Goal: Task Accomplishment & Management: Use online tool/utility

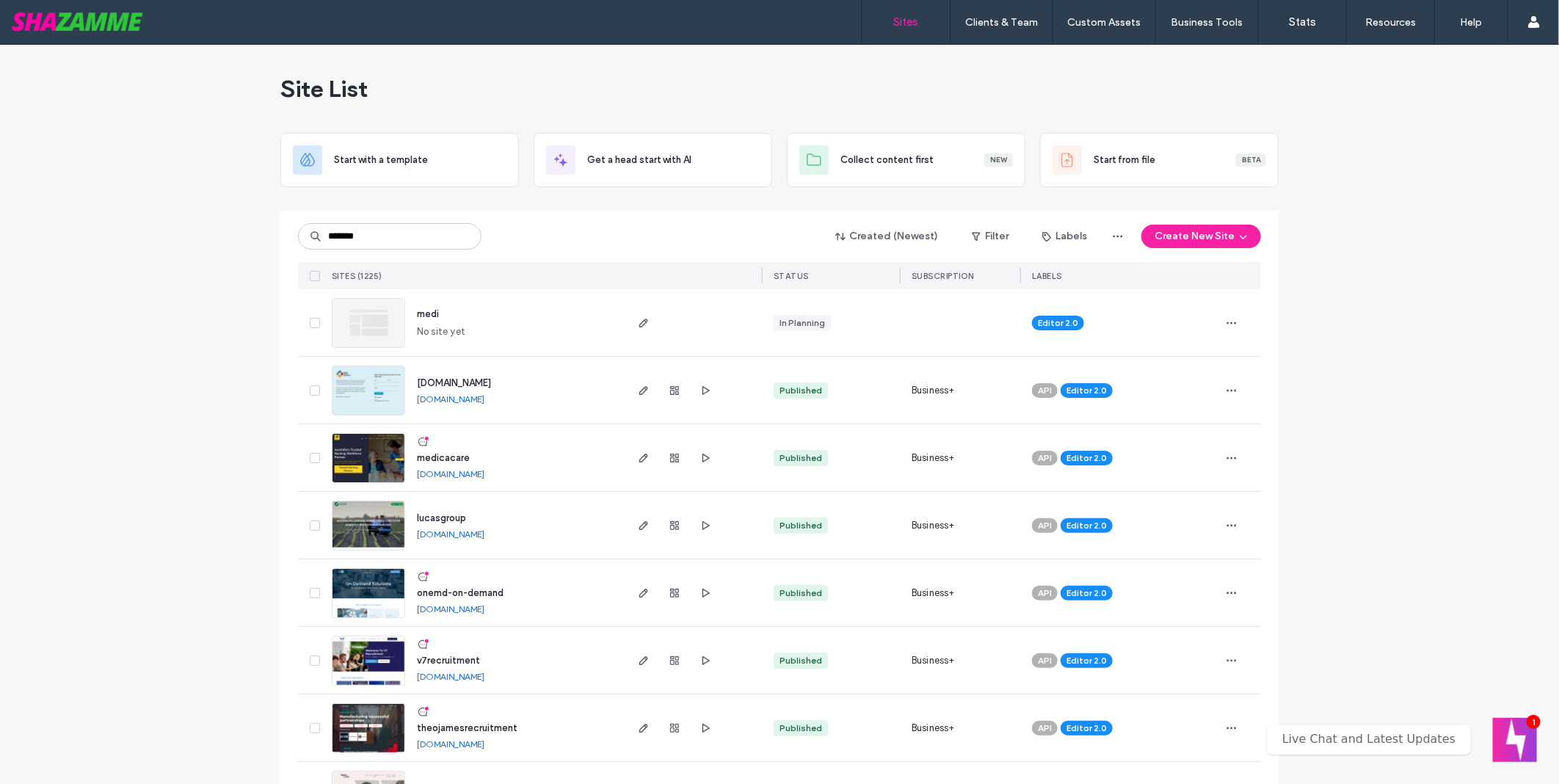
type input "*******"
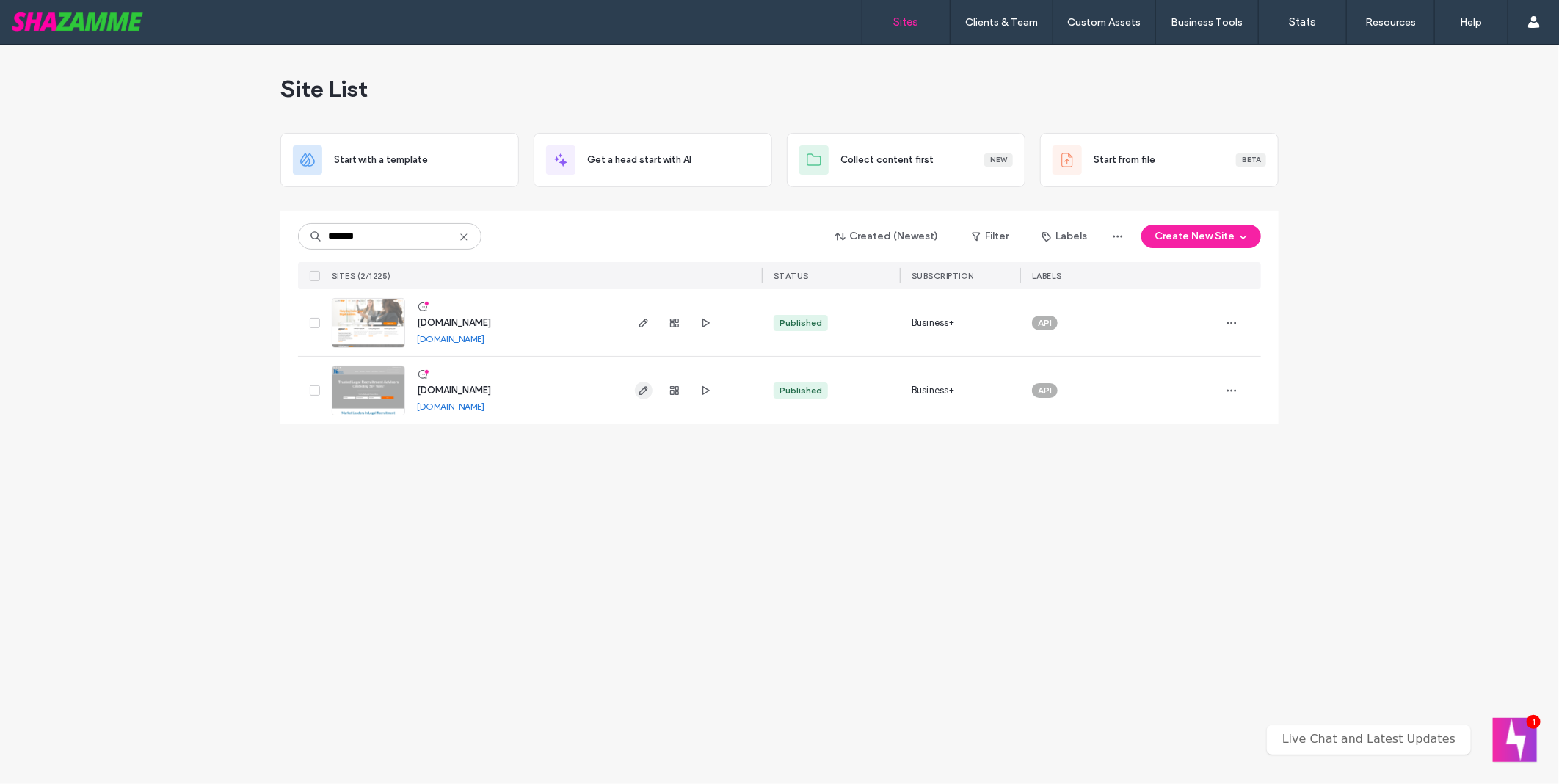
click at [637, 389] on icon "button" at bounding box center [644, 390] width 12 height 12
click at [398, 226] on input "*******" at bounding box center [390, 236] width 184 height 27
type input "******"
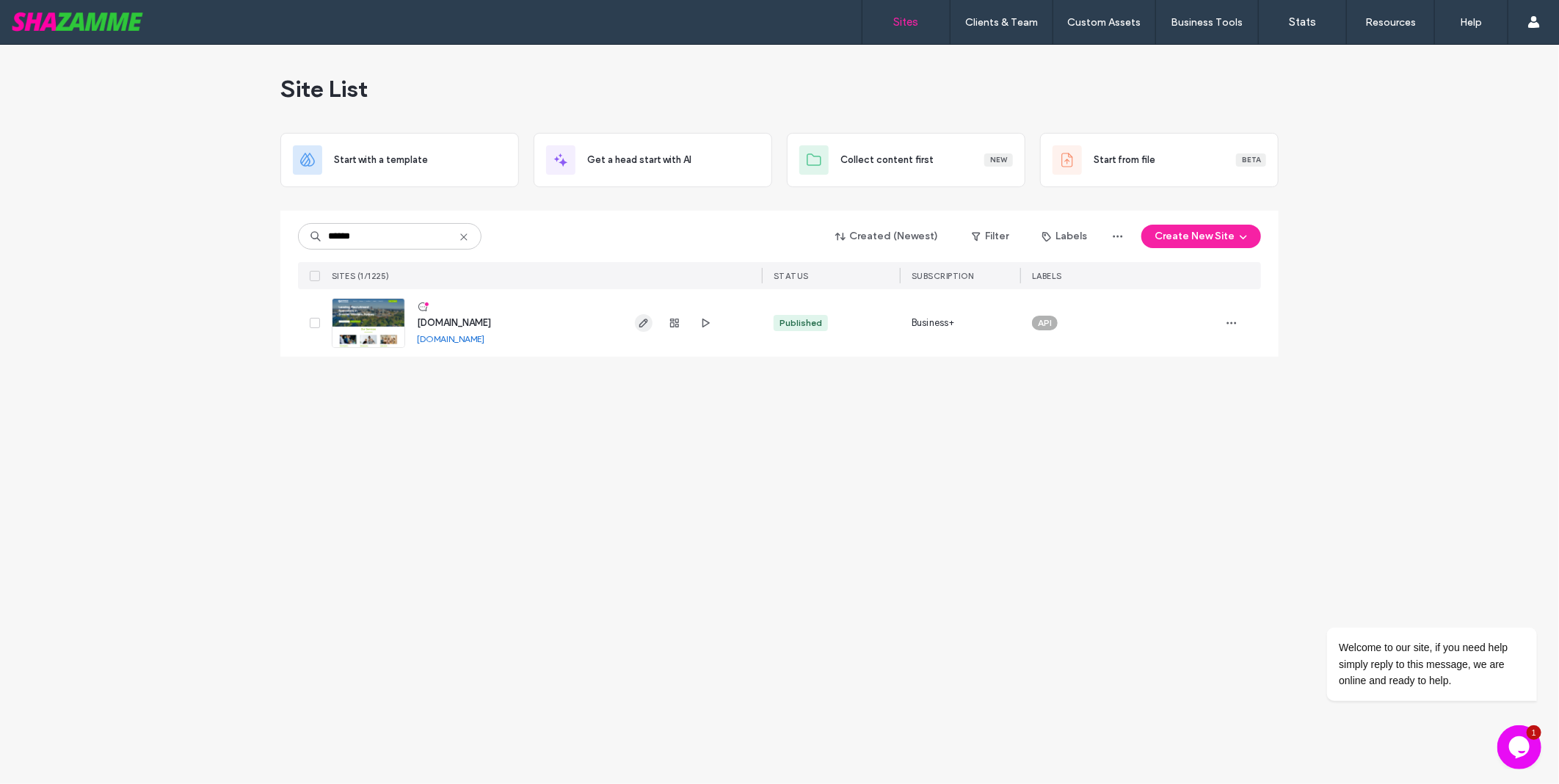
click at [639, 327] on use "button" at bounding box center [644, 323] width 9 height 9
click at [664, 437] on div "Site List Start with a template Get a head start with AI Collect content first …" at bounding box center [779, 413] width 1559 height 739
click at [116, 265] on div "Site List Start with a template Get a head start with AI Collect content first …" at bounding box center [779, 413] width 1559 height 739
click at [392, 244] on input "******" at bounding box center [390, 236] width 184 height 27
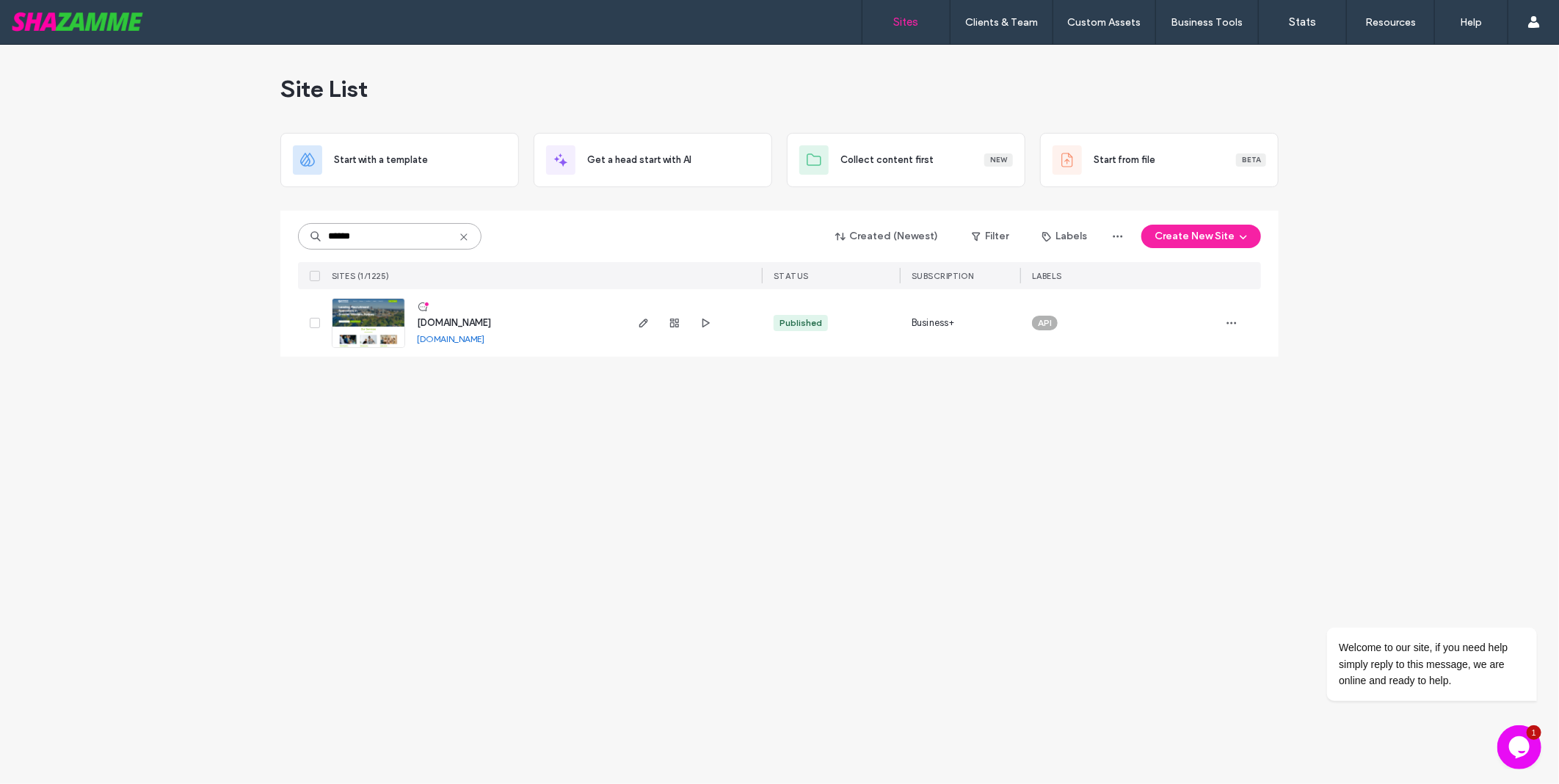
click at [387, 235] on input "******" at bounding box center [390, 236] width 184 height 27
type input "*******"
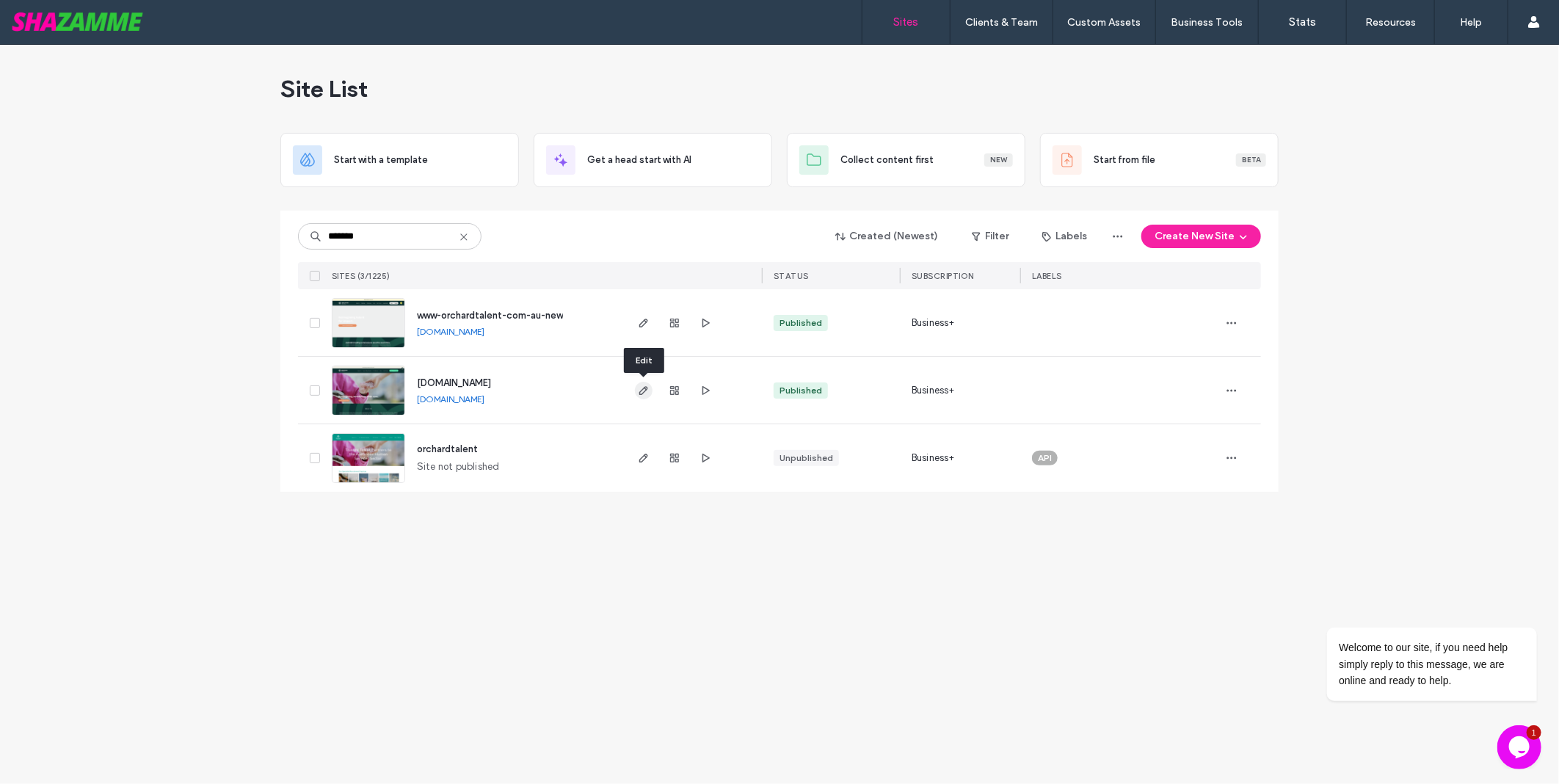
click at [642, 386] on icon "button" at bounding box center [644, 390] width 12 height 12
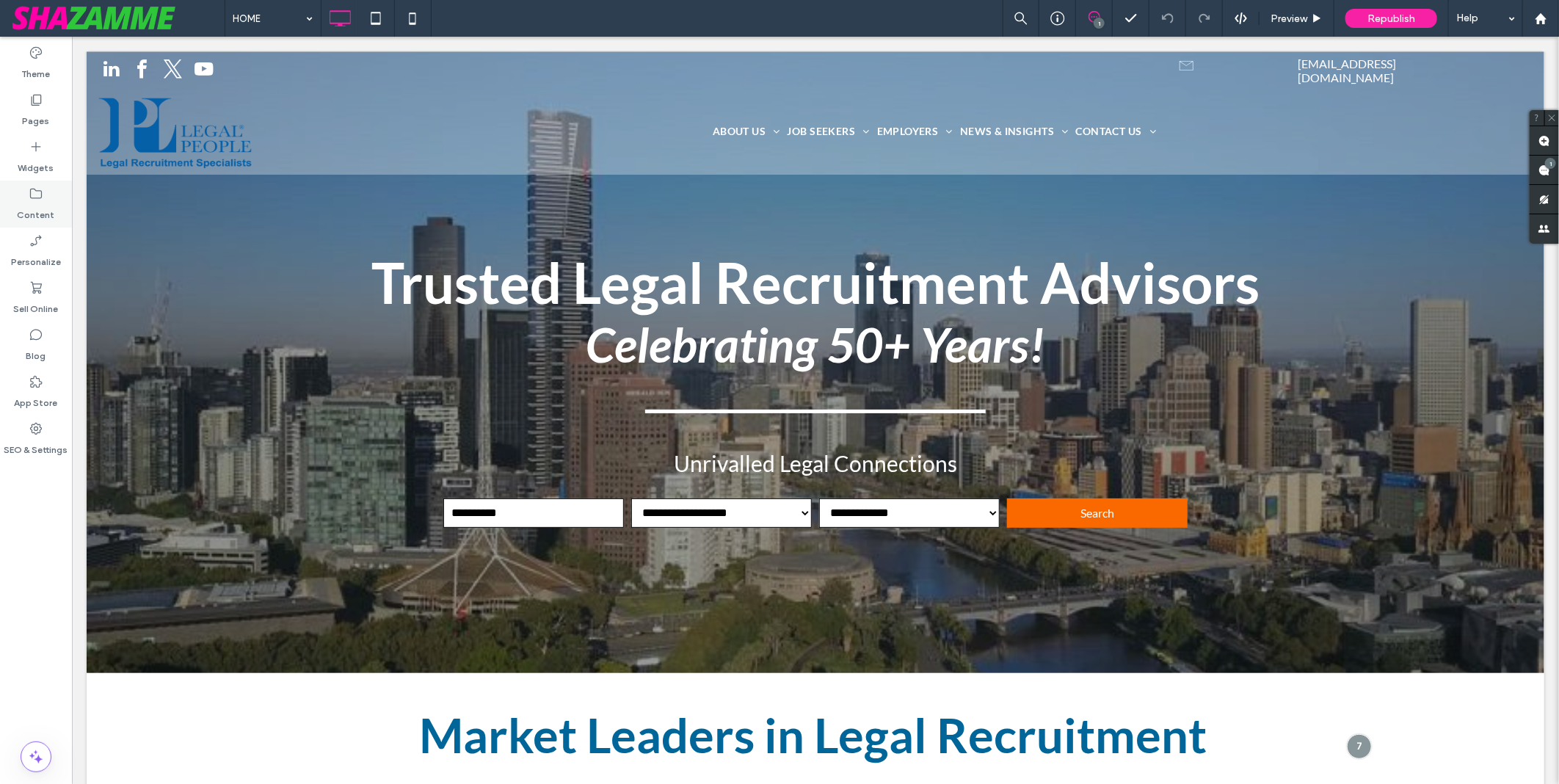
click at [39, 208] on label "Content" at bounding box center [37, 211] width 38 height 21
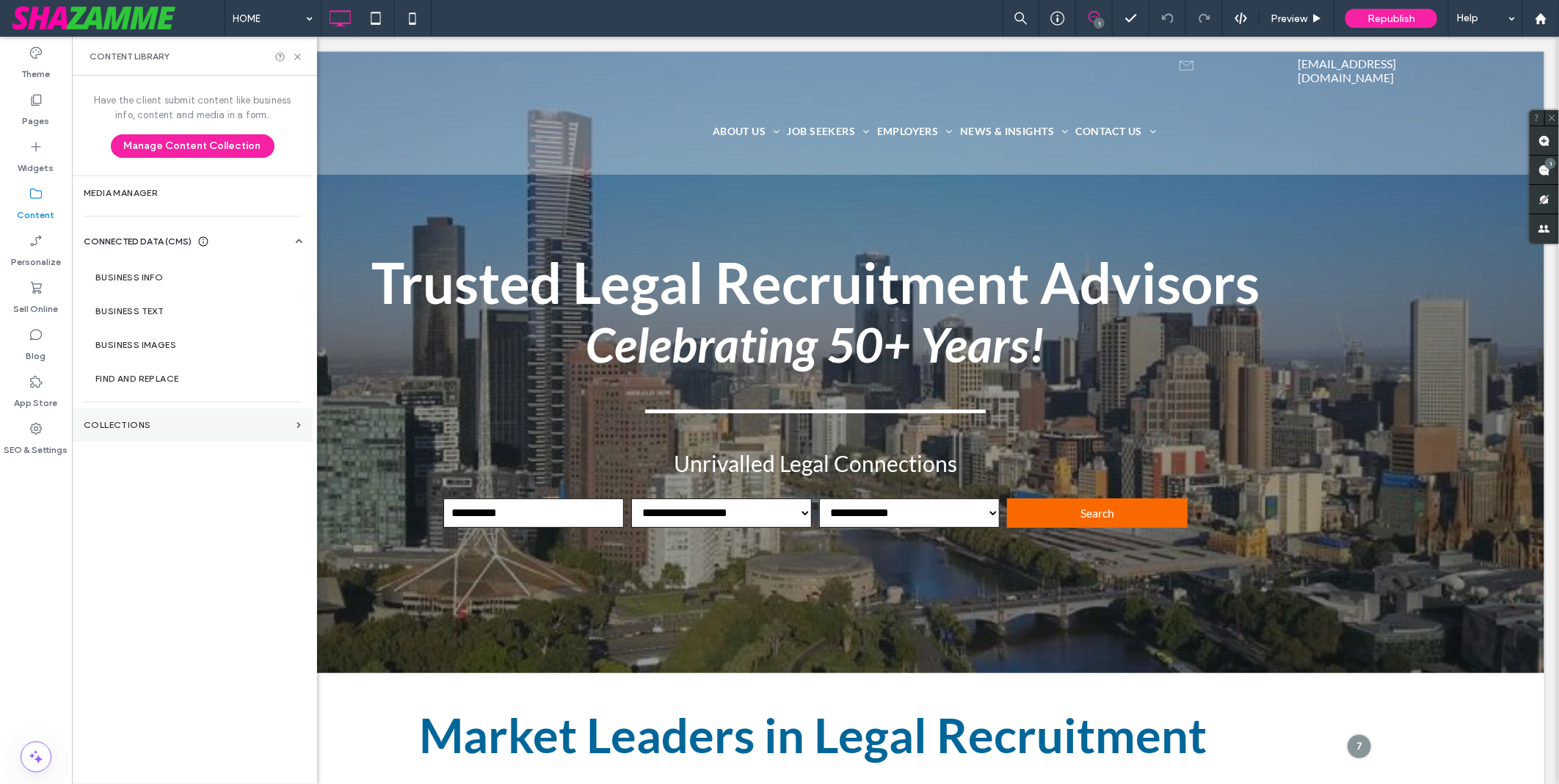
click at [136, 416] on section "Collections" at bounding box center [192, 425] width 241 height 33
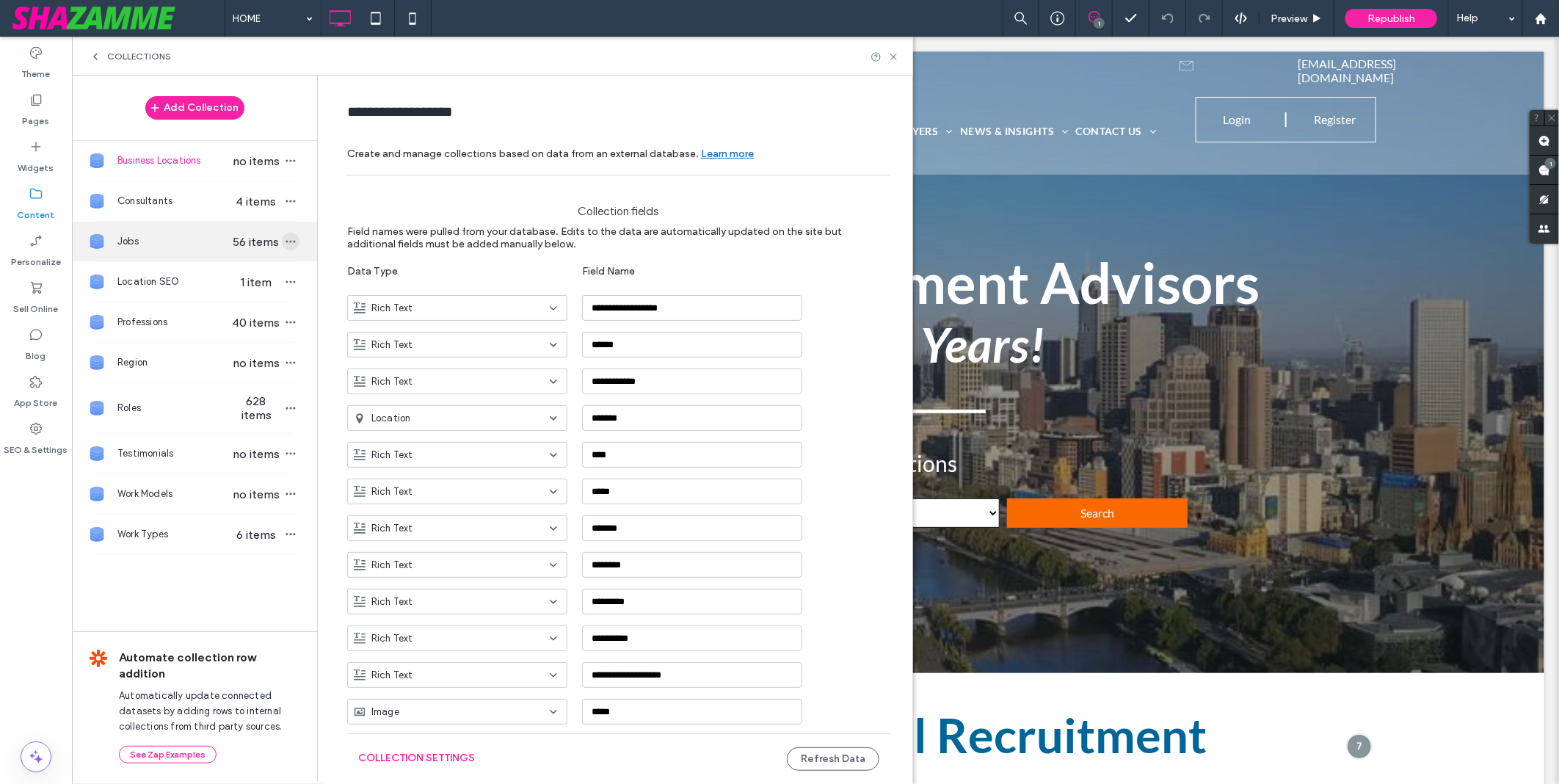
click at [287, 248] on span "button" at bounding box center [291, 241] width 18 height 18
type input "****"
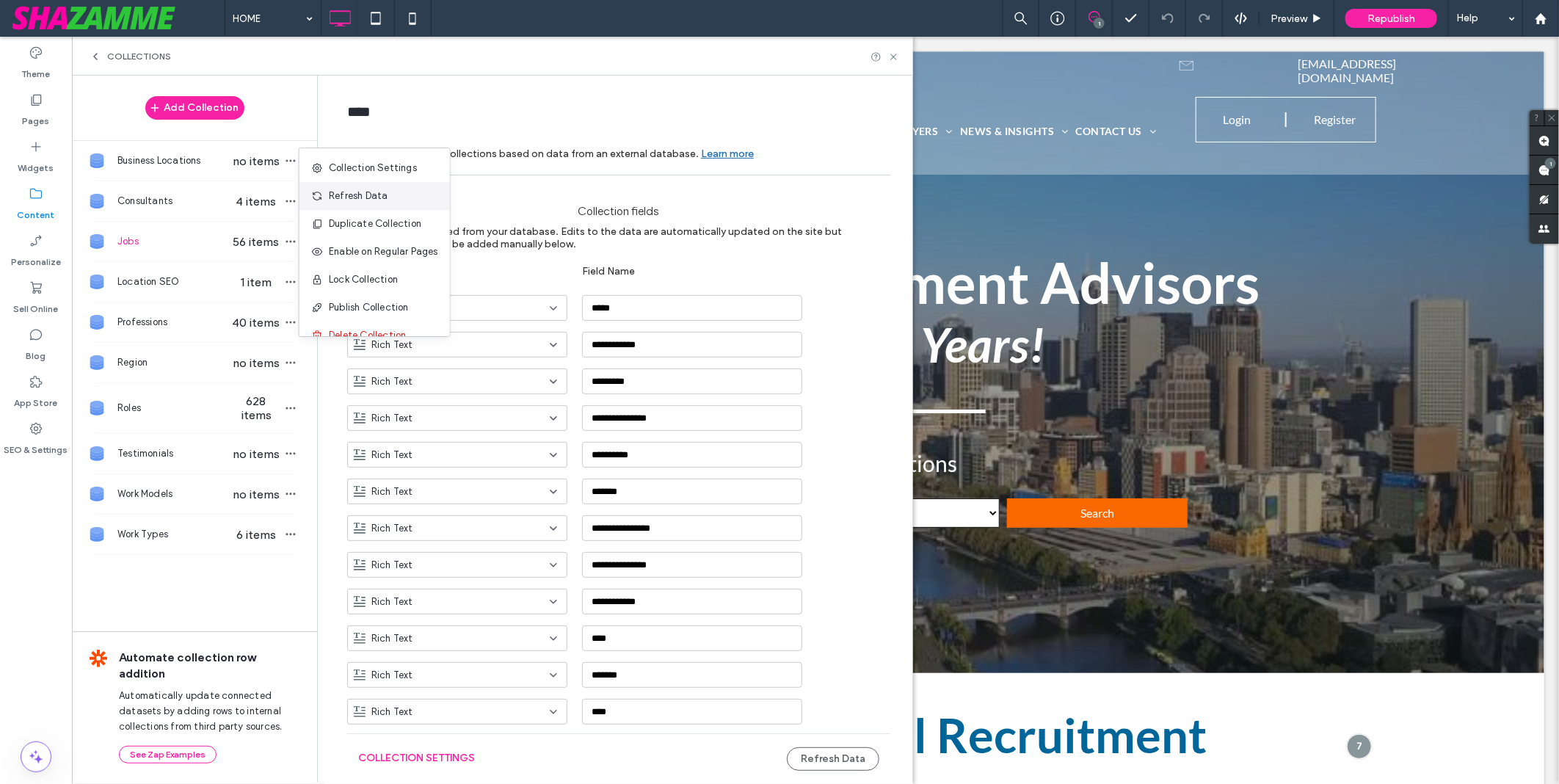
click at [371, 201] on span "Refresh Data" at bounding box center [358, 196] width 58 height 15
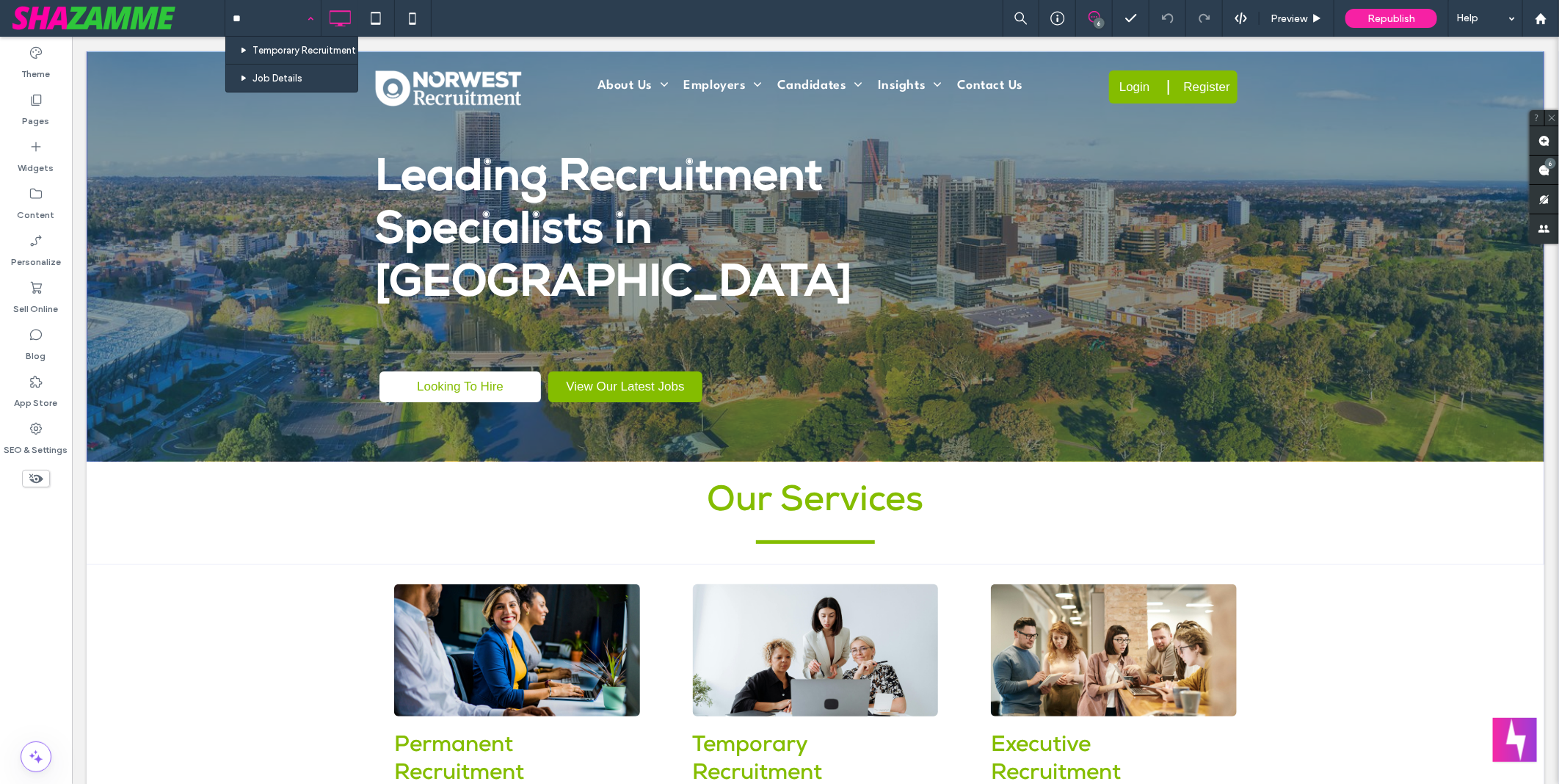
type input "***"
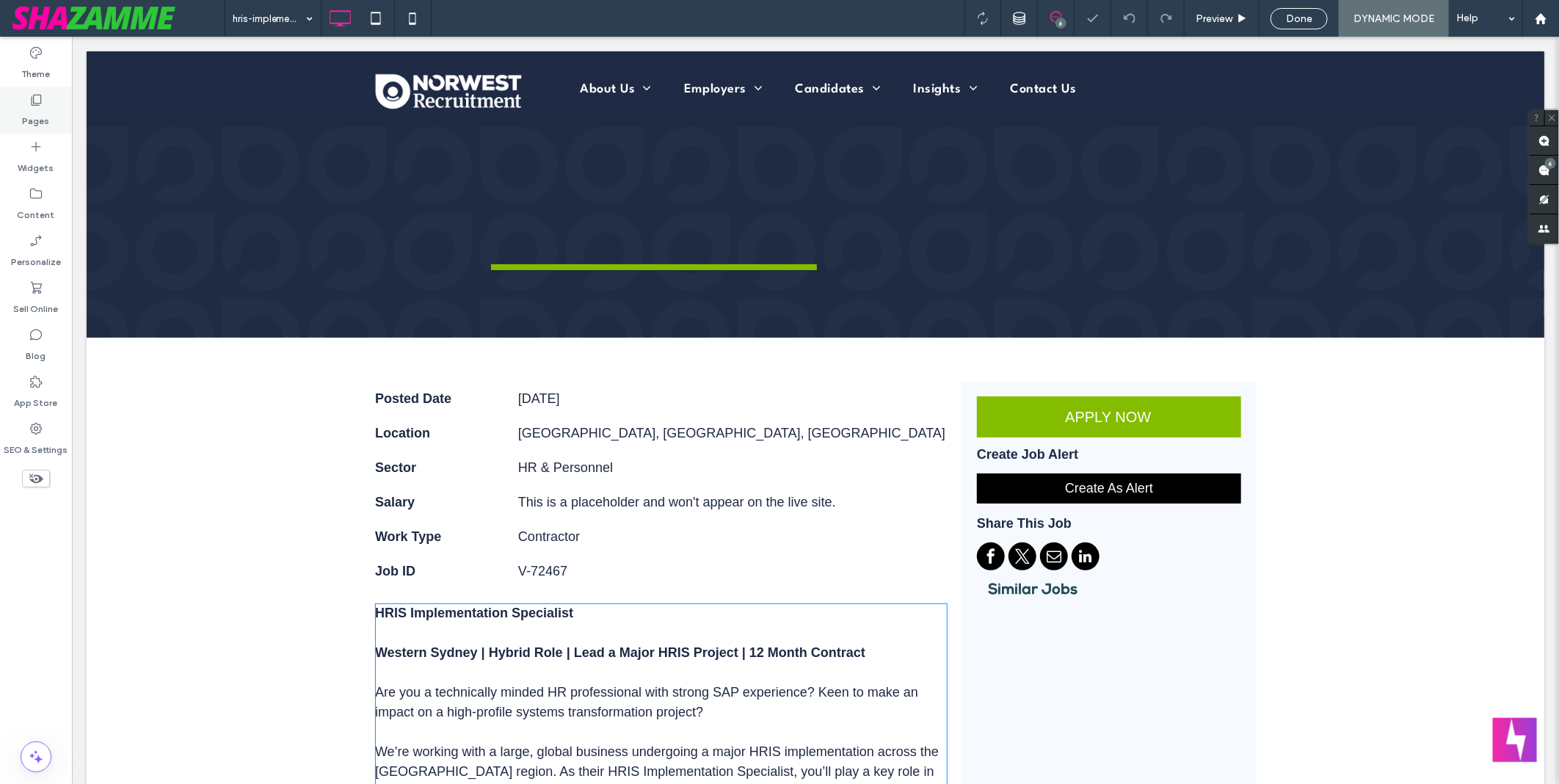
click at [39, 118] on label "Pages" at bounding box center [37, 118] width 27 height 21
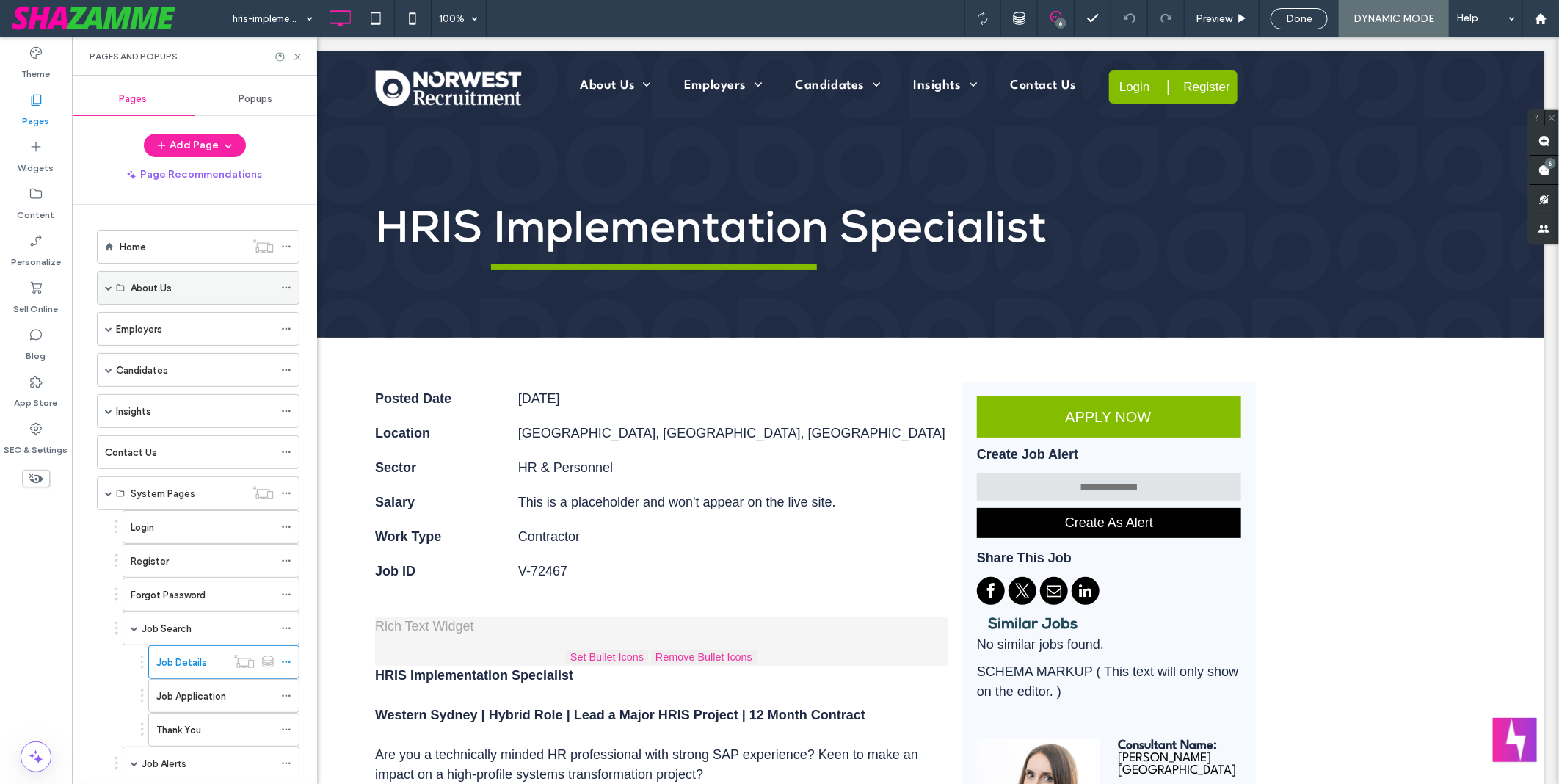
click at [108, 286] on span at bounding box center [108, 287] width 8 height 8
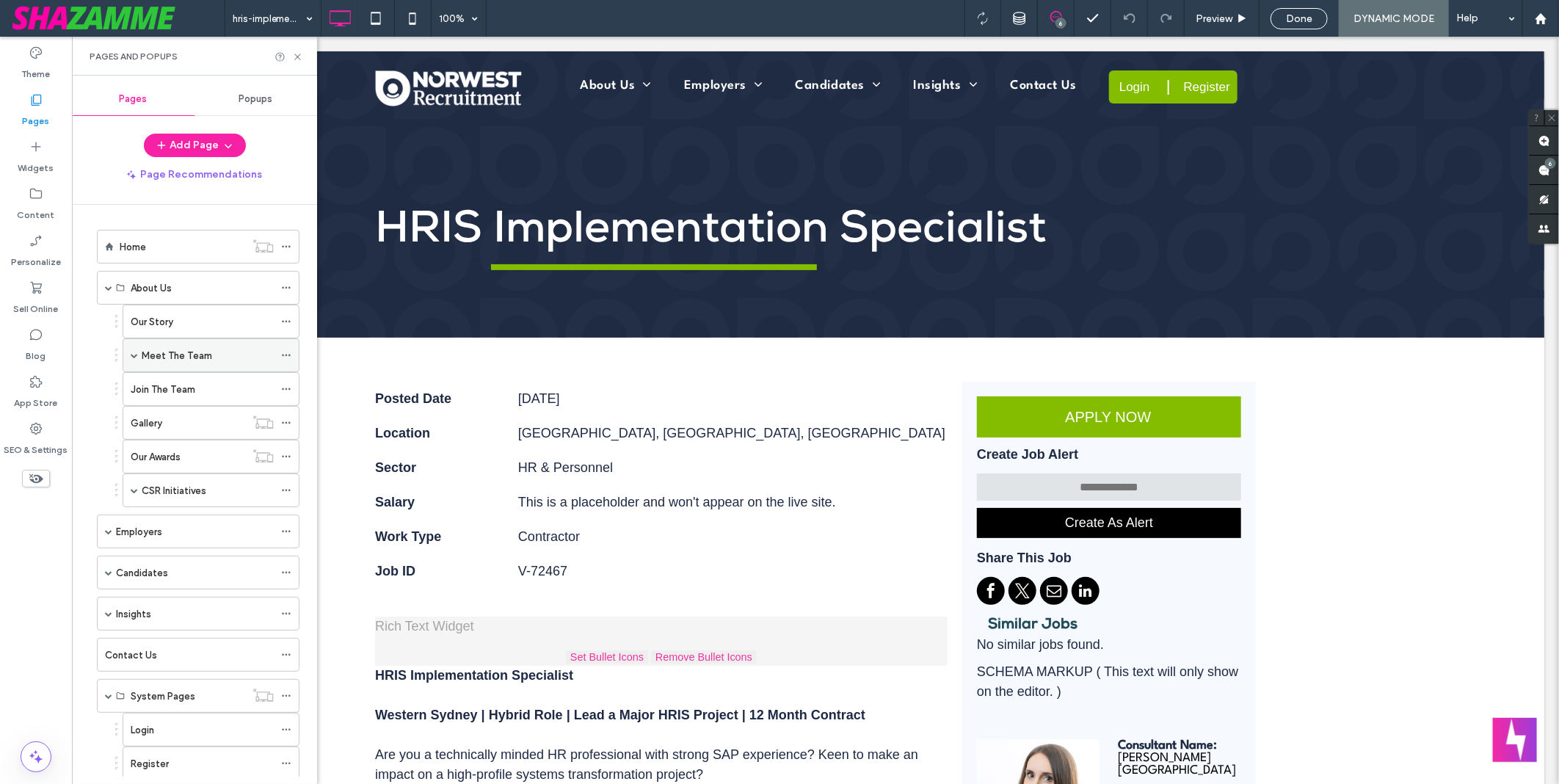
click at [136, 351] on span at bounding box center [134, 355] width 8 height 33
click at [174, 385] on label "Consultants" at bounding box center [184, 389] width 55 height 26
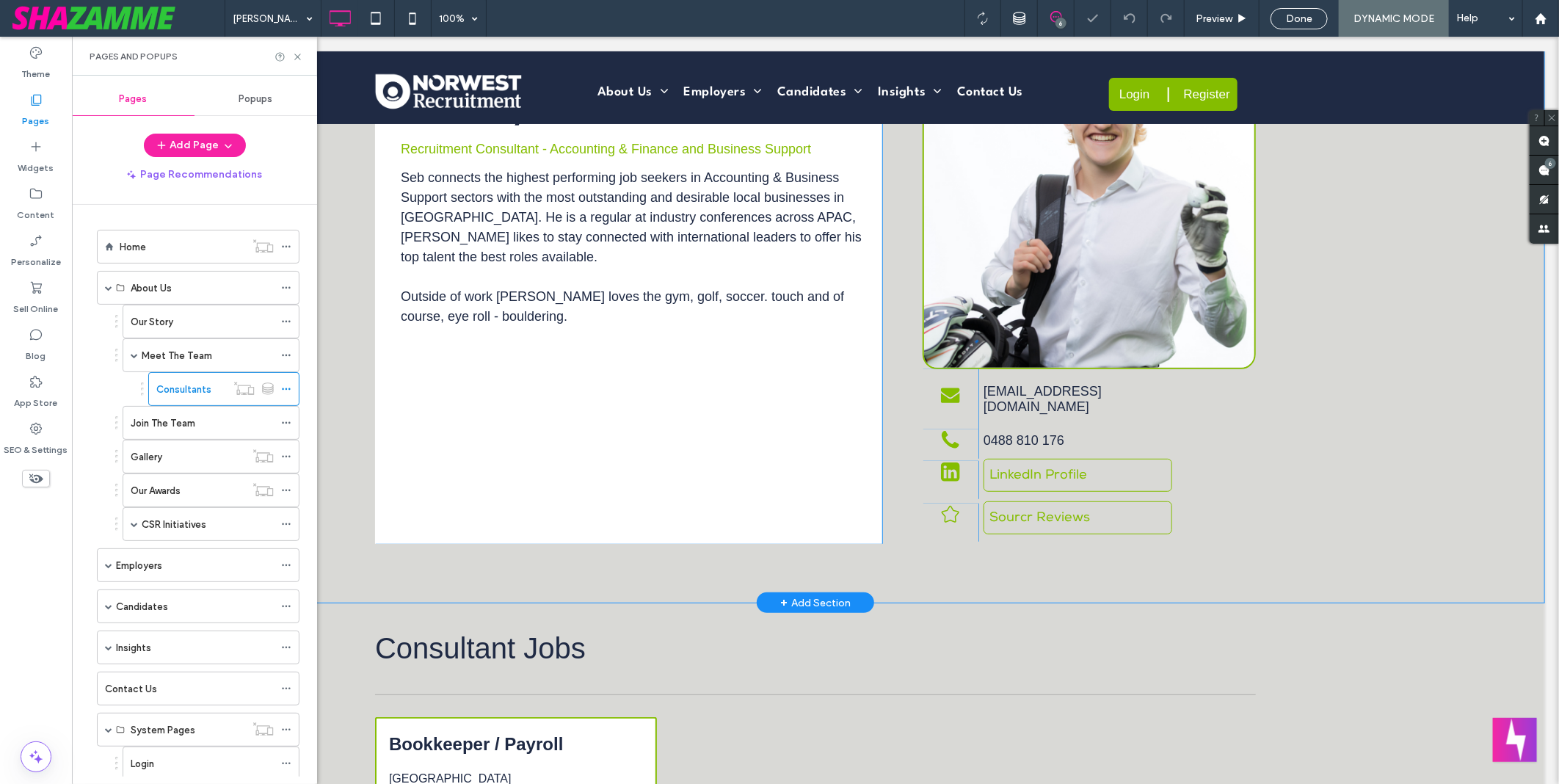
scroll to position [407, 0]
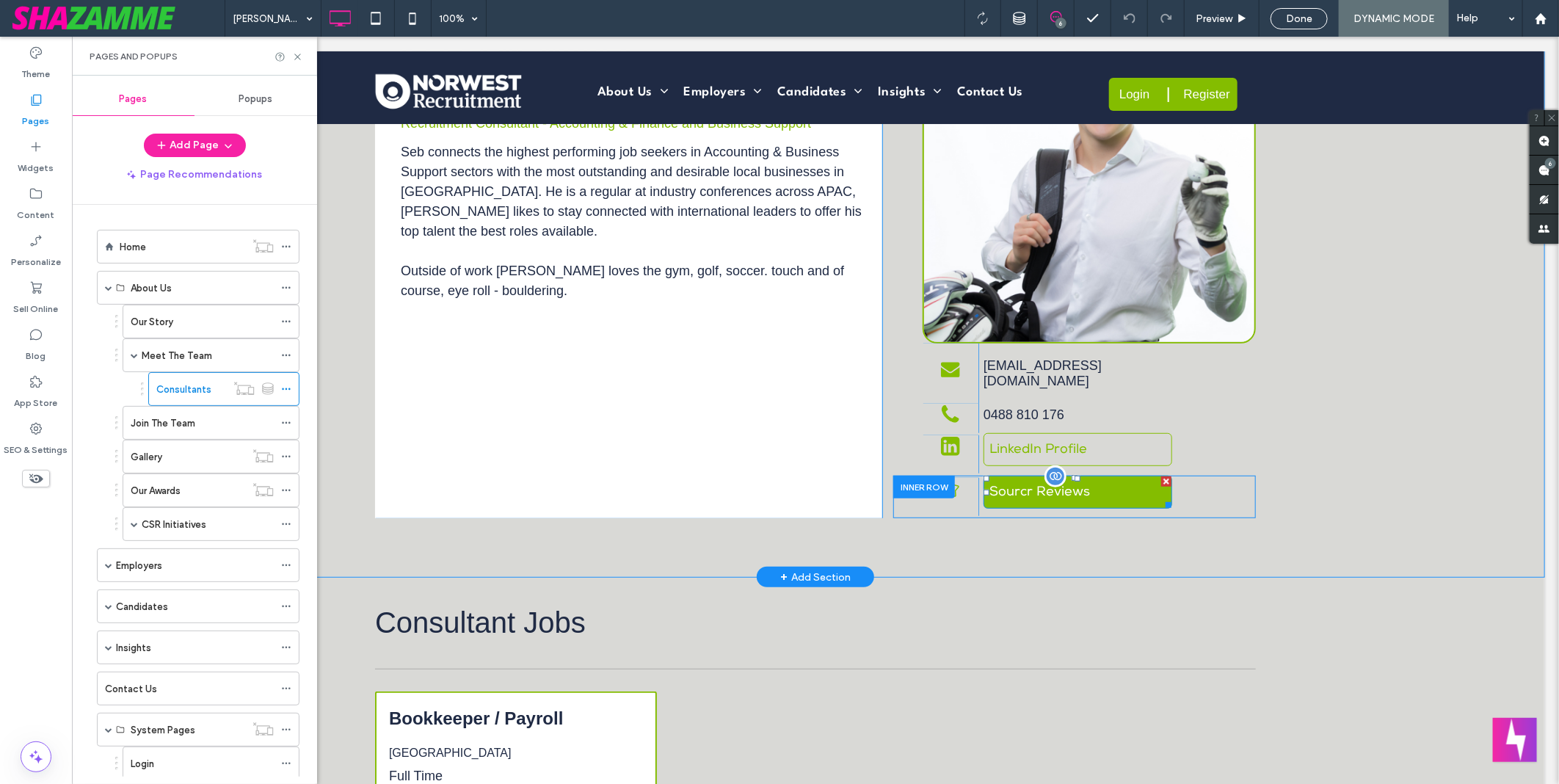
click at [1051, 465] on div at bounding box center [1055, 476] width 22 height 22
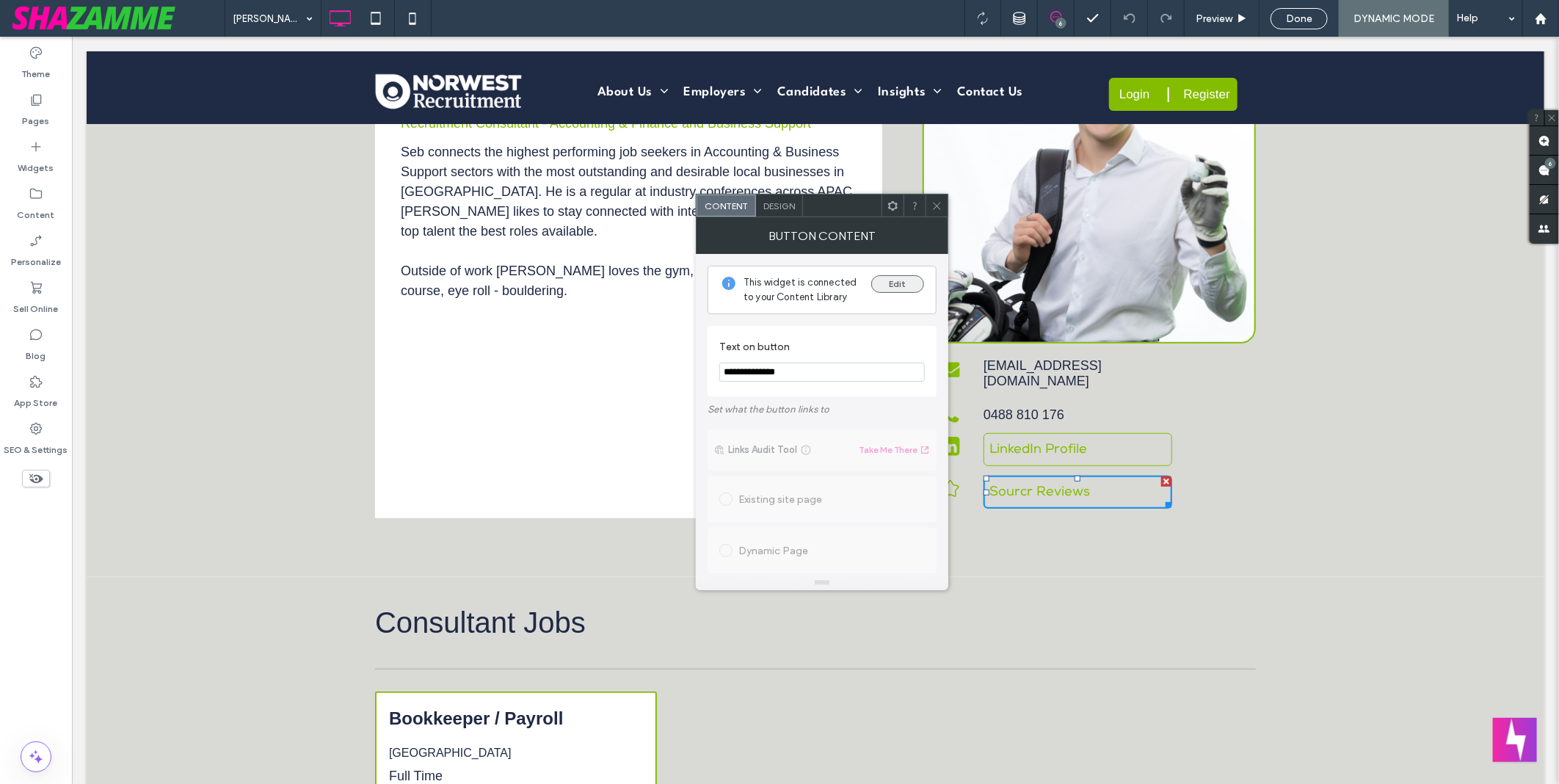
click at [897, 280] on button "Edit" at bounding box center [897, 284] width 53 height 18
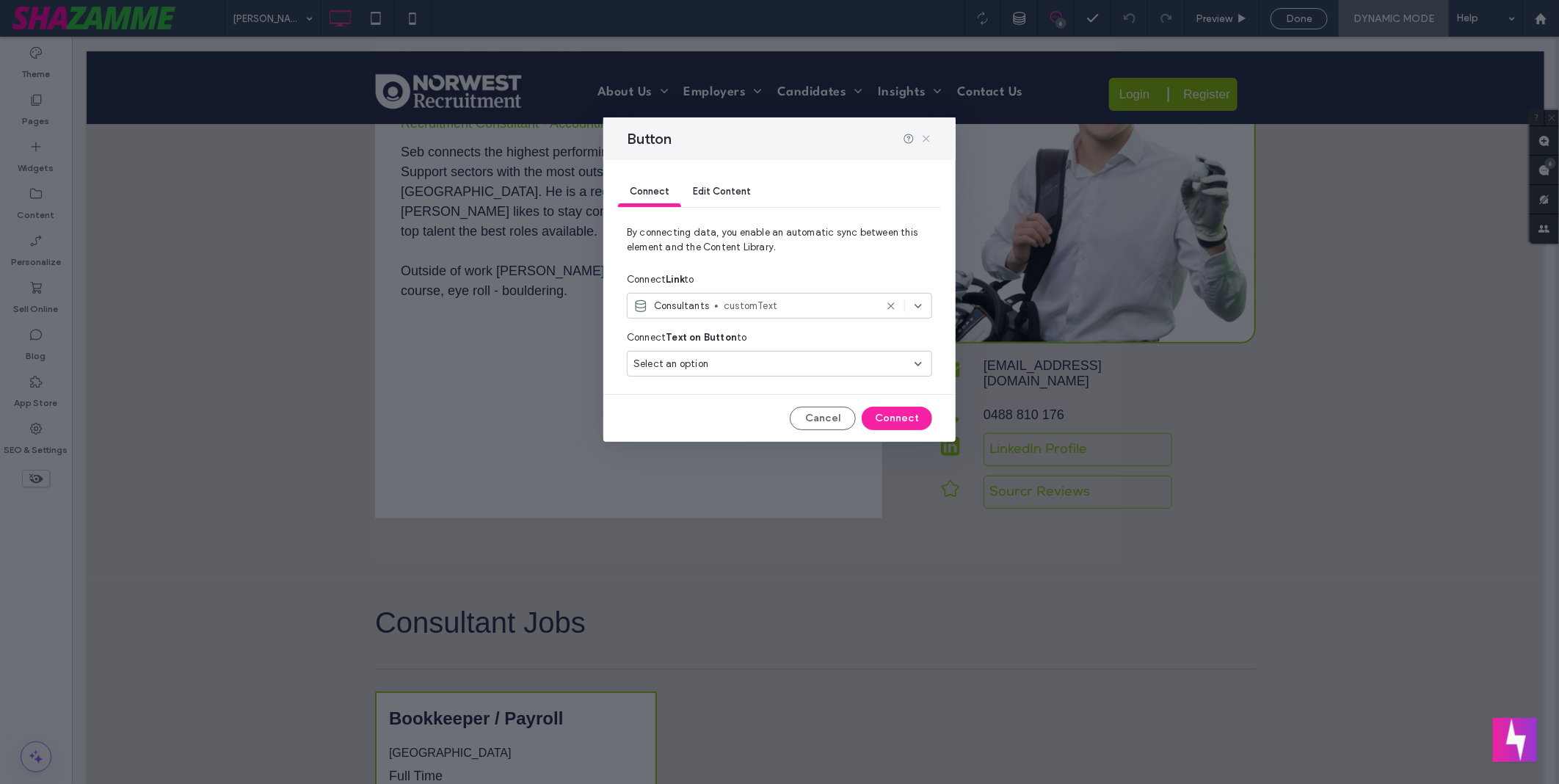
click at [927, 137] on icon at bounding box center [927, 139] width 12 height 12
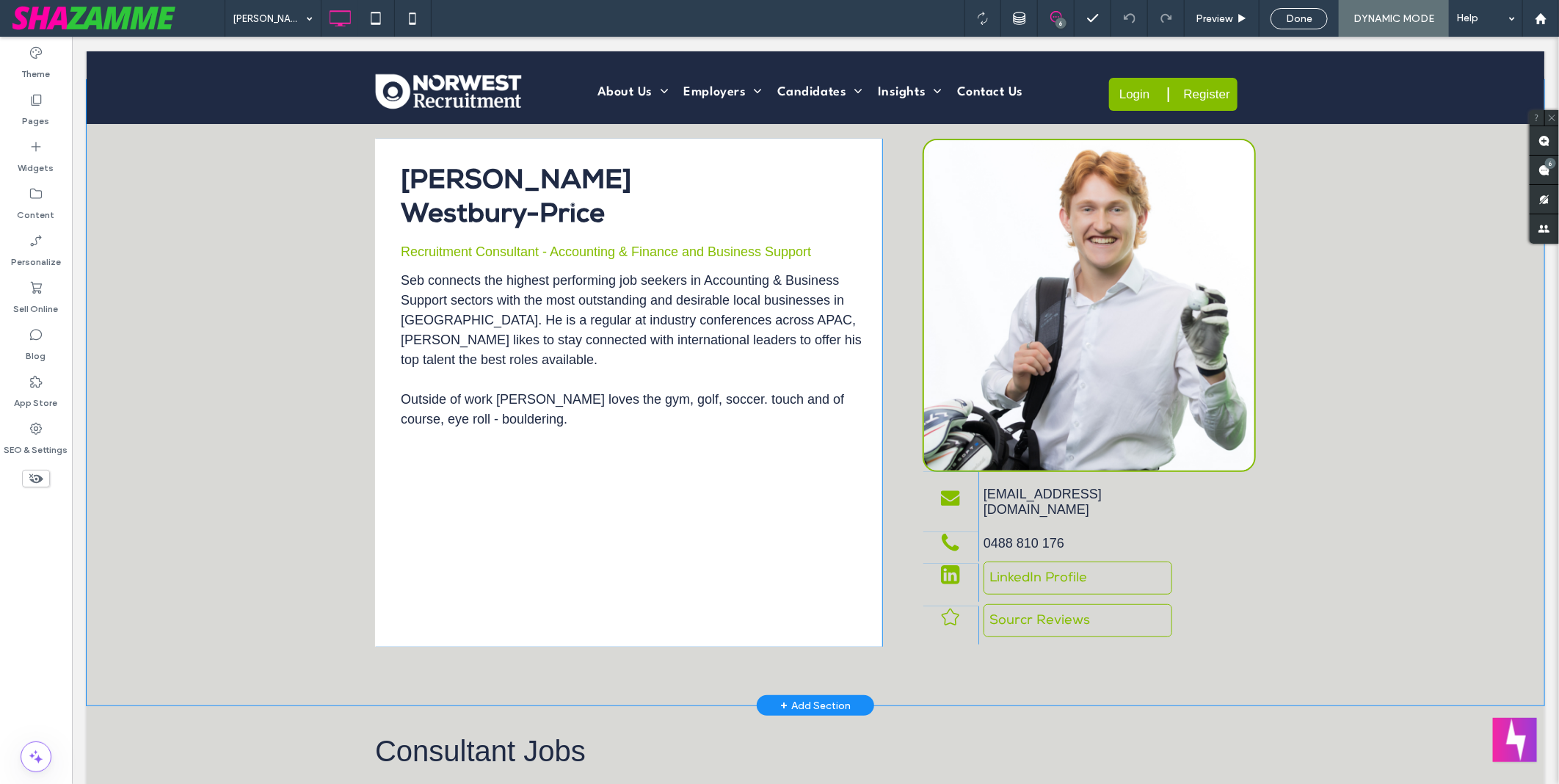
scroll to position [163, 0]
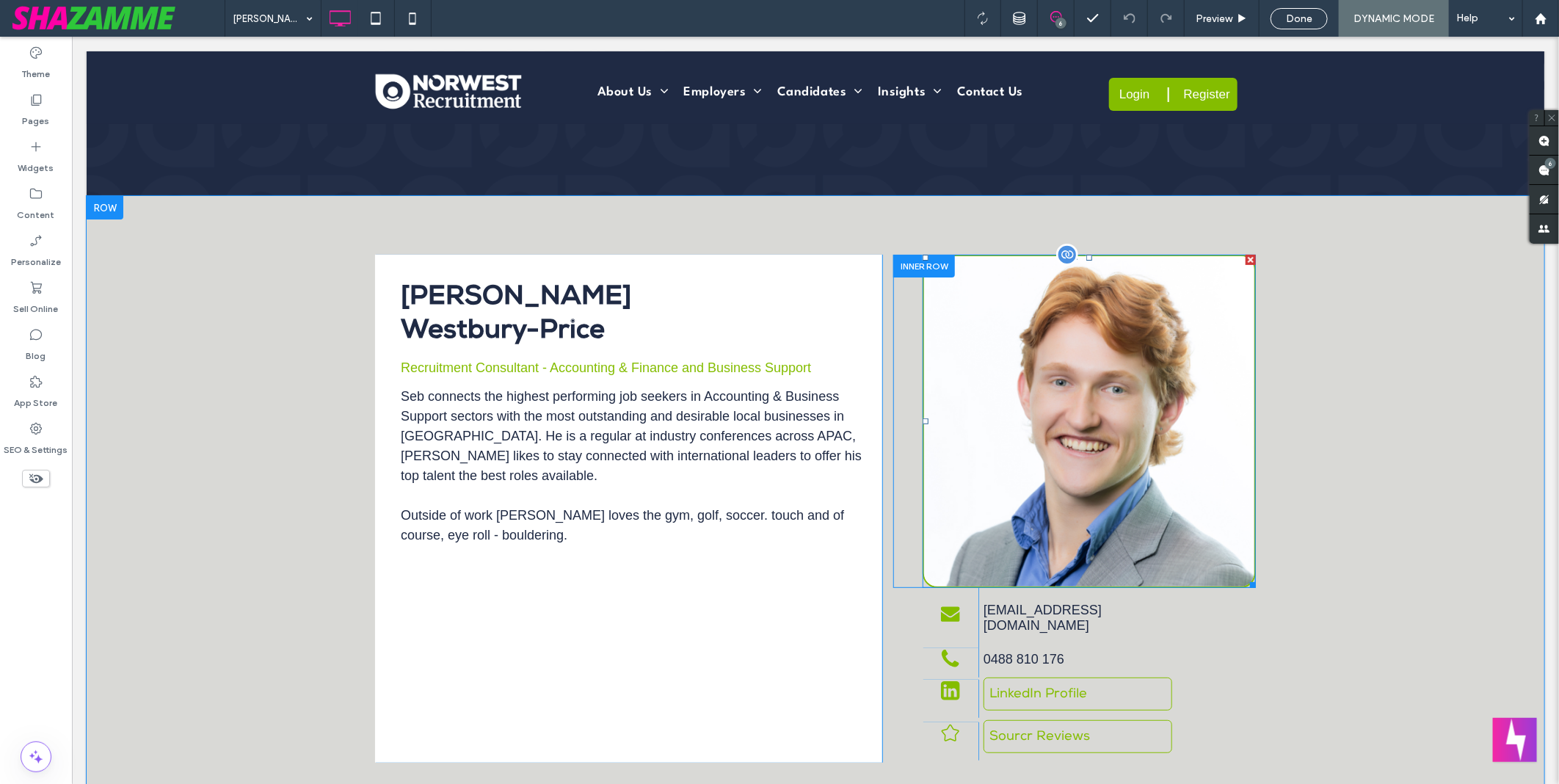
click at [1083, 299] on img at bounding box center [1088, 420] width 333 height 333
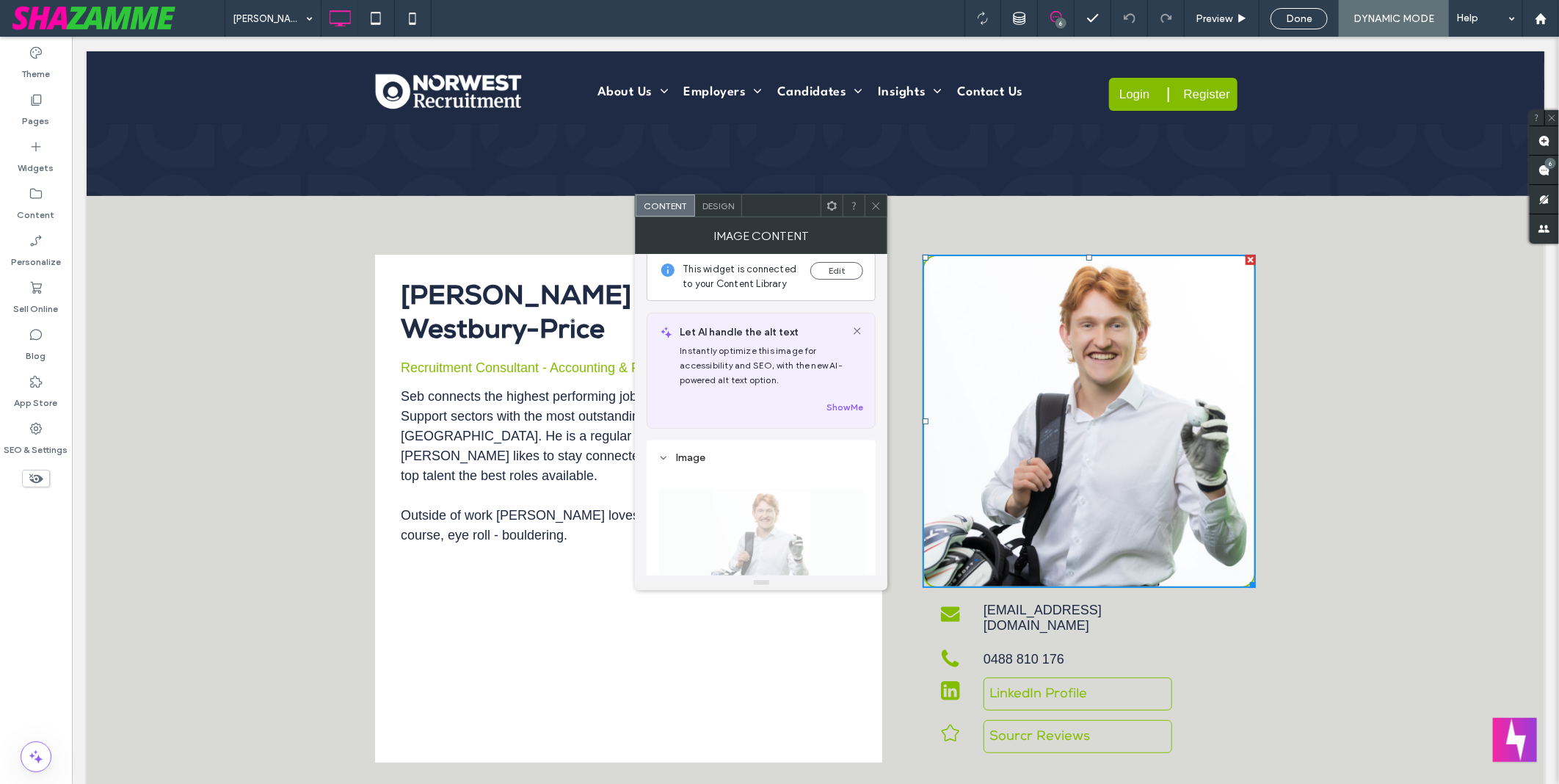
scroll to position [0, 0]
click at [846, 282] on button "Edit" at bounding box center [837, 284] width 53 height 18
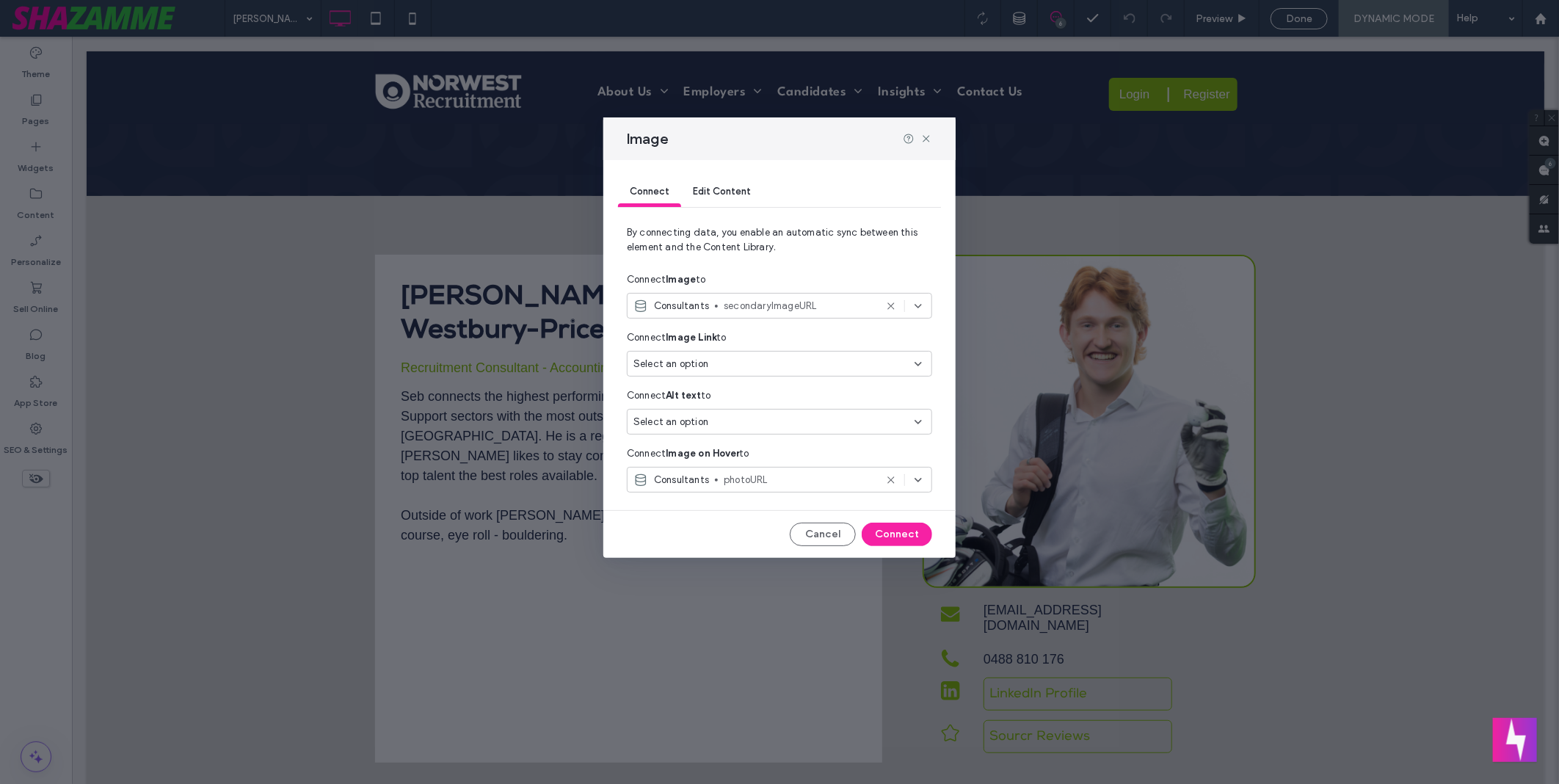
click at [820, 302] on span "secondaryImageURL" at bounding box center [800, 305] width 151 height 15
click at [825, 380] on span "photoURL" at bounding box center [825, 383] width 190 height 15
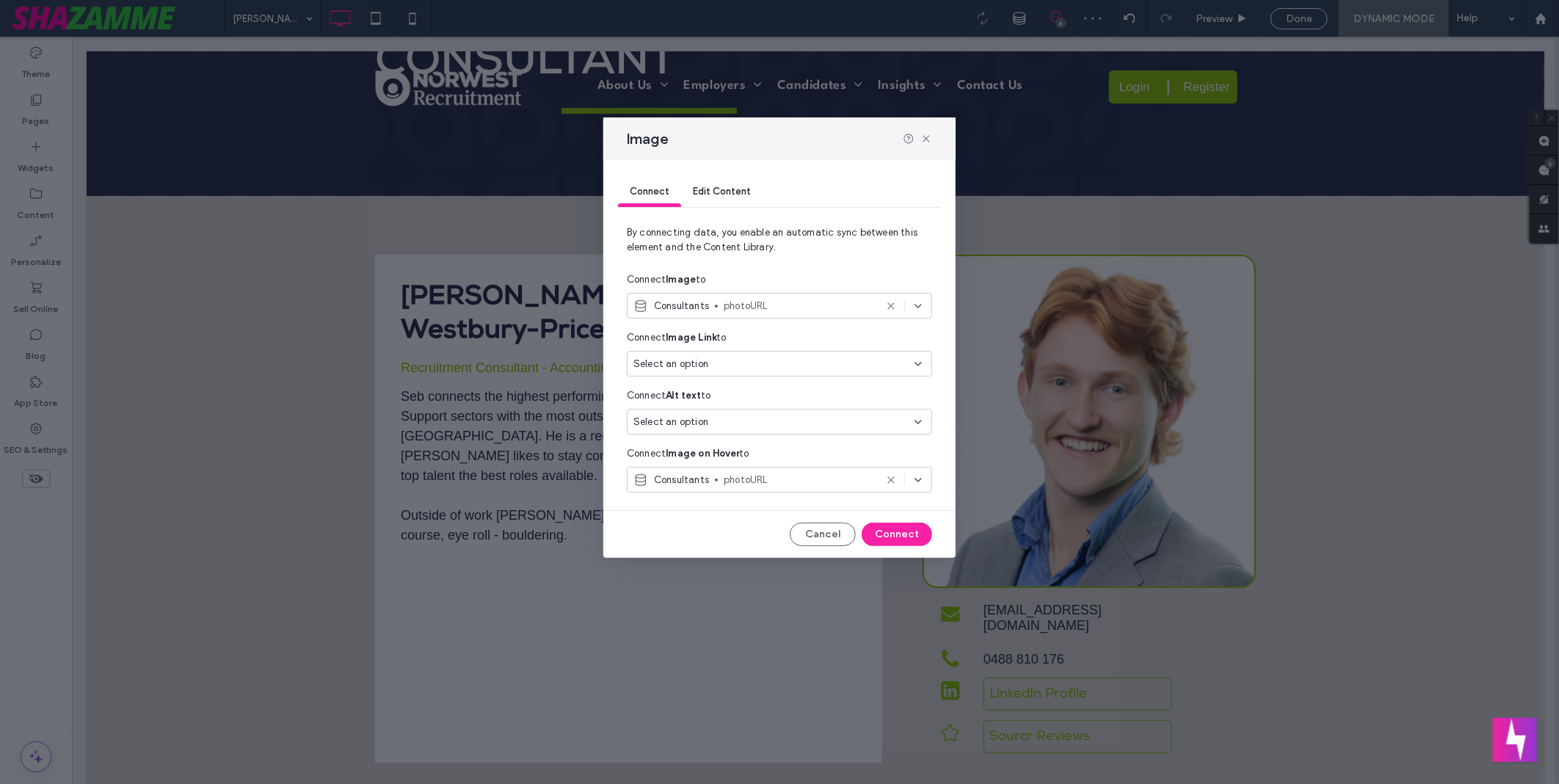
click at [789, 480] on span "photoURL" at bounding box center [800, 479] width 151 height 15
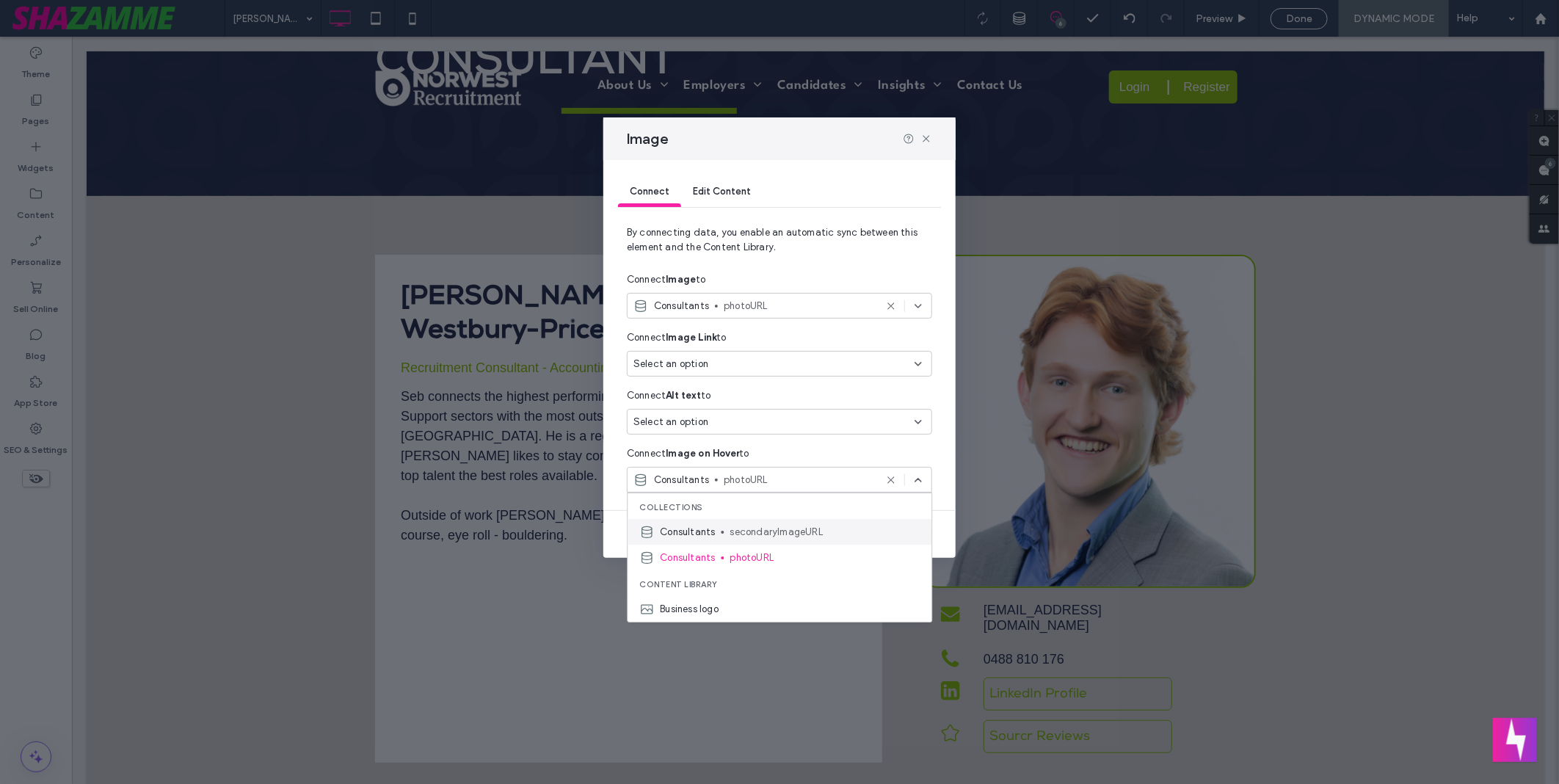
click at [798, 526] on span "secondaryImageURL" at bounding box center [825, 532] width 190 height 15
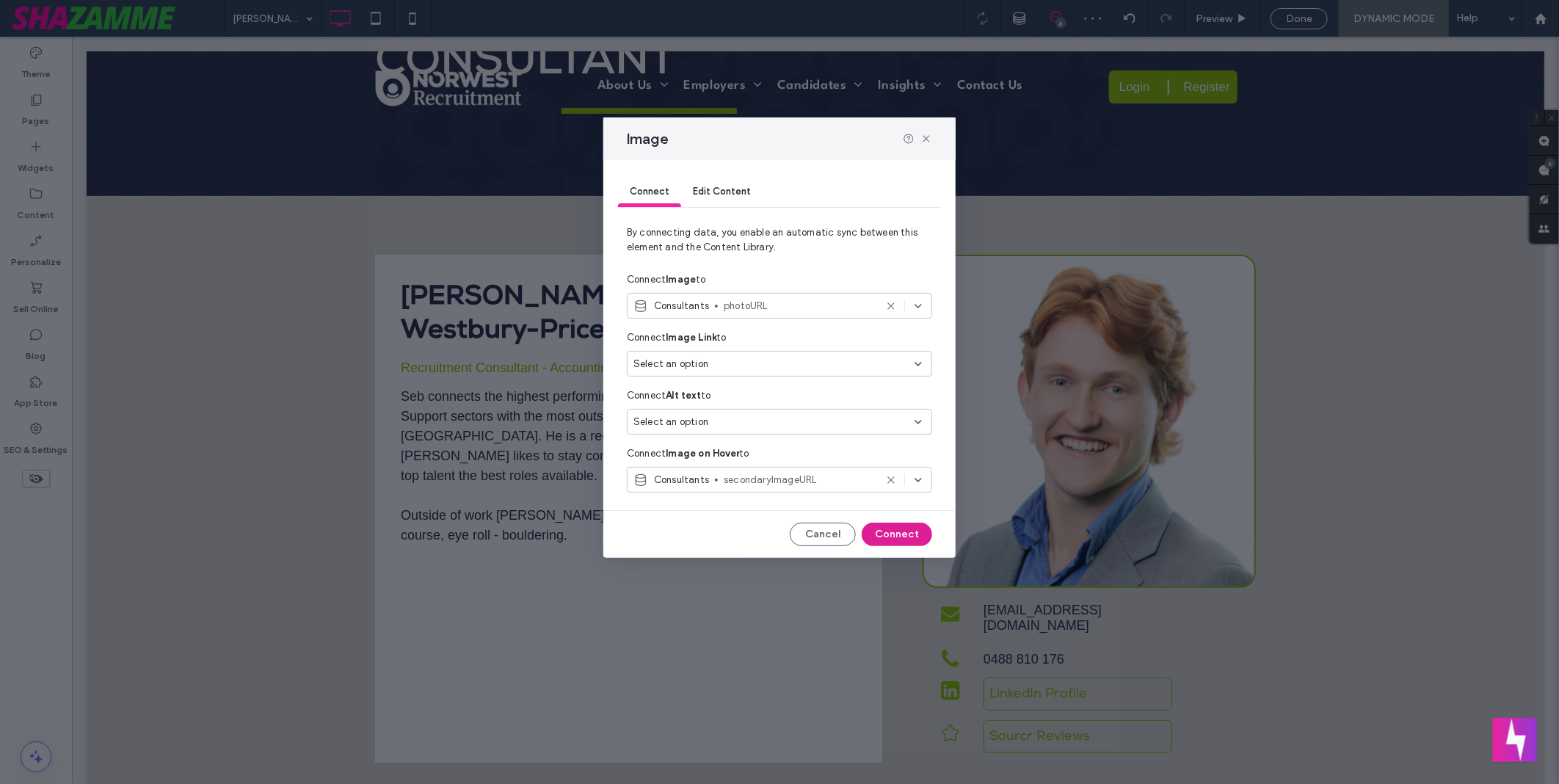
click at [912, 540] on button "Connect" at bounding box center [897, 534] width 70 height 23
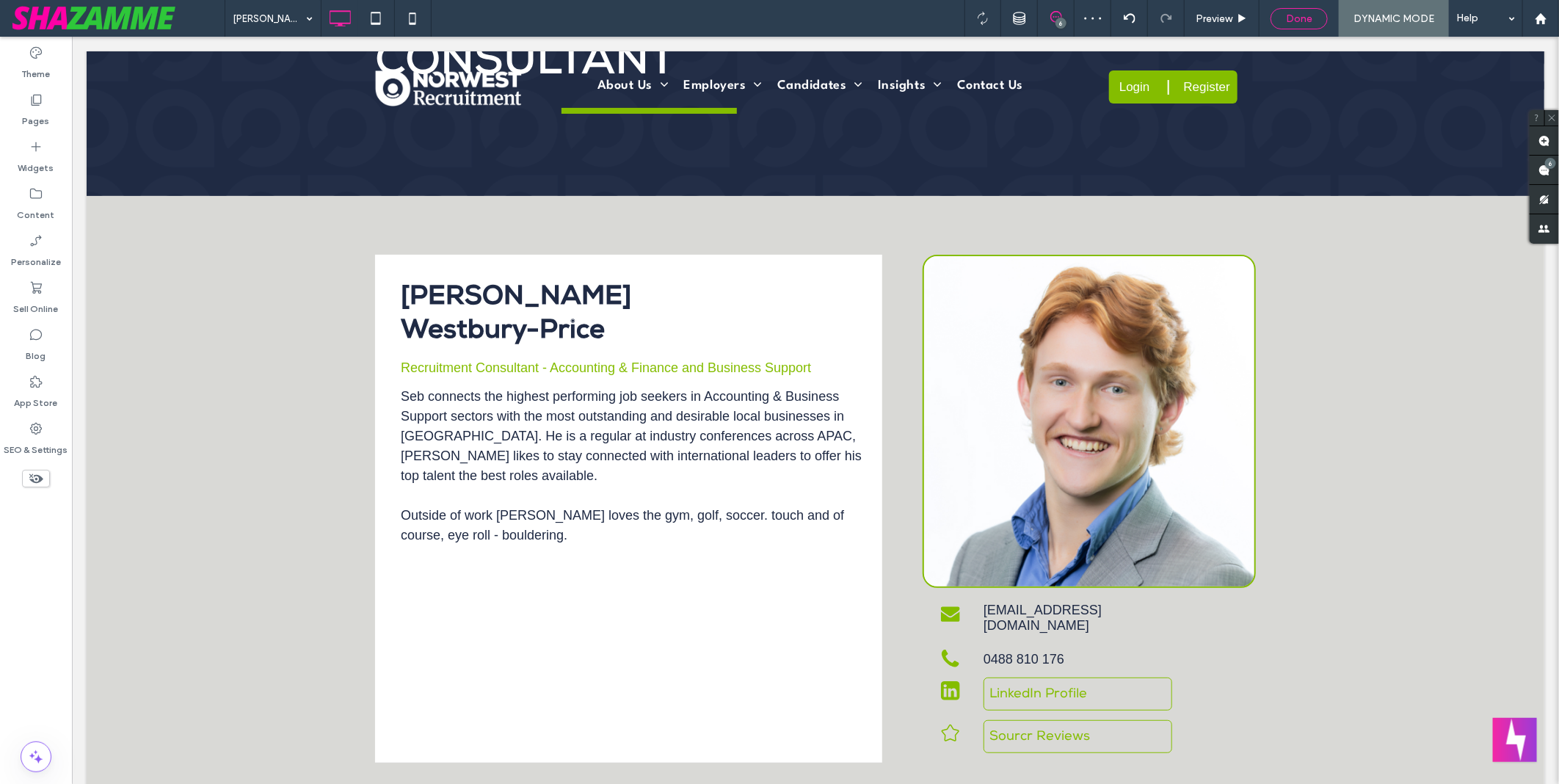
click at [1312, 23] on span "Done" at bounding box center [1299, 19] width 27 height 13
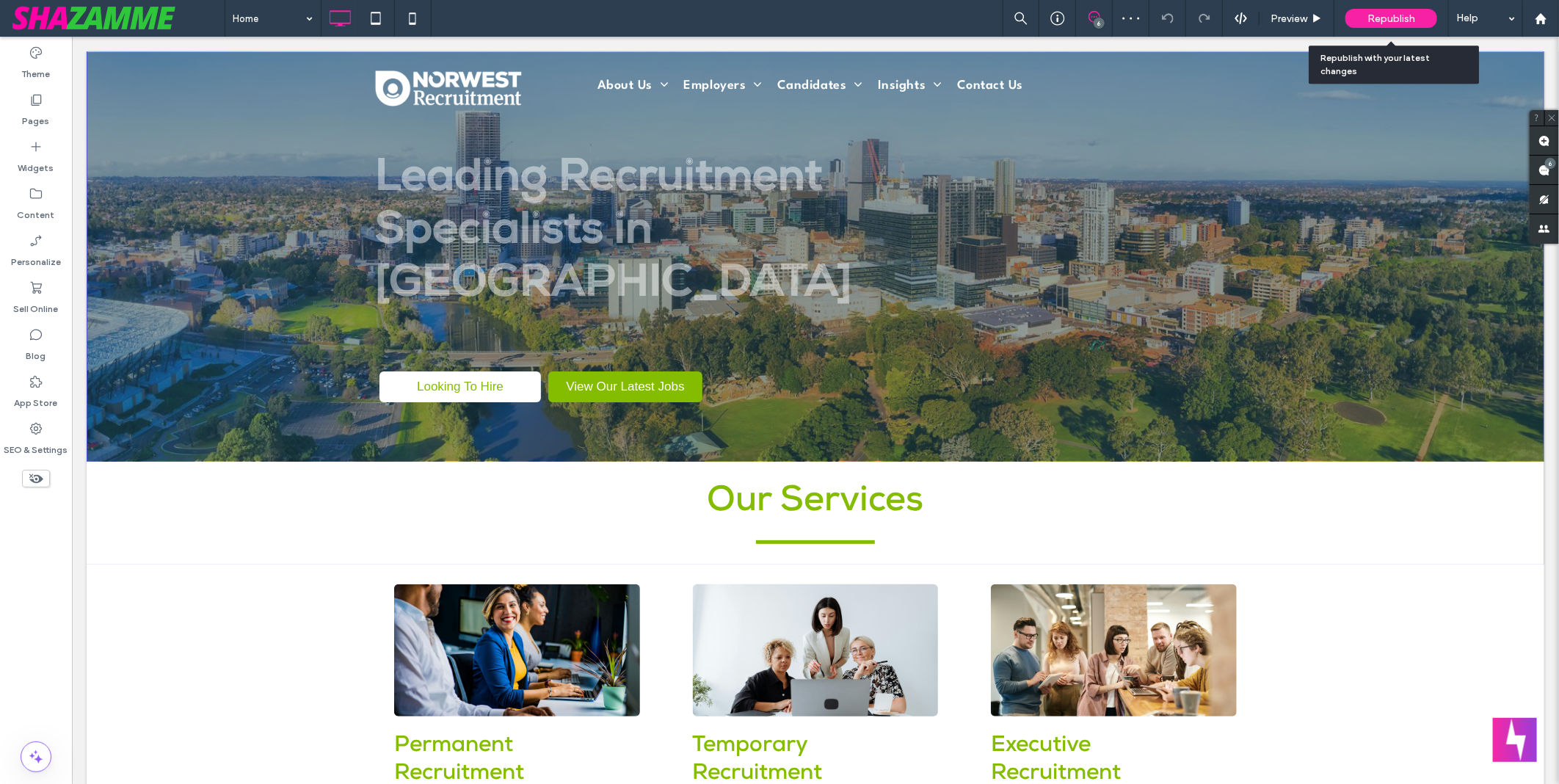
click at [1405, 20] on span "Republish" at bounding box center [1392, 19] width 48 height 13
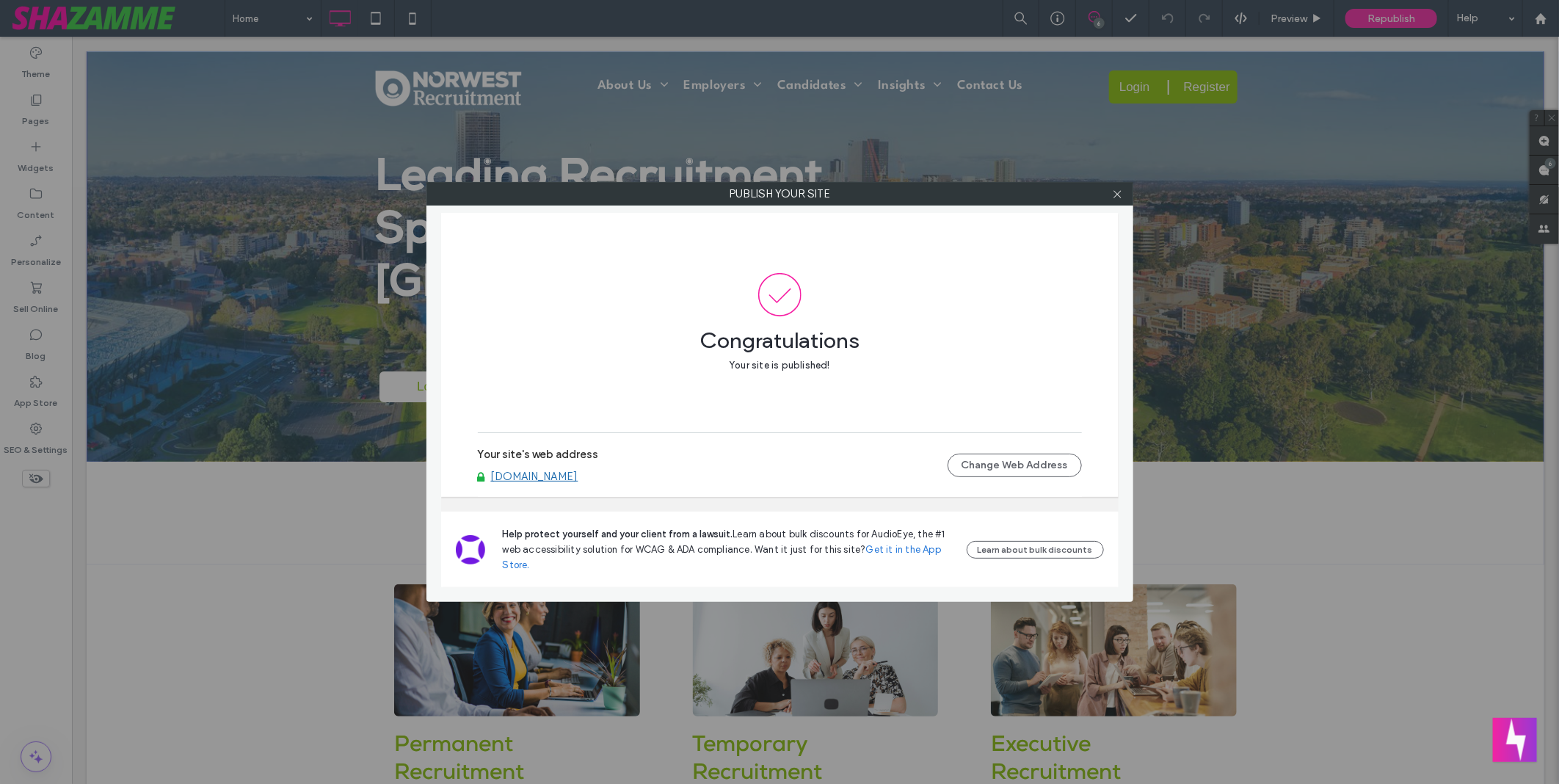
click at [1125, 200] on div at bounding box center [1118, 194] width 22 height 22
click at [1124, 200] on div at bounding box center [1118, 194] width 22 height 22
click at [1117, 196] on icon at bounding box center [1117, 194] width 11 height 11
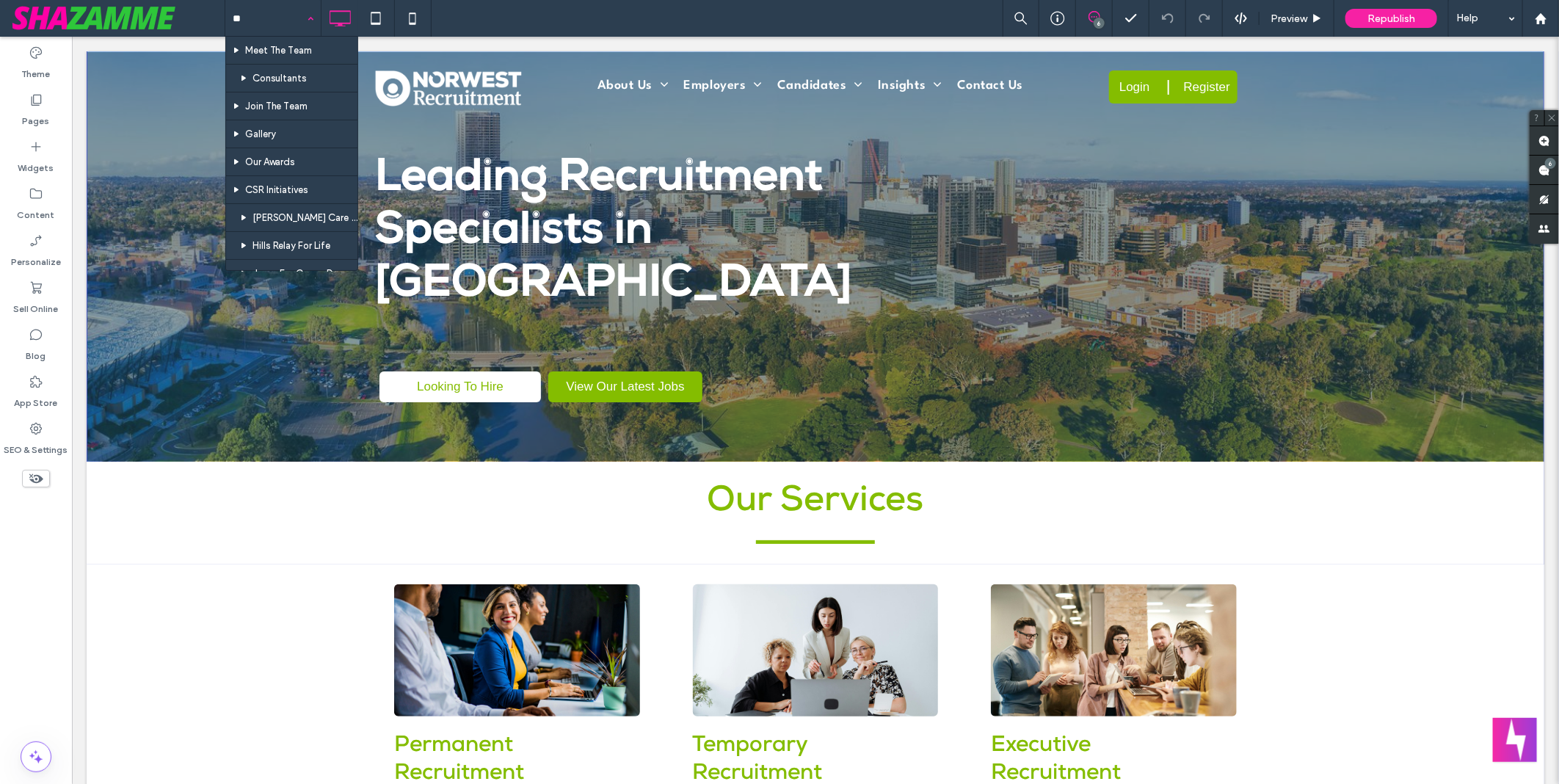
type input "***"
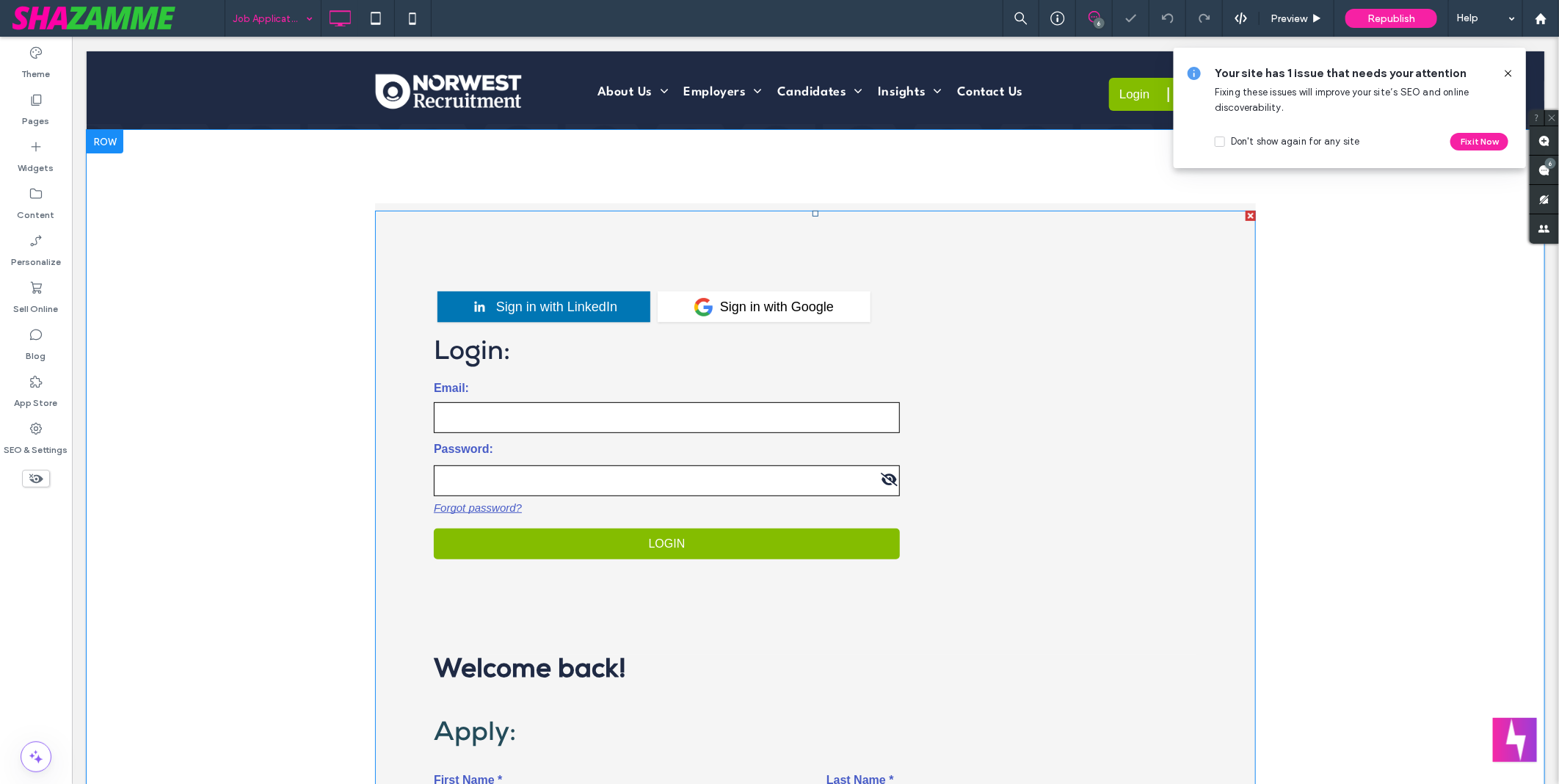
scroll to position [244, 0]
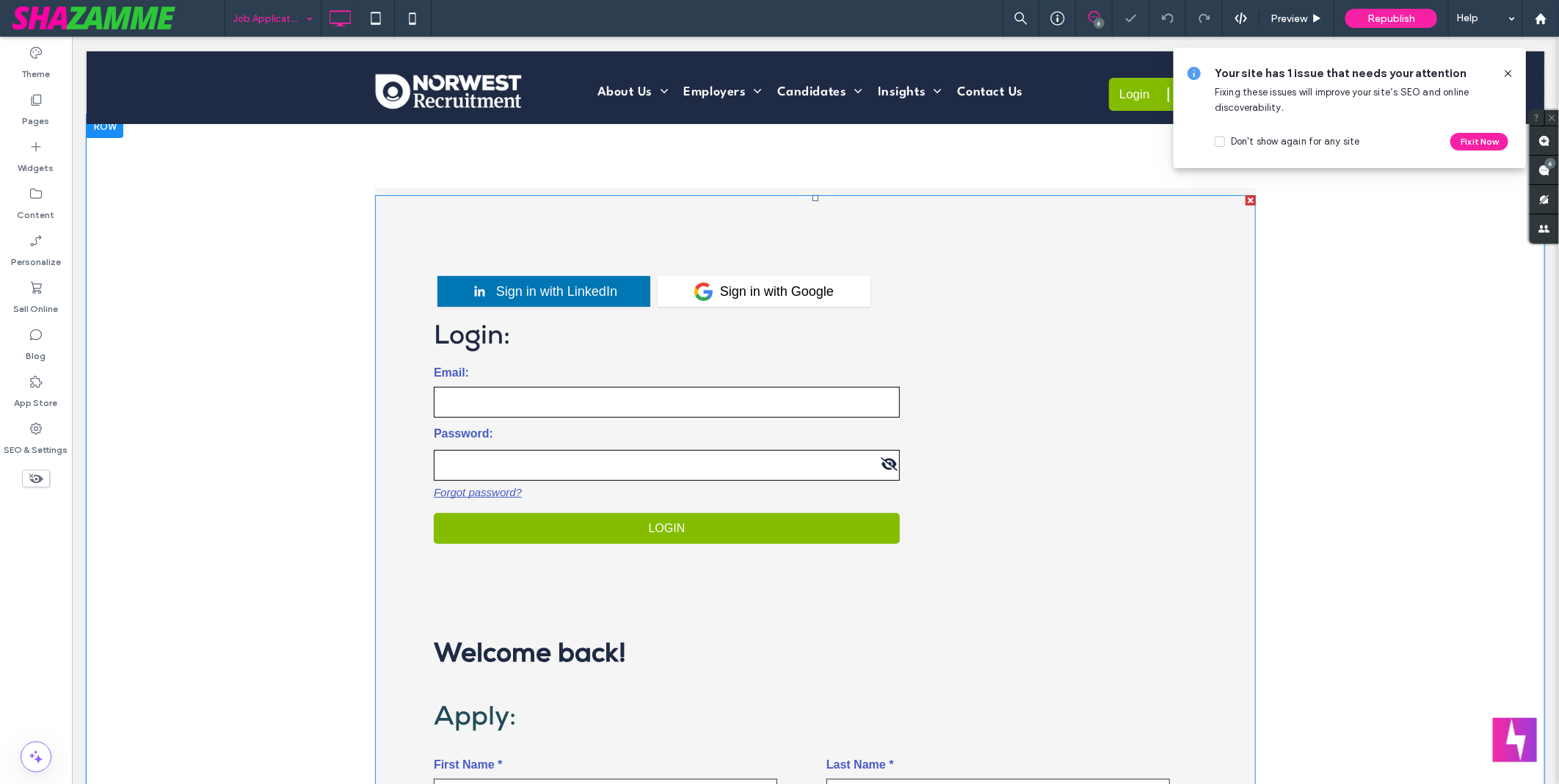
click at [1023, 338] on span at bounding box center [814, 684] width 881 height 980
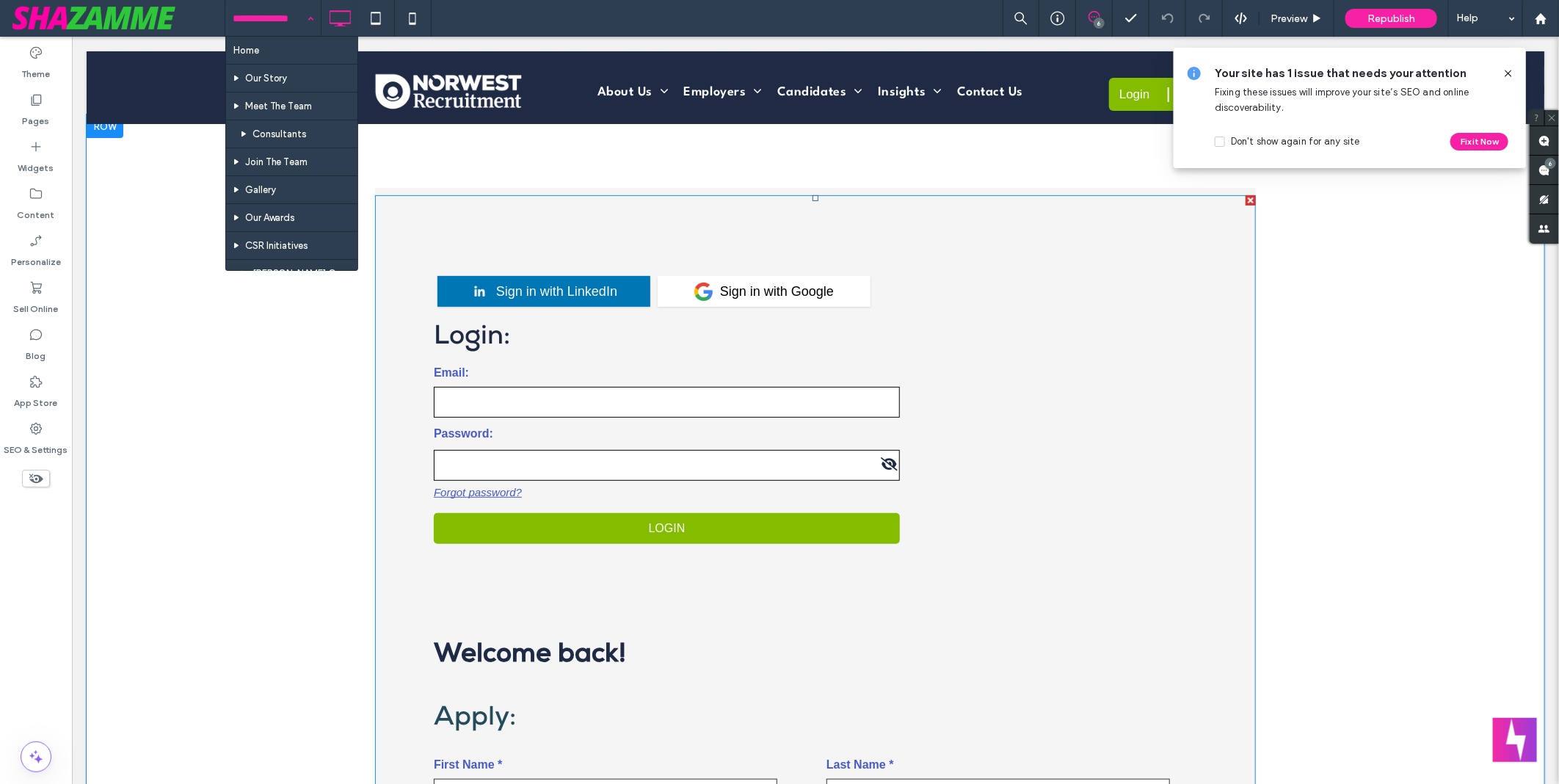
click at [1018, 407] on span at bounding box center [814, 684] width 881 height 980
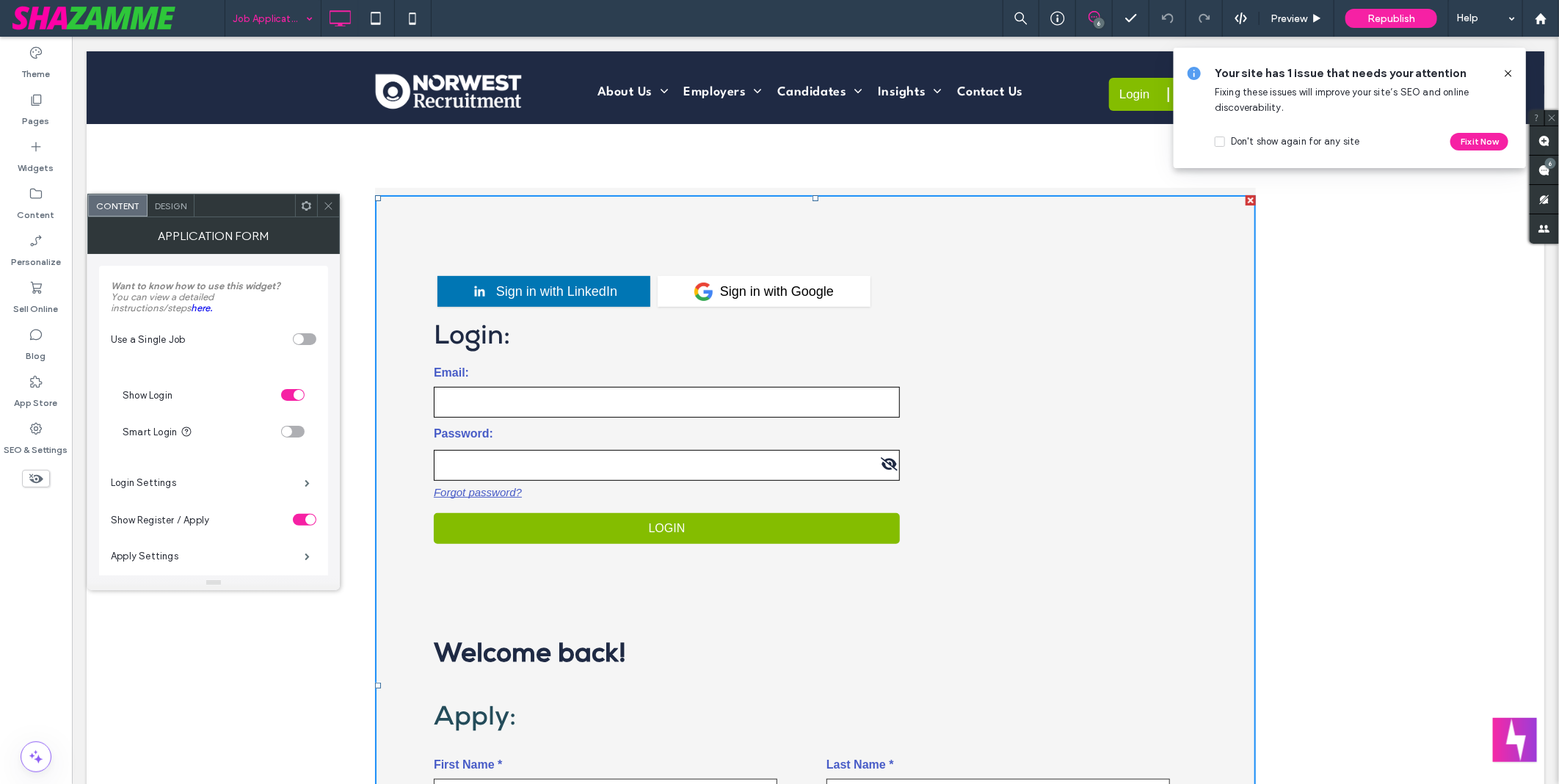
drag, startPoint x: 265, startPoint y: 241, endPoint x: 646, endPoint y: 212, distance: 382.1
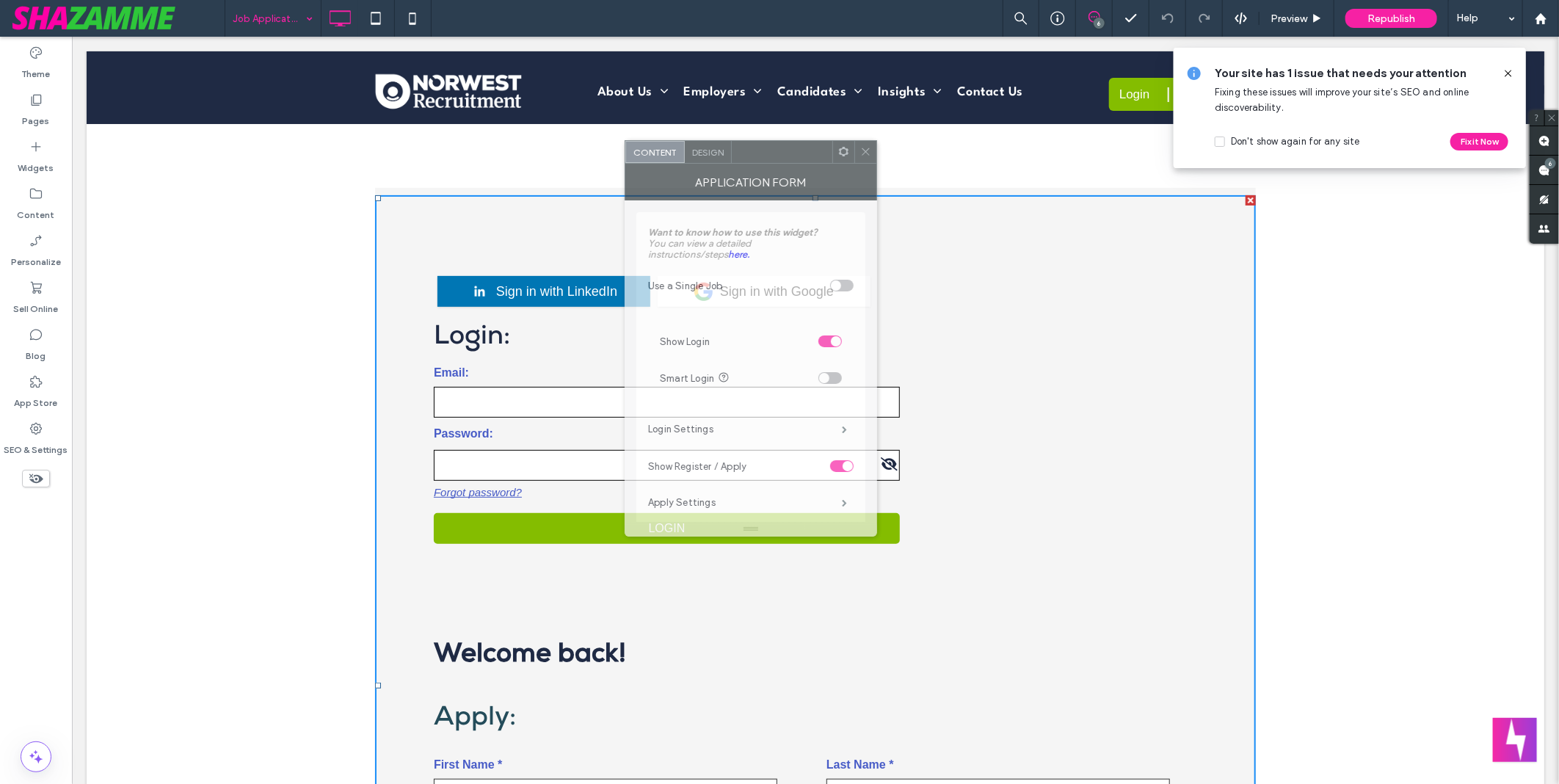
drag, startPoint x: 251, startPoint y: 211, endPoint x: 788, endPoint y: 158, distance: 539.6
click at [788, 158] on div at bounding box center [782, 152] width 100 height 22
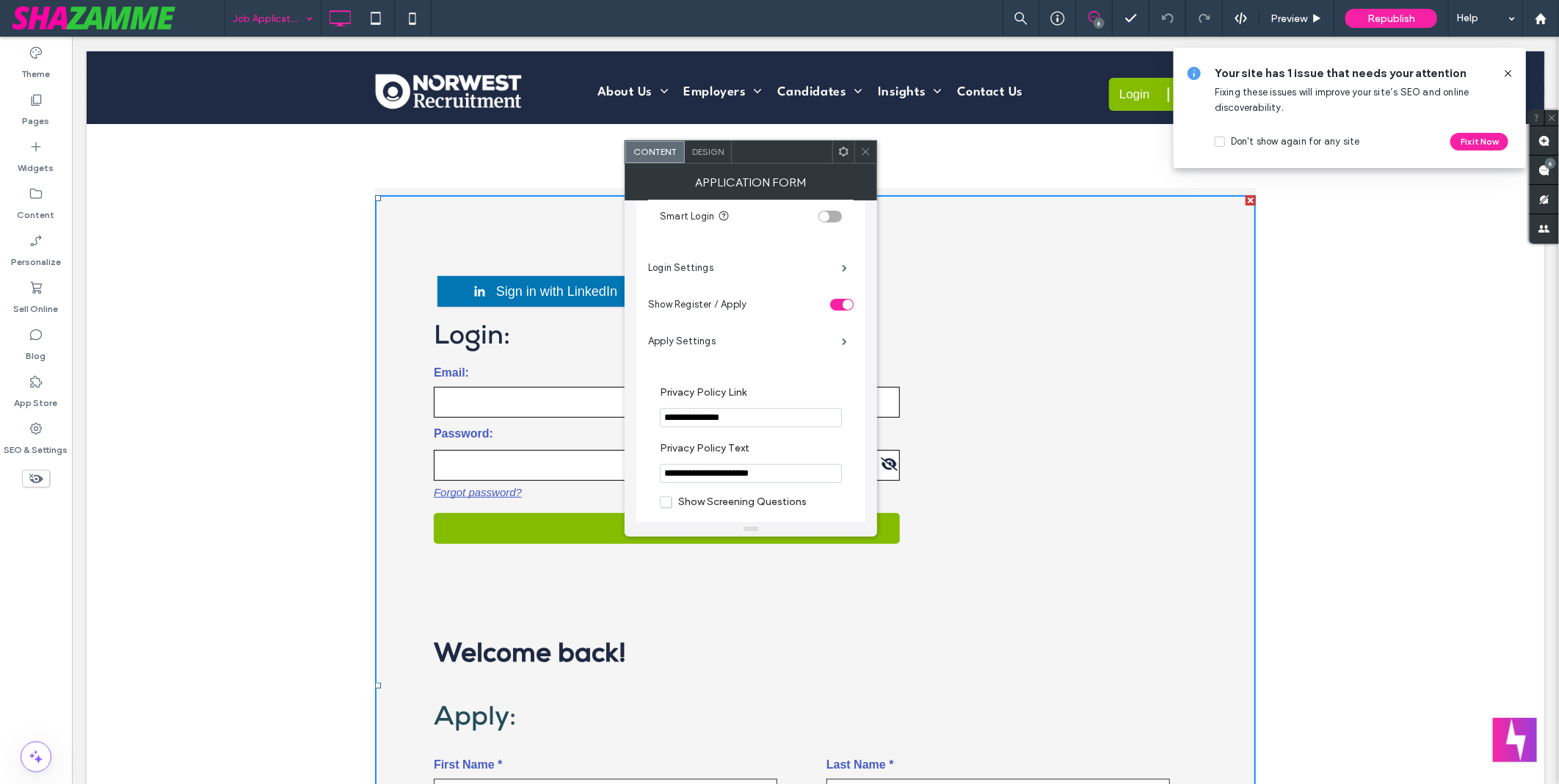
scroll to position [163, 0]
drag, startPoint x: 713, startPoint y: 341, endPoint x: 795, endPoint y: 356, distance: 83.4
click at [713, 341] on label "Apply Settings" at bounding box center [745, 340] width 194 height 29
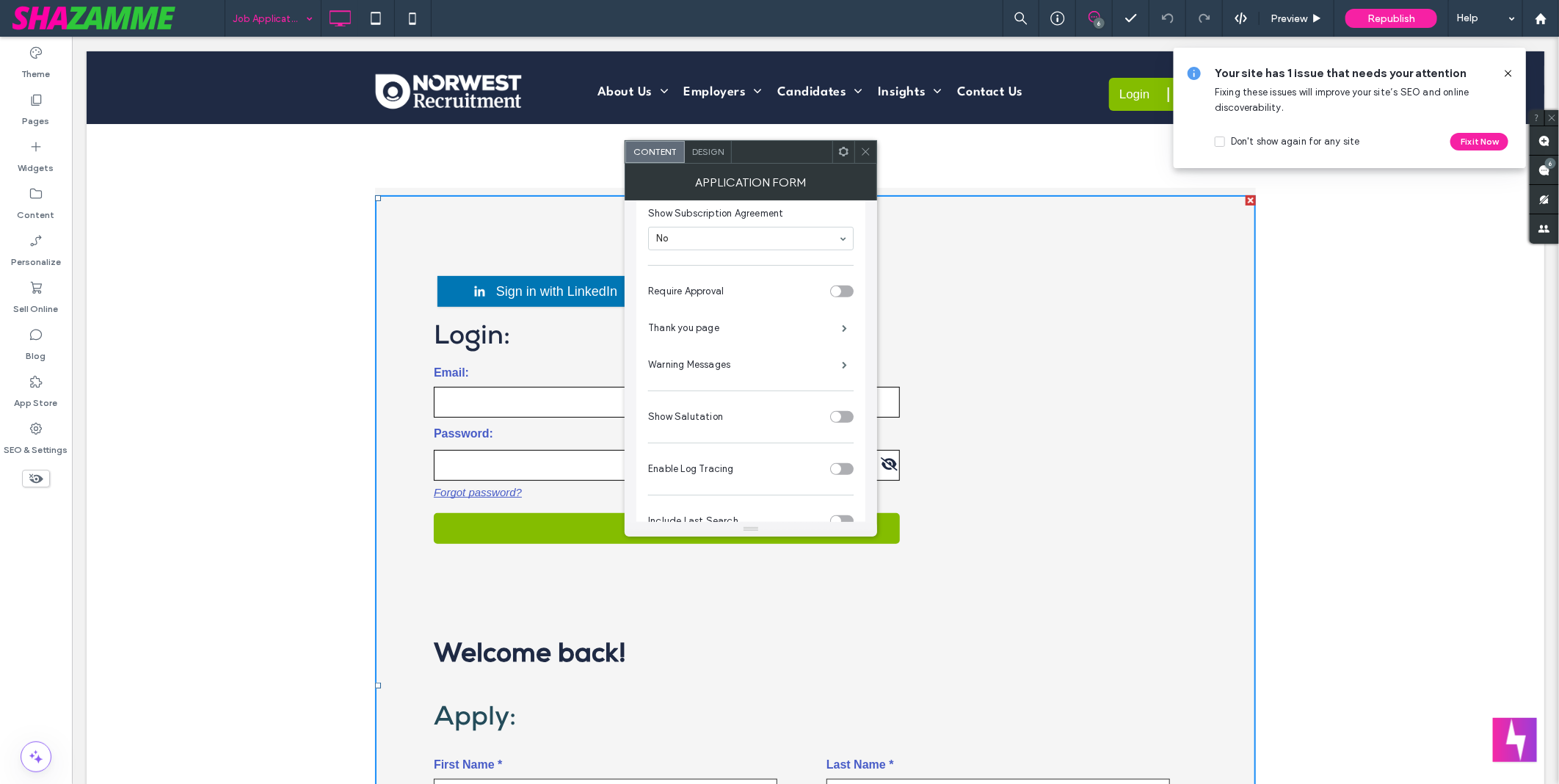
scroll to position [533, 0]
click at [742, 291] on label "Thank you page" at bounding box center [745, 288] width 194 height 29
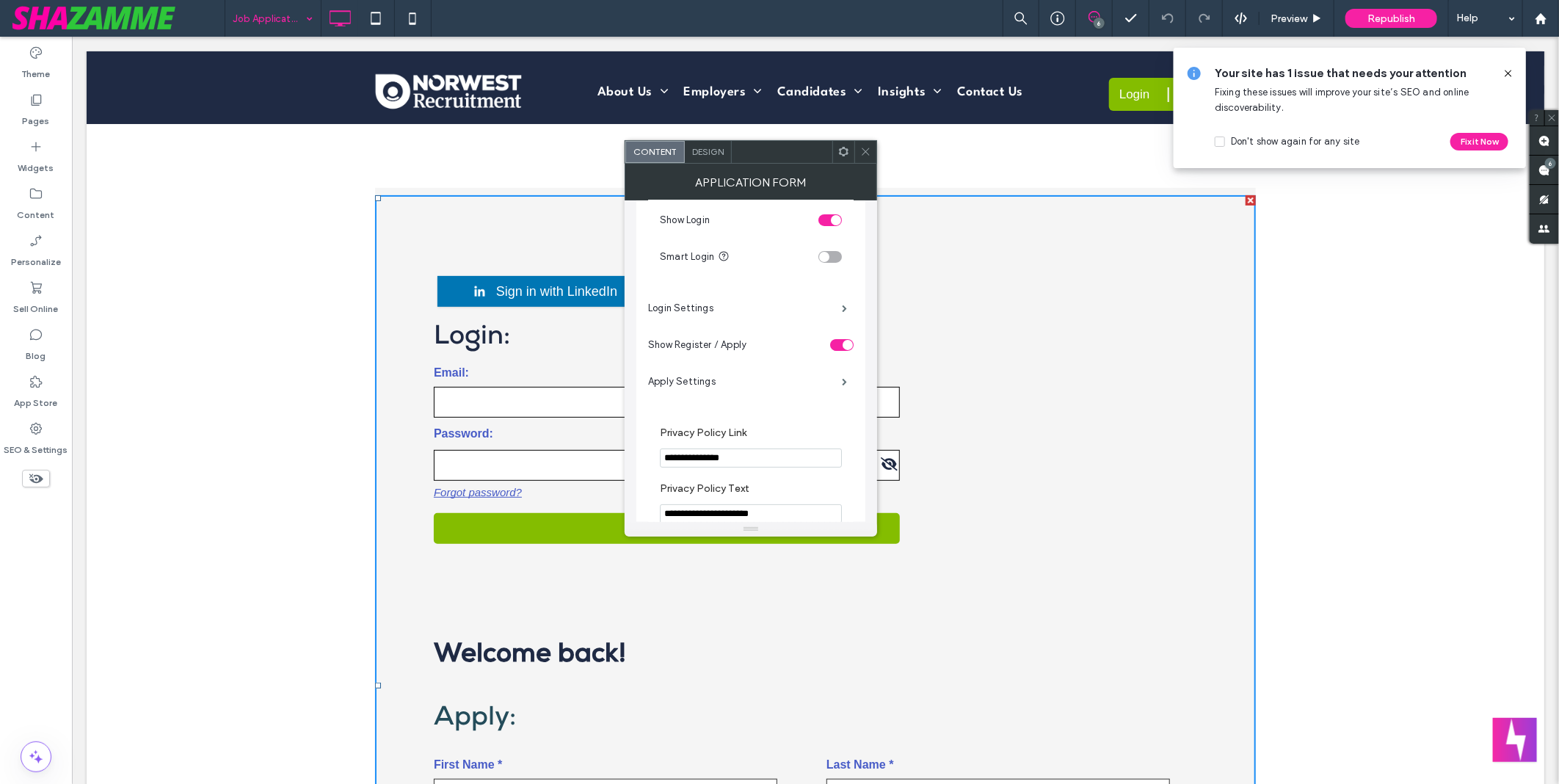
scroll to position [0, 0]
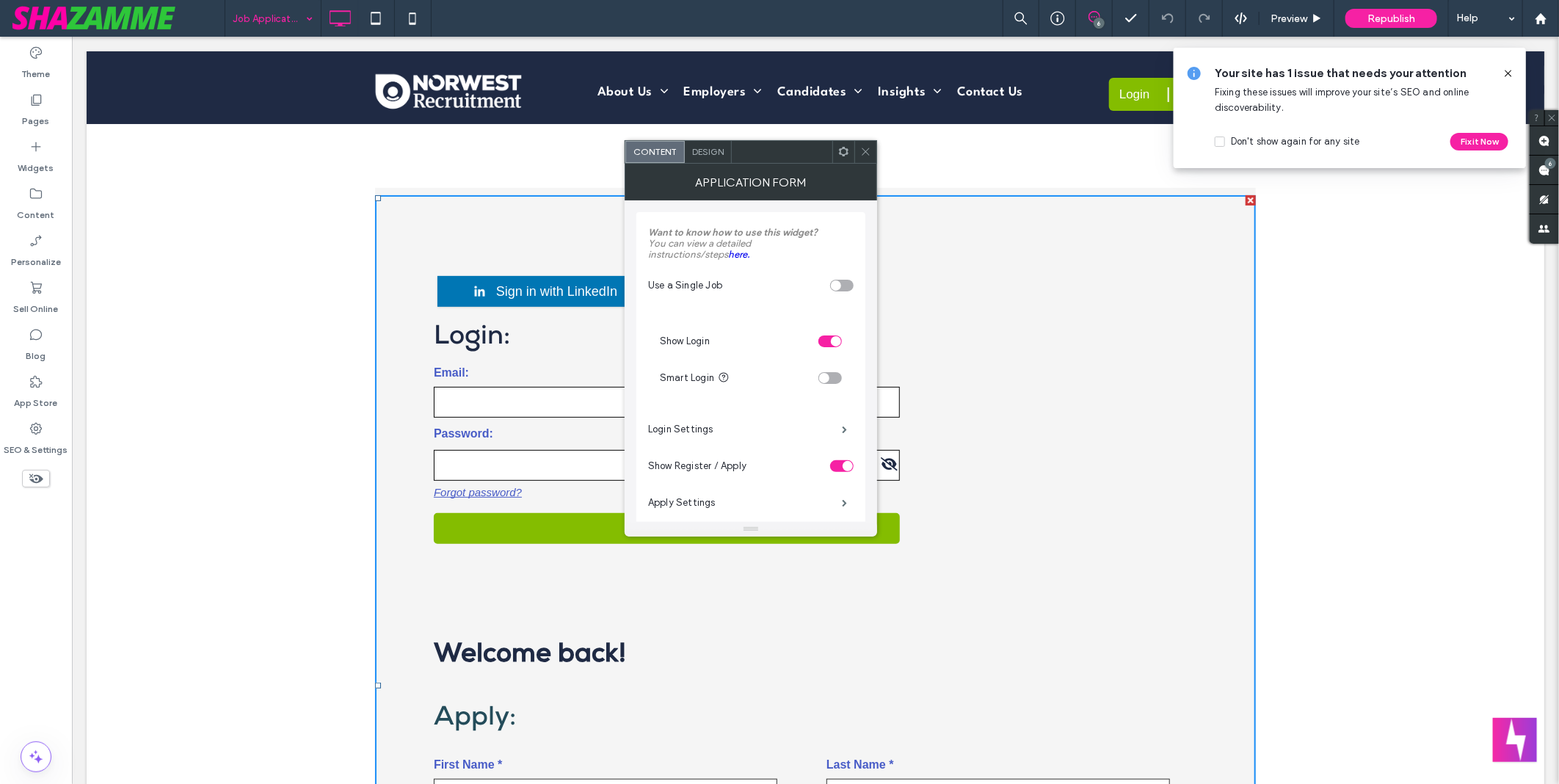
click at [871, 155] on icon at bounding box center [866, 151] width 11 height 11
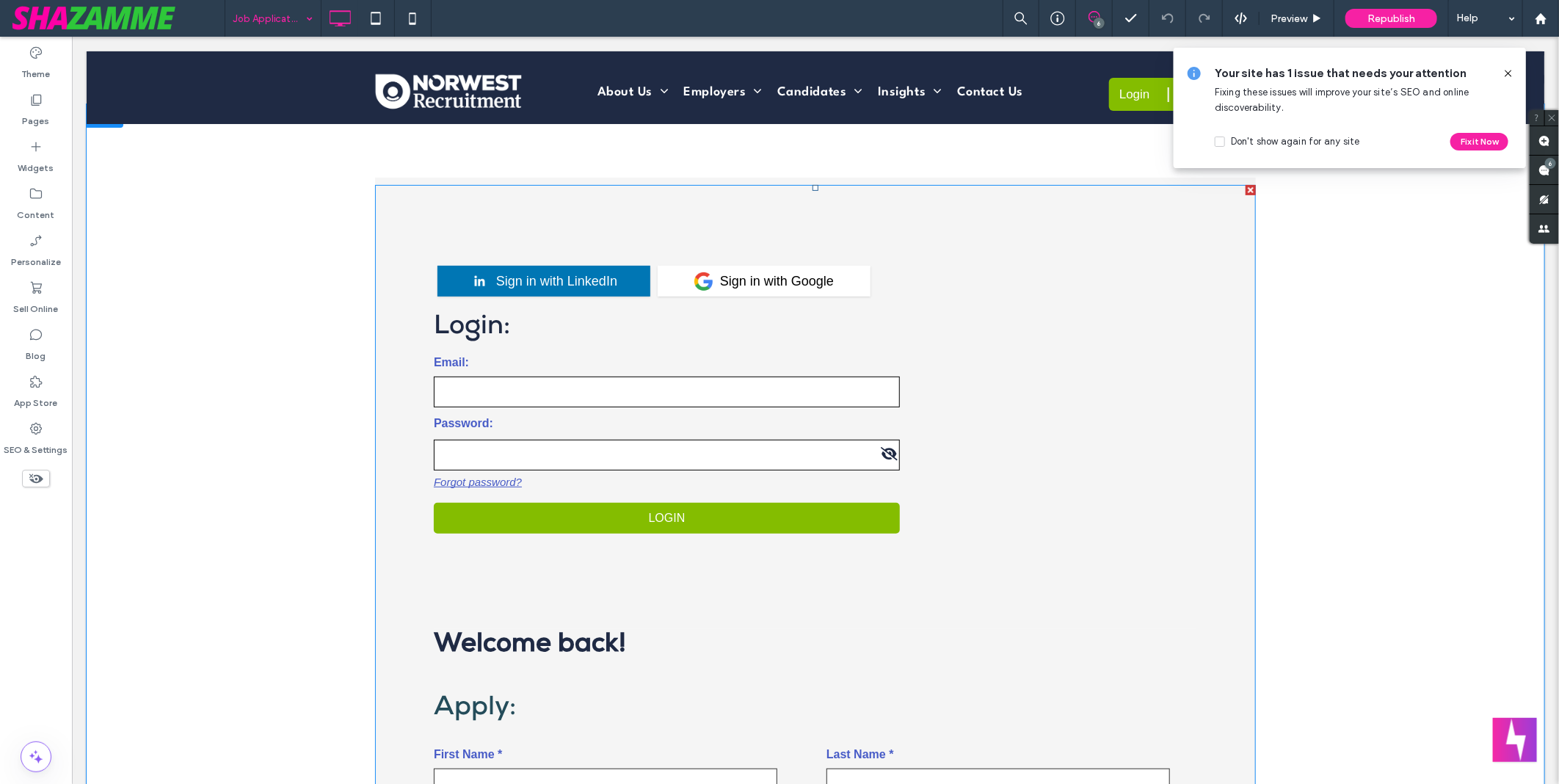
scroll to position [244, 0]
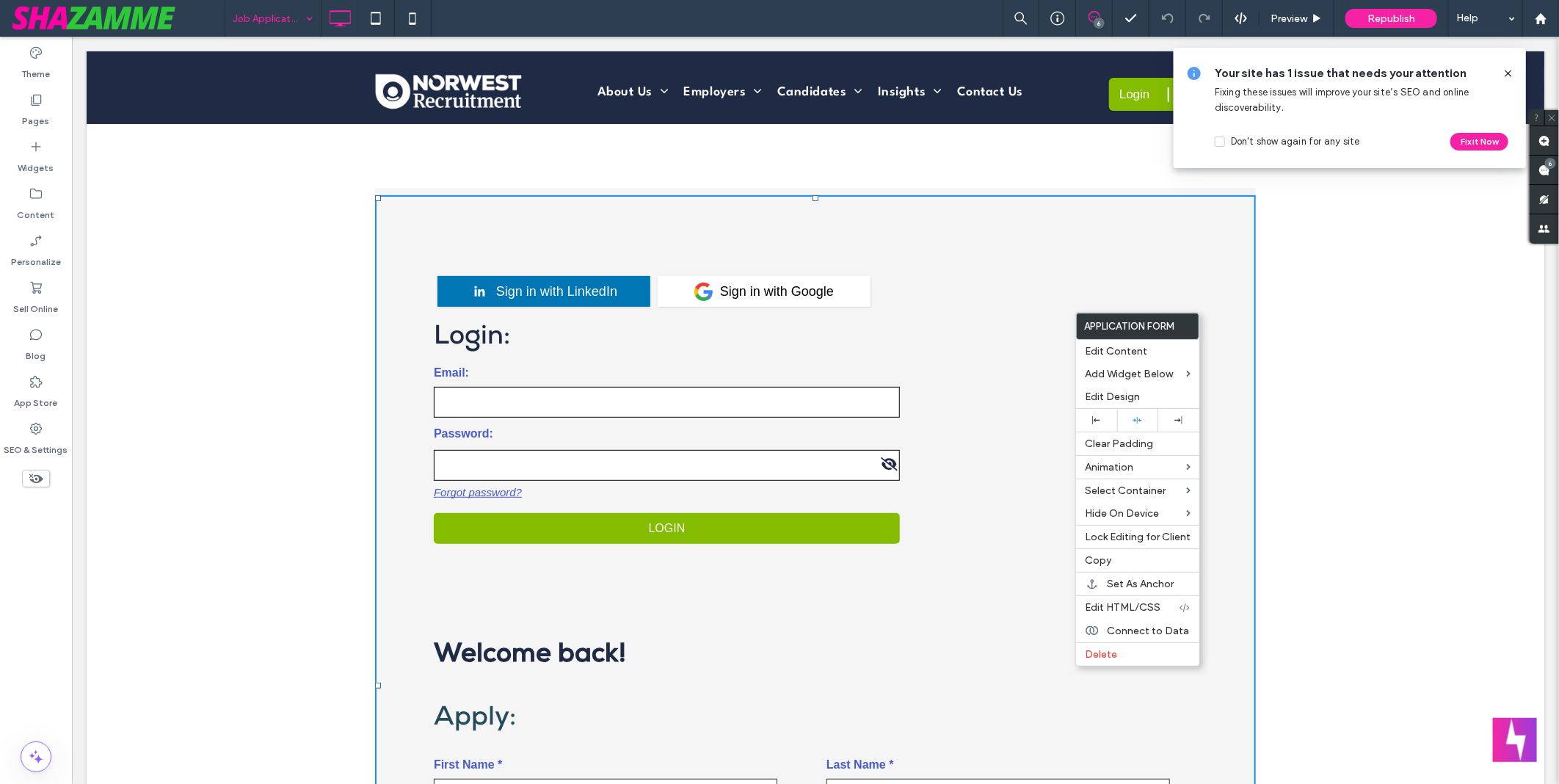
click at [831, 23] on div "Job Application 6 Preview Republish Help" at bounding box center [891, 18] width 1334 height 37
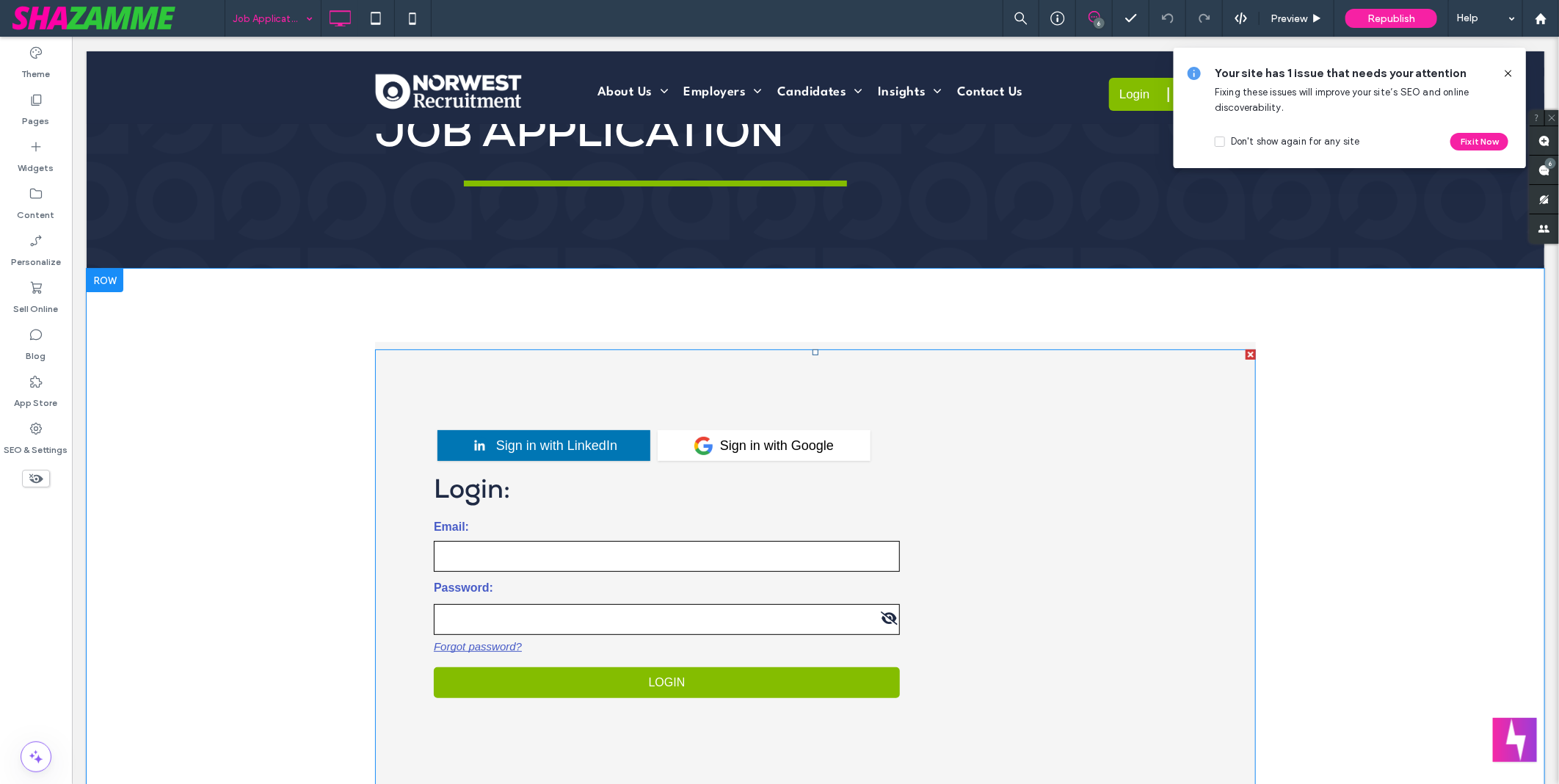
scroll to position [81, 0]
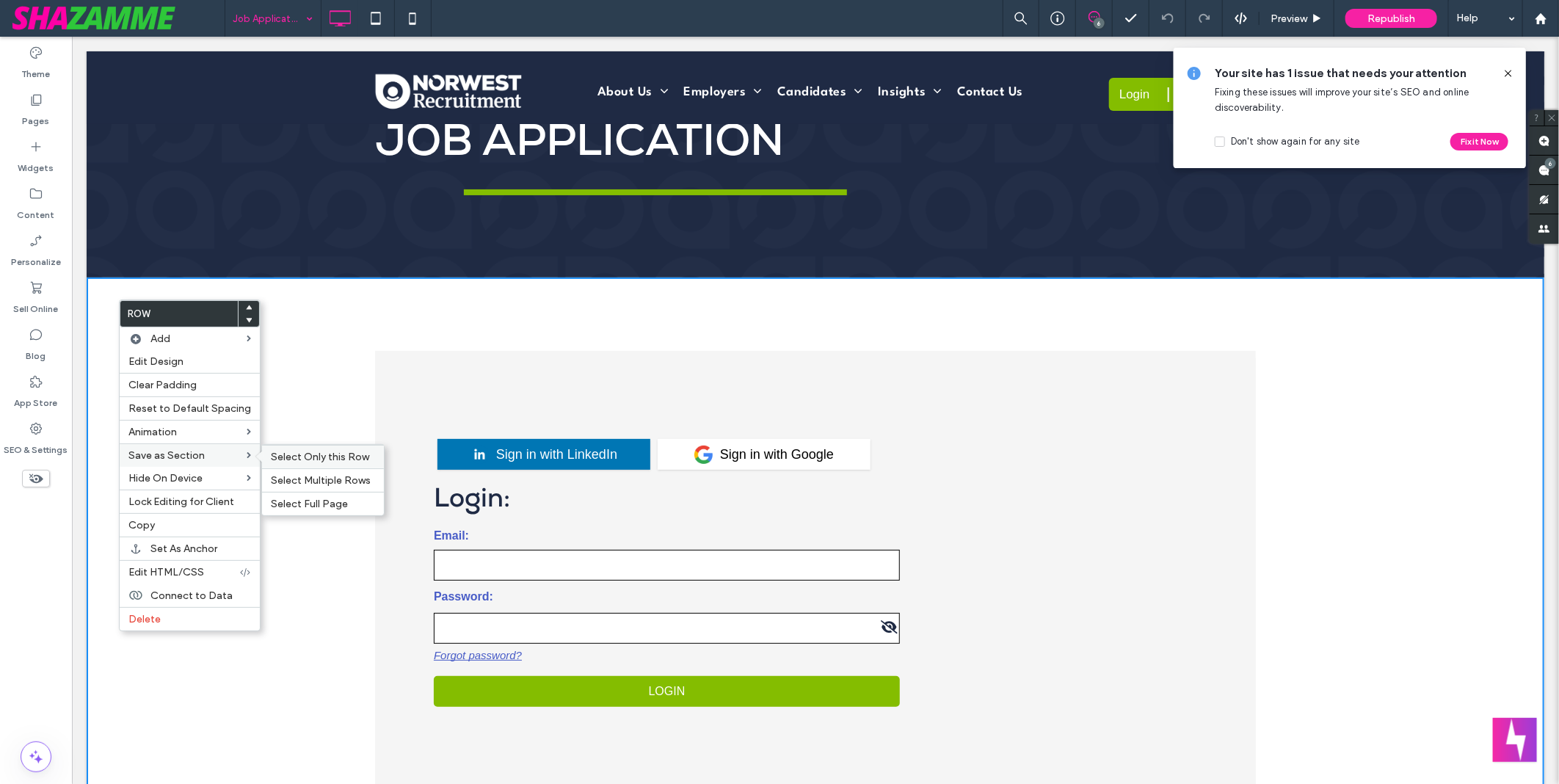
click at [312, 455] on span "Select Only this Row" at bounding box center [320, 456] width 99 height 13
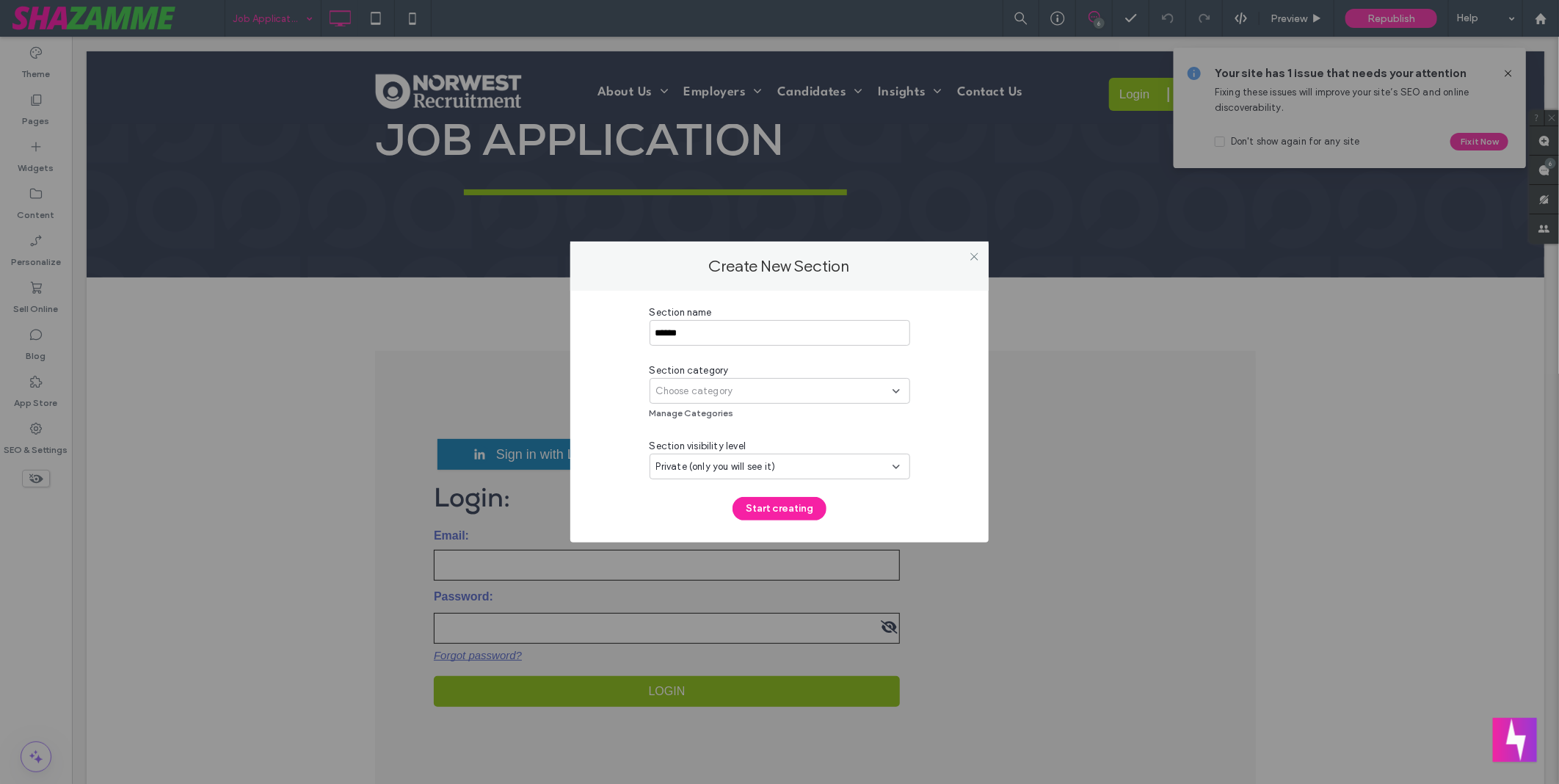
type input "******"
click at [783, 392] on div "Choose category" at bounding box center [774, 390] width 236 height 15
click at [788, 389] on div "Choose category" at bounding box center [774, 390] width 236 height 15
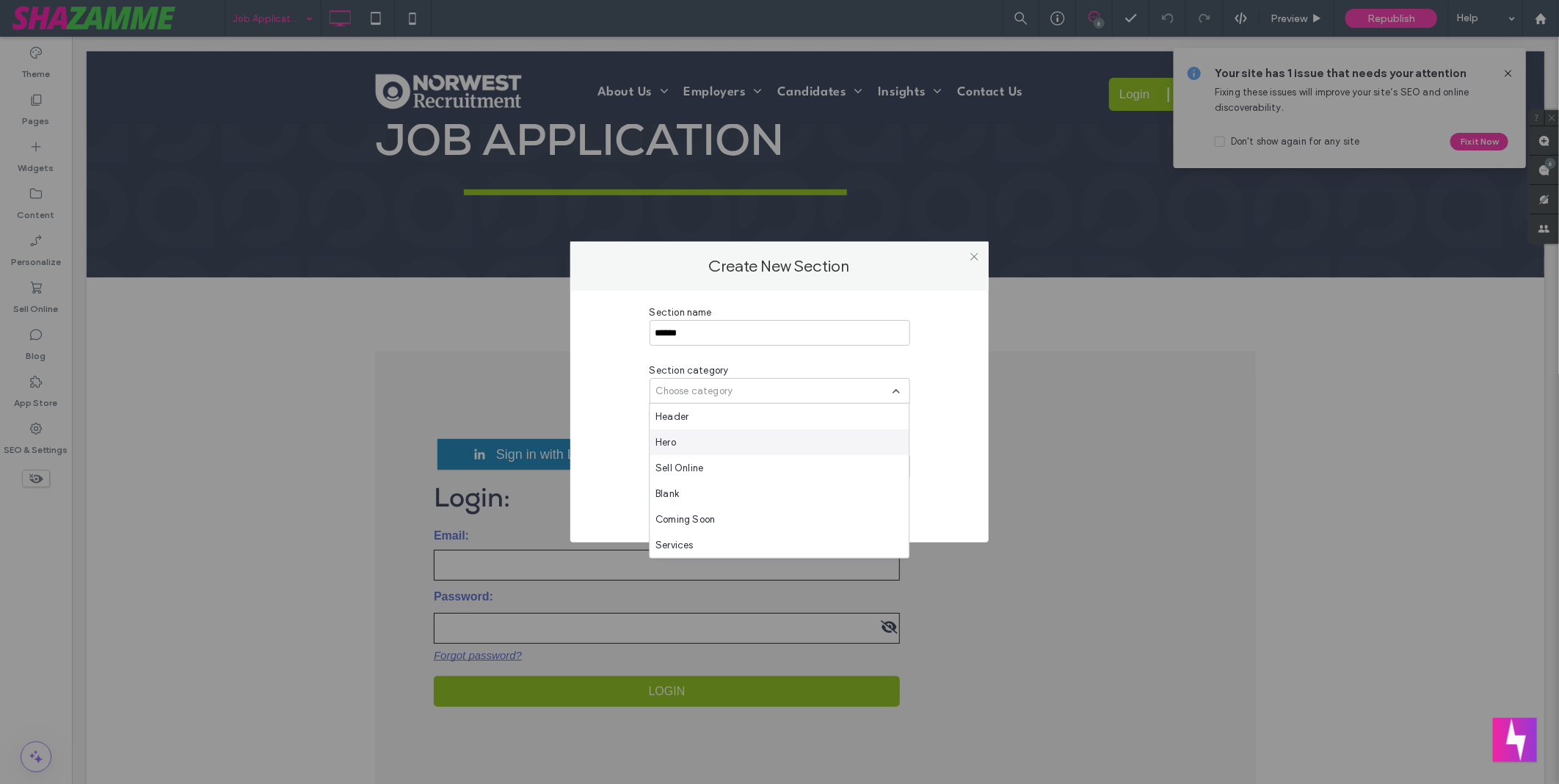
click at [773, 449] on div "Hero" at bounding box center [779, 442] width 259 height 26
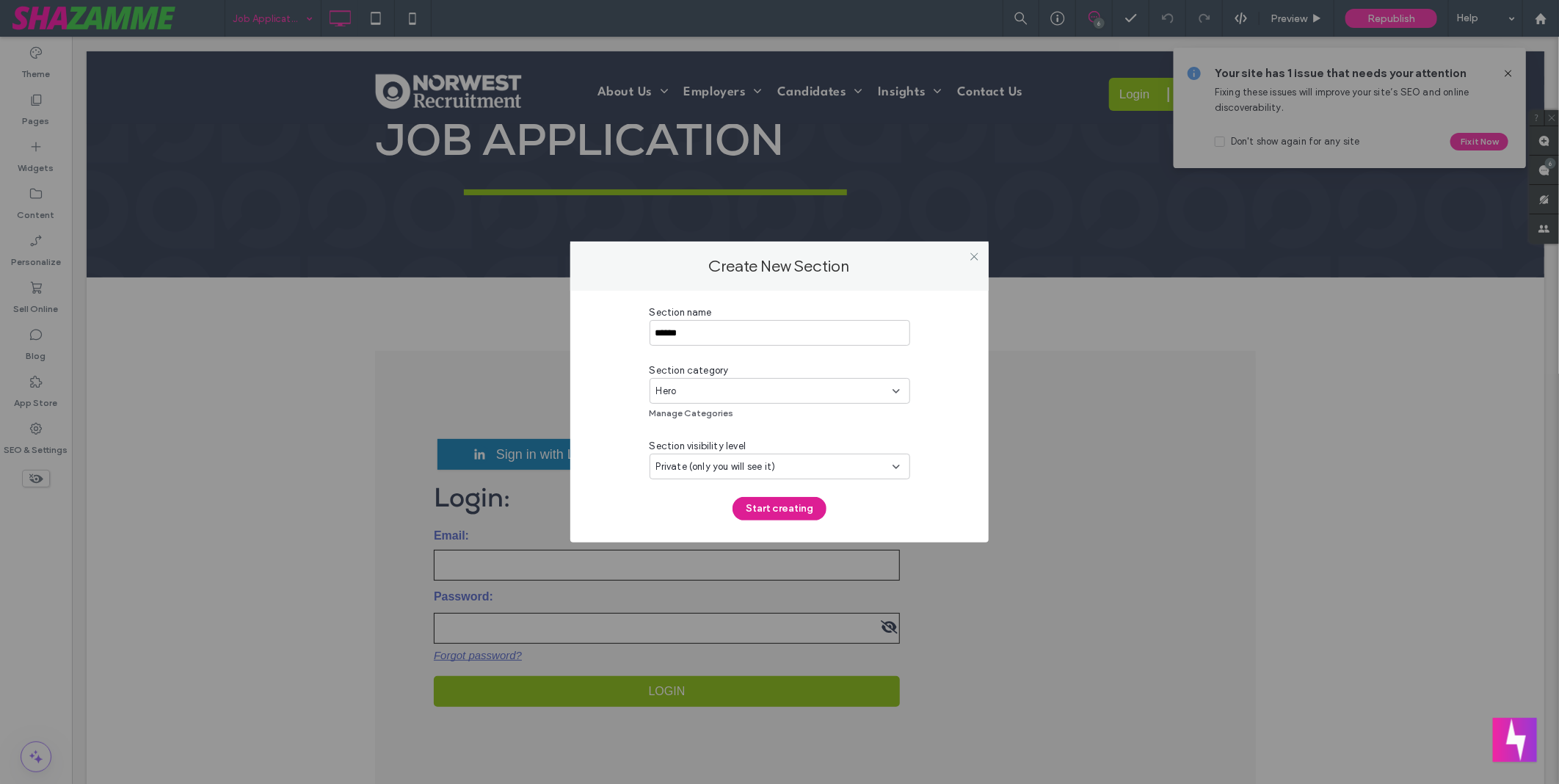
click at [787, 515] on button "Start creating" at bounding box center [780, 508] width 94 height 23
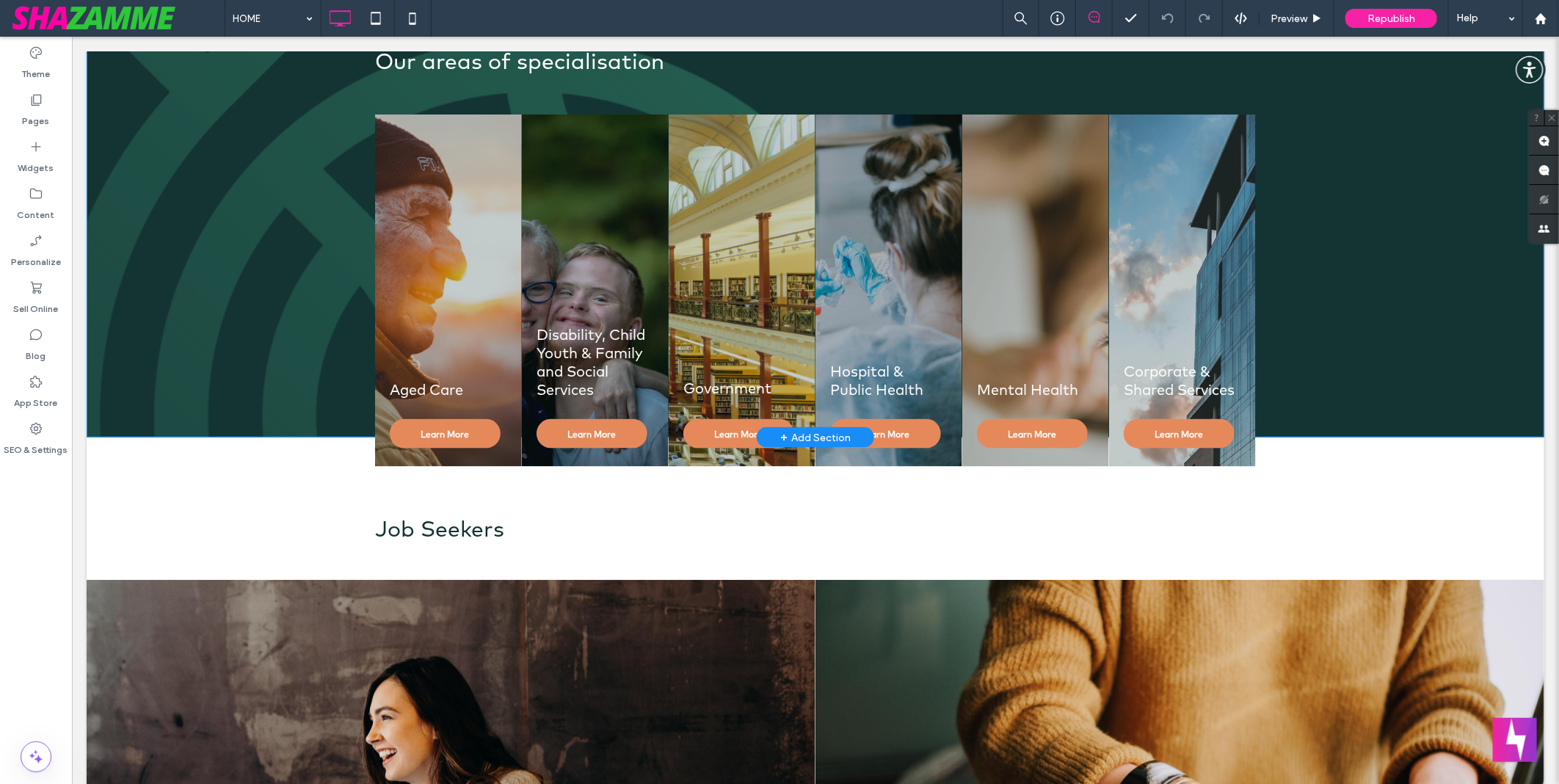
scroll to position [978, 0]
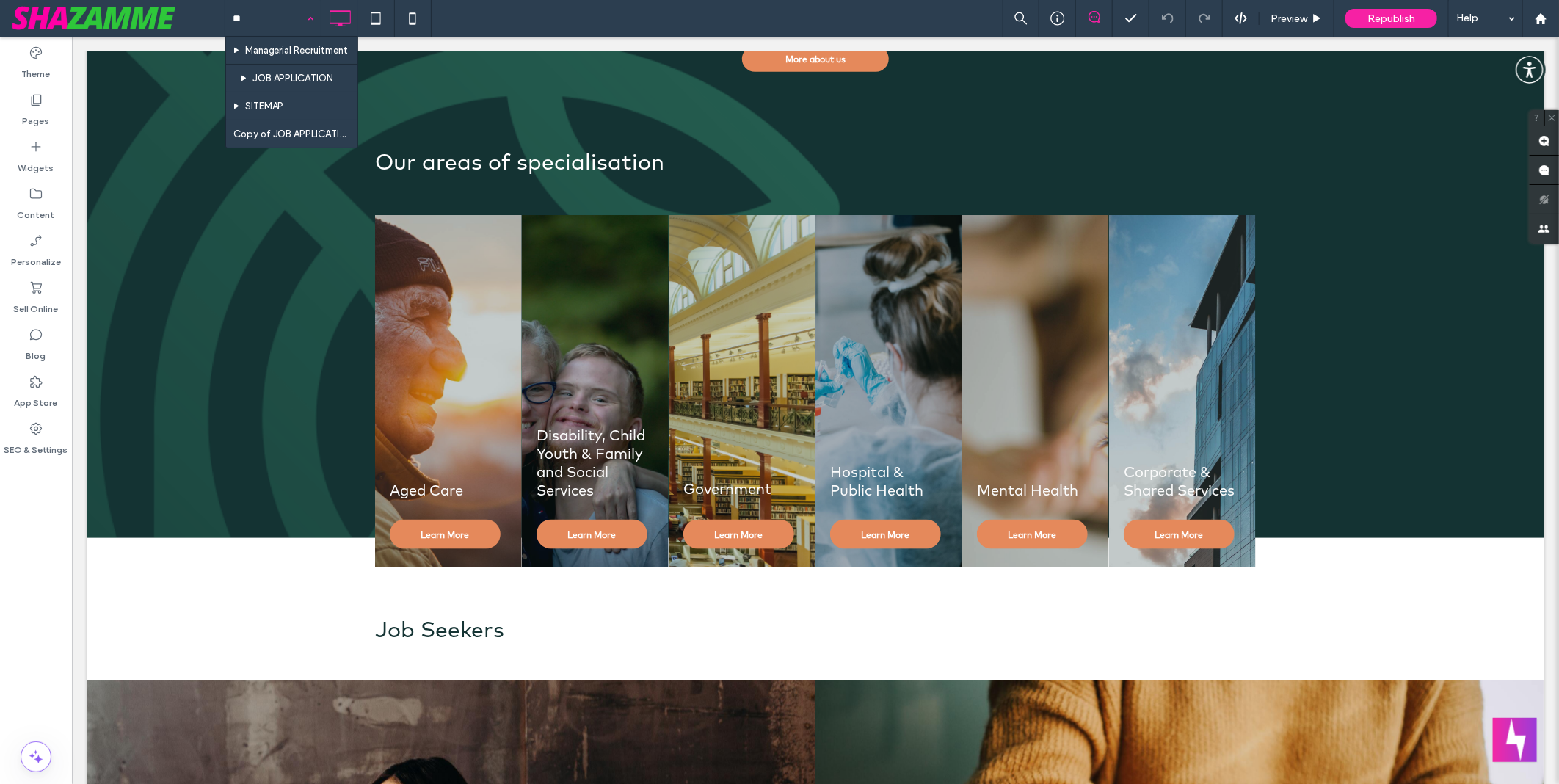
type input "***"
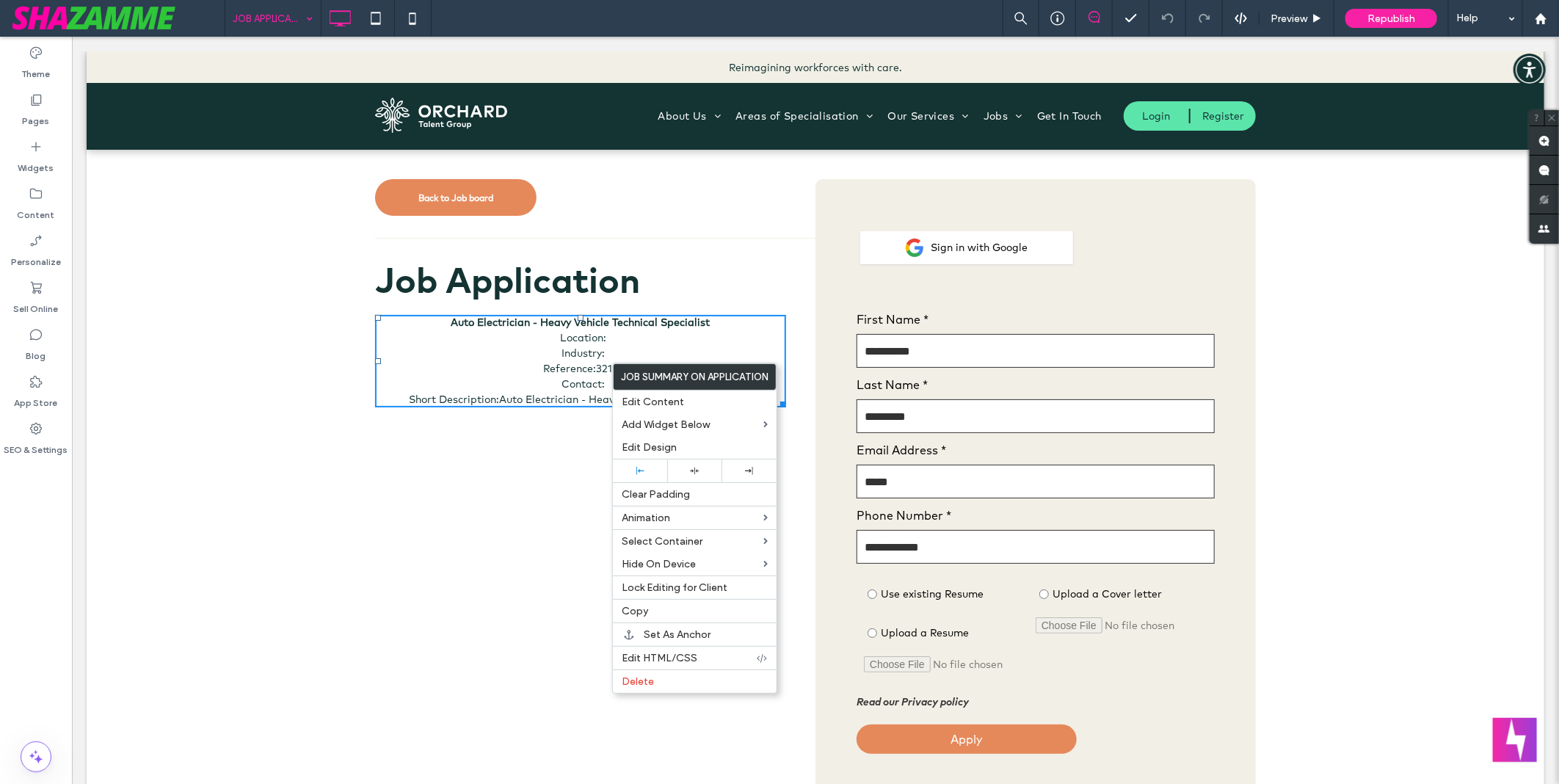
click at [709, 9] on div "JOB APPLICATION Preview Republish Help" at bounding box center [891, 18] width 1334 height 37
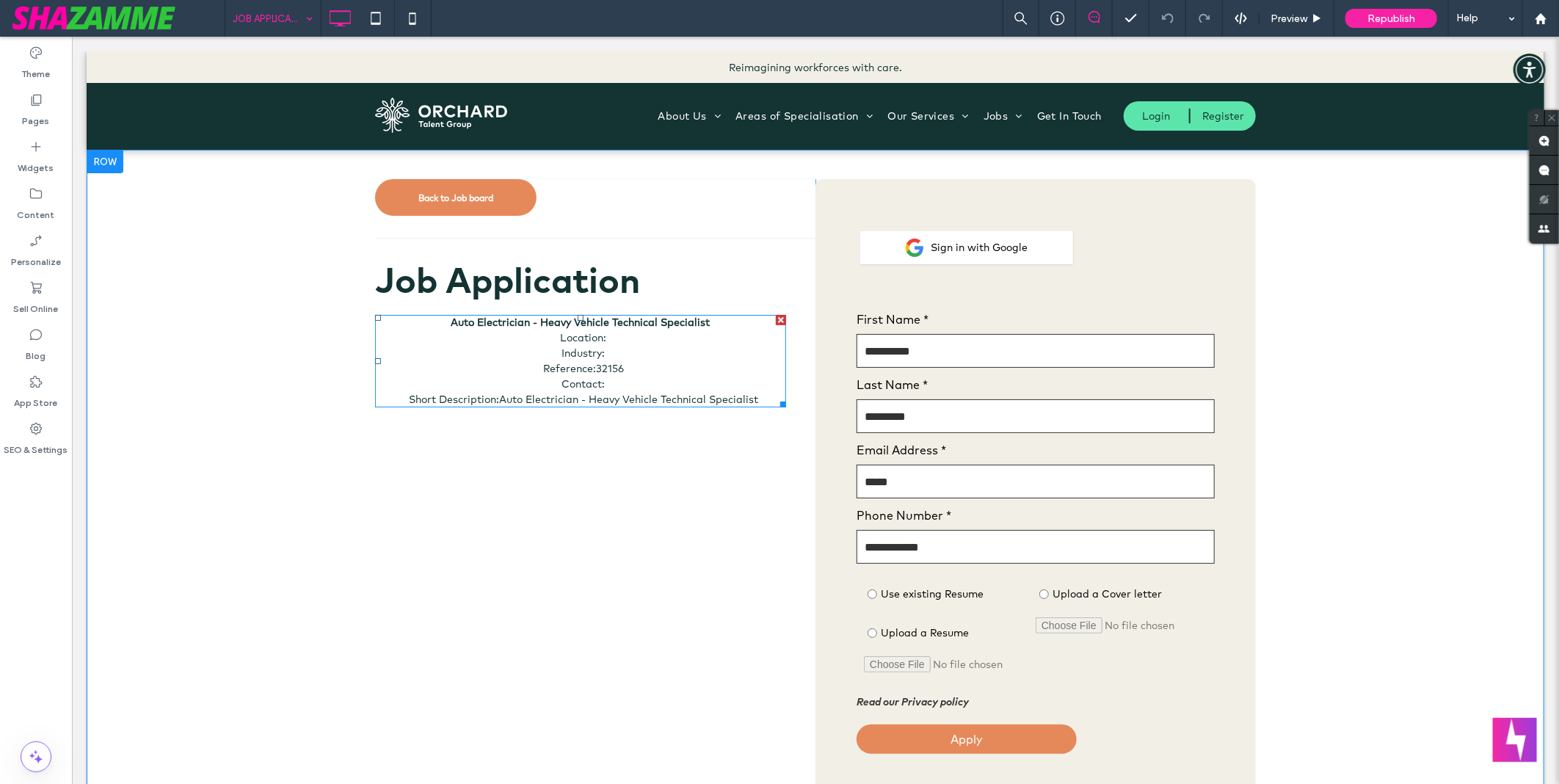
click at [541, 347] on span at bounding box center [579, 360] width 411 height 93
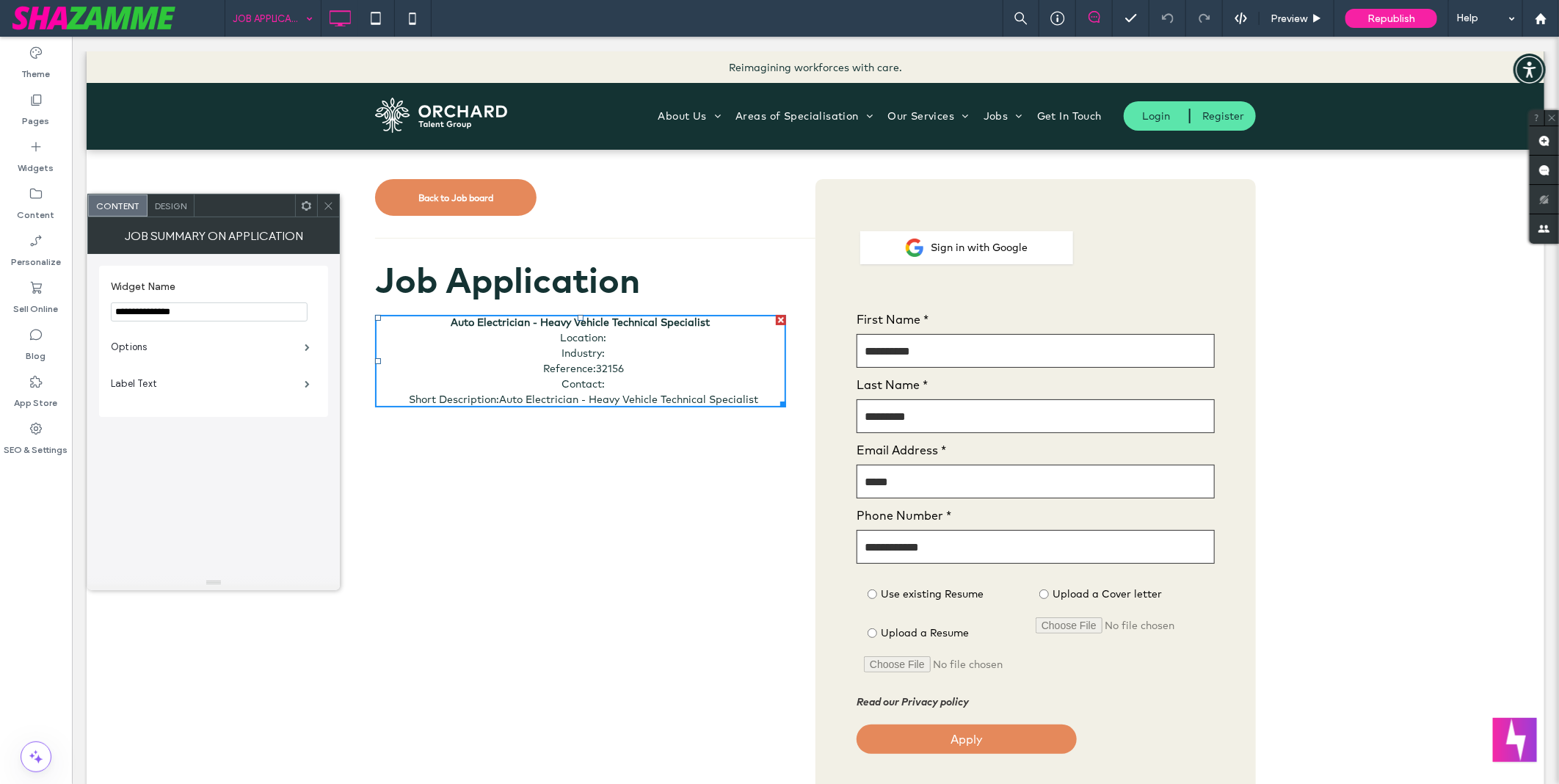
click at [321, 208] on div at bounding box center [329, 206] width 22 height 22
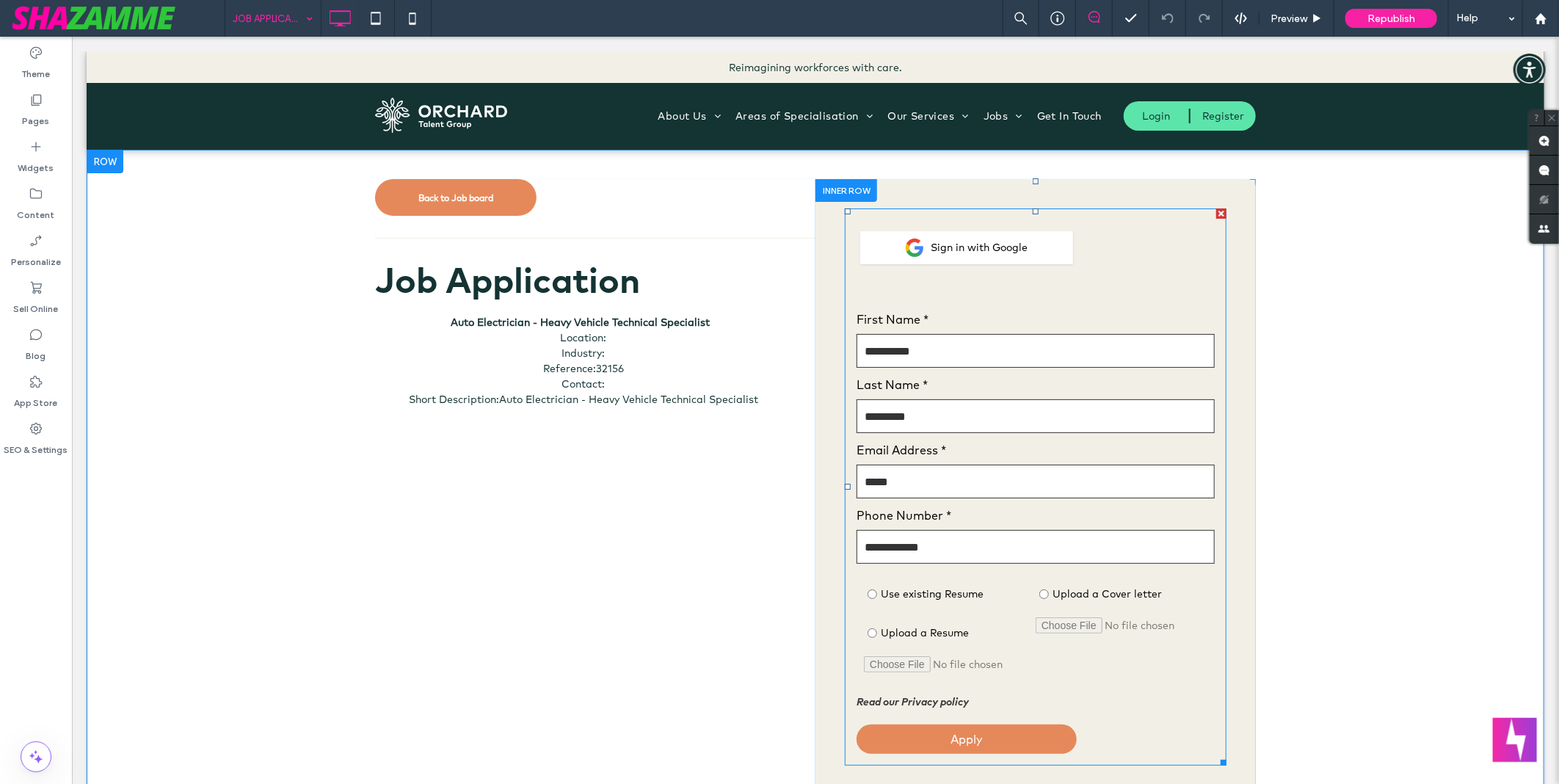
click at [1127, 280] on span at bounding box center [1035, 485] width 382 height 557
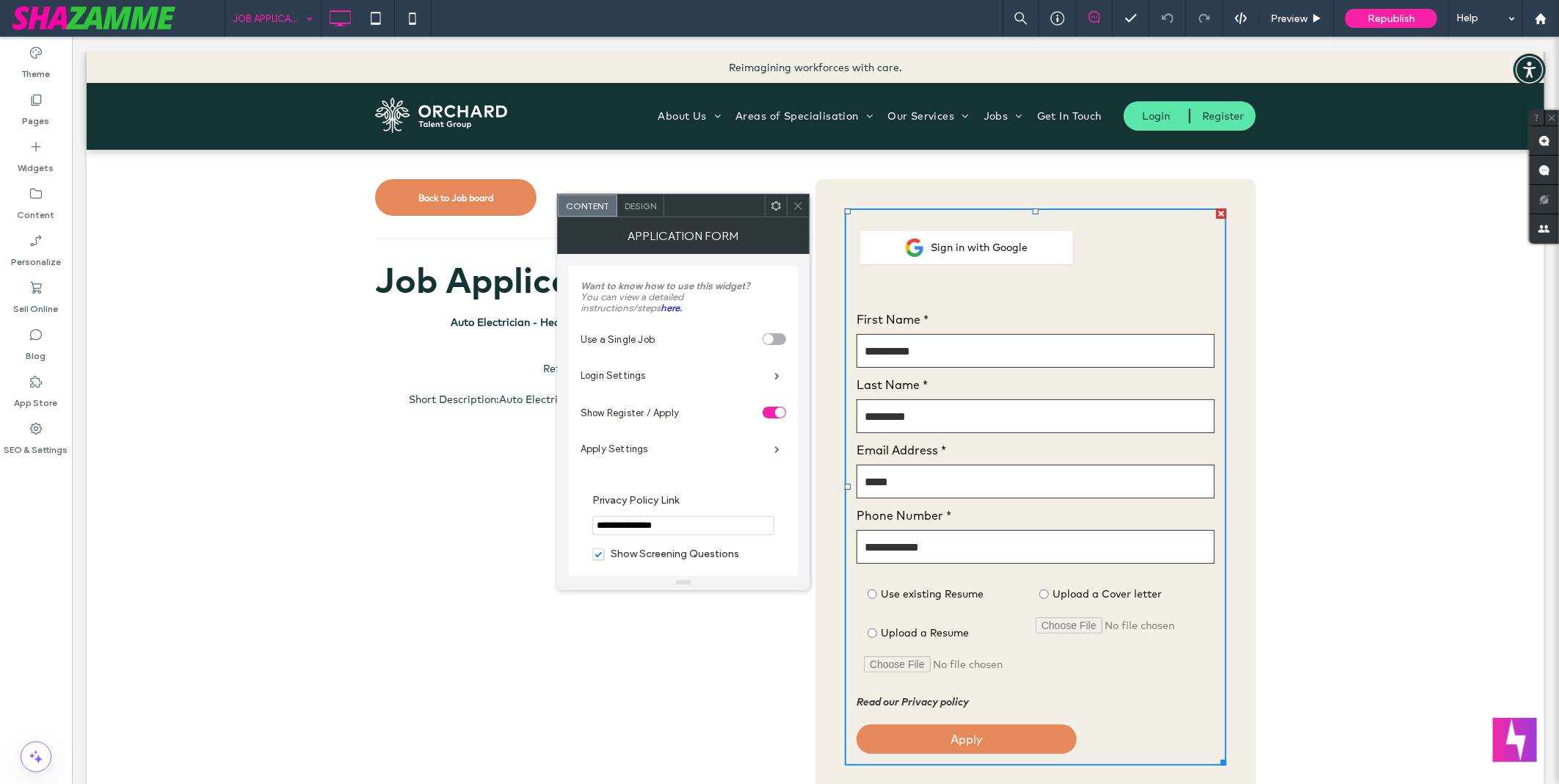
drag, startPoint x: 45, startPoint y: 522, endPoint x: 66, endPoint y: 510, distance: 24.2
click at [45, 522] on div "Theme Pages Widgets Content Personalize Sell Online Blog App Store SEO & Settin…" at bounding box center [36, 410] width 72 height 747
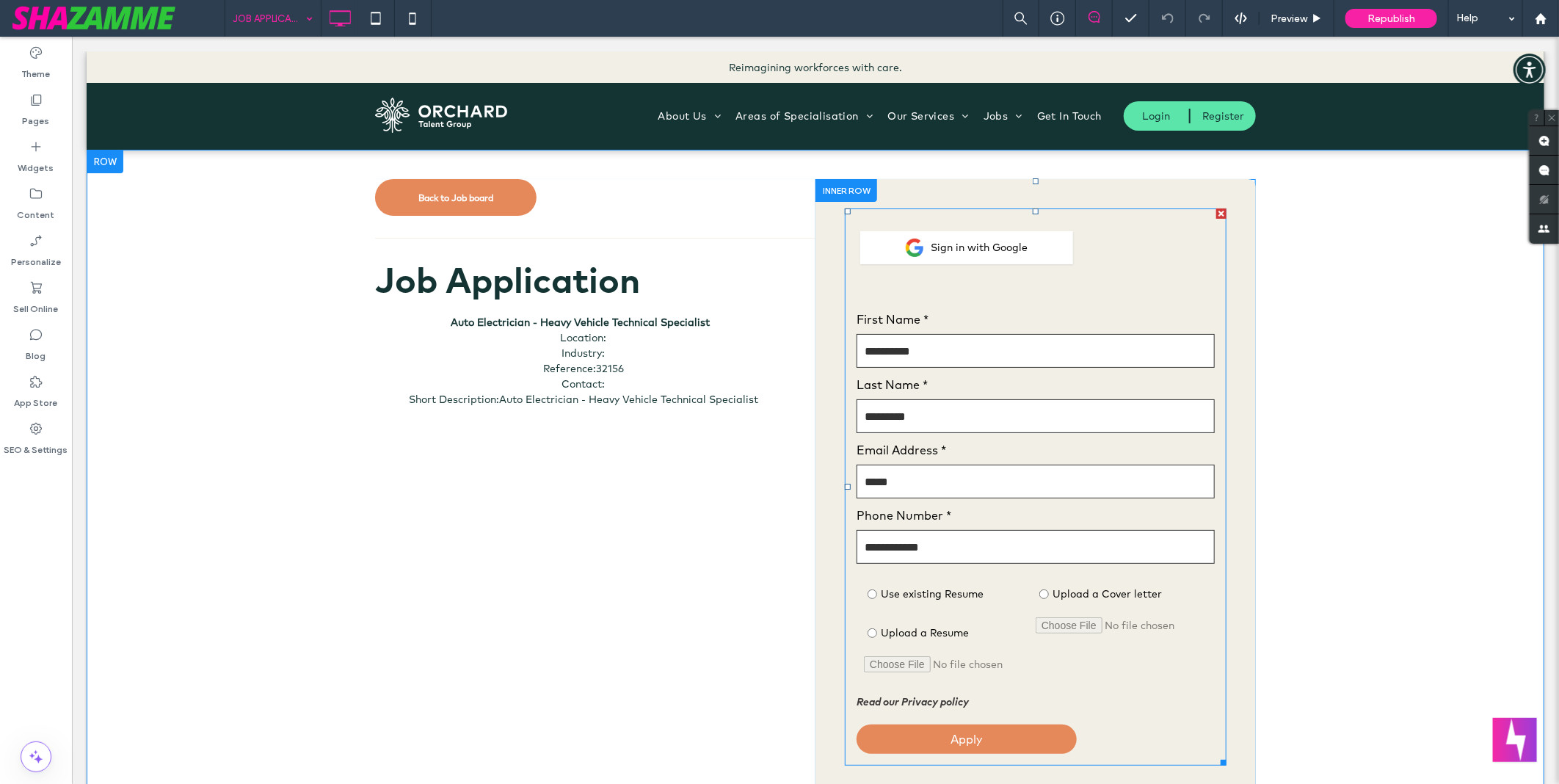
click at [1043, 442] on span at bounding box center [1035, 485] width 382 height 557
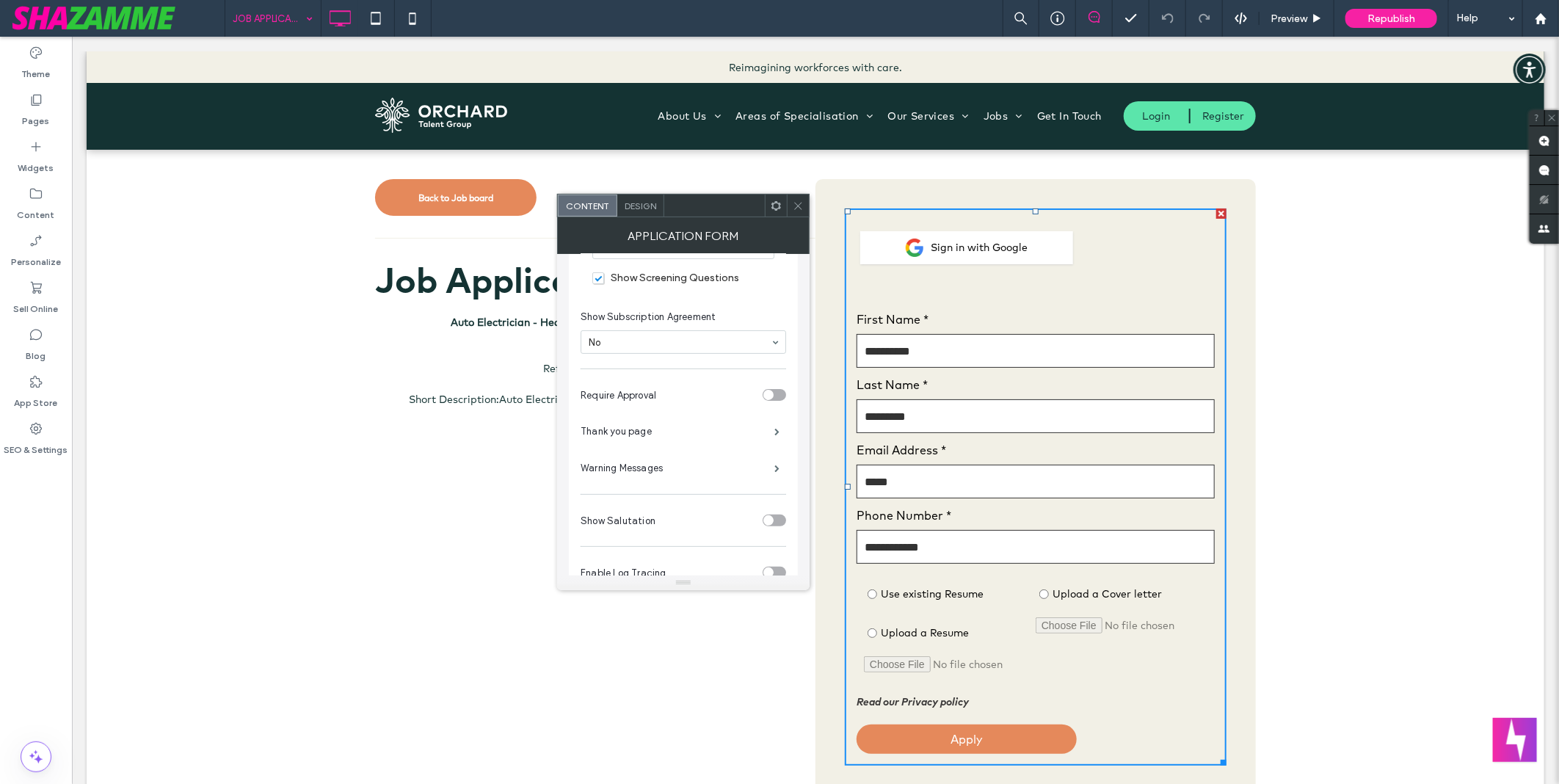
scroll to position [206, 0]
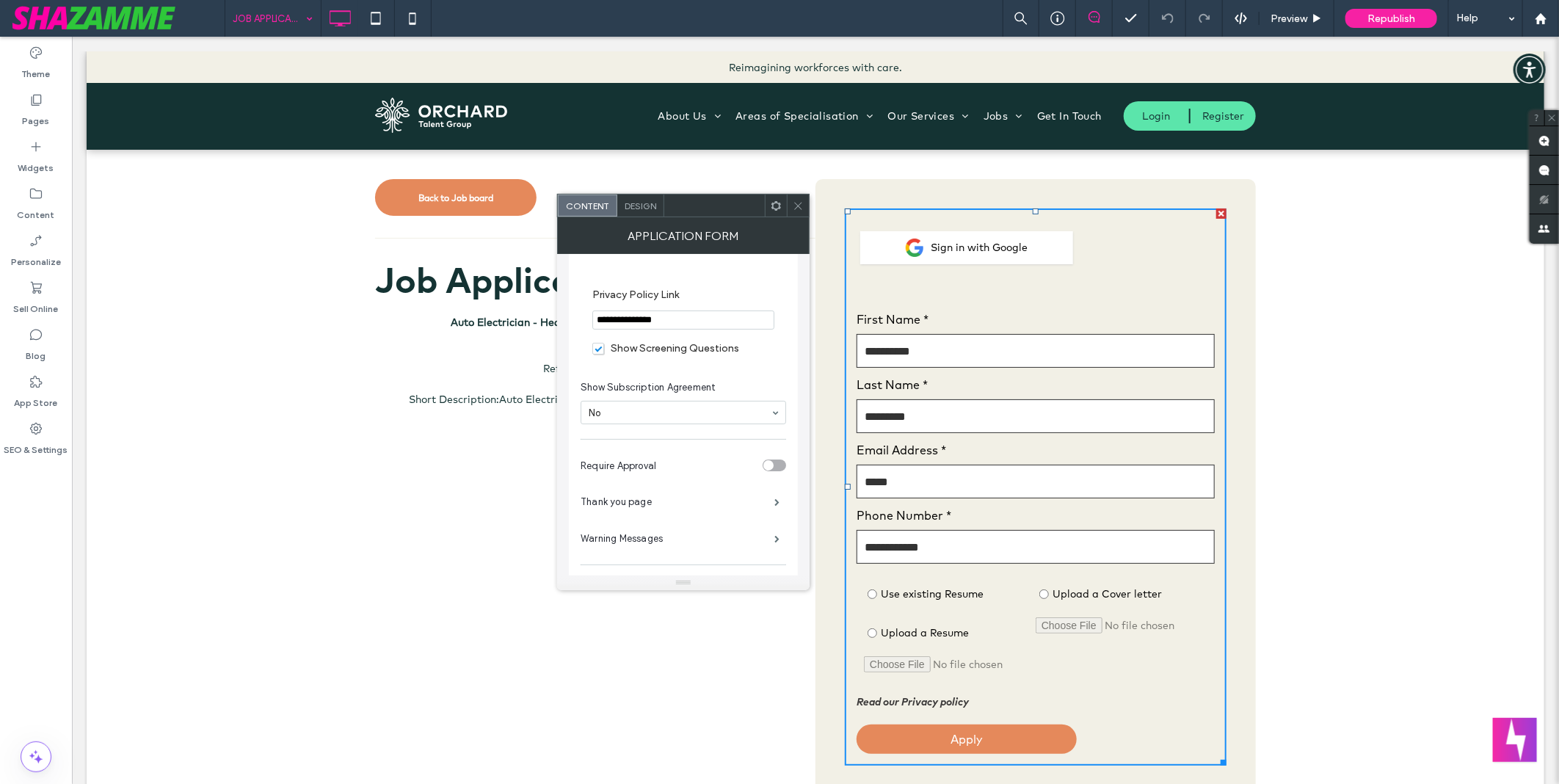
click at [638, 208] on span "Design" at bounding box center [640, 206] width 32 height 11
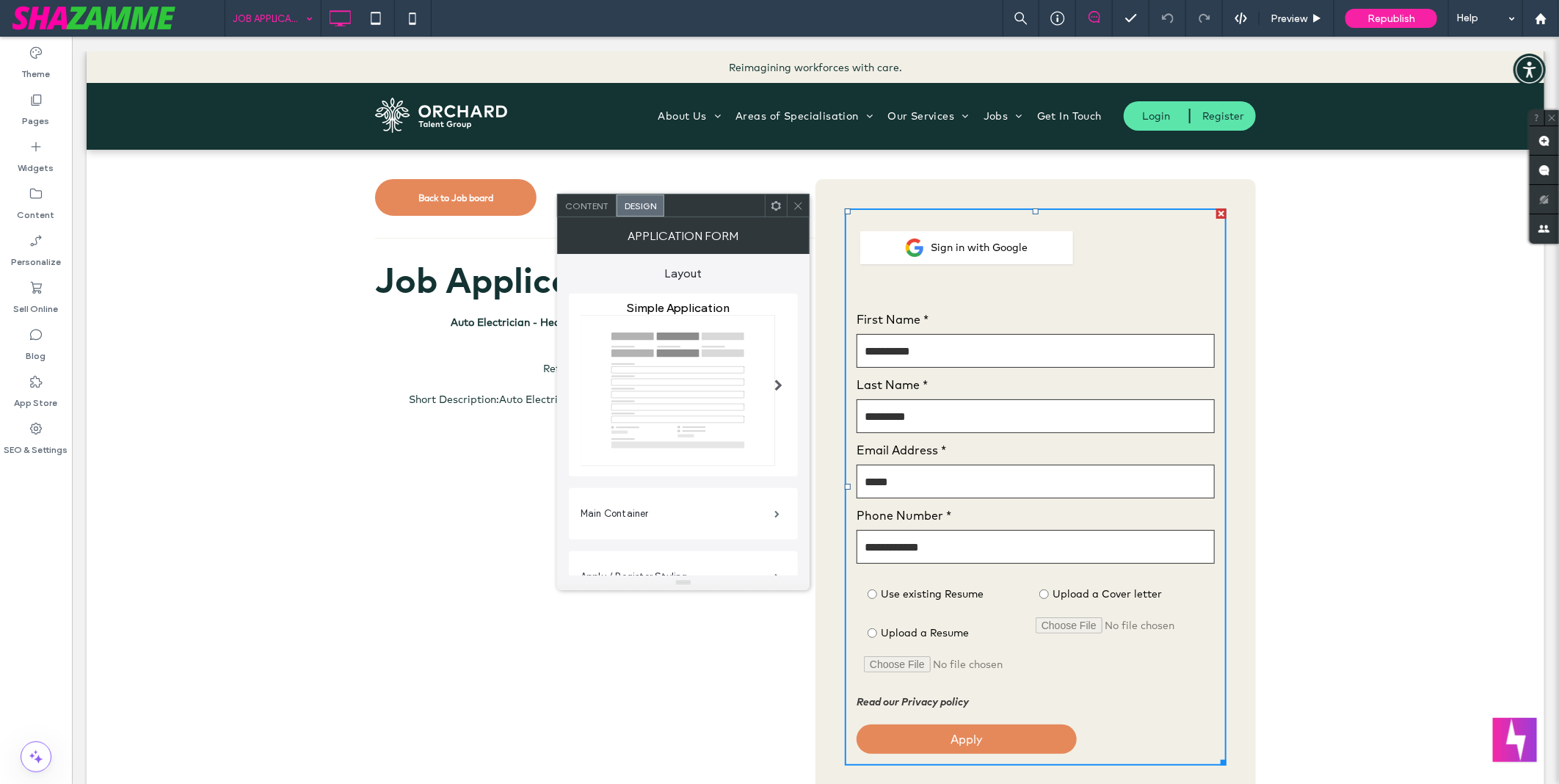
click at [798, 201] on icon at bounding box center [798, 206] width 11 height 11
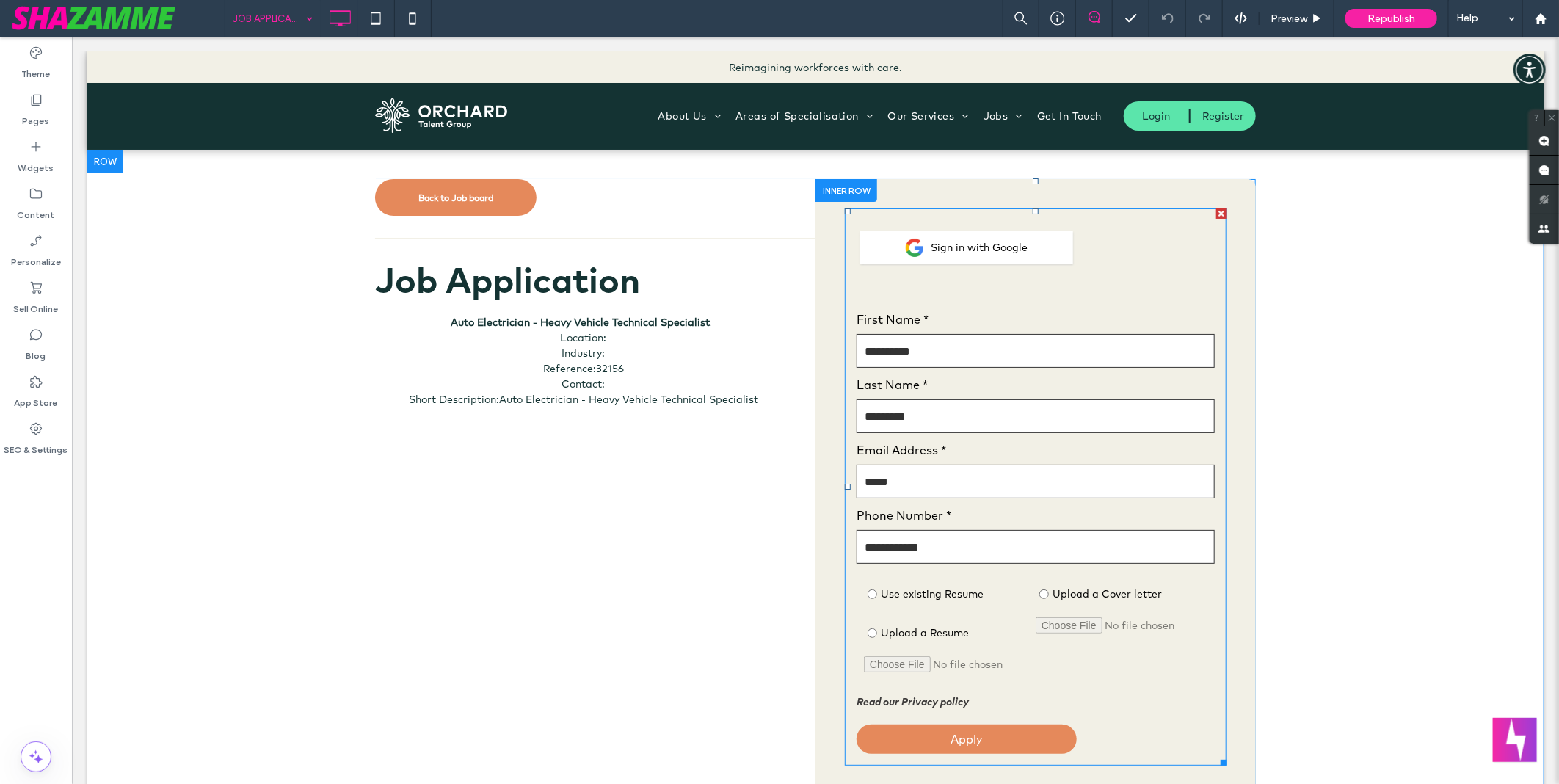
click at [1085, 379] on span at bounding box center [1035, 485] width 382 height 557
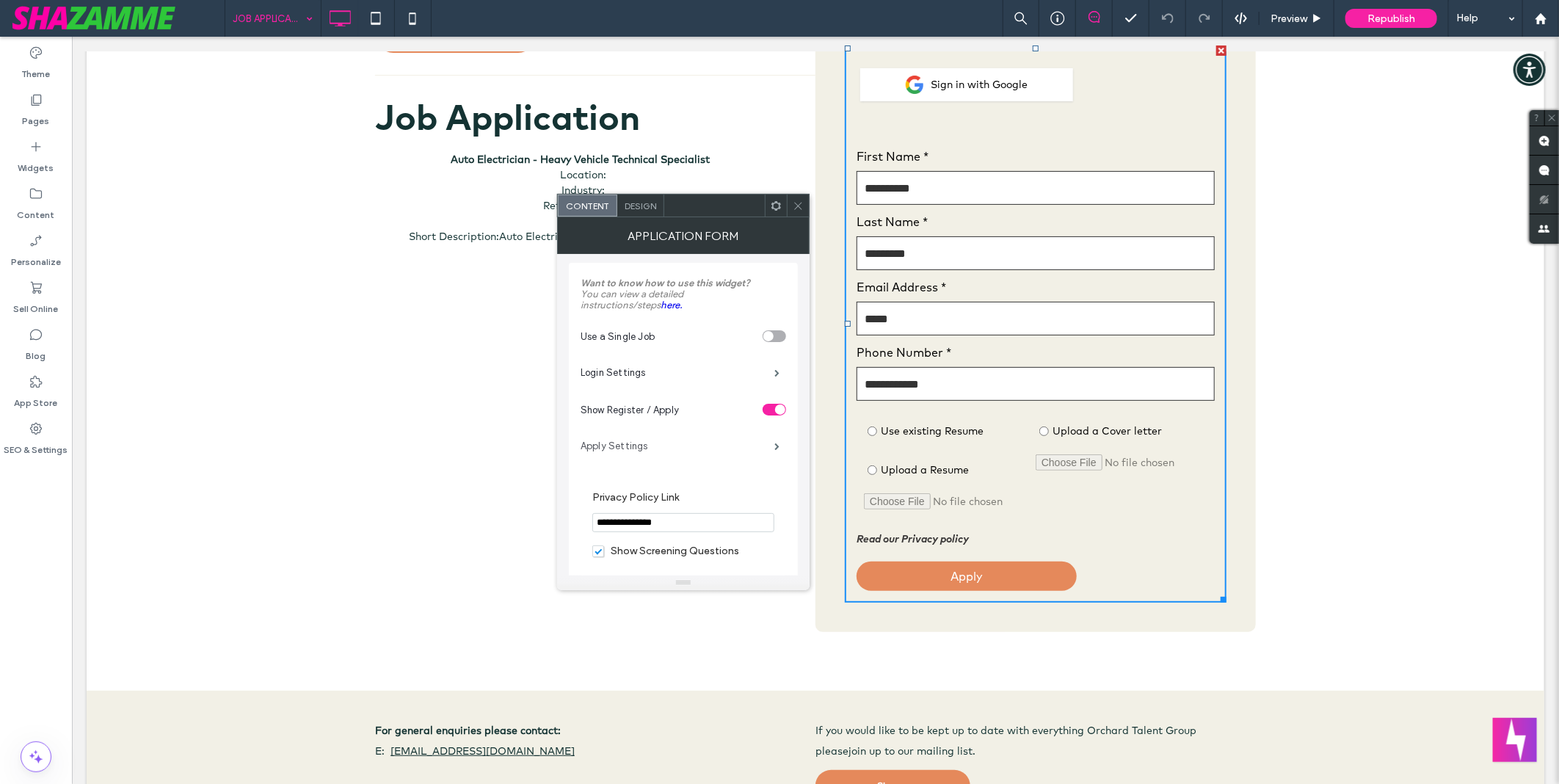
scroll to position [0, 0]
click at [630, 455] on label "Apply Settings" at bounding box center [678, 449] width 194 height 29
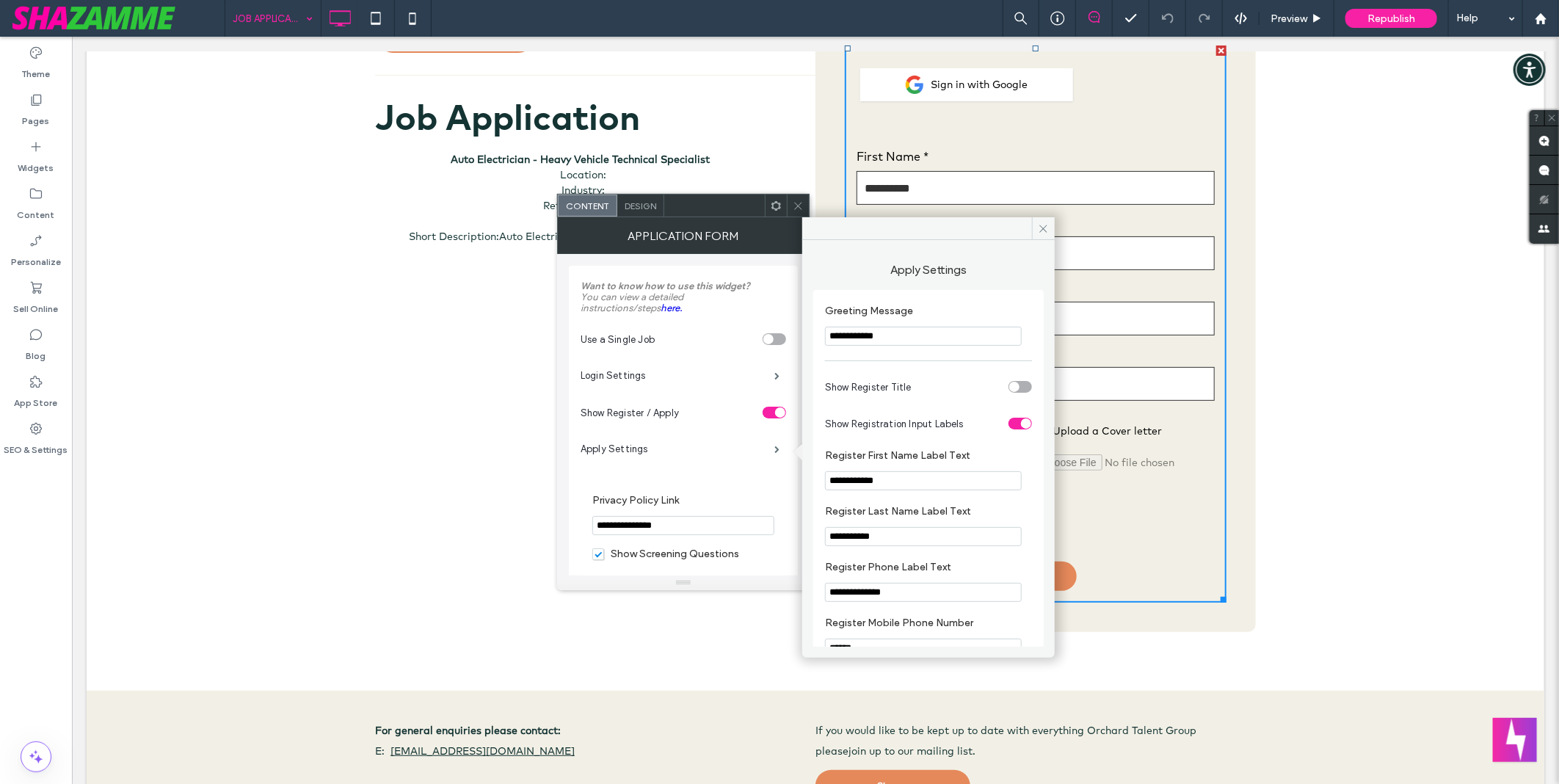
click at [570, 401] on div "**********" at bounding box center [683, 600] width 229 height 667
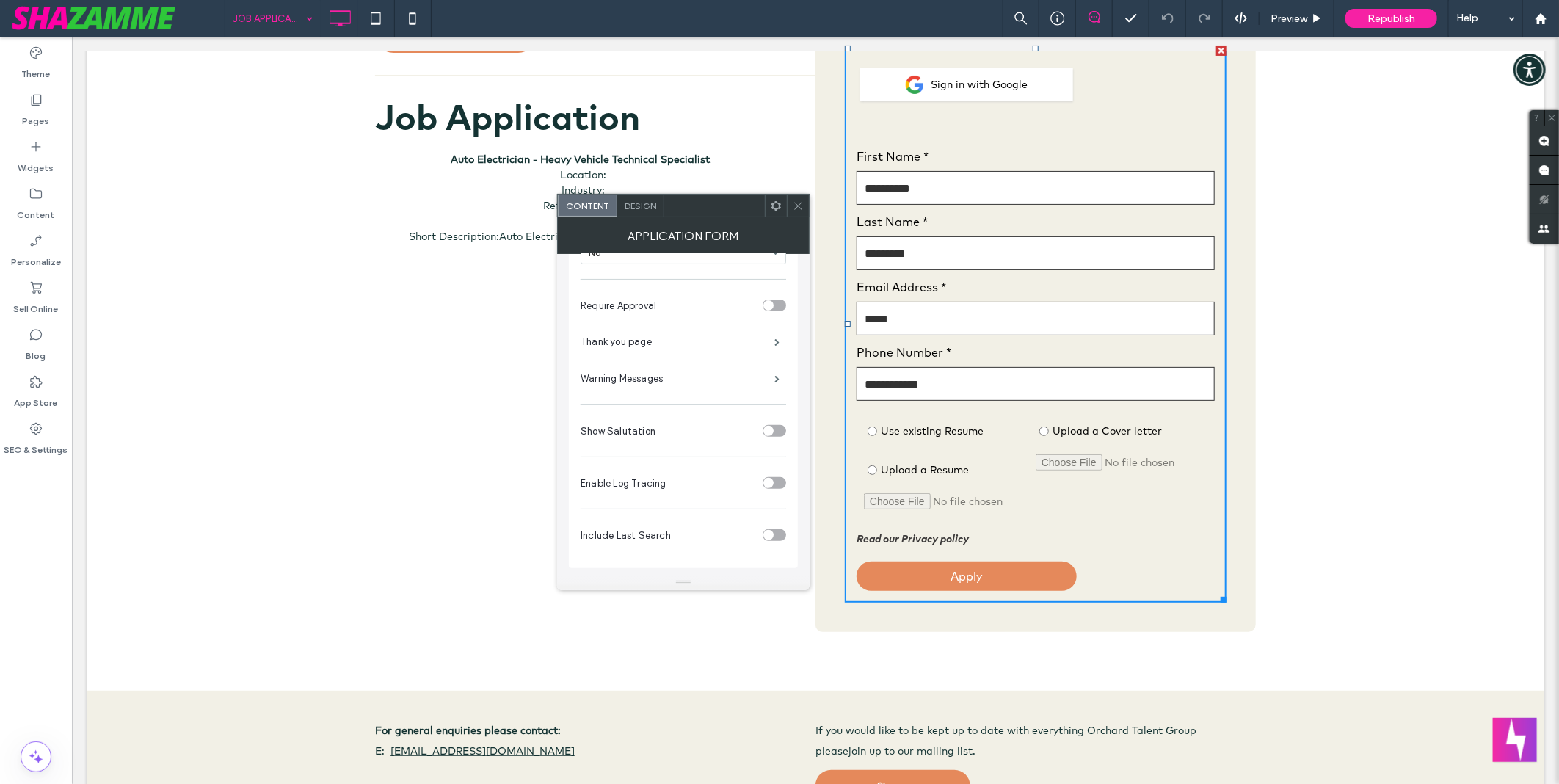
scroll to position [368, 0]
click at [642, 339] on label "Thank you page" at bounding box center [678, 342] width 194 height 29
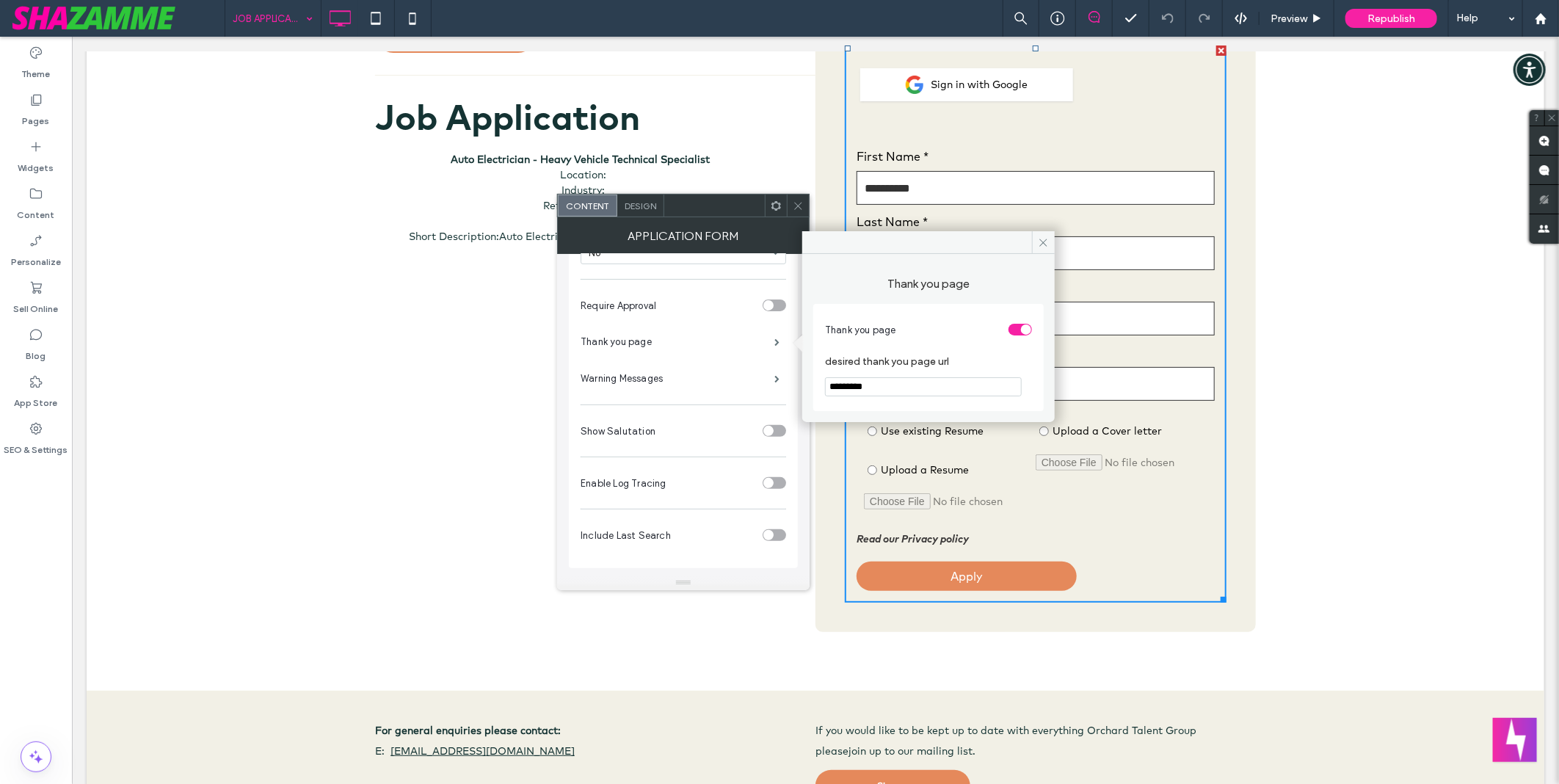
click at [570, 342] on div "**********" at bounding box center [683, 234] width 229 height 667
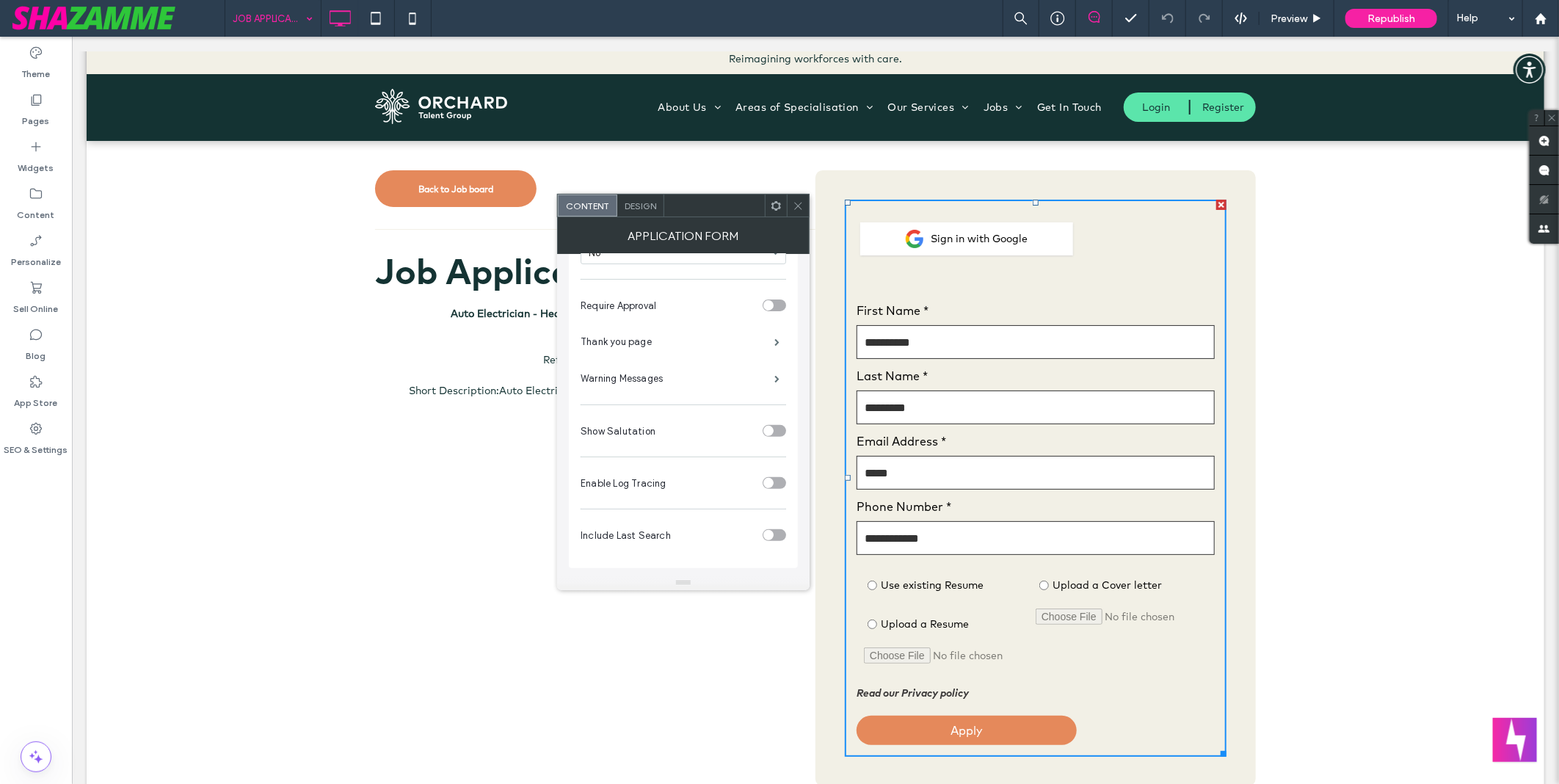
scroll to position [0, 0]
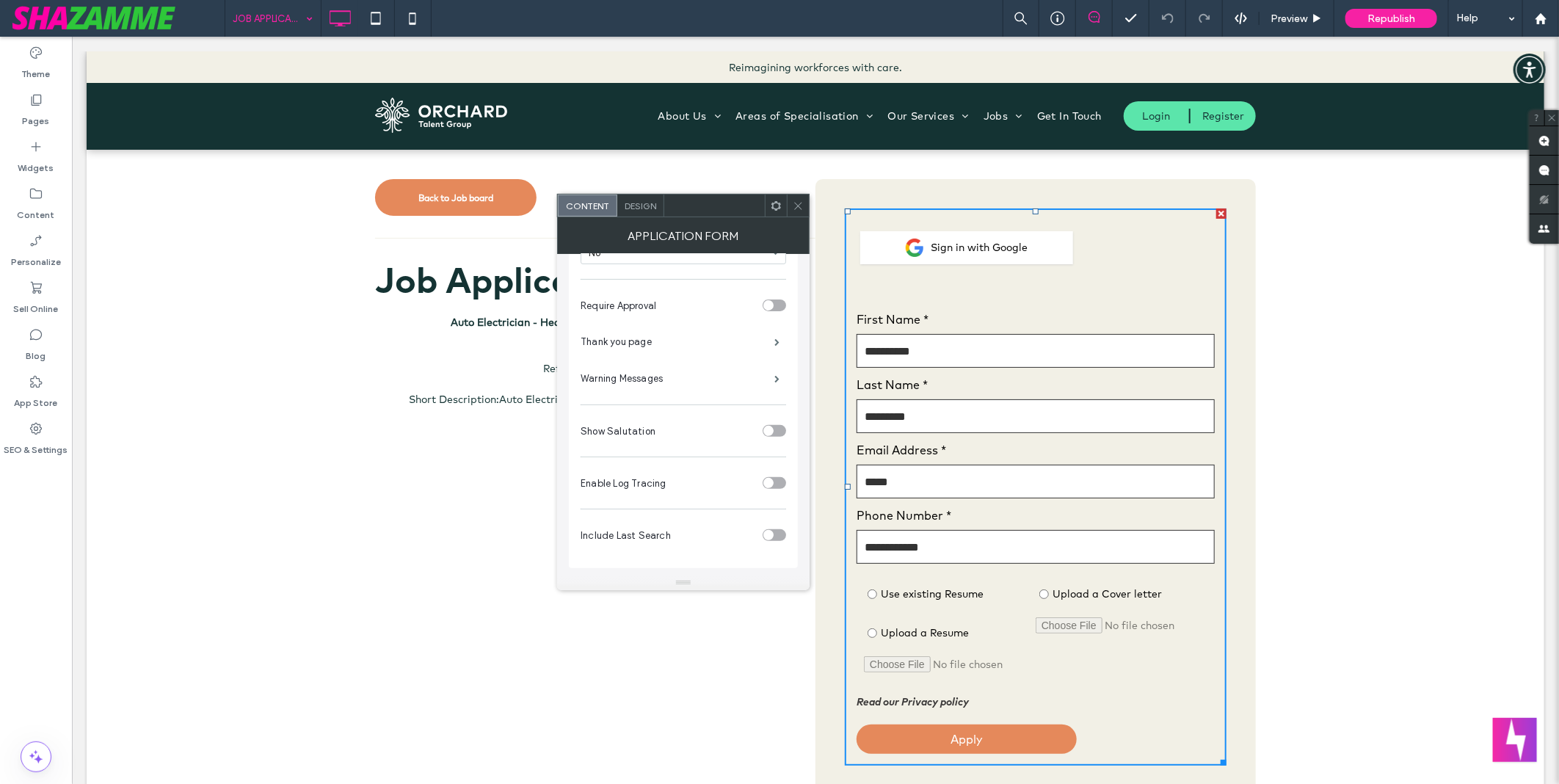
click at [805, 201] on div at bounding box center [798, 206] width 22 height 22
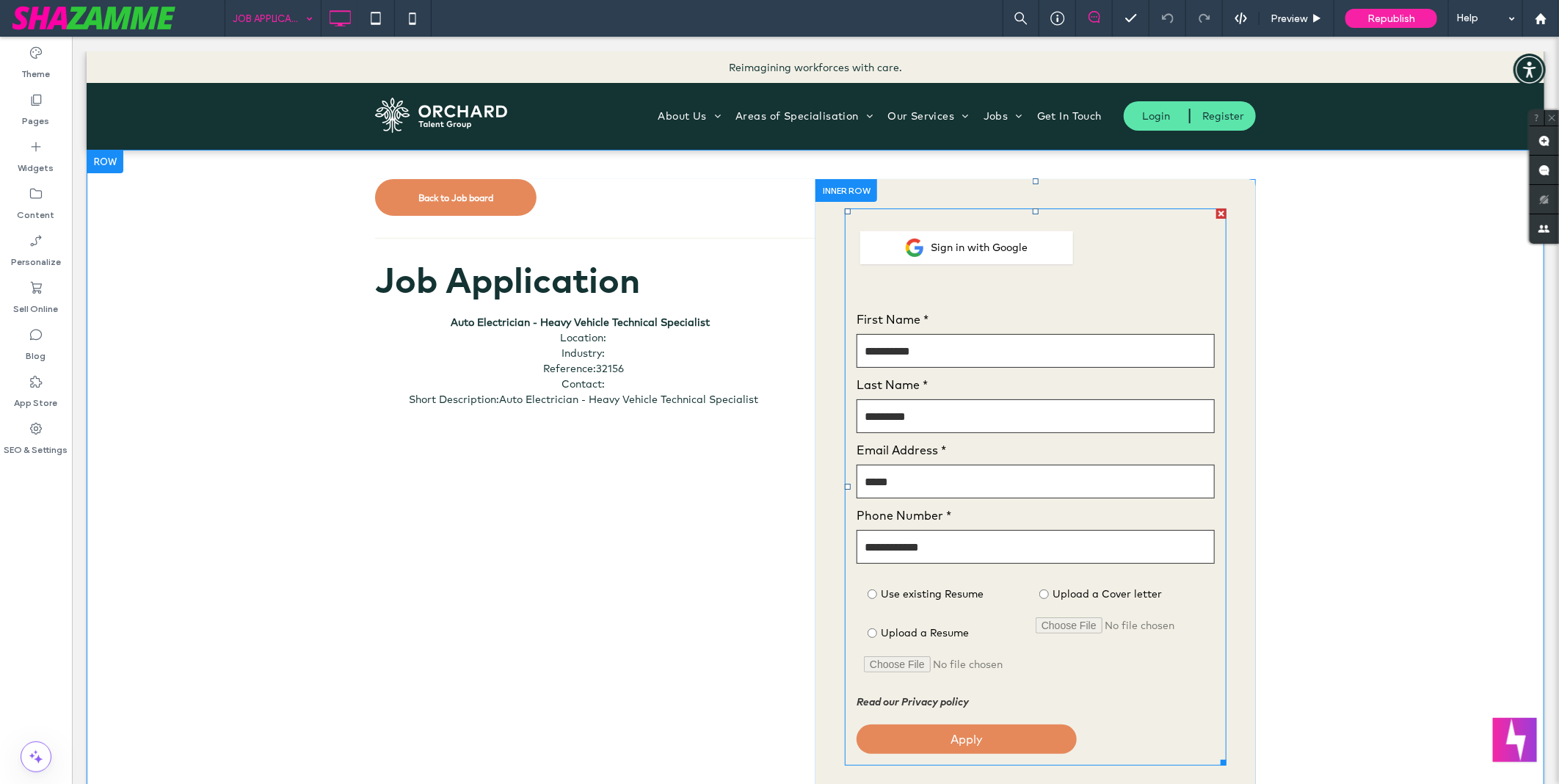
click at [1127, 317] on span at bounding box center [1035, 485] width 382 height 557
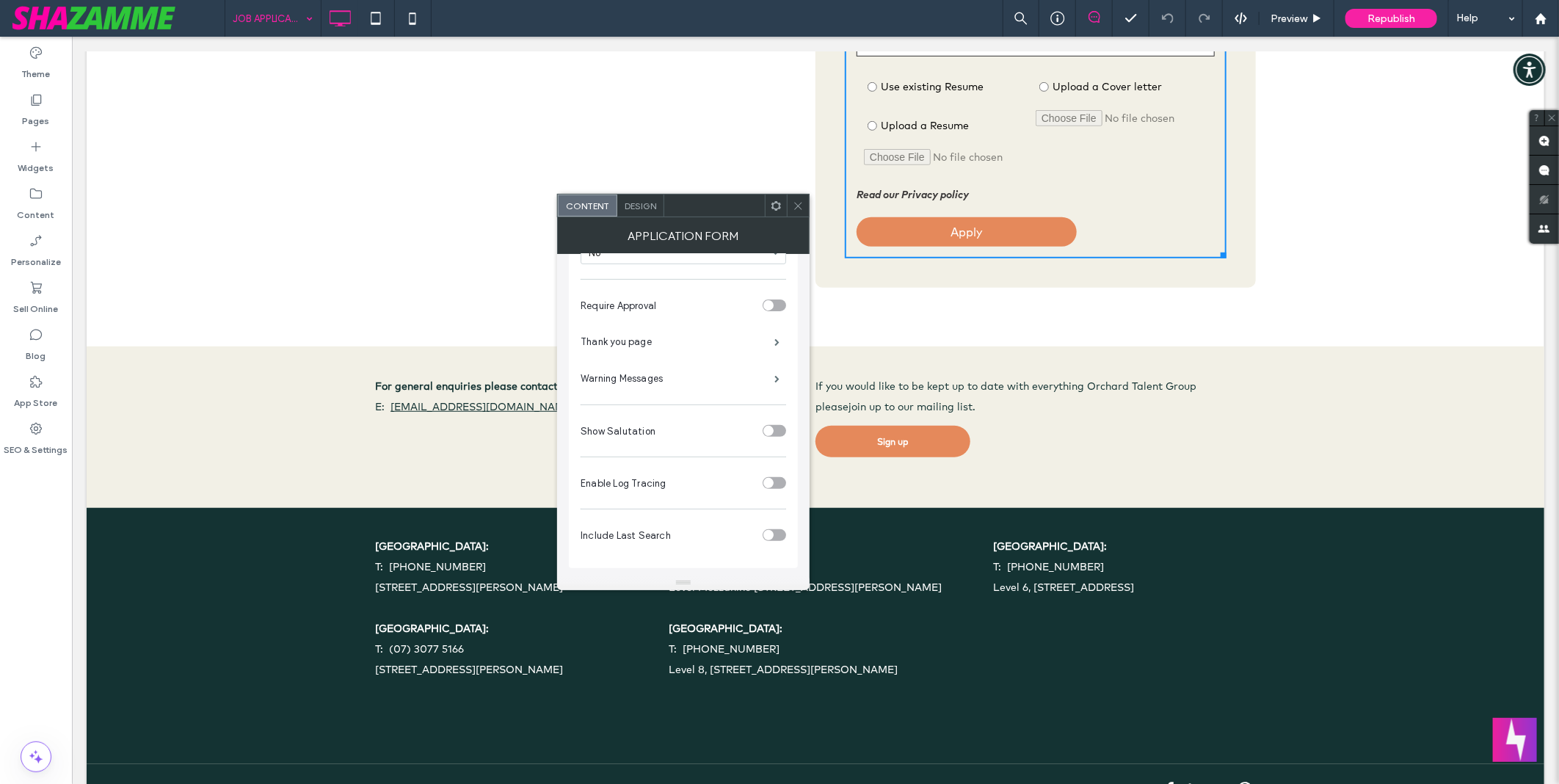
scroll to position [479, 0]
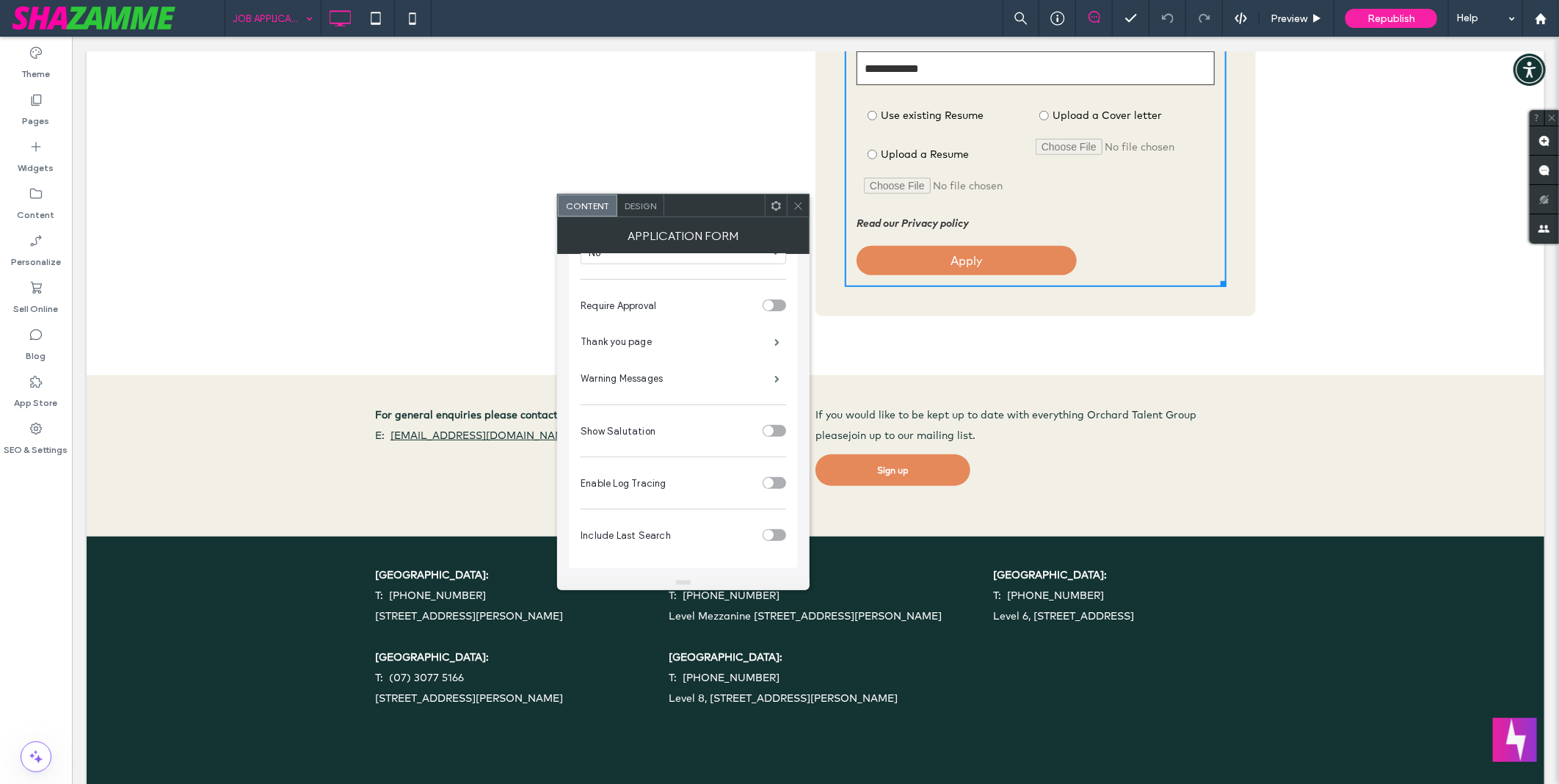
click at [803, 199] on span at bounding box center [798, 206] width 11 height 22
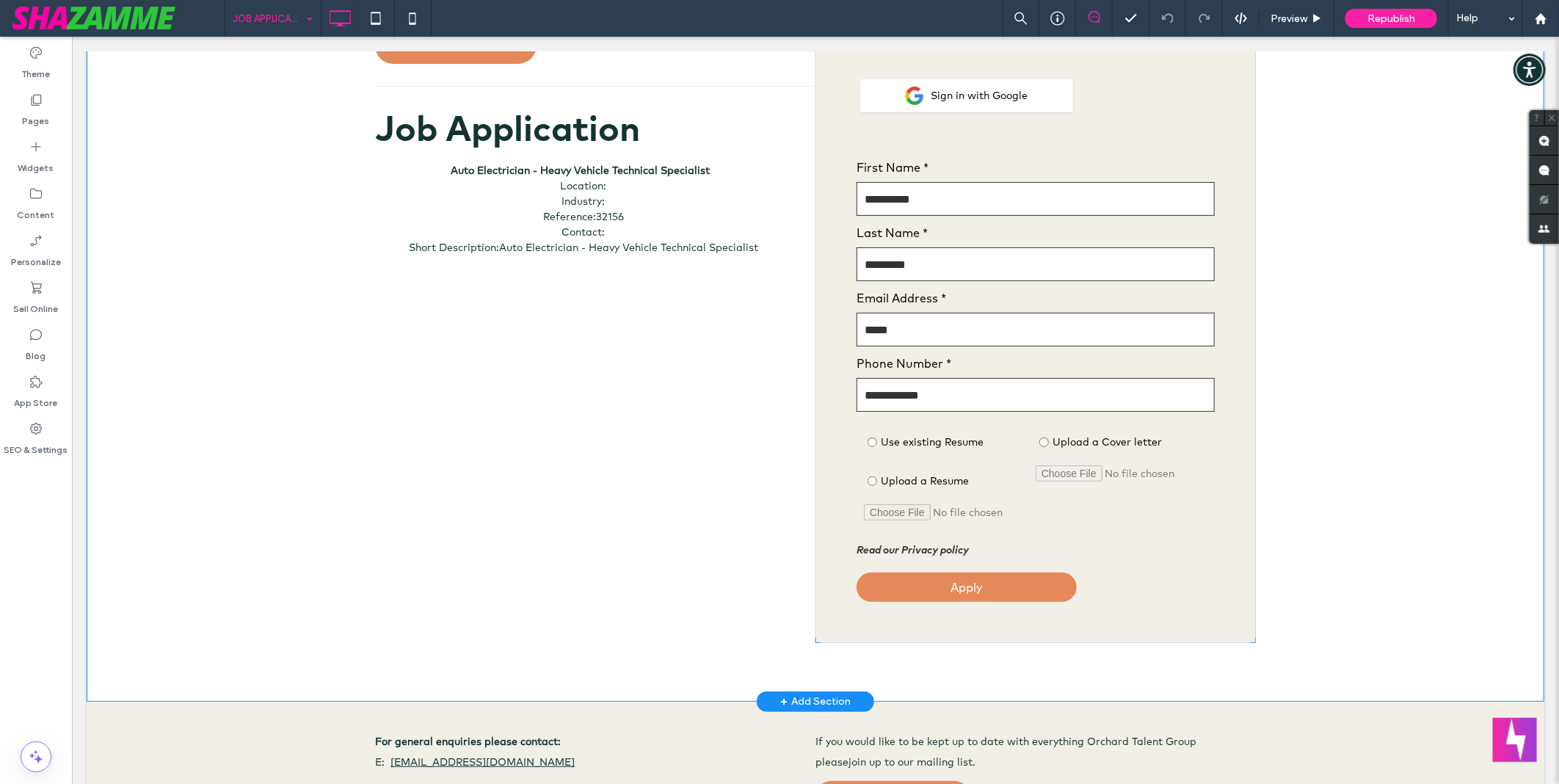
scroll to position [0, 0]
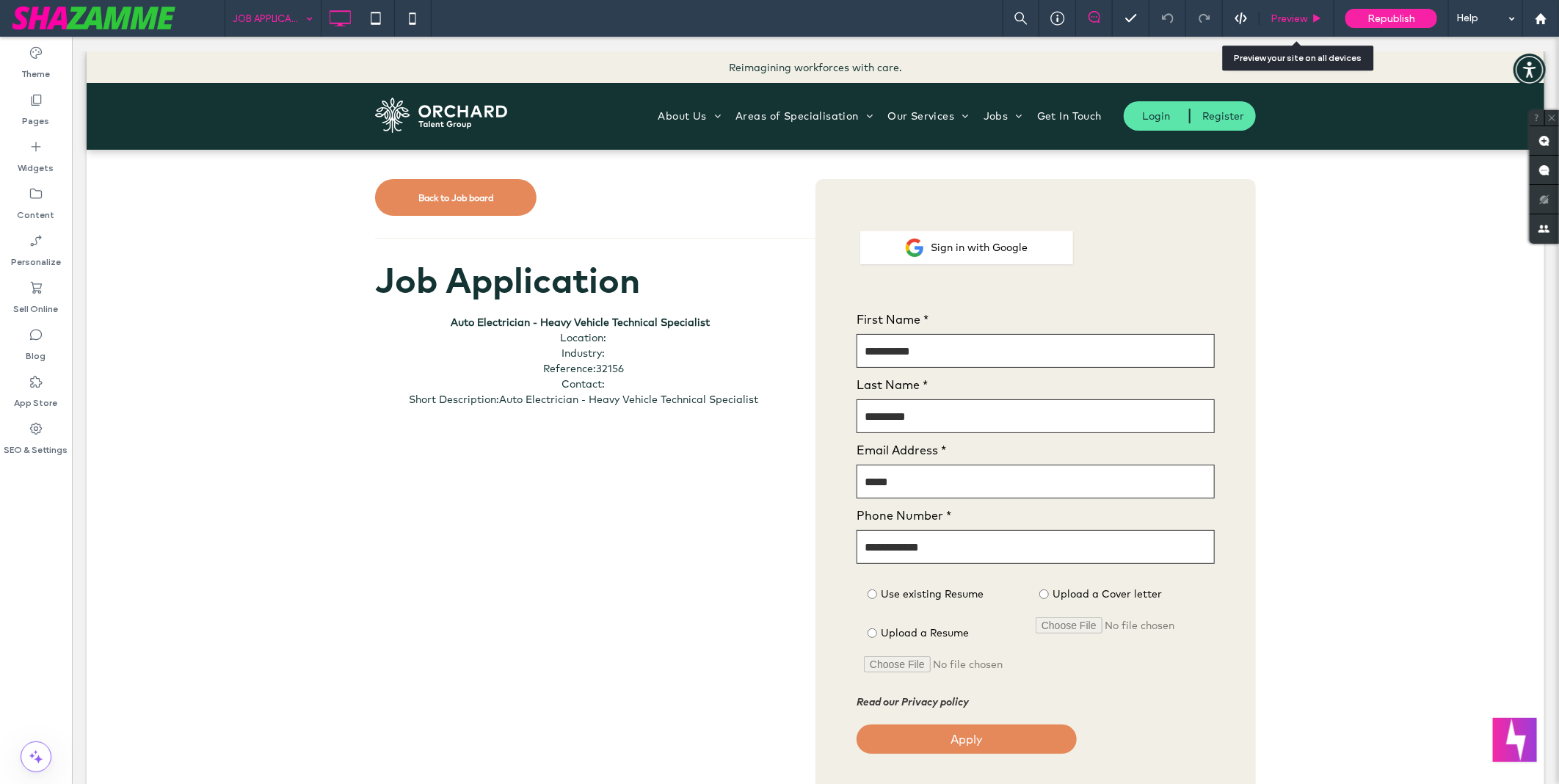
click at [1301, 13] on span "Preview" at bounding box center [1289, 19] width 37 height 13
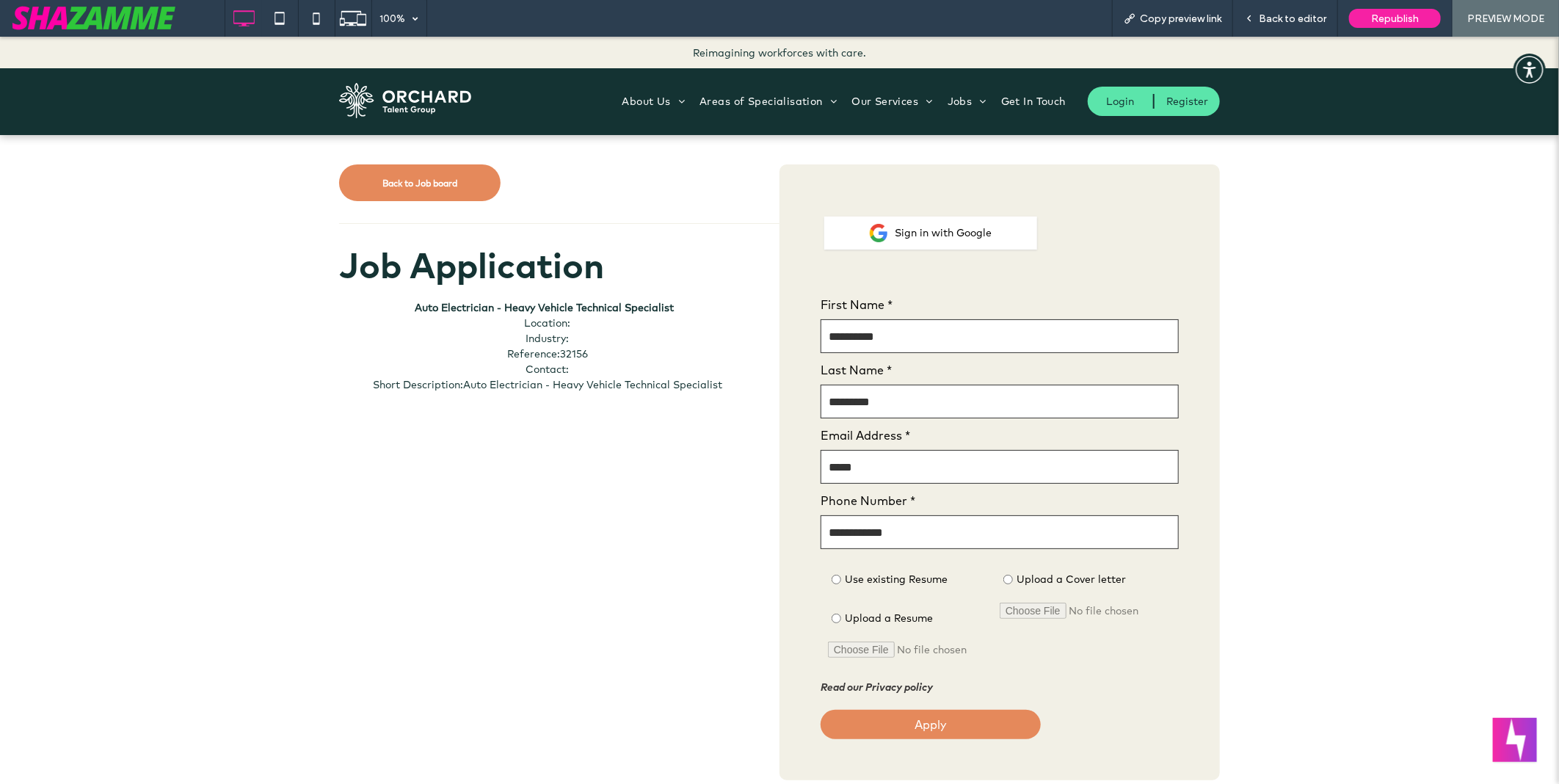
click at [1301, 13] on span "Back to editor" at bounding box center [1292, 19] width 68 height 13
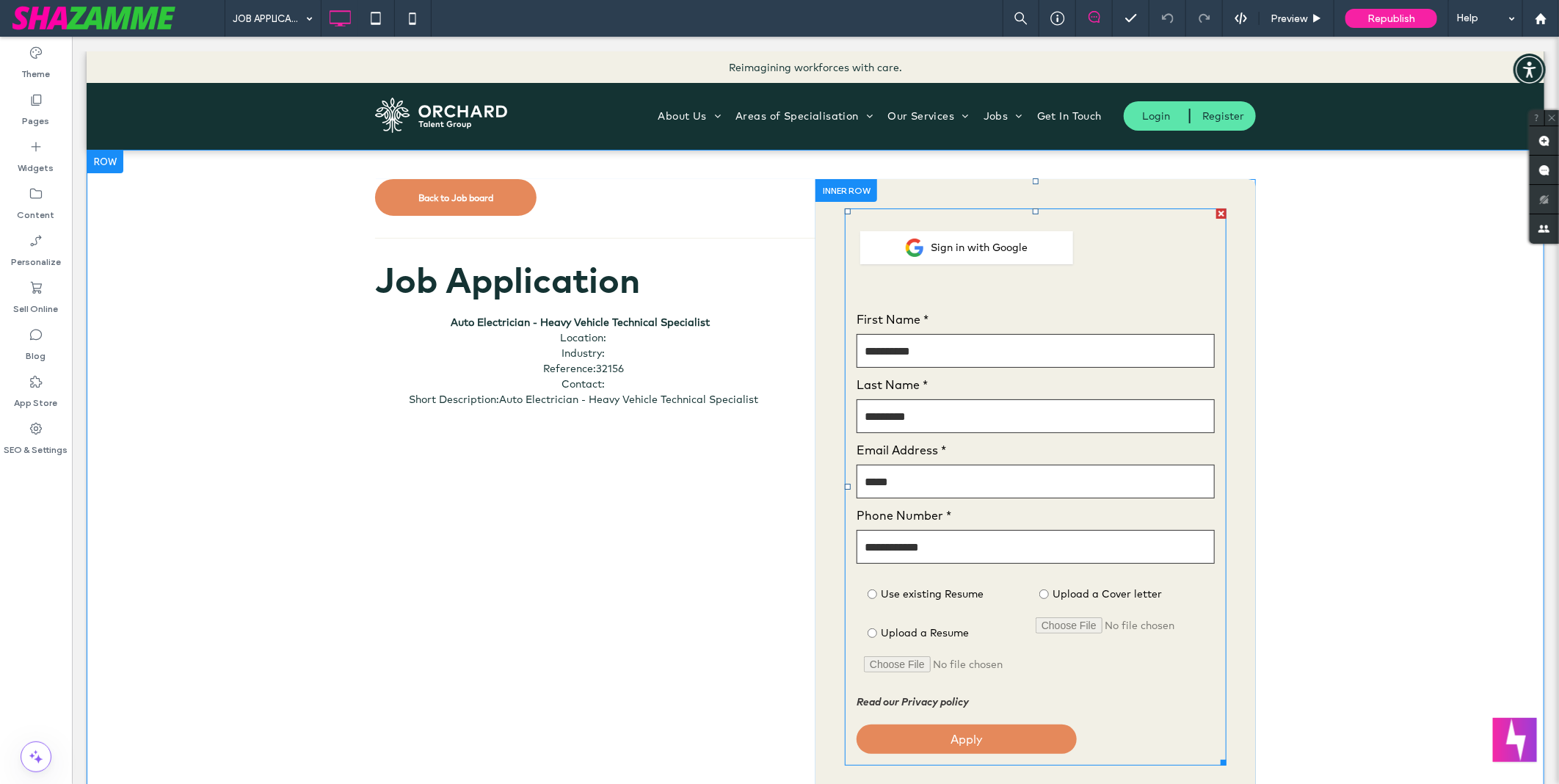
click at [970, 437] on span at bounding box center [1035, 485] width 382 height 557
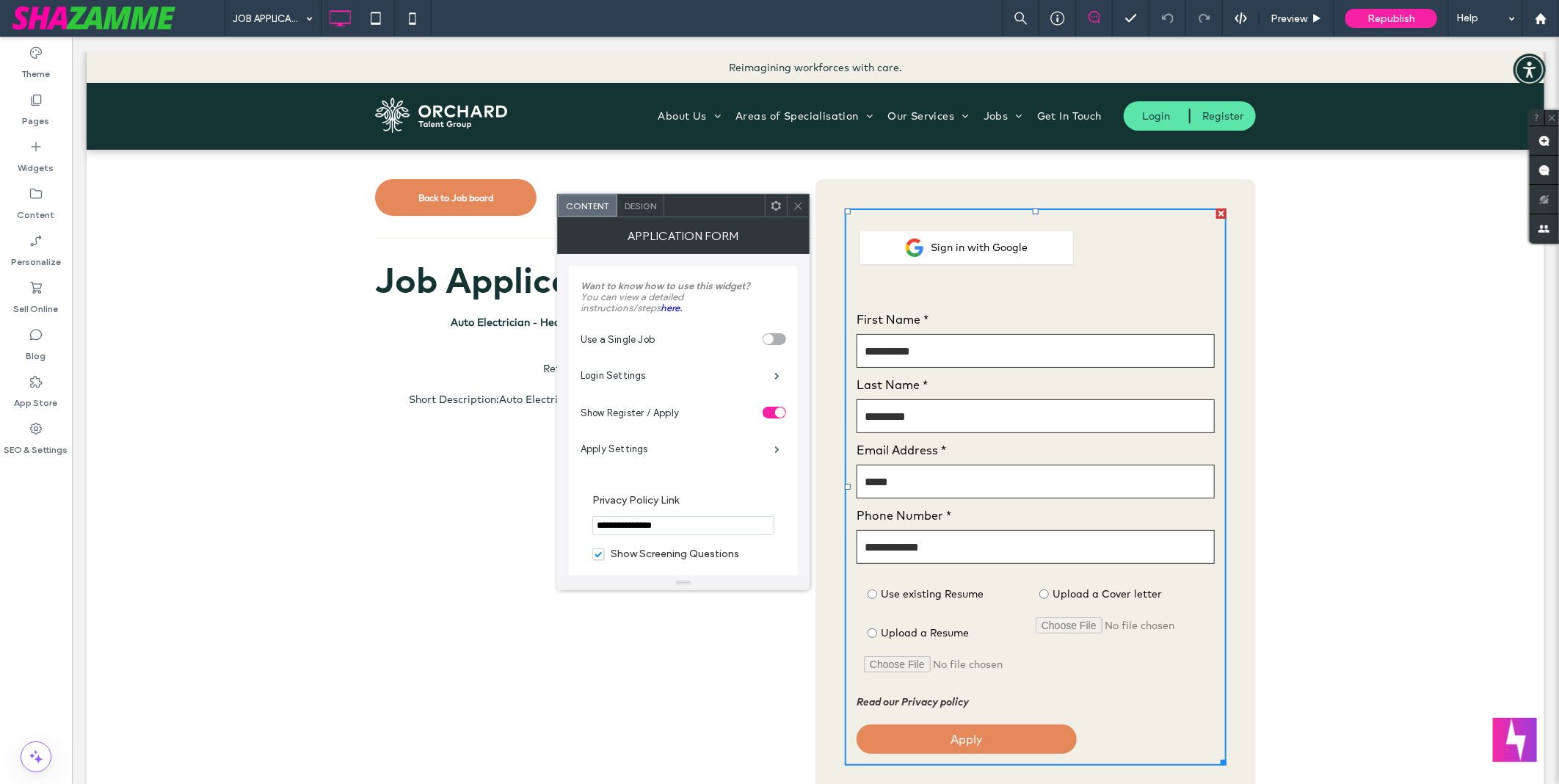
click at [803, 206] on icon at bounding box center [798, 206] width 11 height 11
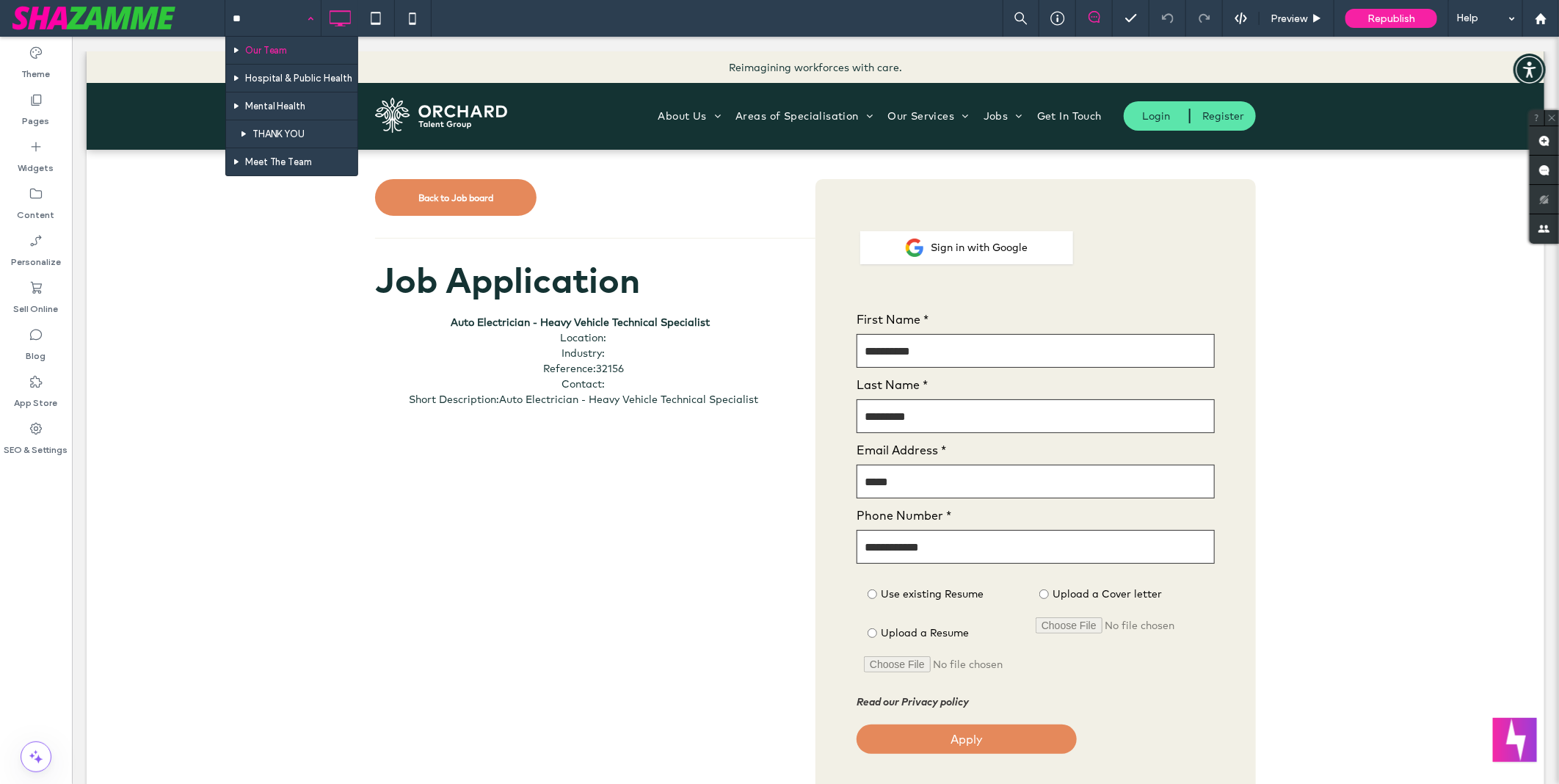
type input "***"
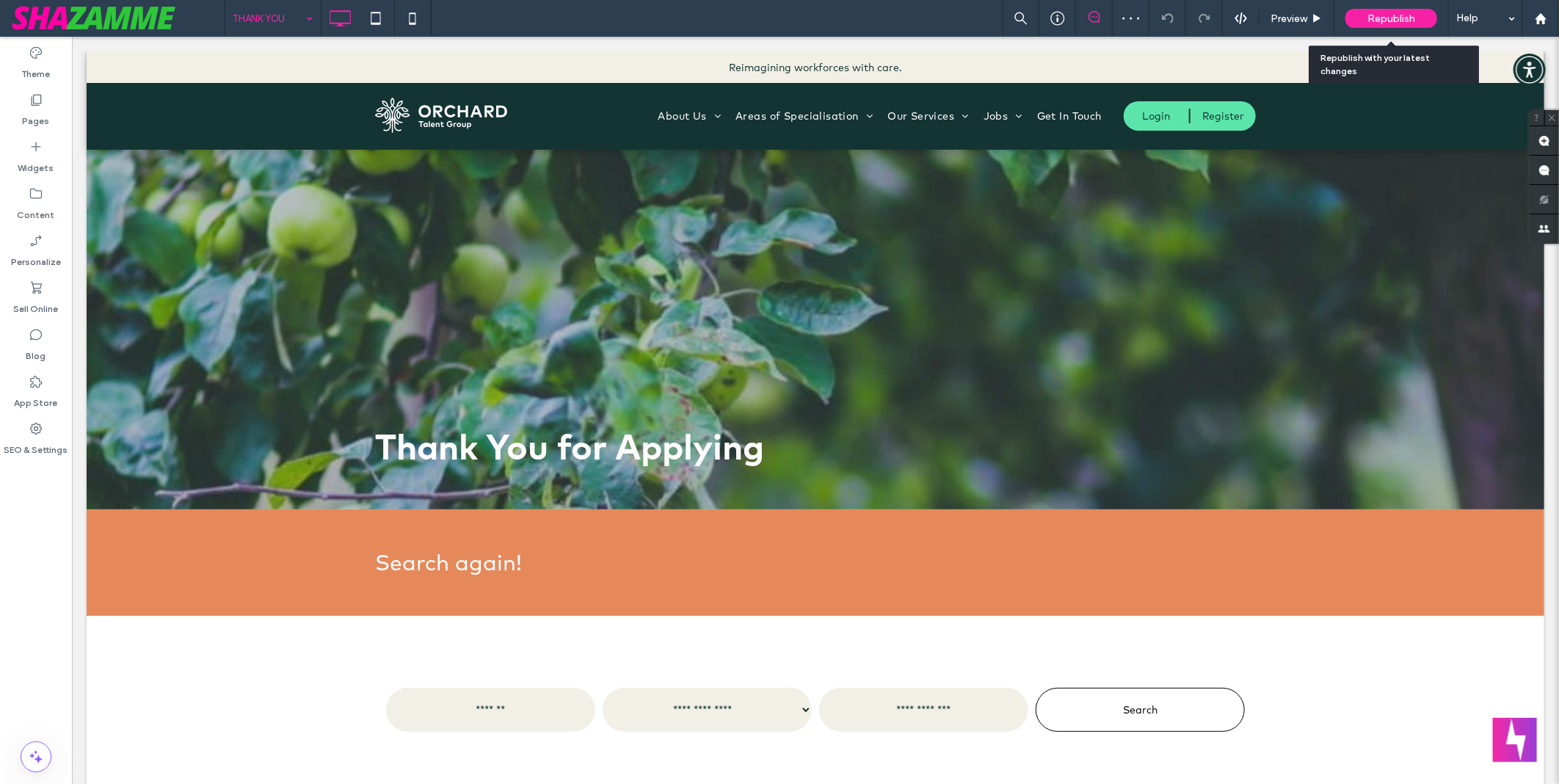
click at [1398, 18] on span "Republish" at bounding box center [1392, 19] width 48 height 13
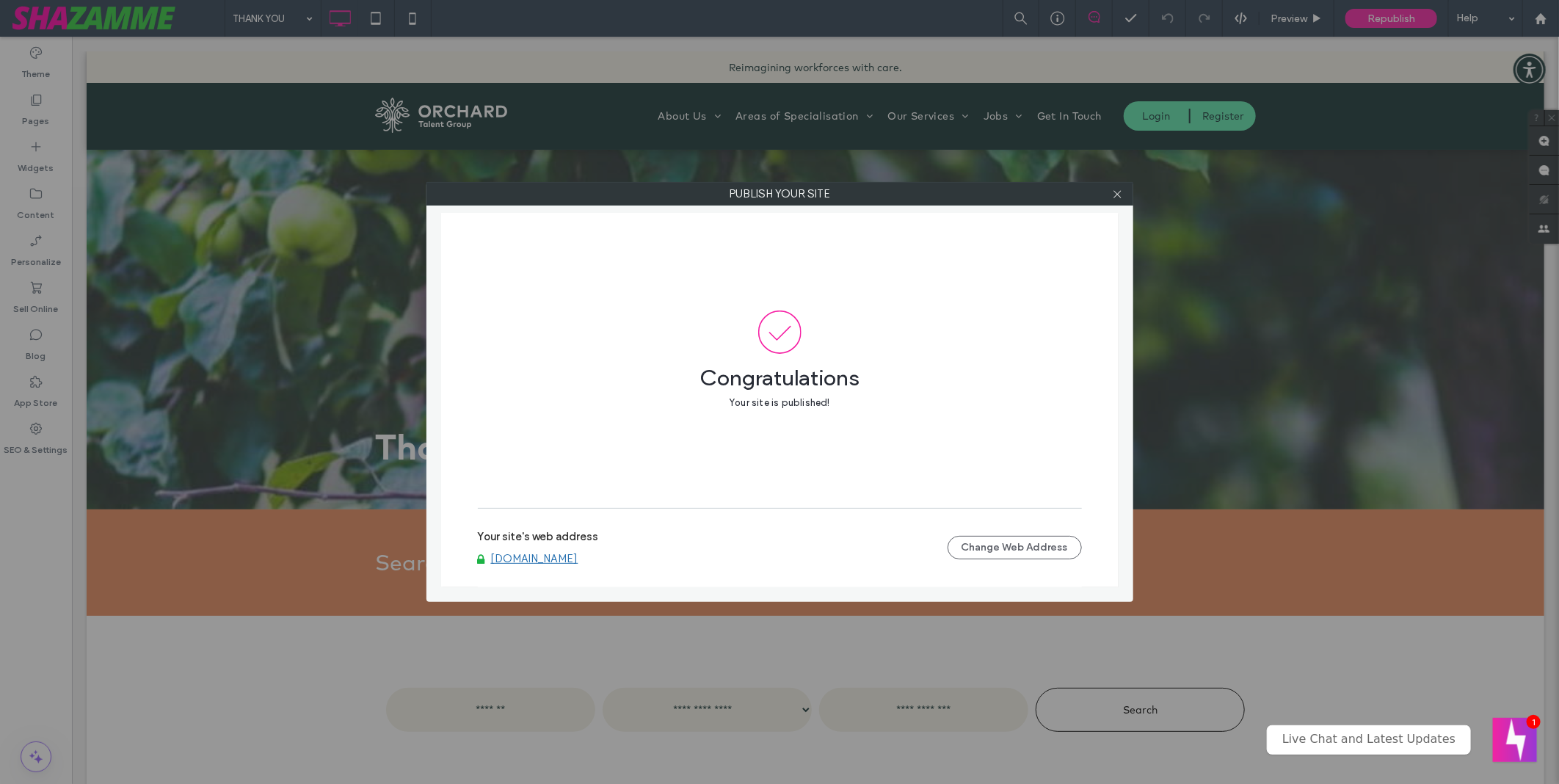
click at [551, 554] on link "[DOMAIN_NAME]" at bounding box center [535, 558] width 88 height 13
click at [1124, 196] on div at bounding box center [1118, 194] width 22 height 22
click at [1116, 195] on icon at bounding box center [1117, 194] width 11 height 11
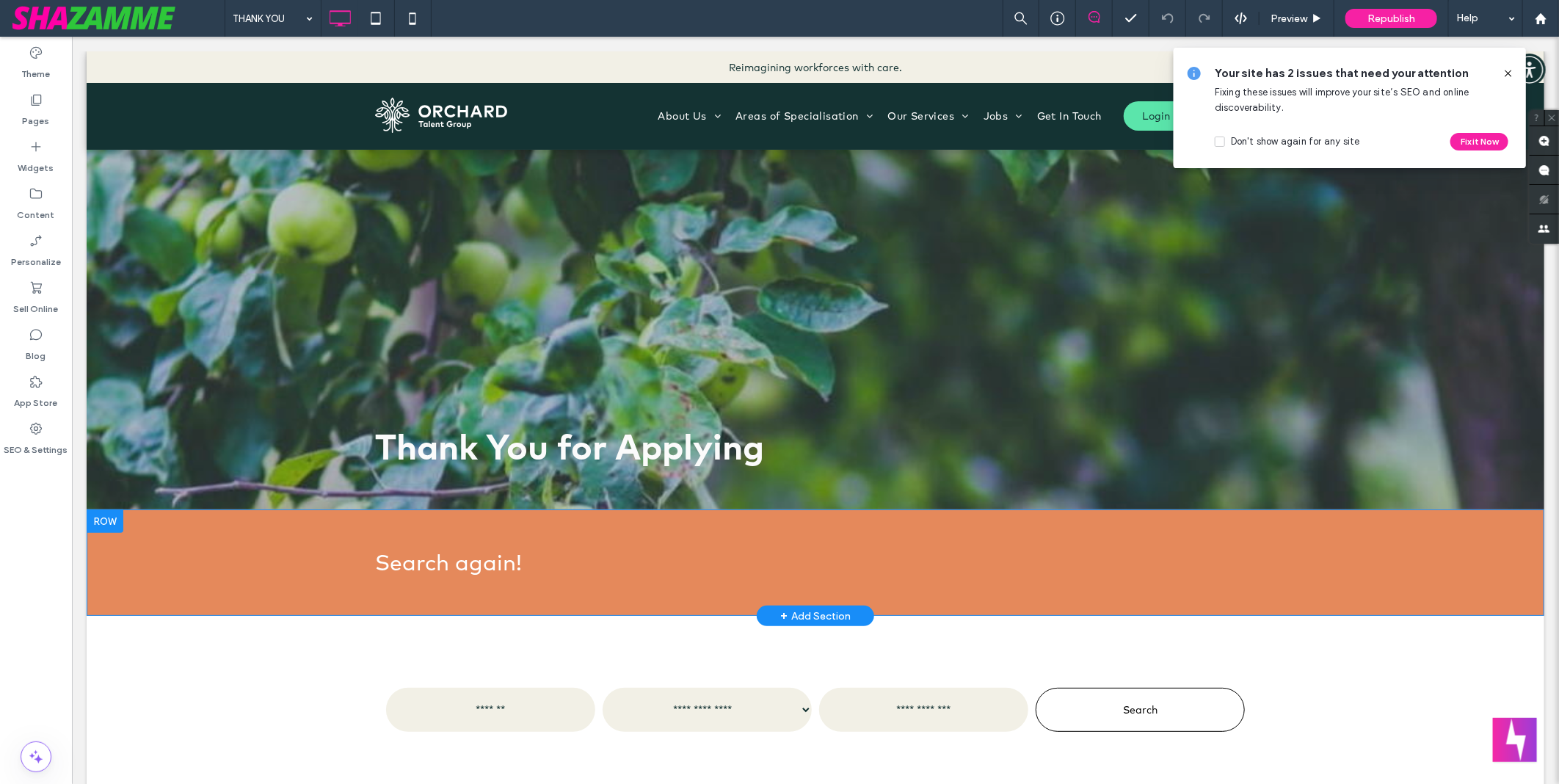
scroll to position [244, 0]
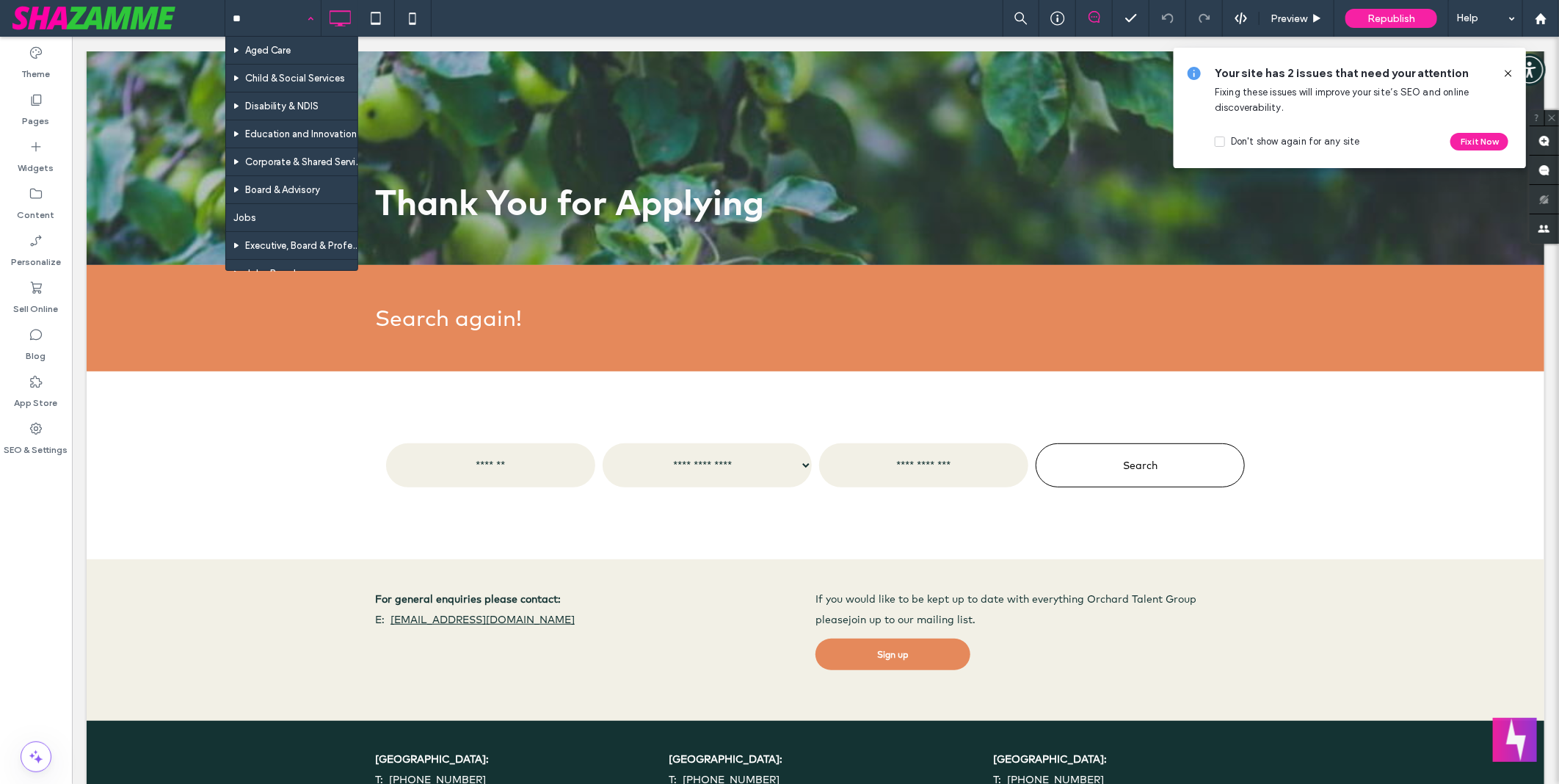
type input "***"
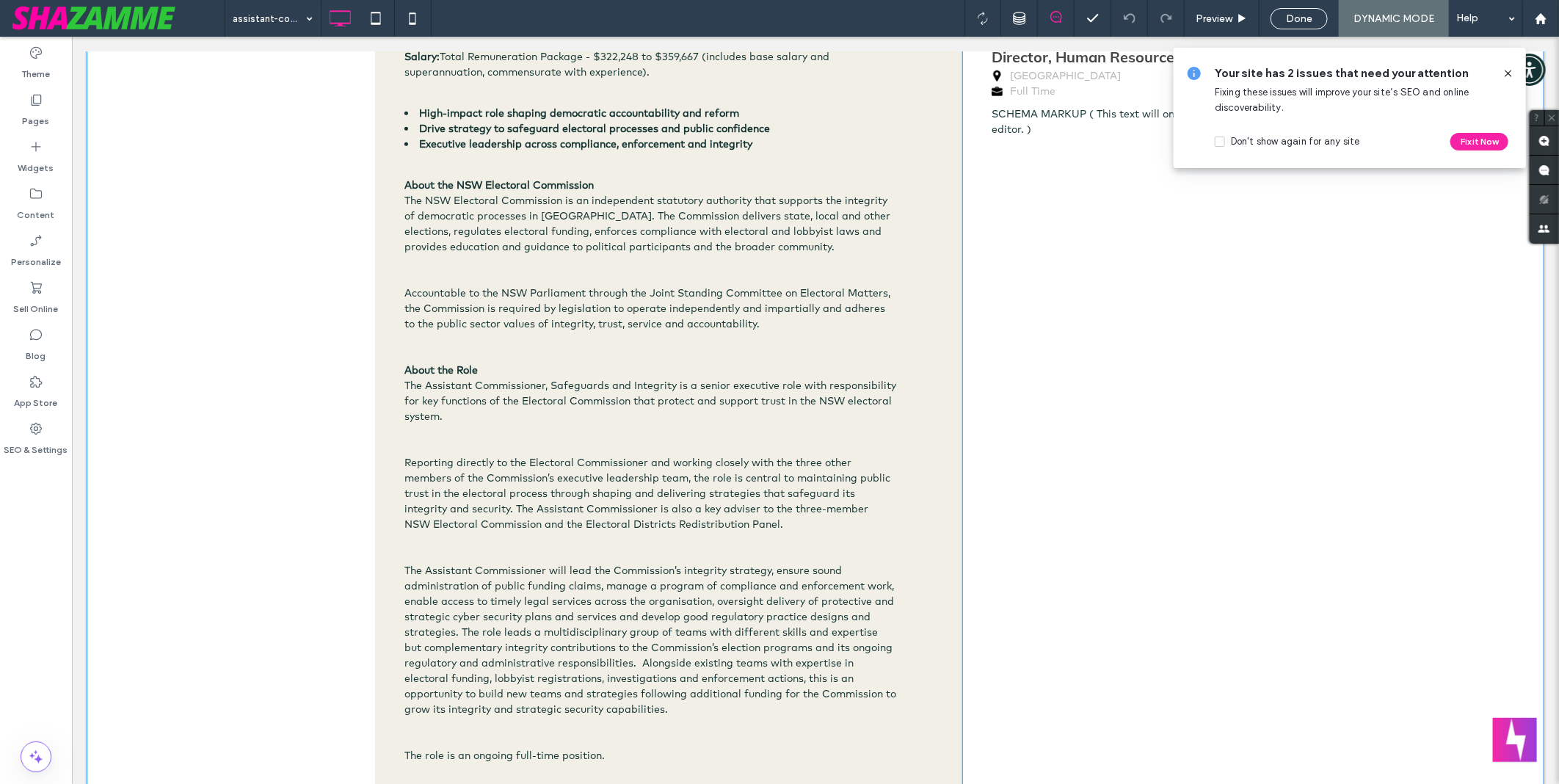
scroll to position [978, 0]
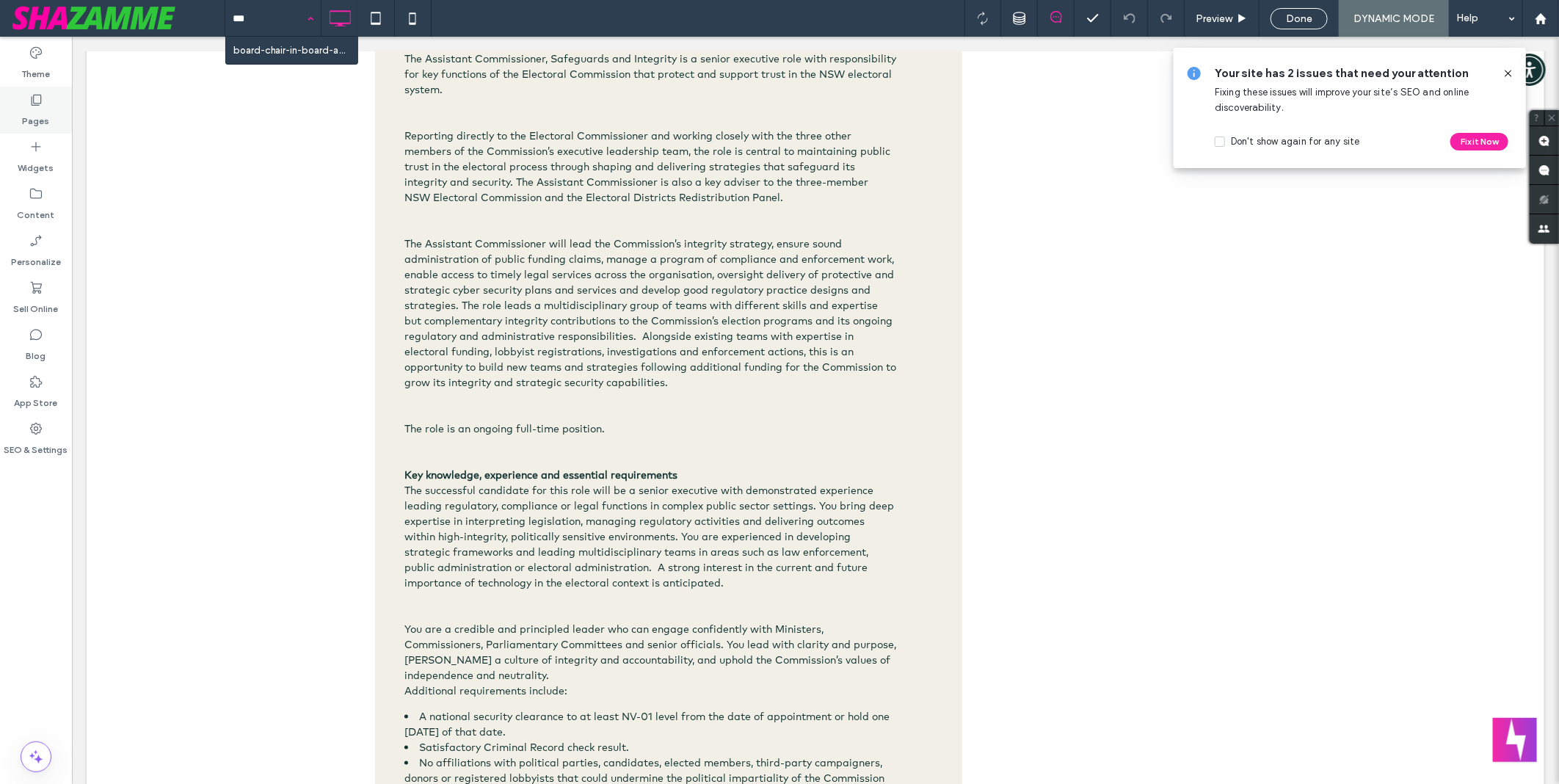
type input "***"
click at [30, 106] on icon at bounding box center [35, 100] width 15 height 15
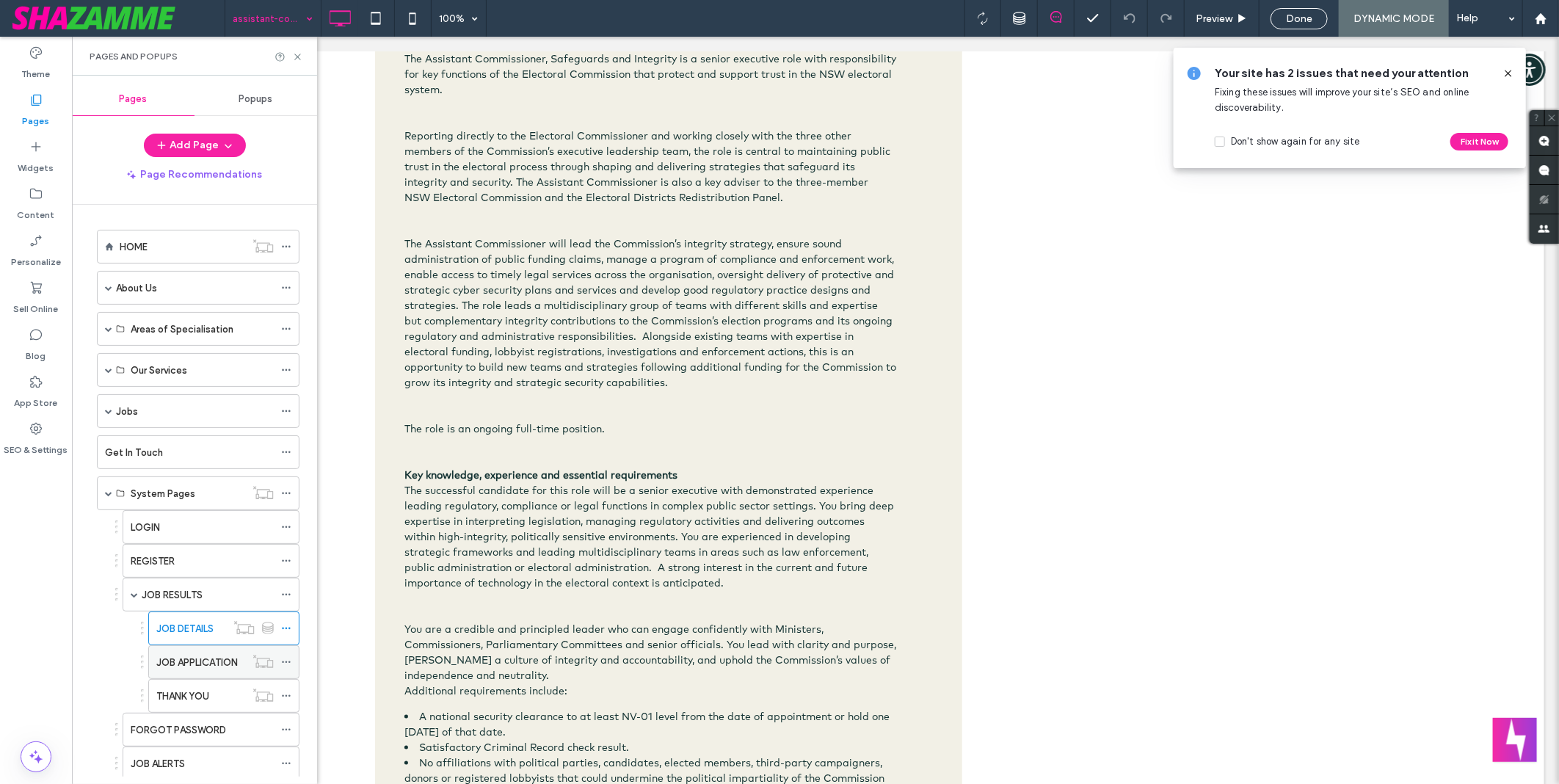
click at [190, 656] on label "JOB APPLICATION" at bounding box center [196, 662] width 82 height 26
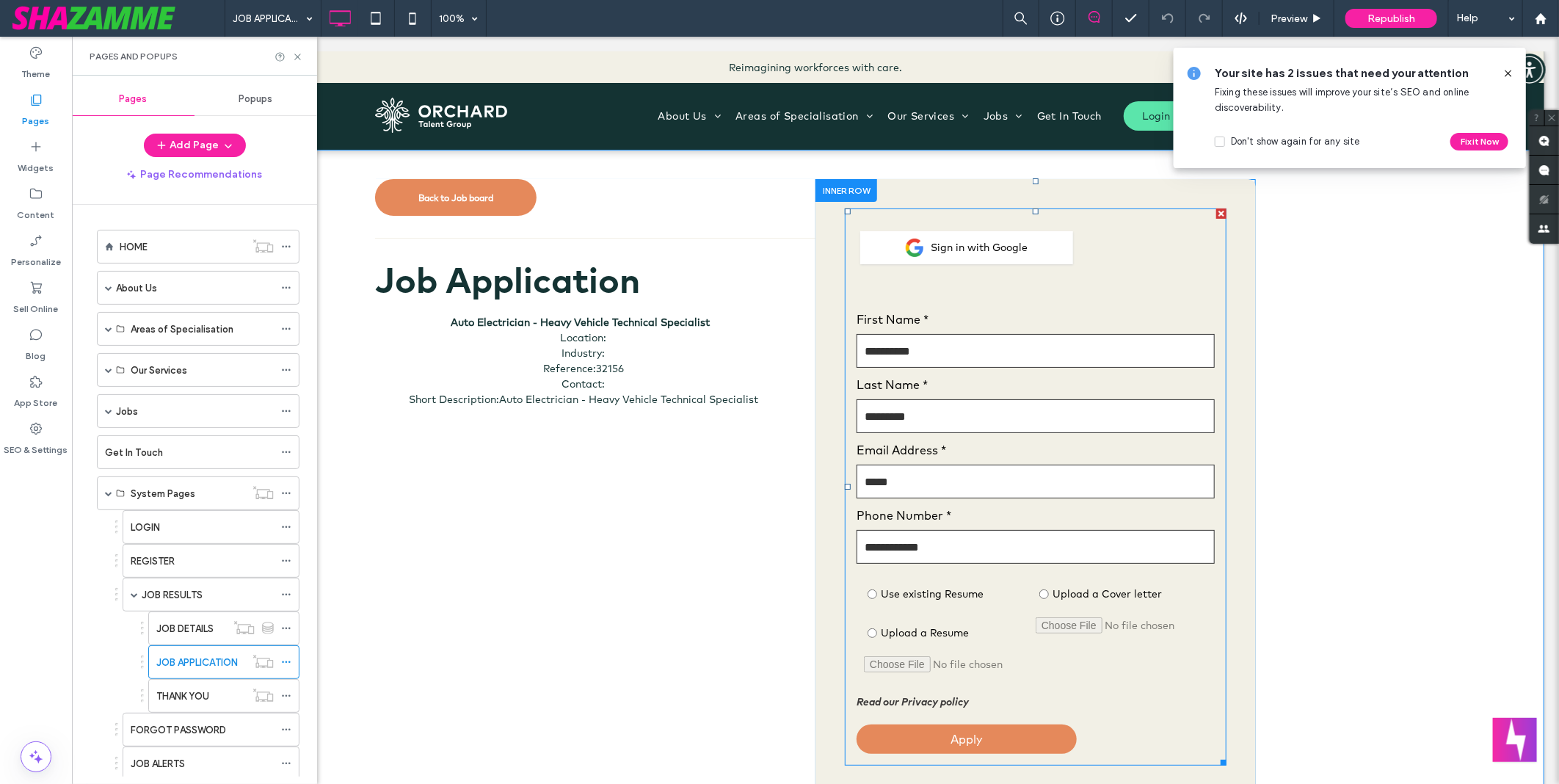
click at [1018, 407] on span at bounding box center [1035, 485] width 382 height 557
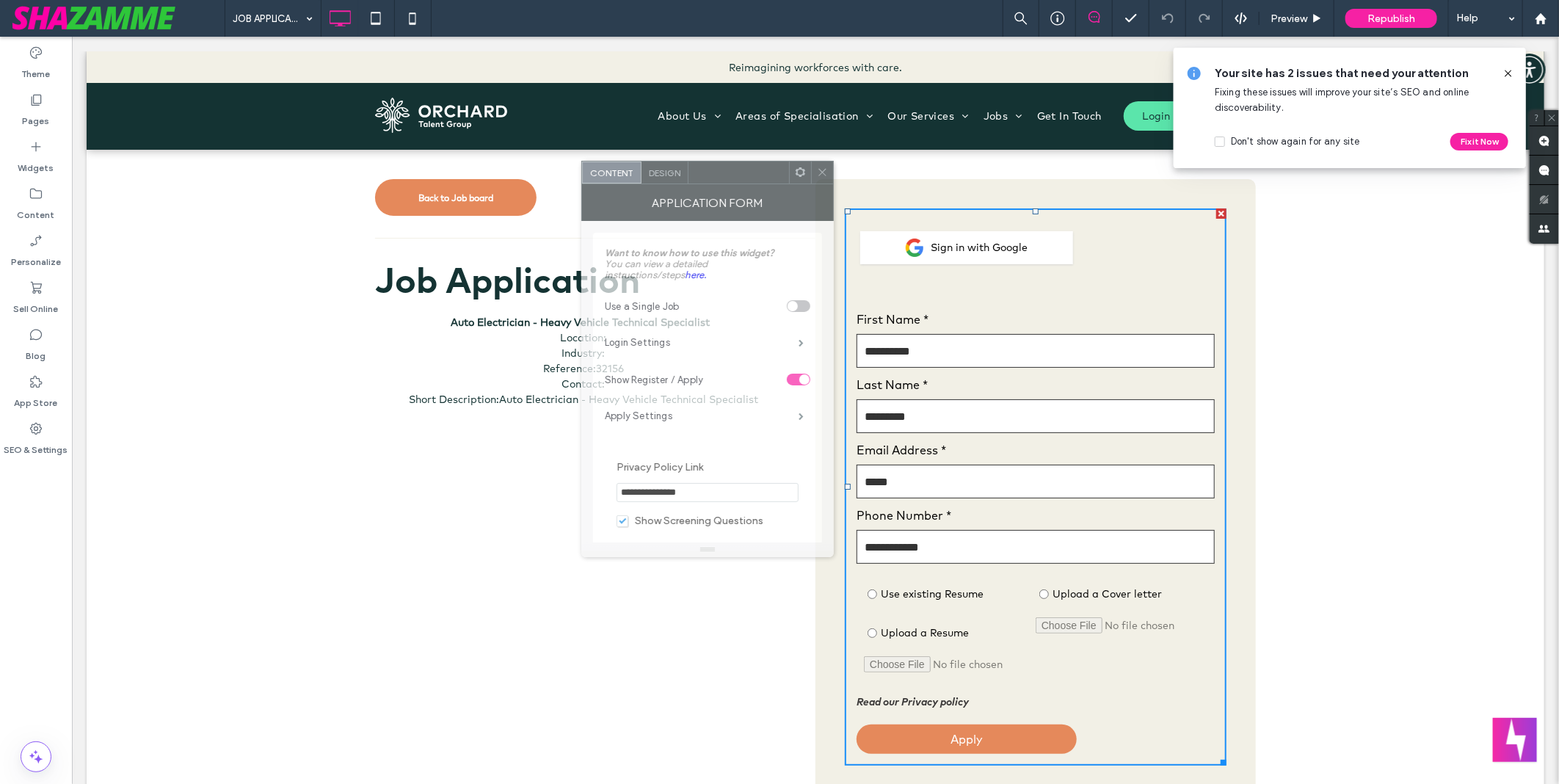
drag, startPoint x: 712, startPoint y: 221, endPoint x: 736, endPoint y: 188, distance: 40.8
click at [736, 188] on div "Application Form" at bounding box center [708, 202] width 252 height 37
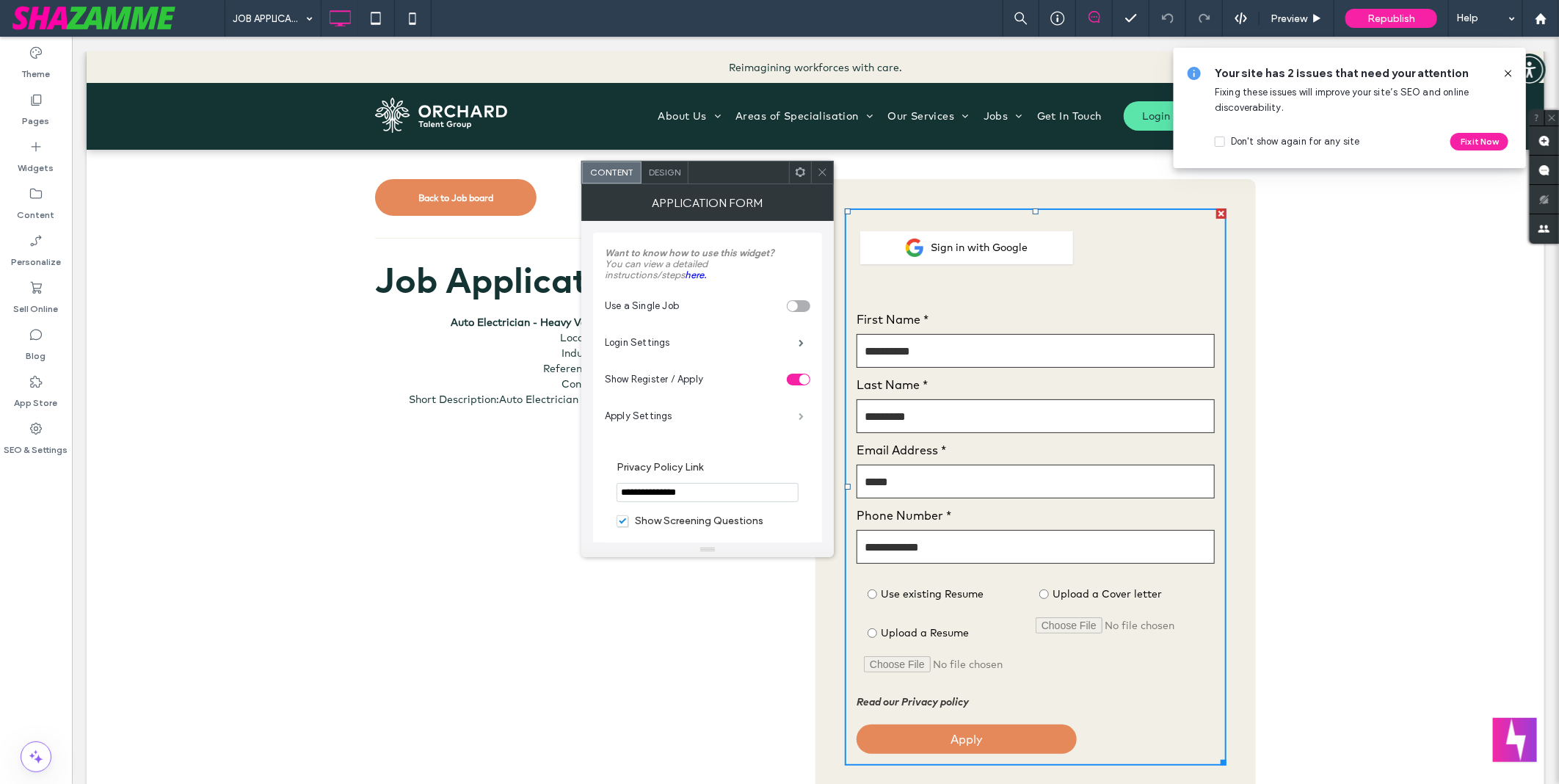
click at [799, 413] on span at bounding box center [801, 416] width 5 height 8
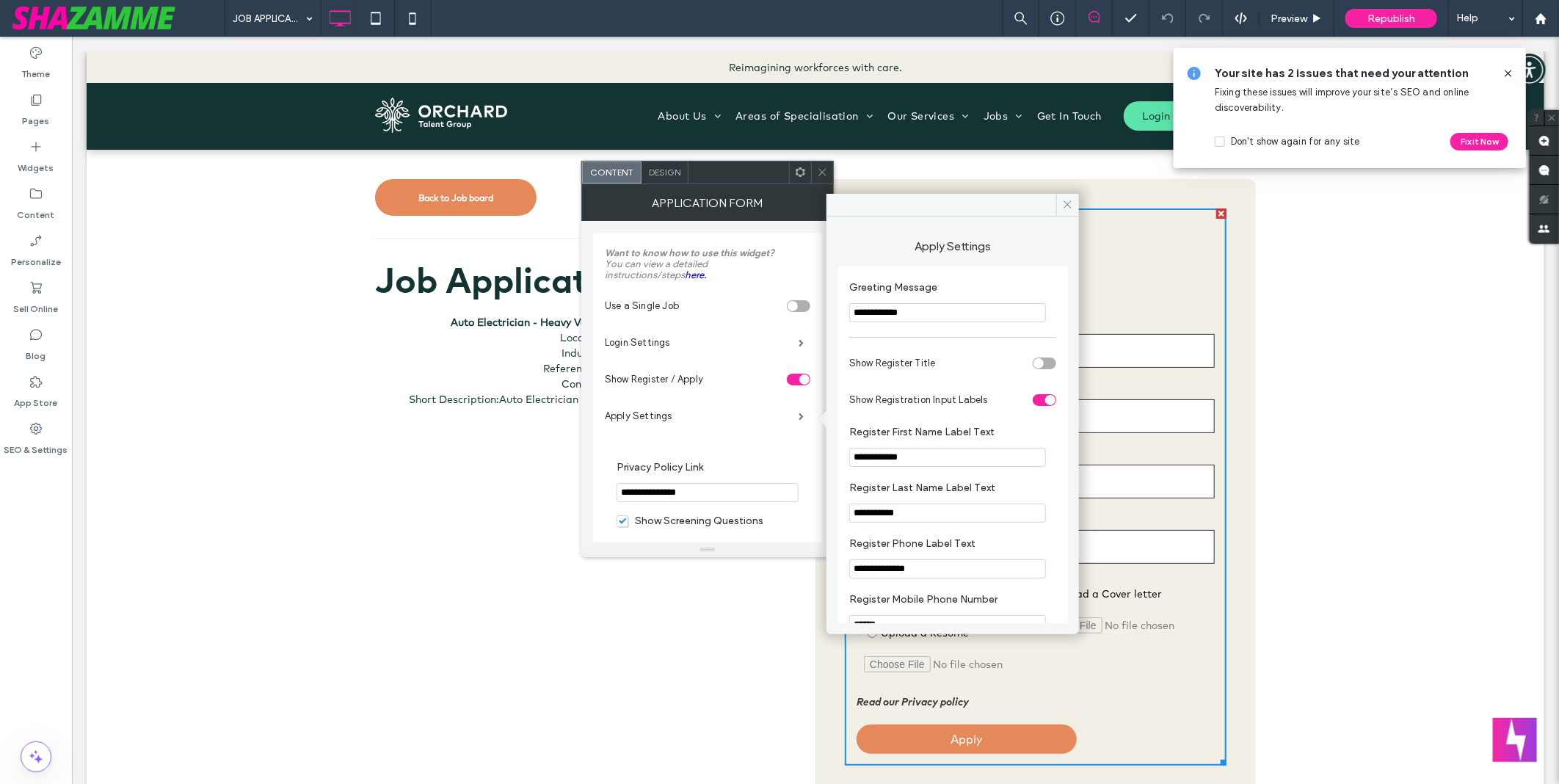
click at [589, 416] on div "**********" at bounding box center [708, 382] width 252 height 322
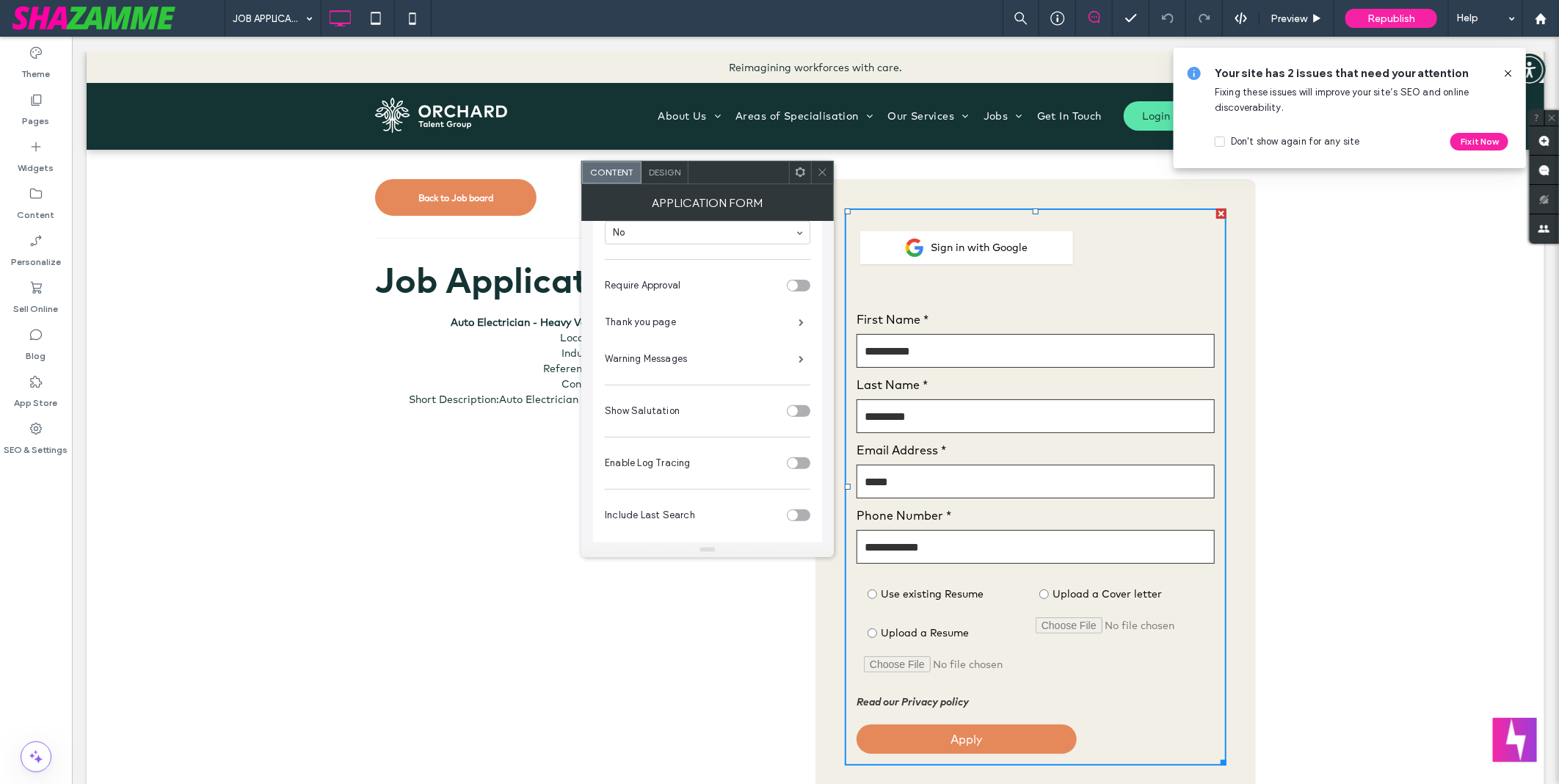
scroll to position [369, 0]
click at [657, 297] on label "Thank you page" at bounding box center [702, 309] width 194 height 29
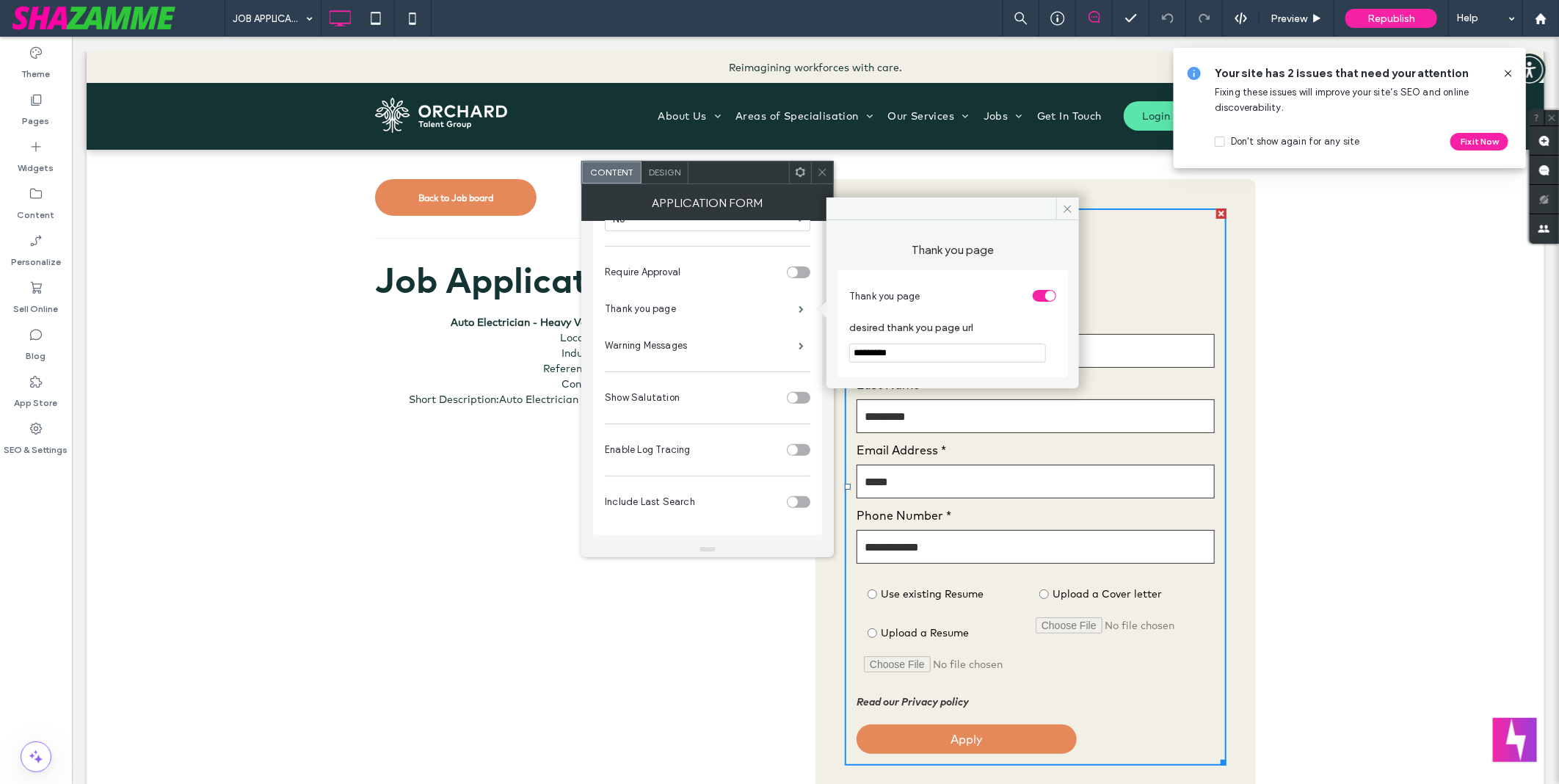
click at [582, 323] on div "**********" at bounding box center [708, 382] width 252 height 322
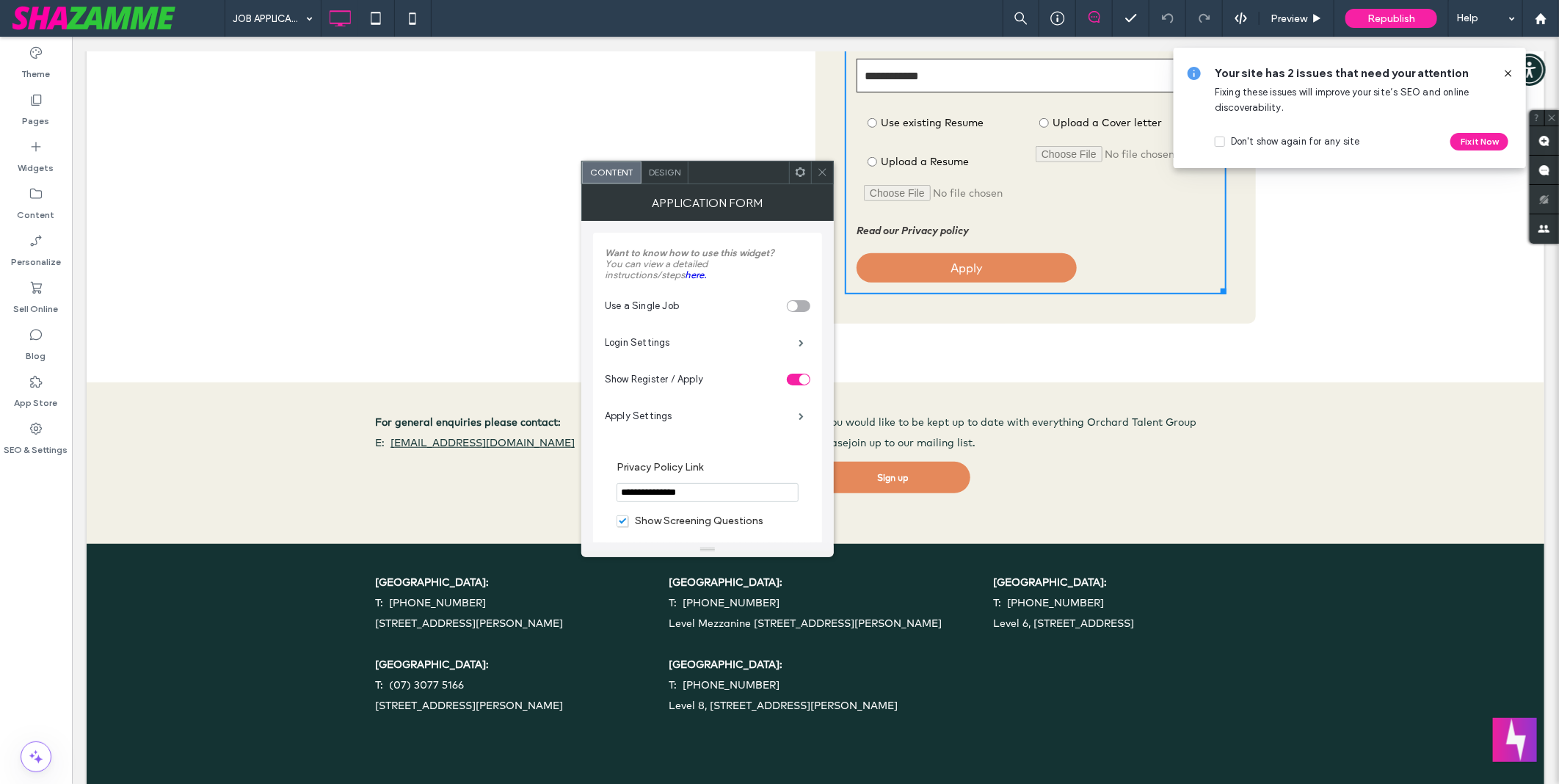
scroll to position [560, 0]
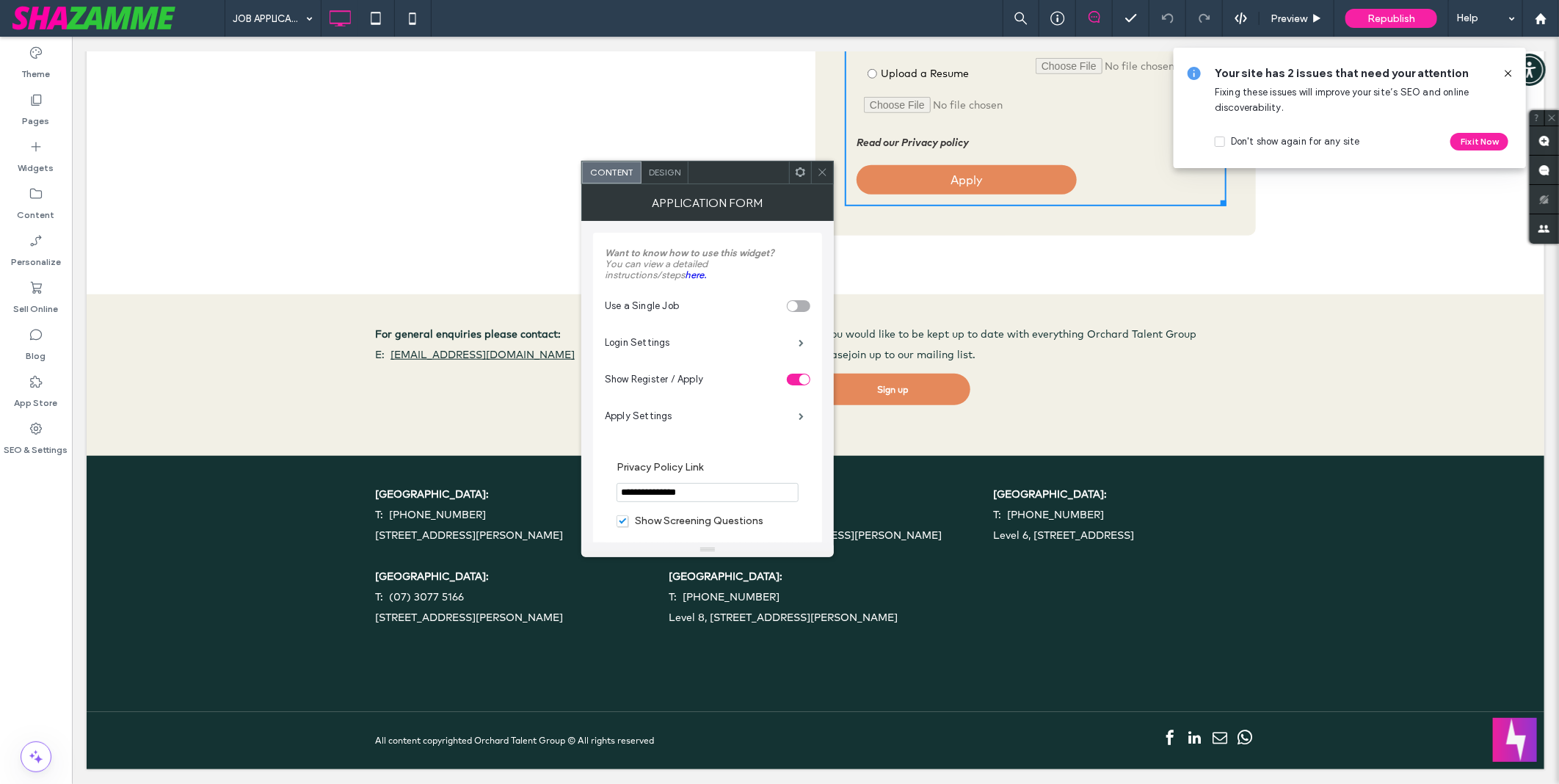
click at [819, 173] on icon at bounding box center [822, 172] width 11 height 11
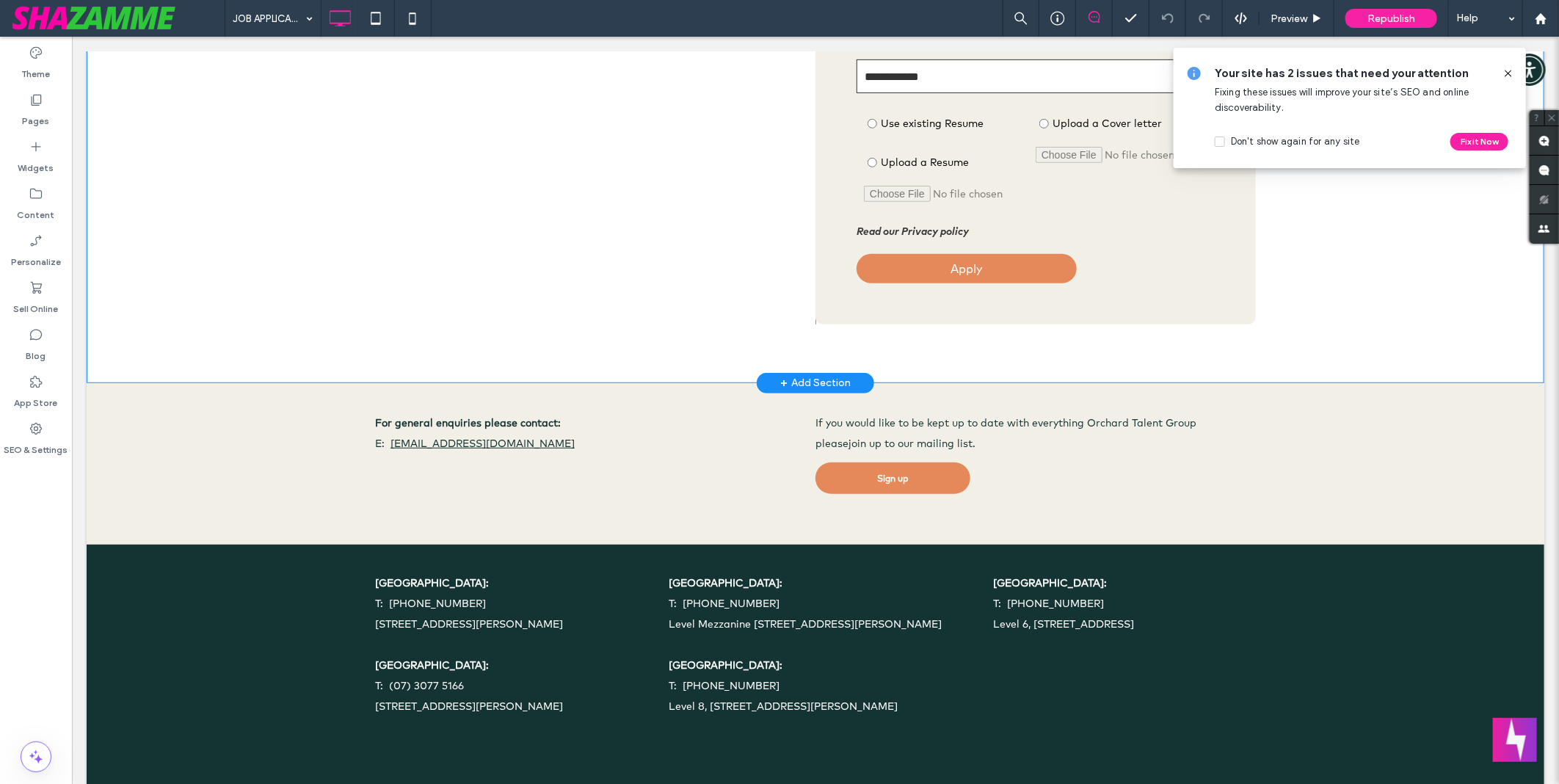
scroll to position [397, 0]
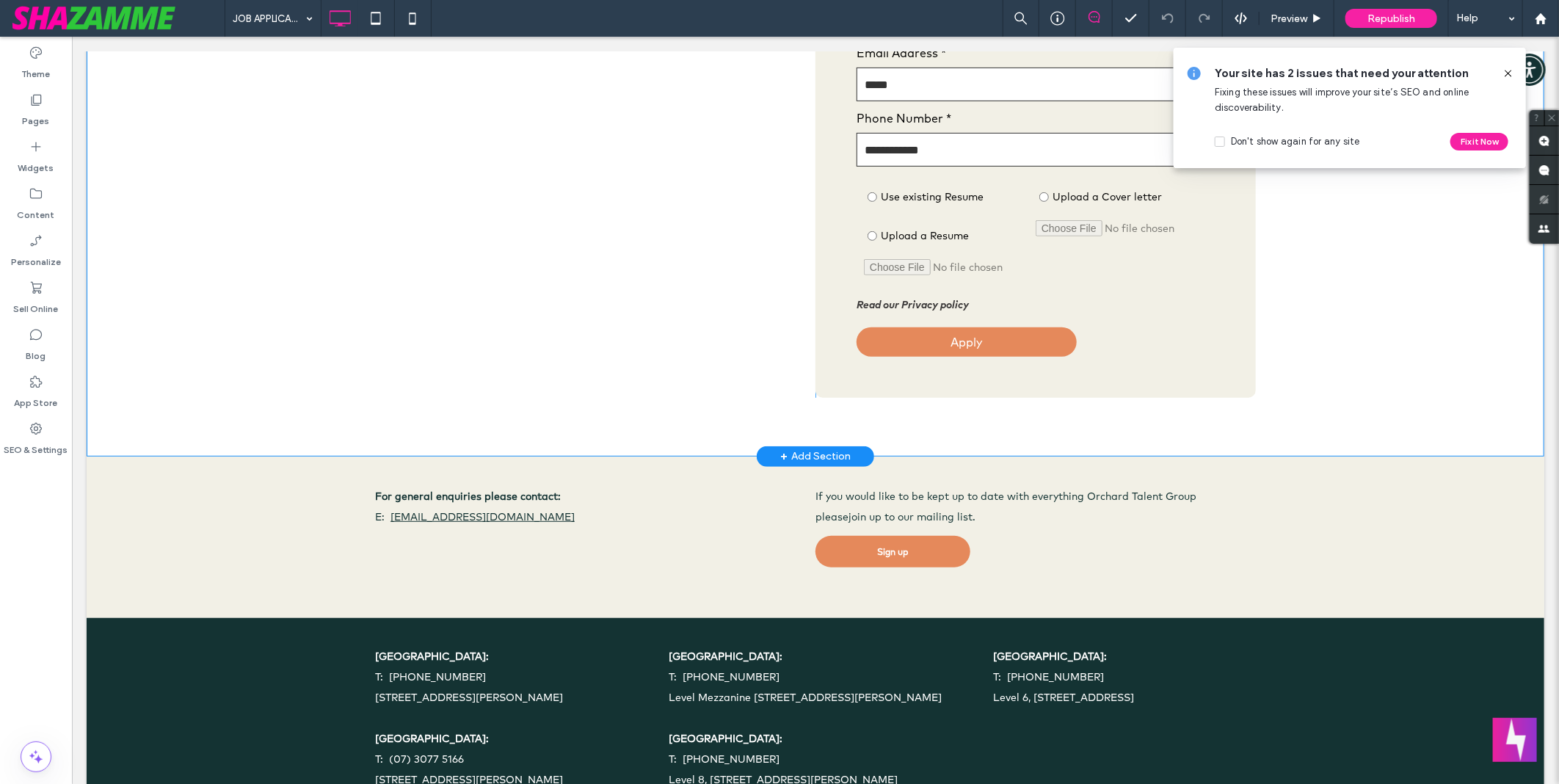
click at [795, 451] on div "+ Add Section" at bounding box center [815, 455] width 70 height 16
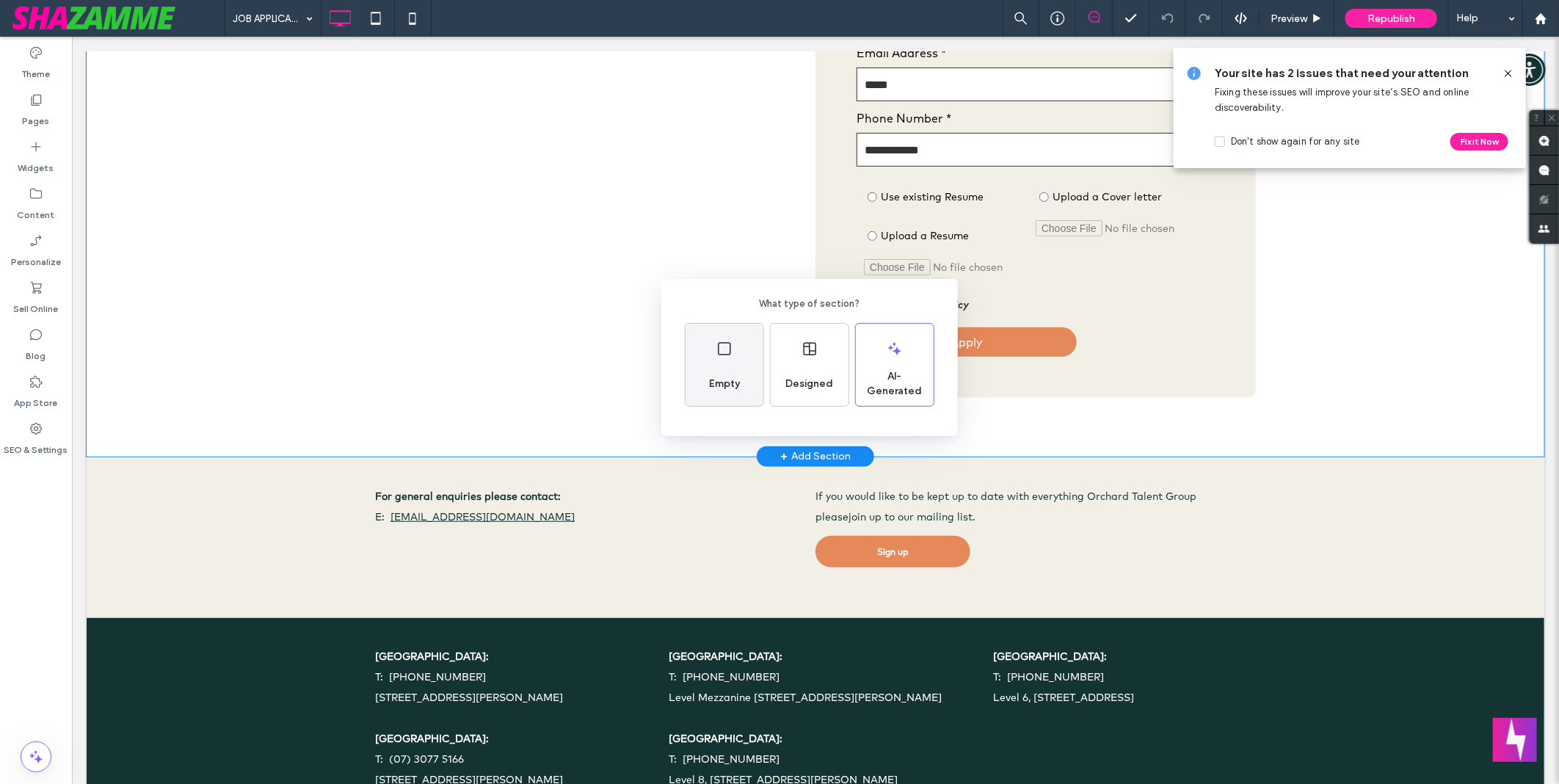
click at [734, 365] on div "Empty" at bounding box center [724, 365] width 78 height 82
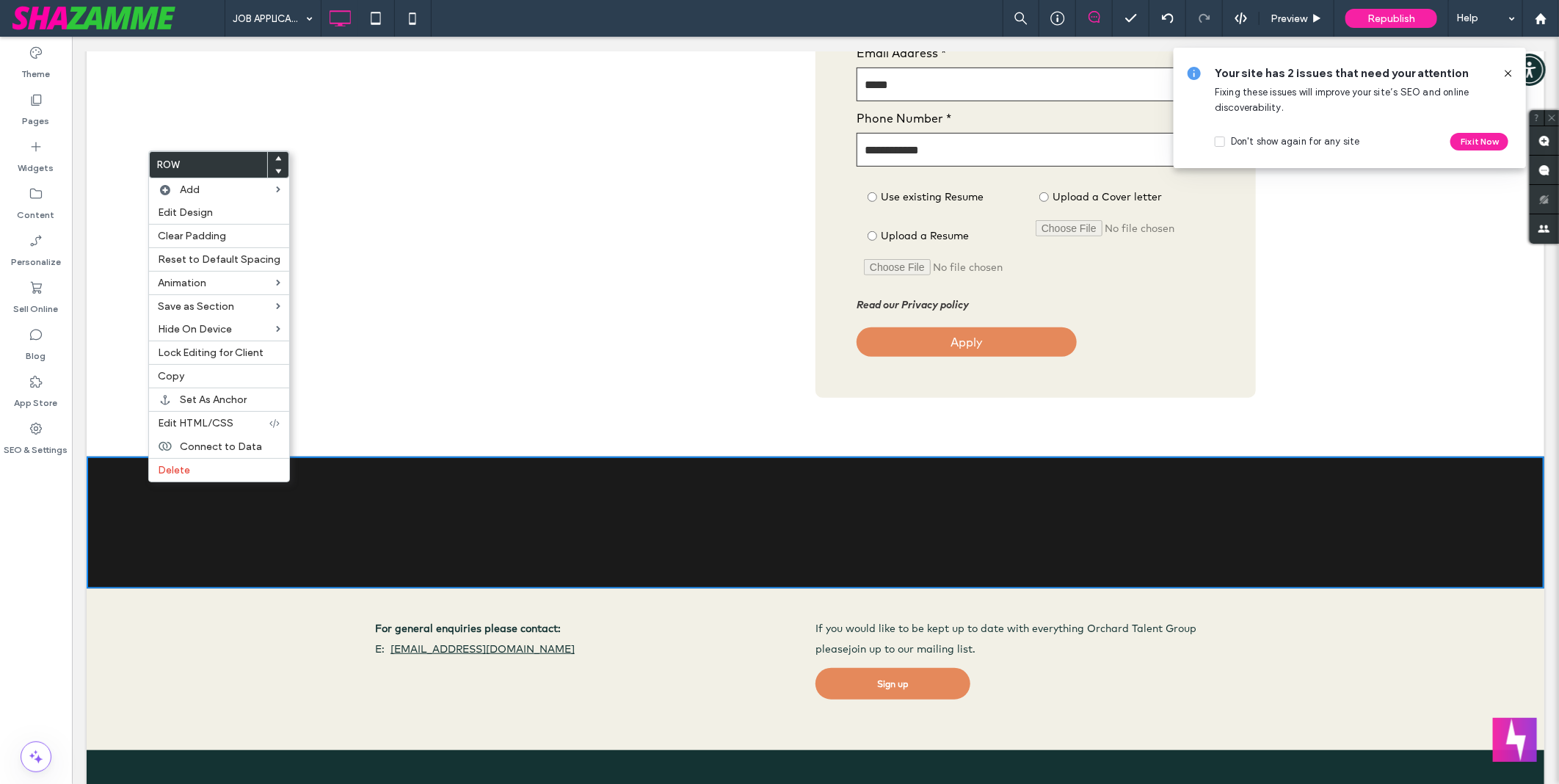
drag, startPoint x: 582, startPoint y: 15, endPoint x: 477, endPoint y: 56, distance: 112.7
click at [582, 15] on div "JOB APPLICATION Preview Republish Help" at bounding box center [891, 18] width 1334 height 37
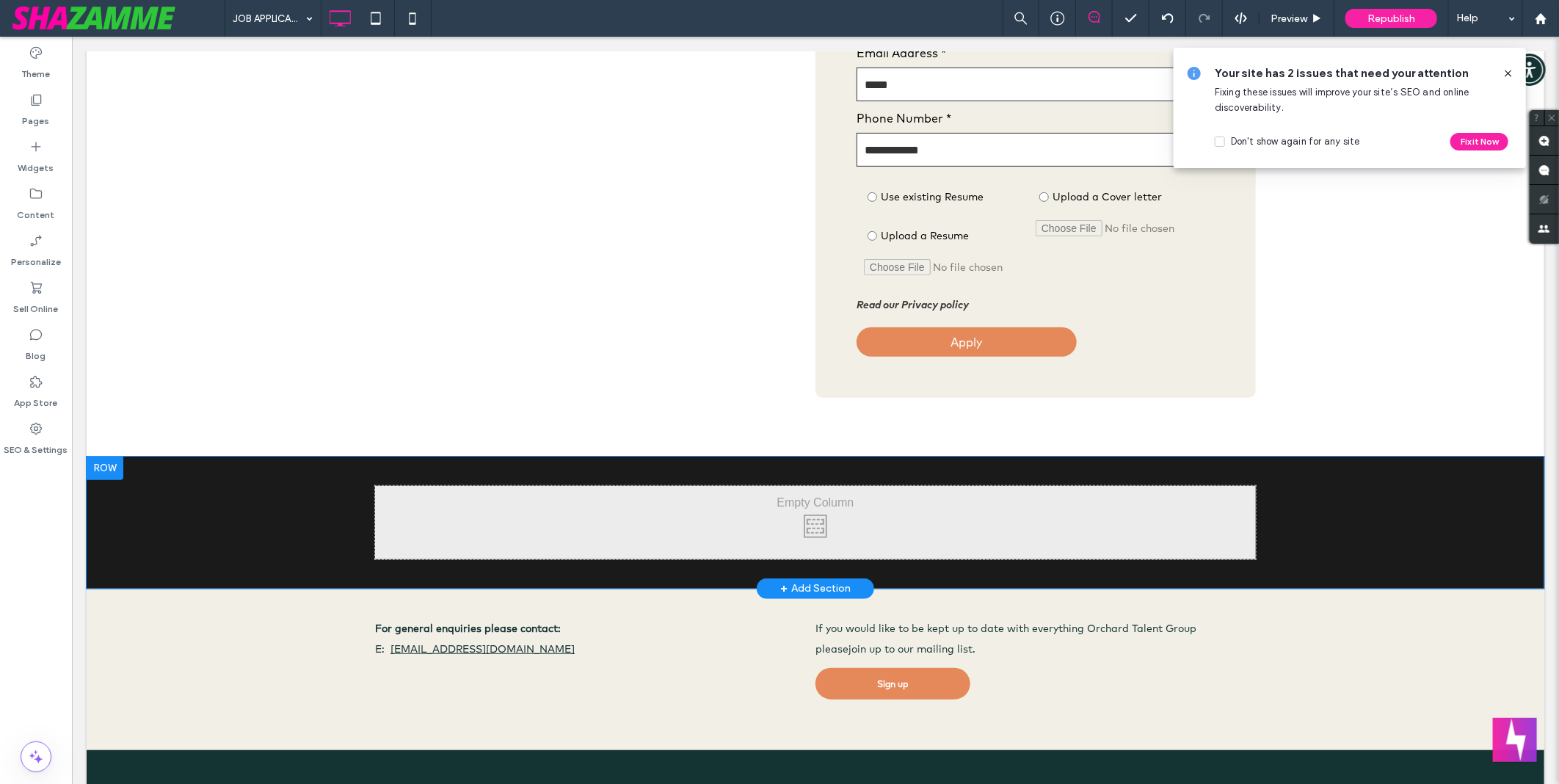
click at [114, 465] on div at bounding box center [104, 467] width 37 height 23
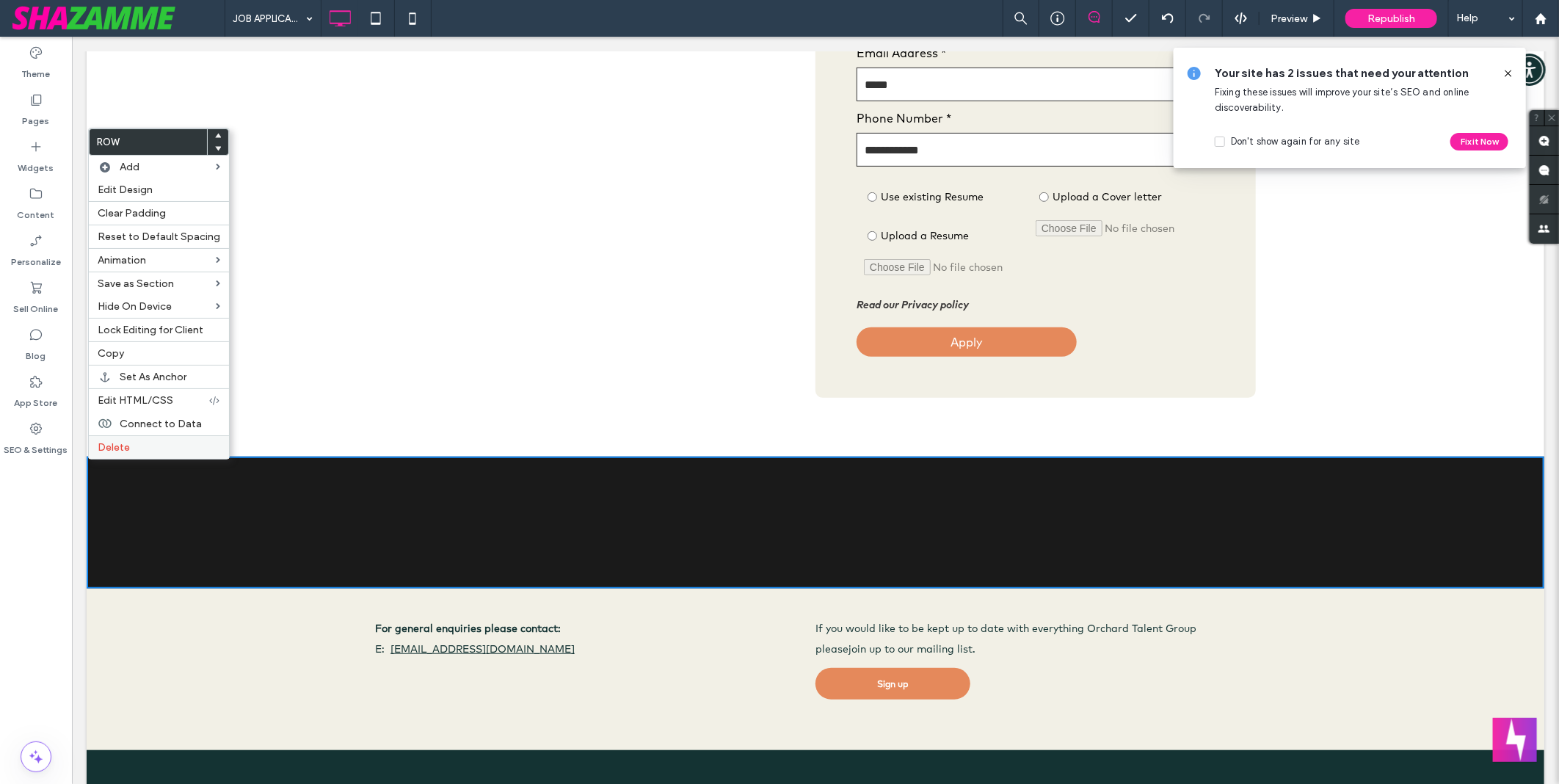
click at [167, 449] on label "Delete" at bounding box center [159, 447] width 123 height 13
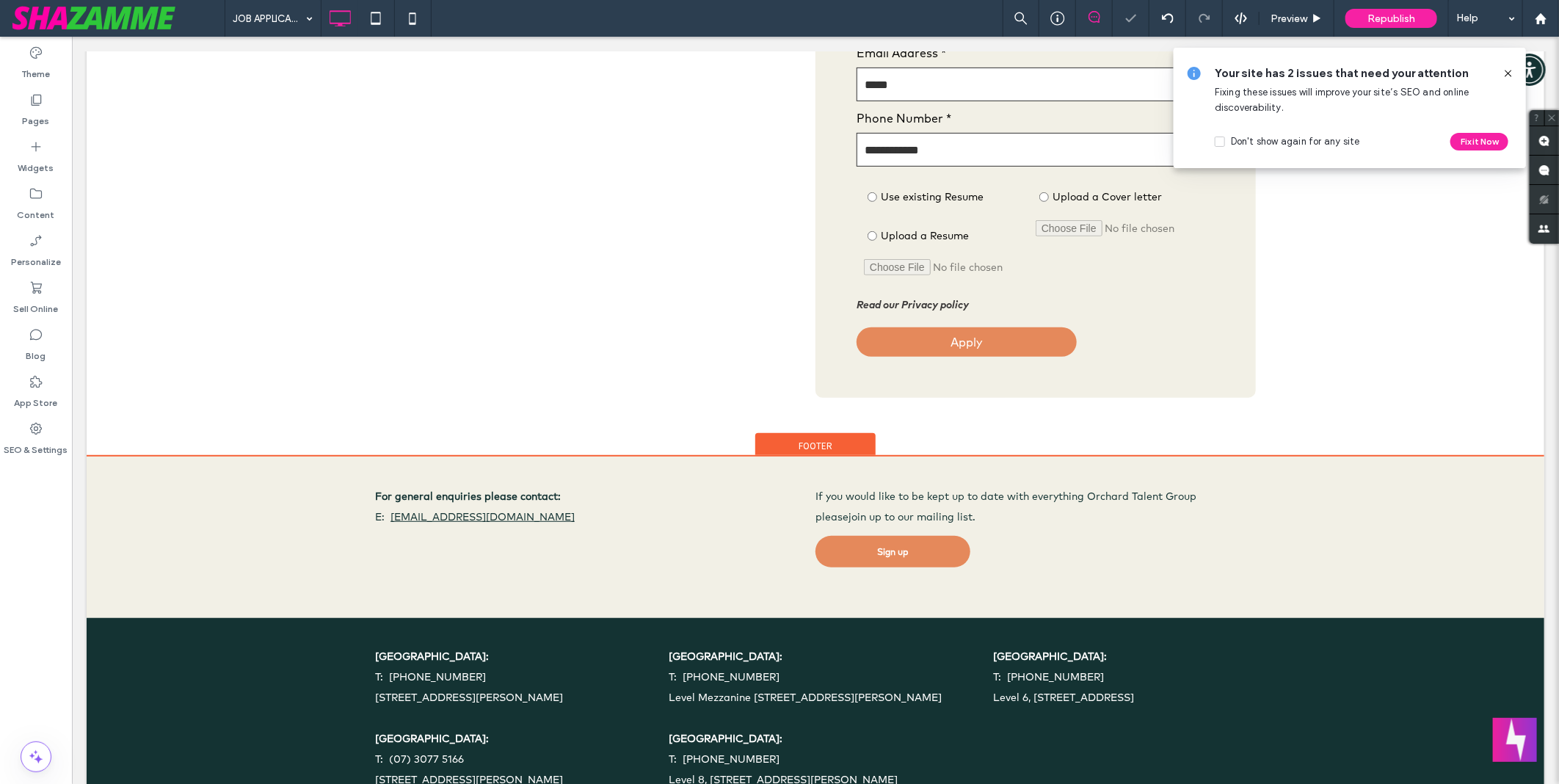
click at [821, 449] on span "Footer" at bounding box center [814, 445] width 33 height 13
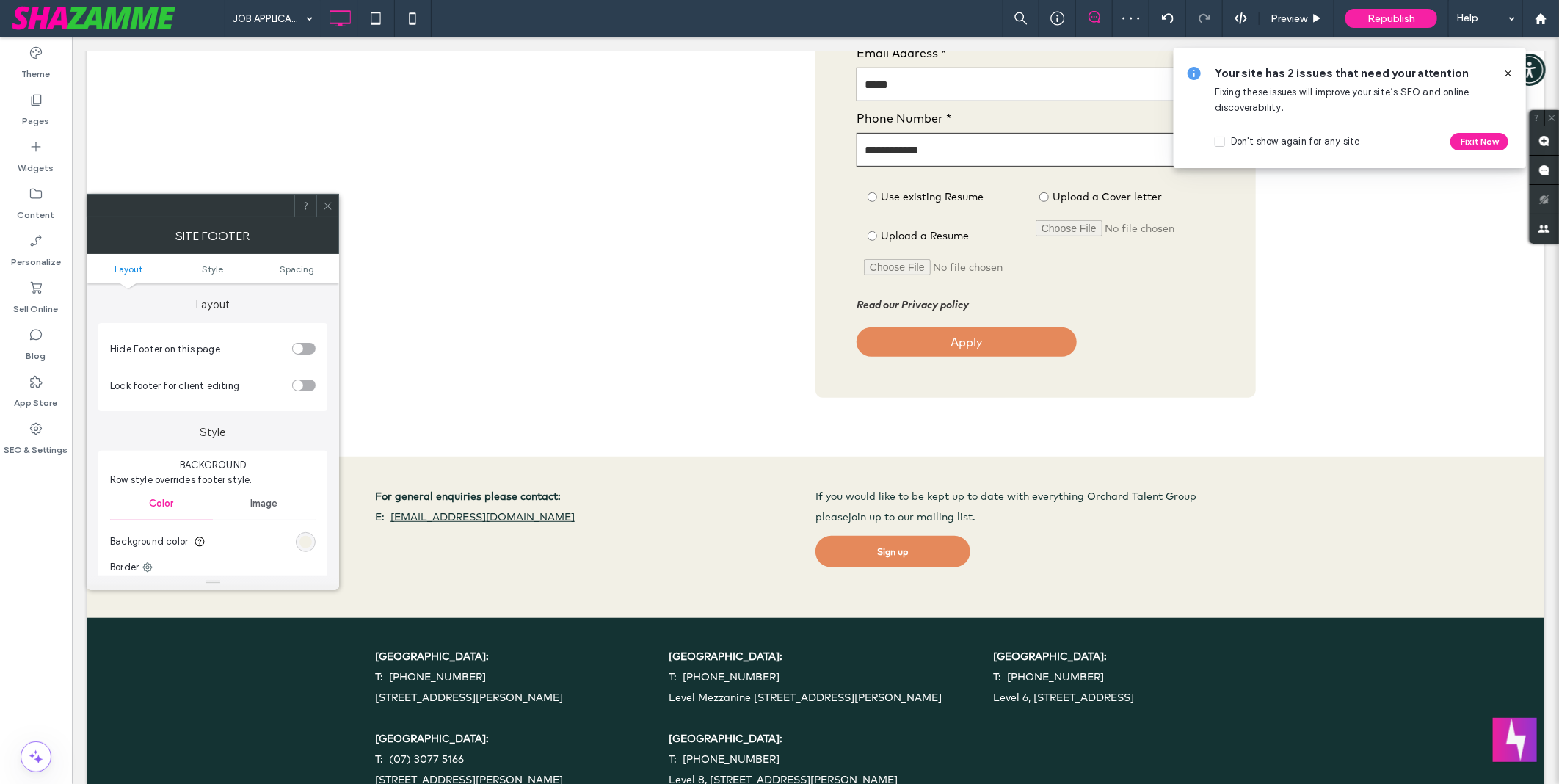
click at [688, 2] on div "JOB APPLICATION Preview Republish Help" at bounding box center [891, 18] width 1334 height 37
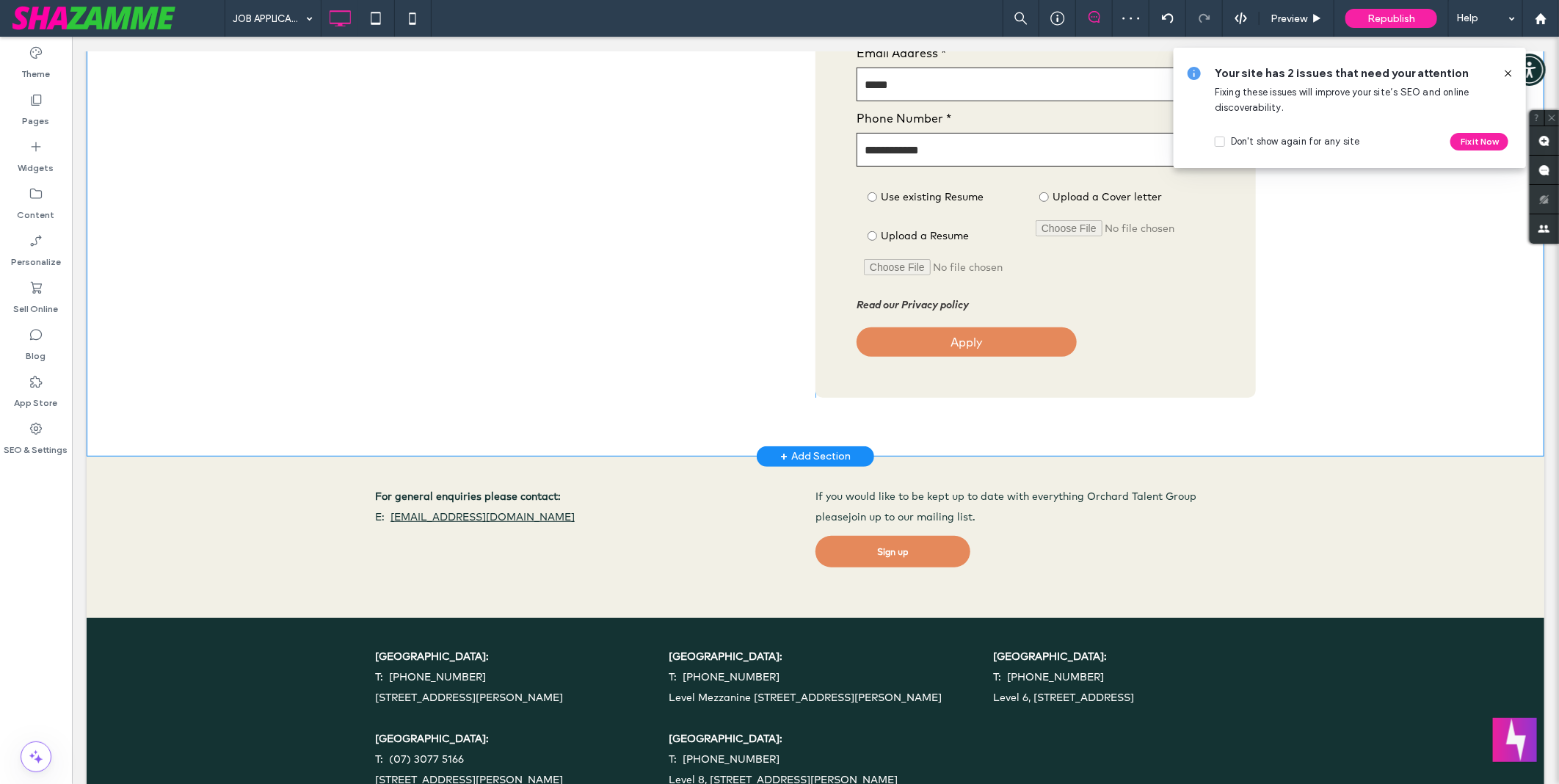
click at [783, 459] on div "+ Add Section" at bounding box center [815, 455] width 70 height 16
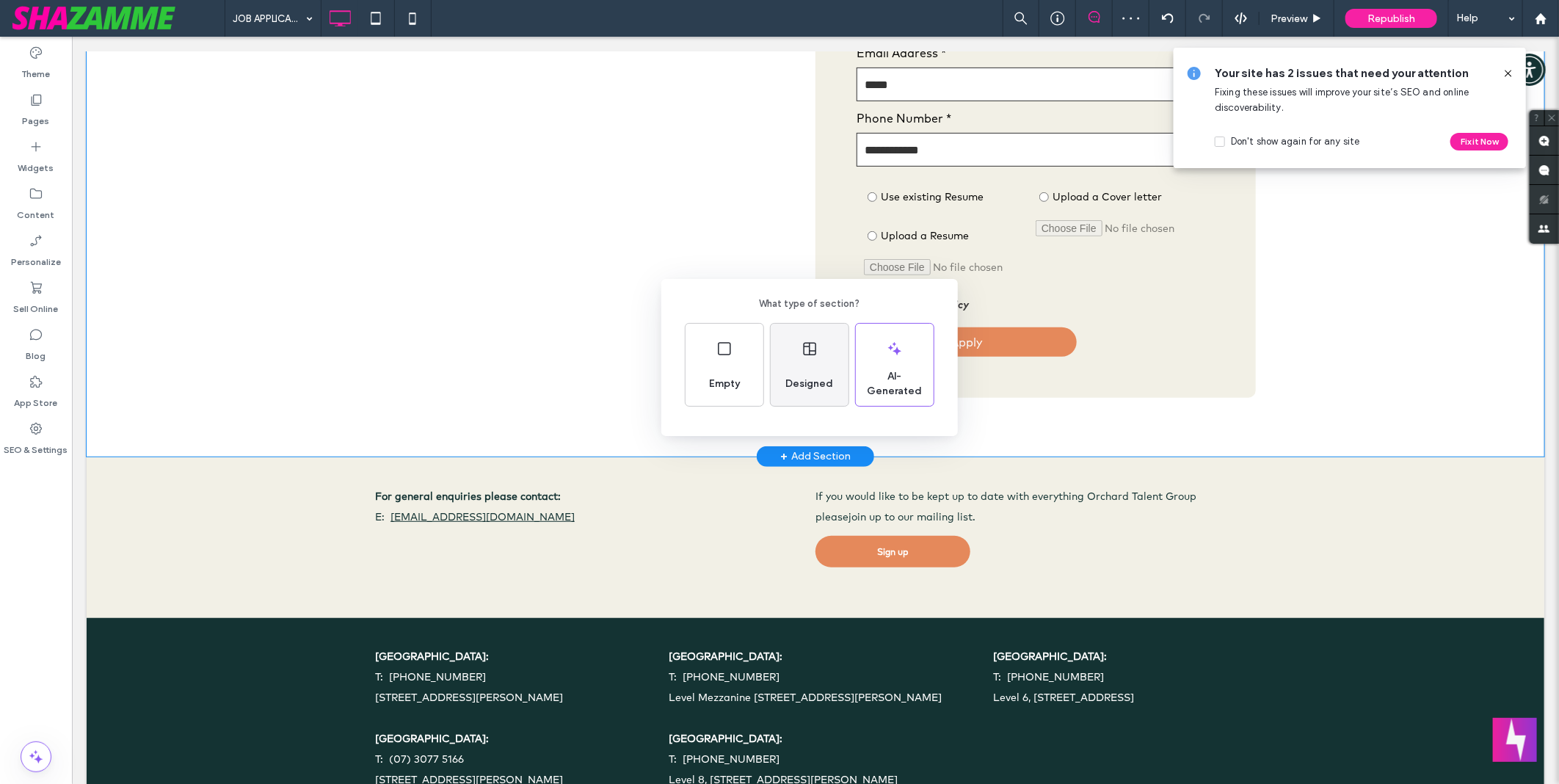
click at [789, 378] on span "Designed" at bounding box center [809, 383] width 59 height 15
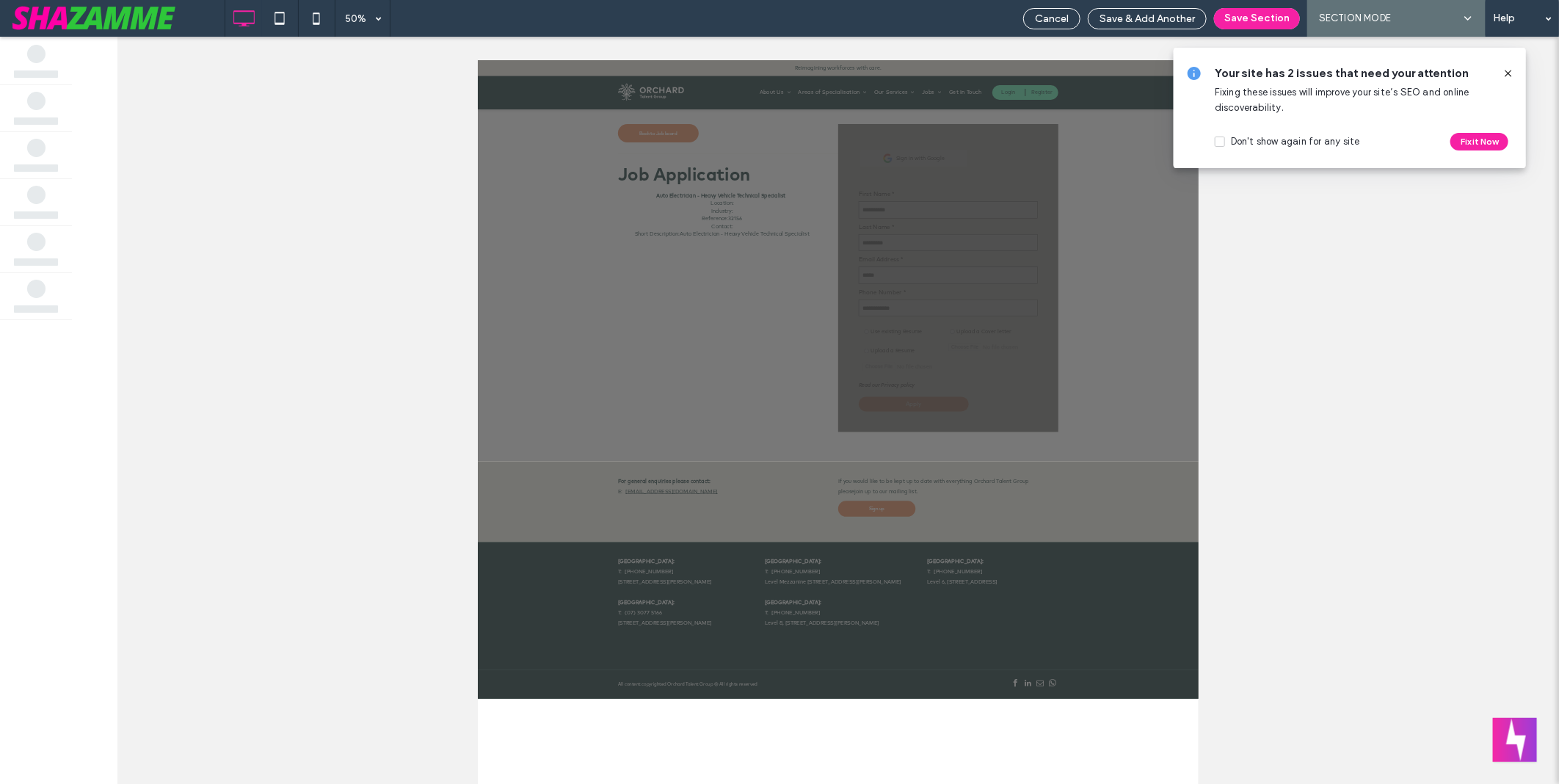
scroll to position [0, 0]
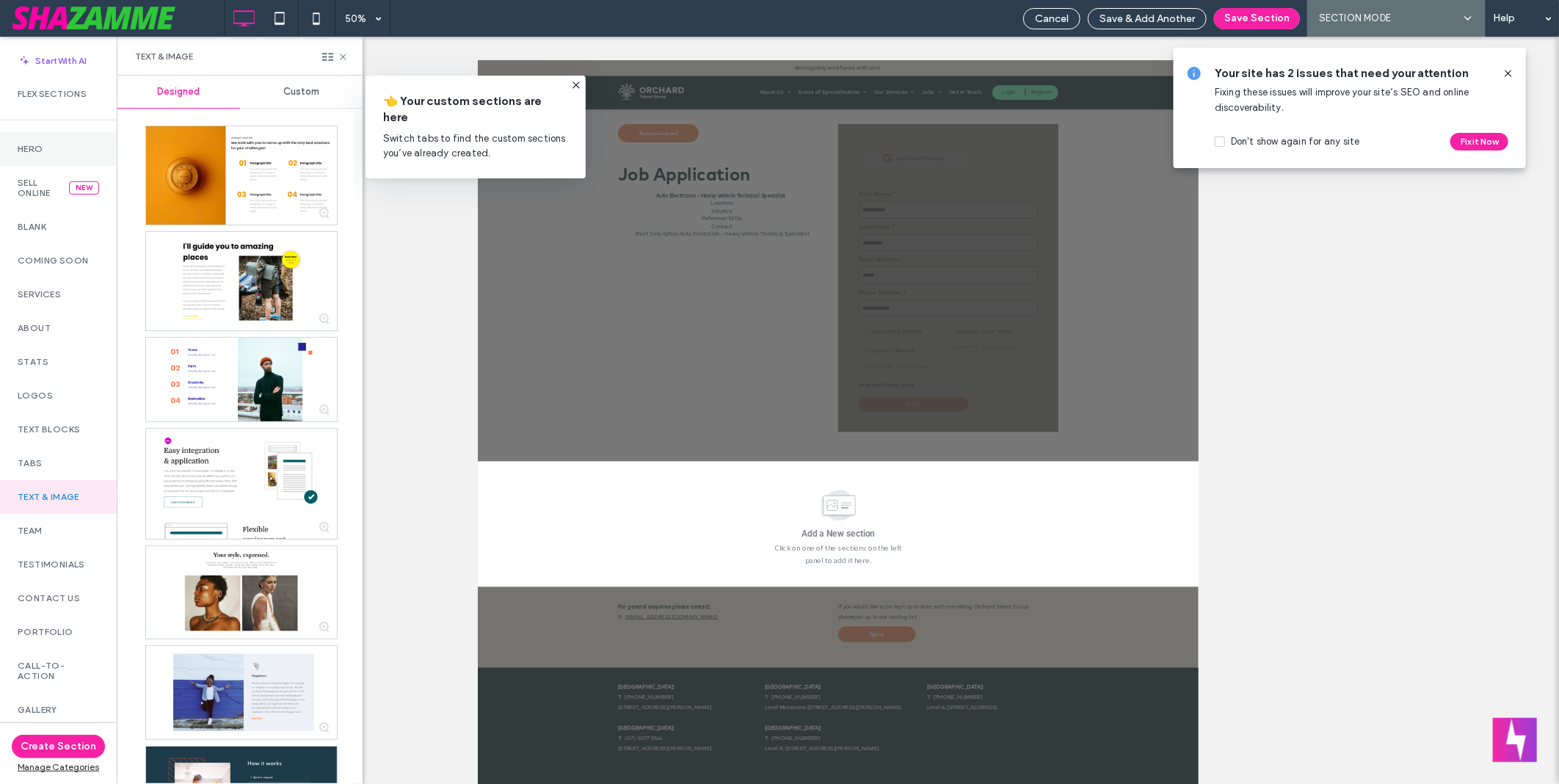
click at [37, 145] on label "Hero" at bounding box center [58, 149] width 82 height 10
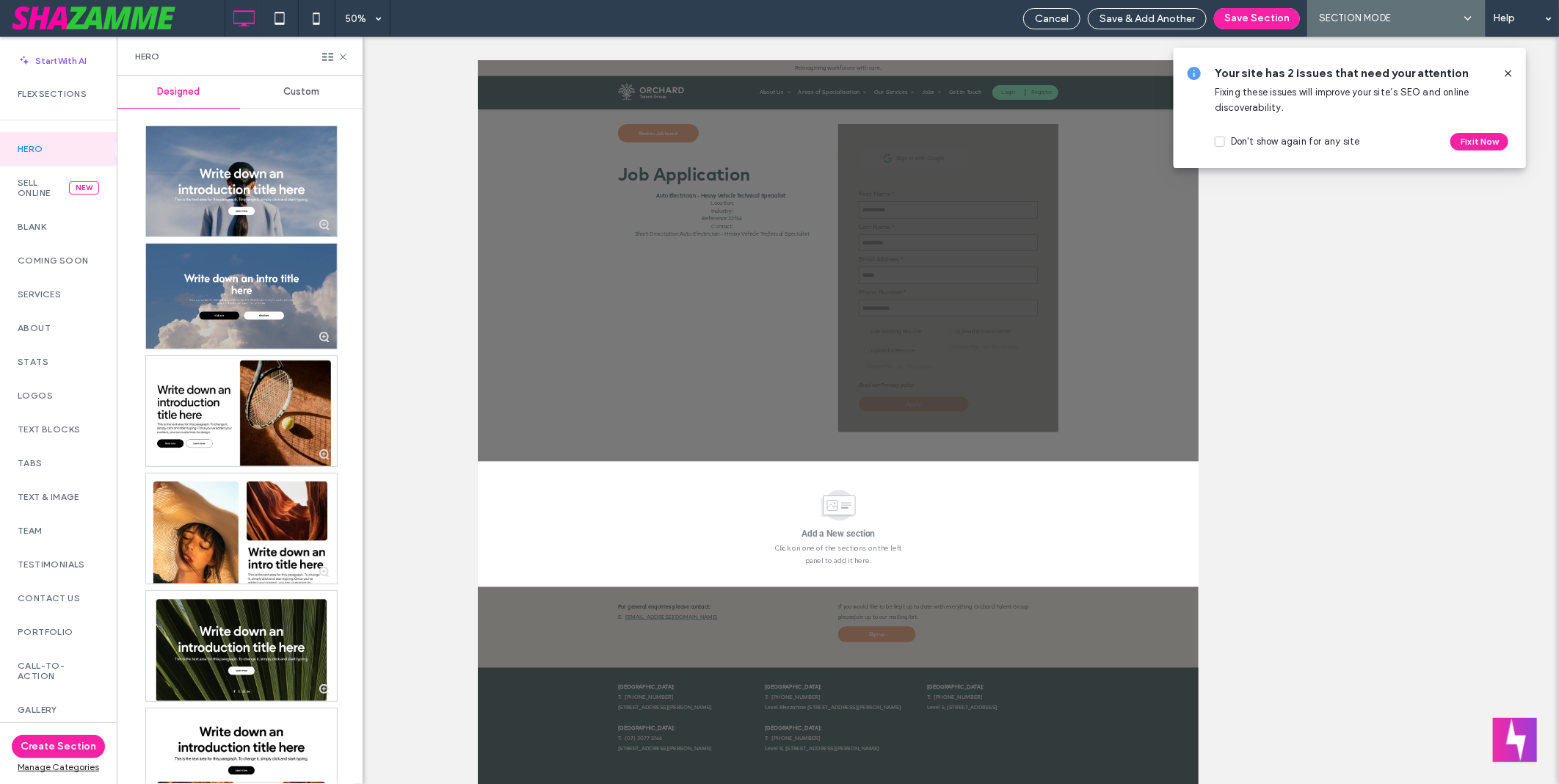
click at [312, 89] on span "Custom" at bounding box center [301, 92] width 36 height 12
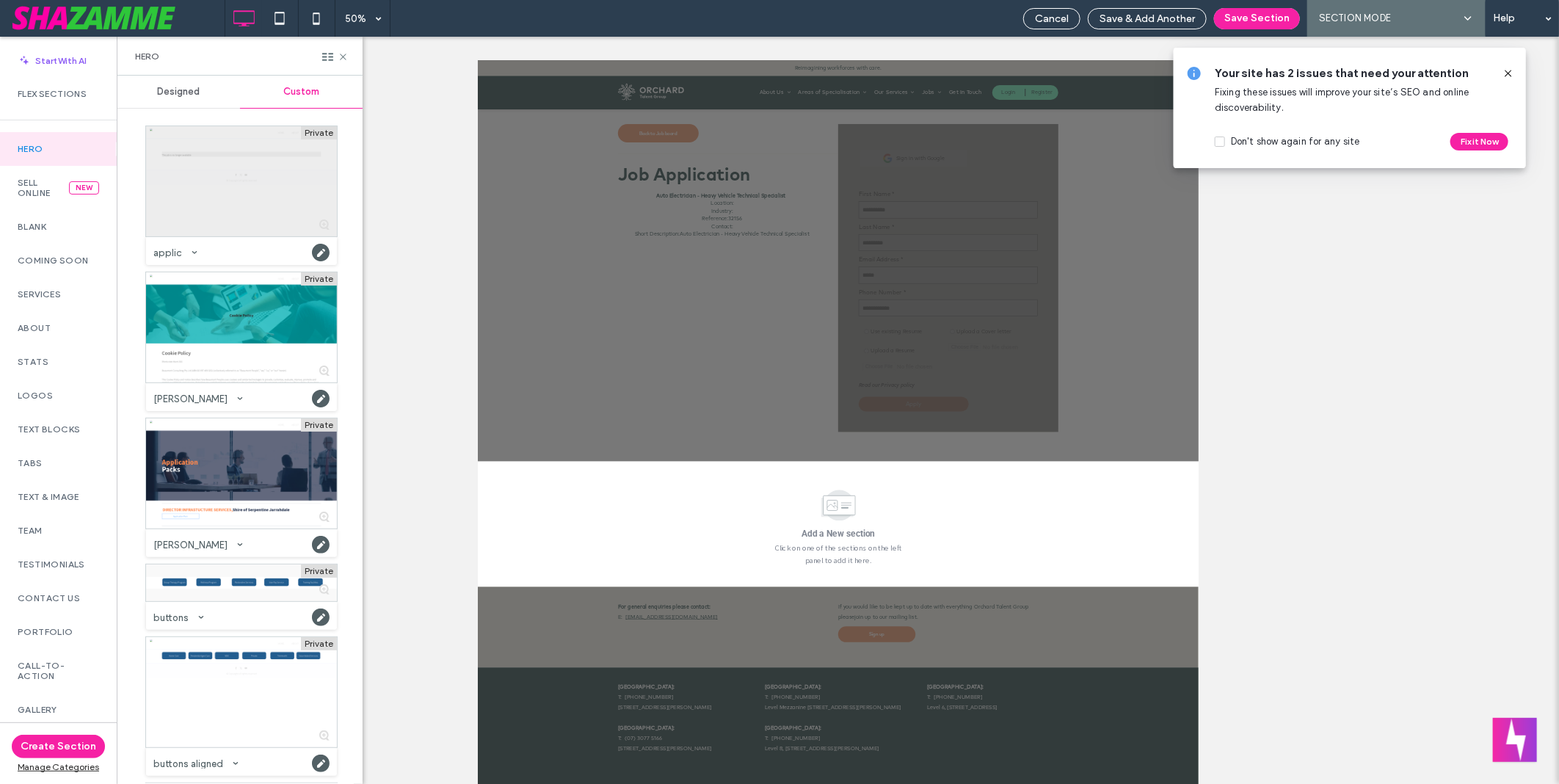
click at [251, 176] on div at bounding box center [241, 181] width 190 height 110
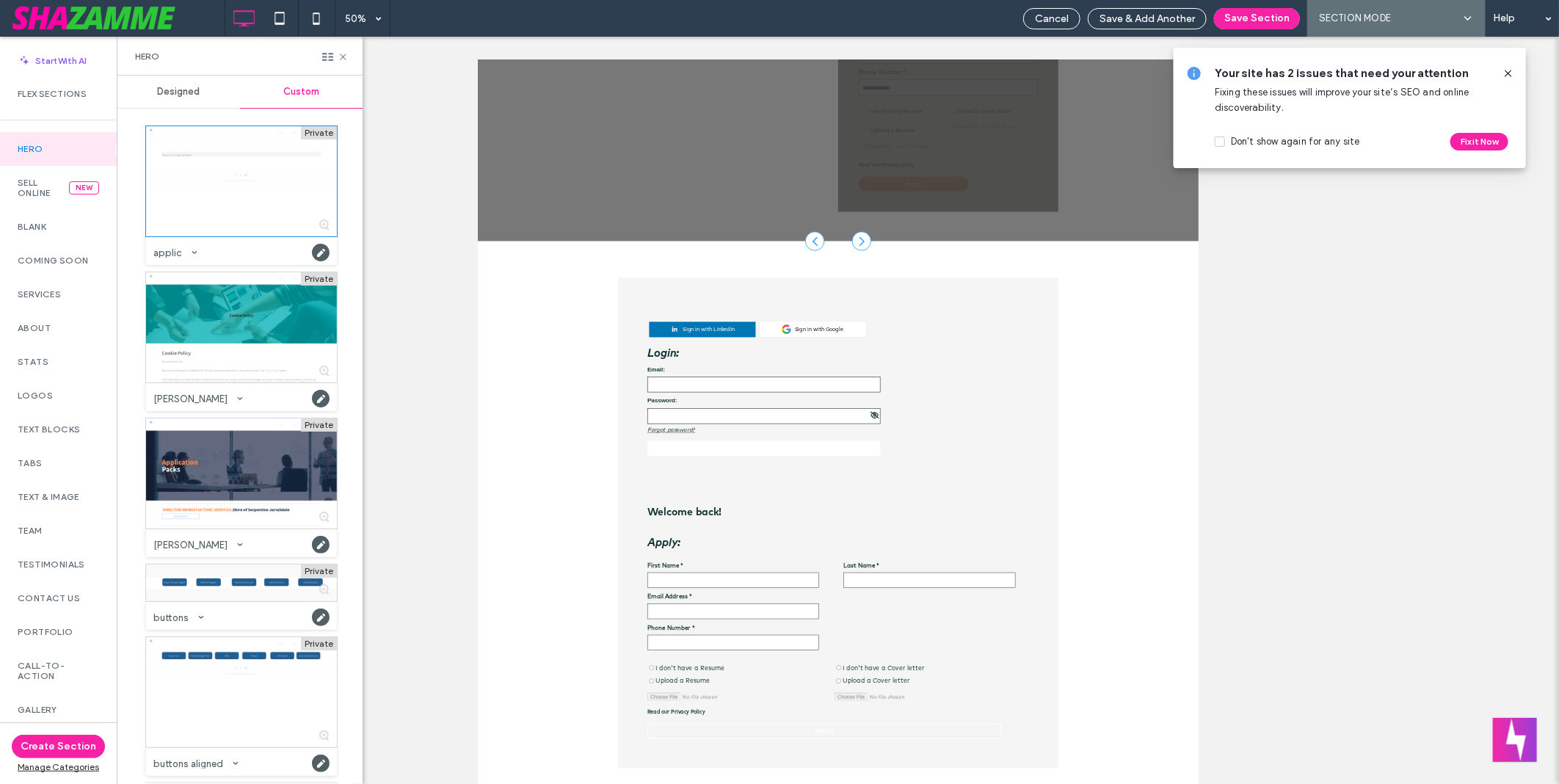
scroll to position [467, 0]
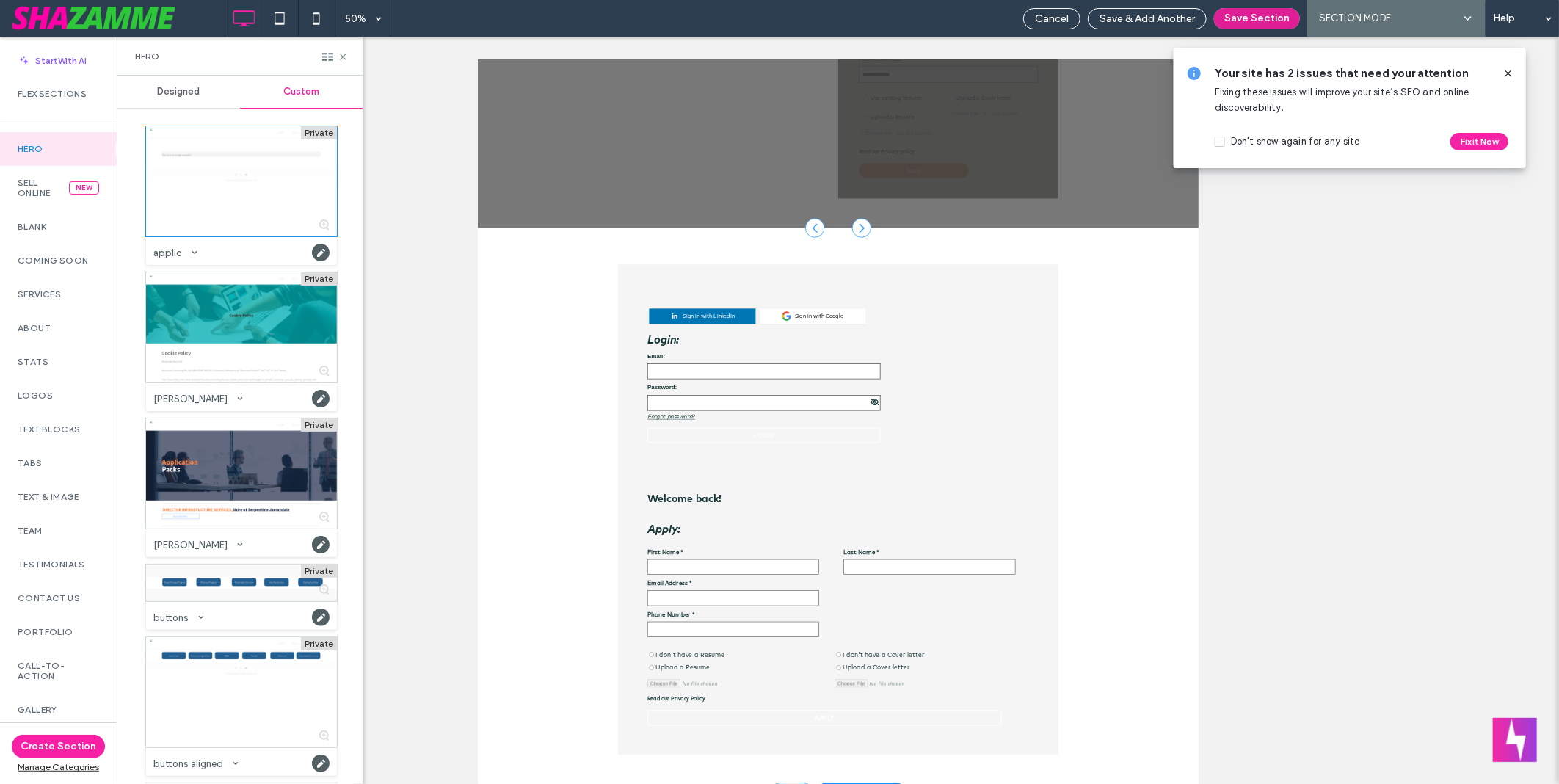
drag, startPoint x: 1258, startPoint y: 19, endPoint x: 1257, endPoint y: 28, distance: 9.1
click at [1258, 19] on button "Save Section" at bounding box center [1257, 18] width 86 height 21
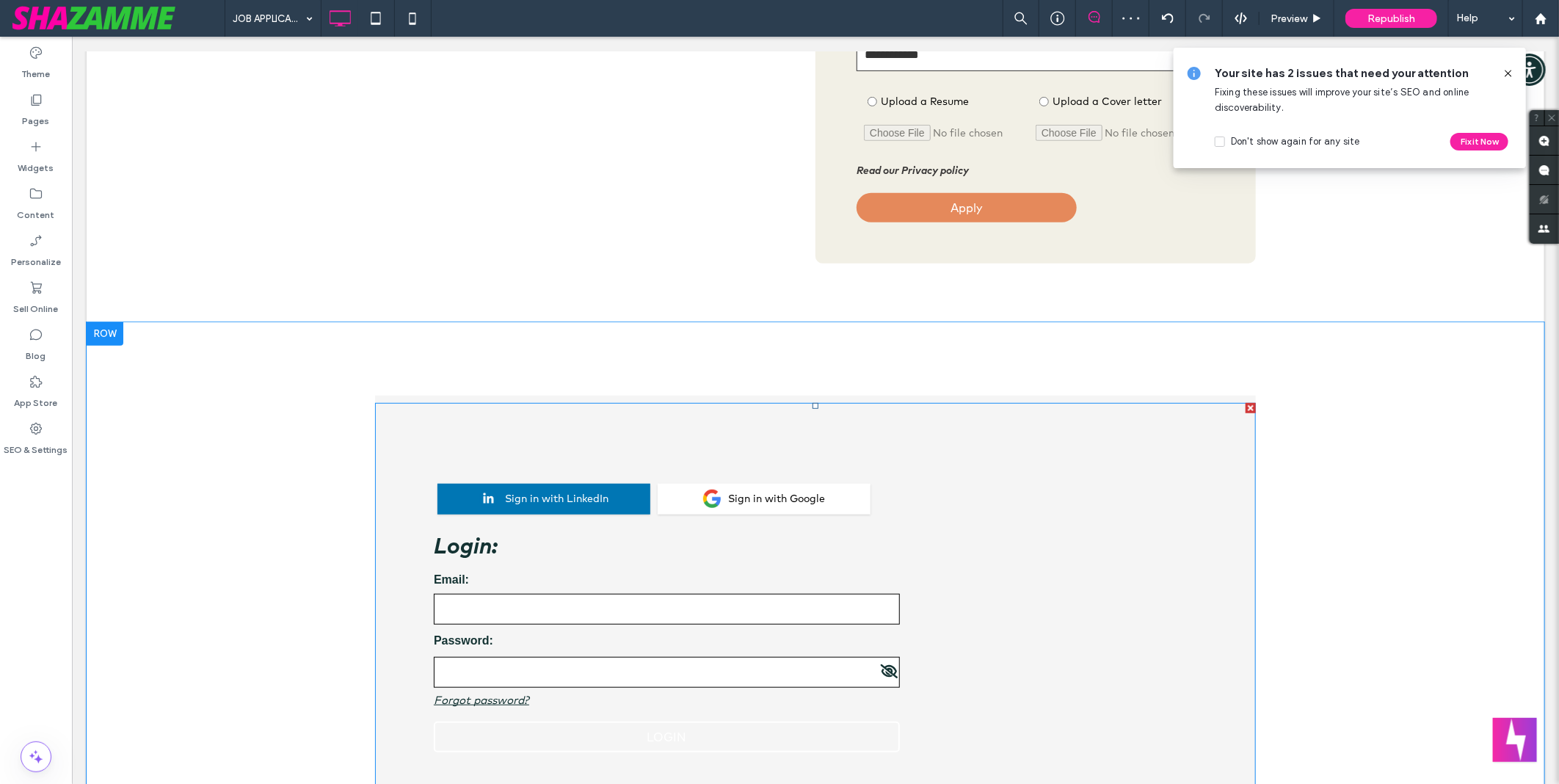
scroll to position [652, 0]
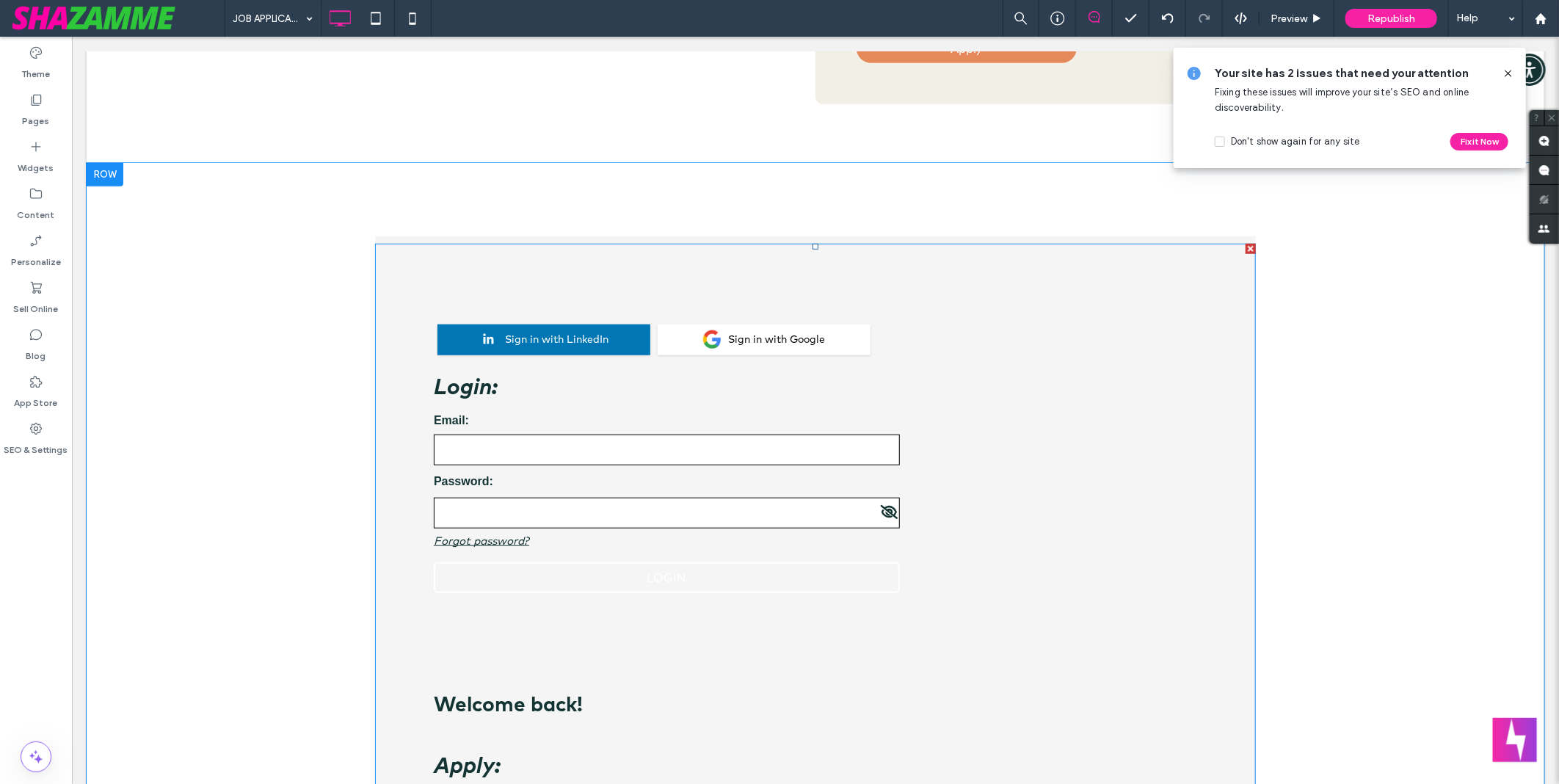
click at [664, 272] on span at bounding box center [814, 729] width 881 height 973
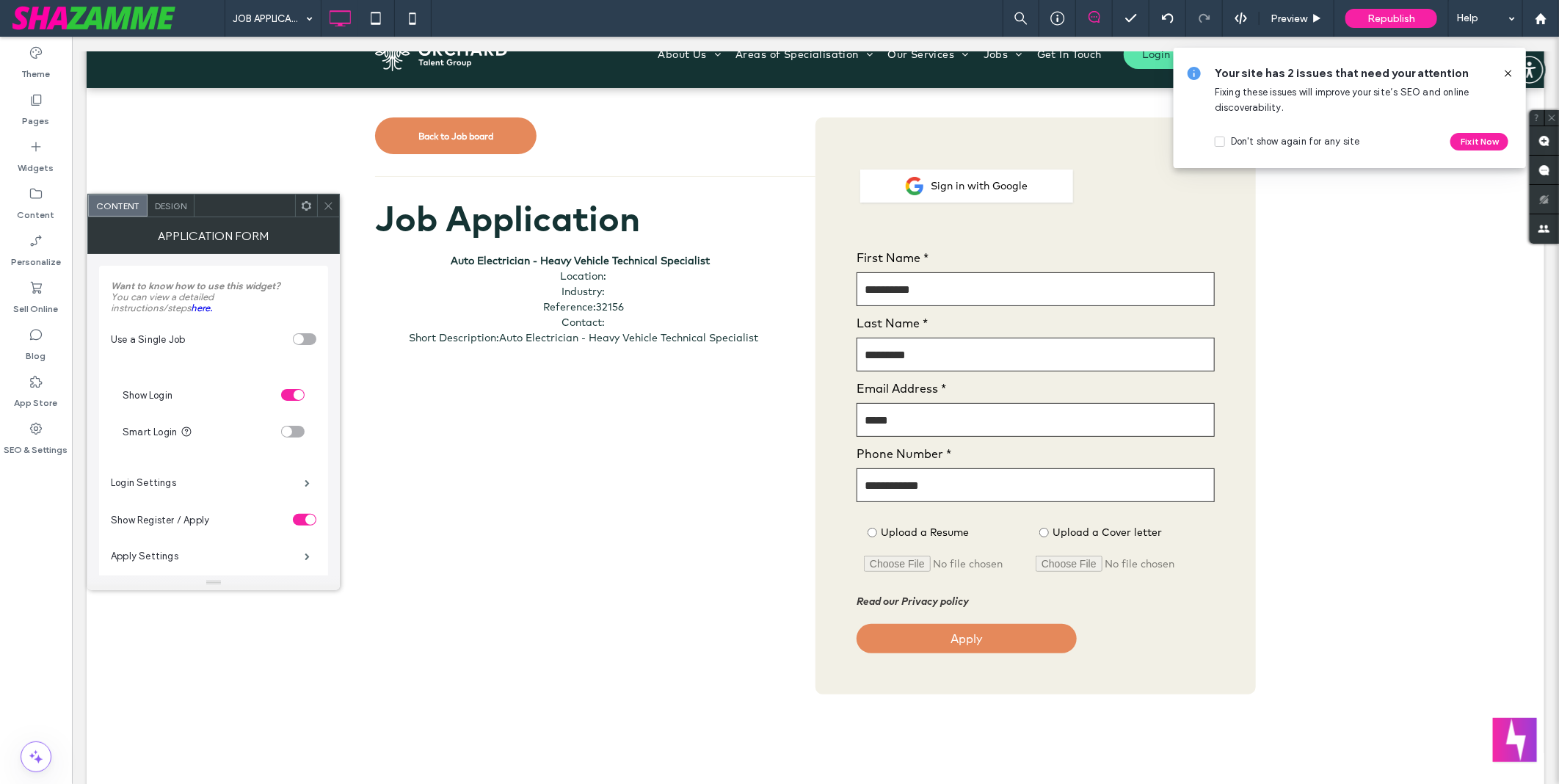
scroll to position [0, 0]
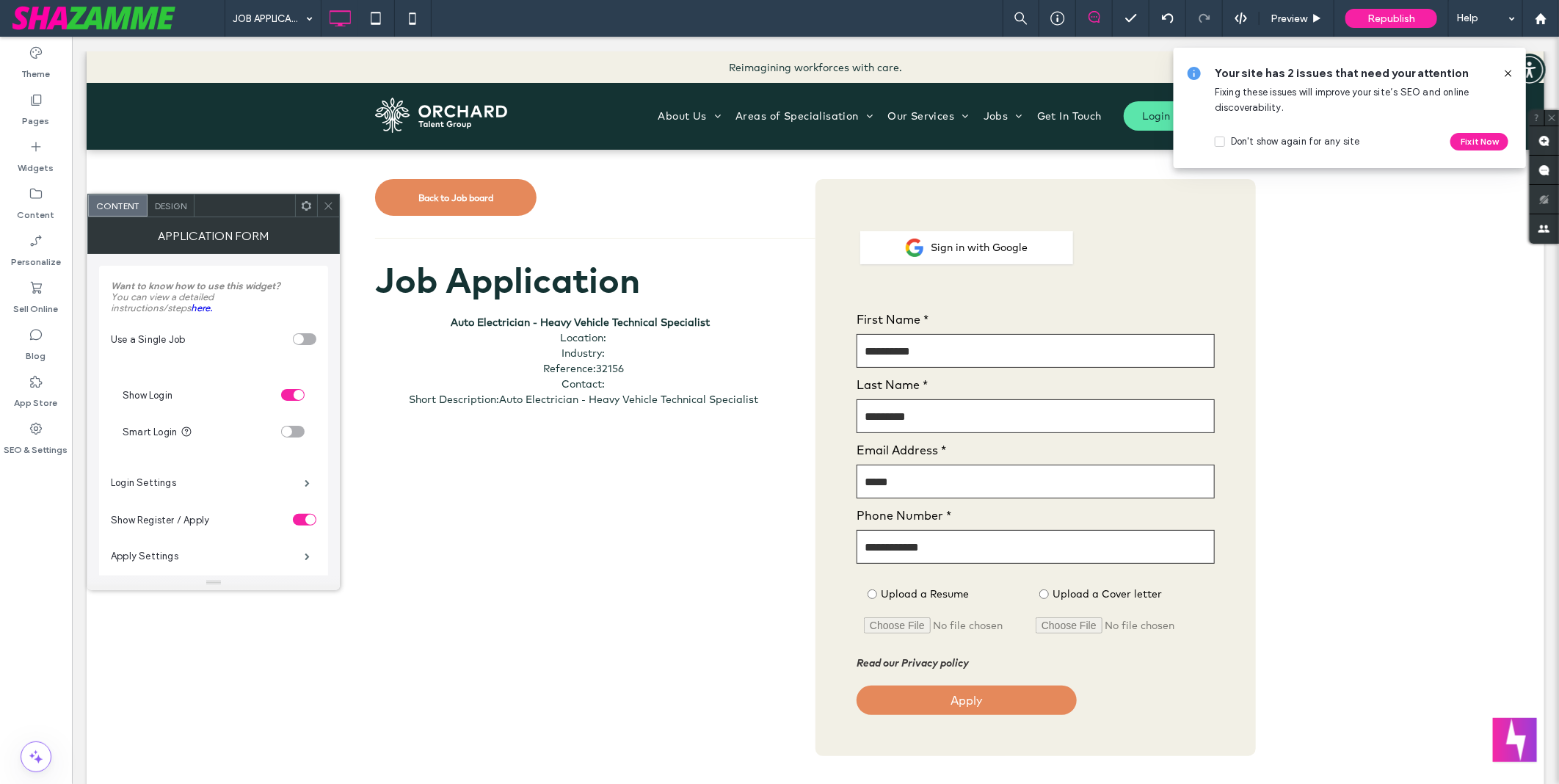
click at [1118, 268] on div "Sign in with Google" at bounding box center [1035, 247] width 358 height 55
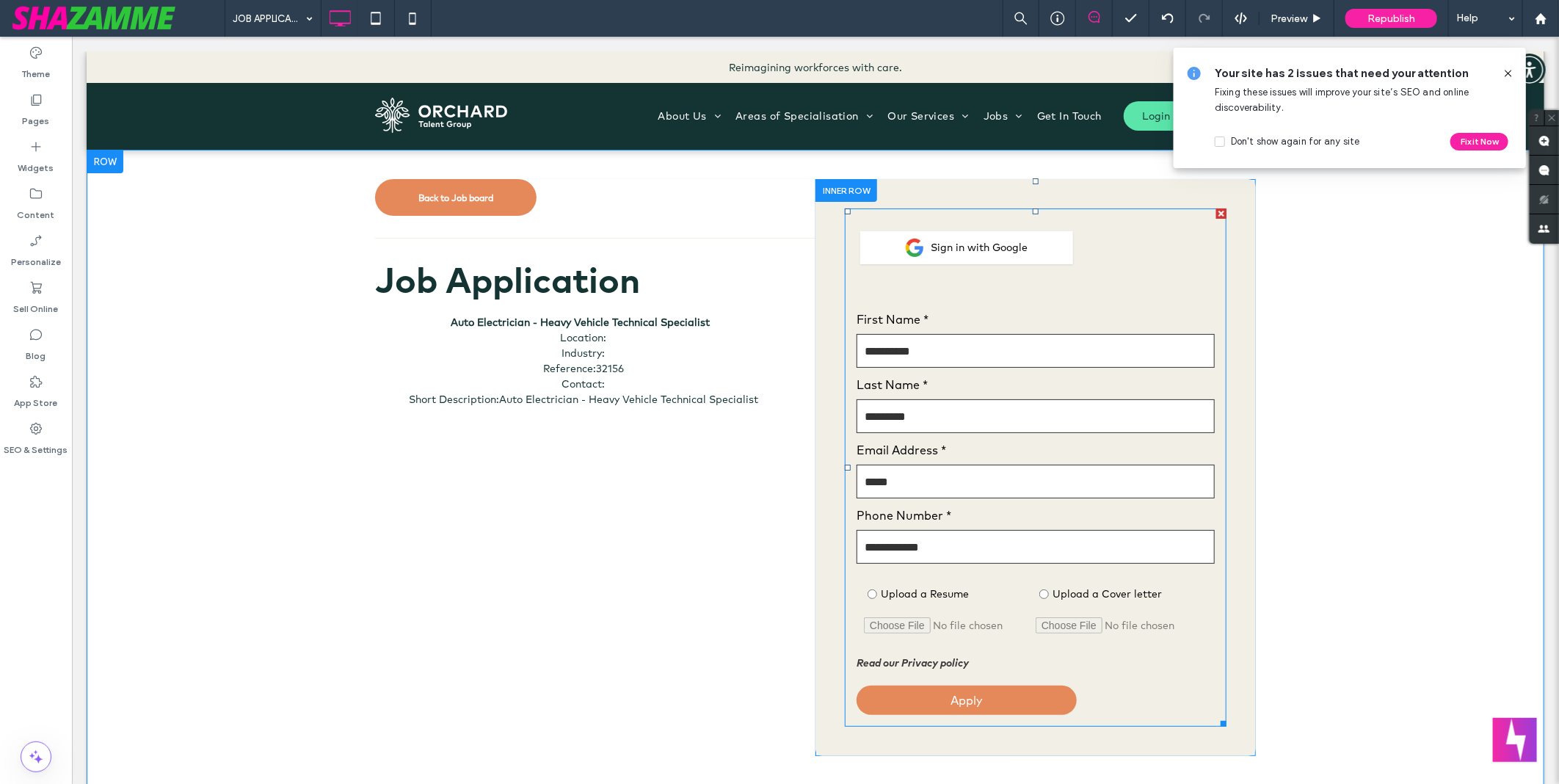
click at [1118, 268] on span at bounding box center [1035, 467] width 382 height 518
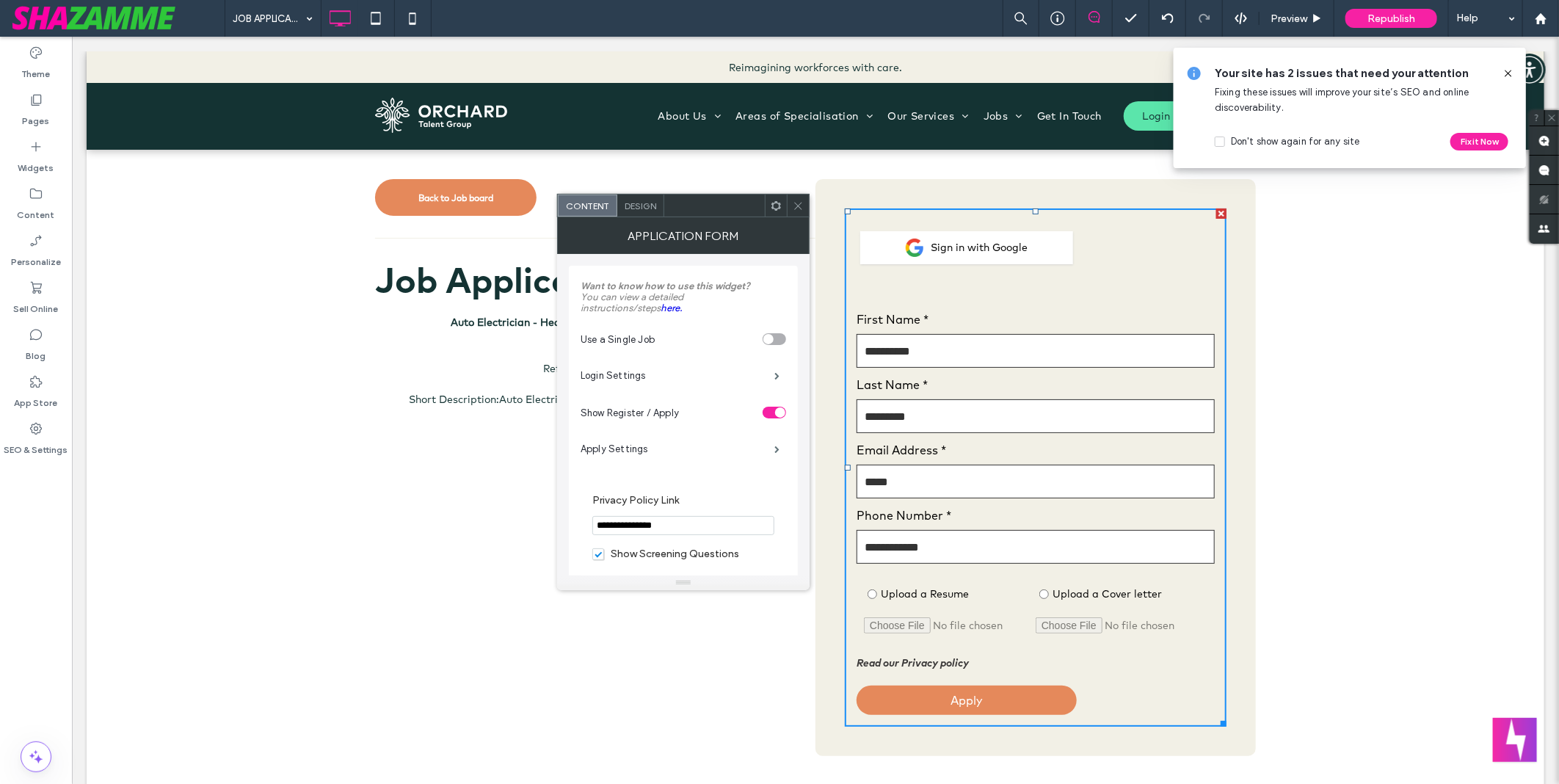
click at [802, 214] on span at bounding box center [798, 206] width 11 height 22
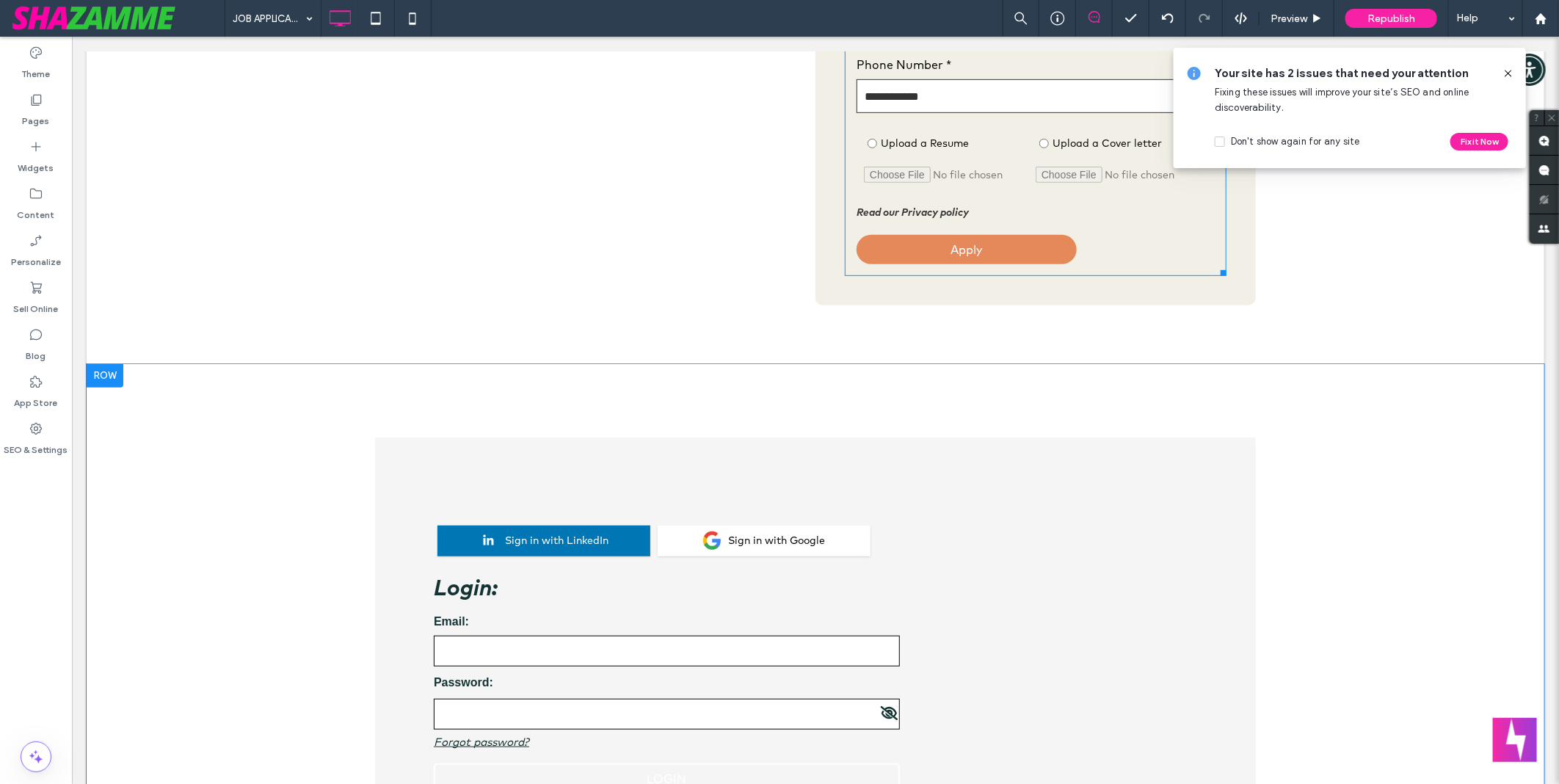
scroll to position [570, 0]
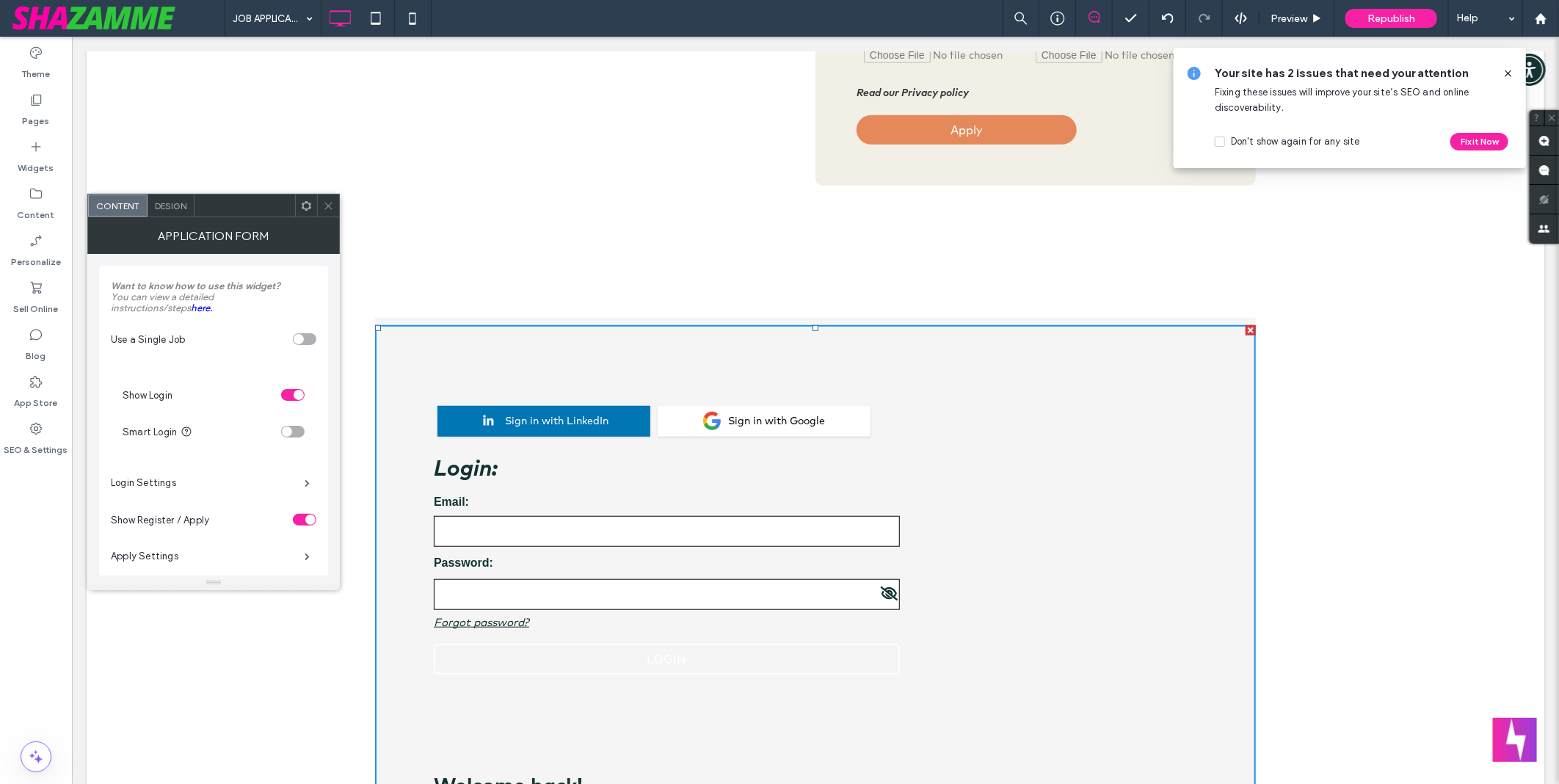
click at [288, 396] on div "toggle" at bounding box center [293, 395] width 23 height 12
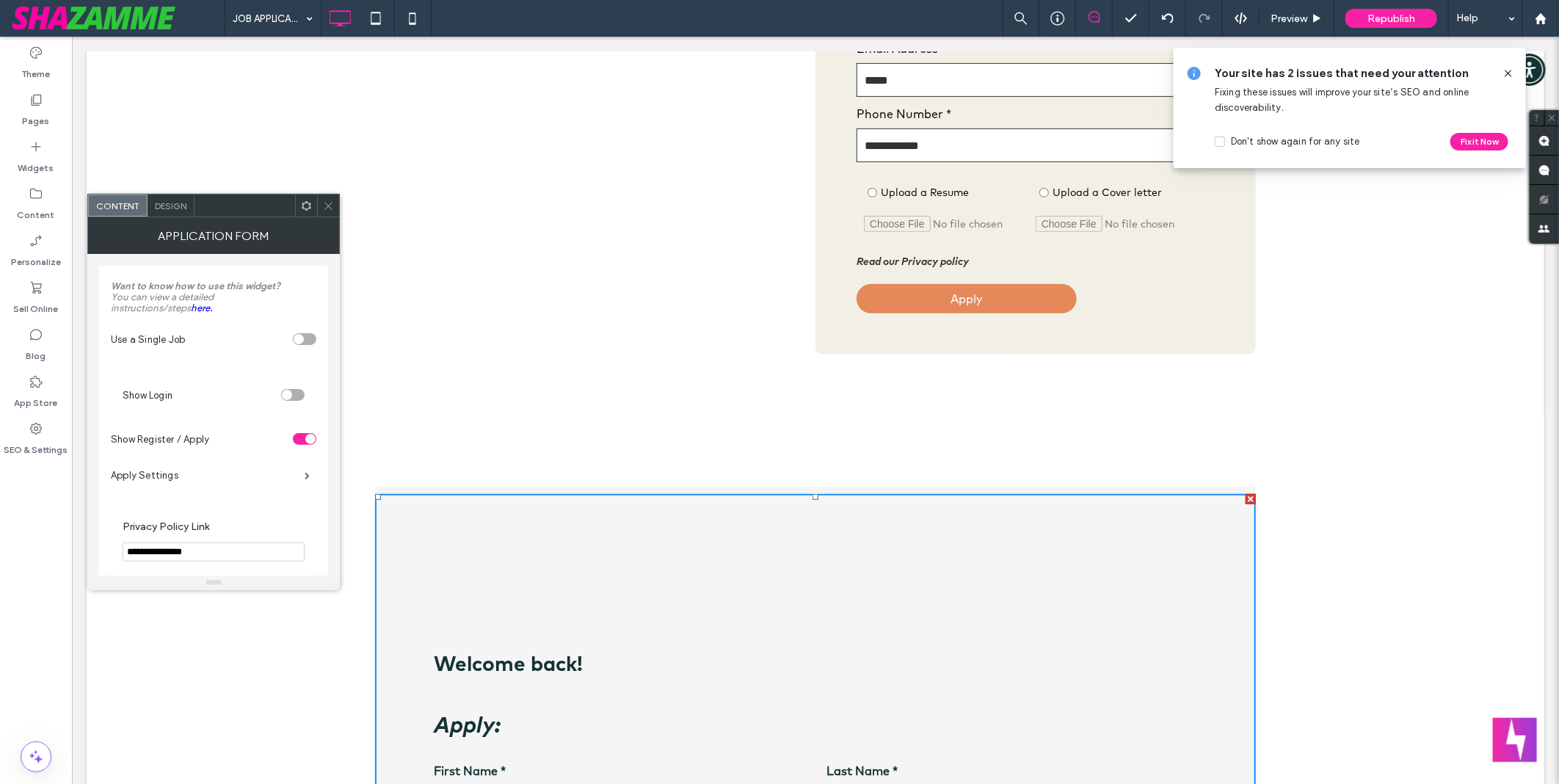
scroll to position [244, 0]
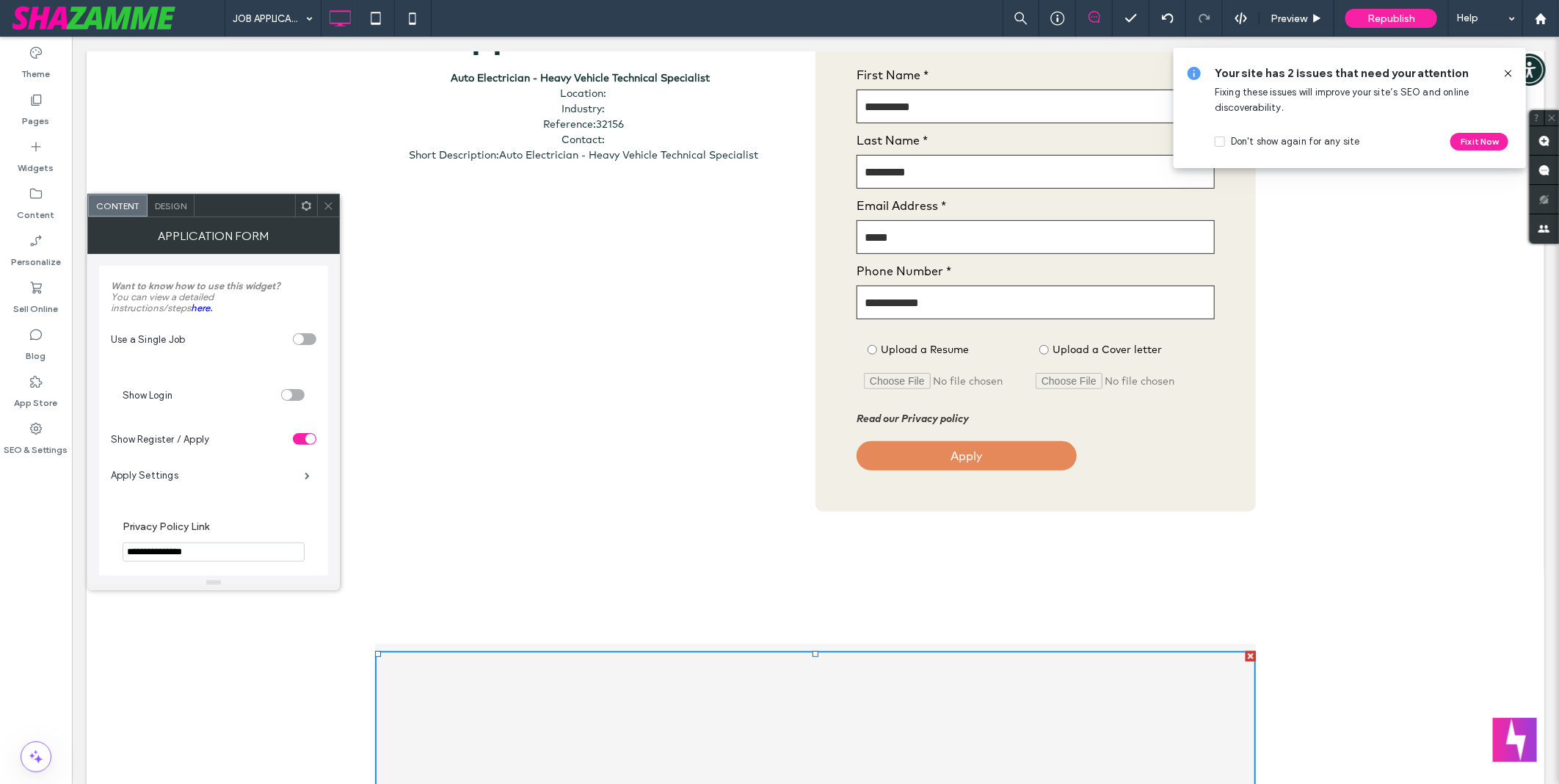
click at [296, 389] on section "Show Login" at bounding box center [214, 395] width 182 height 37
click at [296, 396] on div "toggle" at bounding box center [293, 395] width 23 height 12
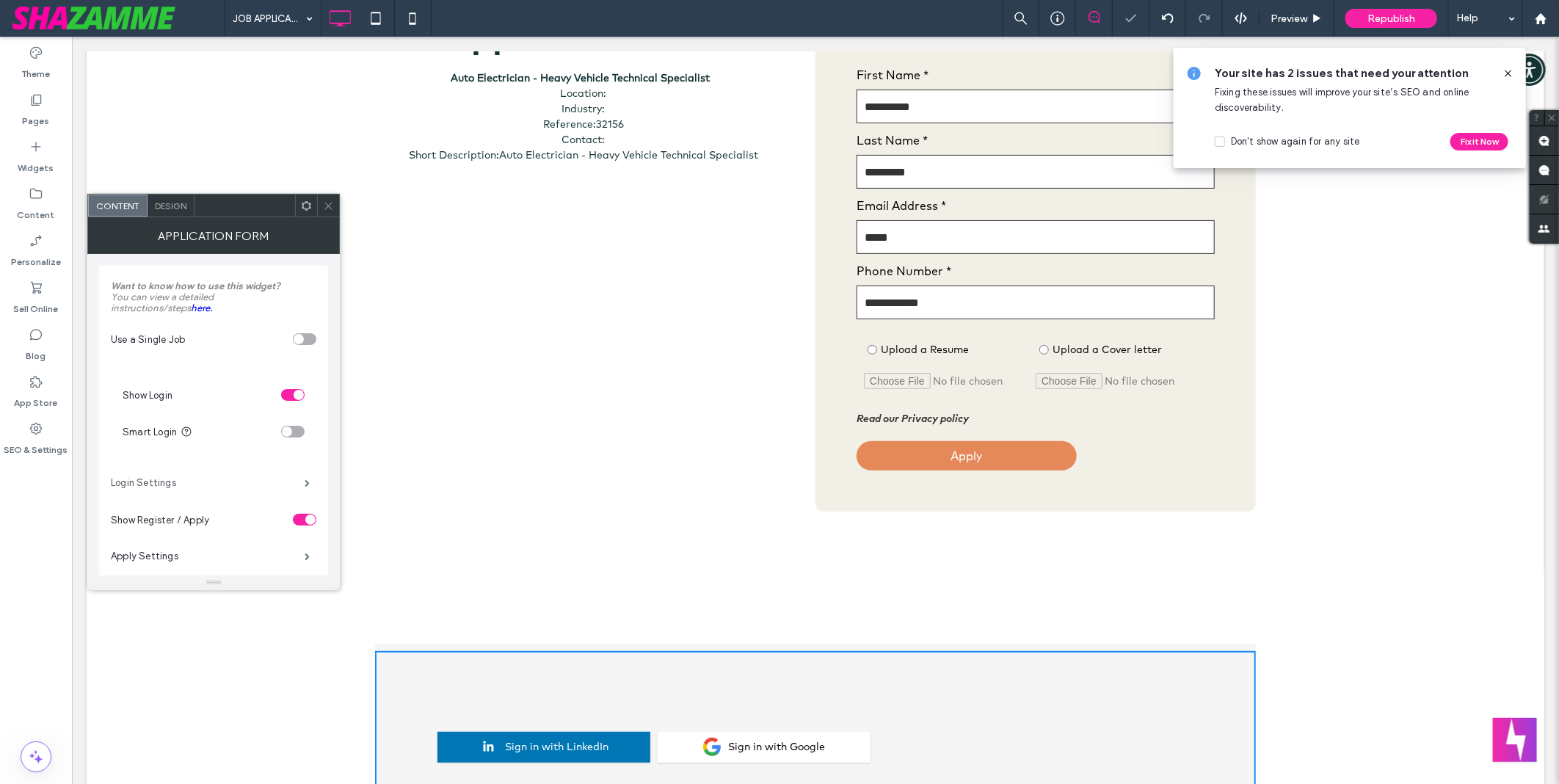
click at [174, 481] on label "Login Settings" at bounding box center [208, 483] width 194 height 29
click at [310, 479] on span at bounding box center [307, 483] width 5 height 8
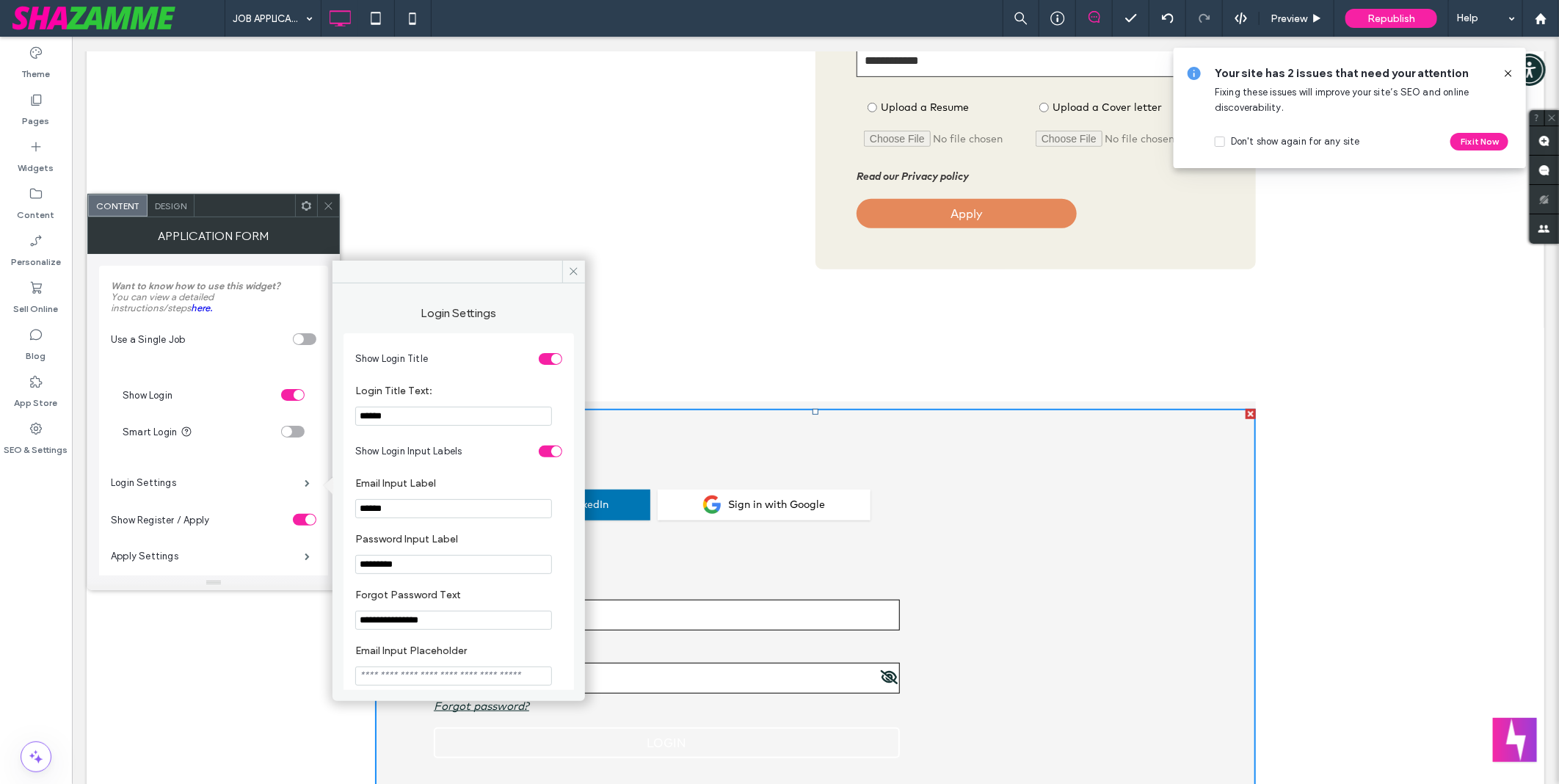
scroll to position [489, 0]
click at [551, 358] on div "toggle" at bounding box center [556, 359] width 10 height 10
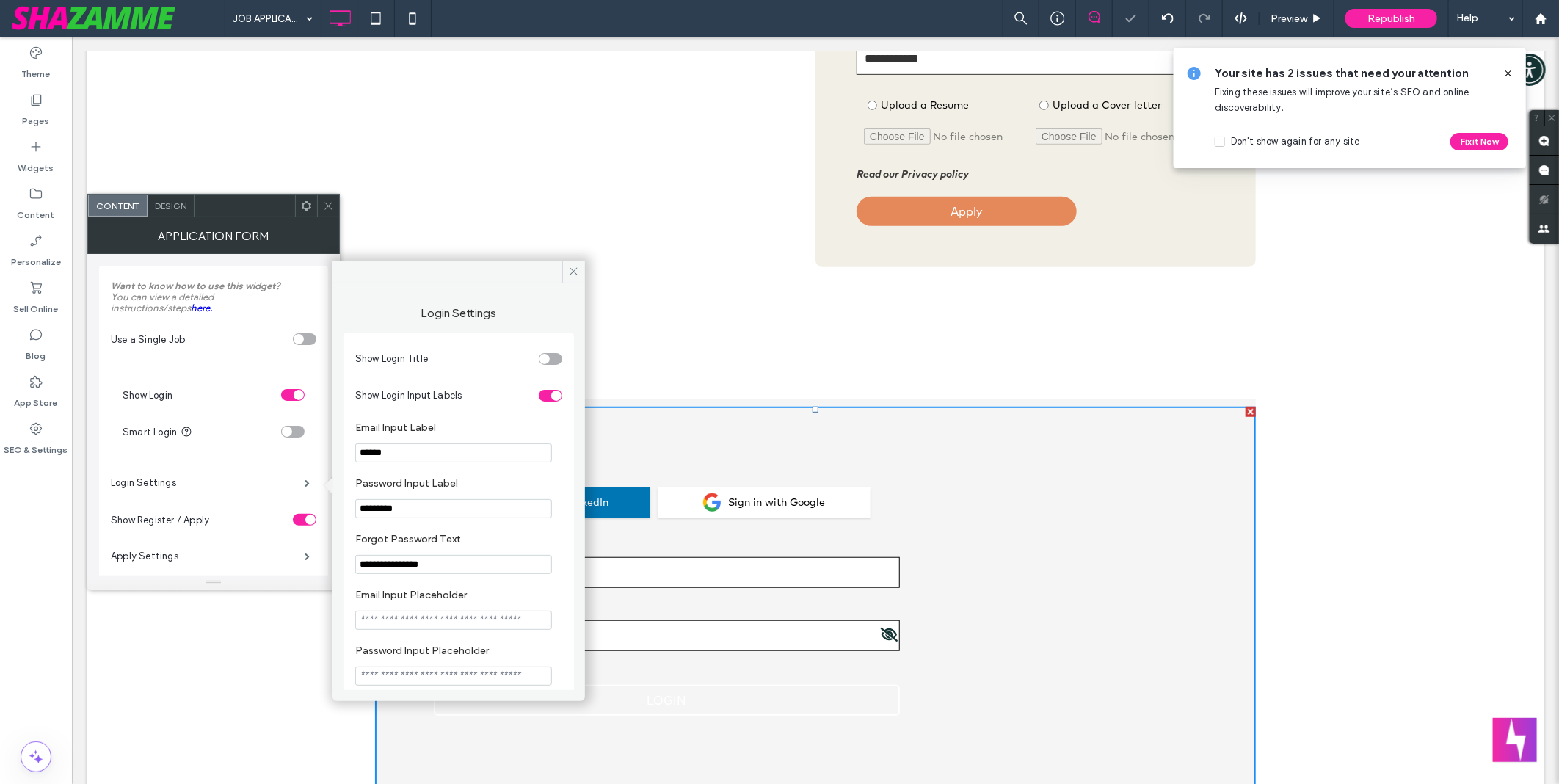
click at [551, 397] on div "toggle" at bounding box center [556, 395] width 10 height 10
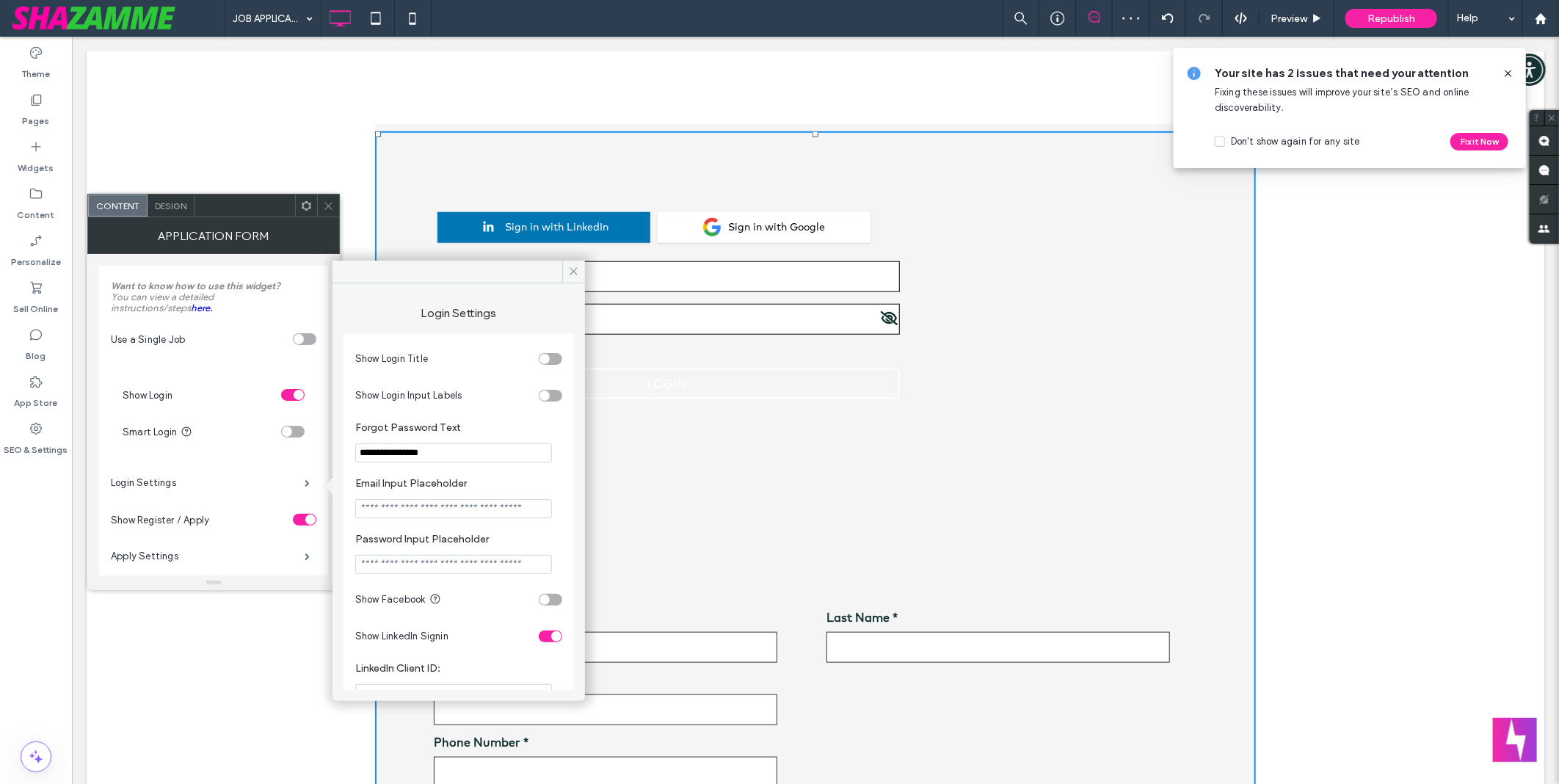
scroll to position [815, 0]
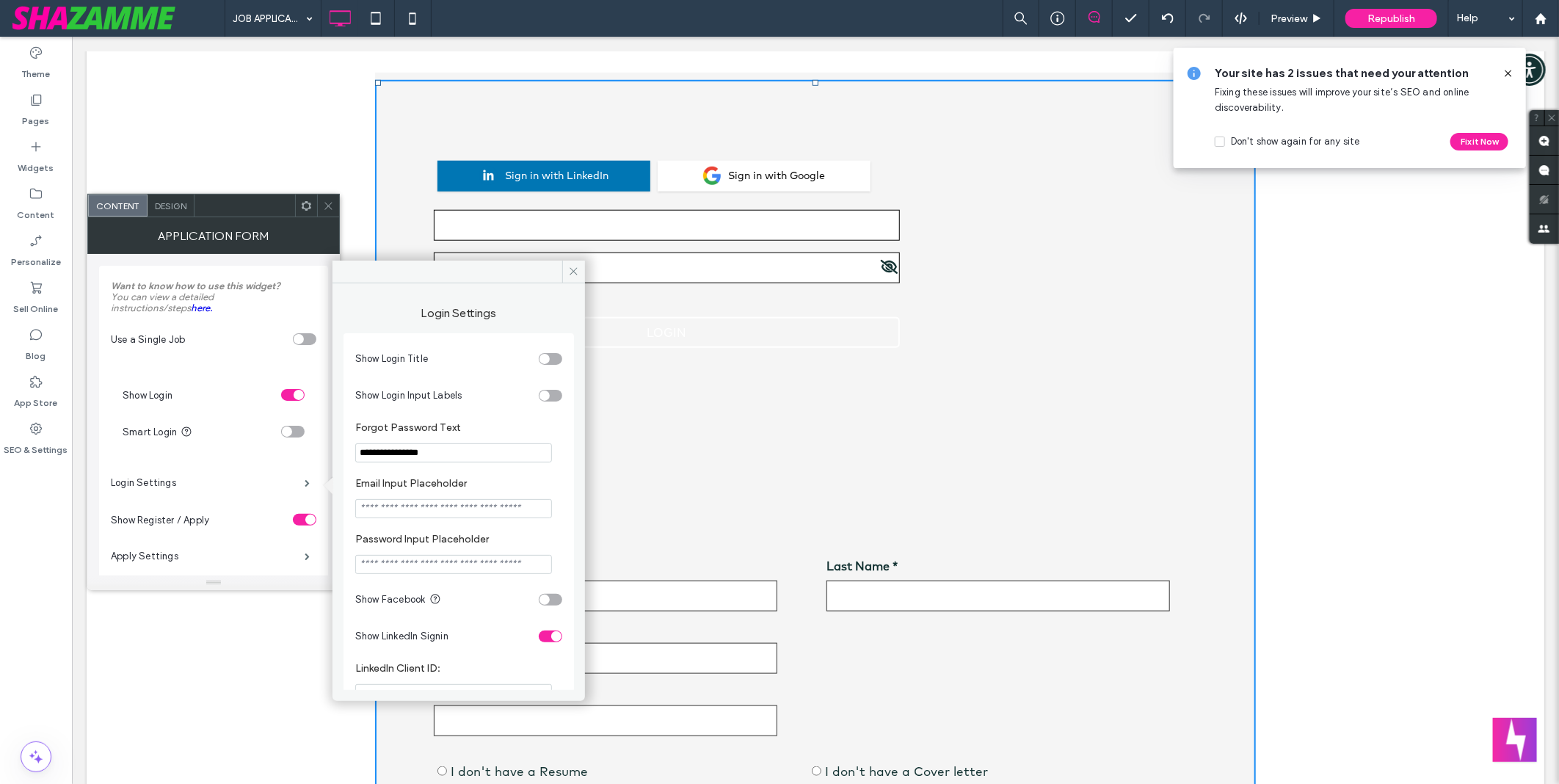
click at [540, 394] on div "toggle" at bounding box center [545, 395] width 10 height 10
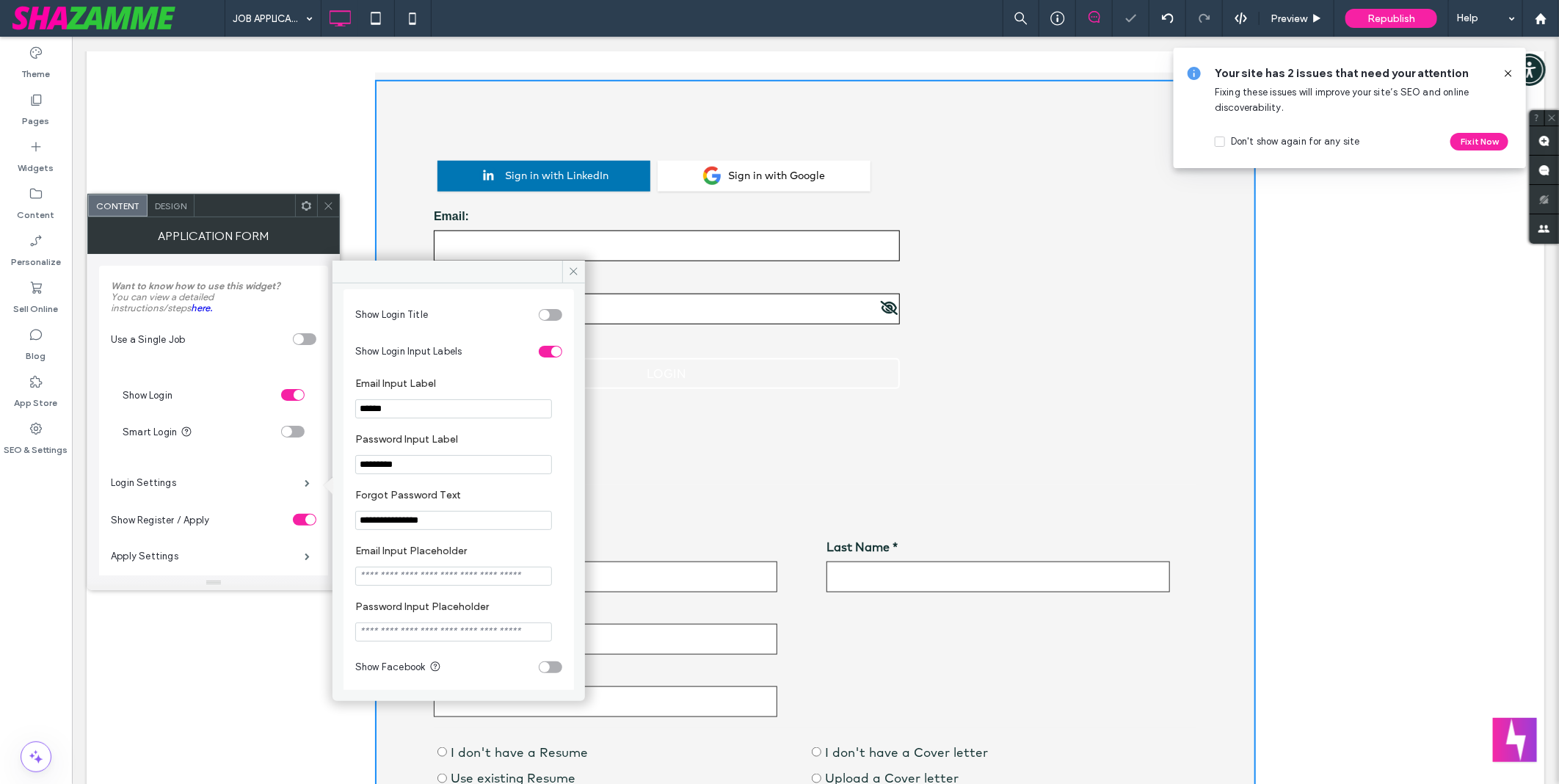
scroll to position [238, 0]
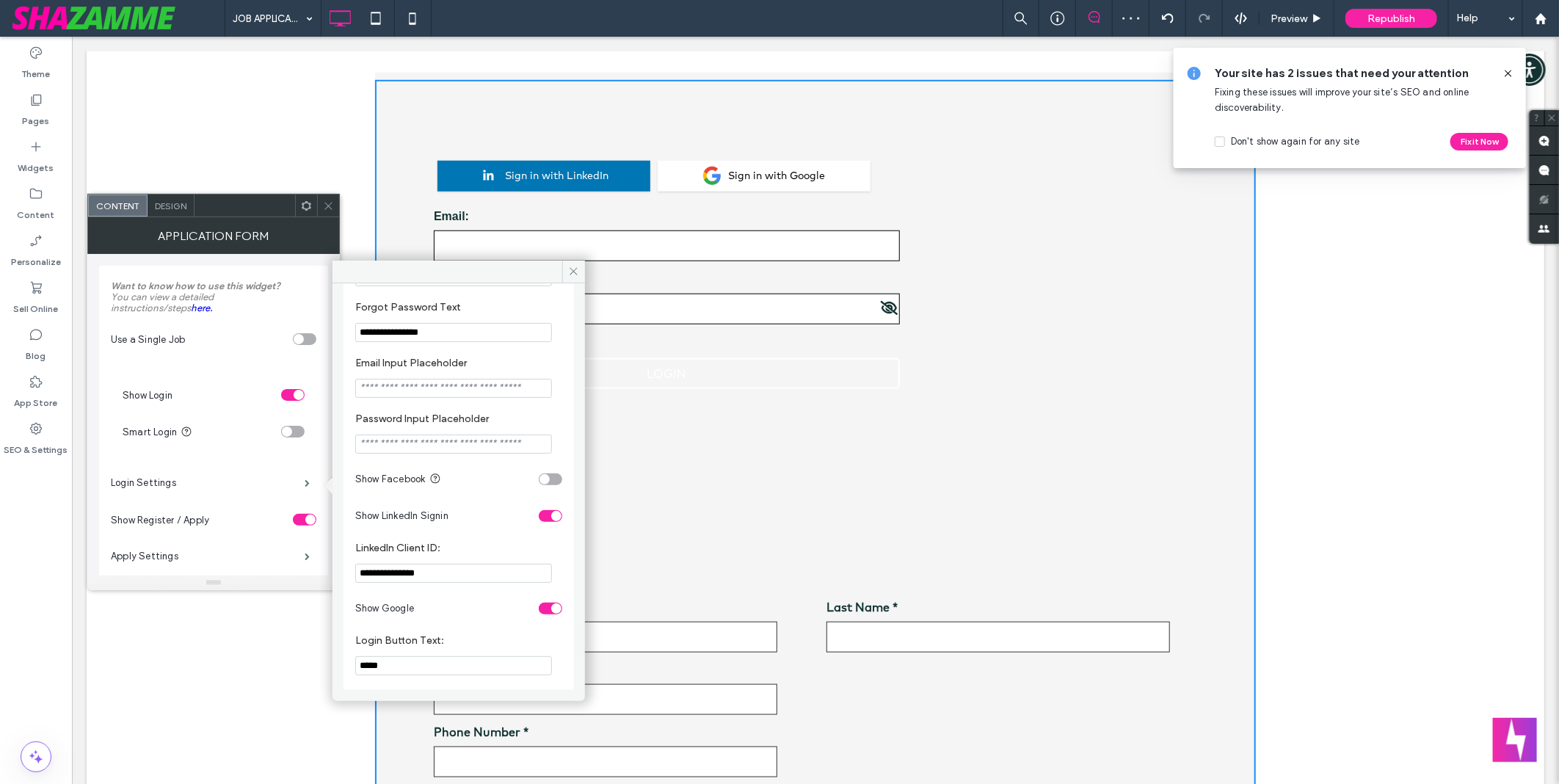
click at [551, 516] on div "toggle" at bounding box center [556, 516] width 10 height 10
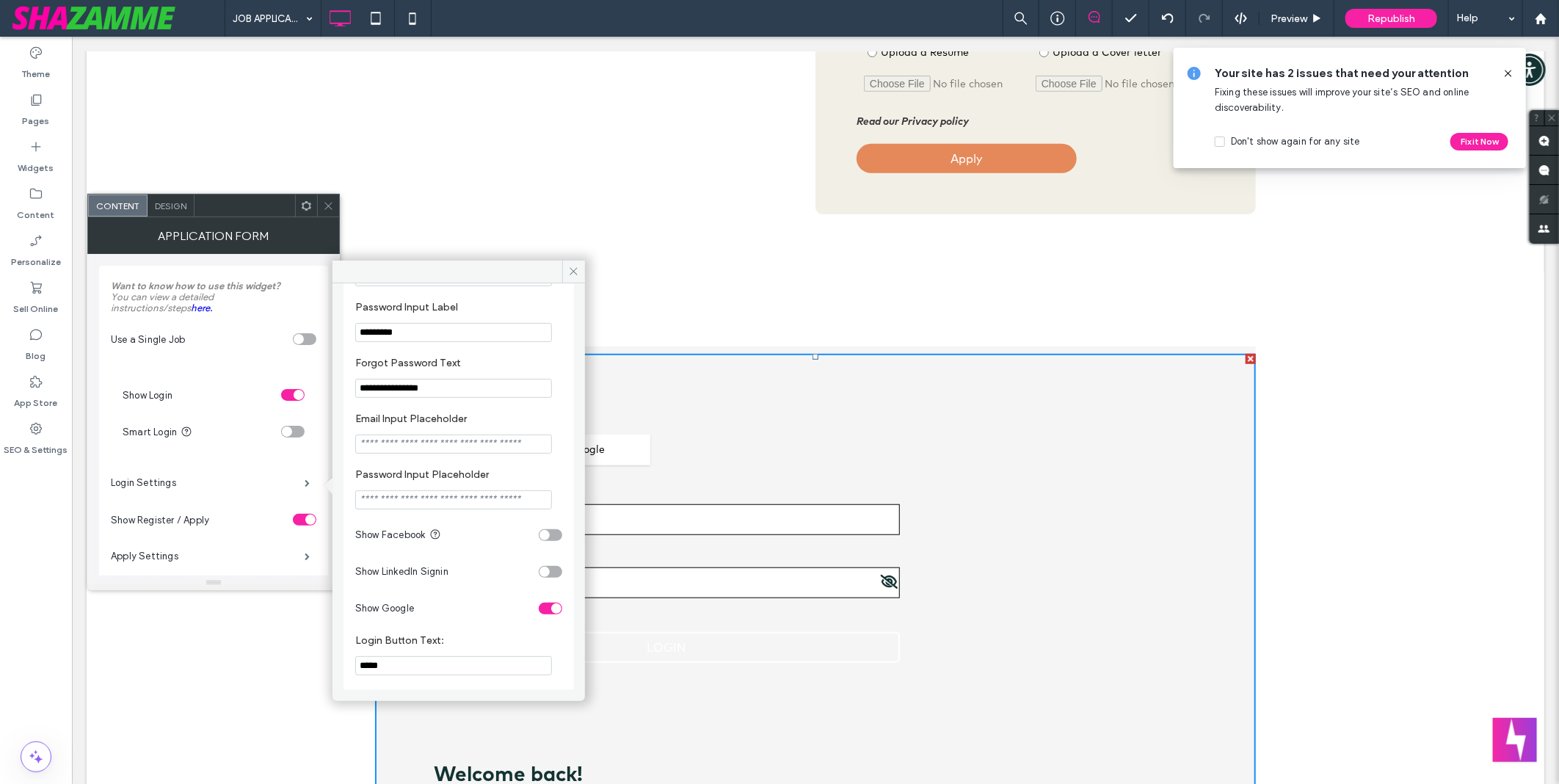
scroll to position [570, 0]
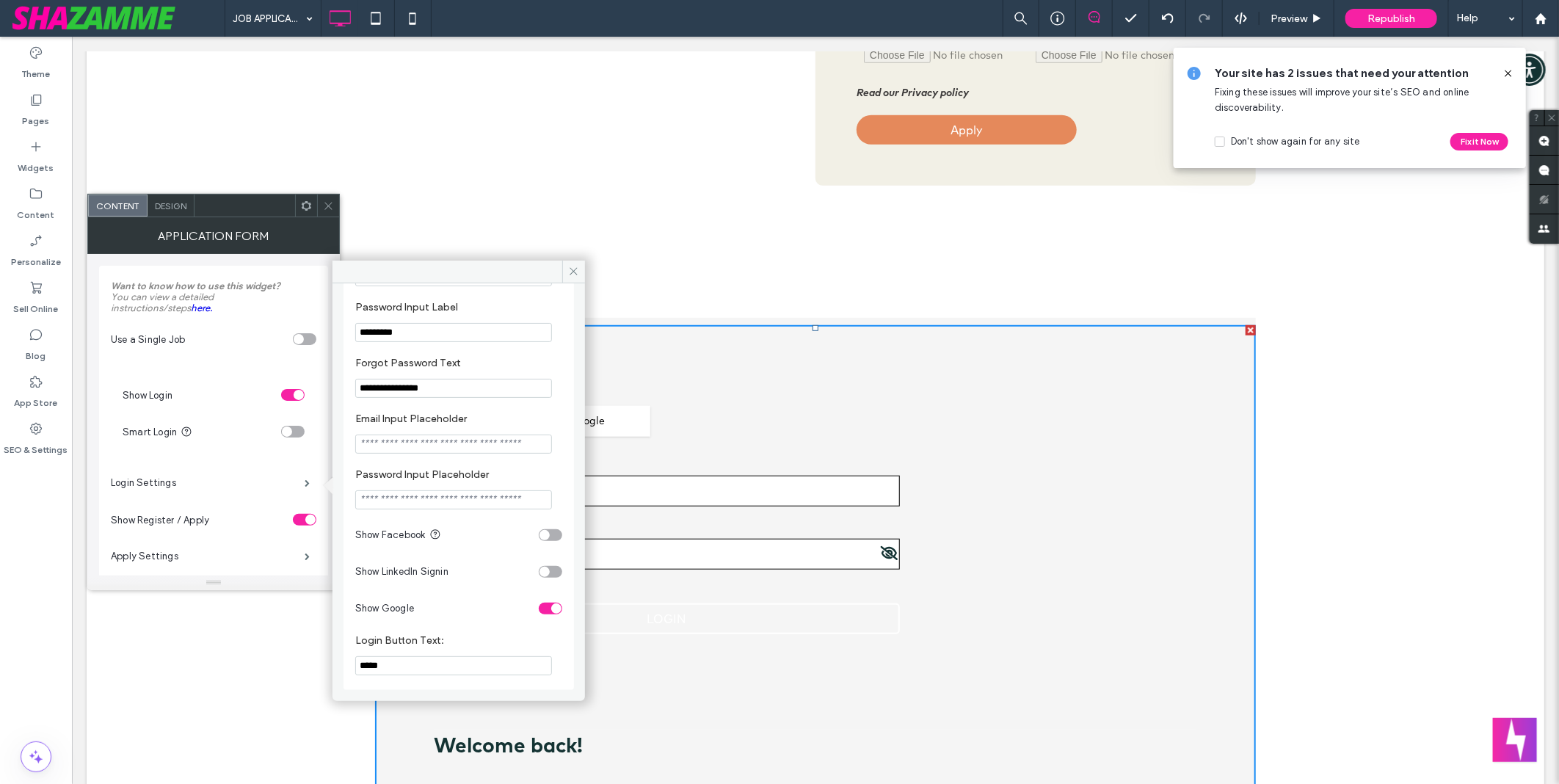
click at [506, 13] on div "JOB APPLICATION Preview Republish Help" at bounding box center [891, 18] width 1334 height 37
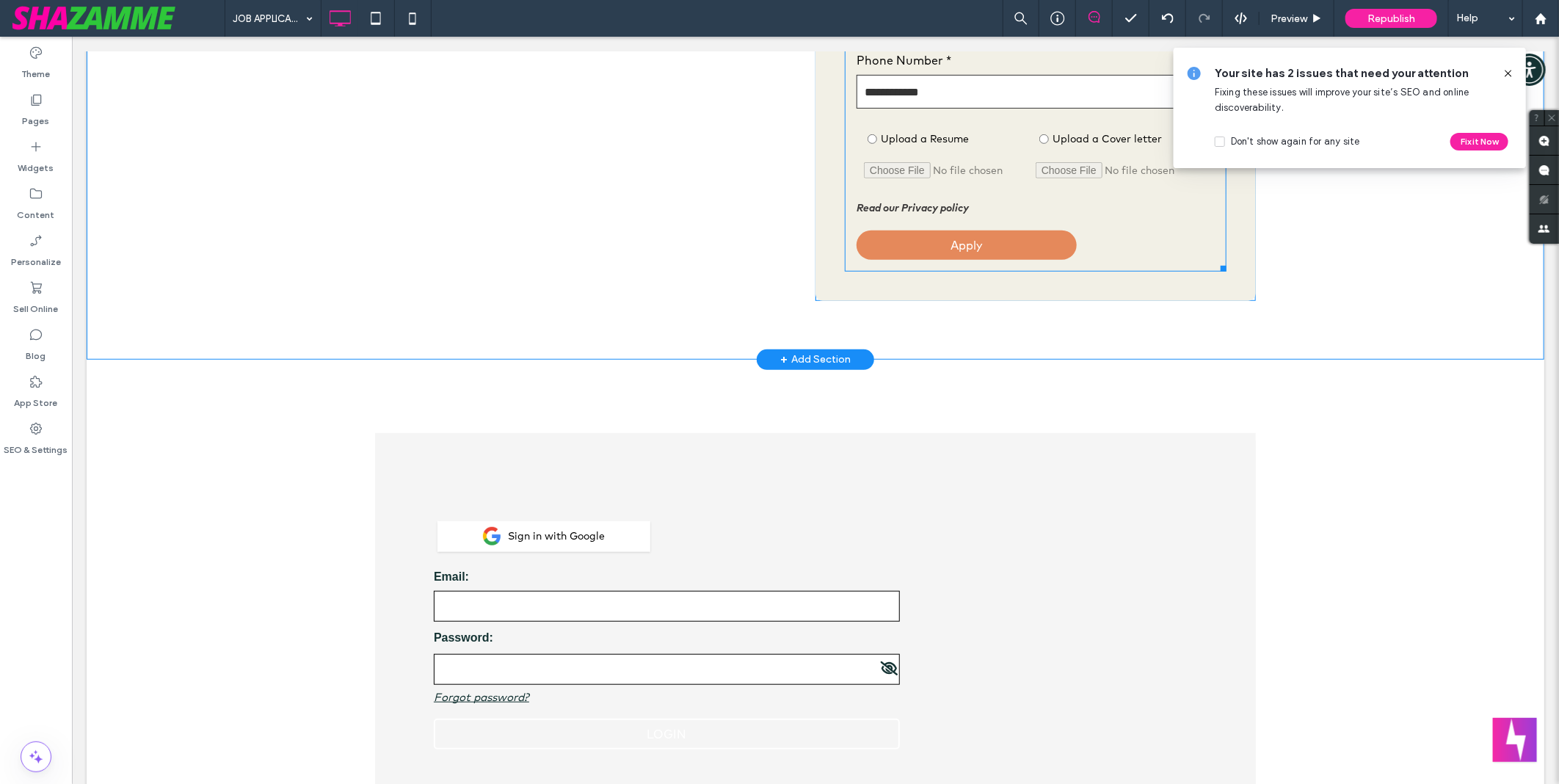
scroll to position [652, 0]
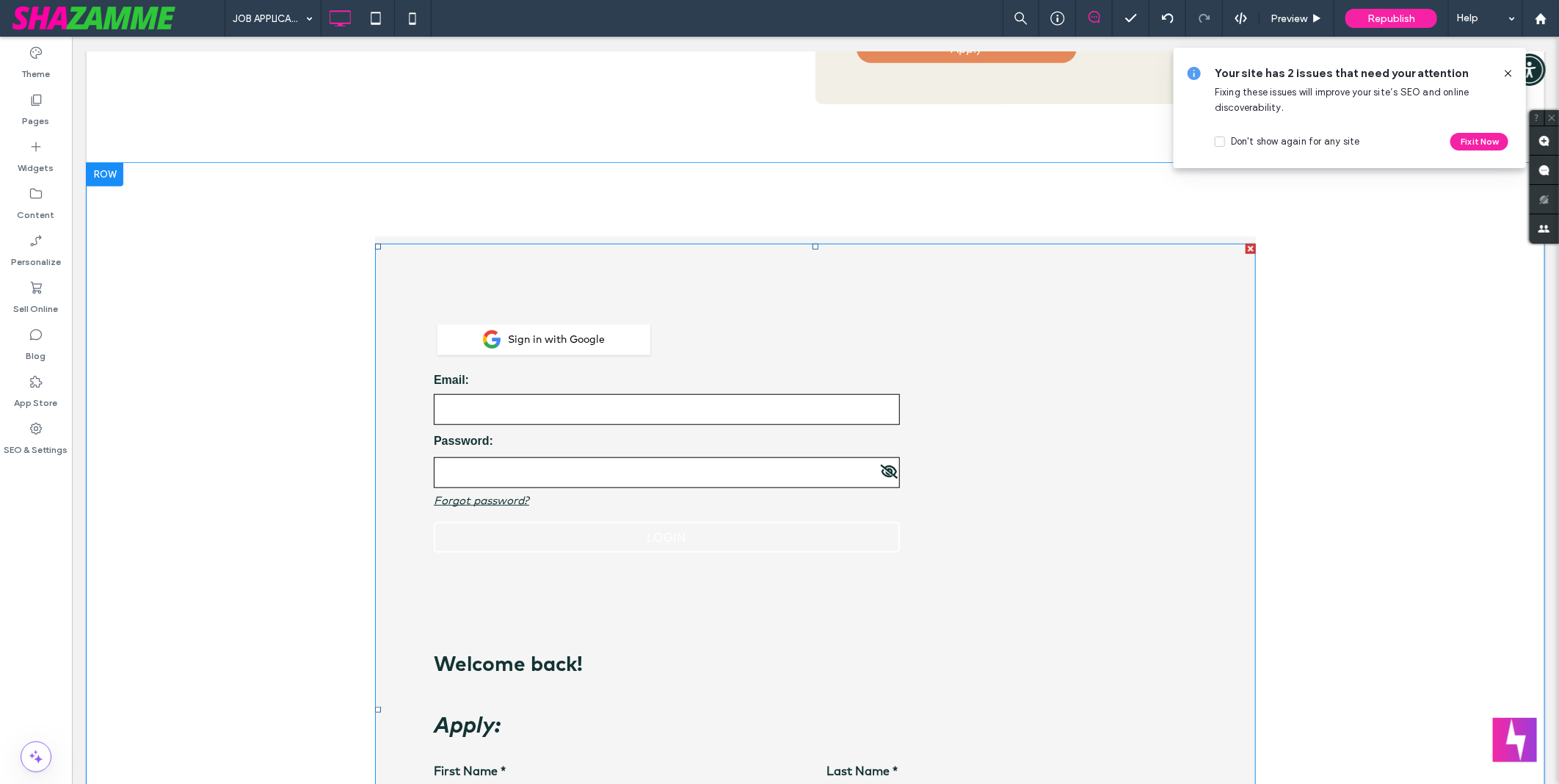
click at [830, 319] on span at bounding box center [814, 709] width 881 height 932
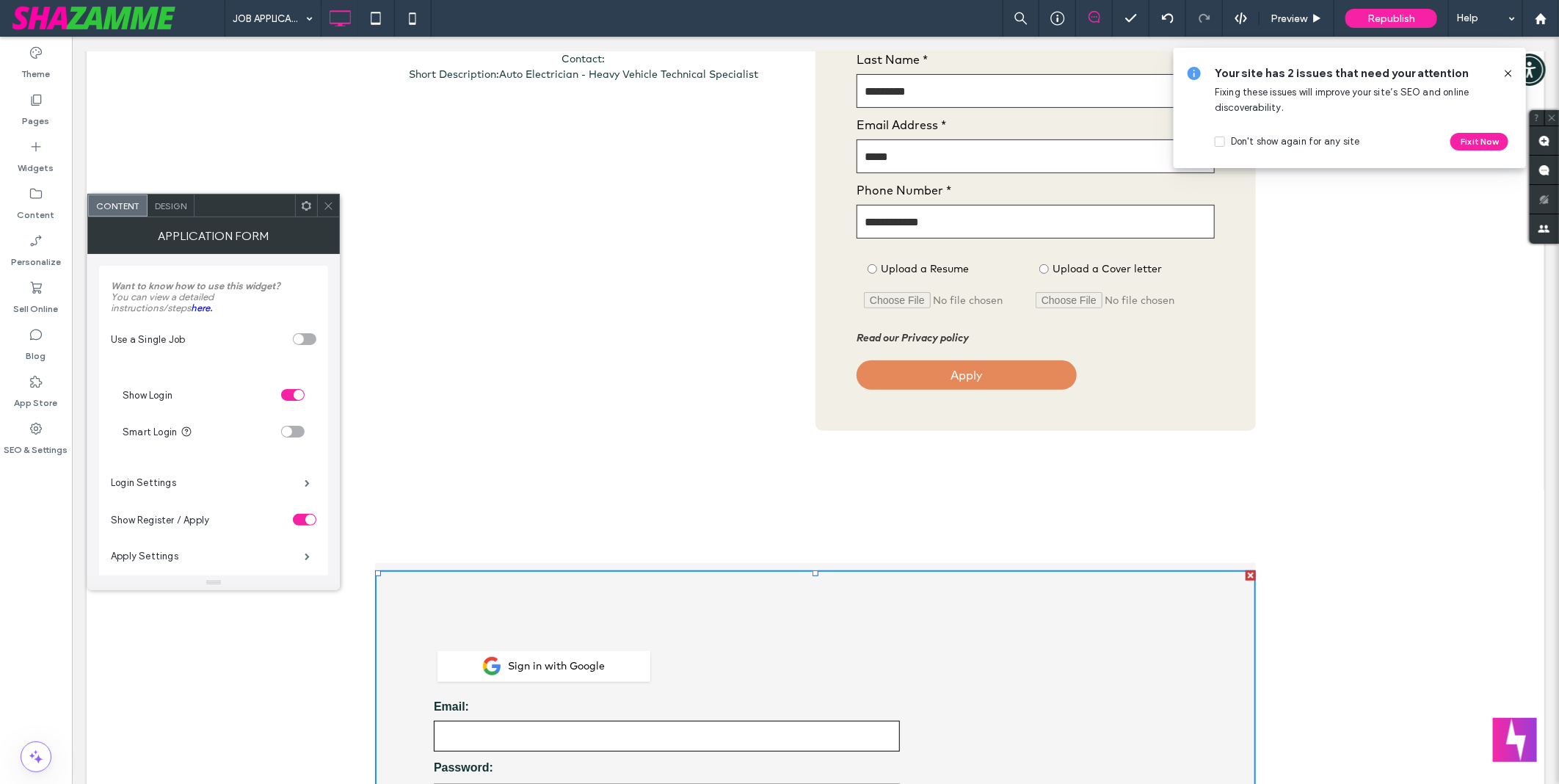
scroll to position [81, 0]
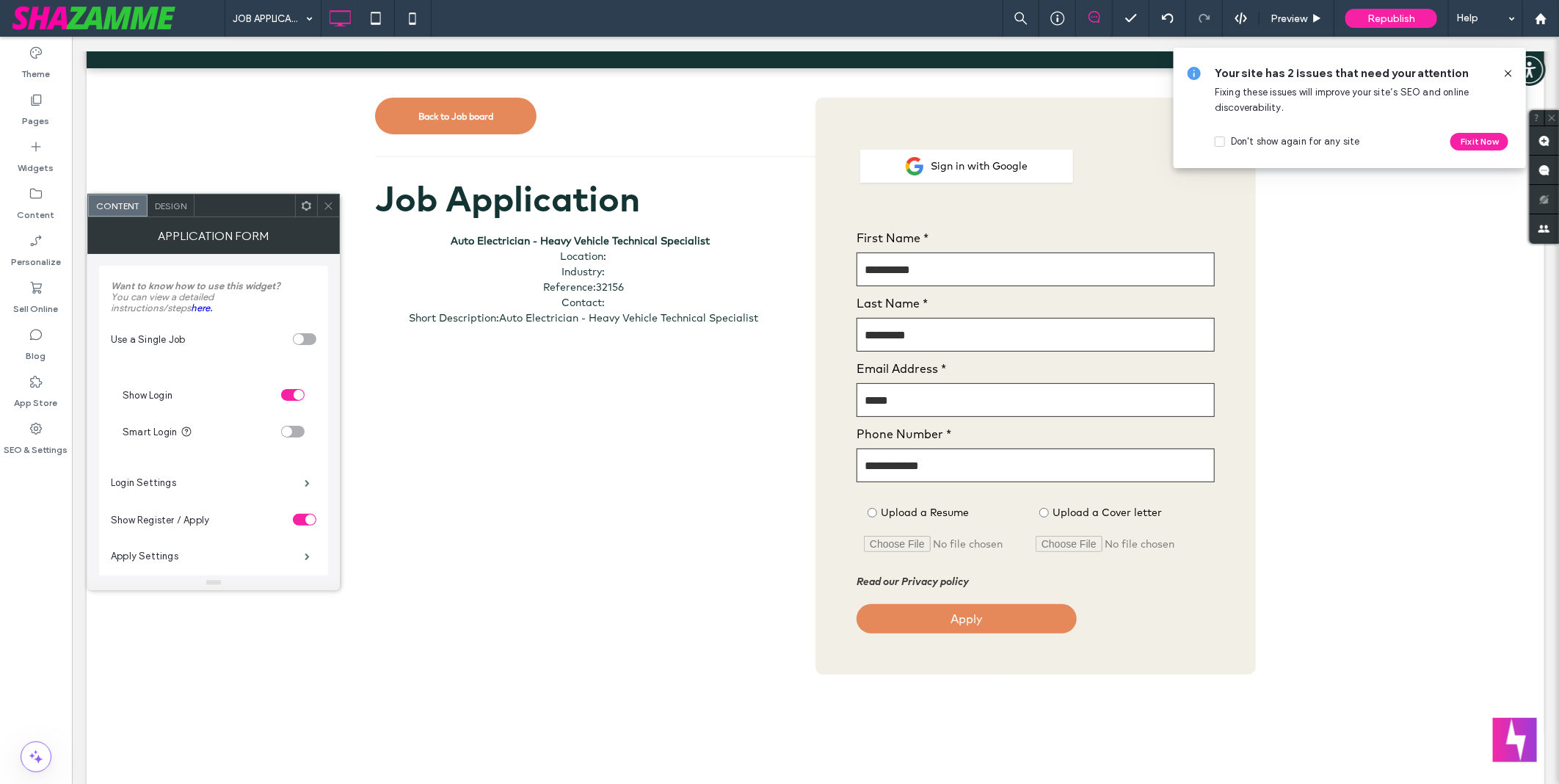
click at [876, 132] on div "This email is already in use, please login Sign in with Google Please wait whil…" at bounding box center [1035, 385] width 382 height 518
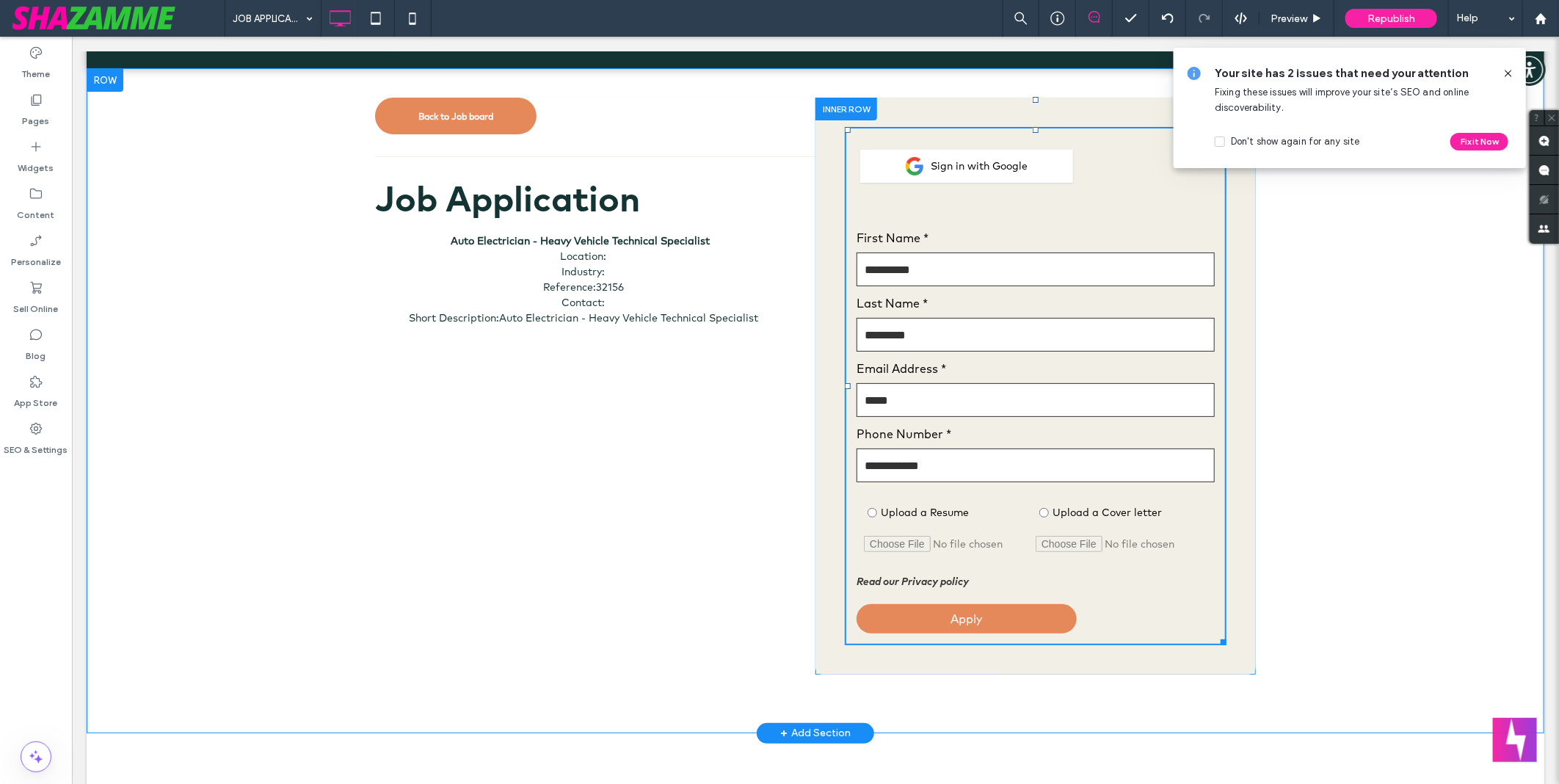
click at [815, 184] on div "This email is already in use, please login Sign in with Google Please wait whil…" at bounding box center [1035, 385] width 440 height 576
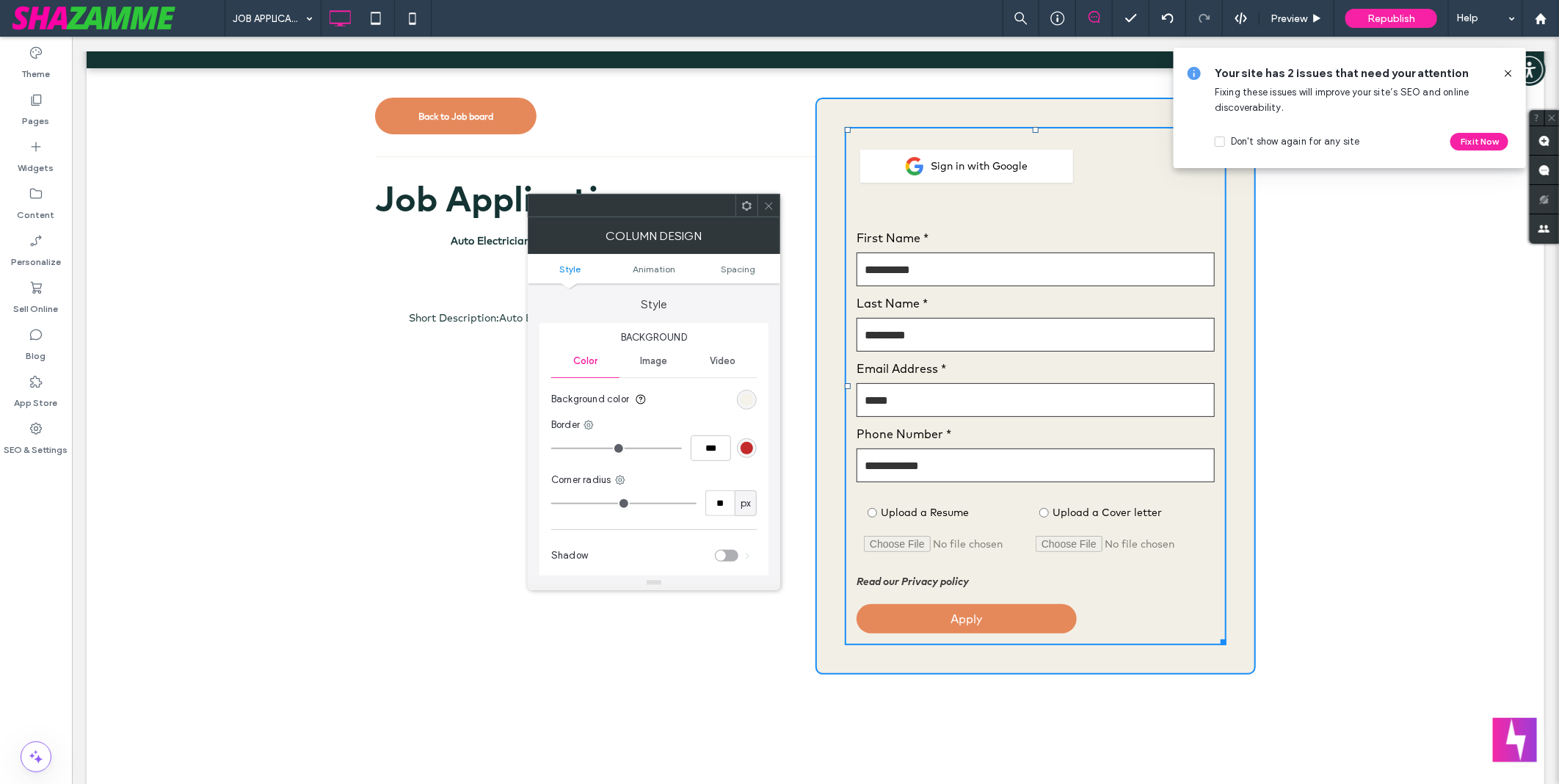
click at [746, 394] on div "rgb(242, 240, 230)" at bounding box center [746, 400] width 13 height 13
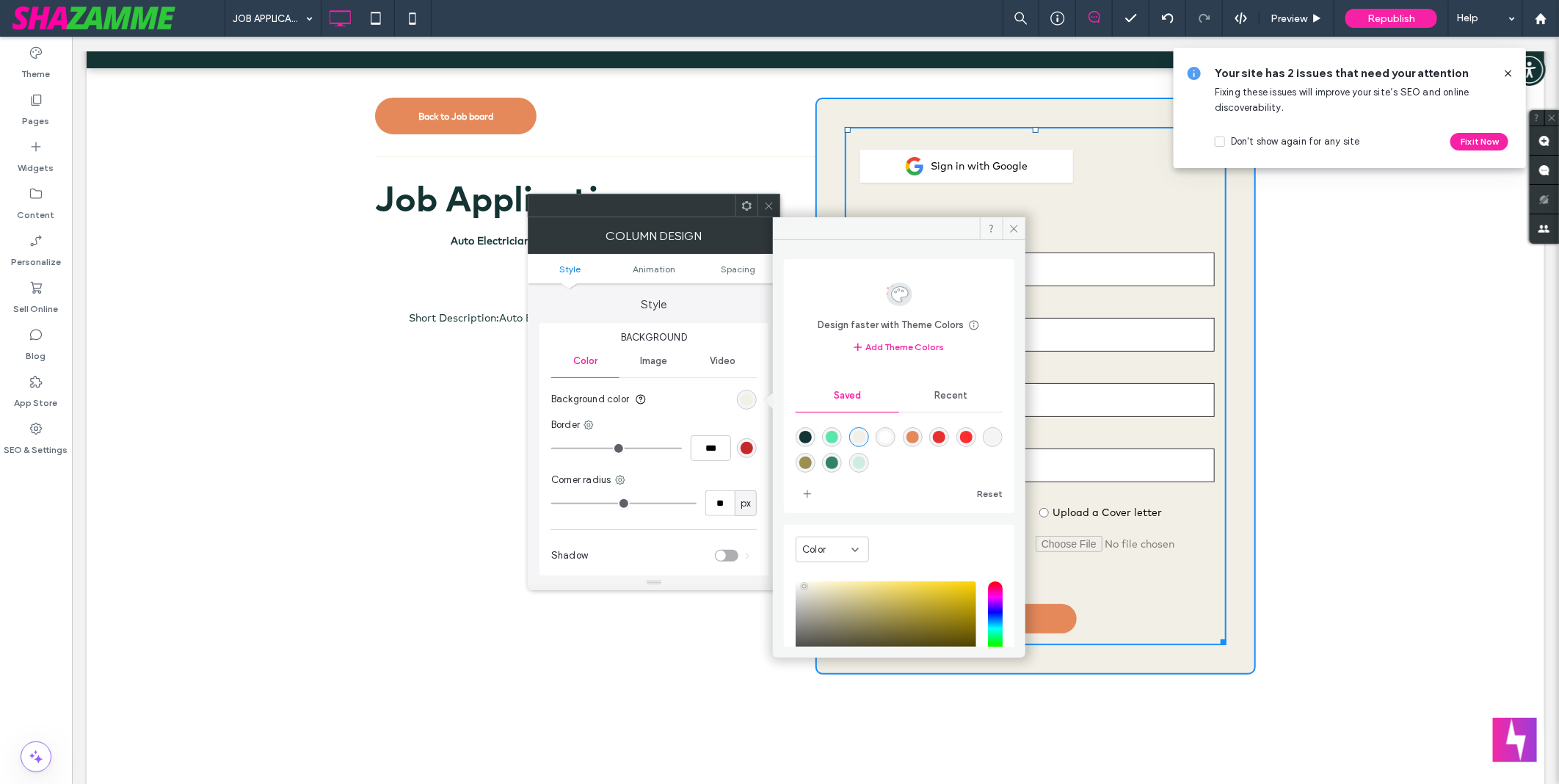
click at [768, 204] on icon at bounding box center [769, 206] width 11 height 11
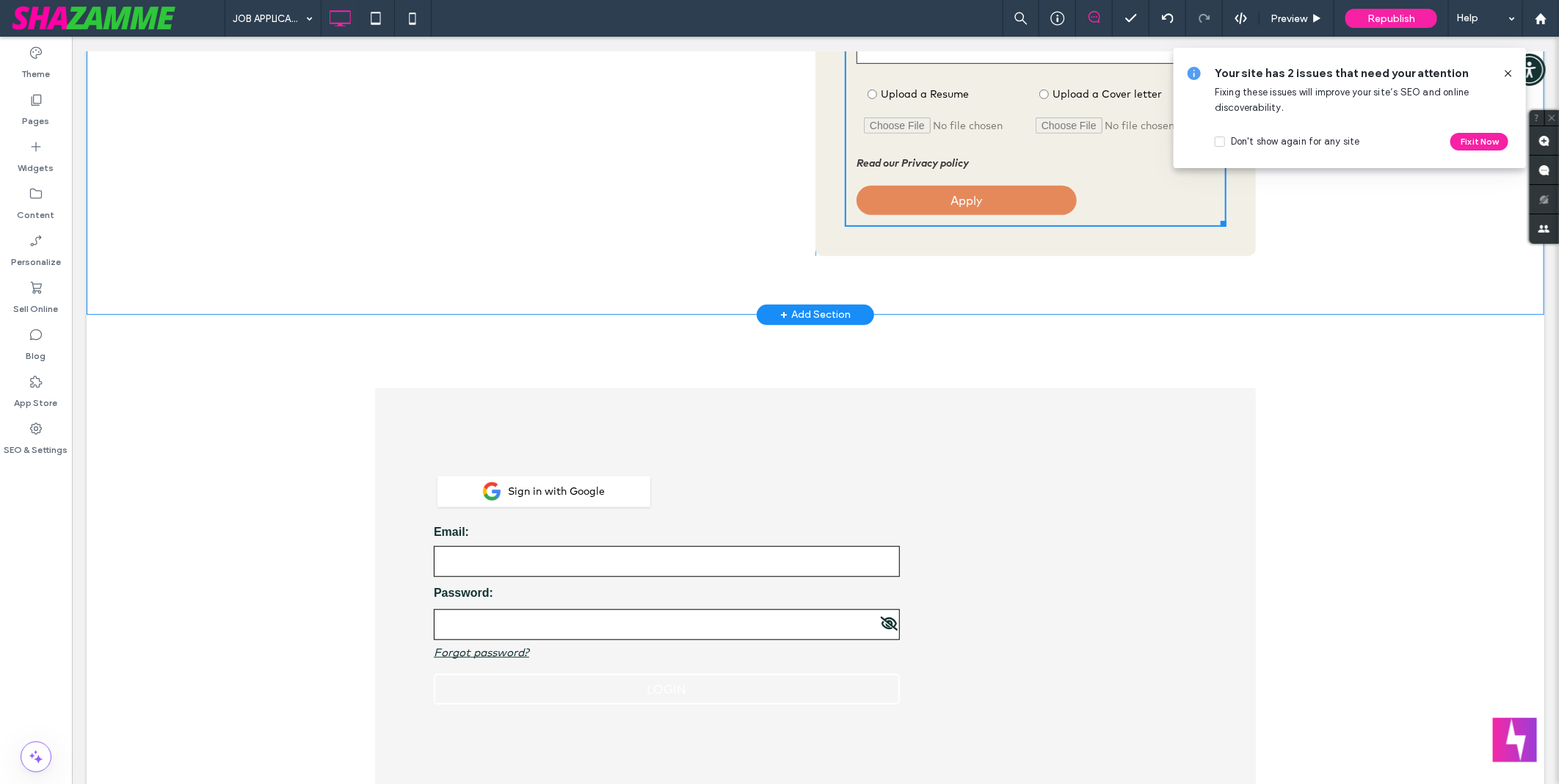
scroll to position [652, 0]
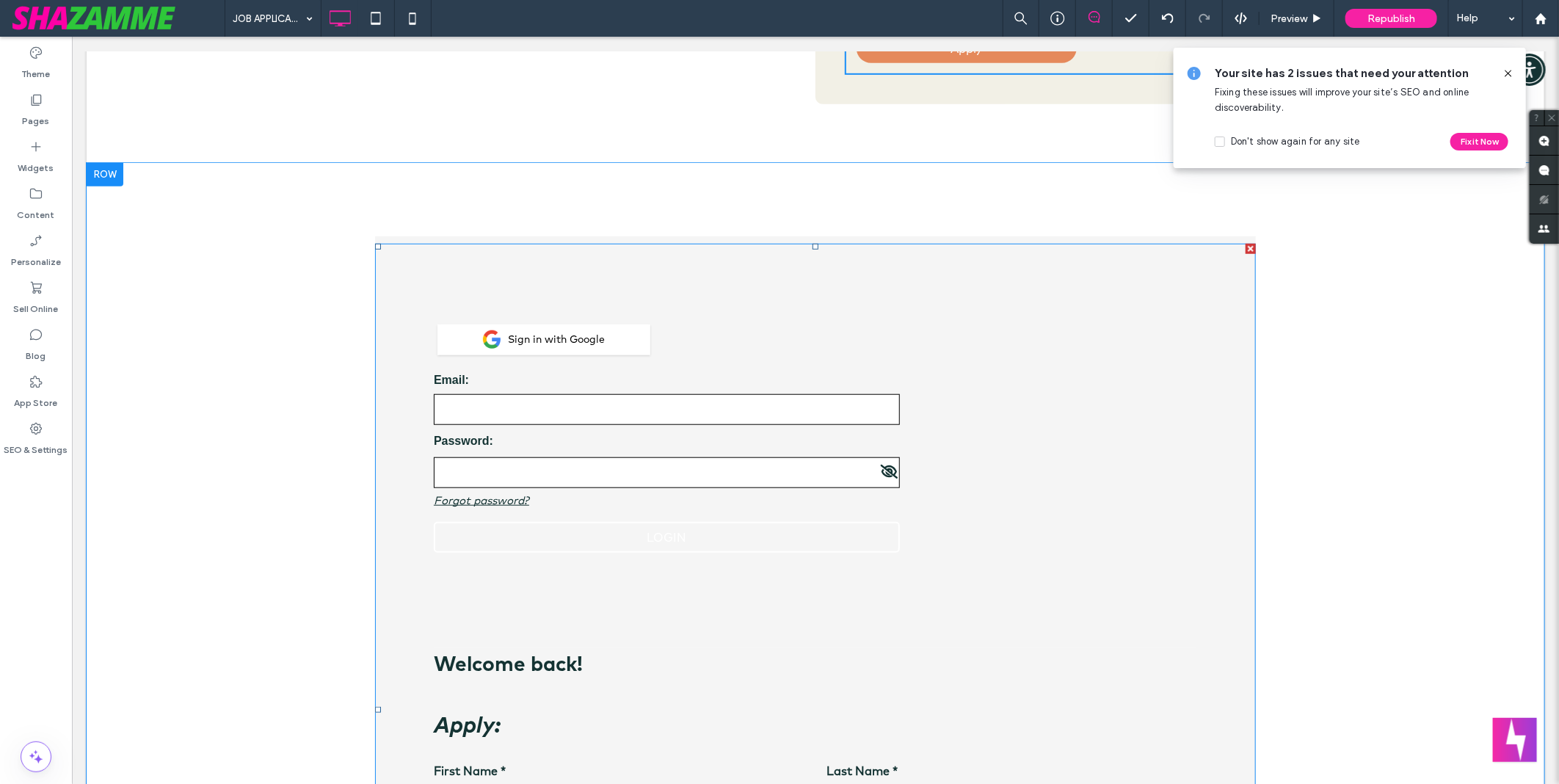
click at [391, 266] on span at bounding box center [814, 709] width 881 height 932
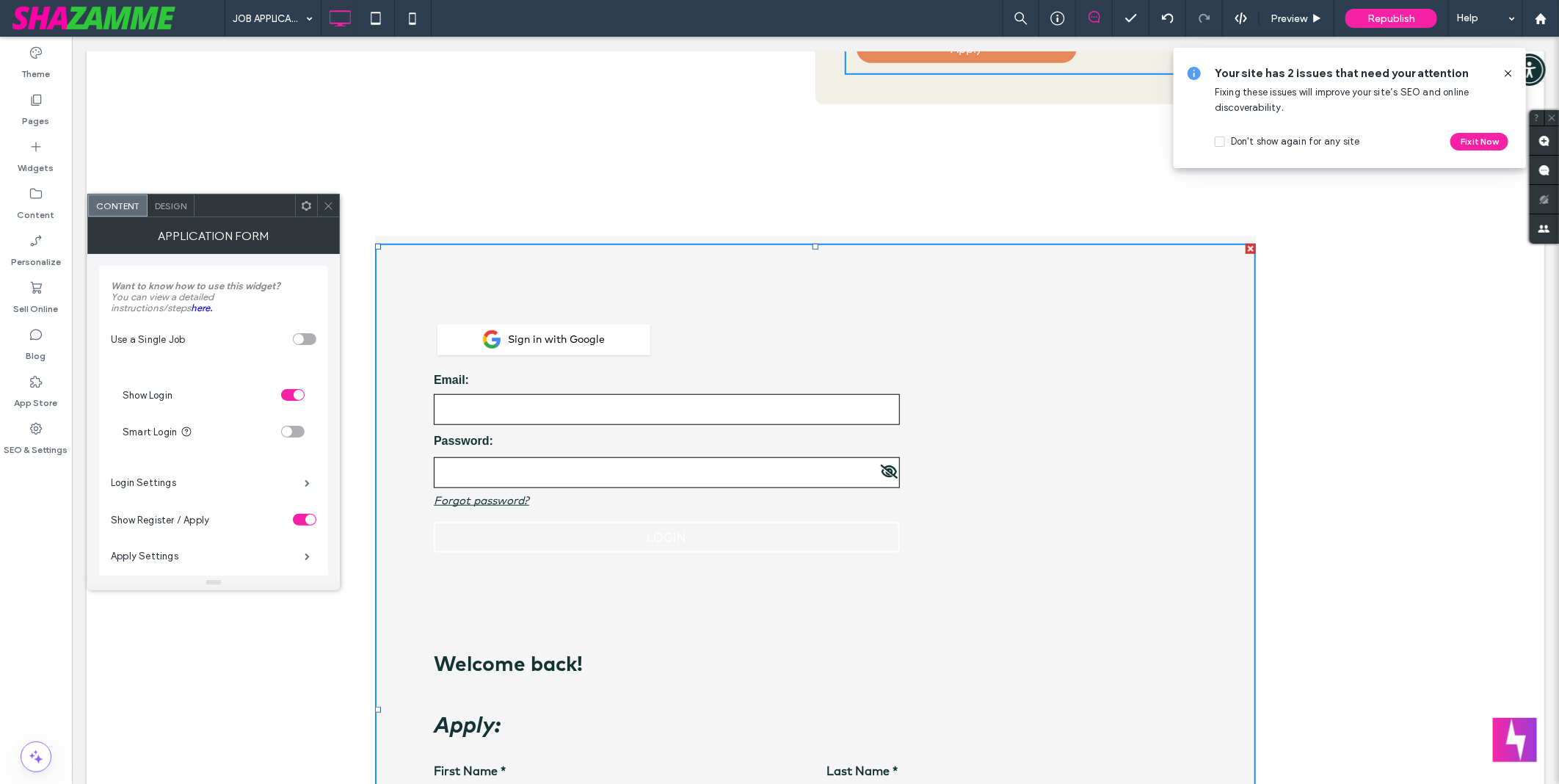
click at [176, 203] on span "Design" at bounding box center [171, 206] width 32 height 11
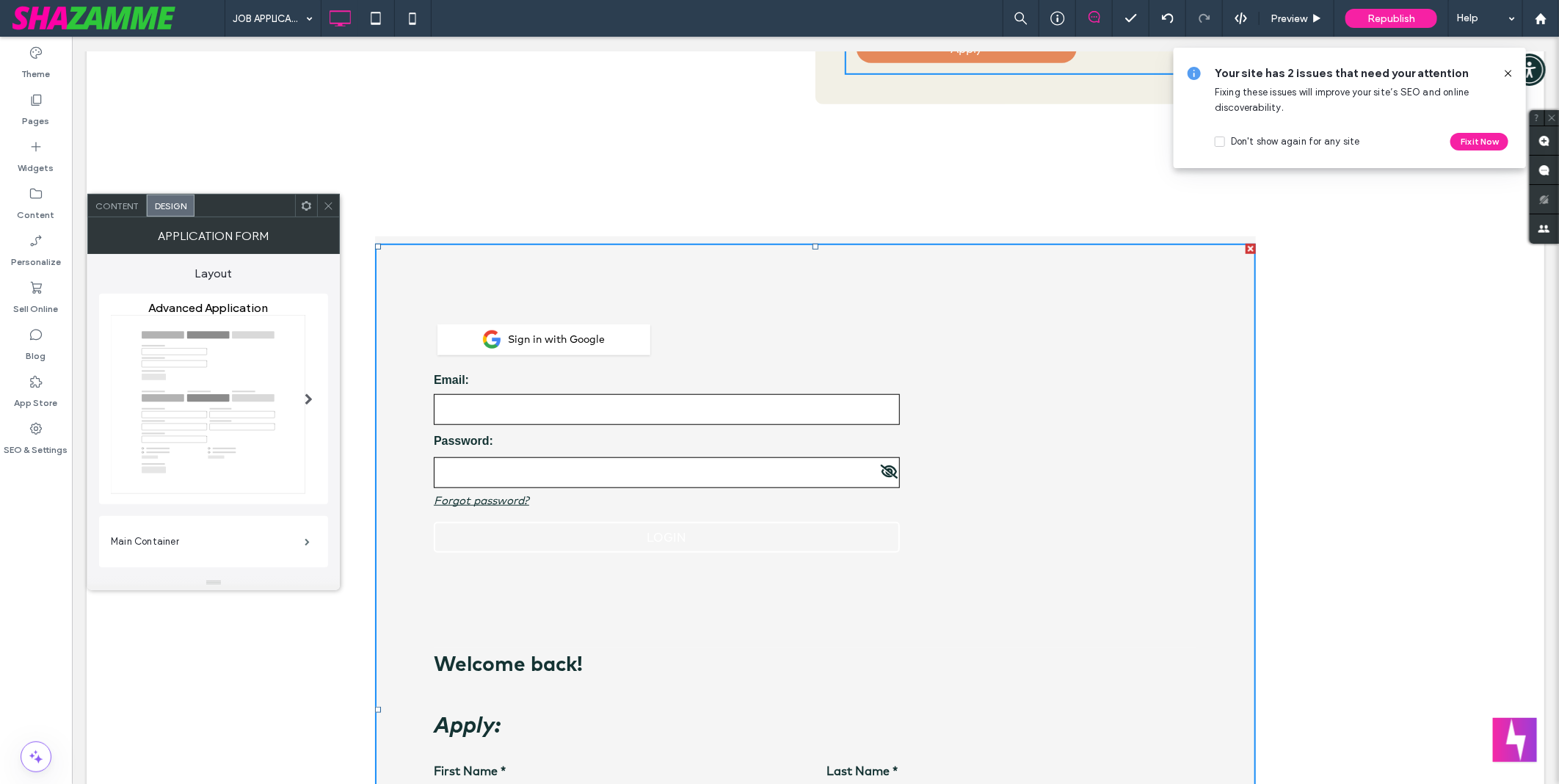
click at [125, 216] on div "Content" at bounding box center [118, 206] width 58 height 22
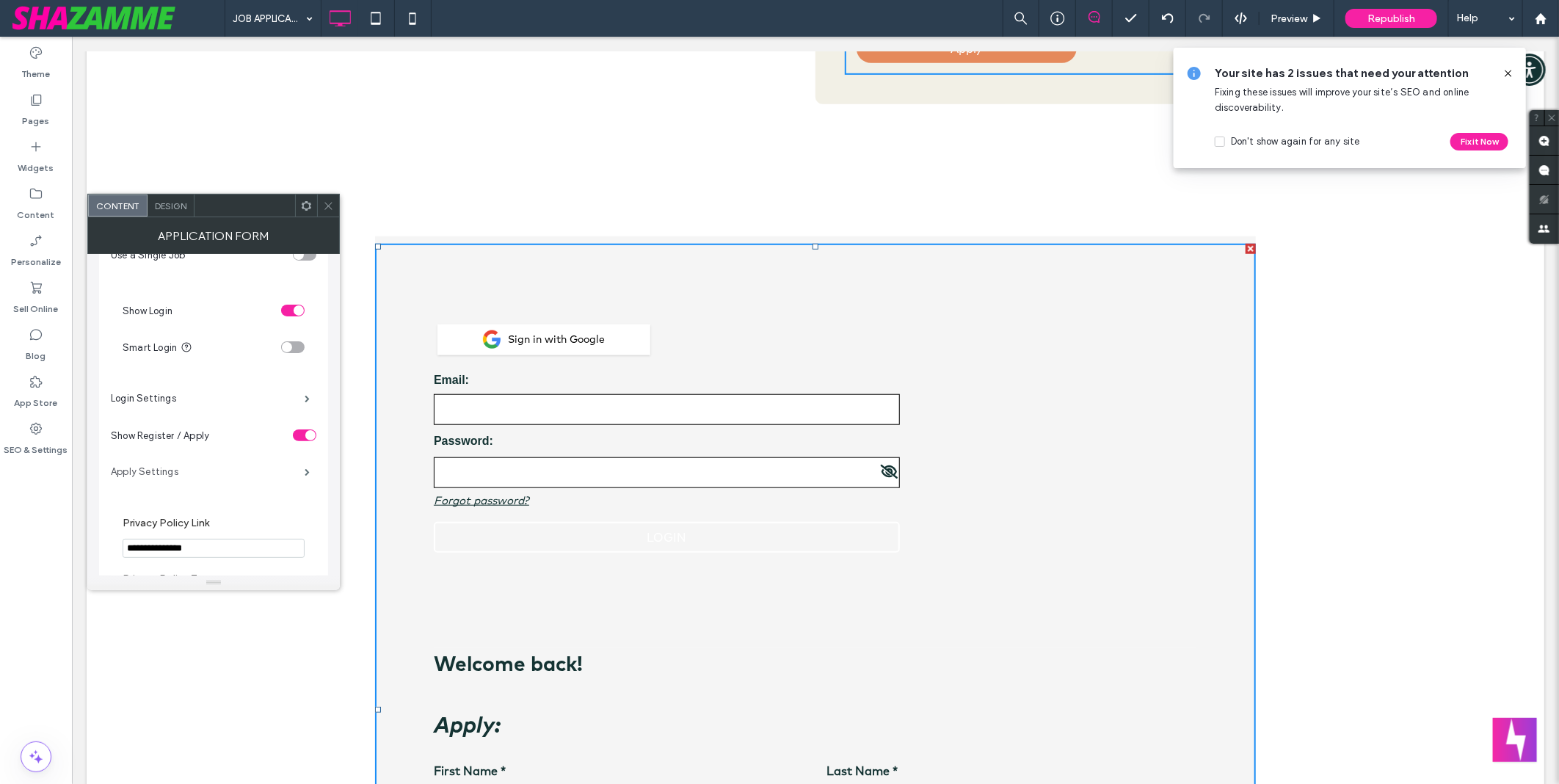
scroll to position [244, 0]
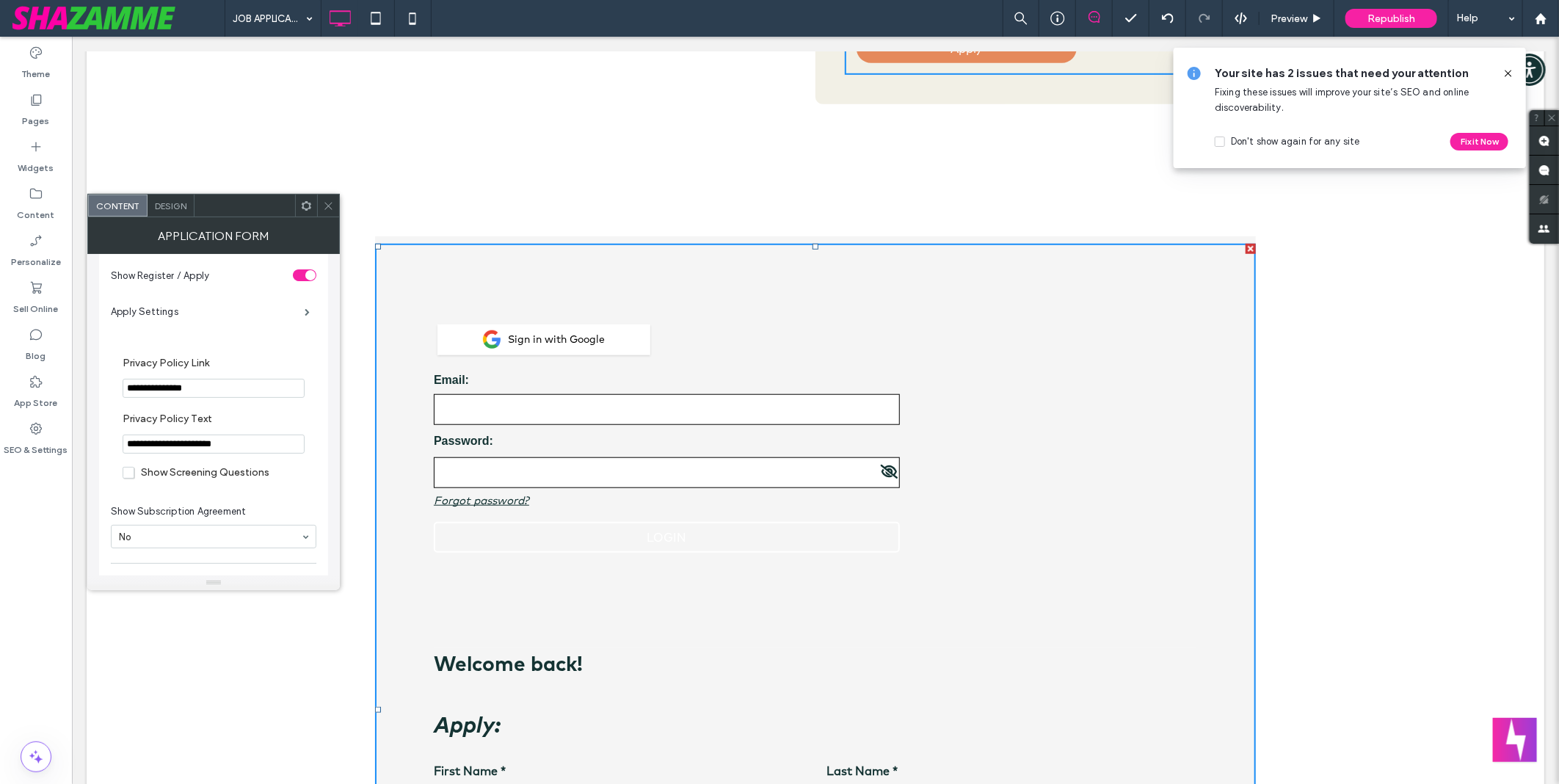
click at [171, 206] on span "Design" at bounding box center [171, 206] width 32 height 11
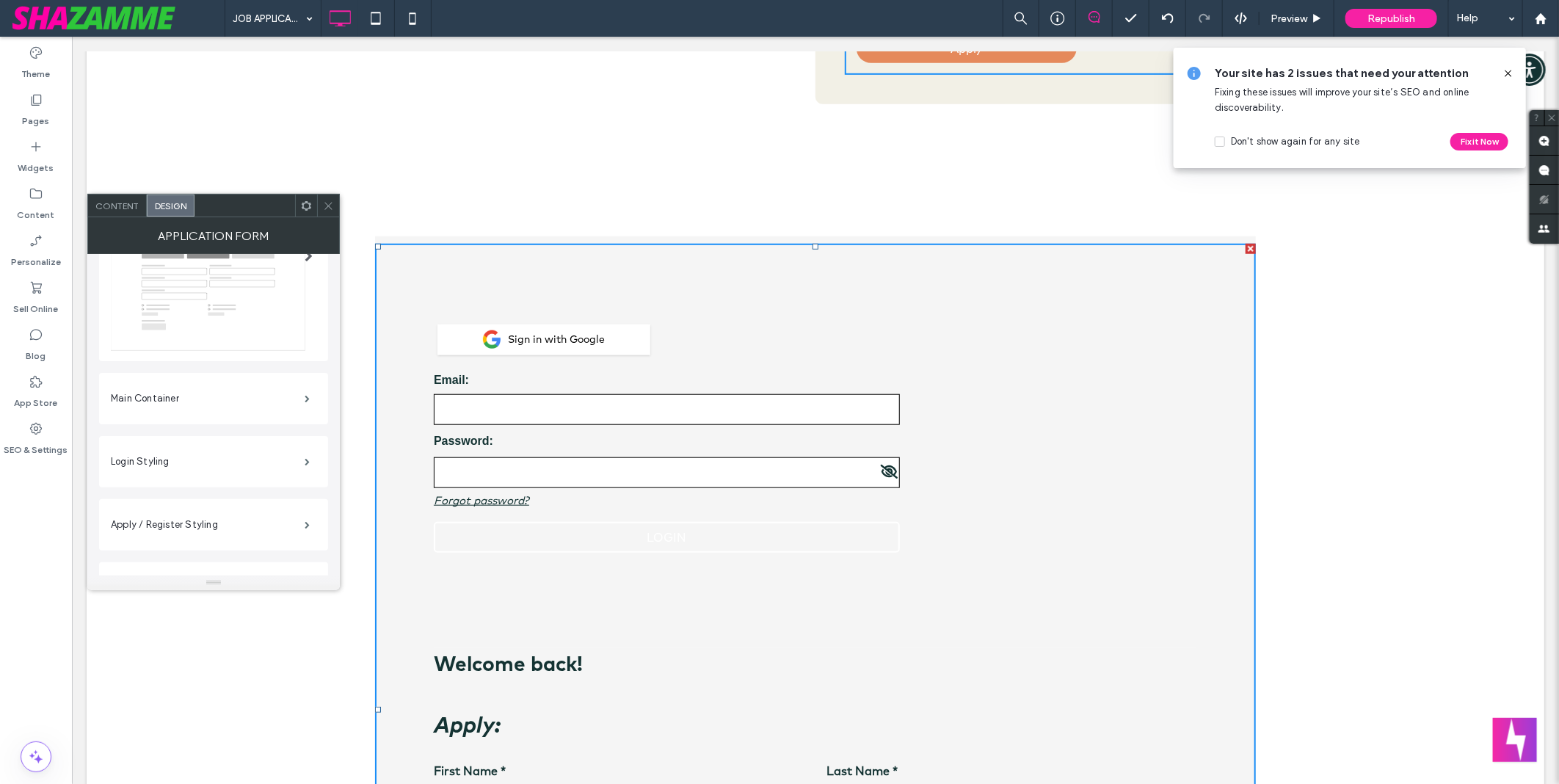
scroll to position [0, 0]
click at [137, 215] on div "Content" at bounding box center [118, 206] width 58 height 22
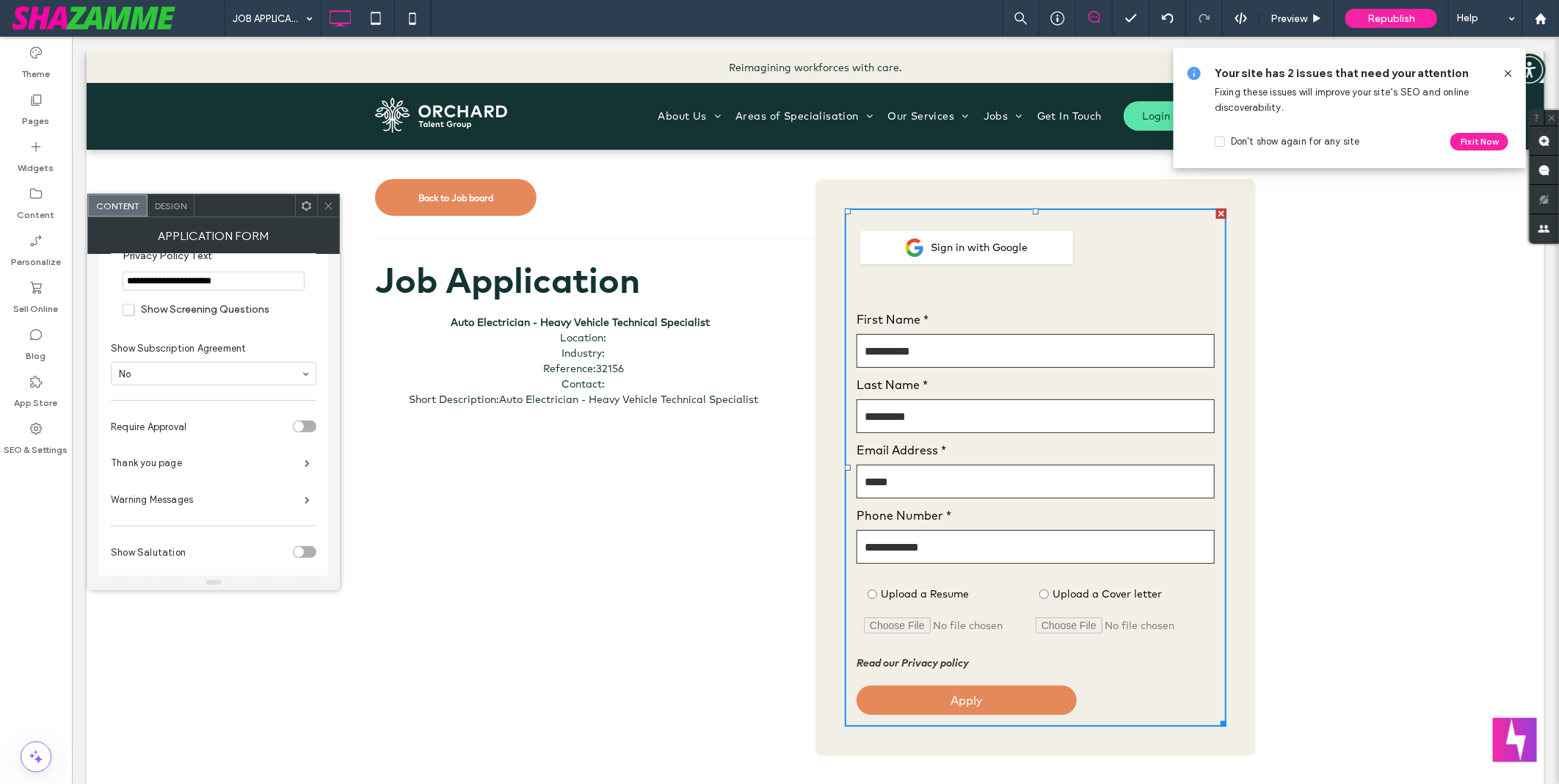
click at [825, 201] on div "This email is already in use, please login Sign in with Google Please wait whil…" at bounding box center [1035, 467] width 440 height 576
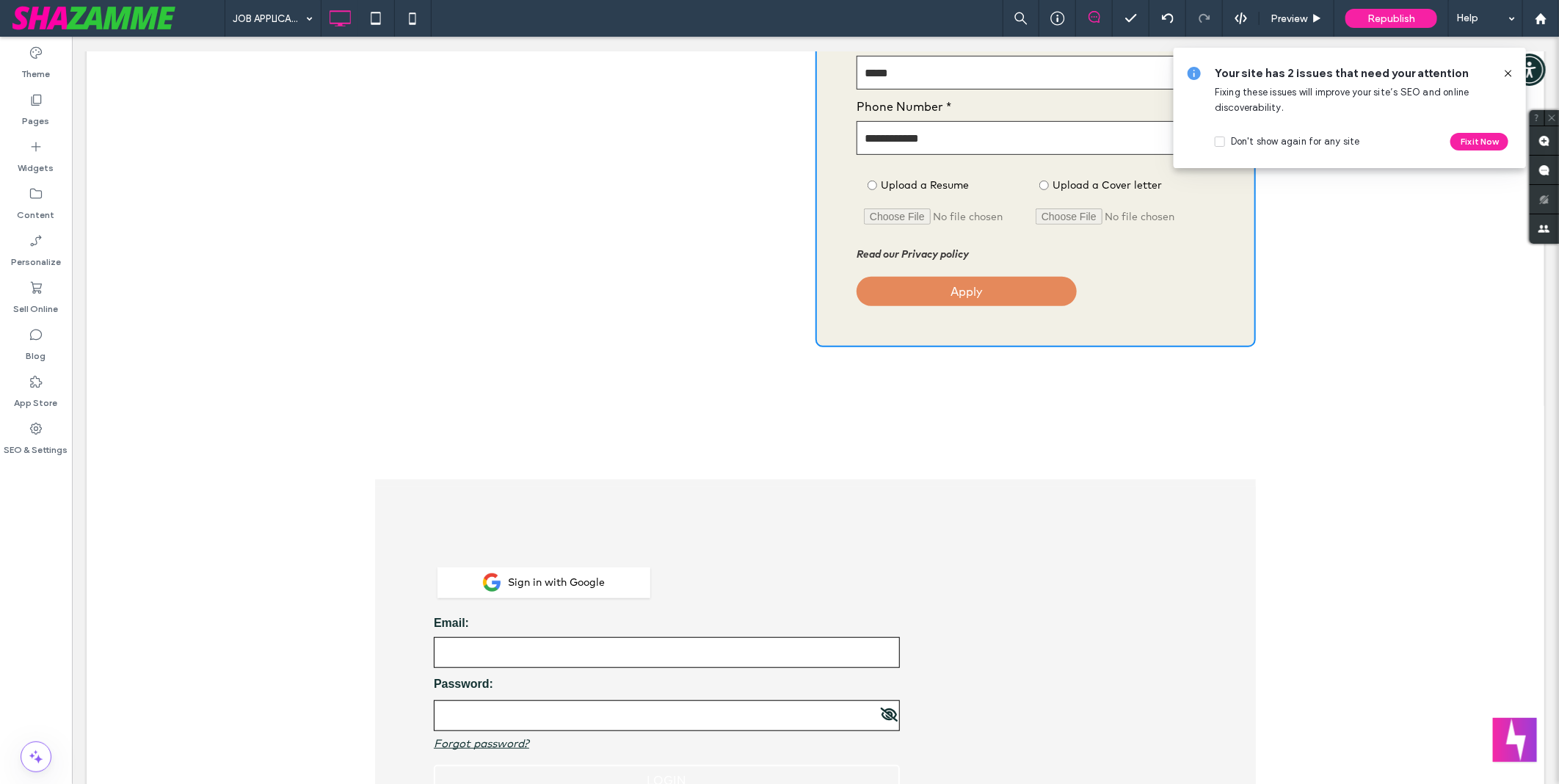
scroll to position [489, 0]
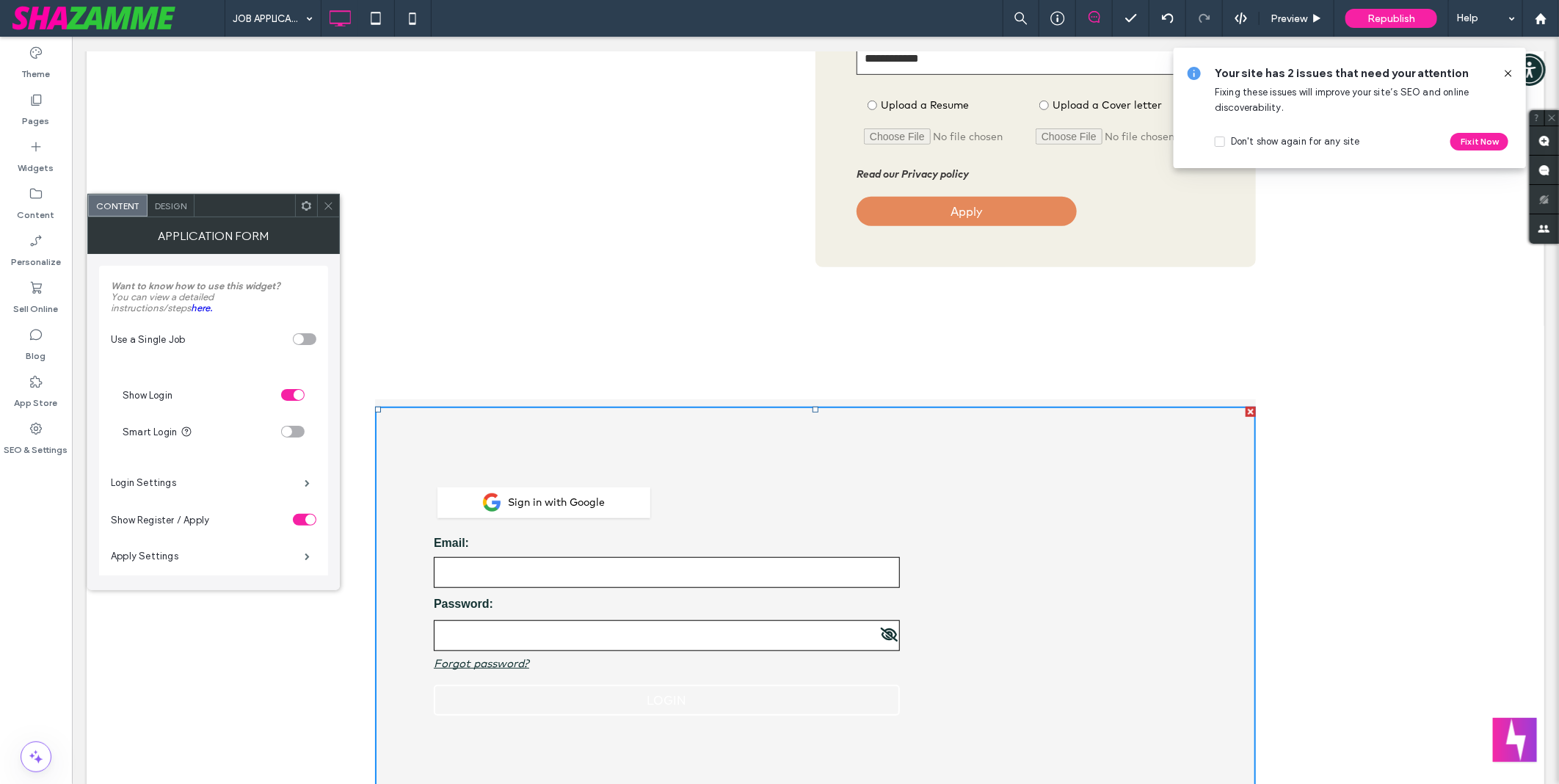
click at [327, 208] on icon at bounding box center [328, 206] width 11 height 11
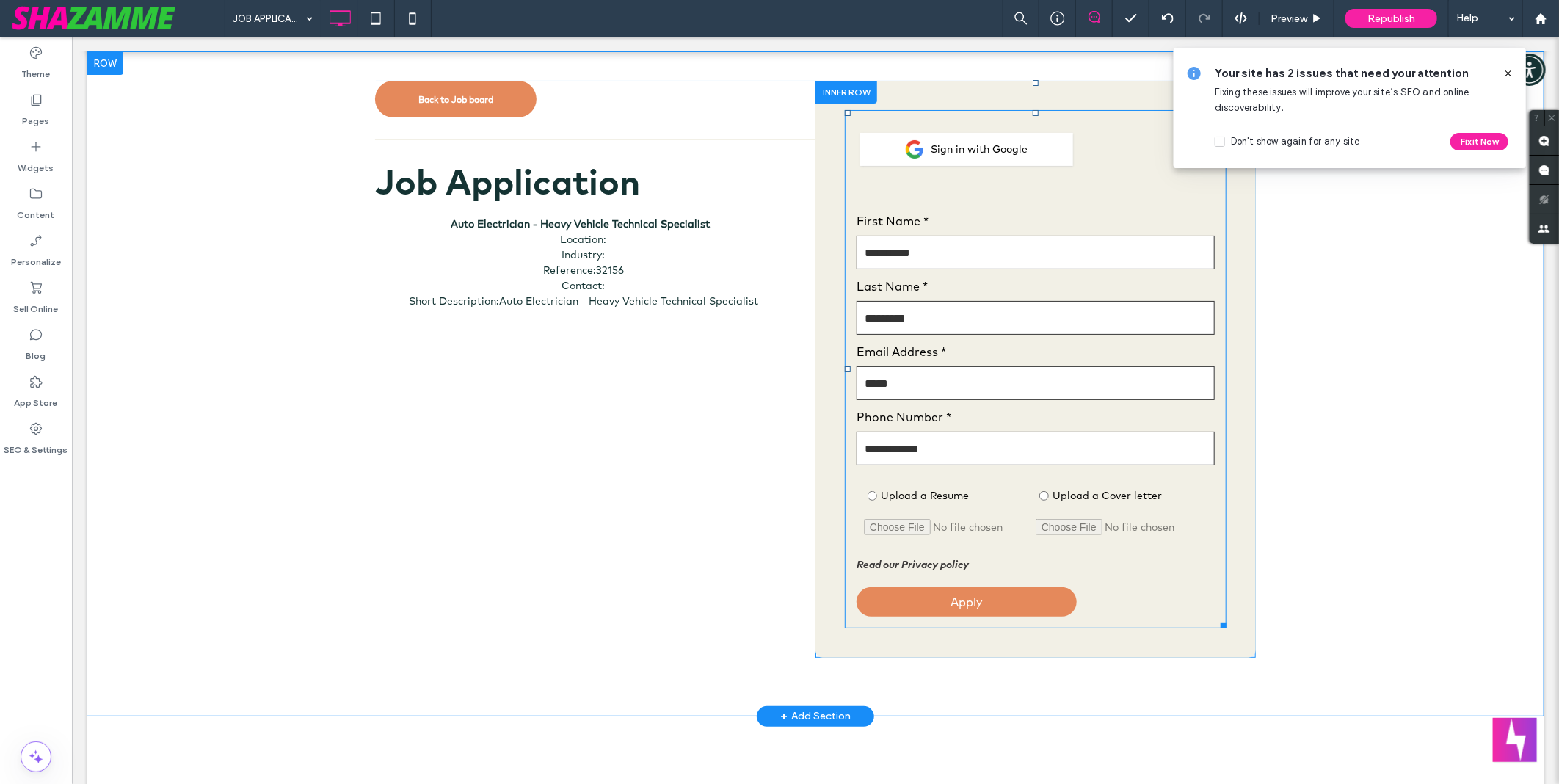
scroll to position [81, 0]
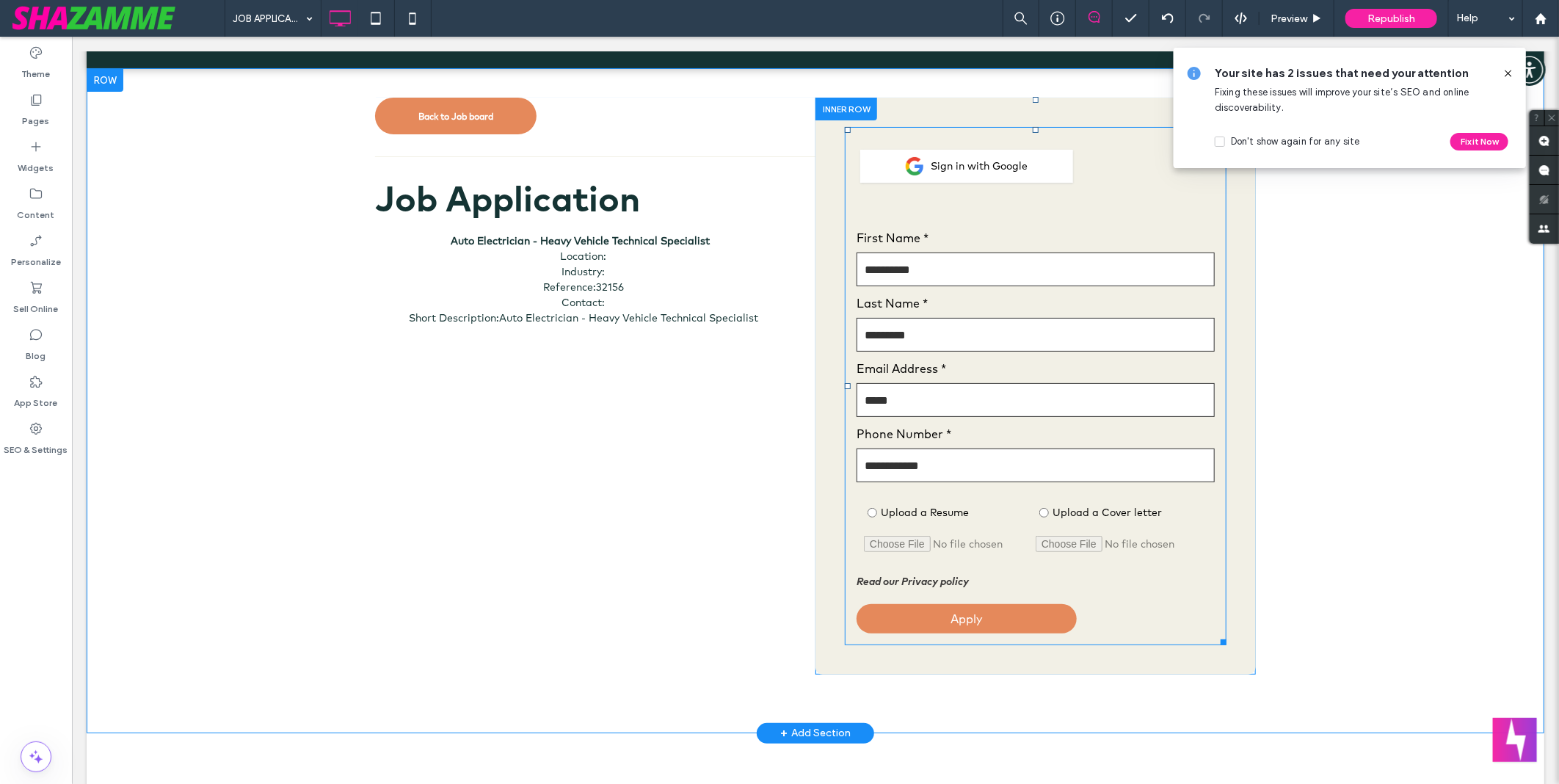
click at [860, 142] on span at bounding box center [1035, 385] width 382 height 518
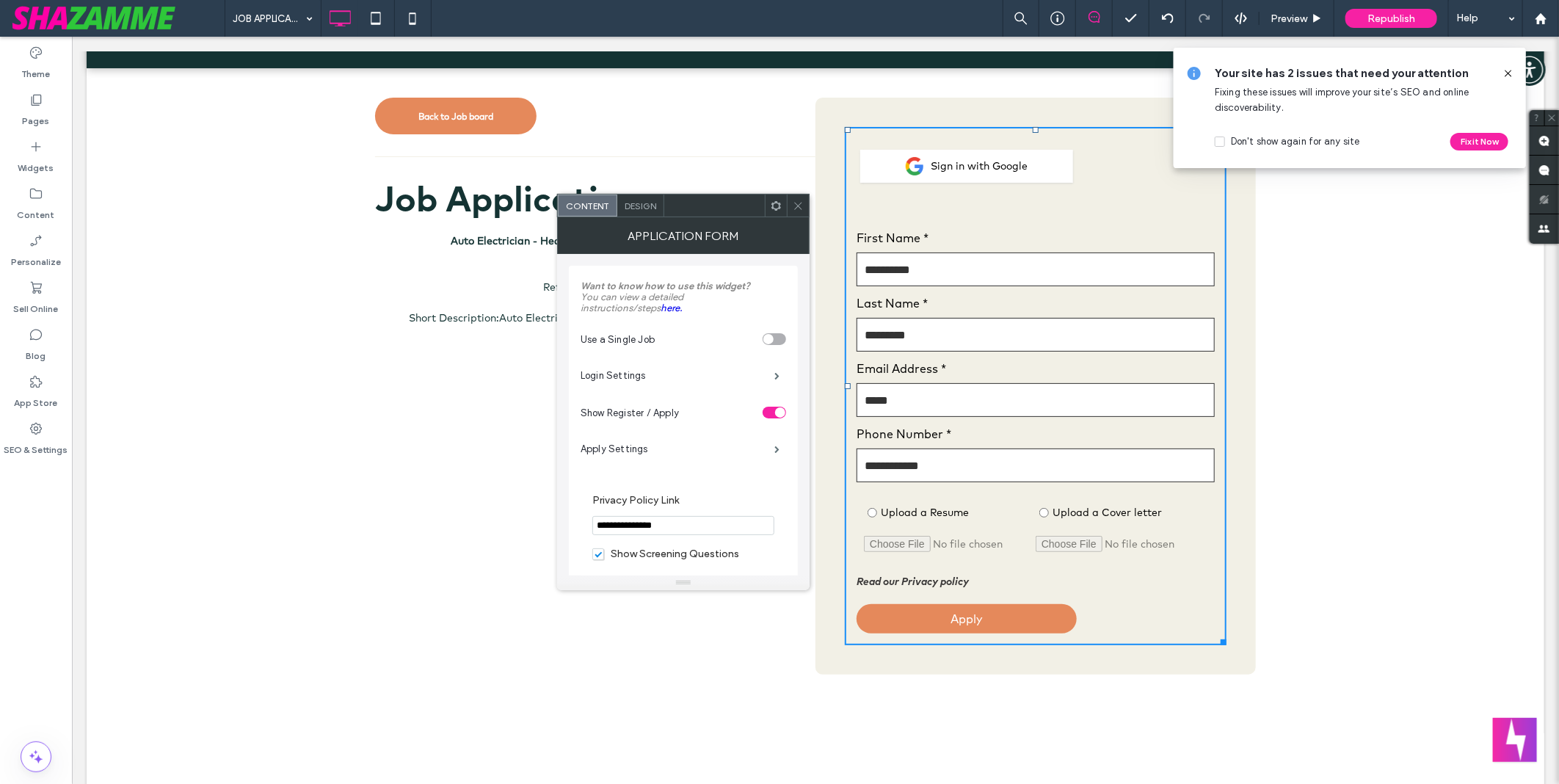
click at [633, 213] on div "Design" at bounding box center [640, 206] width 47 height 22
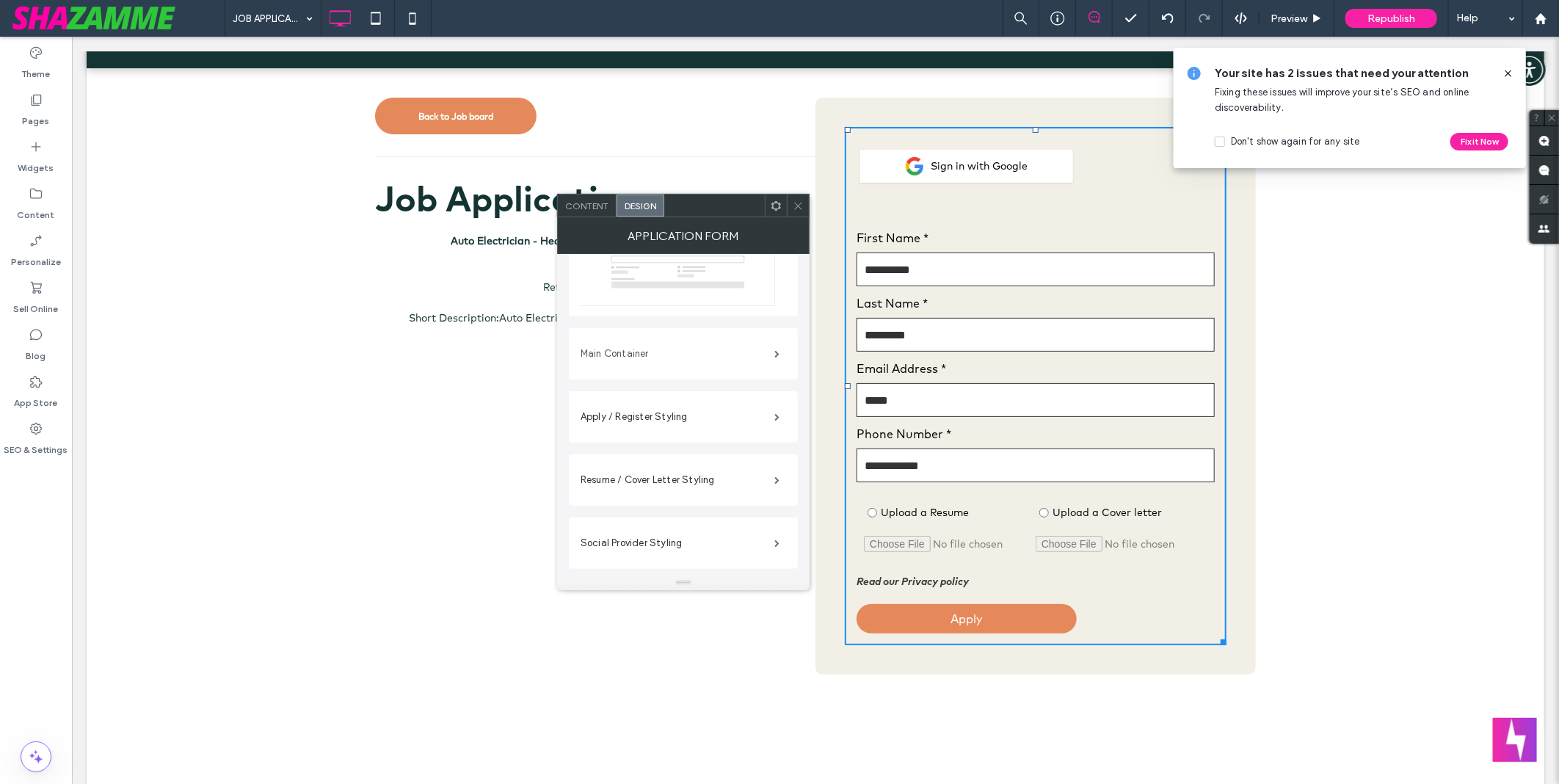
scroll to position [163, 0]
click at [665, 365] on label "Main Container" at bounding box center [678, 351] width 194 height 29
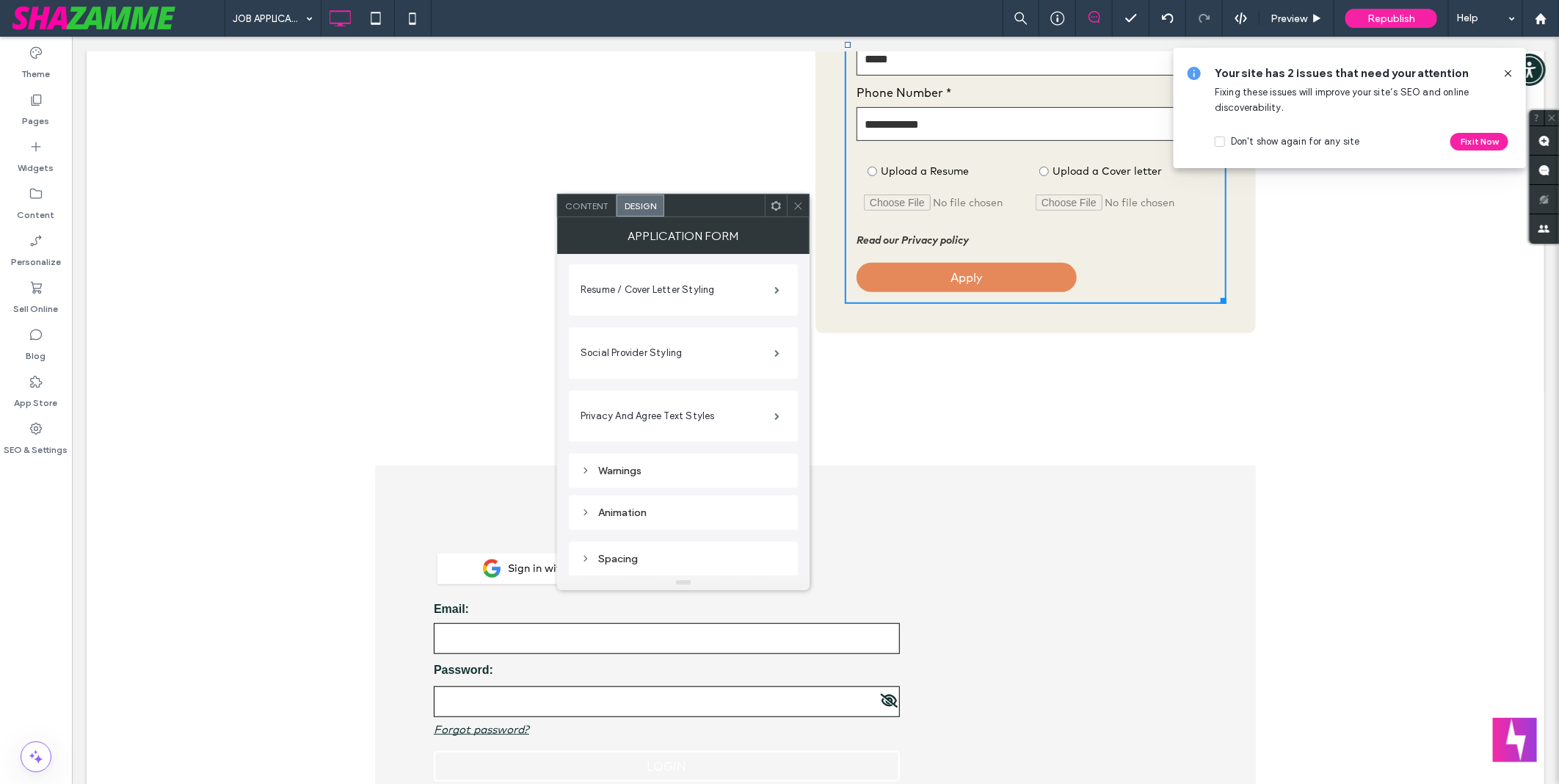
scroll to position [570, 0]
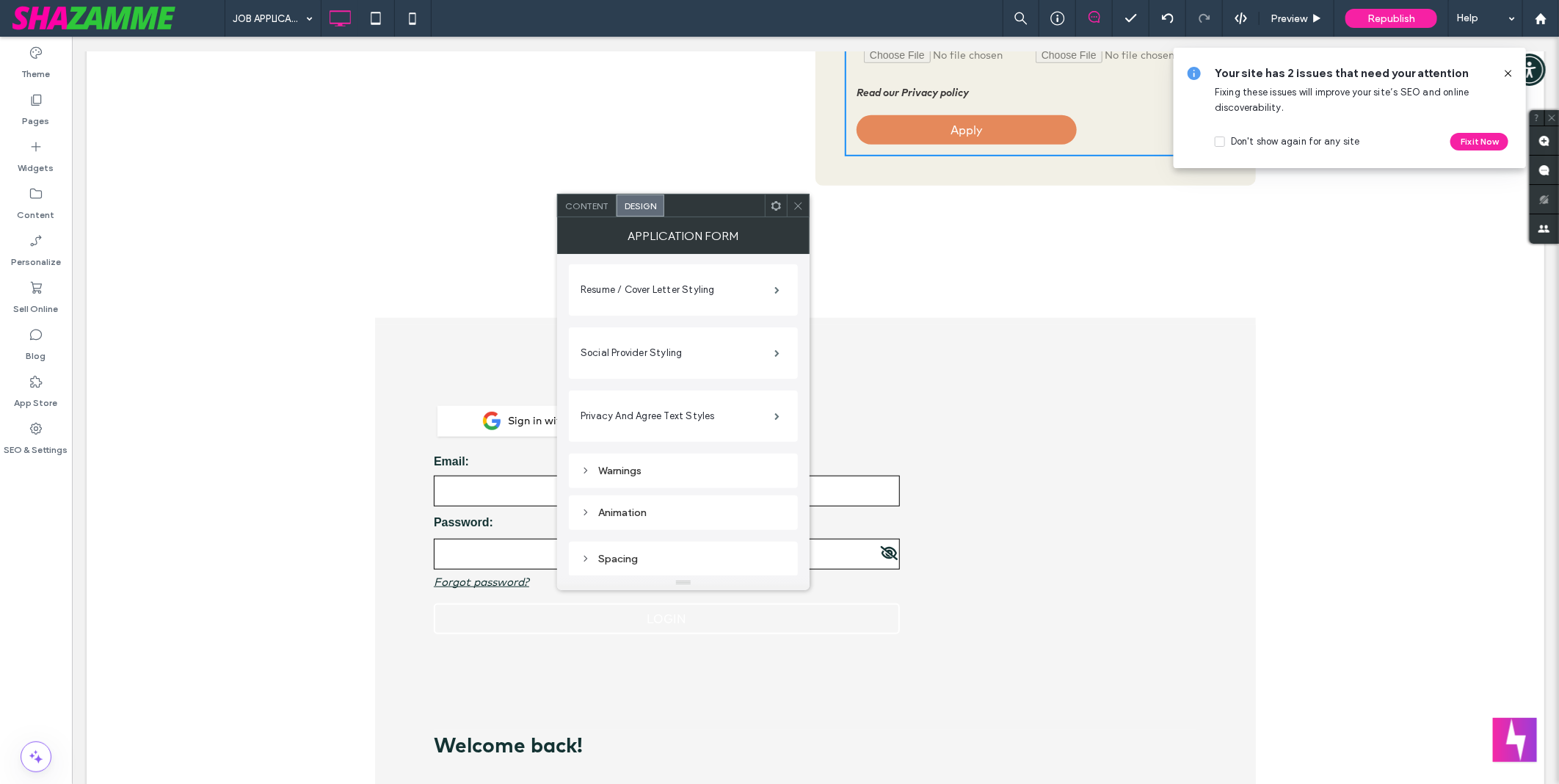
click at [280, 401] on div "Sign in with Google Email: Password: Forgot password? LOGIN Welcome back! Apply…" at bounding box center [814, 787] width 1458 height 1087
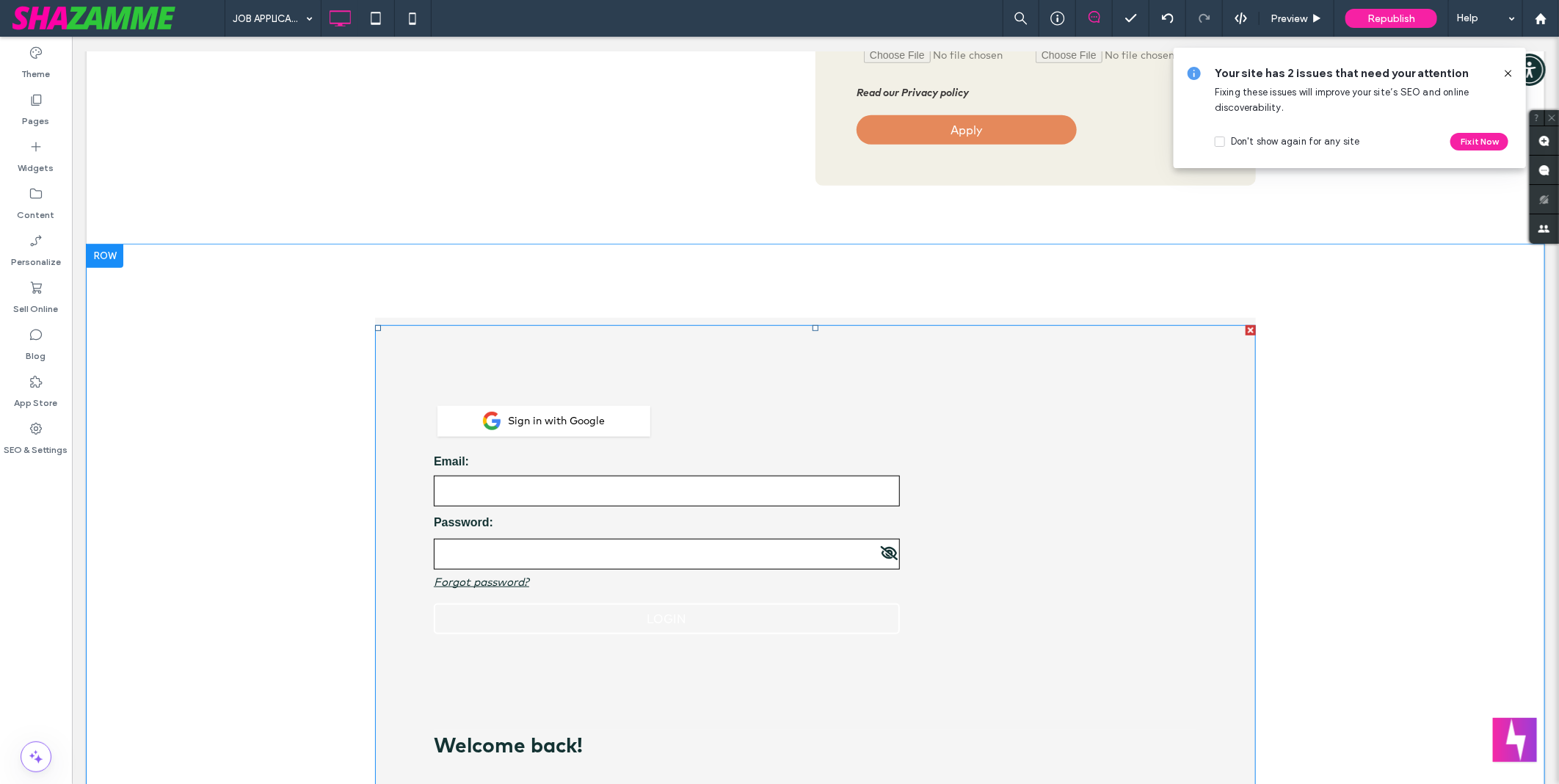
click at [394, 371] on span at bounding box center [814, 790] width 881 height 932
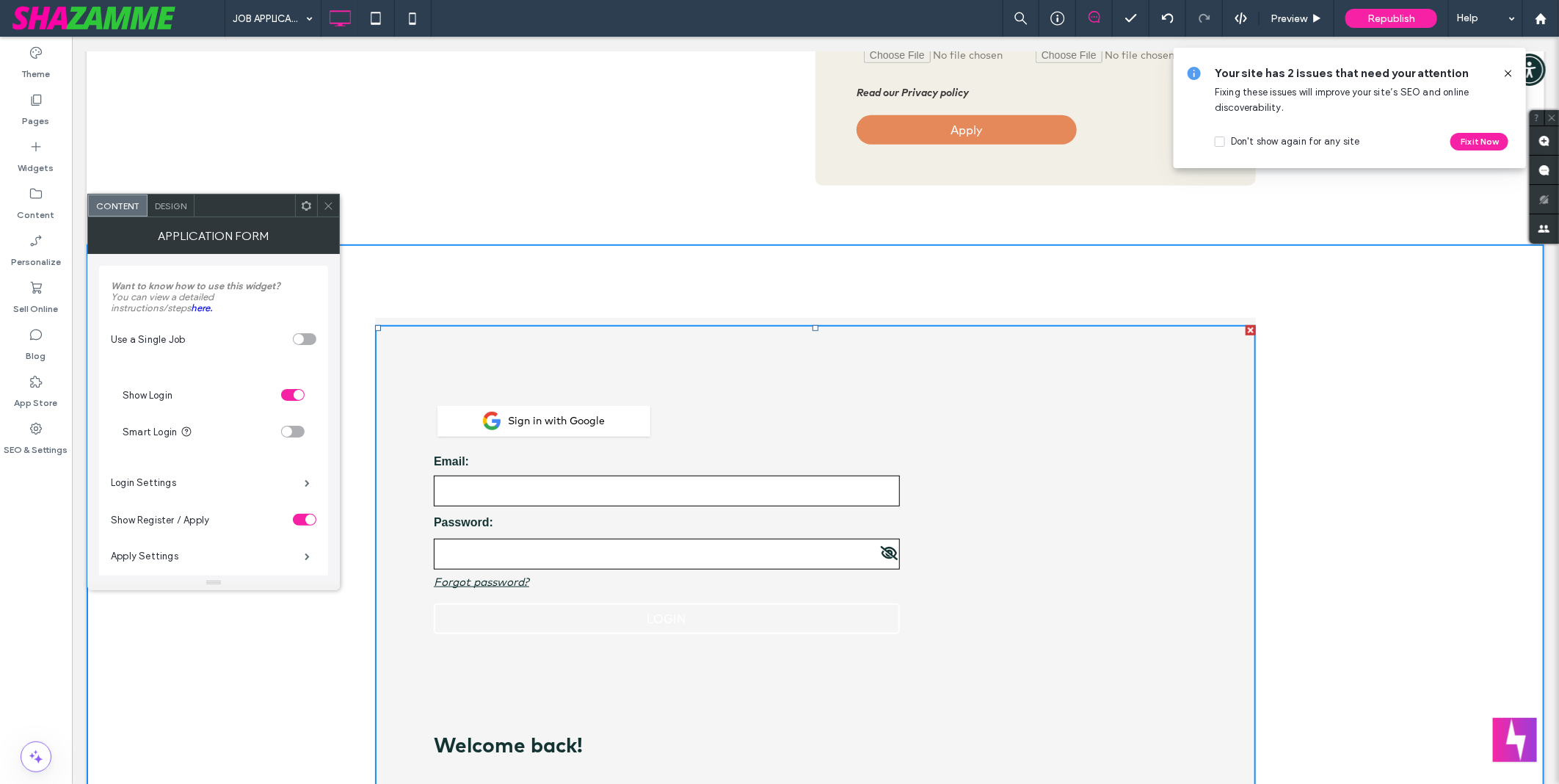
click at [177, 199] on div "Design" at bounding box center [171, 206] width 47 height 22
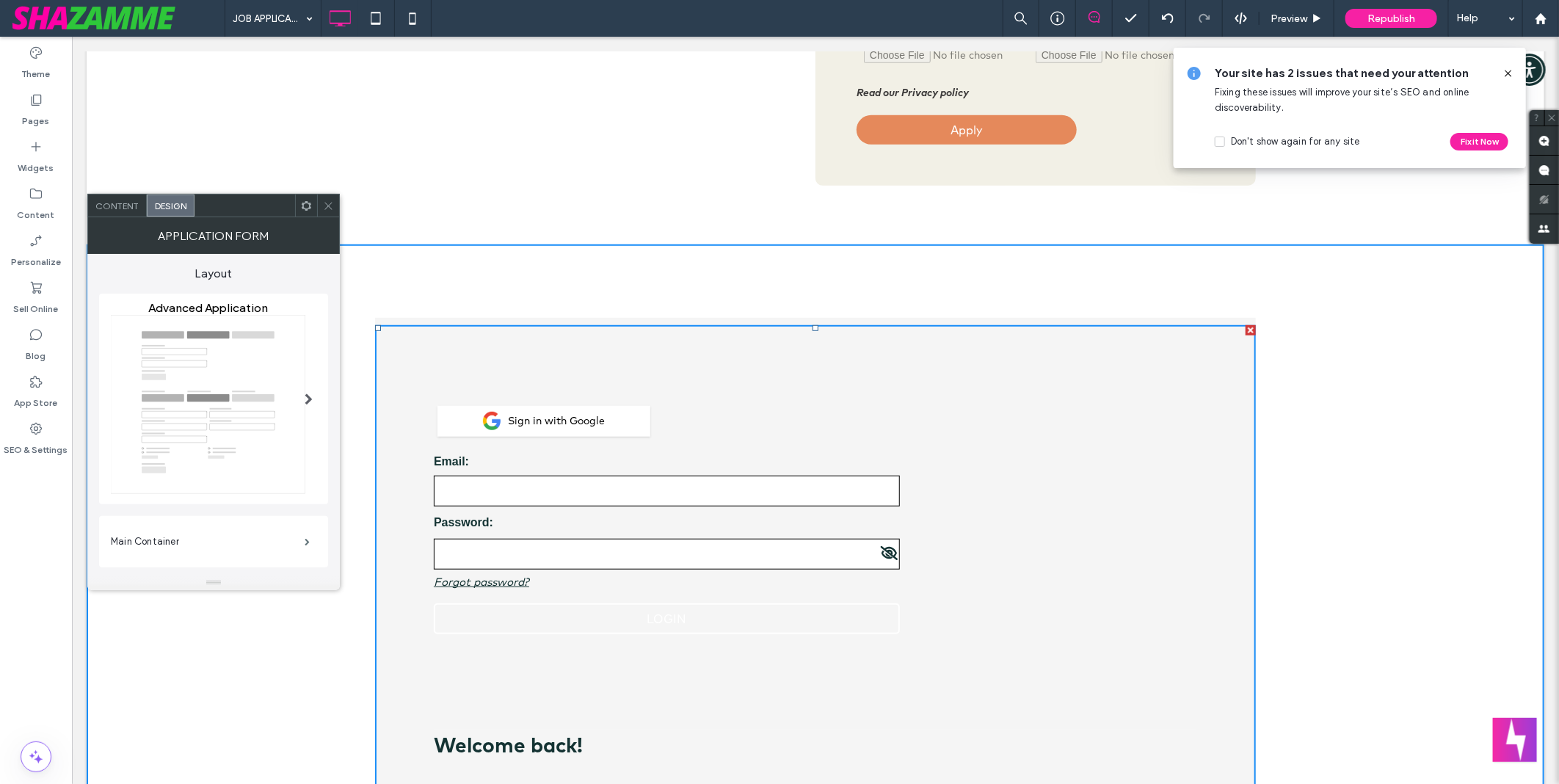
click at [190, 526] on div "Main Container" at bounding box center [214, 541] width 206 height 37
click at [191, 532] on label "Main Container" at bounding box center [208, 541] width 194 height 29
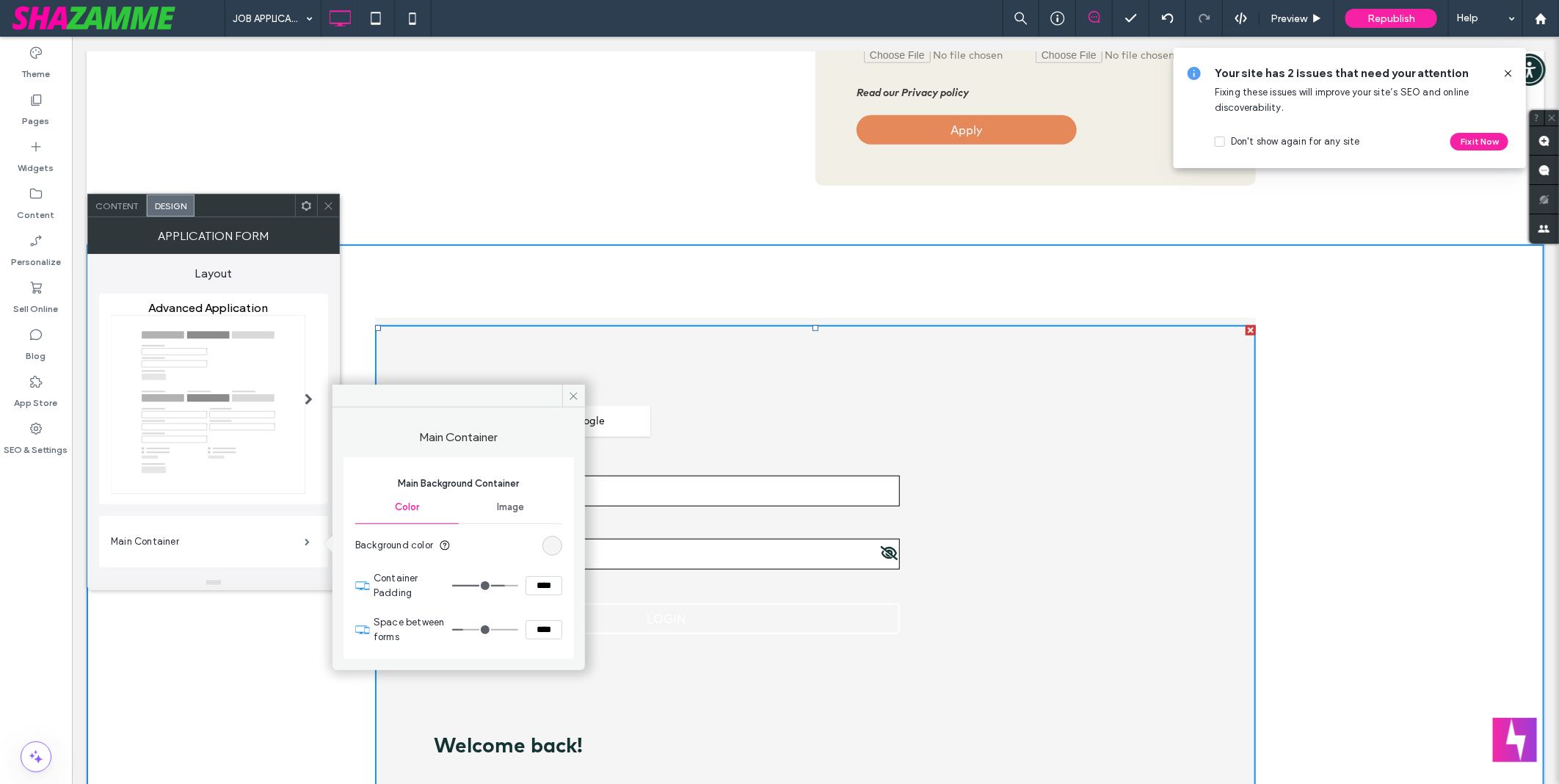
click at [559, 540] on div "rgb(245, 245, 245)" at bounding box center [552, 546] width 20 height 20
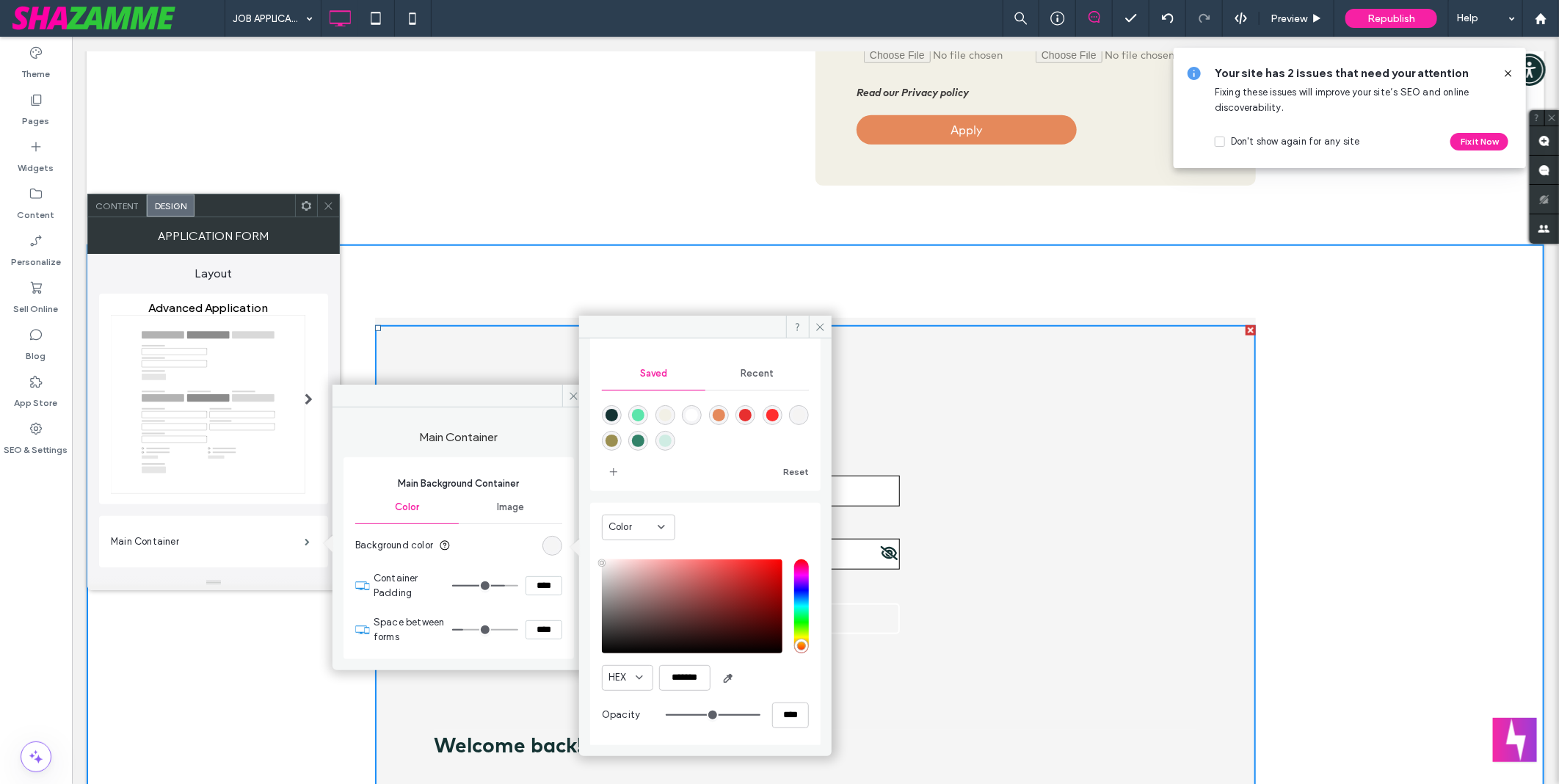
scroll to position [0, 0]
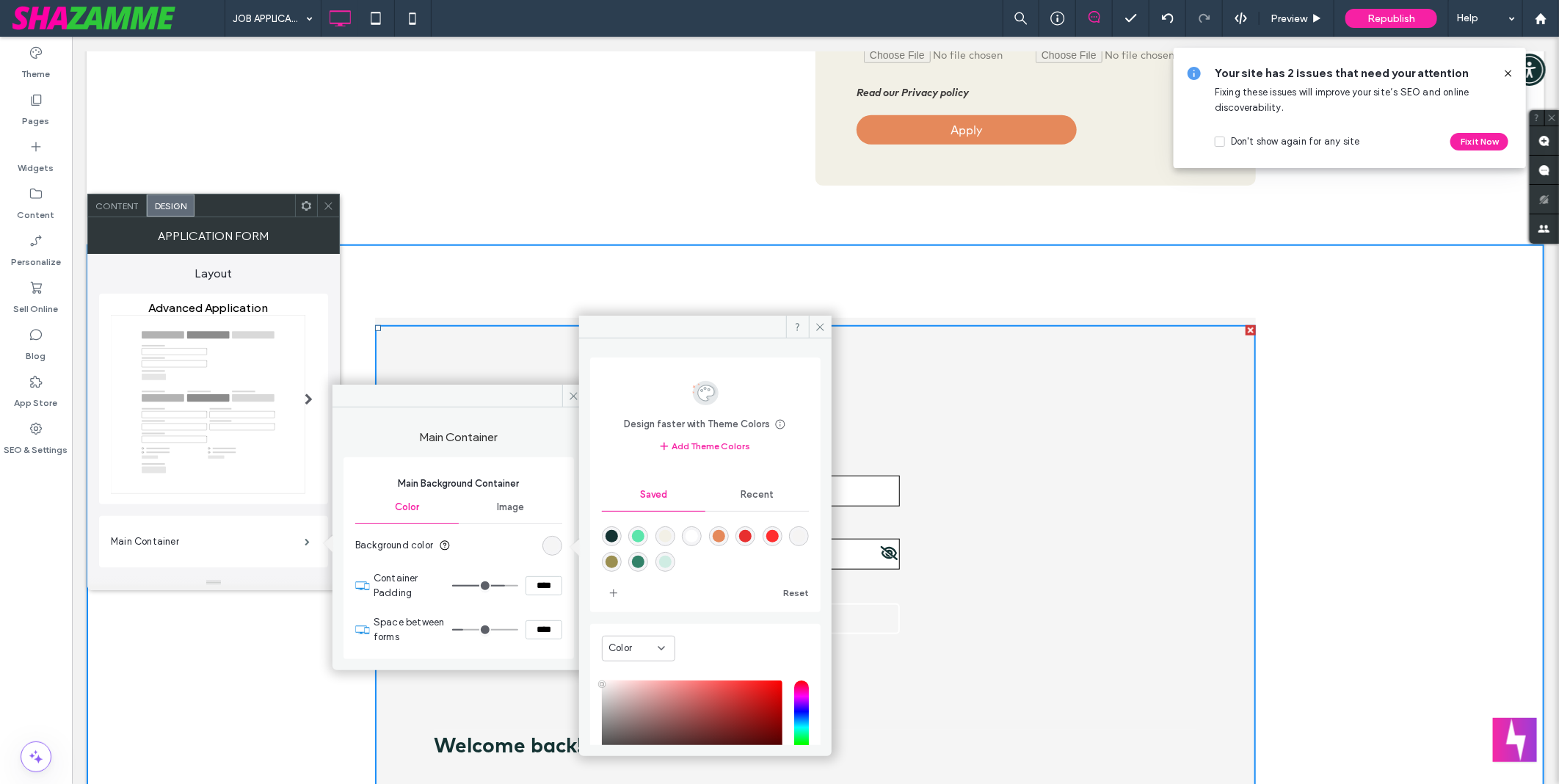
click at [769, 492] on div "Recent" at bounding box center [757, 495] width 104 height 33
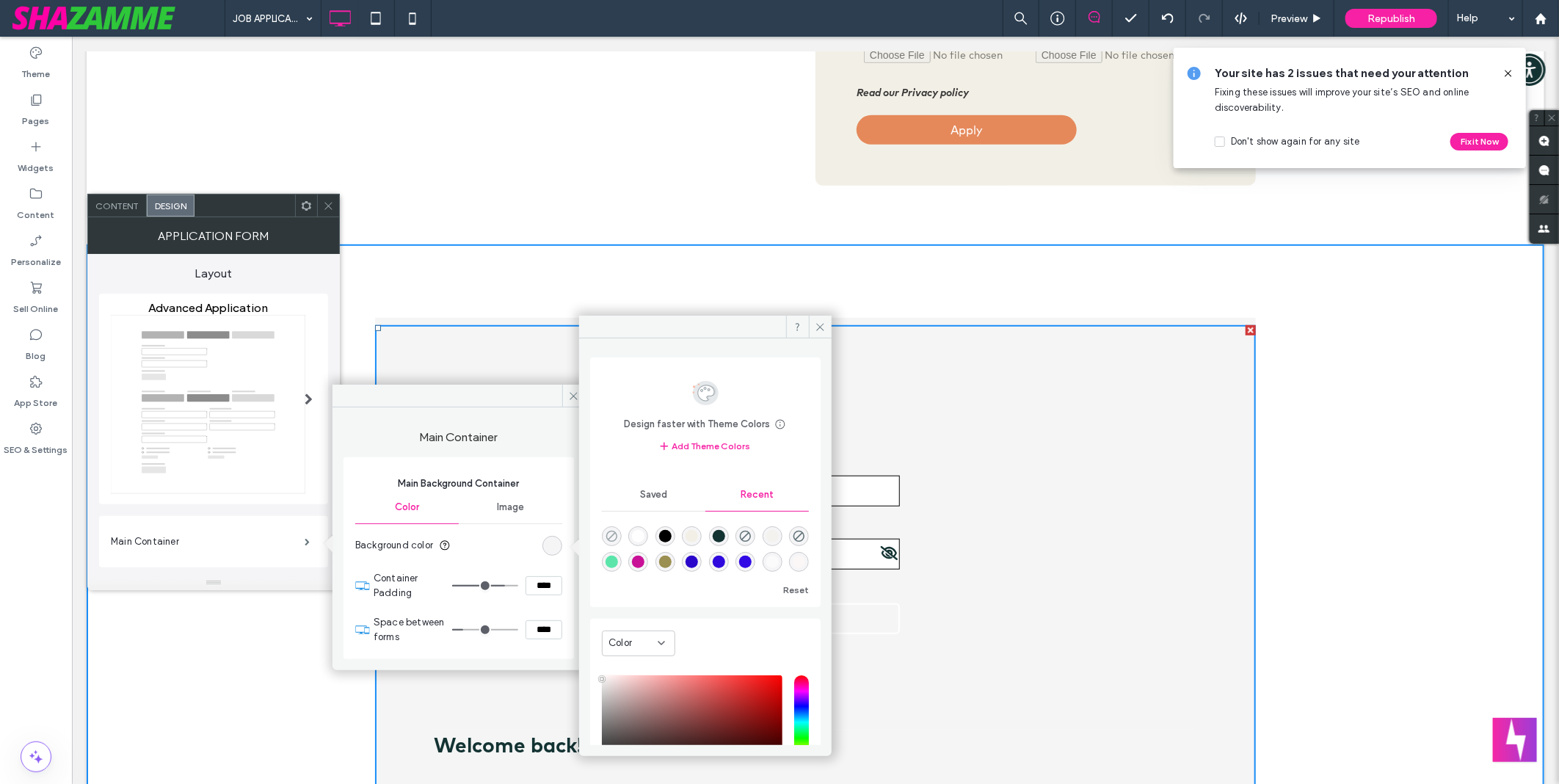
click at [609, 530] on icon "rgba(0, 0, 0, 0)" at bounding box center [612, 536] width 13 height 13
type input "*******"
type input "*"
type input "**"
click at [1272, 428] on div "Sign in with Google Email: Password: Forgot password? LOGIN Welcome back! Apply…" at bounding box center [814, 787] width 1458 height 1087
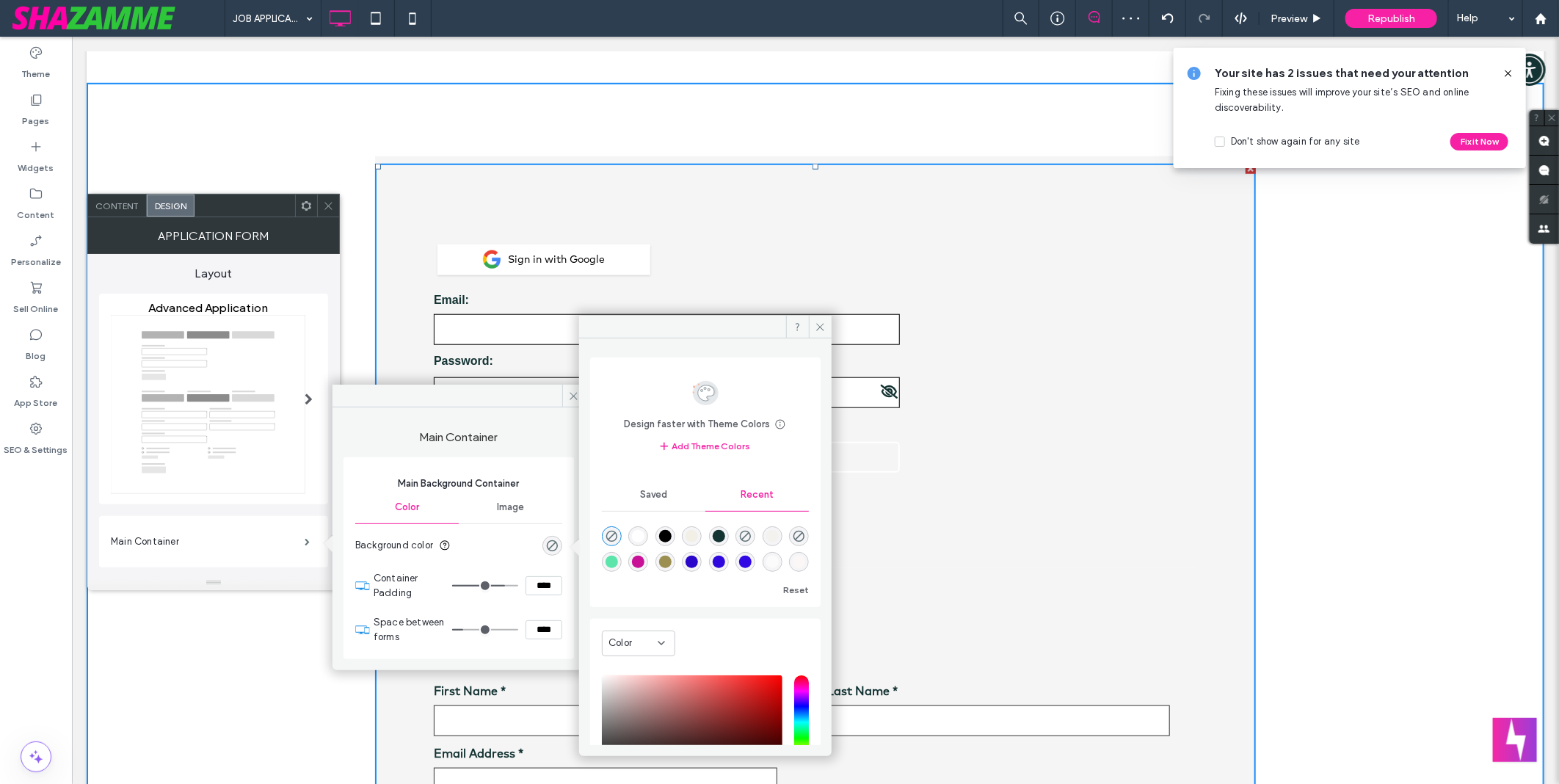
scroll to position [733, 0]
click at [480, 409] on div "Main Container Main Background Container Color Image Background color Container…" at bounding box center [459, 533] width 252 height 251
click at [825, 330] on icon at bounding box center [820, 327] width 11 height 11
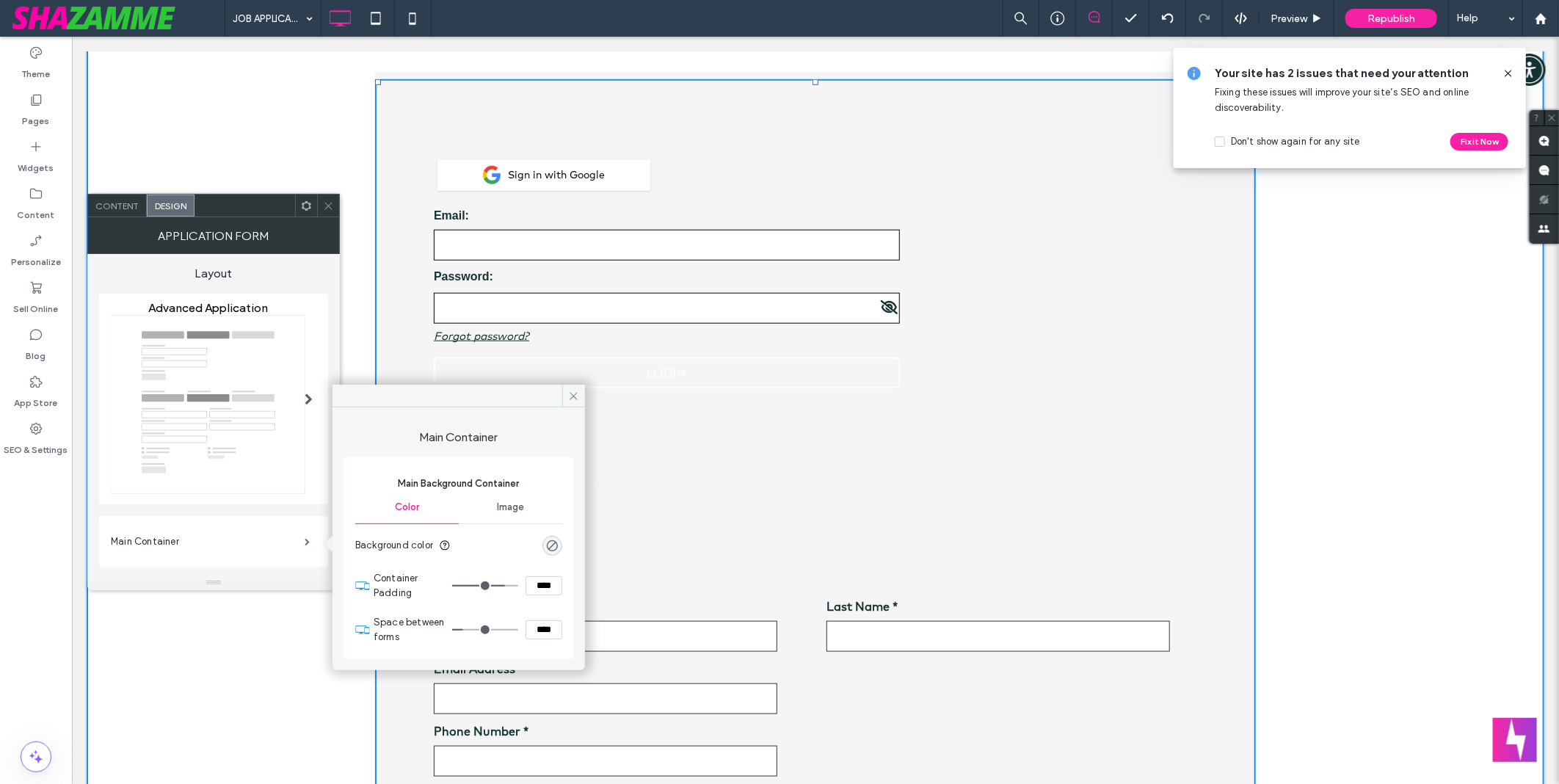
scroll to position [815, 0]
click at [332, 206] on icon at bounding box center [328, 206] width 11 height 11
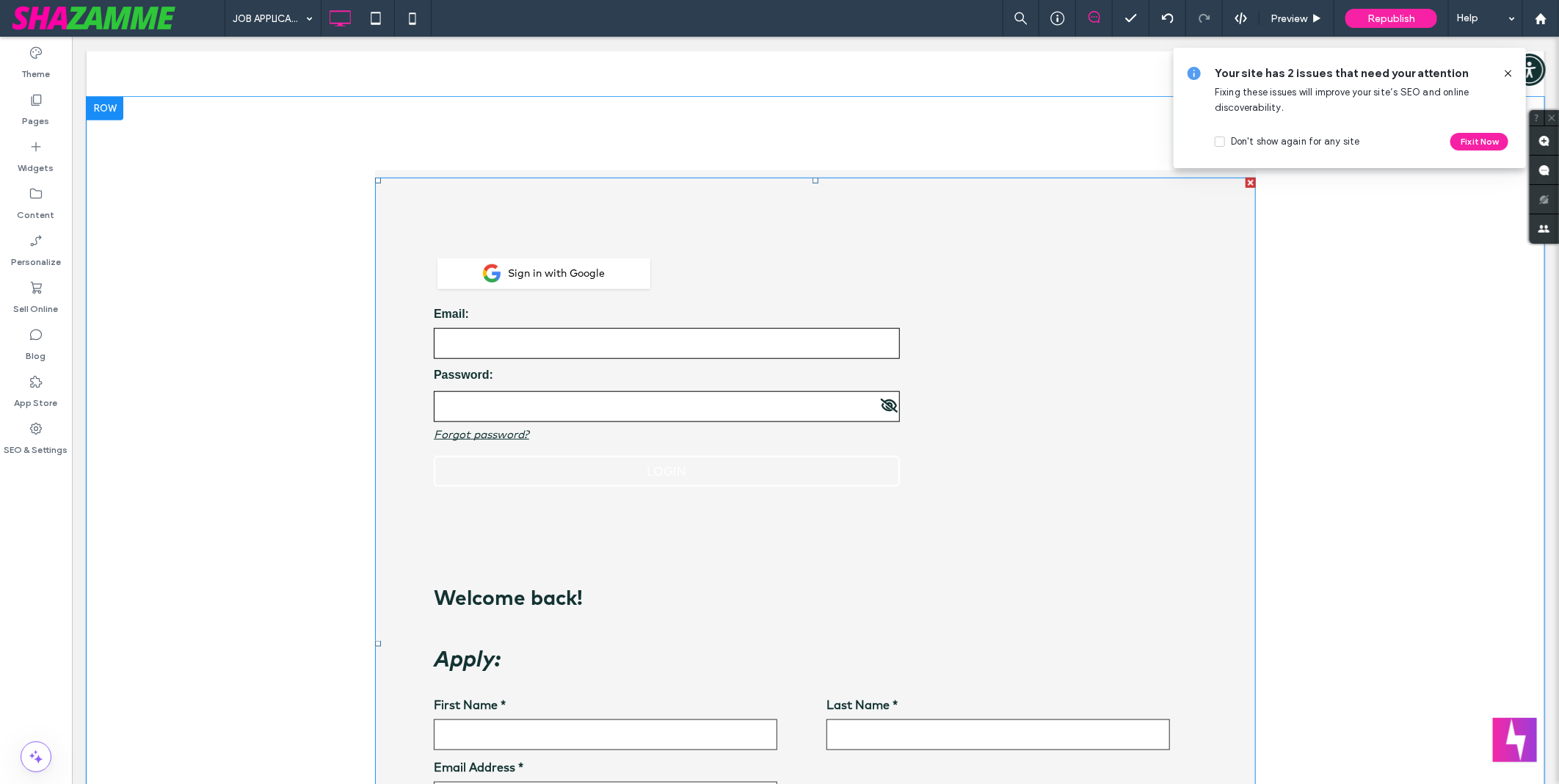
scroll to position [570, 0]
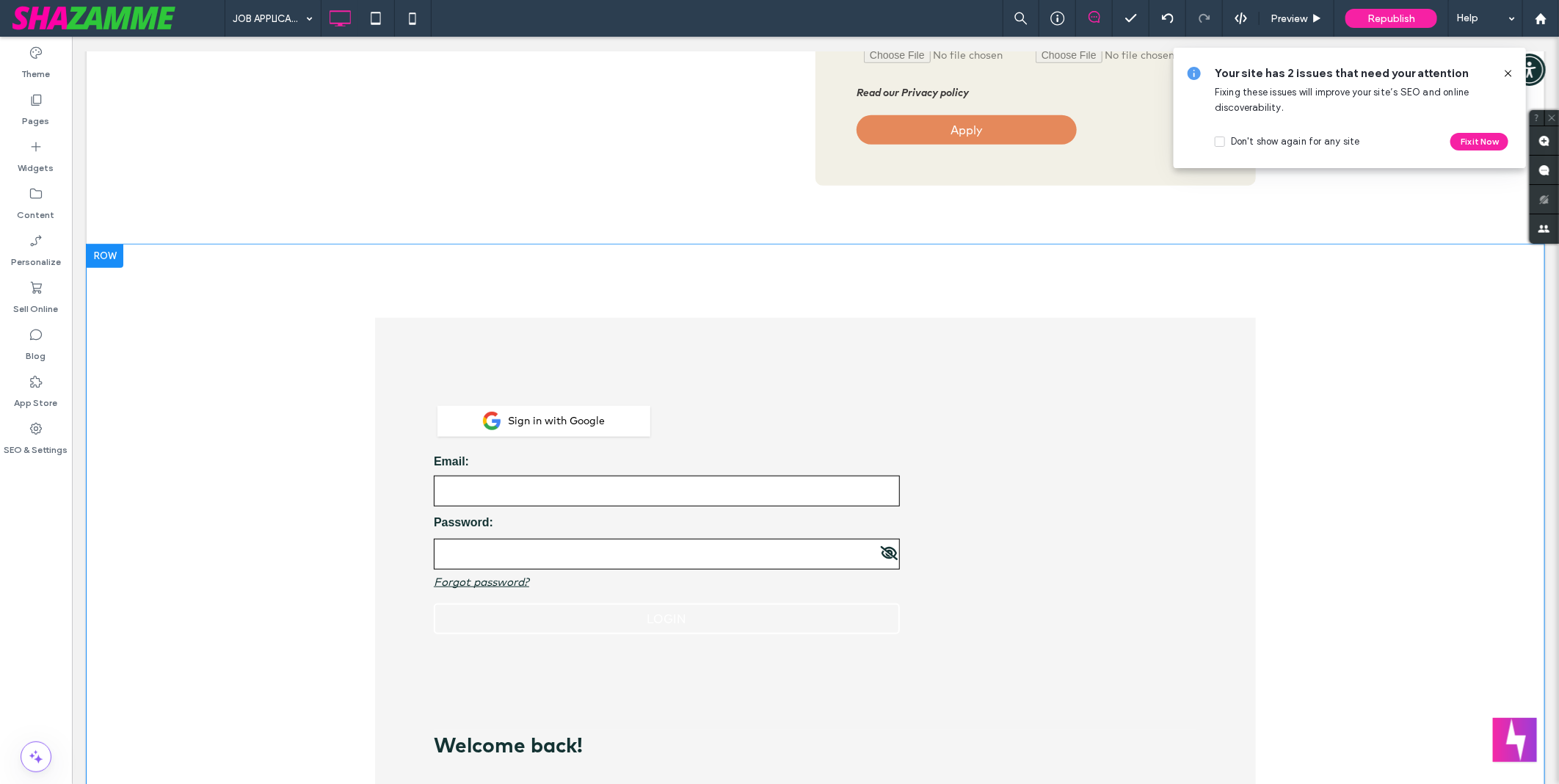
click at [220, 313] on div "Sign in with Google Email: Password: Forgot password? LOGIN Welcome back! Apply…" at bounding box center [814, 787] width 1458 height 1087
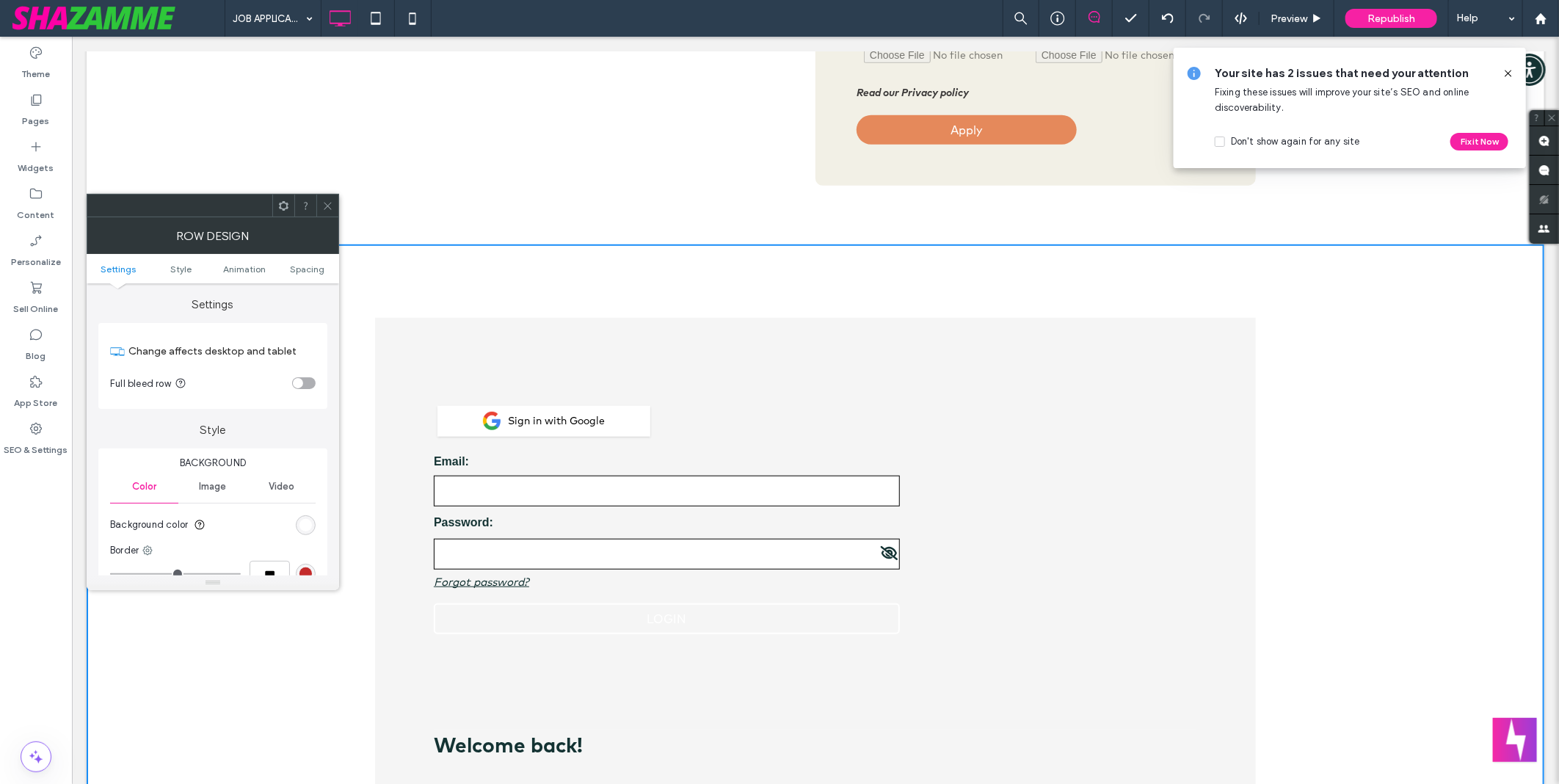
click at [302, 515] on section "Background color" at bounding box center [213, 524] width 206 height 37
click at [305, 533] on div "rgb(255, 255, 255)" at bounding box center [305, 525] width 20 height 20
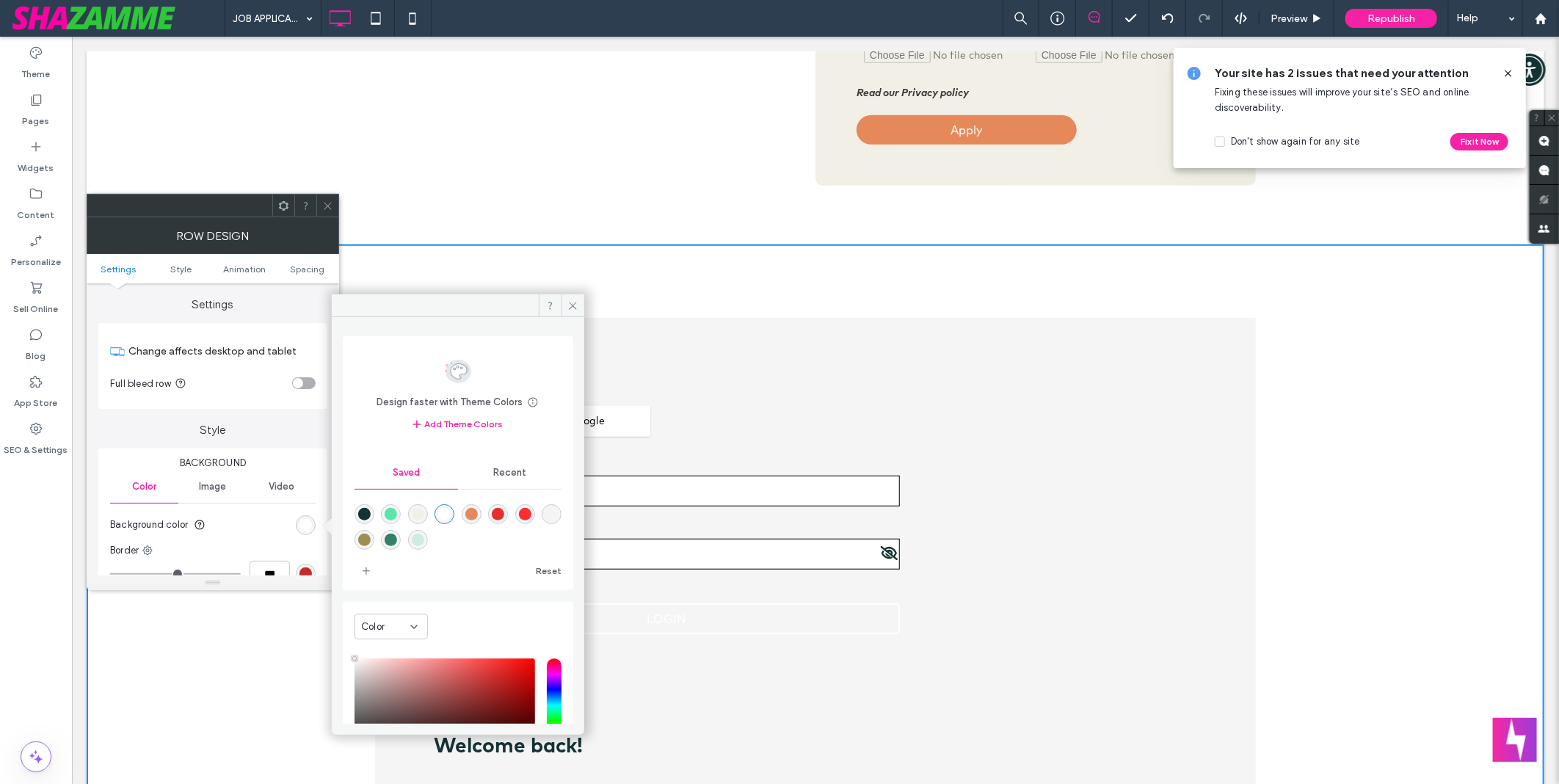
click at [412, 516] on div "rgba(242,240,230,1)" at bounding box center [418, 514] width 13 height 13
type input "*******"
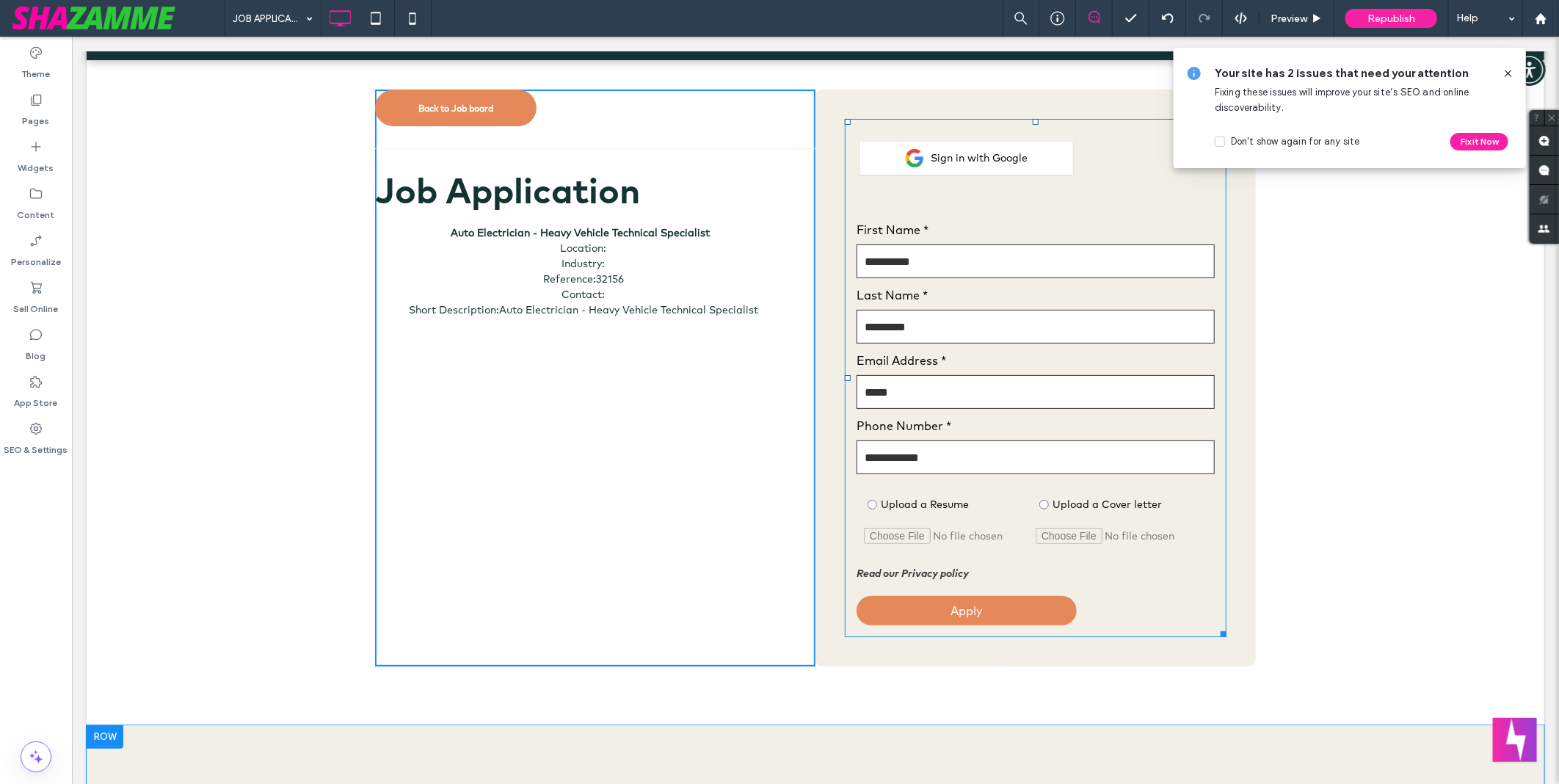
scroll to position [0, 0]
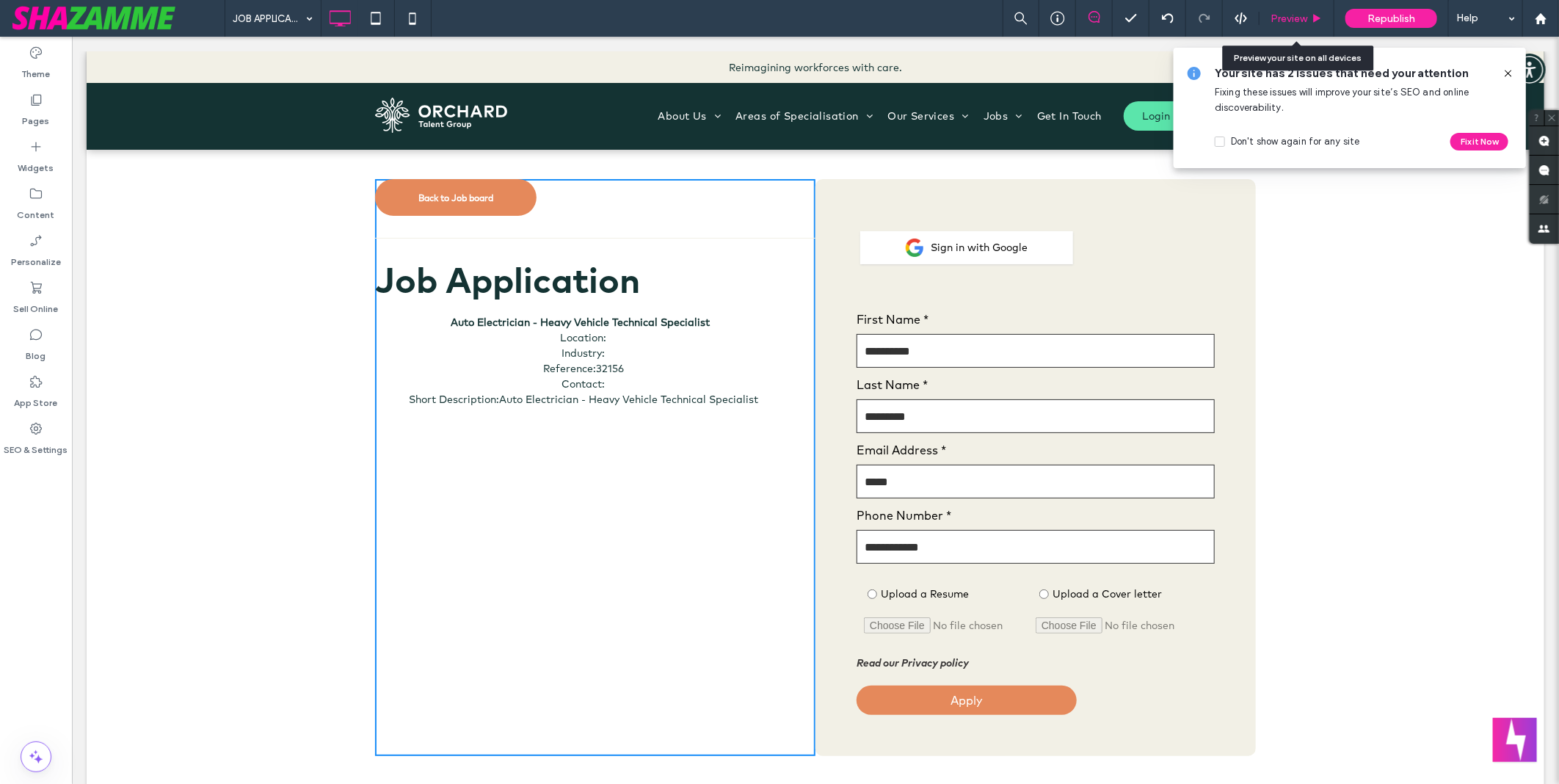
click at [1296, 10] on div "Preview" at bounding box center [1296, 18] width 75 height 37
click at [1298, 25] on div "Preview" at bounding box center [1296, 18] width 75 height 37
click at [1302, 23] on span "Preview" at bounding box center [1289, 19] width 37 height 13
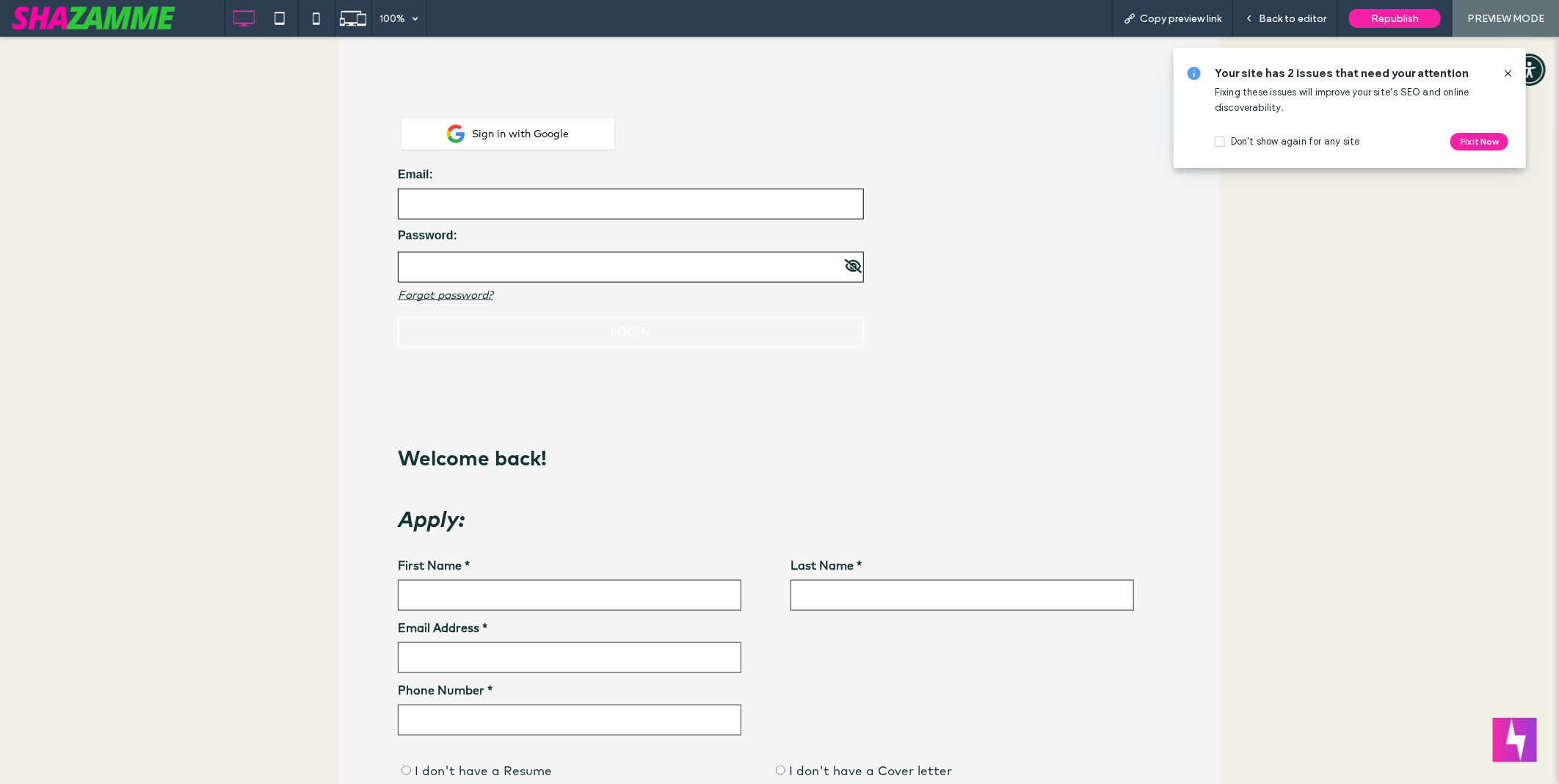
scroll to position [978, 0]
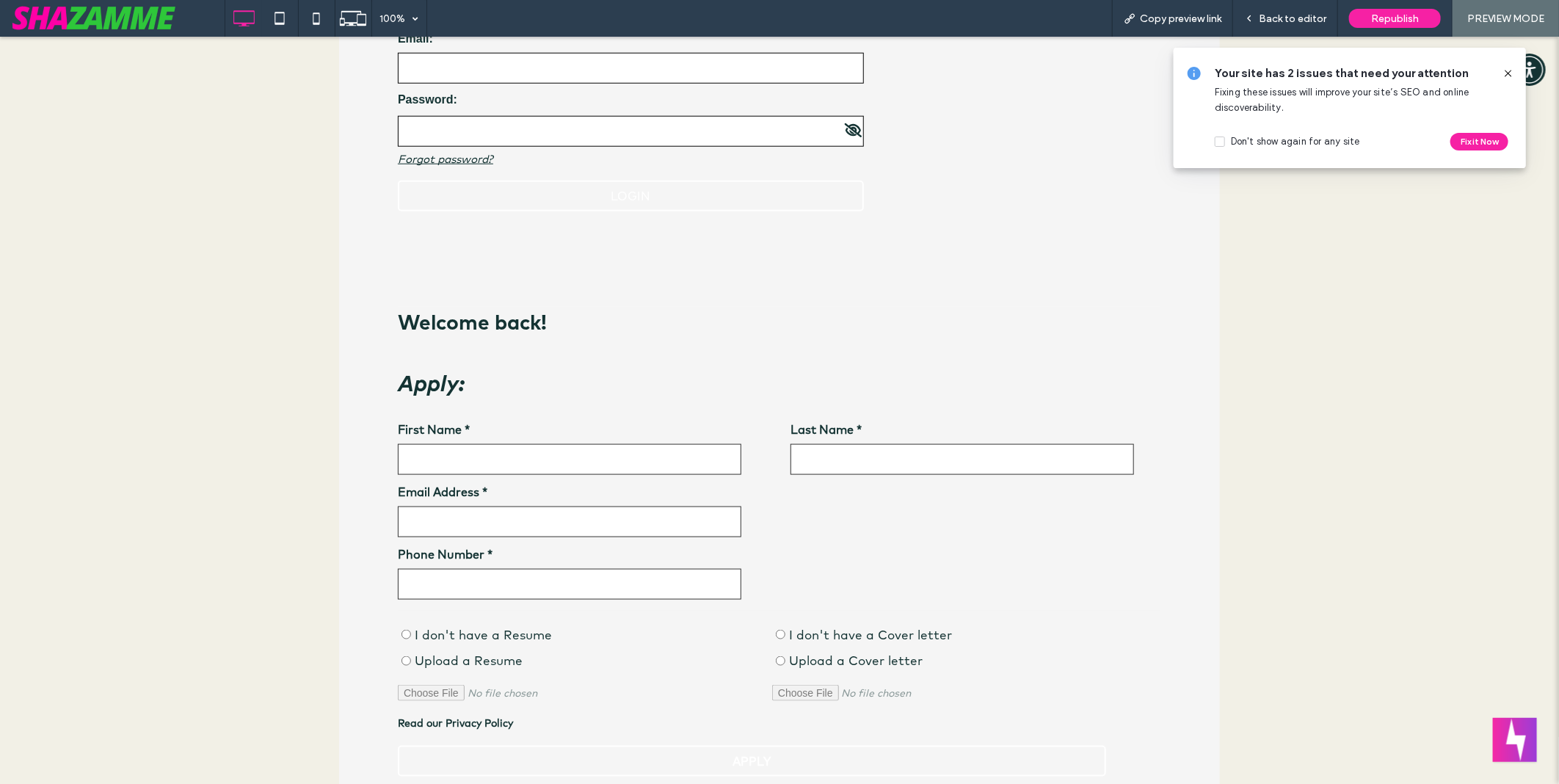
click at [570, 461] on input "First Name *" at bounding box center [570, 459] width 343 height 31
type input "****"
type input "*"
click at [851, 448] on input "Last Name *" at bounding box center [962, 459] width 343 height 31
type input "****"
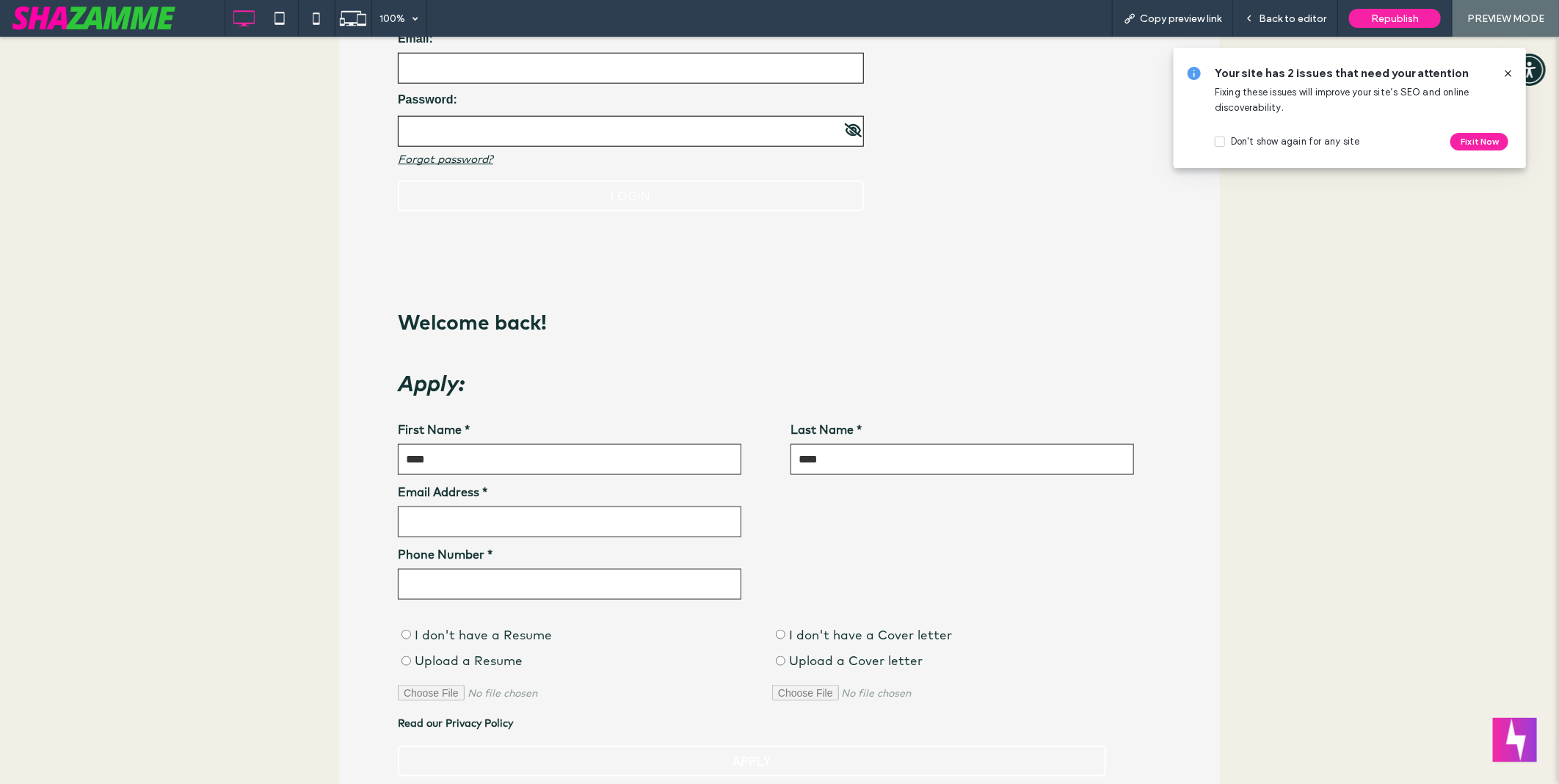
click at [583, 531] on input "Email Address *" at bounding box center [570, 521] width 343 height 31
type input "**********"
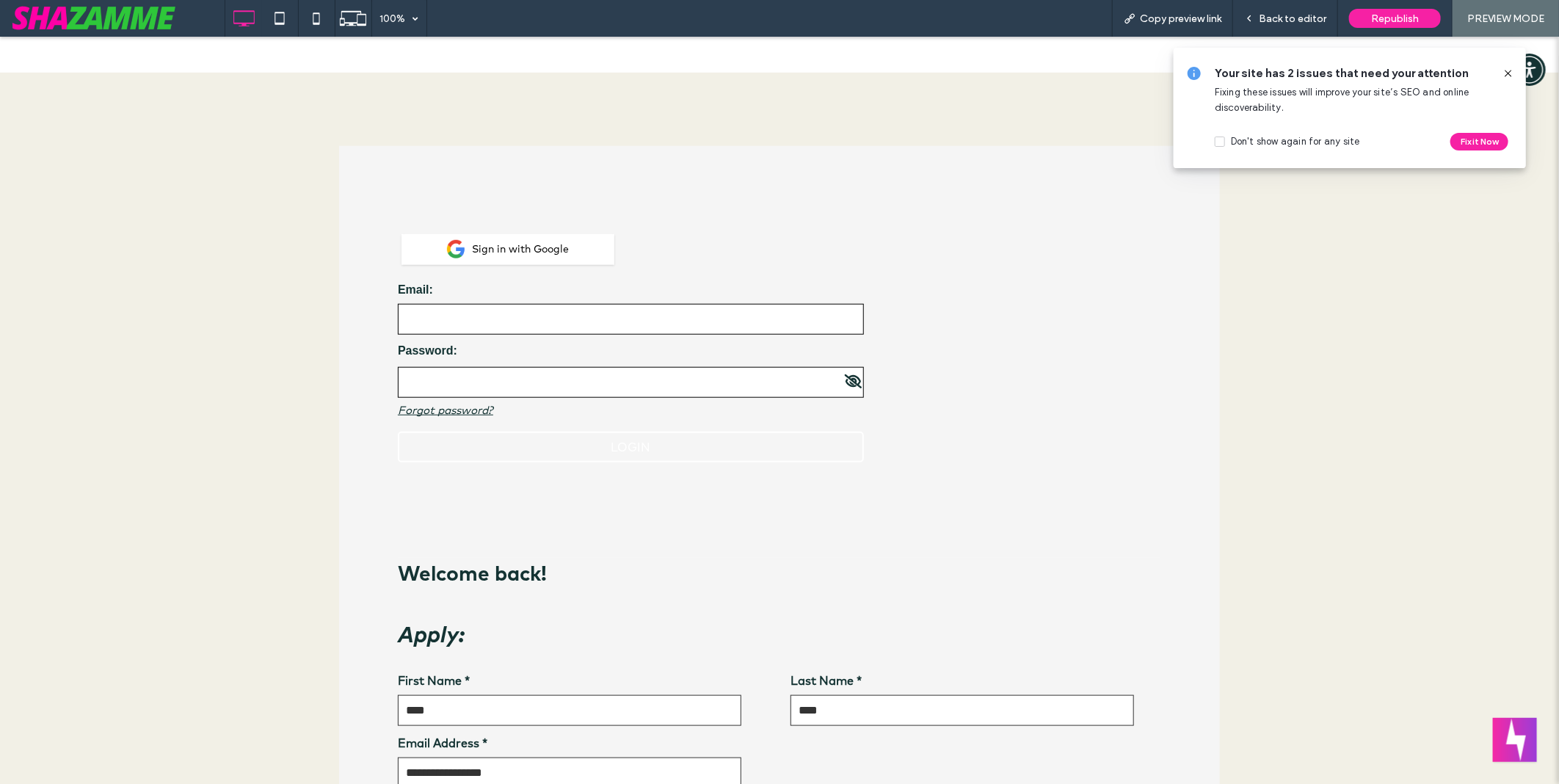
scroll to position [859, 0]
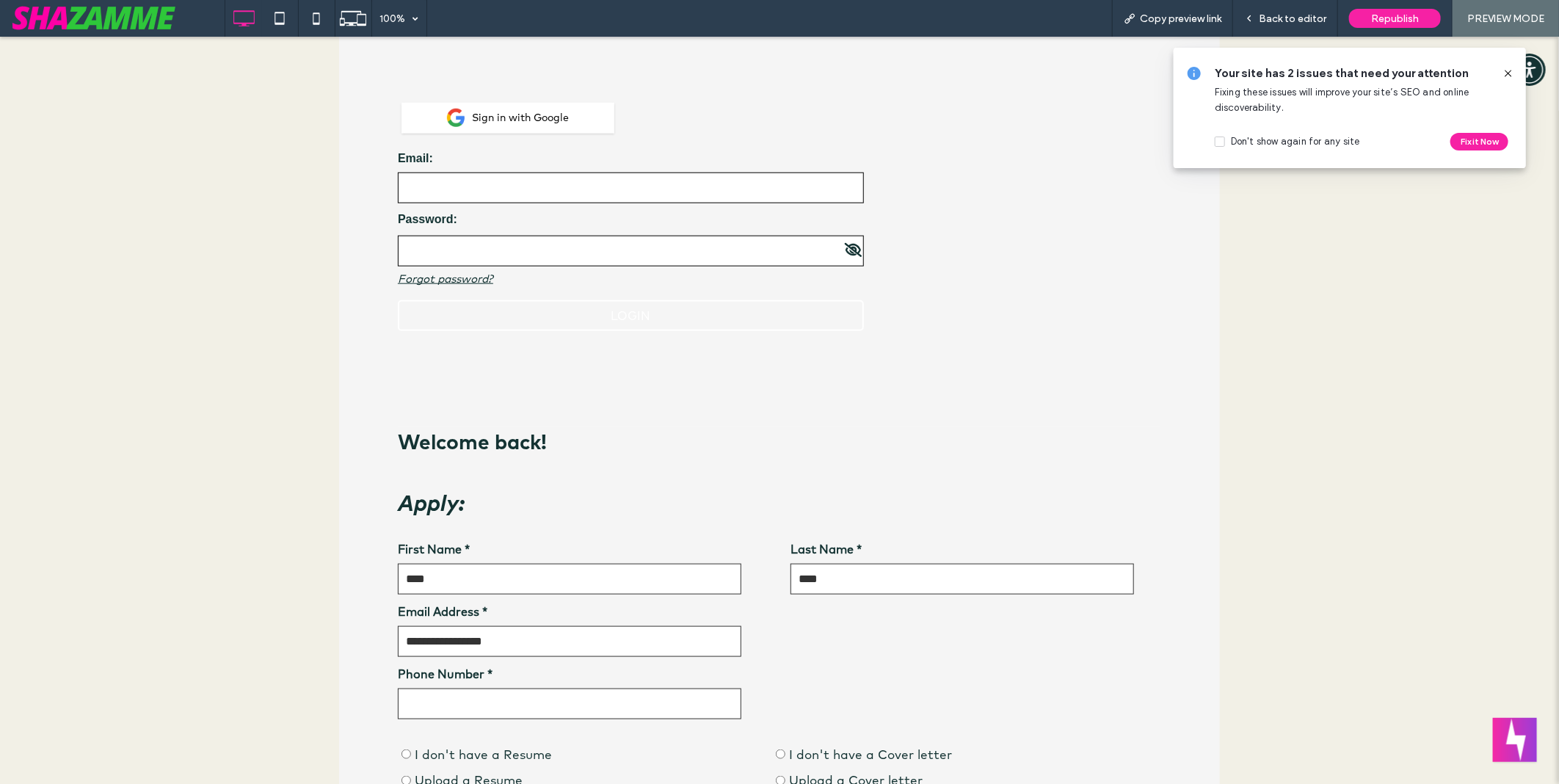
click at [525, 707] on input "Phone Number *" at bounding box center [570, 703] width 343 height 31
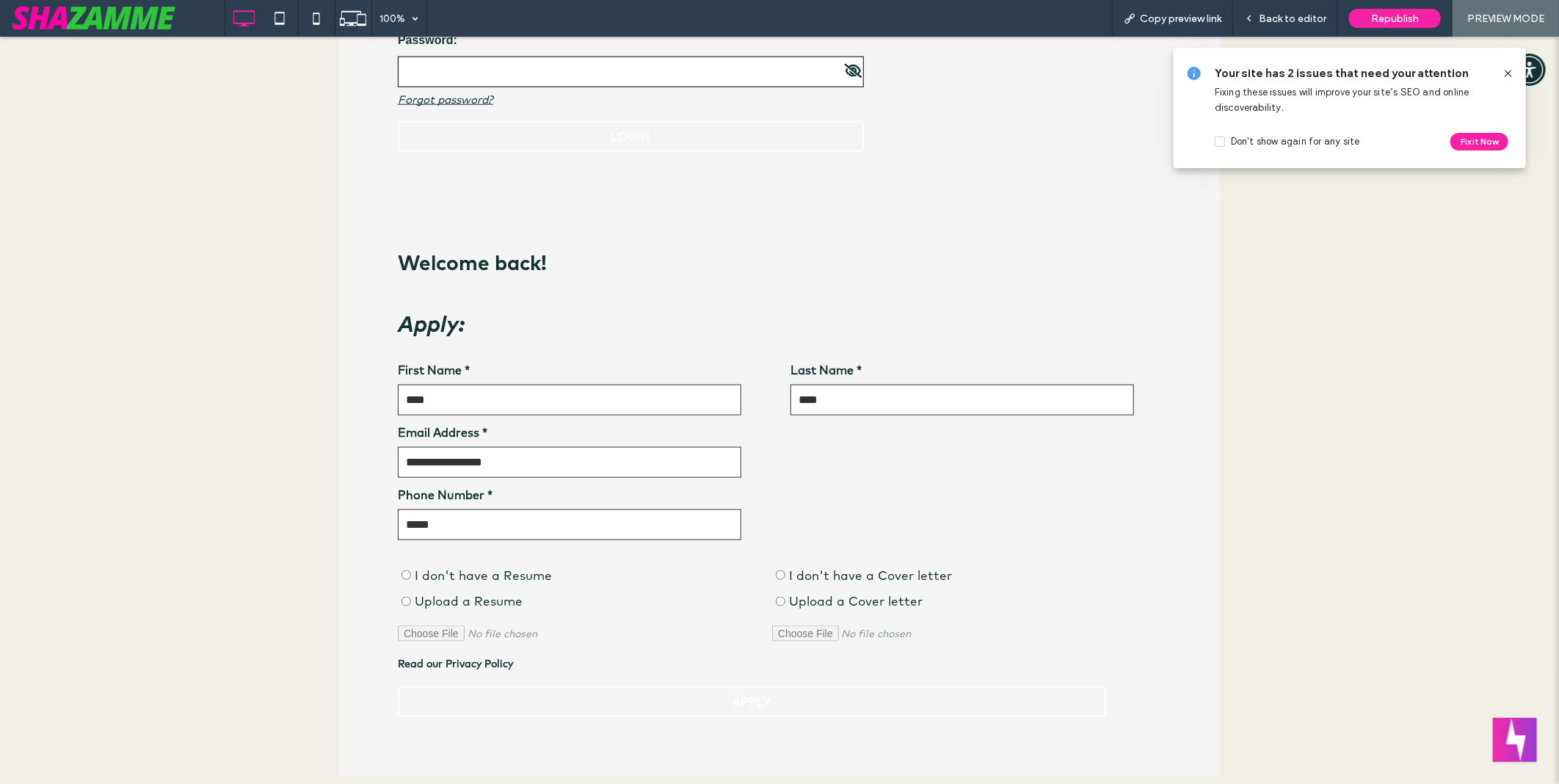
scroll to position [1185, 0]
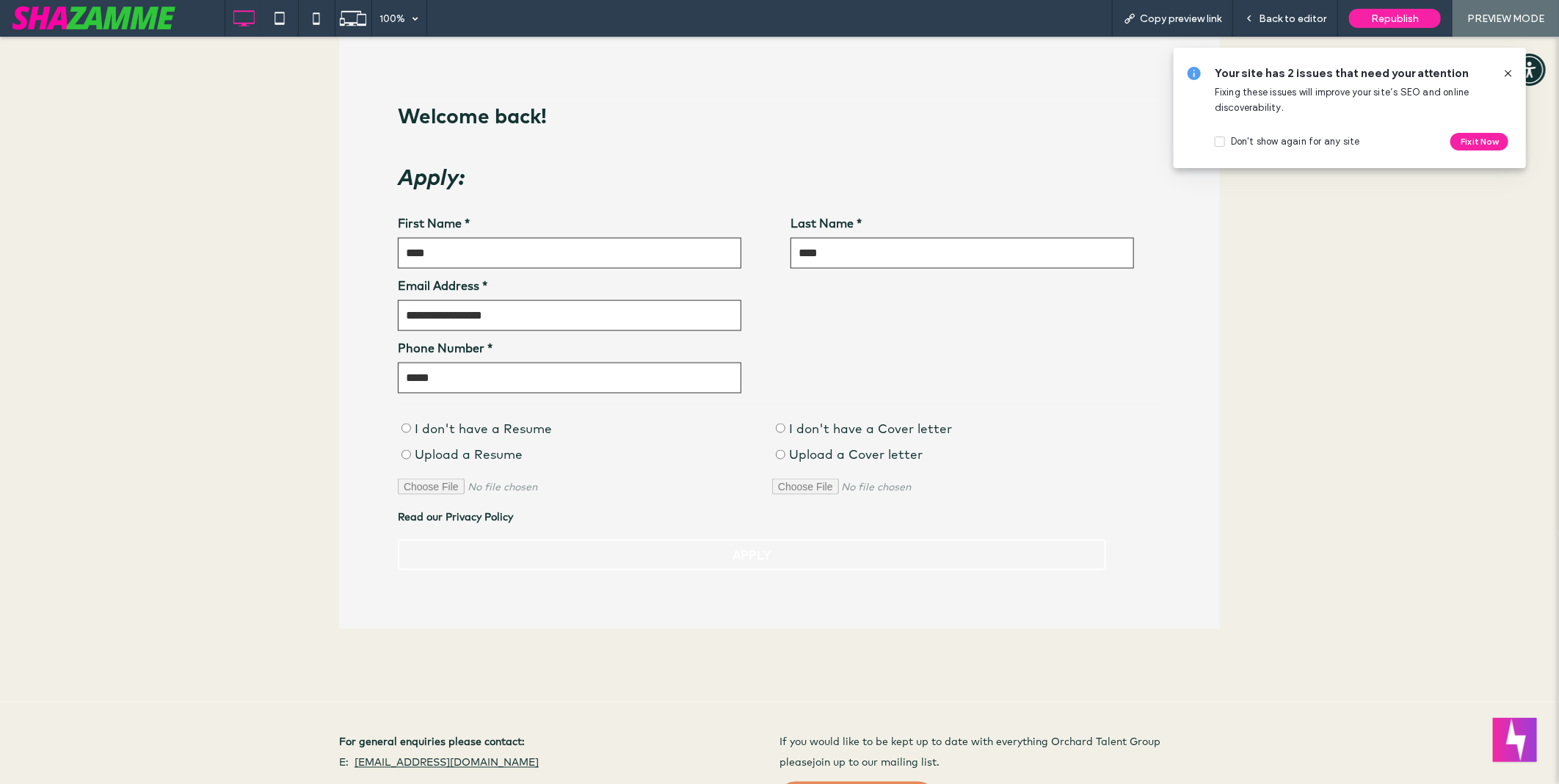
type input "*****"
click at [487, 427] on label "I don't have a Resume" at bounding box center [483, 428] width 137 height 19
click at [825, 430] on label "I don't have a Cover letter" at bounding box center [871, 428] width 163 height 19
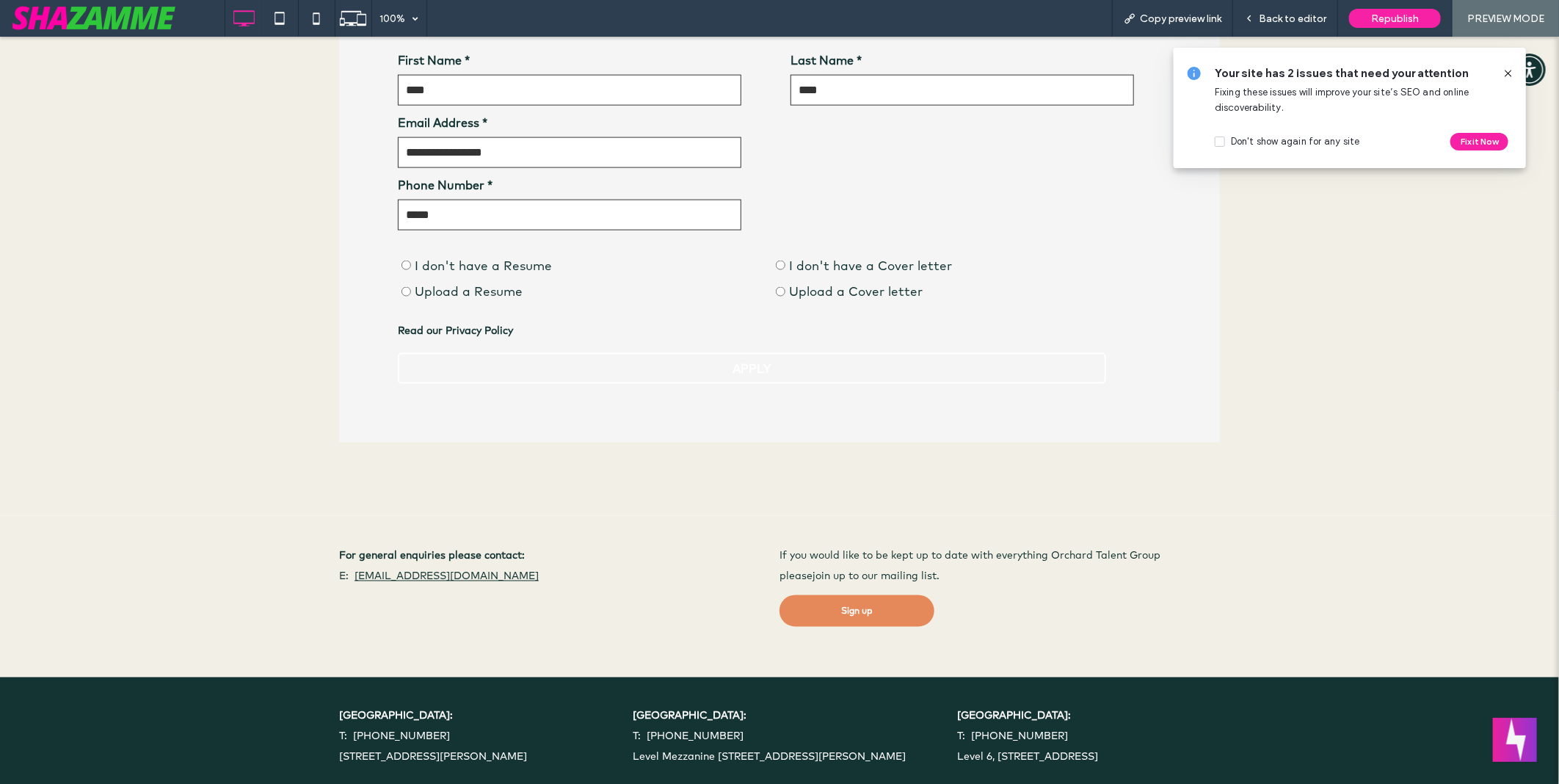
scroll to position [1325, 0]
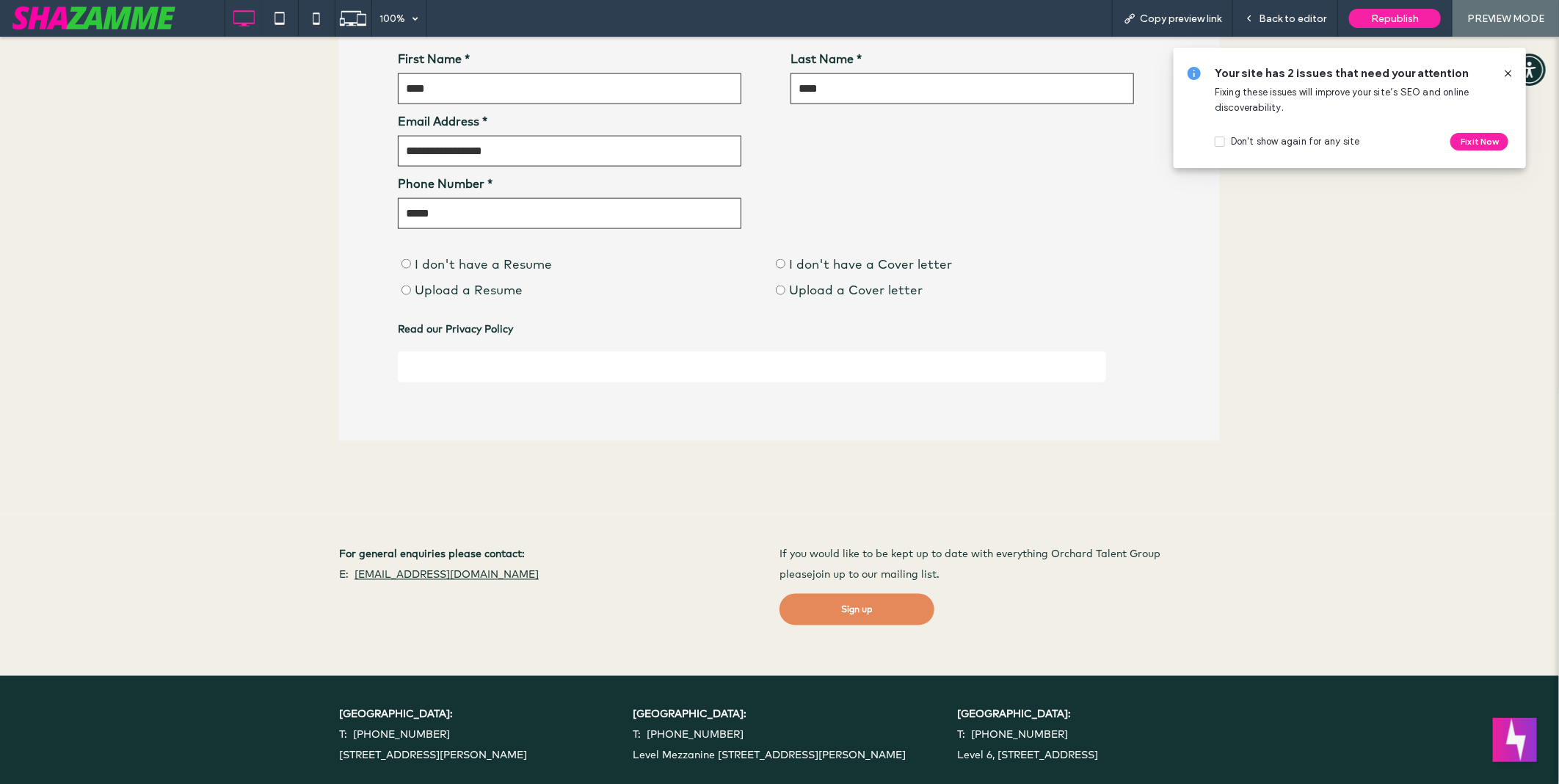
click at [562, 376] on div "APPLY Submiting application..." at bounding box center [752, 366] width 709 height 31
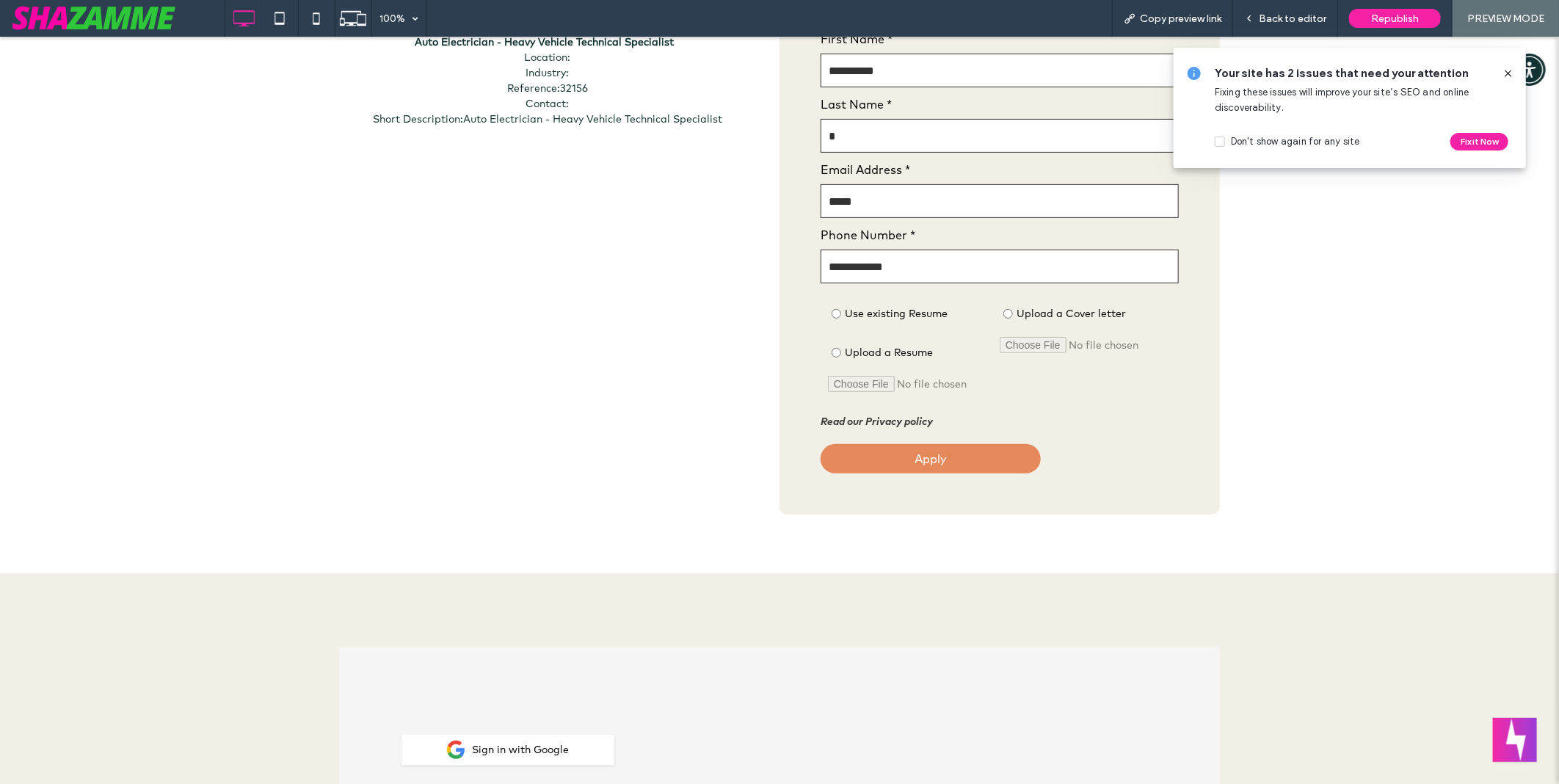
scroll to position [0, 0]
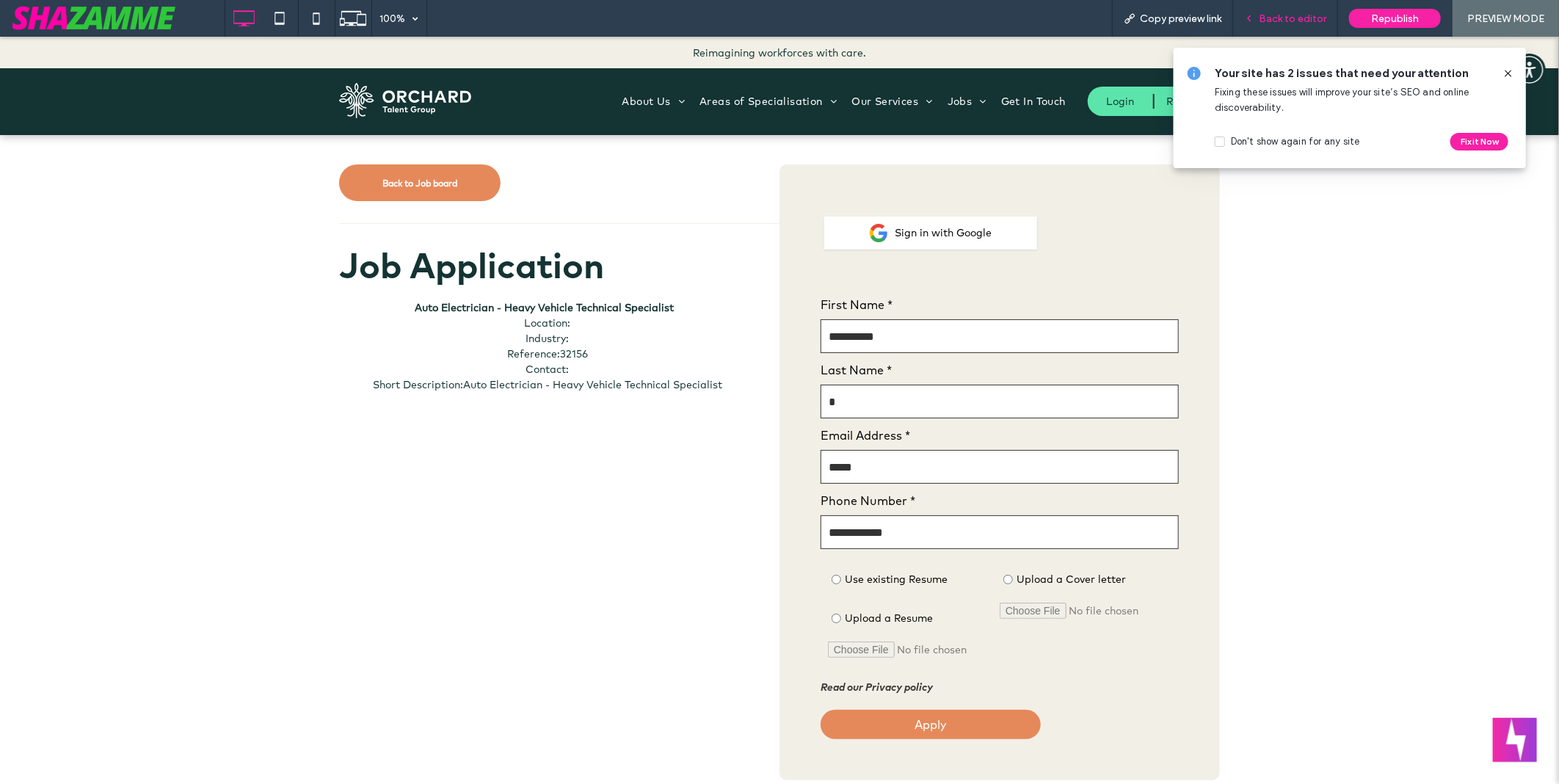
click at [1293, 13] on span "Back to editor" at bounding box center [1292, 19] width 68 height 13
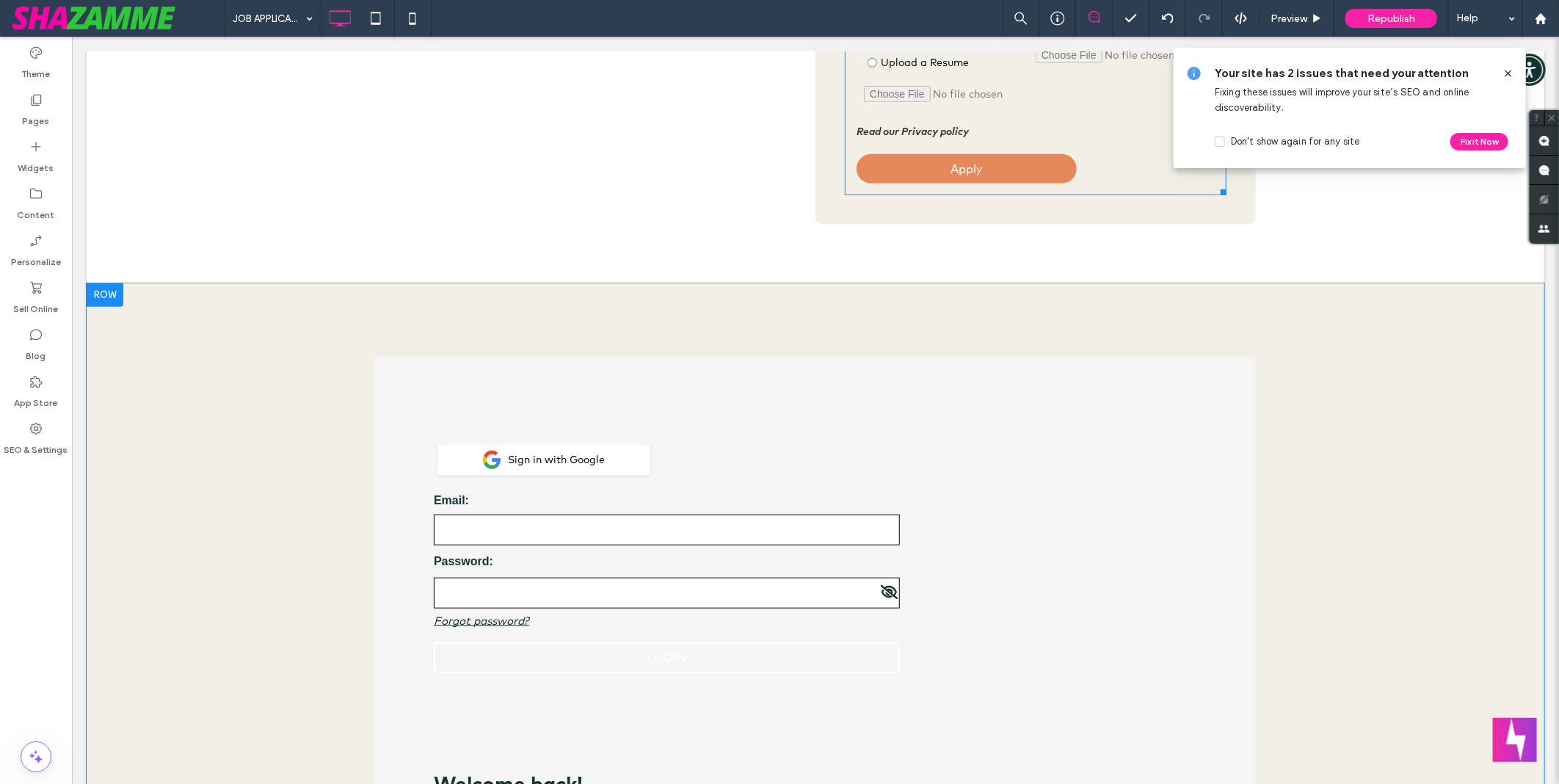
scroll to position [733, 0]
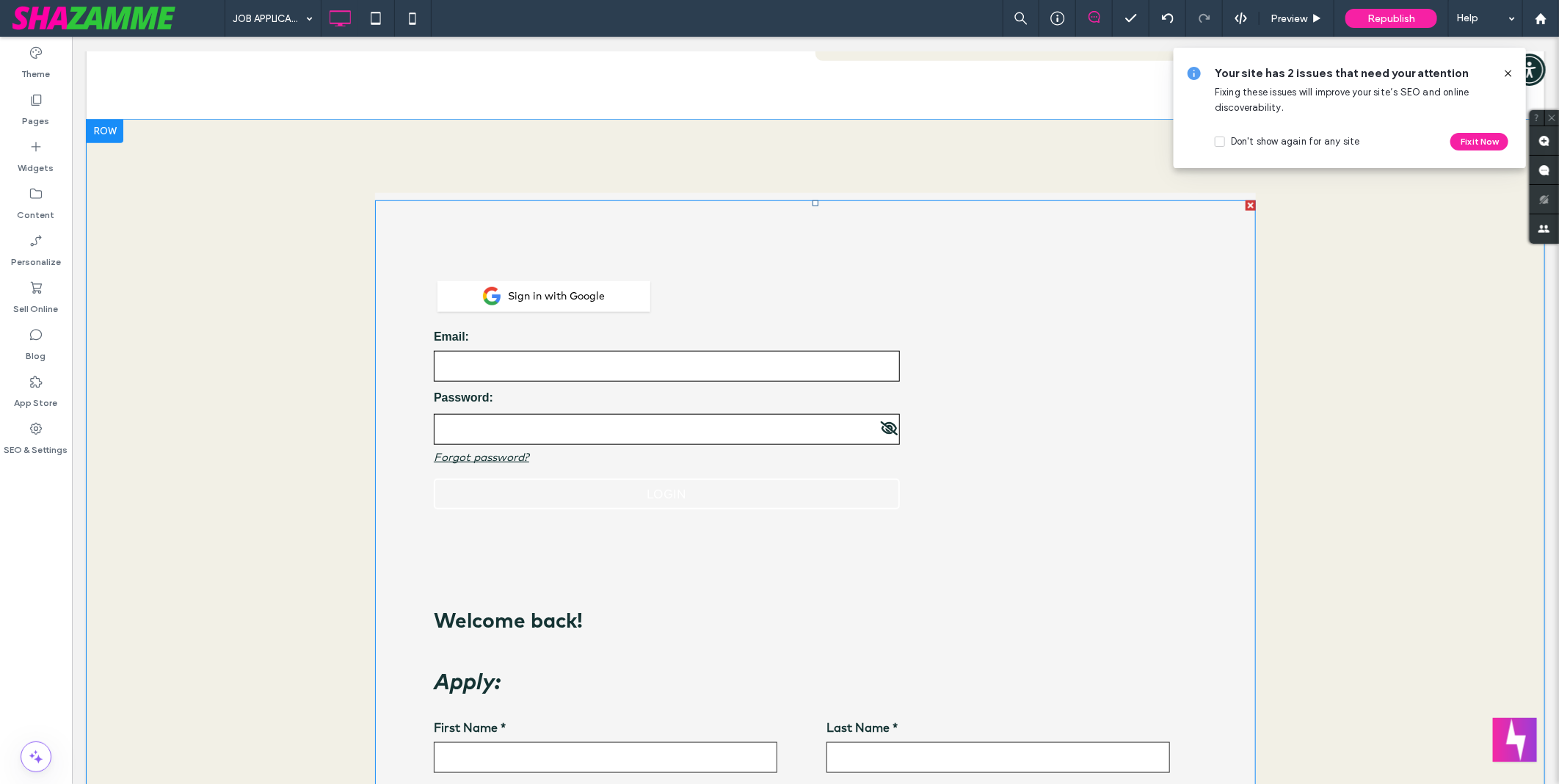
click at [1113, 449] on span at bounding box center [814, 666] width 881 height 932
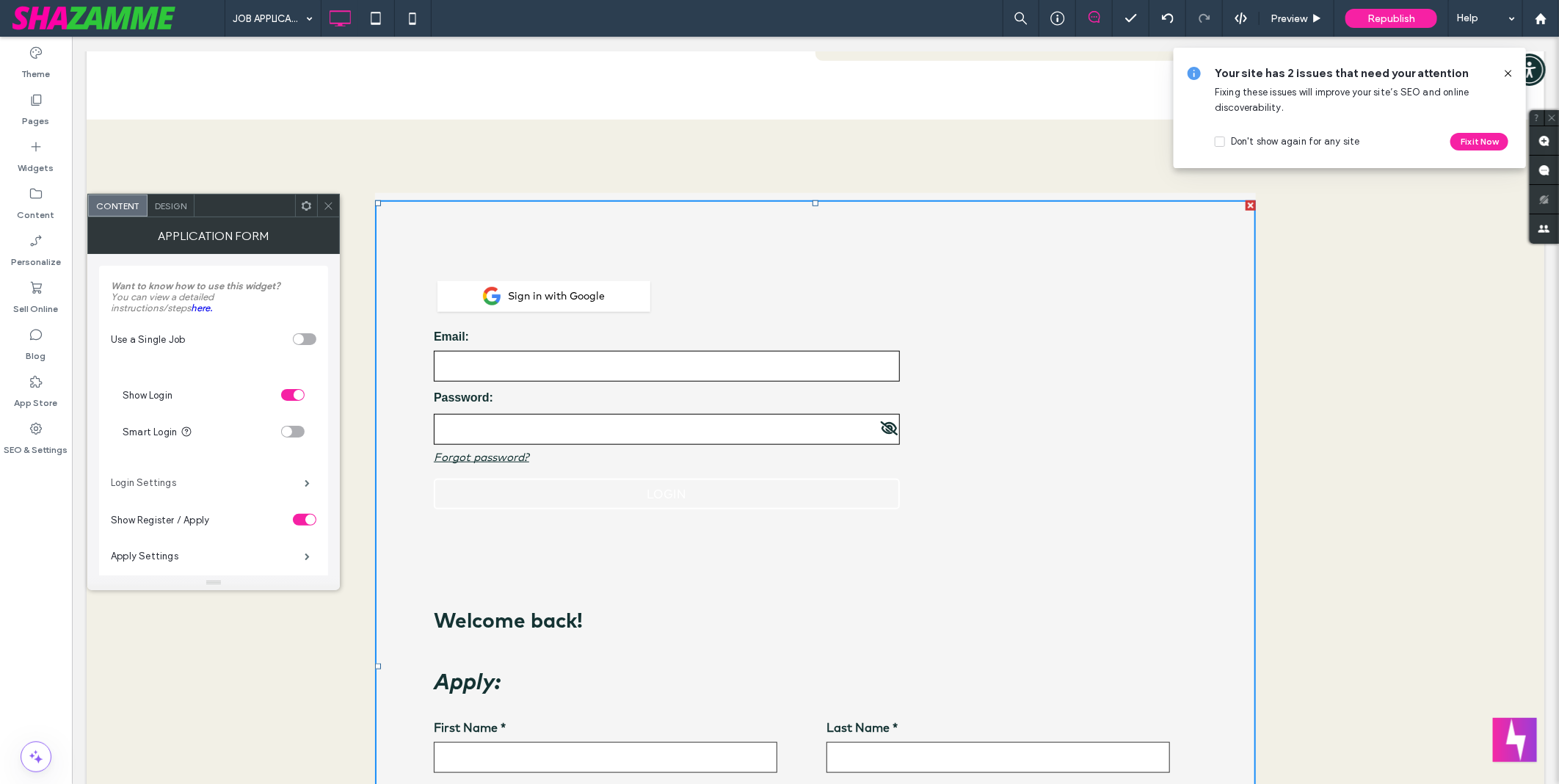
click at [166, 482] on label "Login Settings" at bounding box center [208, 483] width 194 height 29
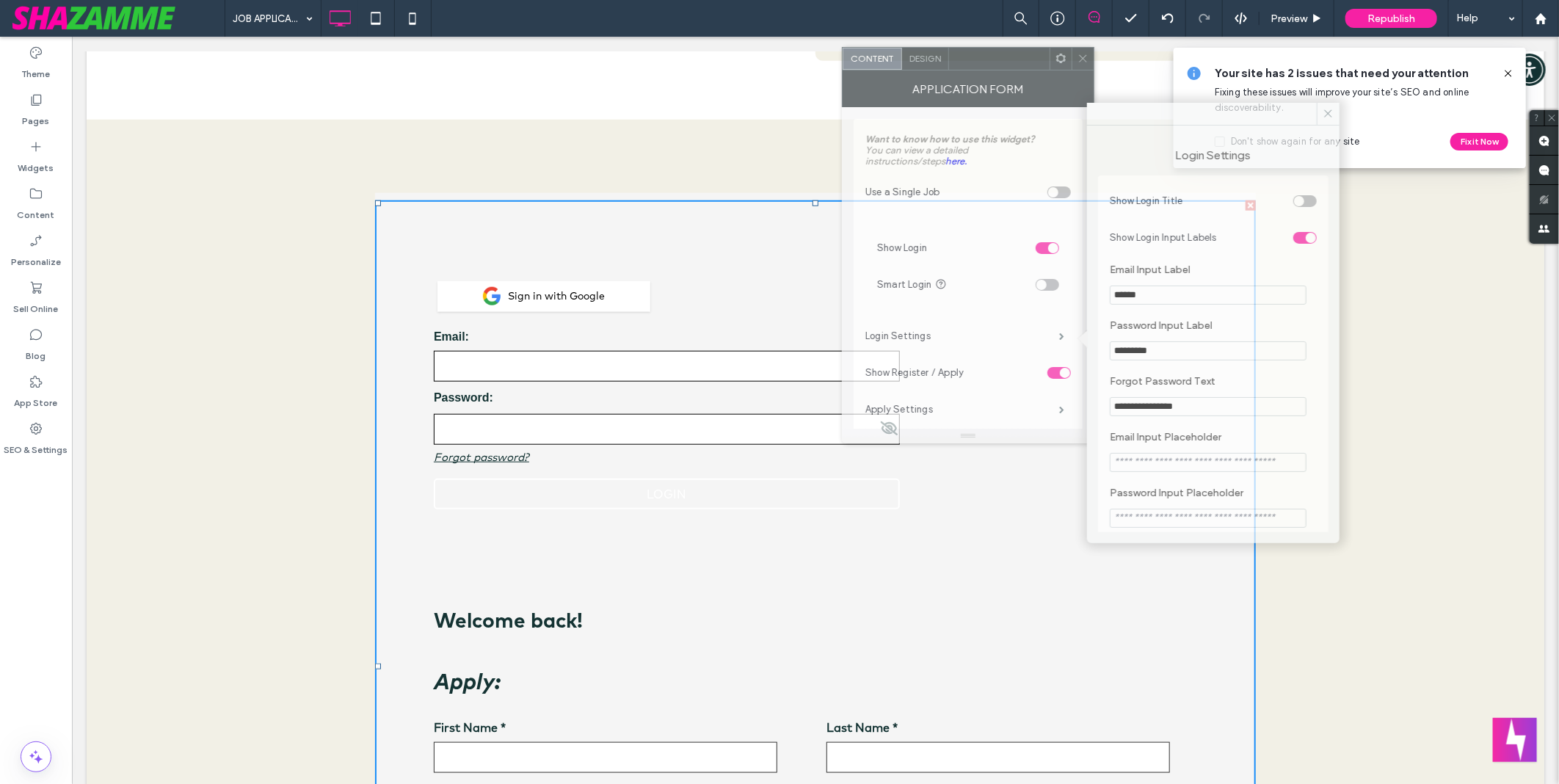
drag, startPoint x: 216, startPoint y: 214, endPoint x: 970, endPoint y: 67, distance: 768.2
click at [970, 67] on div at bounding box center [999, 59] width 100 height 22
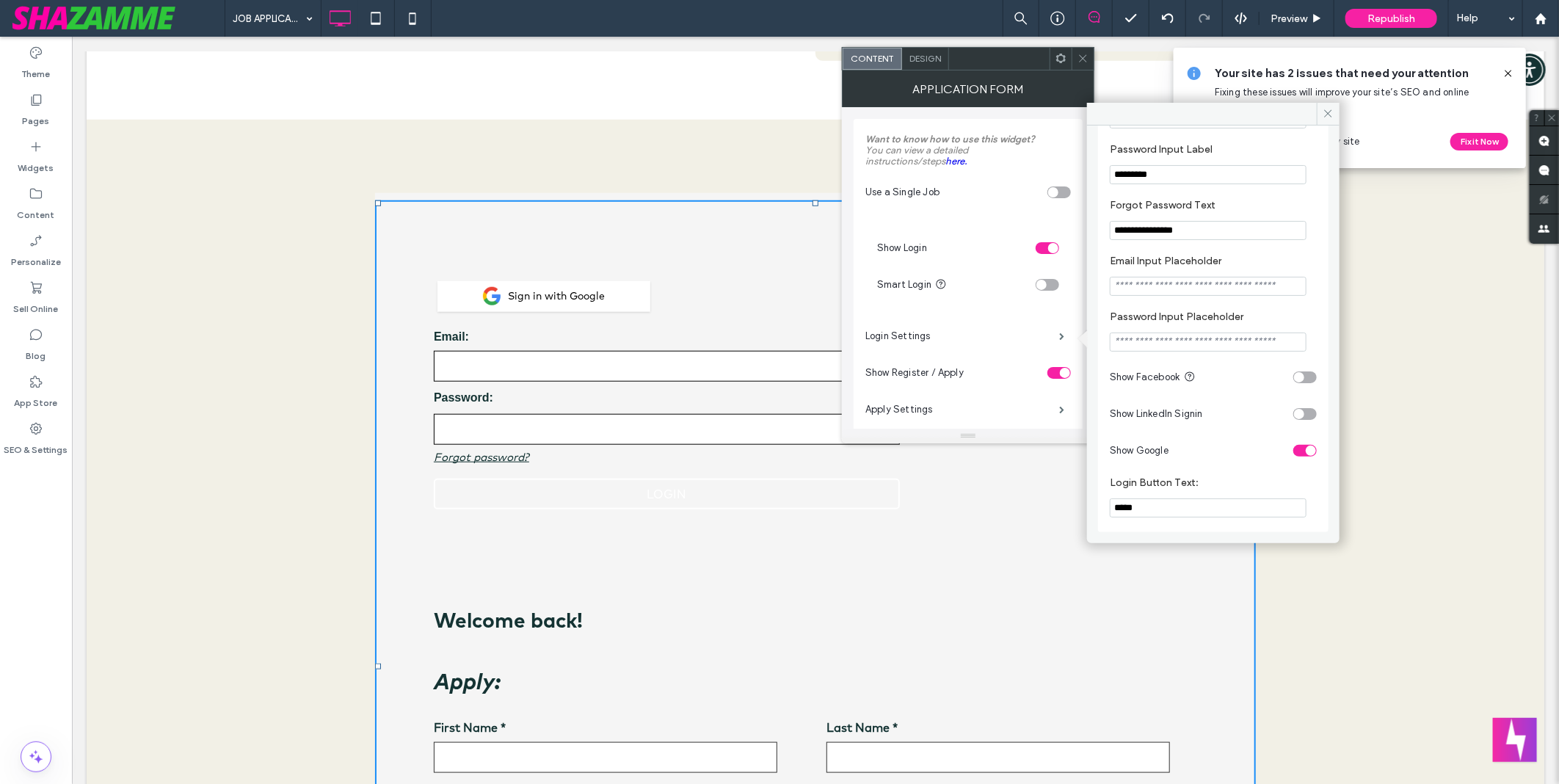
scroll to position [181, 0]
click at [1052, 246] on div "toggle" at bounding box center [1054, 248] width 10 height 10
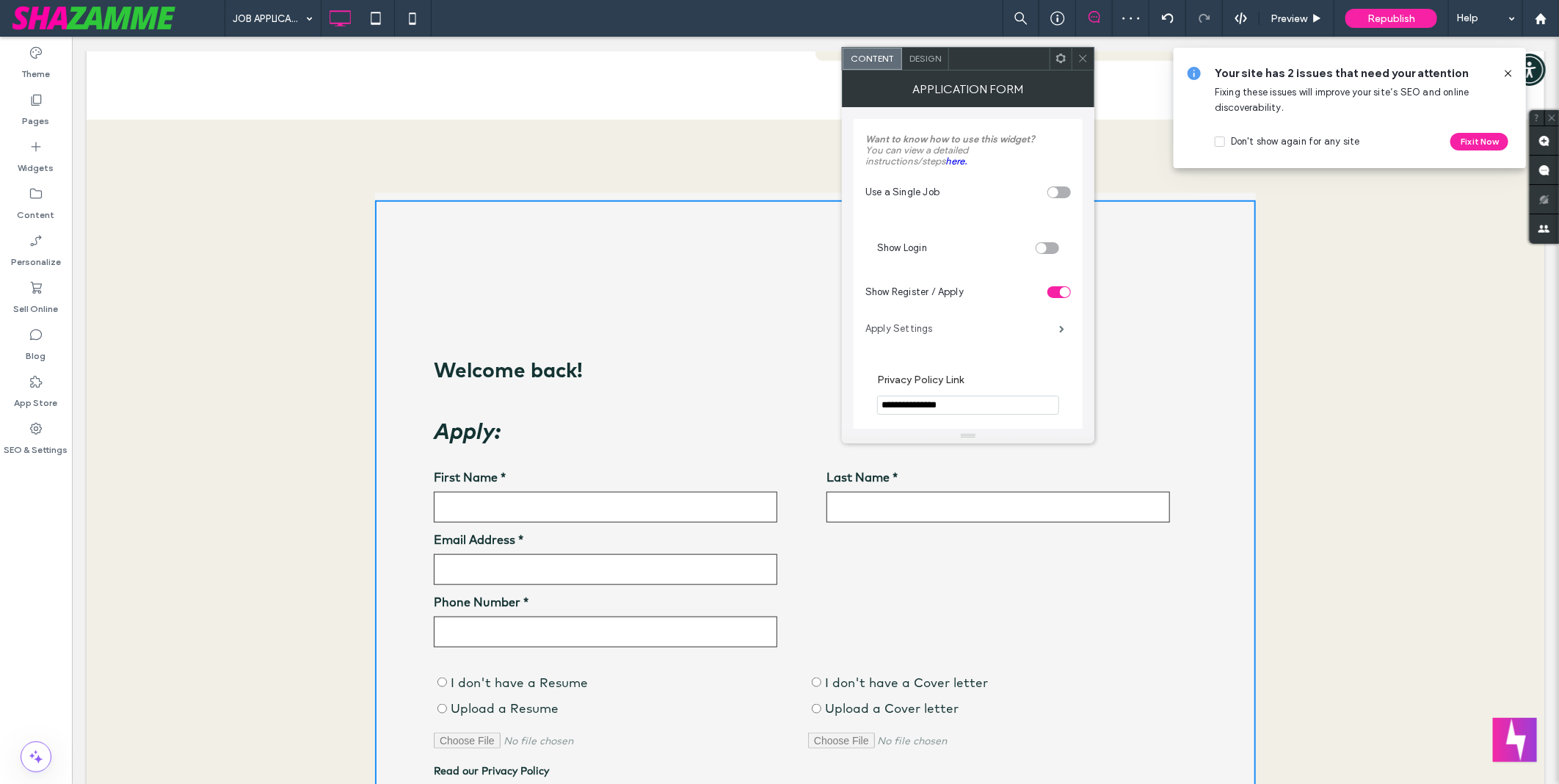
click at [991, 339] on label "Apply Settings" at bounding box center [963, 329] width 194 height 29
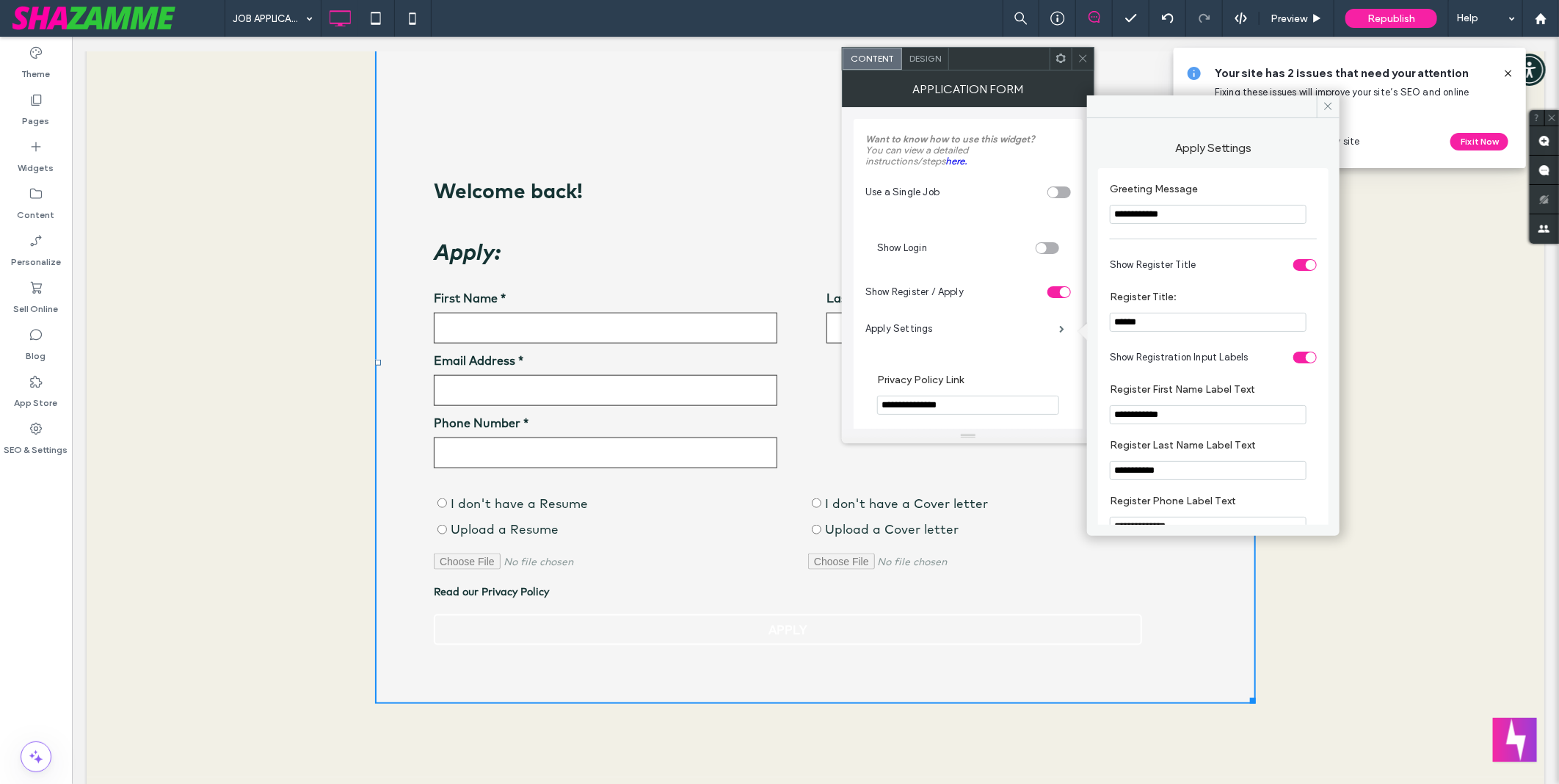
scroll to position [815, 0]
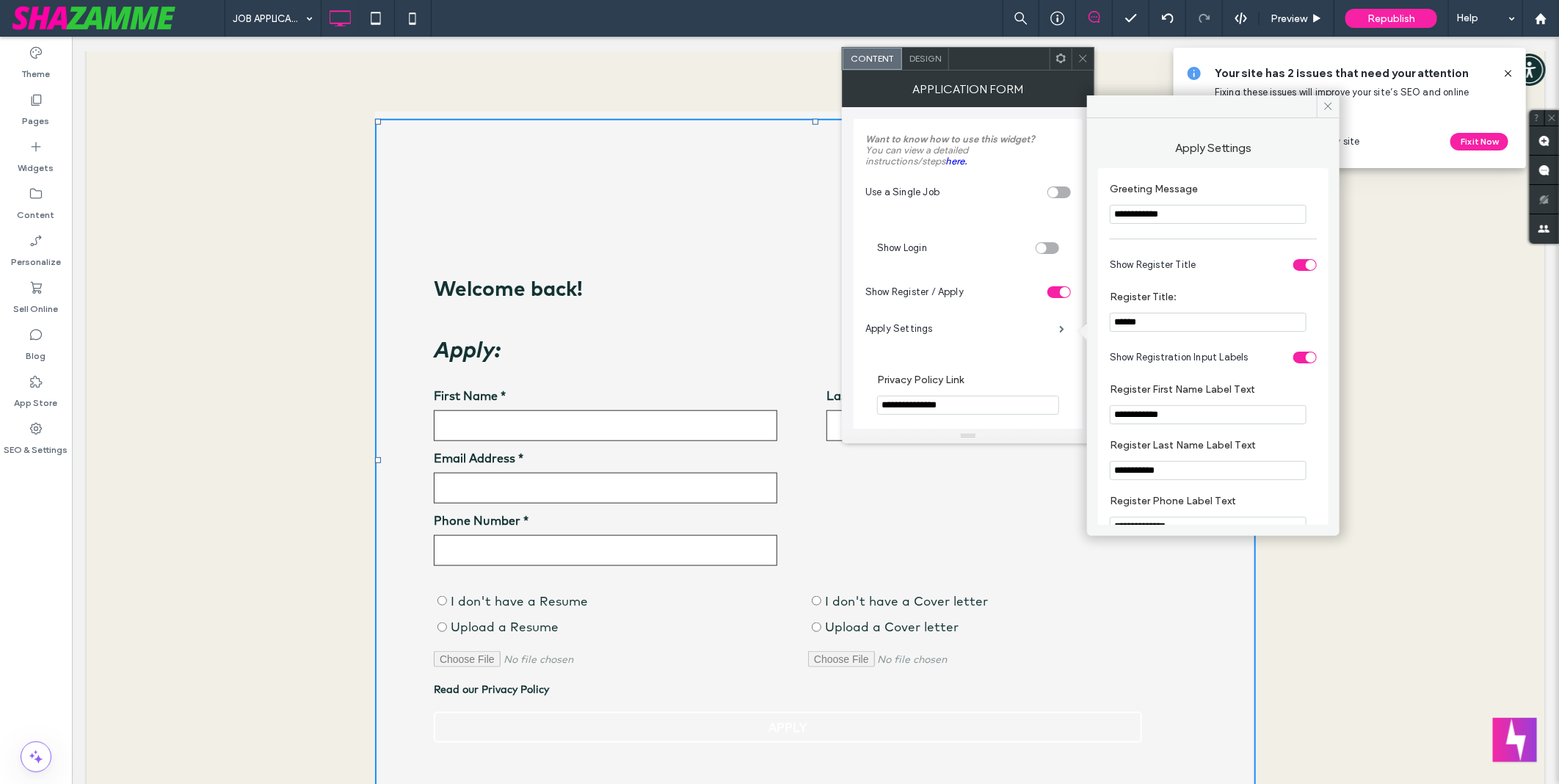
click at [1293, 265] on div "toggle" at bounding box center [1304, 265] width 23 height 12
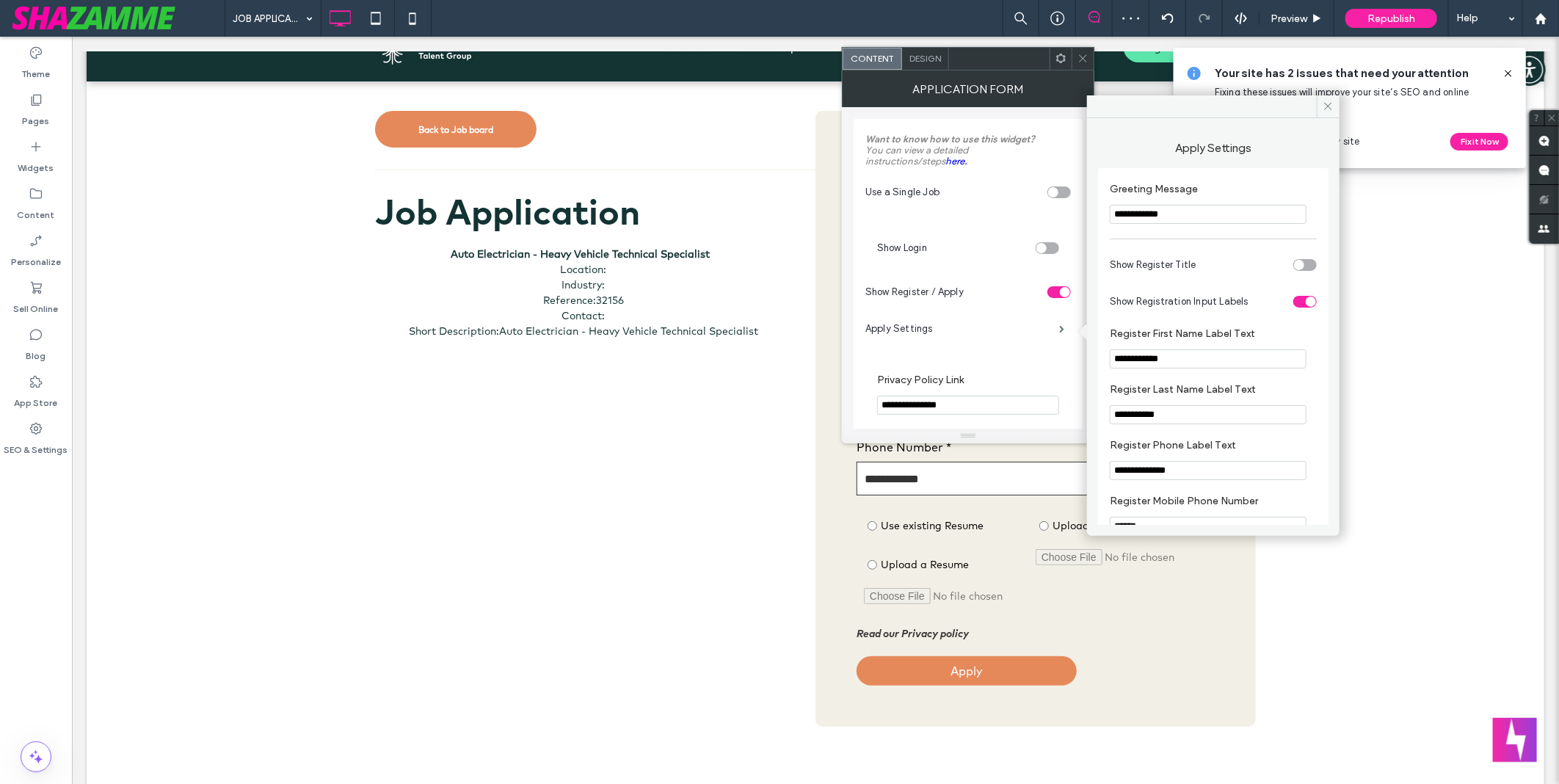
scroll to position [0, 0]
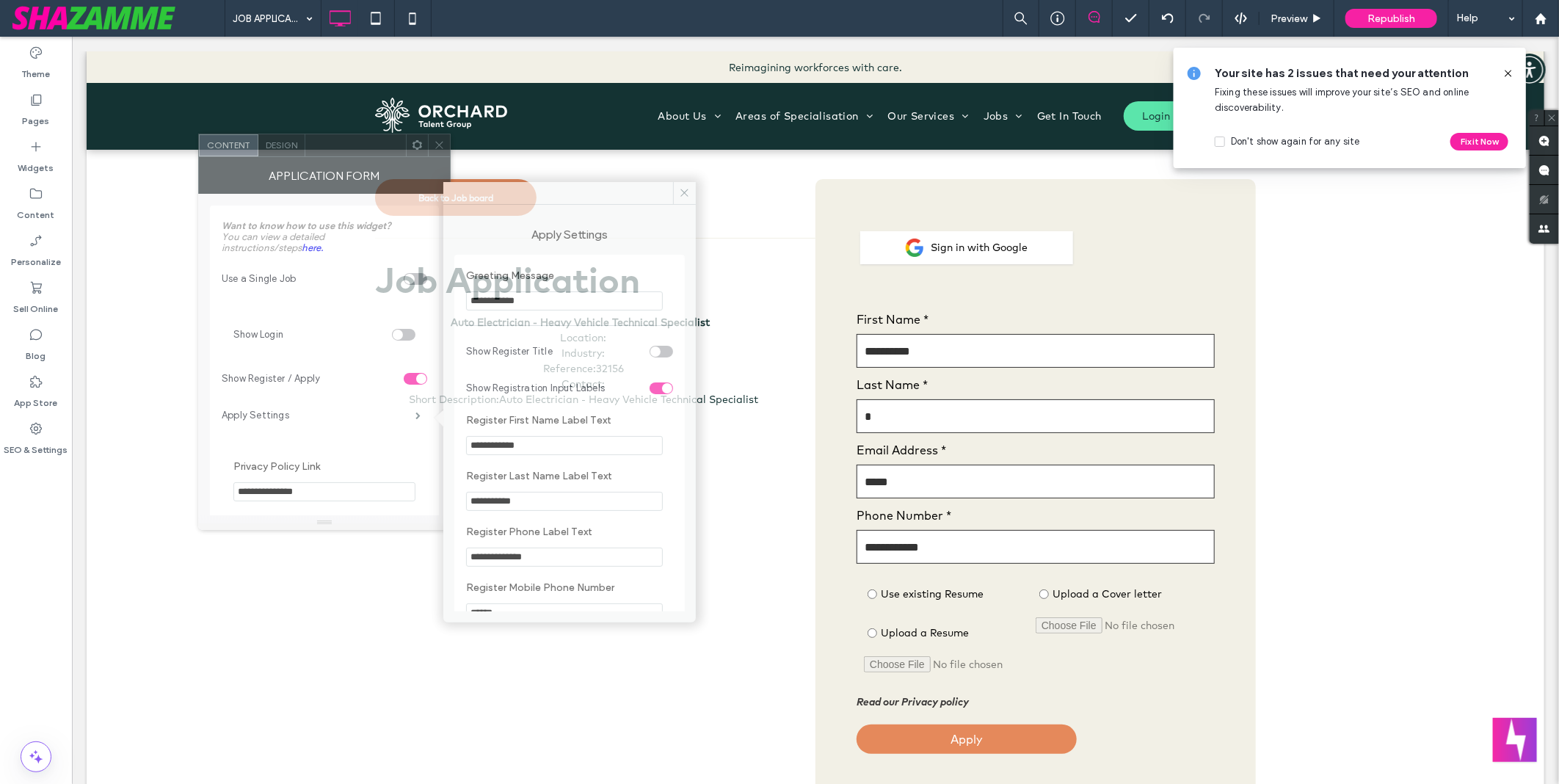
drag, startPoint x: 1008, startPoint y: 63, endPoint x: 335, endPoint y: 148, distance: 678.3
click at [335, 148] on div at bounding box center [355, 146] width 100 height 22
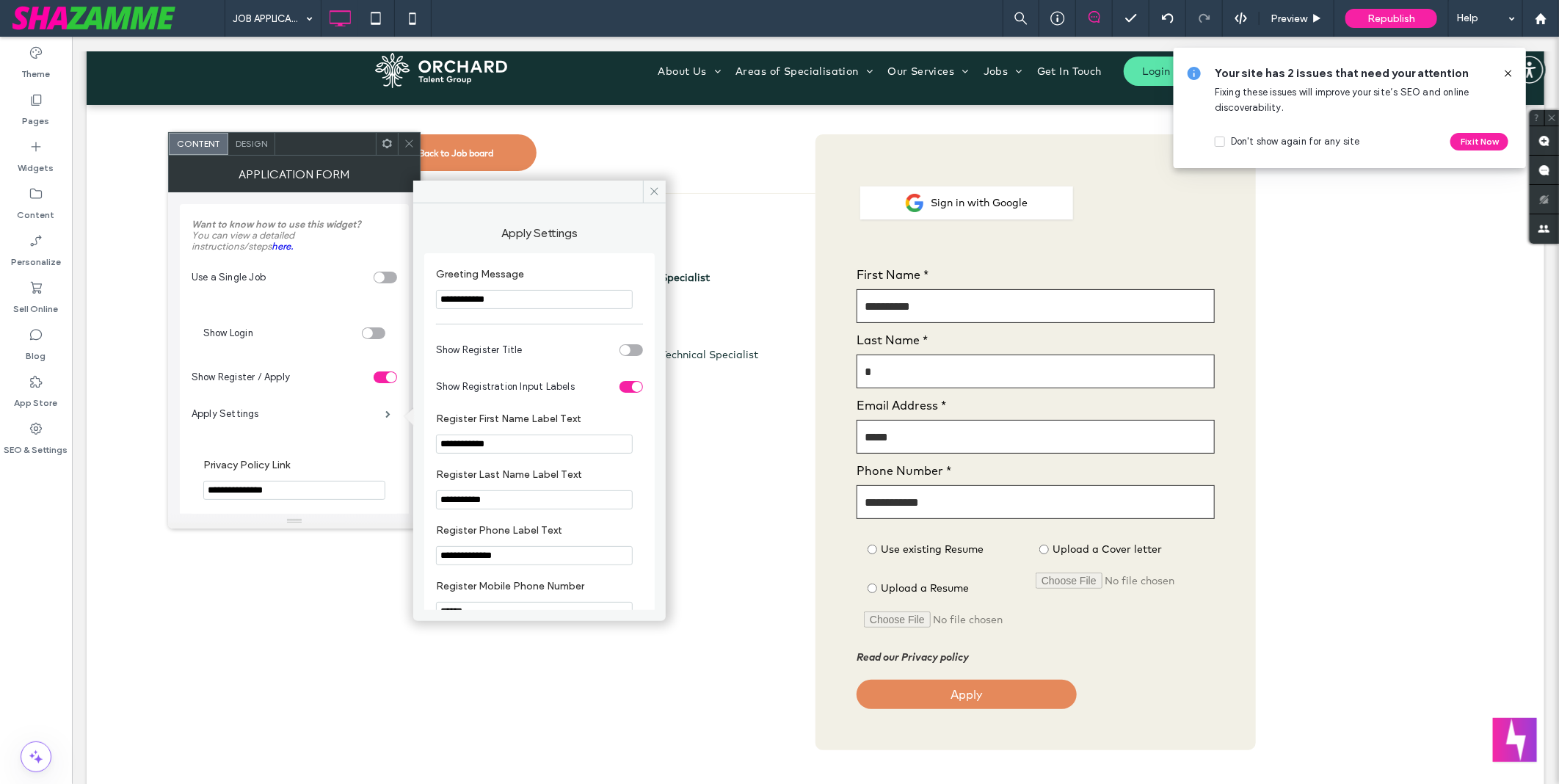
scroll to position [81, 0]
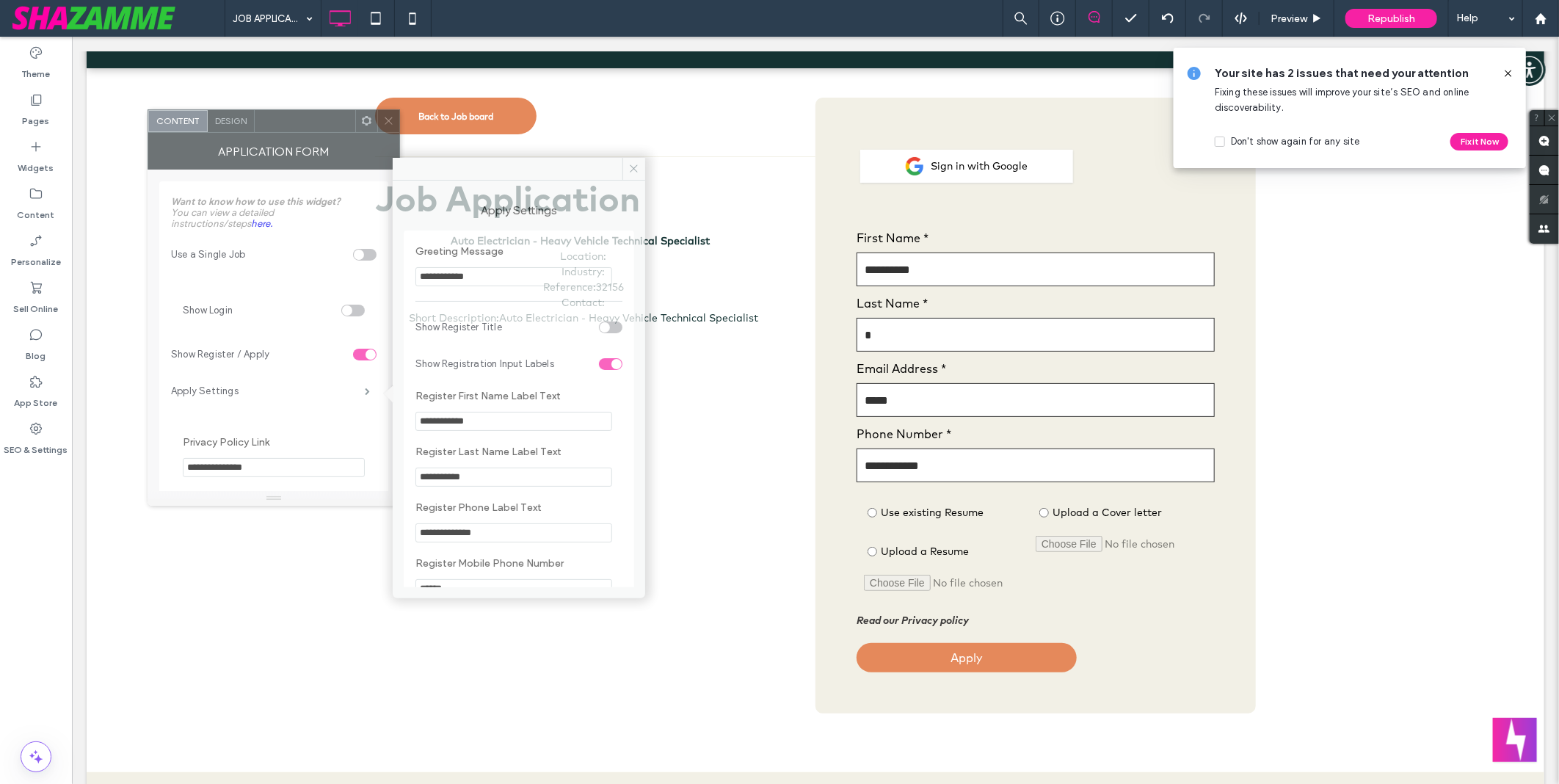
drag, startPoint x: 327, startPoint y: 162, endPoint x: 285, endPoint y: 121, distance: 58.7
click at [285, 133] on div "Application Form" at bounding box center [274, 151] width 252 height 37
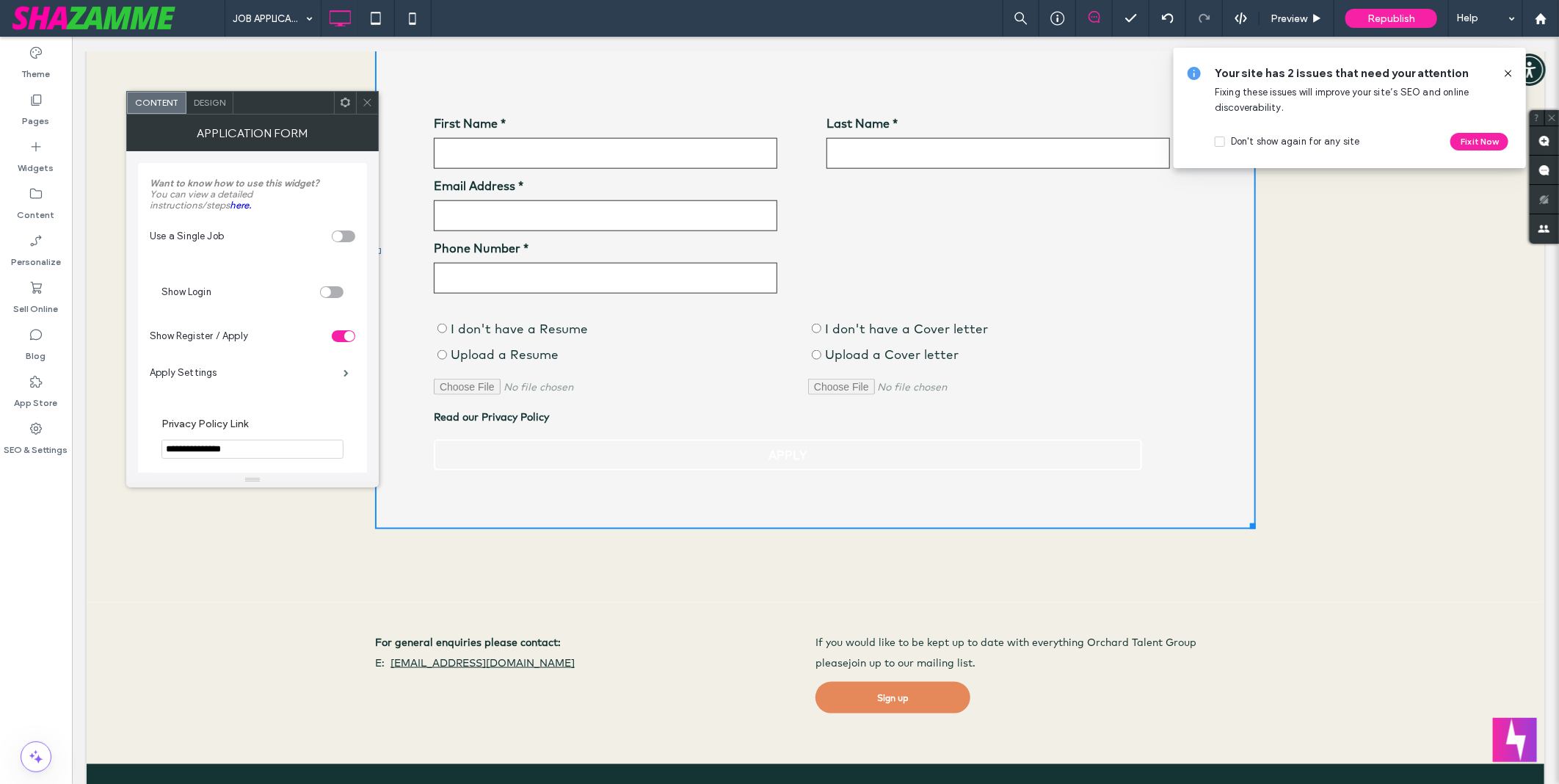
scroll to position [978, 0]
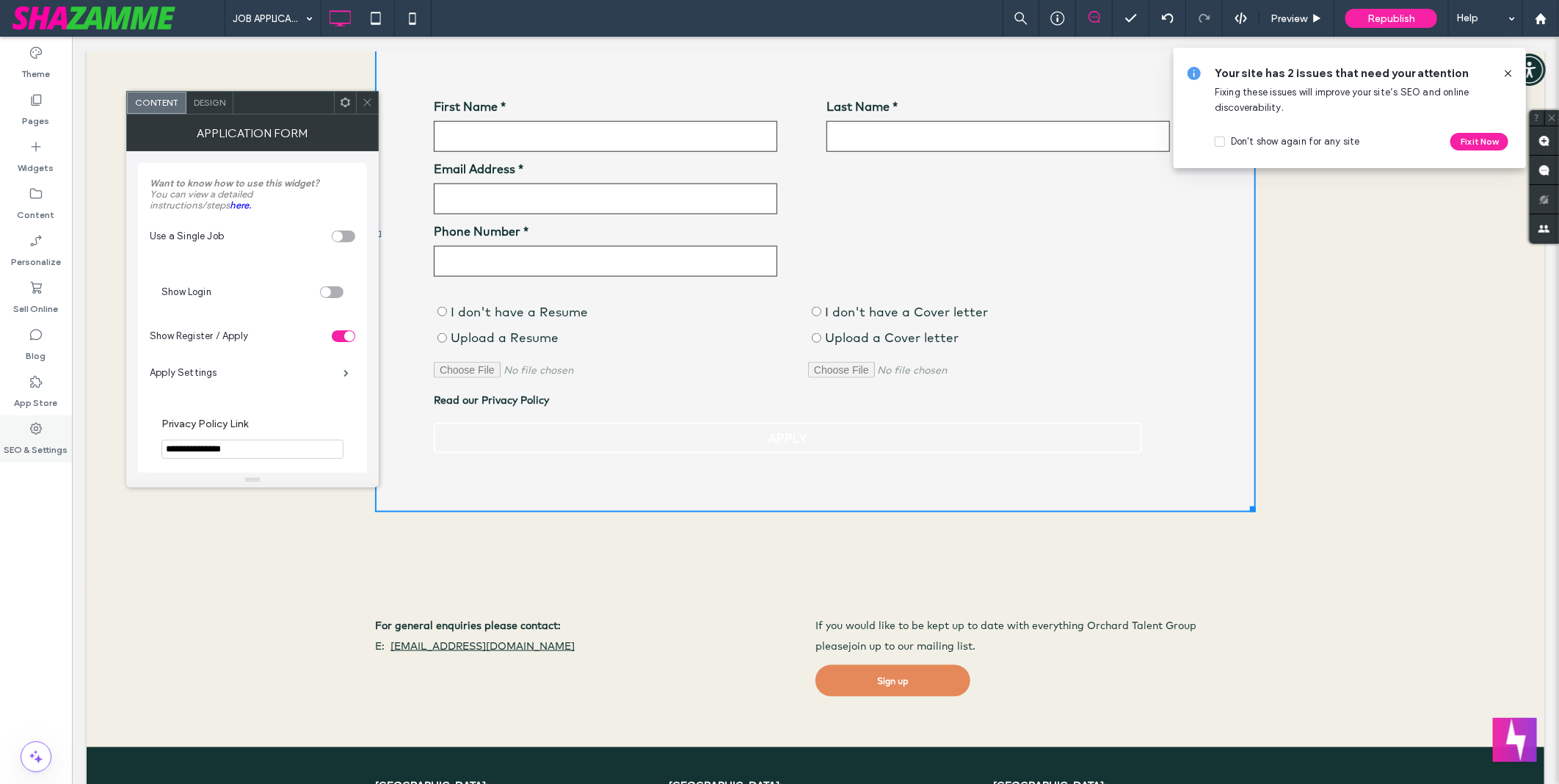
click at [49, 431] on div "SEO & Settings" at bounding box center [36, 438] width 72 height 47
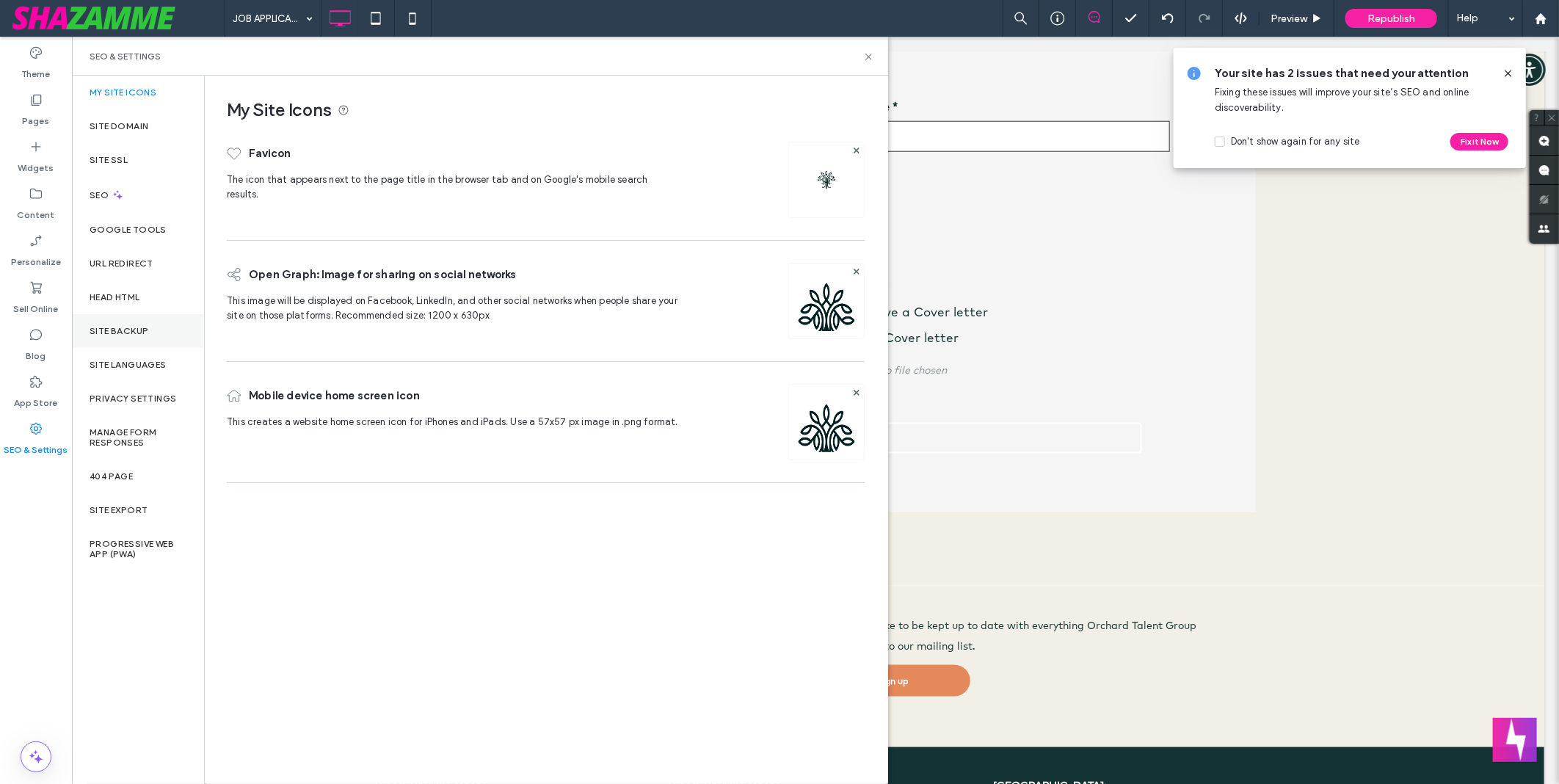
click at [119, 335] on label "Site Backup" at bounding box center [118, 331] width 58 height 10
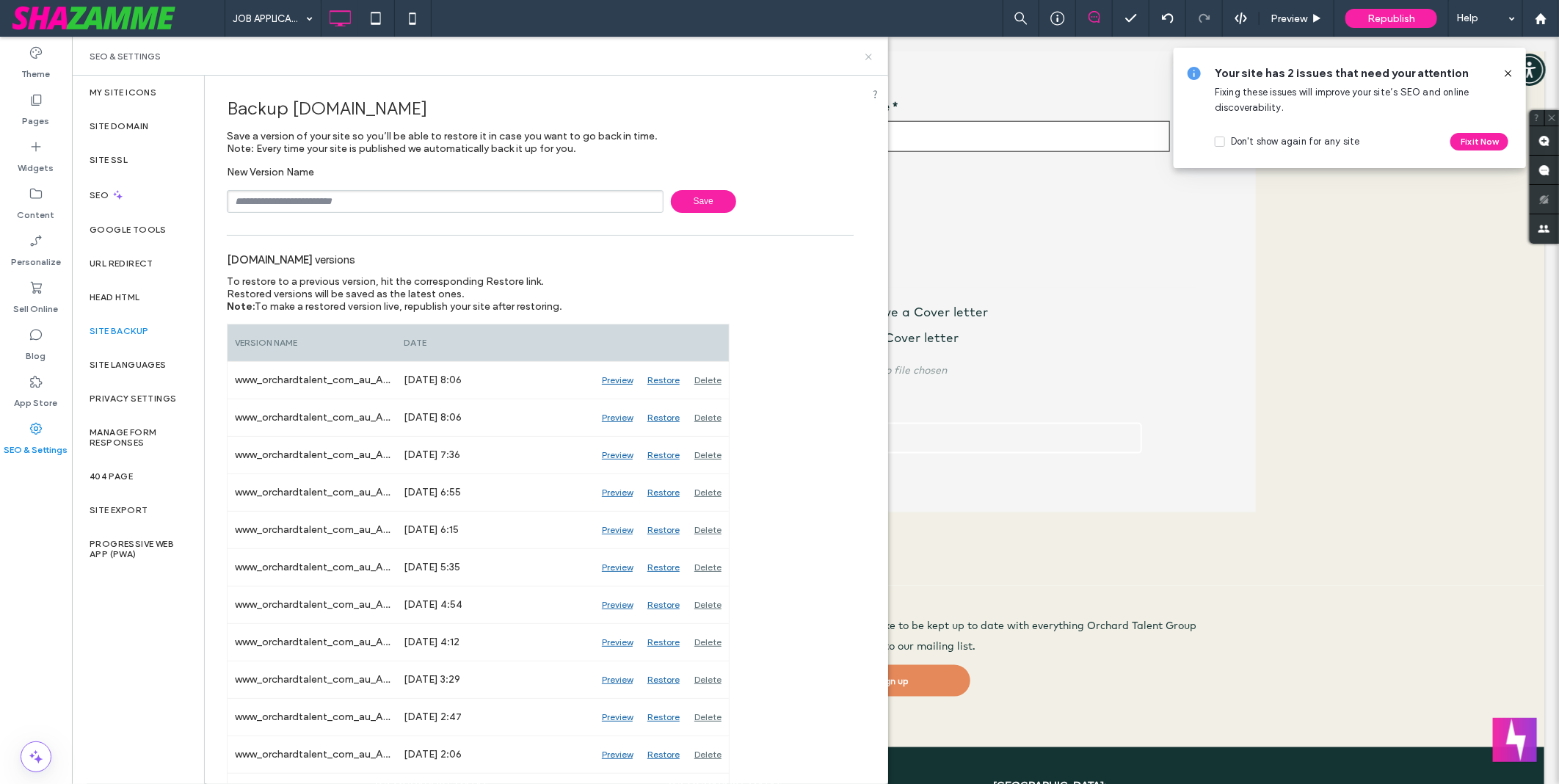
click at [868, 57] on use at bounding box center [868, 56] width 6 height 6
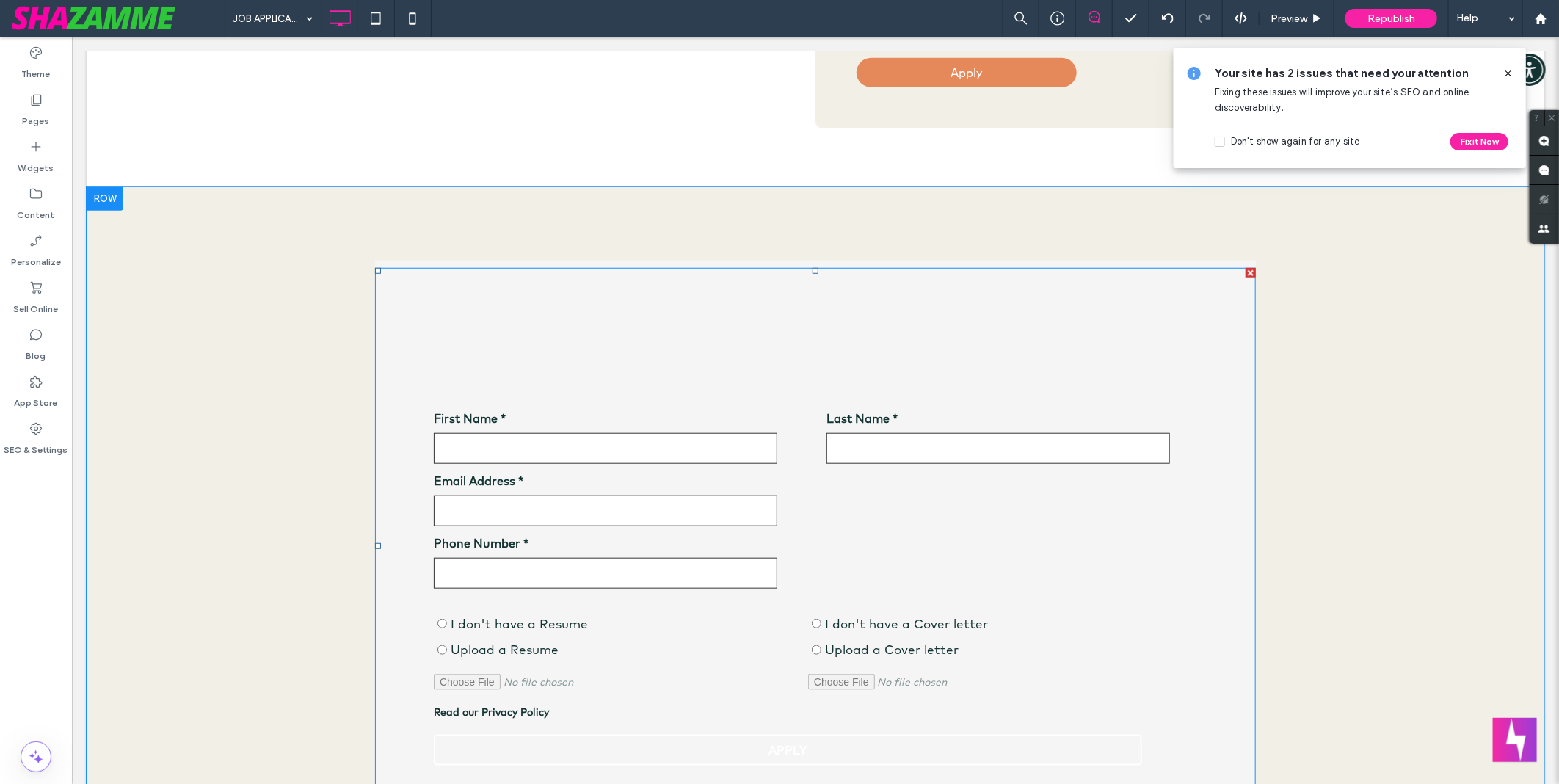
scroll to position [652, 0]
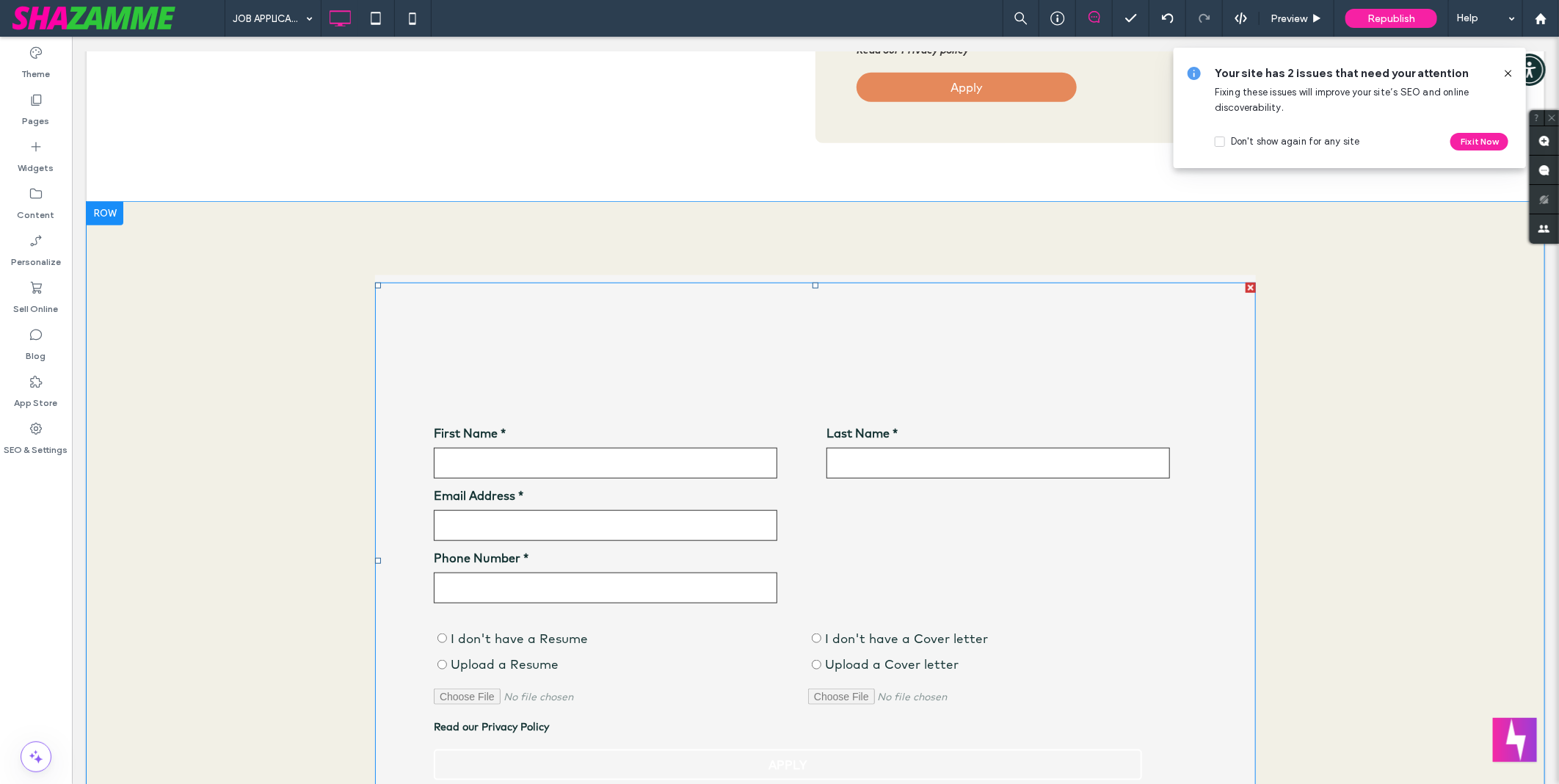
click at [426, 340] on span at bounding box center [814, 560] width 881 height 556
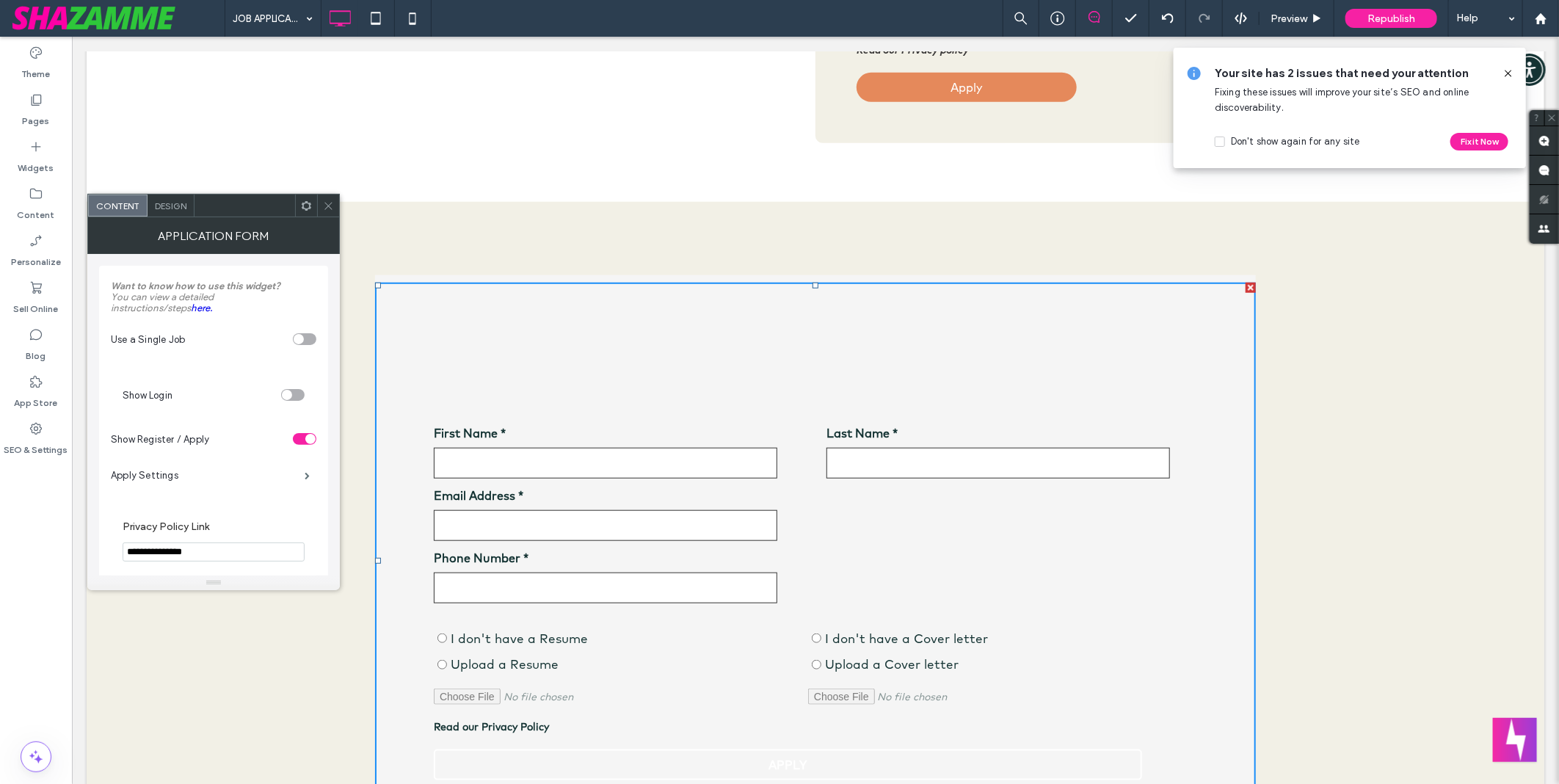
click at [184, 209] on span "Design" at bounding box center [171, 206] width 32 height 11
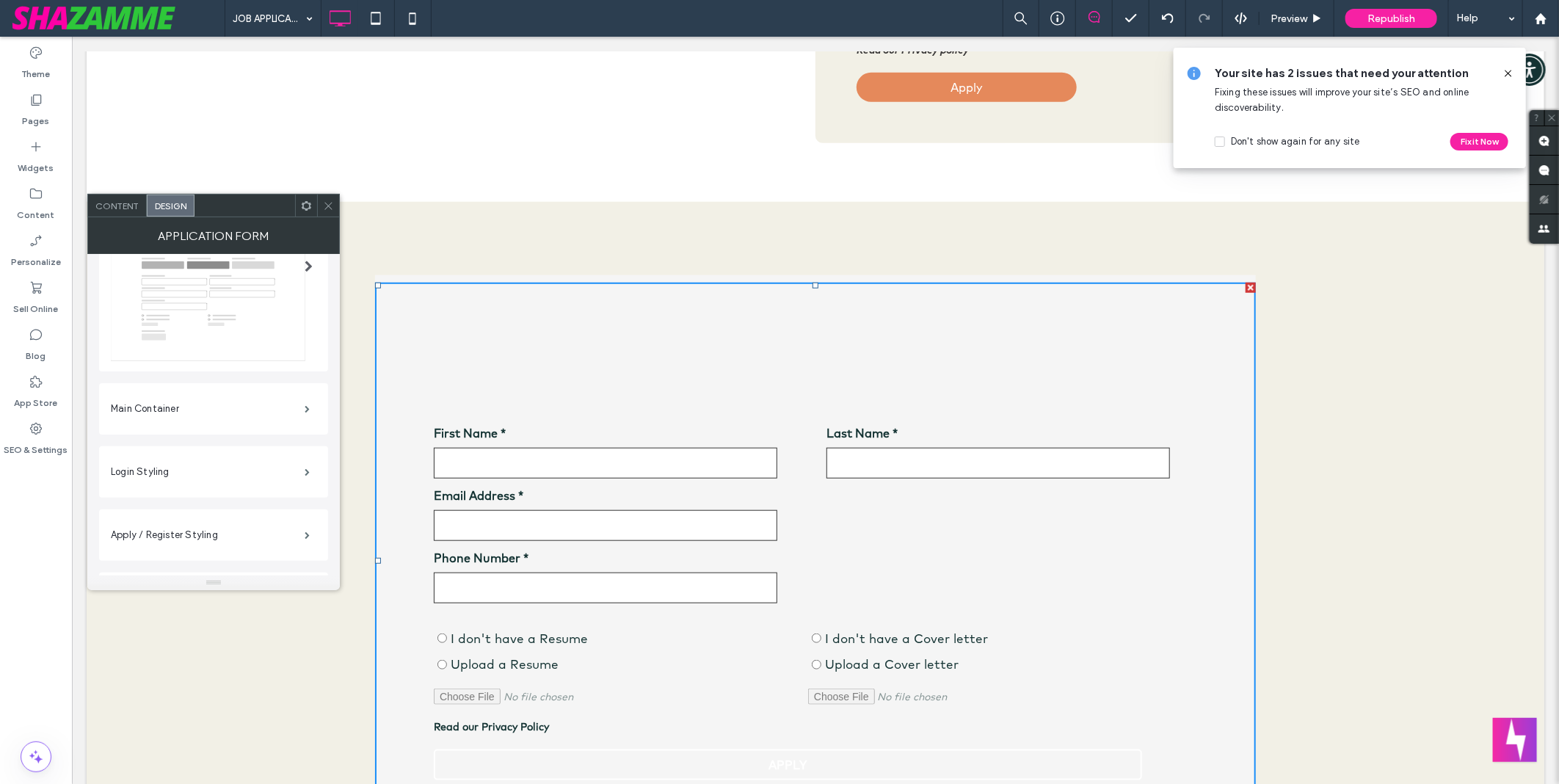
scroll to position [115, 0]
click at [180, 430] on label "Main Container" at bounding box center [208, 426] width 194 height 29
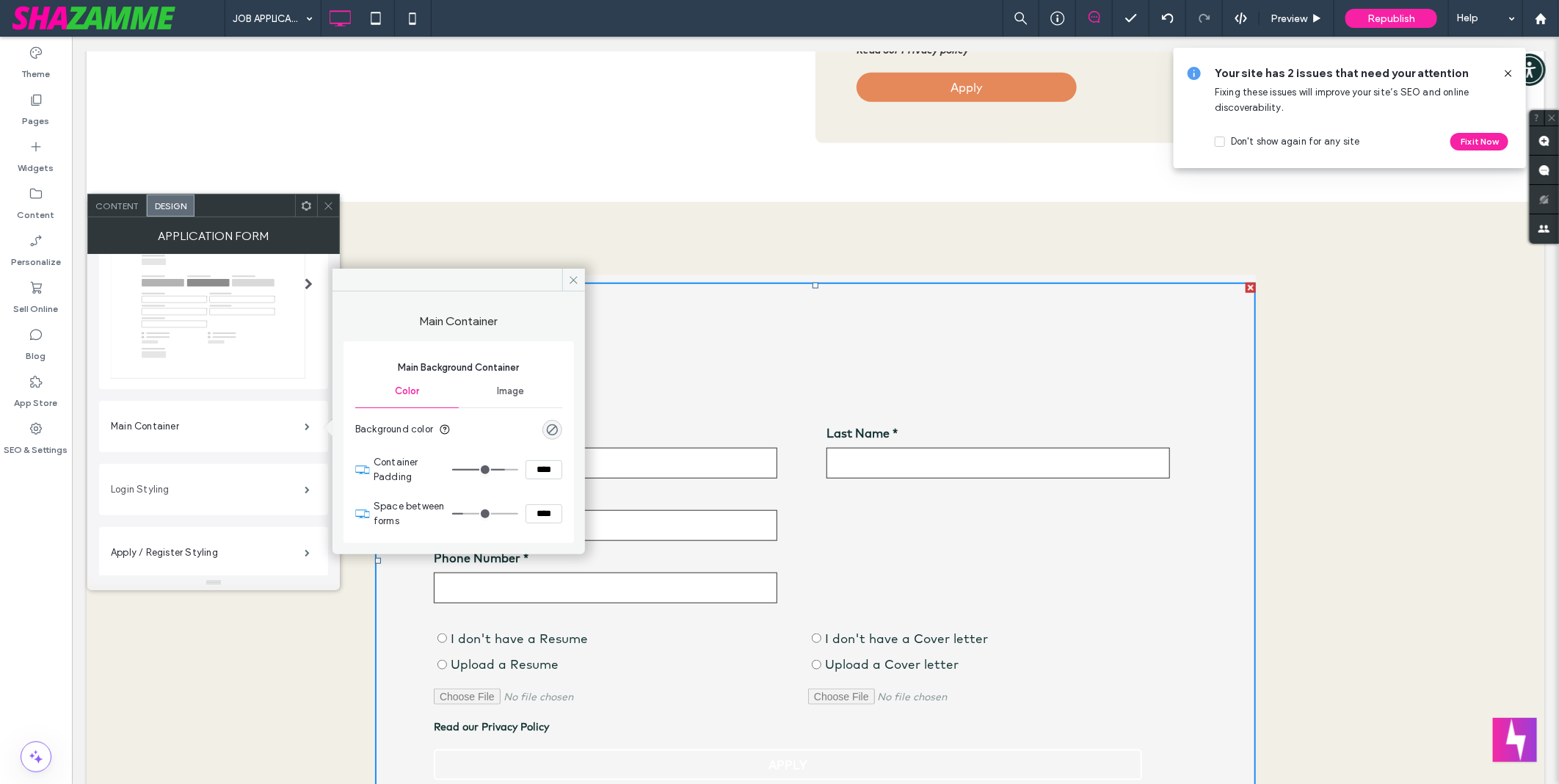
click at [215, 483] on label "Login Styling" at bounding box center [208, 490] width 194 height 29
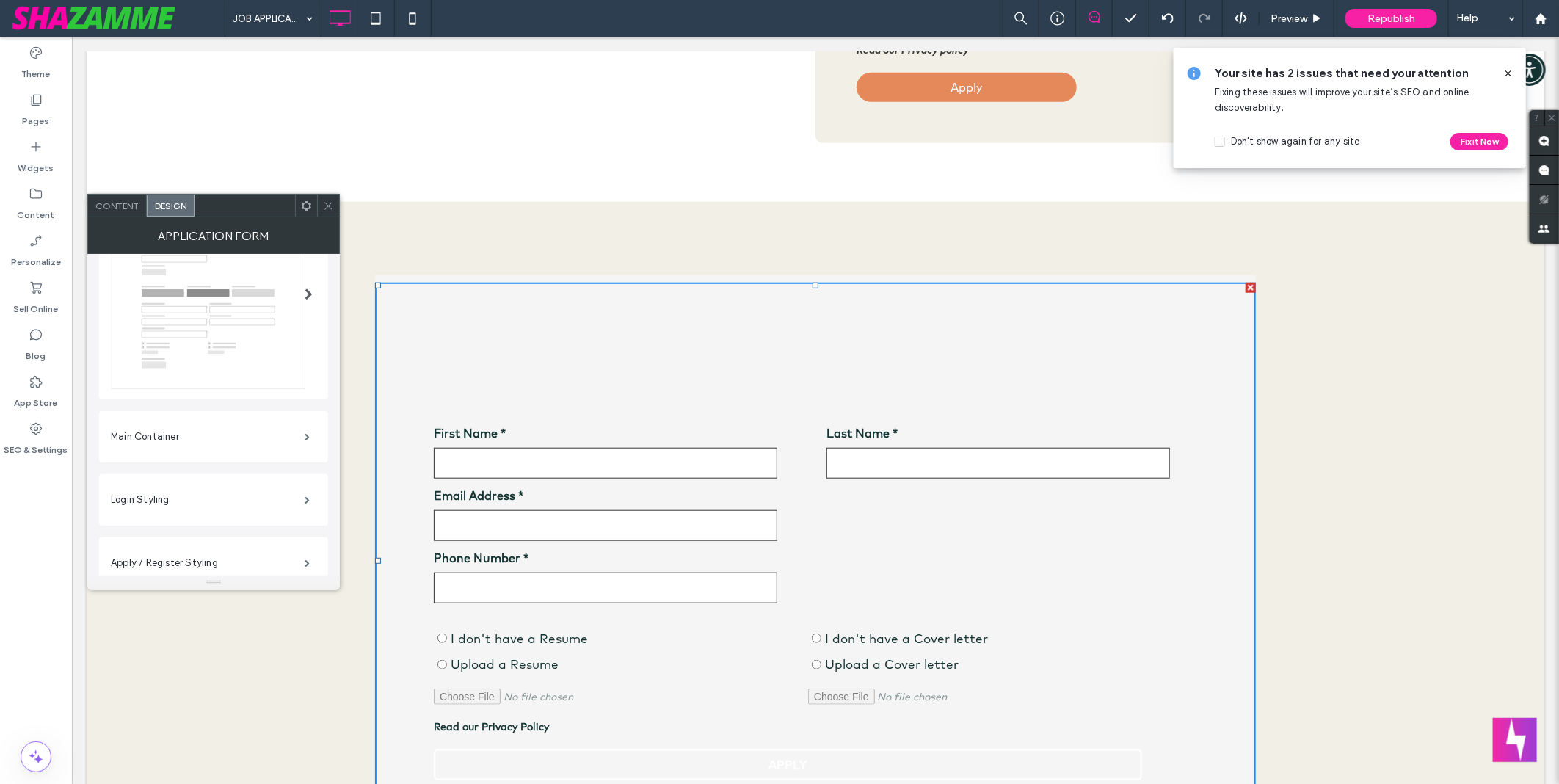
scroll to position [0, 0]
click at [248, 354] on img at bounding box center [208, 404] width 195 height 179
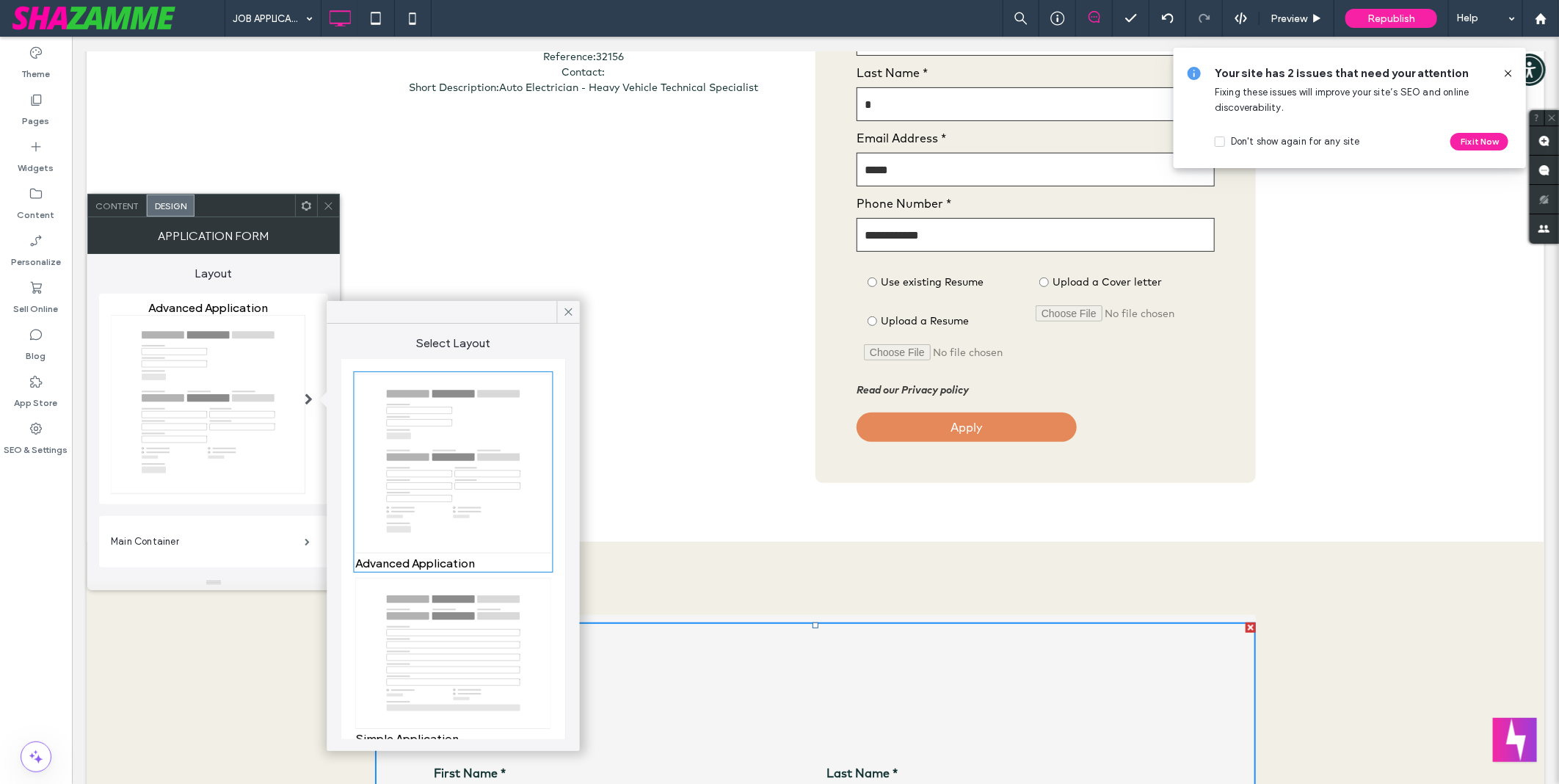
scroll to position [81, 0]
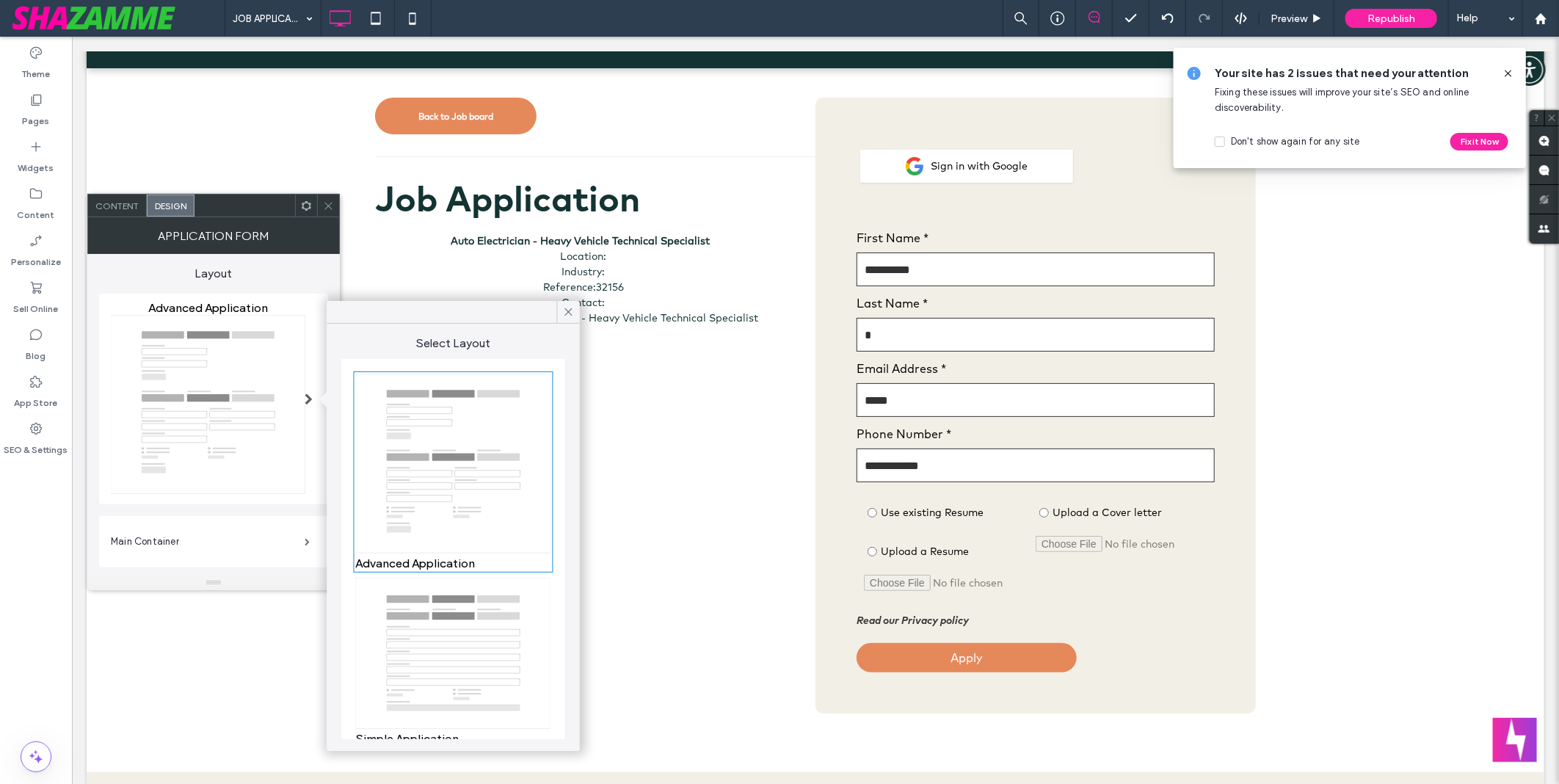
click at [1058, 328] on input "*" at bounding box center [1035, 334] width 358 height 33
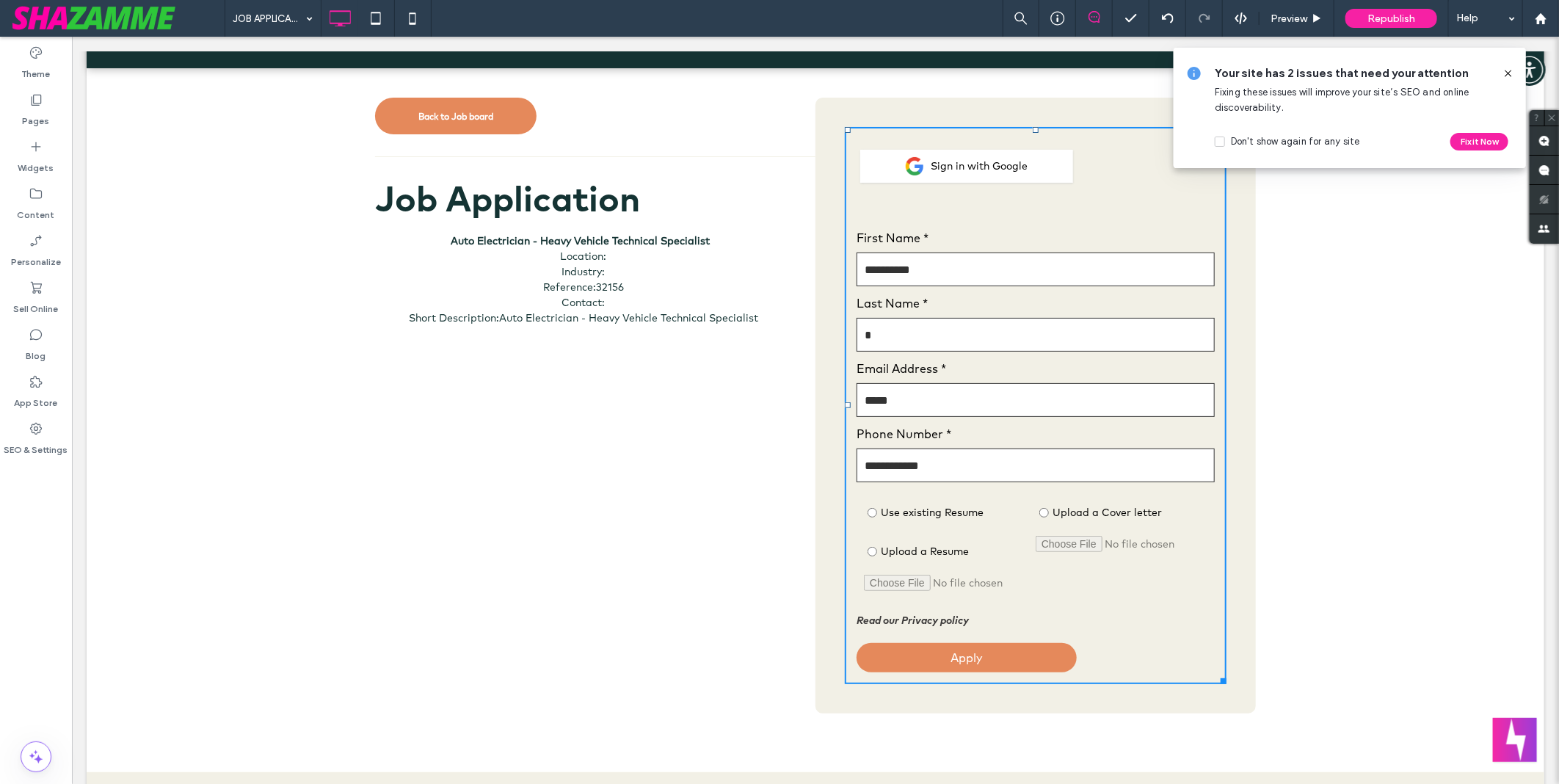
click at [1069, 216] on div at bounding box center [1035, 208] width 358 height 29
click at [1102, 202] on div at bounding box center [1035, 208] width 358 height 29
click at [1099, 158] on div "Sign in with Google" at bounding box center [1035, 166] width 358 height 55
click at [841, 22] on div "JOB APPLICATION Preview Republish Help" at bounding box center [891, 18] width 1334 height 37
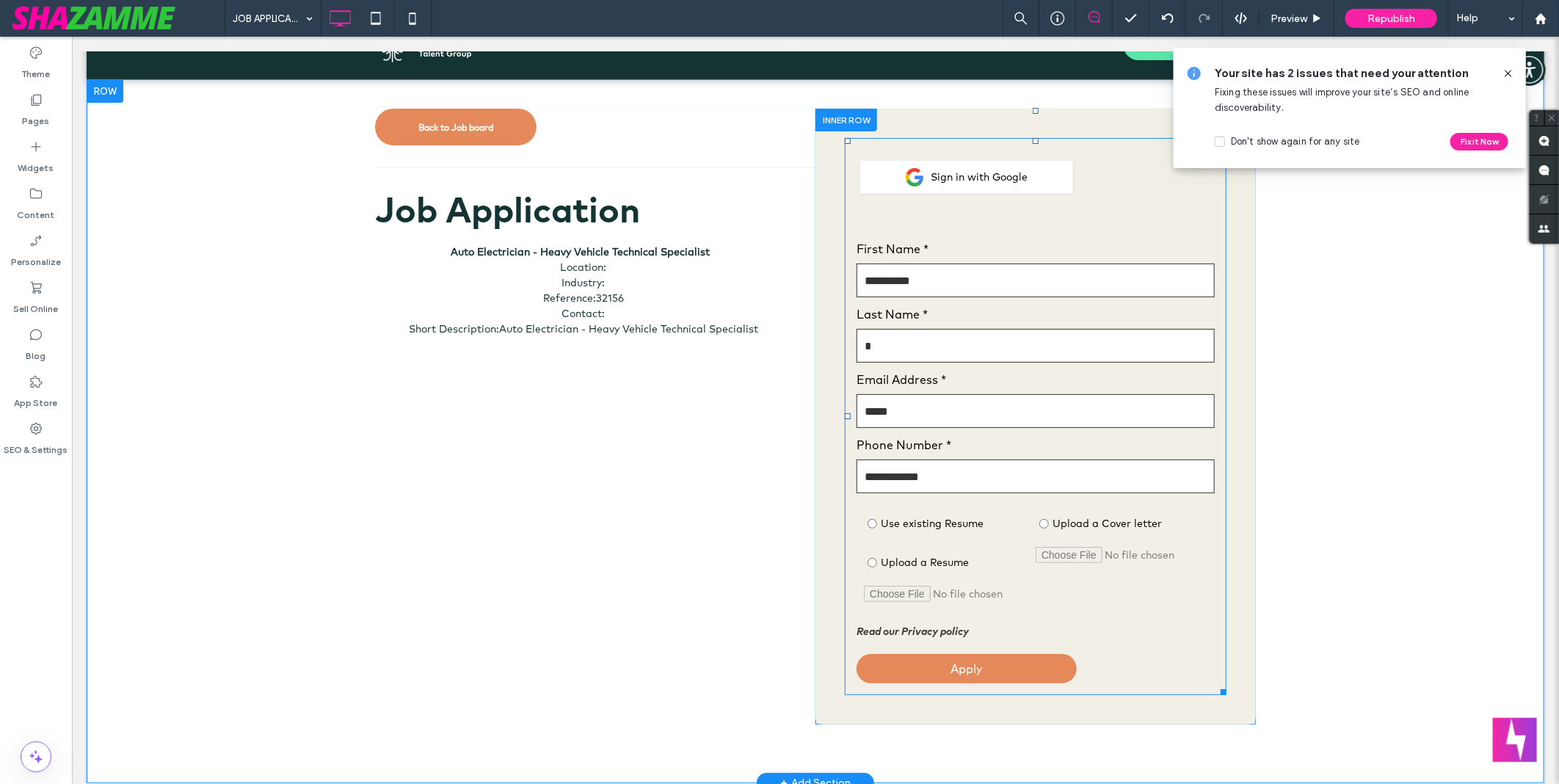
scroll to position [0, 0]
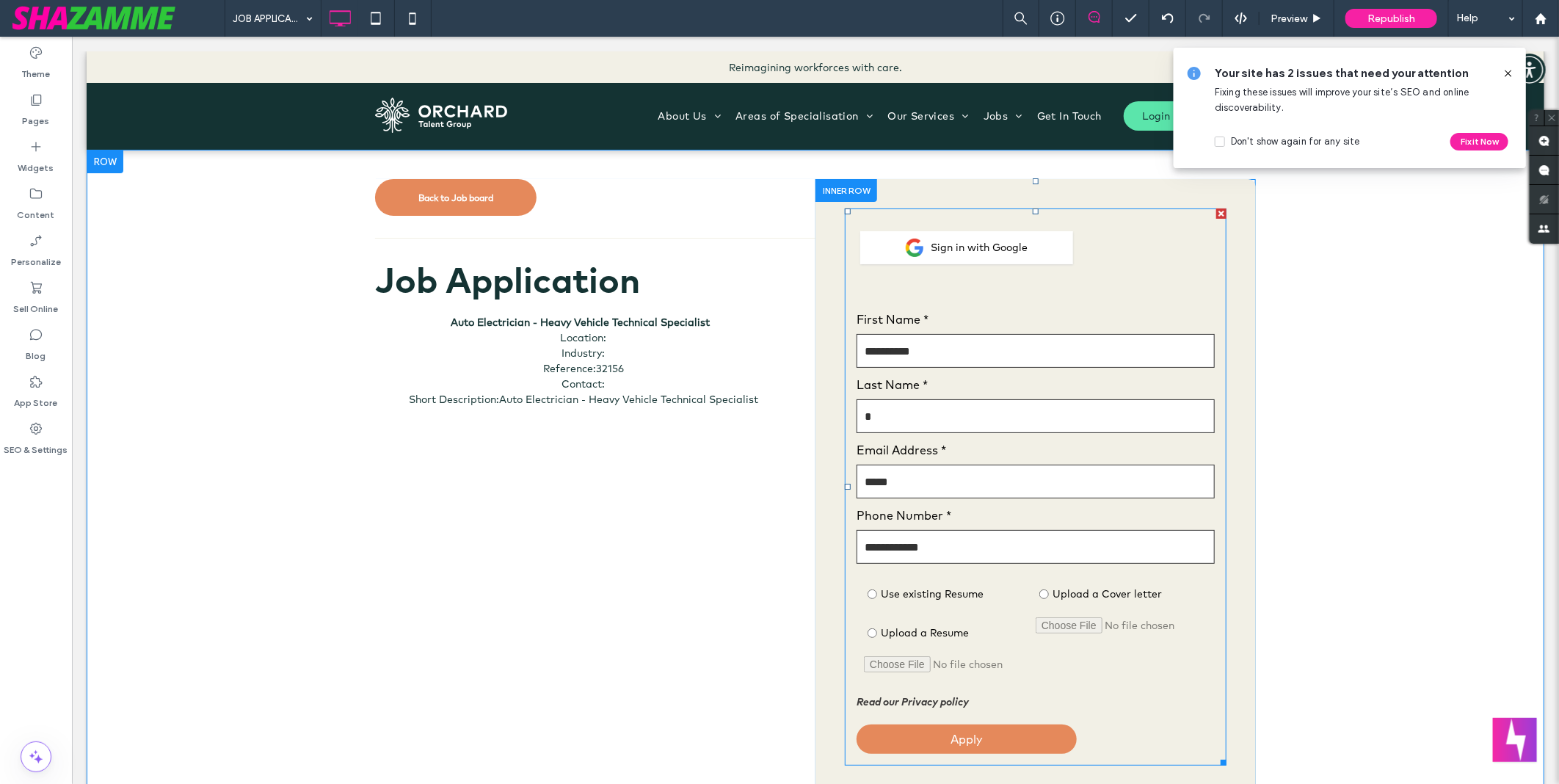
click at [1126, 283] on span at bounding box center [1035, 485] width 382 height 557
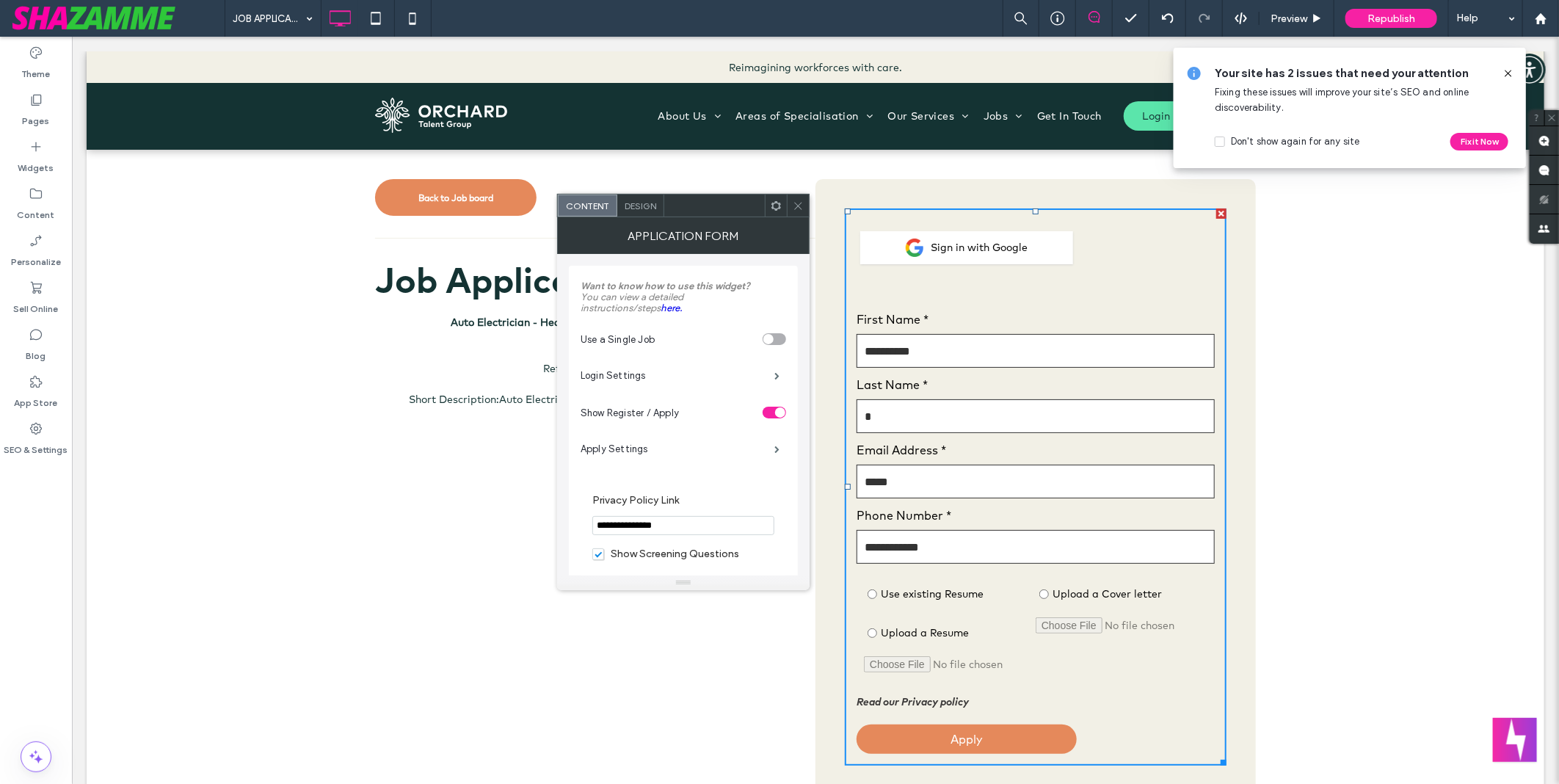
click at [640, 204] on span "Design" at bounding box center [640, 206] width 32 height 11
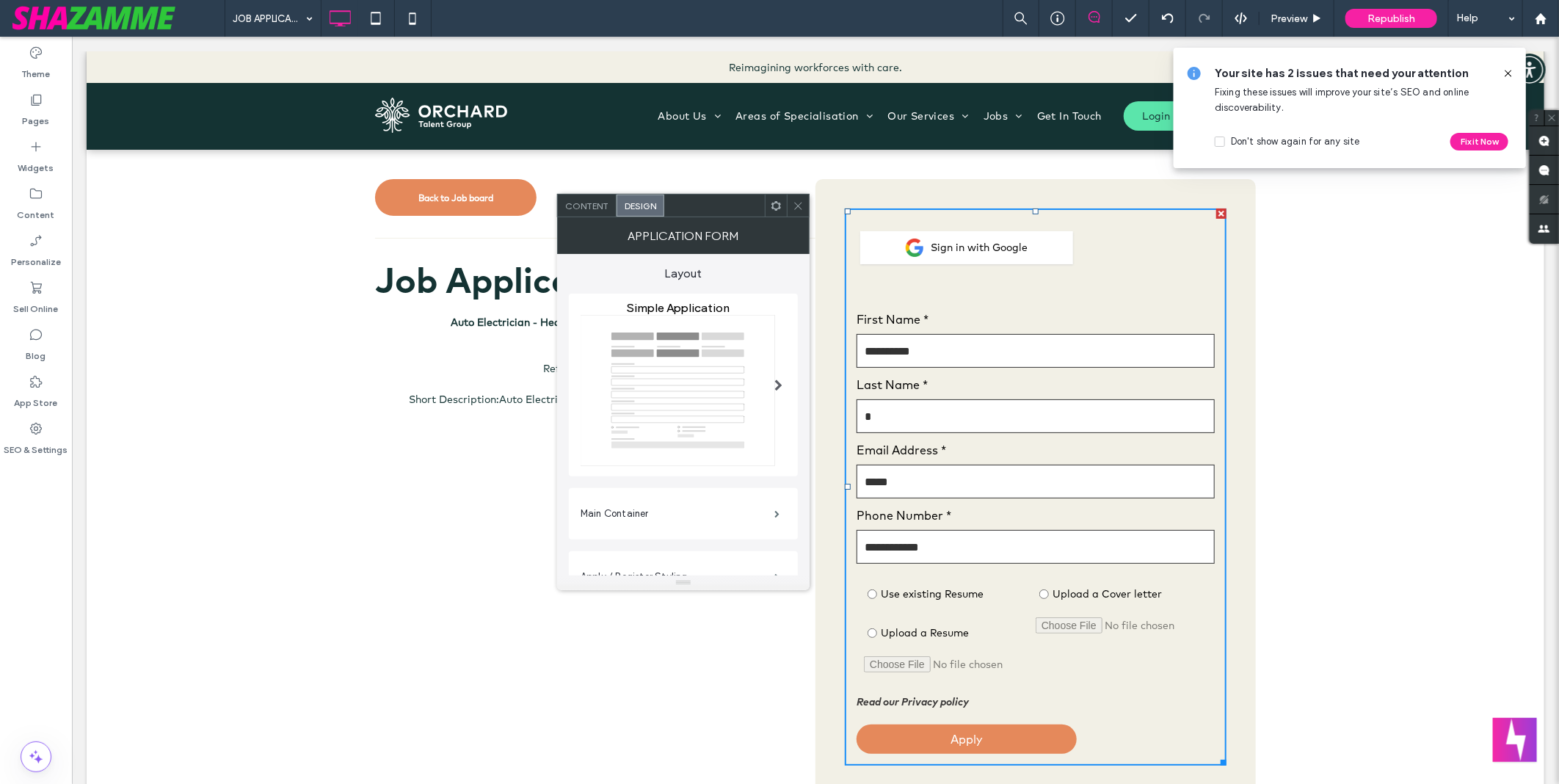
click at [685, 318] on img at bounding box center [678, 390] width 195 height 151
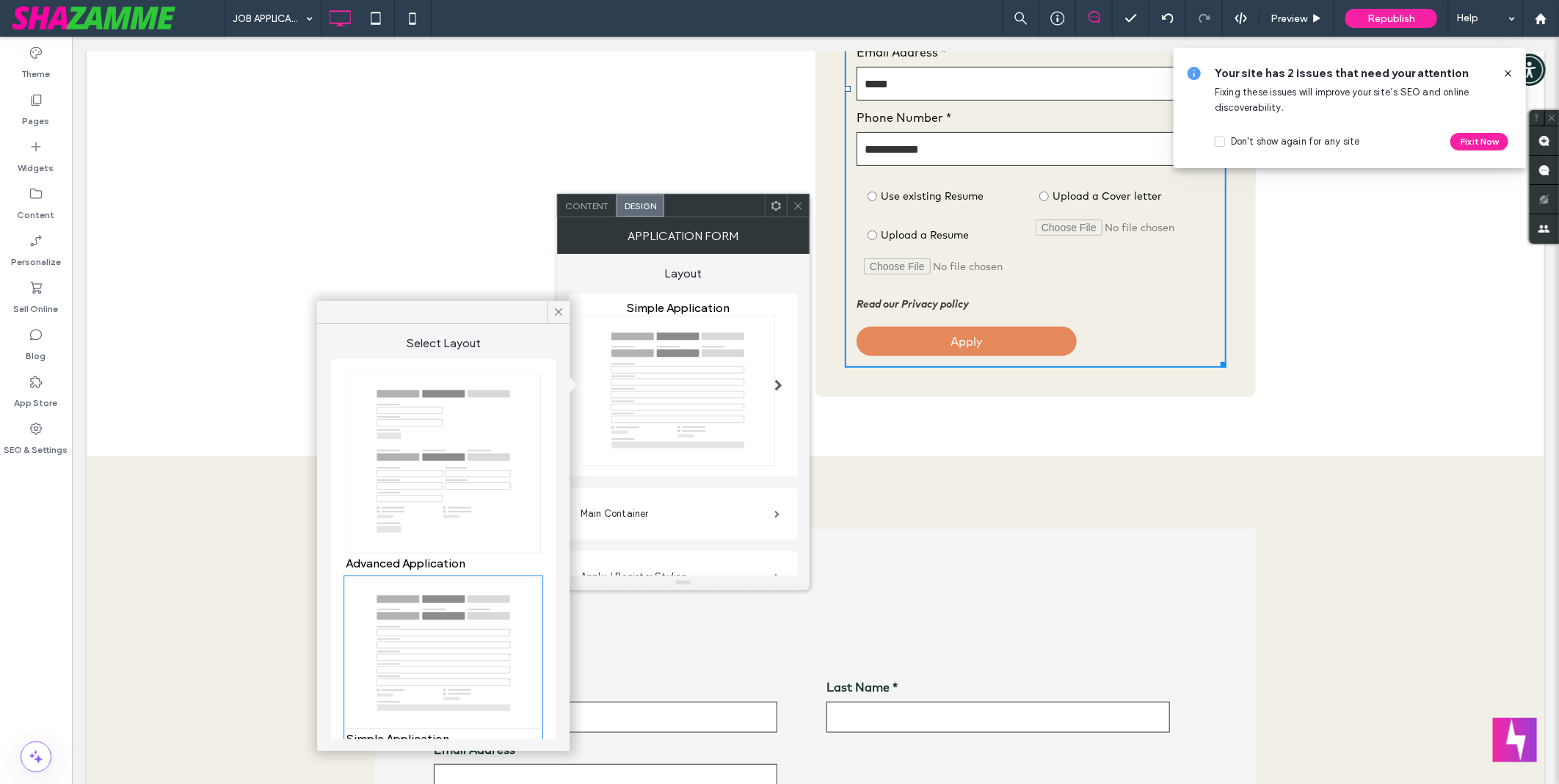
scroll to position [570, 0]
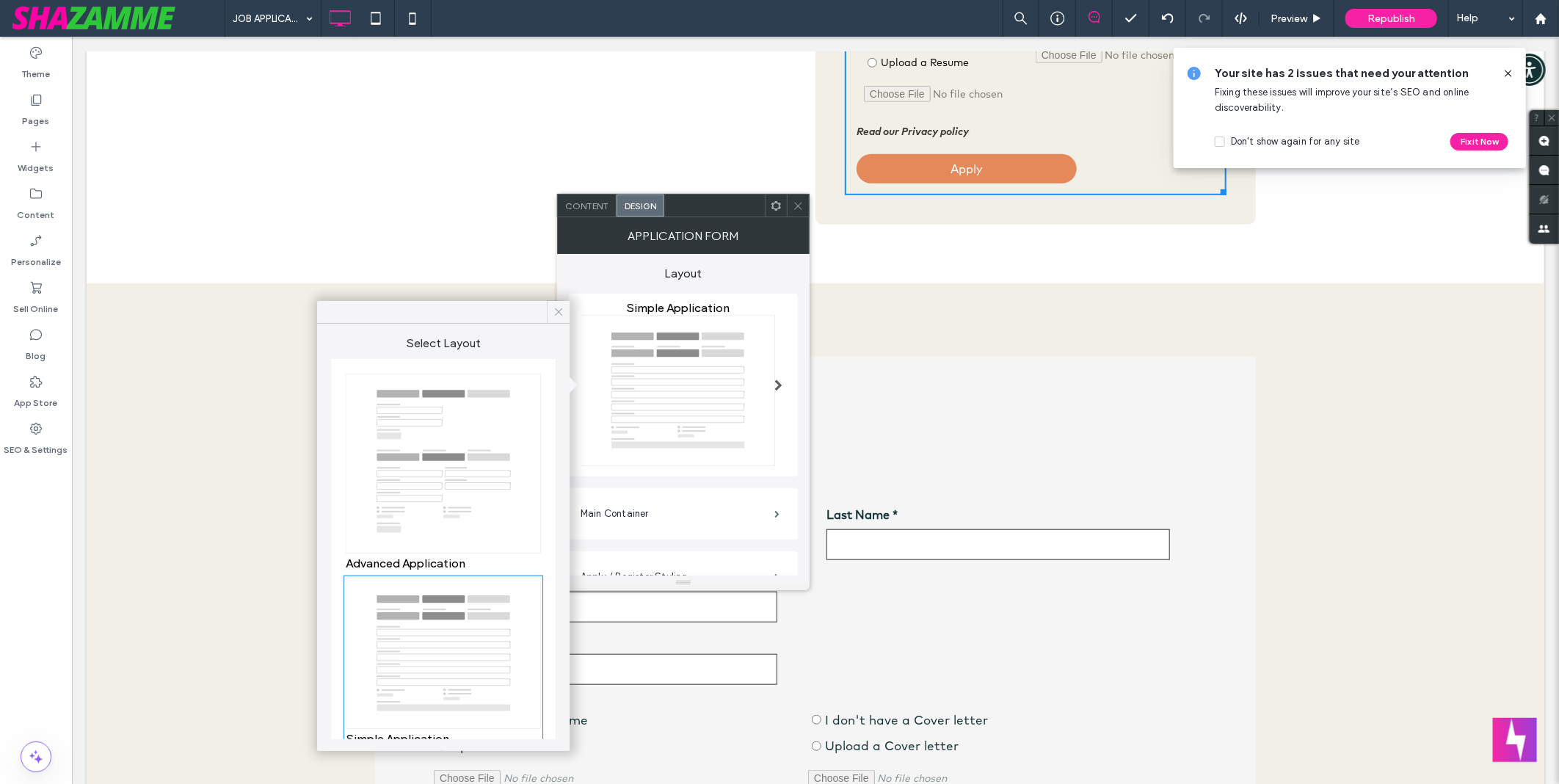
click at [561, 309] on use at bounding box center [559, 311] width 8 height 8
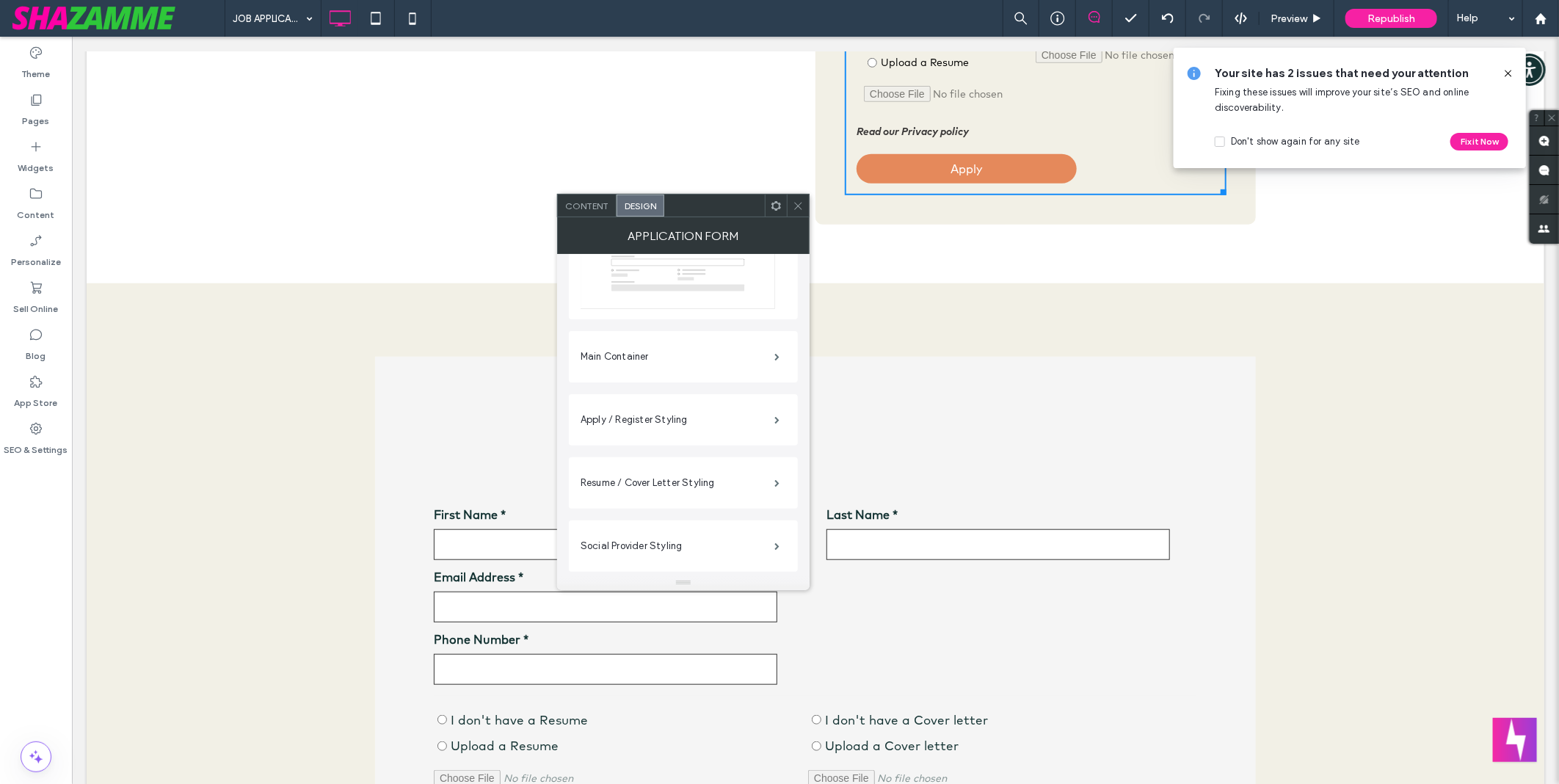
scroll to position [244, 0]
click at [493, 367] on div "Please wait while we fetch your resume and information... First Name * Email Ad…" at bounding box center [814, 641] width 881 height 556
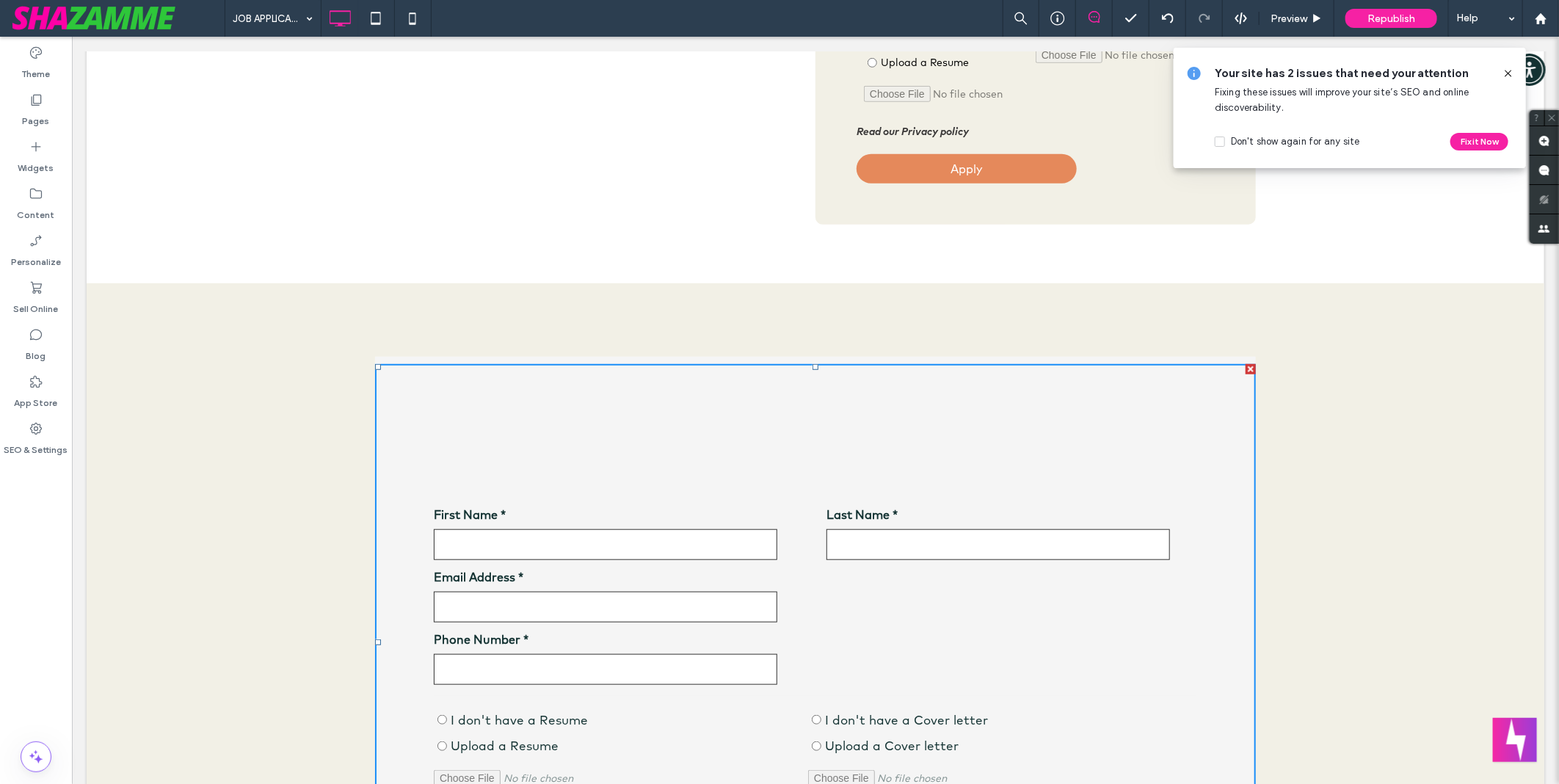
click at [529, 424] on div at bounding box center [815, 440] width 764 height 37
click at [542, 420] on div "Please wait while we fetch your resume and information... First Name * Email Ad…" at bounding box center [814, 641] width 881 height 556
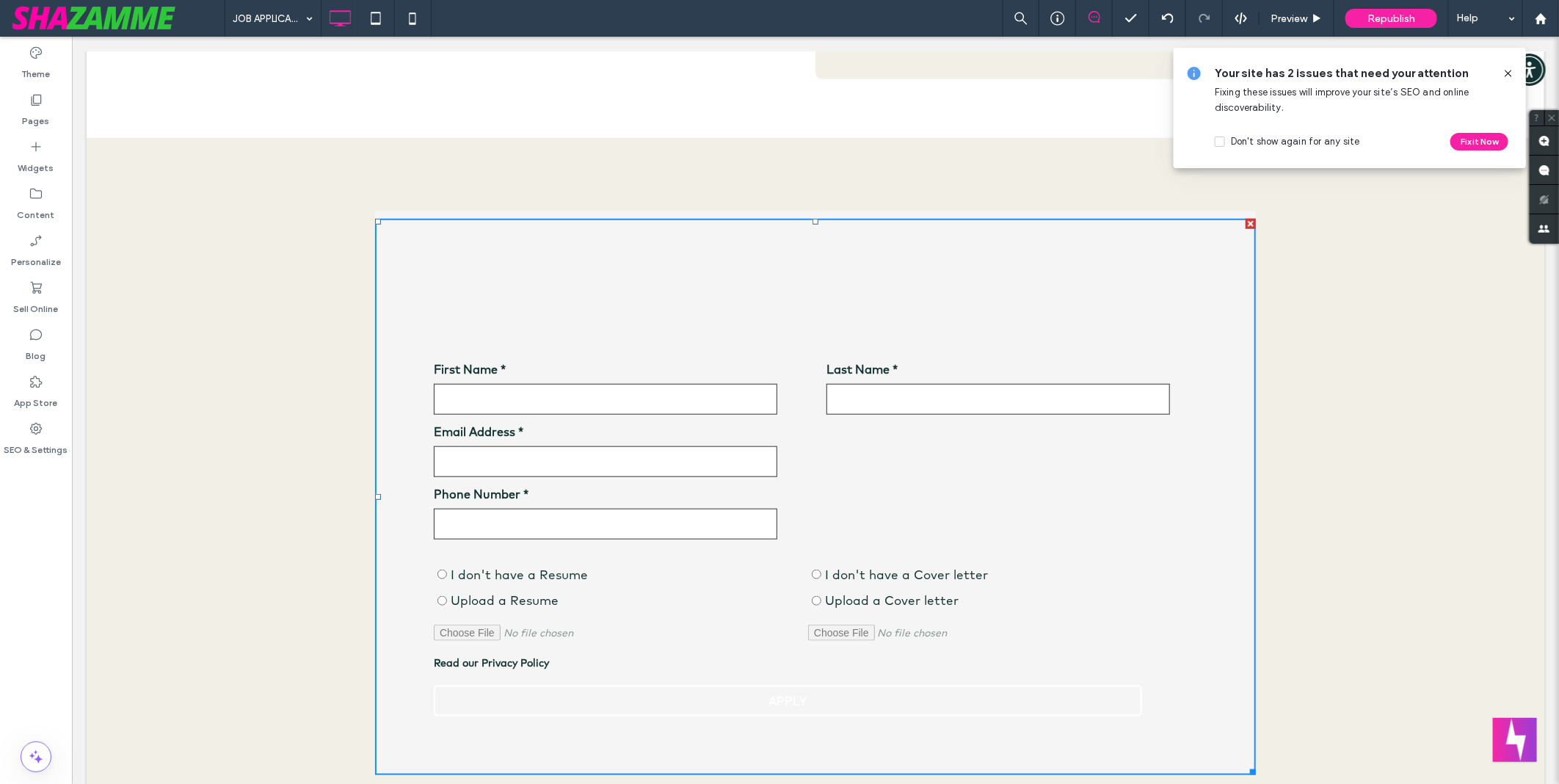
scroll to position [896, 0]
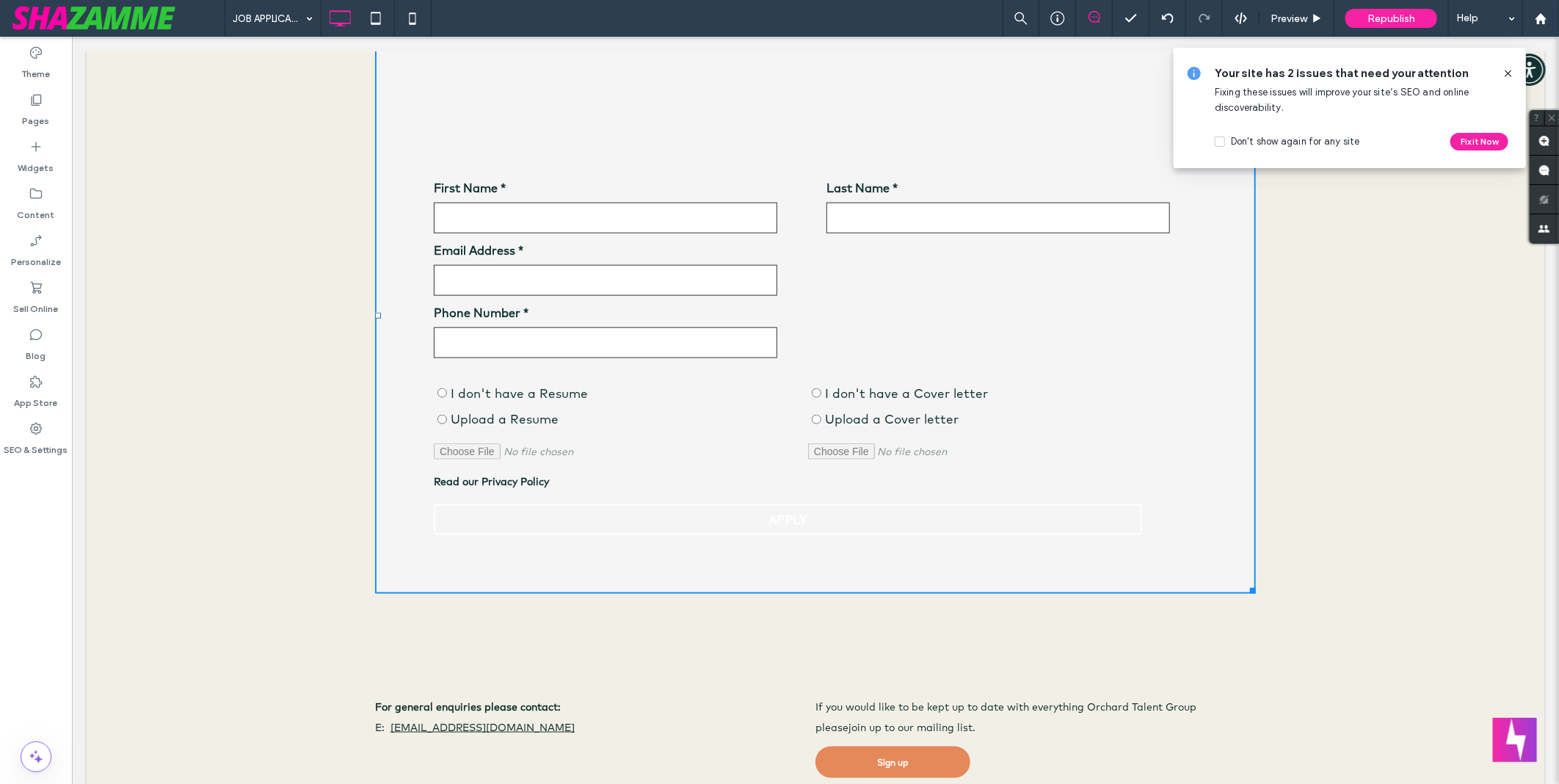
click at [1111, 422] on div "Upload a Cover letter" at bounding box center [994, 419] width 374 height 19
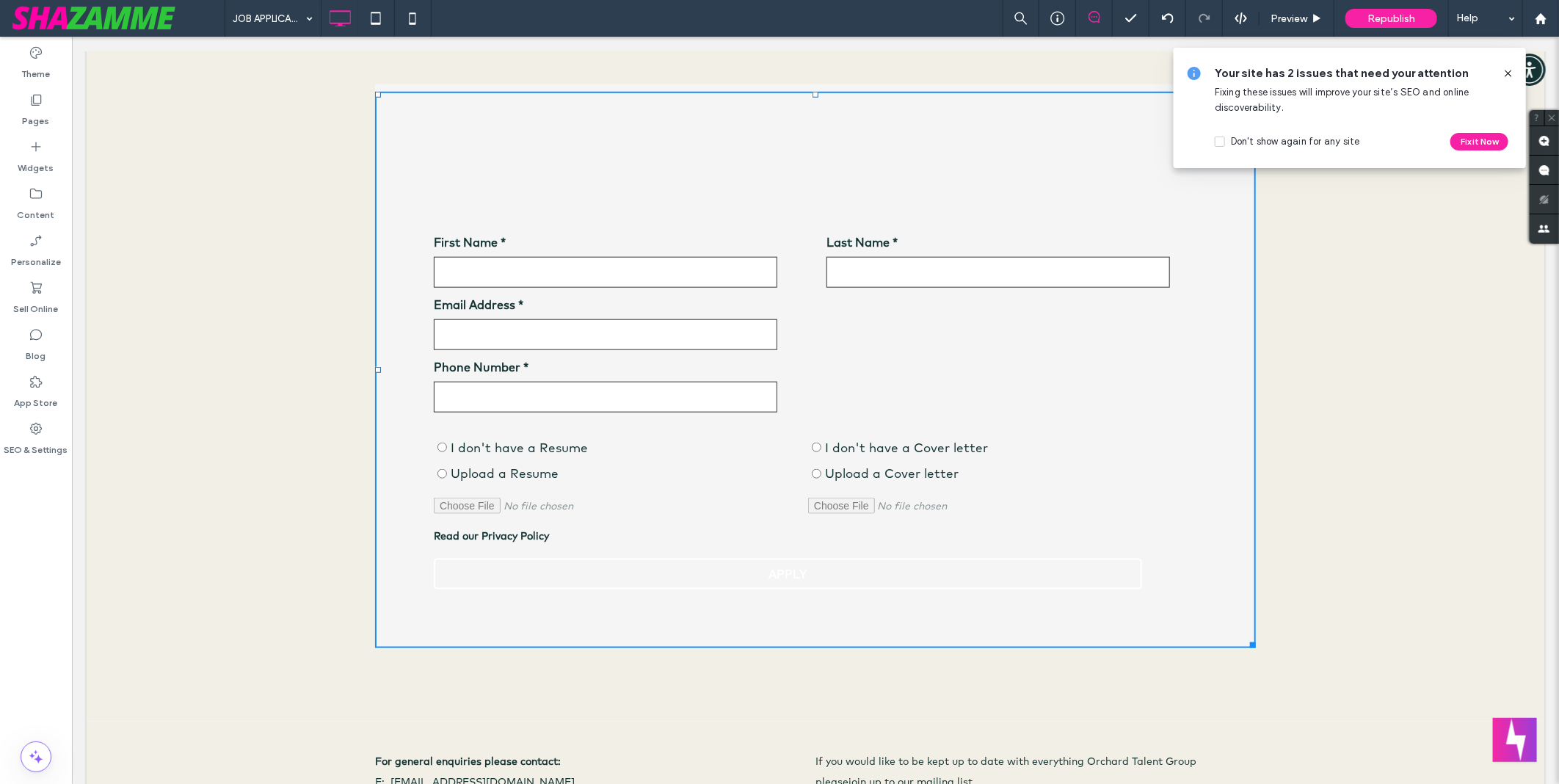
scroll to position [733, 0]
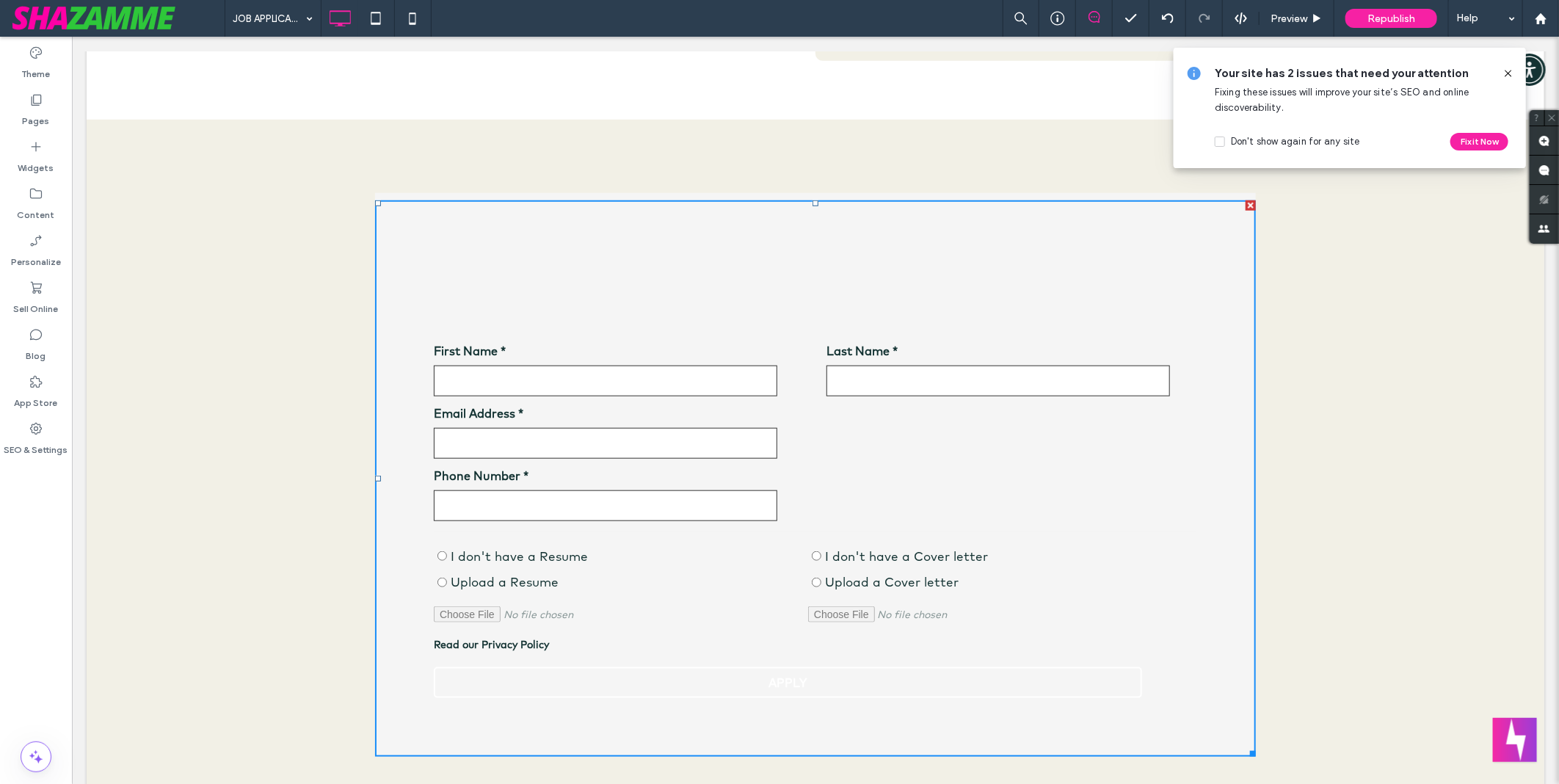
click at [833, 151] on div "Please wait while we fetch your resume and information... First Name * Email Ad…" at bounding box center [814, 474] width 1458 height 710
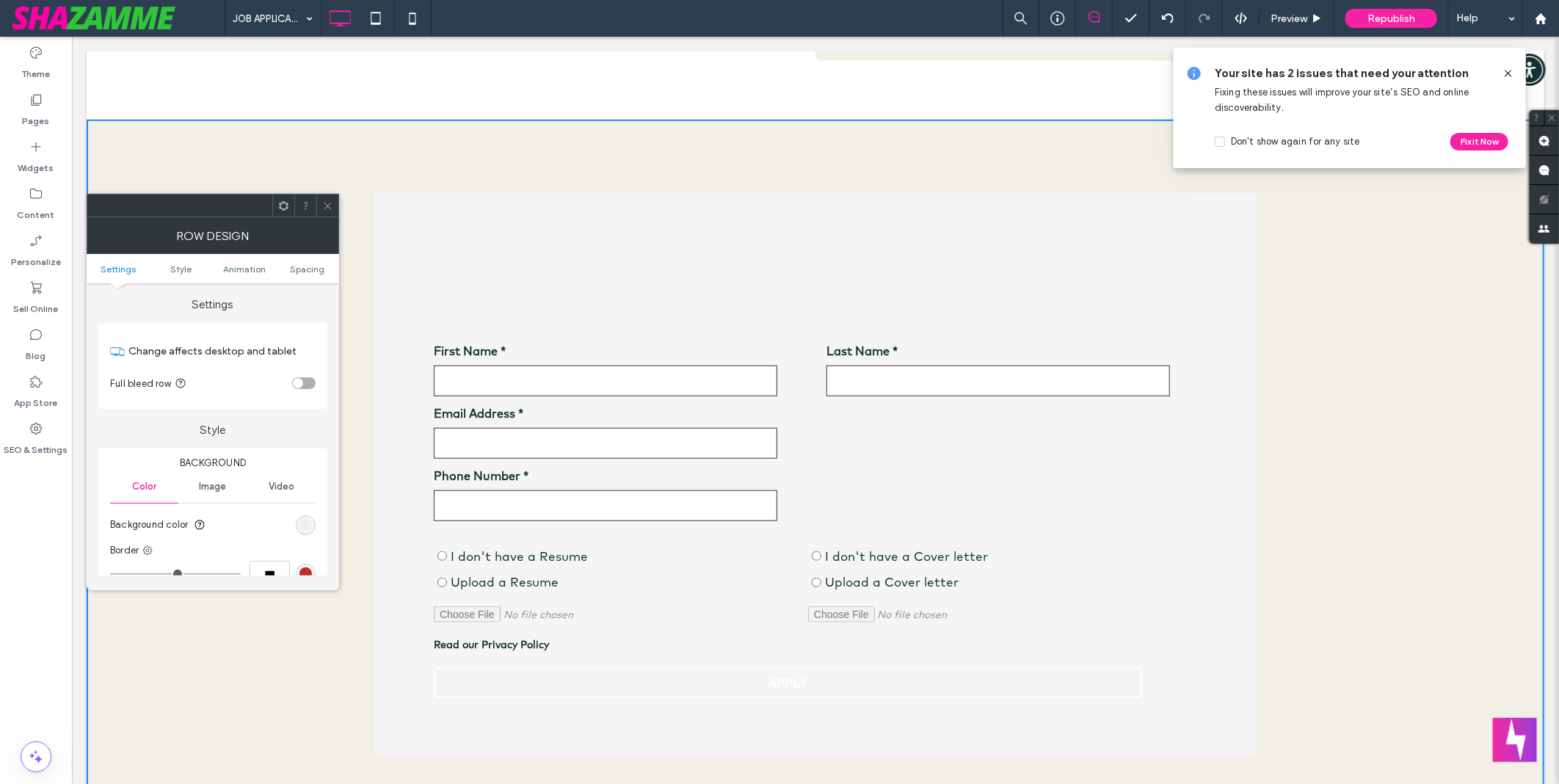
click at [582, 262] on div at bounding box center [815, 276] width 764 height 37
click at [318, 203] on div at bounding box center [328, 206] width 22 height 22
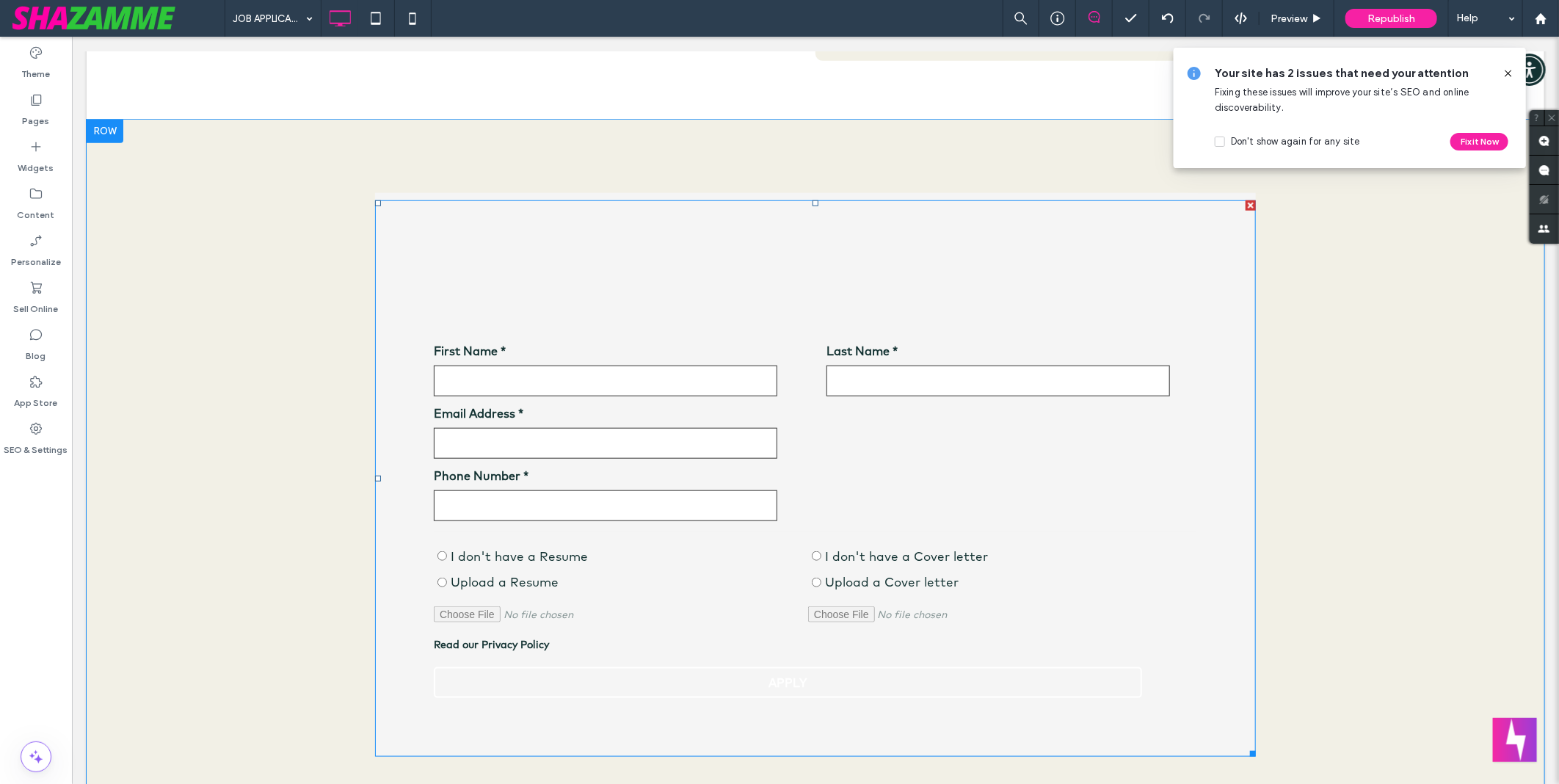
click at [531, 255] on span at bounding box center [814, 478] width 881 height 556
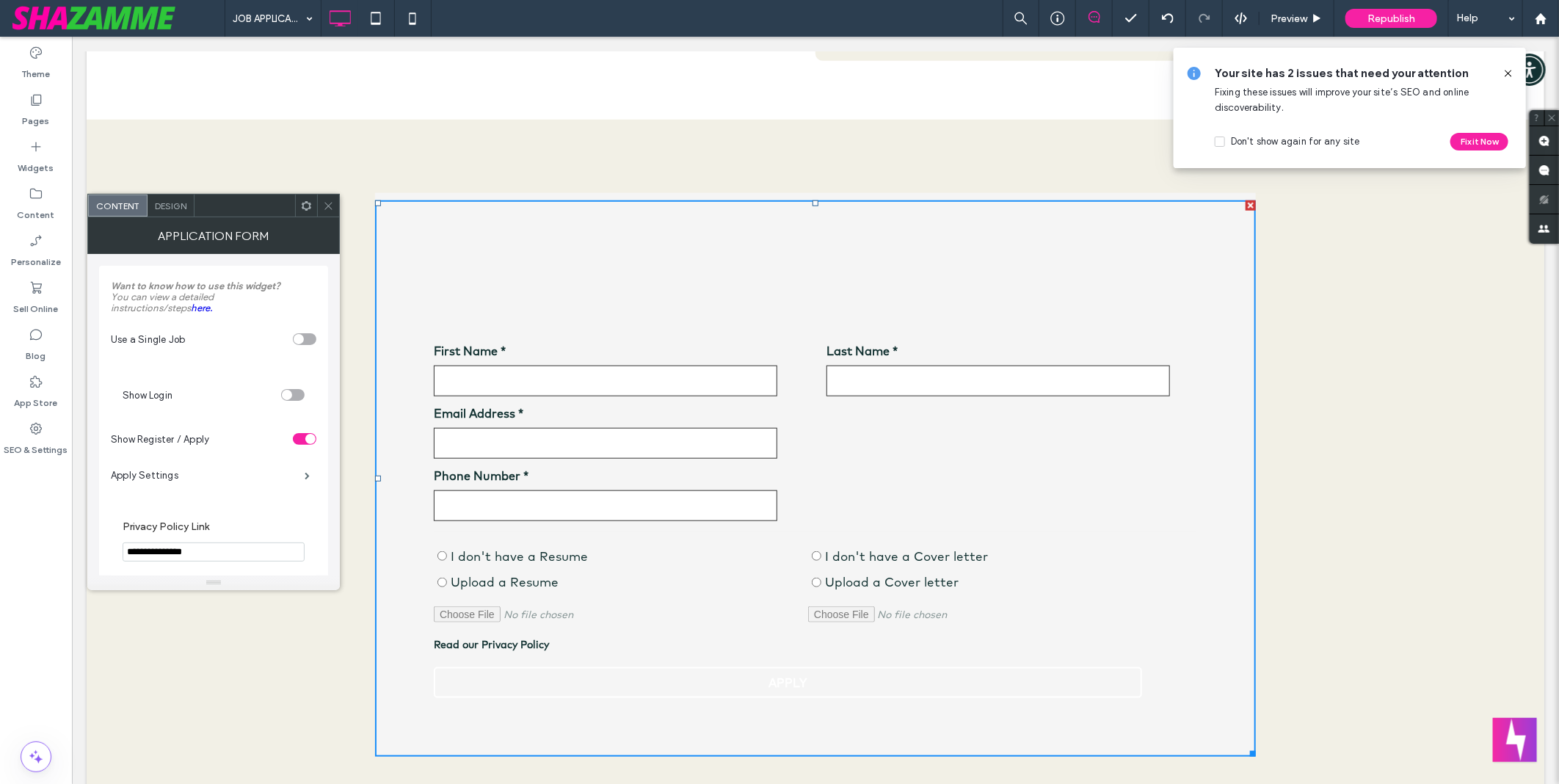
click at [167, 211] on div "Design" at bounding box center [171, 206] width 47 height 22
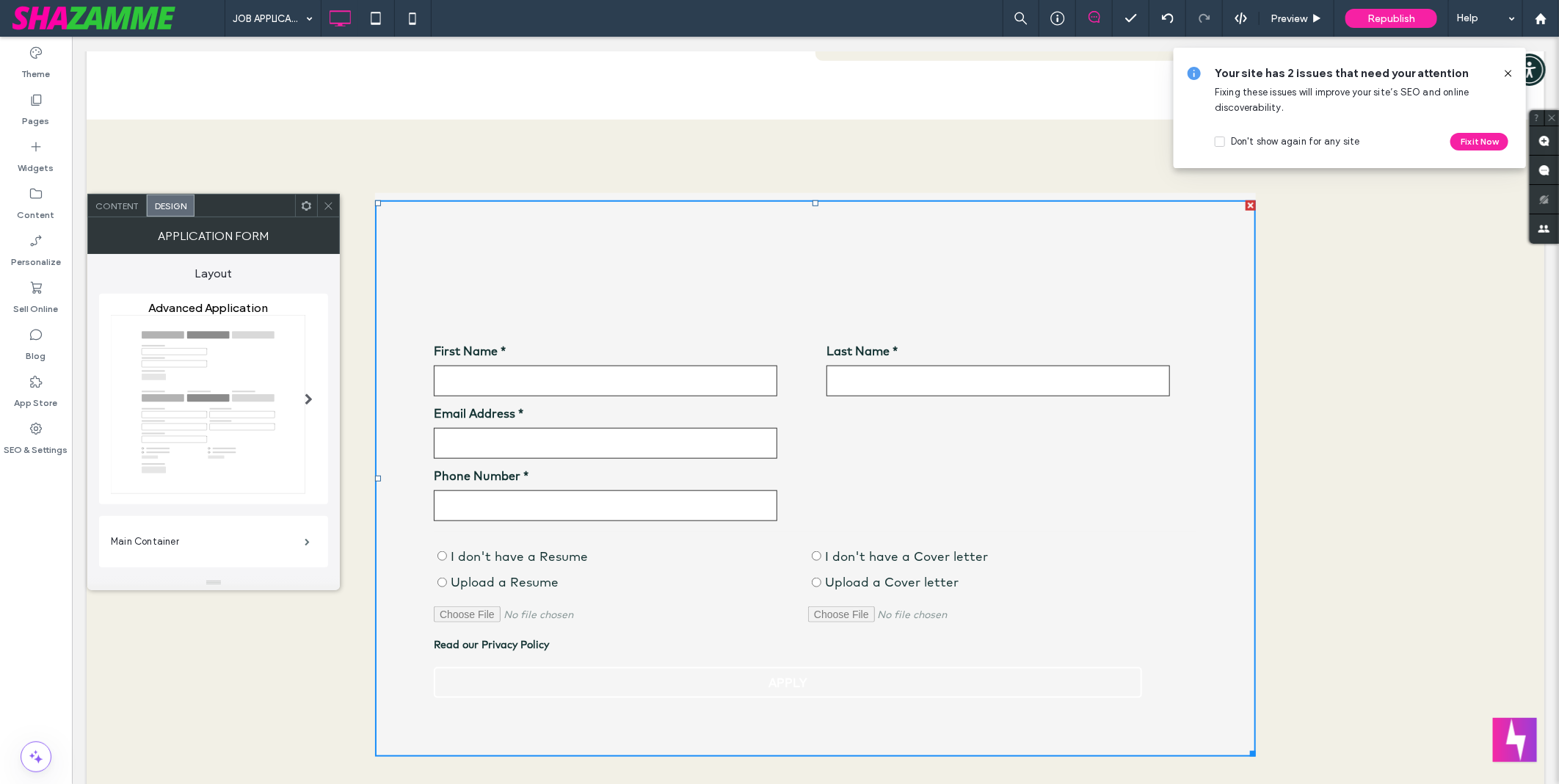
click at [226, 354] on img at bounding box center [208, 404] width 195 height 179
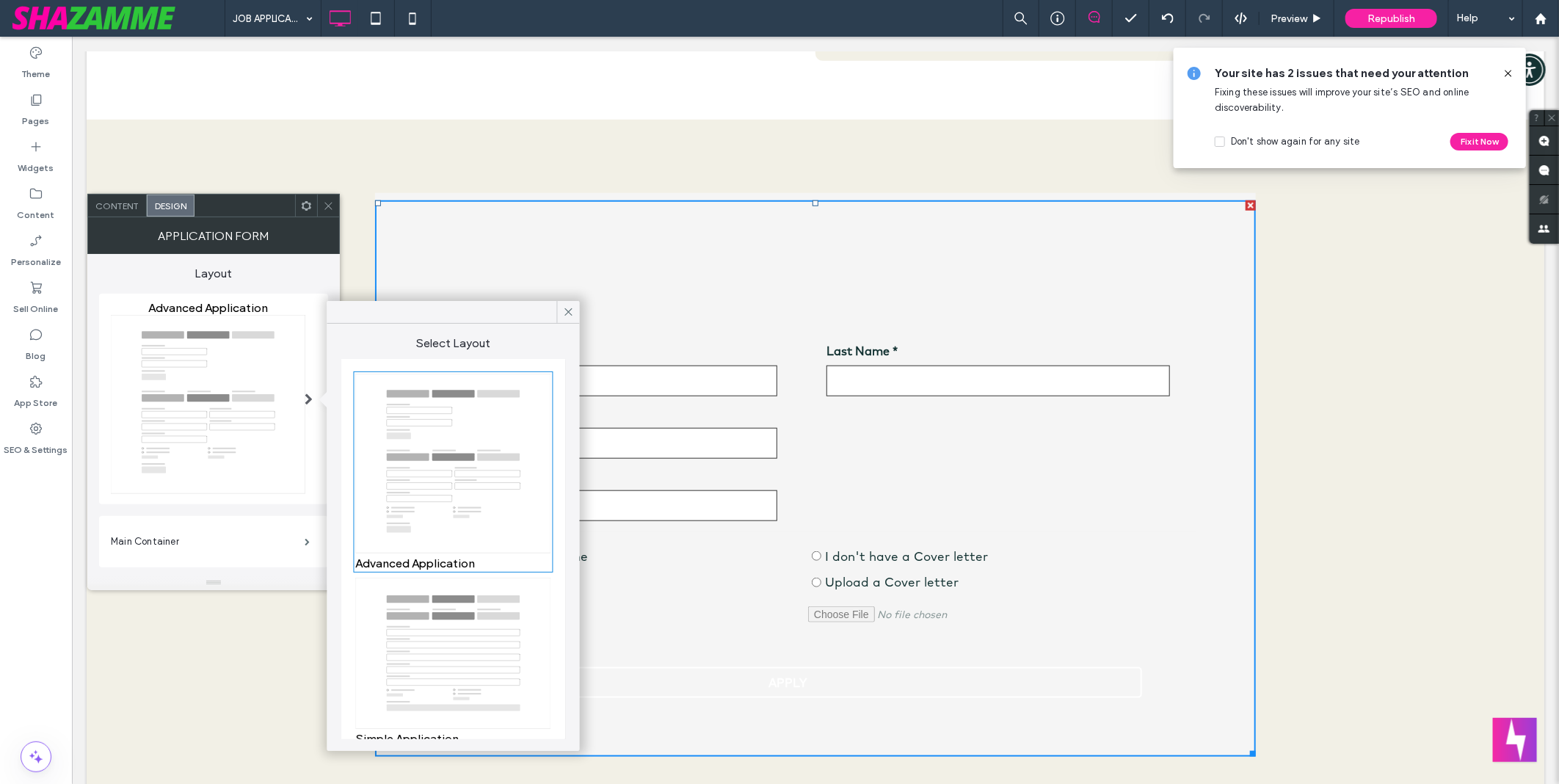
click at [473, 630] on img at bounding box center [454, 653] width 196 height 151
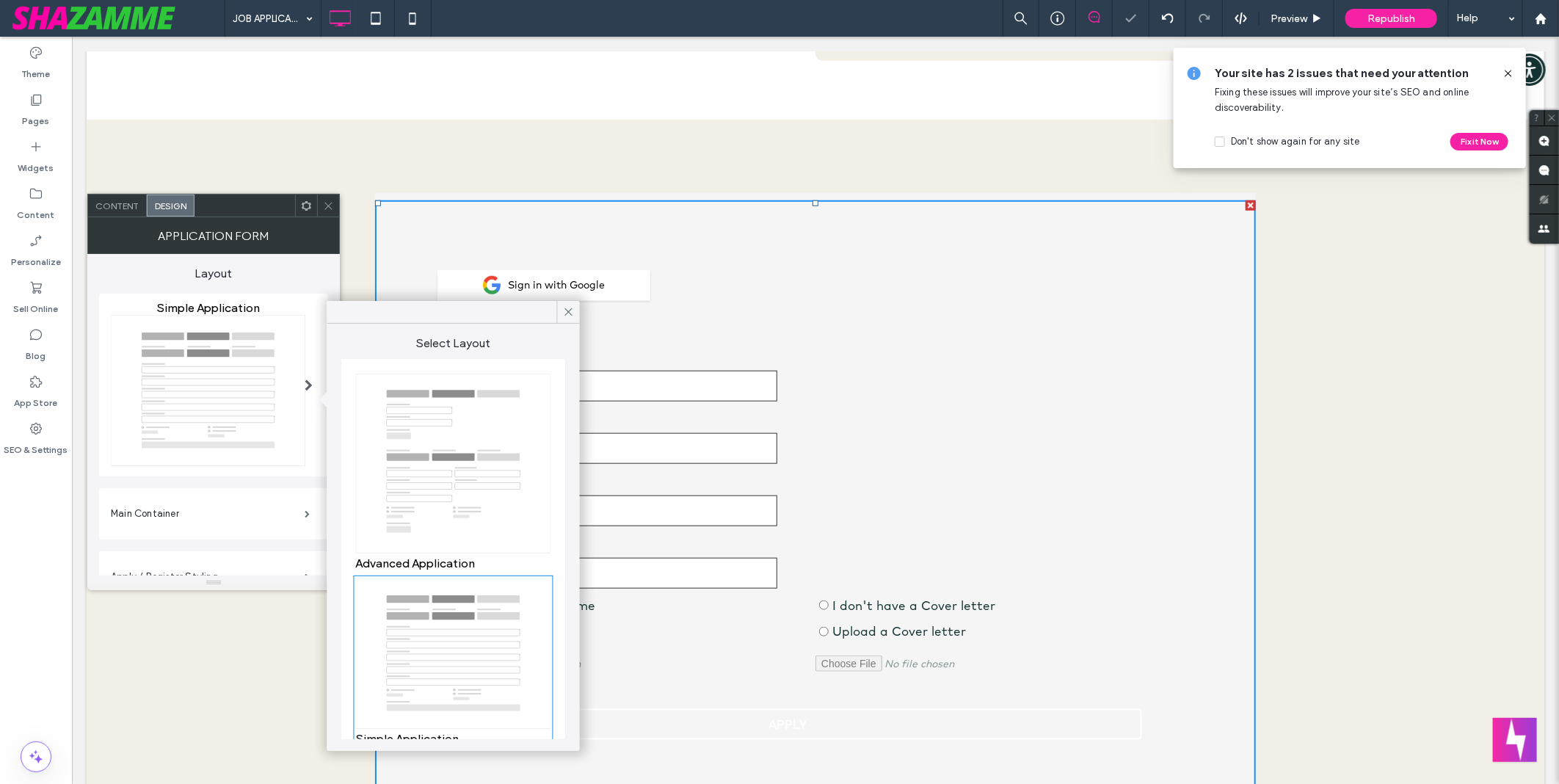
click at [326, 211] on span at bounding box center [328, 206] width 11 height 22
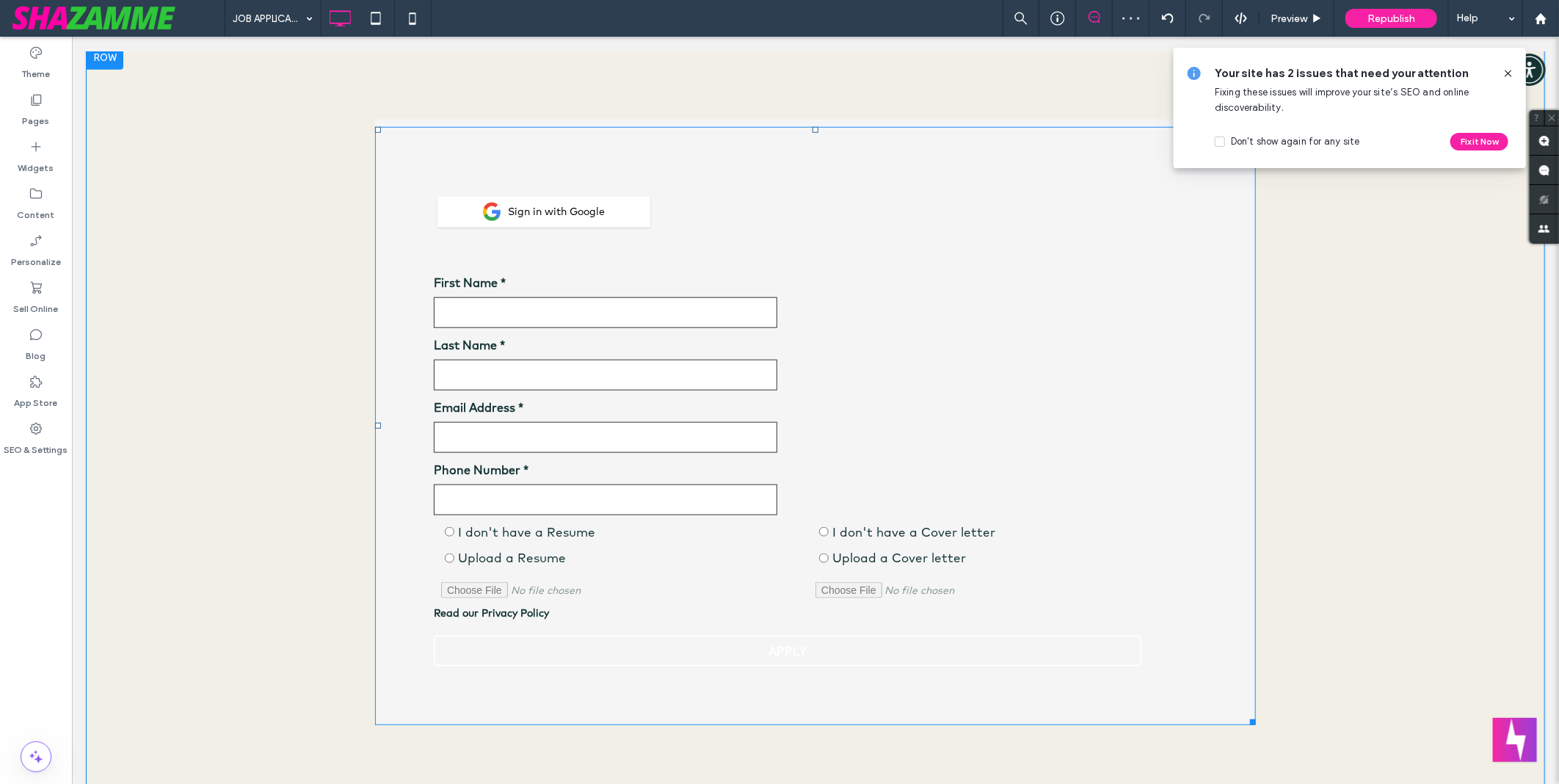
scroll to position [896, 0]
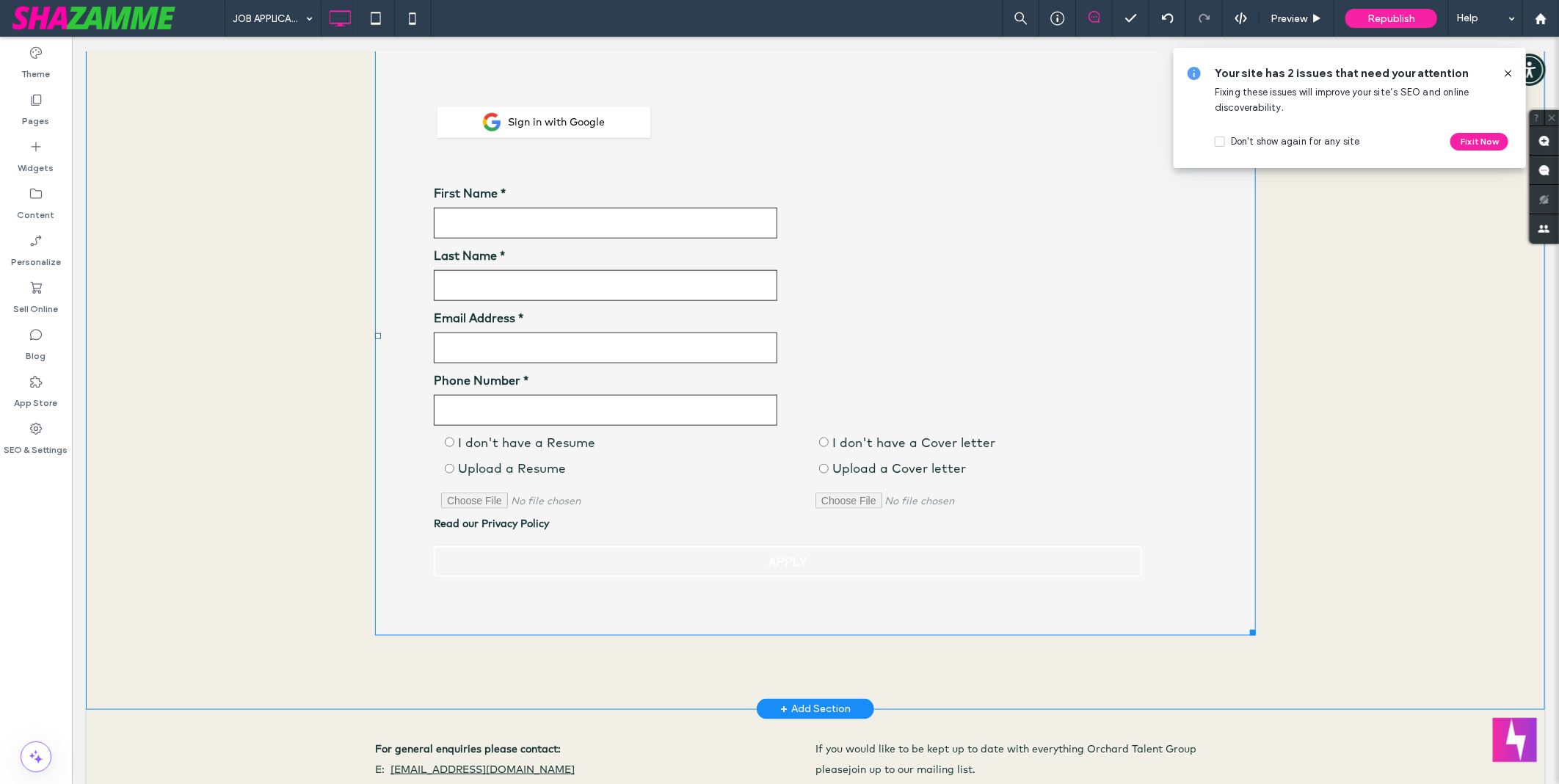
click at [744, 565] on span at bounding box center [814, 335] width 881 height 598
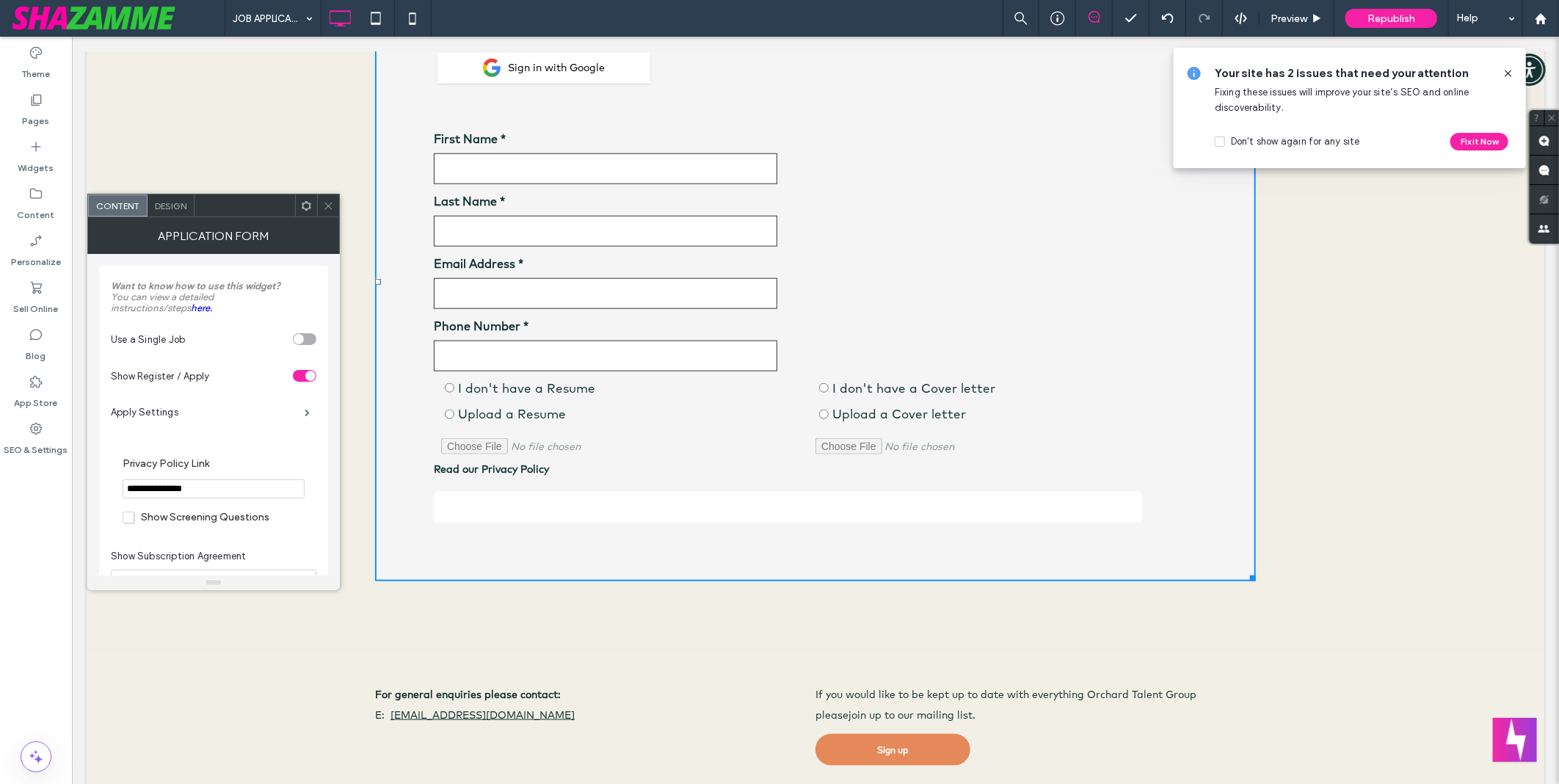
scroll to position [978, 0]
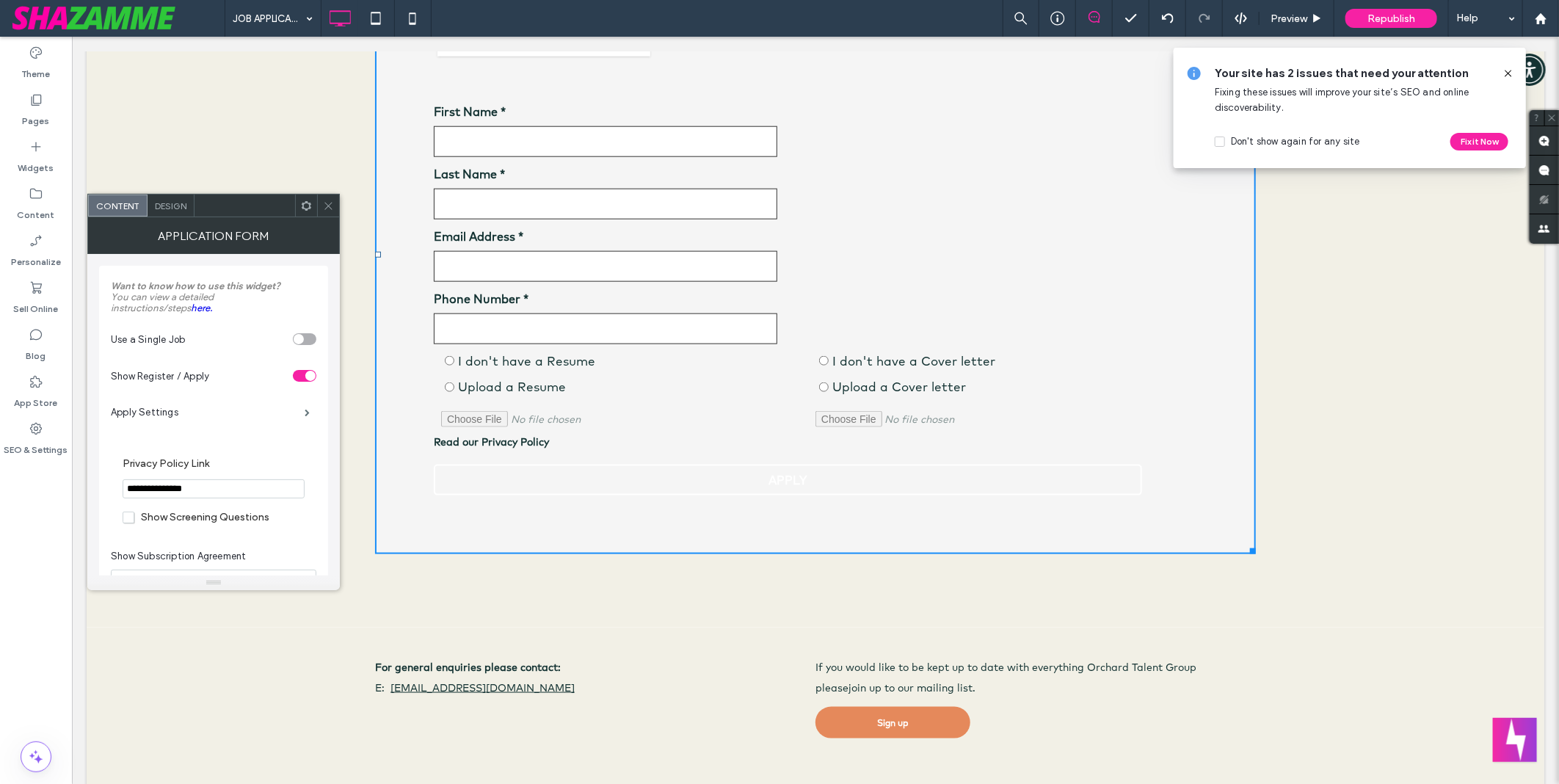
click at [160, 203] on span "Design" at bounding box center [171, 206] width 32 height 11
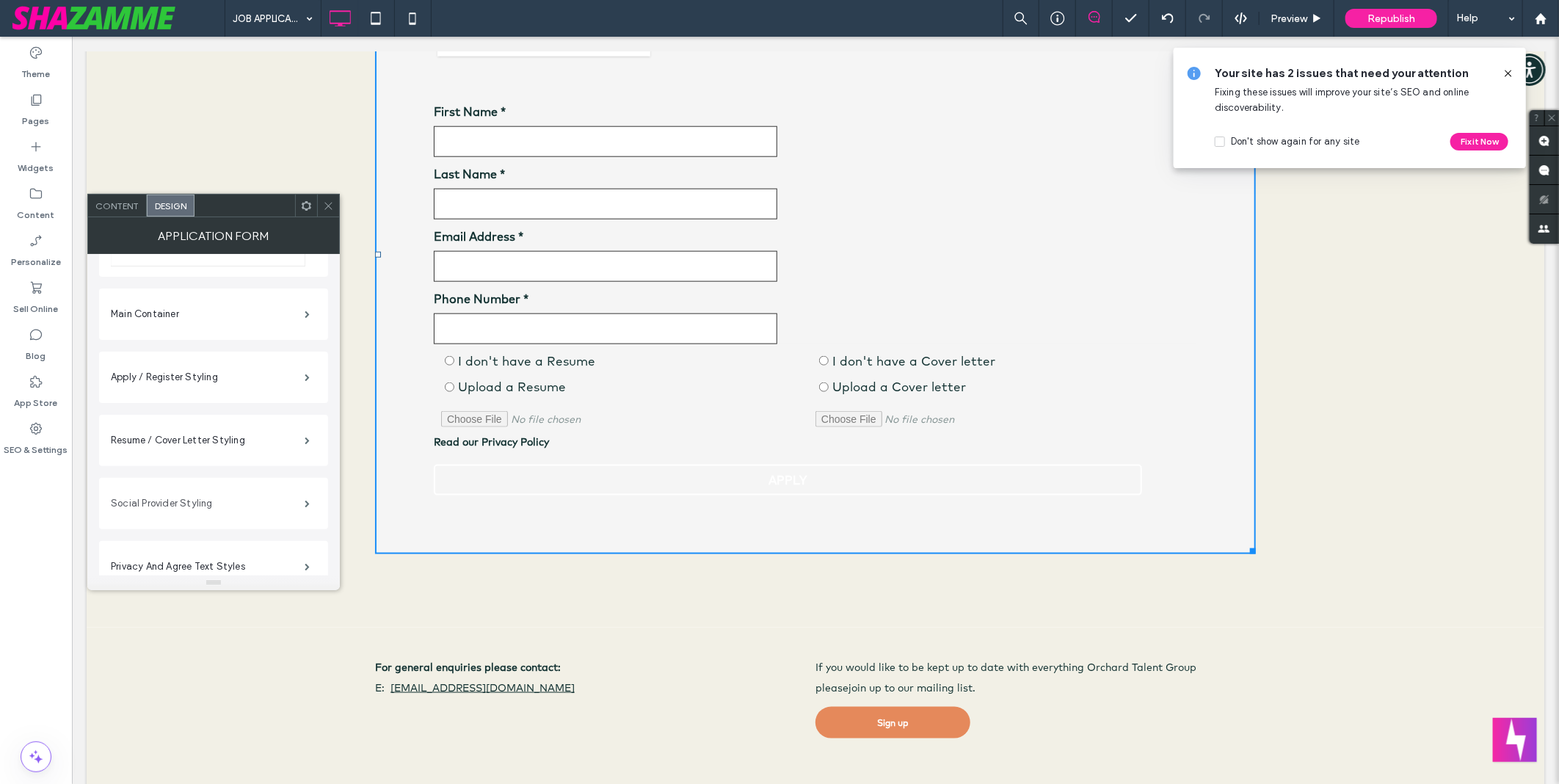
scroll to position [187, 0]
click at [193, 391] on label "Apply / Register Styling" at bounding box center [208, 389] width 194 height 29
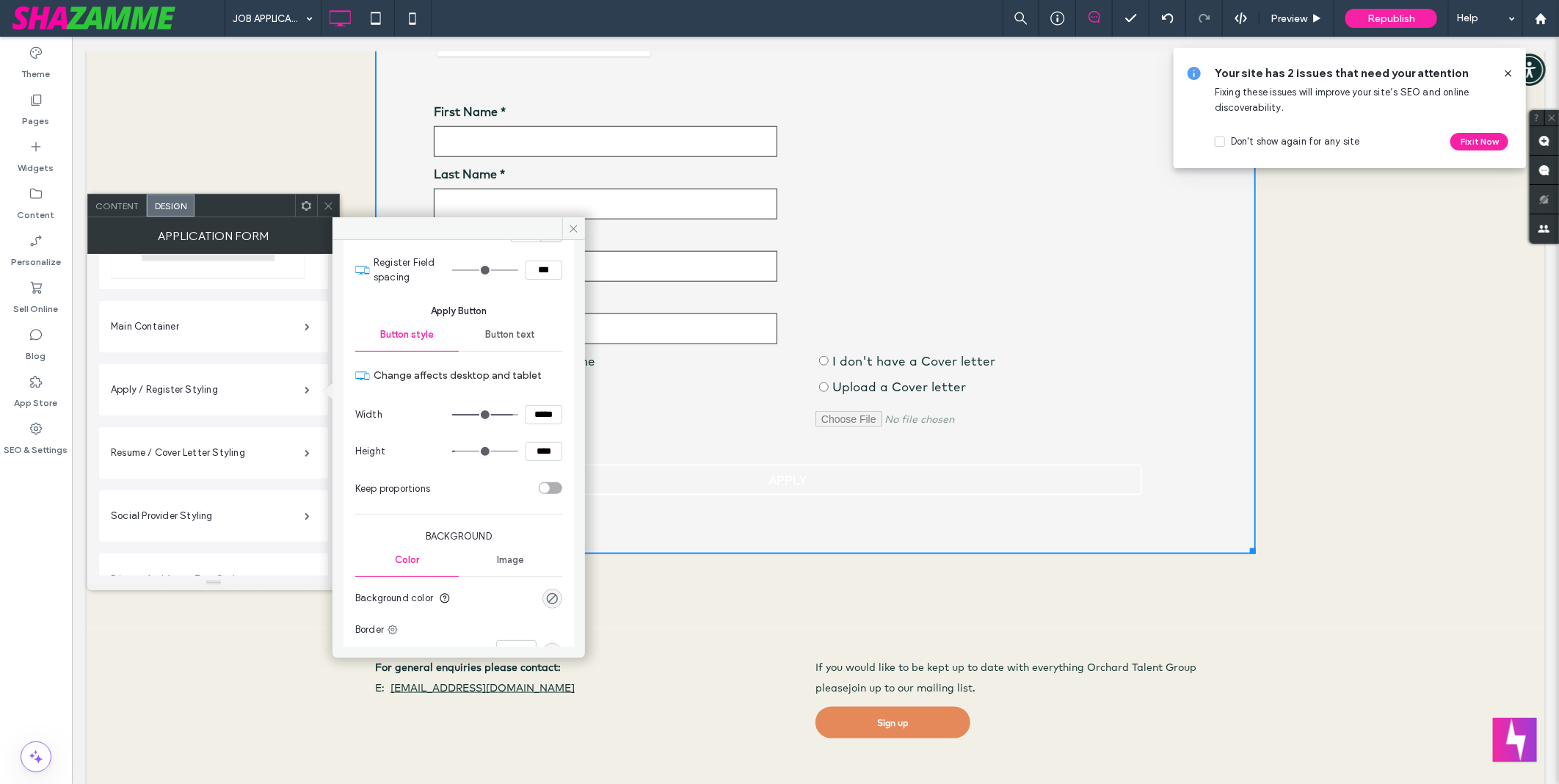
scroll to position [2690, 0]
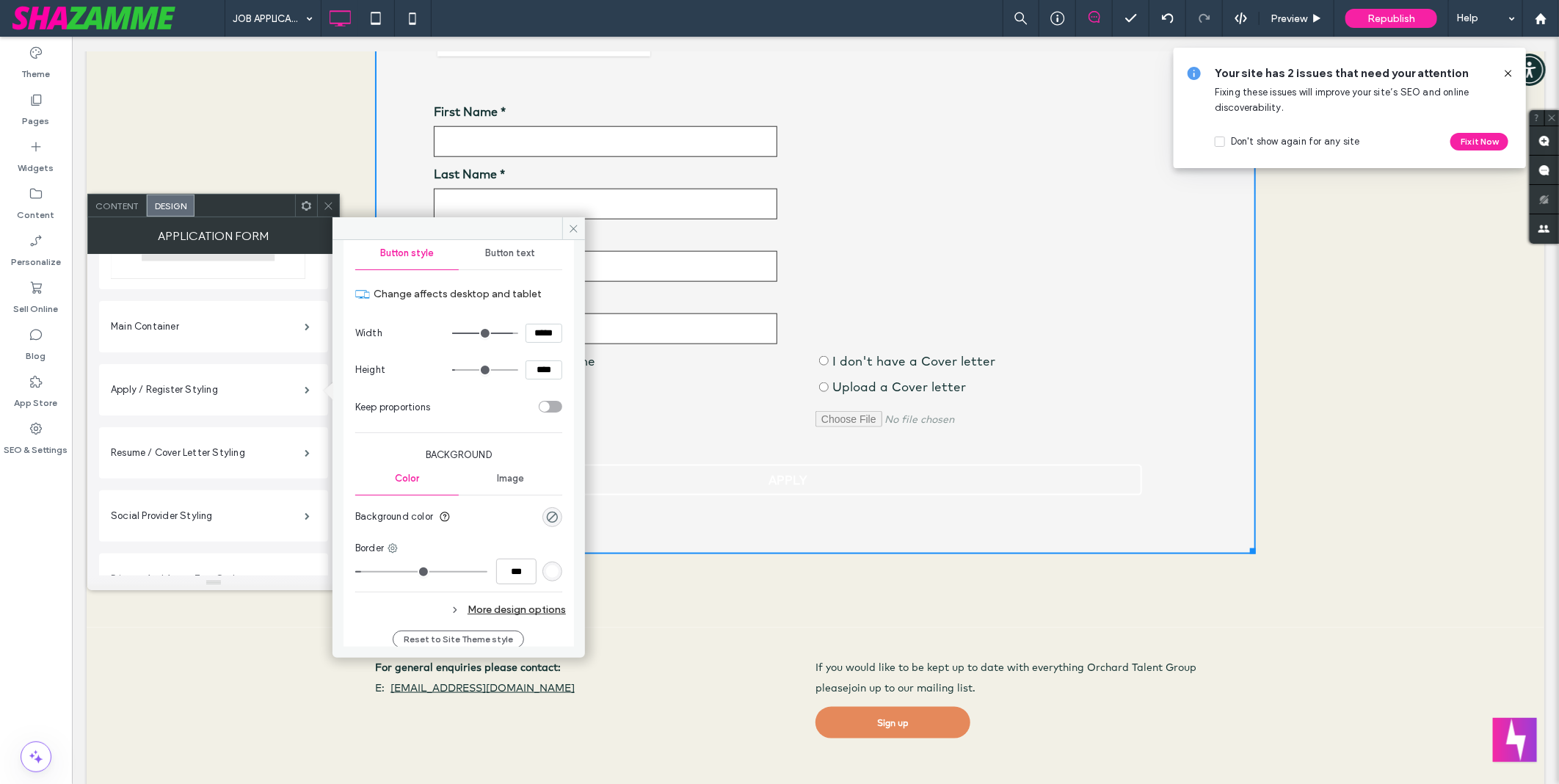
click at [551, 525] on div "rgba(0, 0, 0, 0)" at bounding box center [552, 516] width 20 height 20
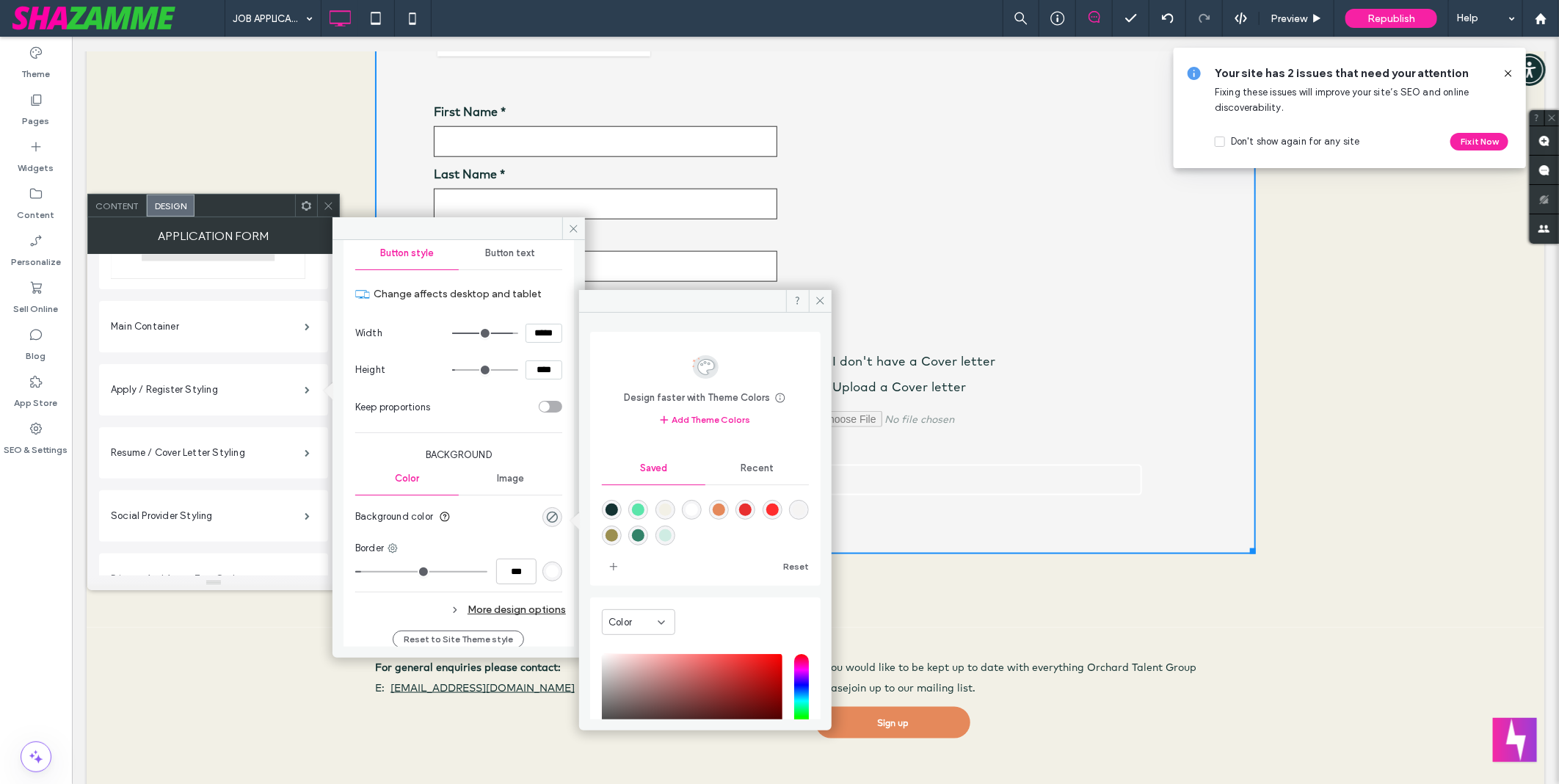
click at [651, 510] on div at bounding box center [705, 520] width 207 height 55
click at [656, 510] on div "rgba(242,240,230,1)" at bounding box center [665, 510] width 20 height 20
type input "*"
type input "*******"
type input "***"
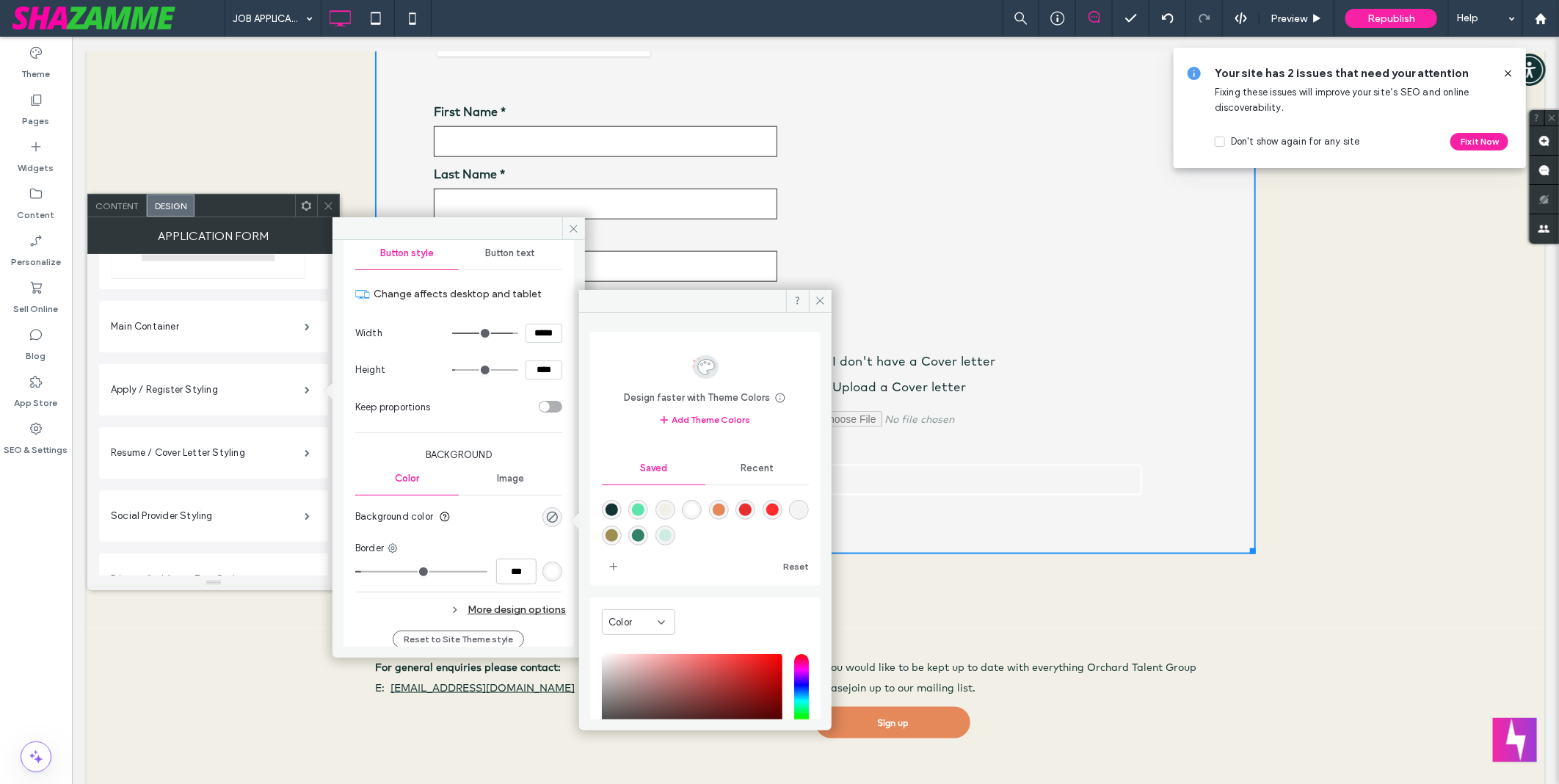
type input "****"
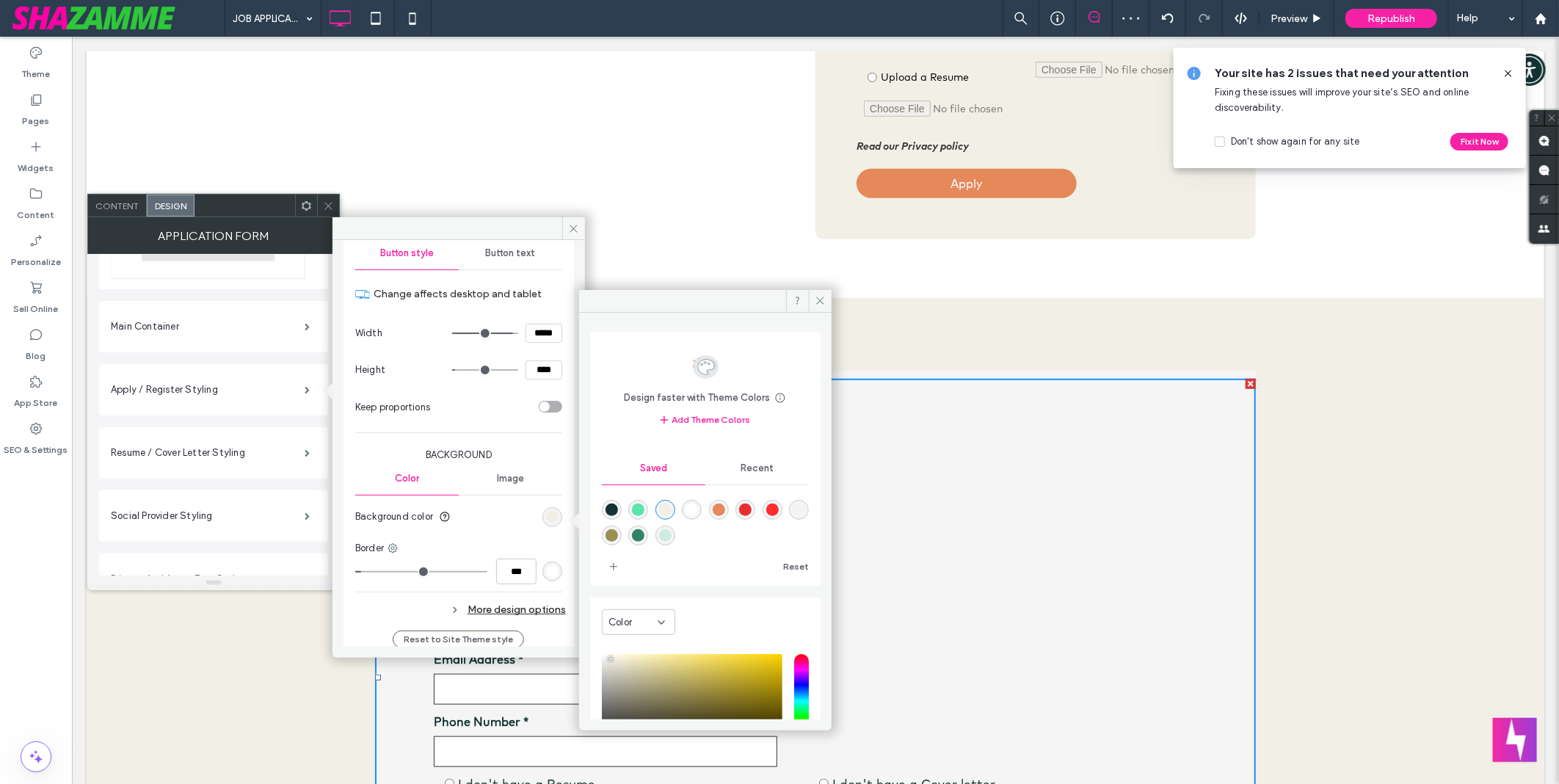
scroll to position [326, 0]
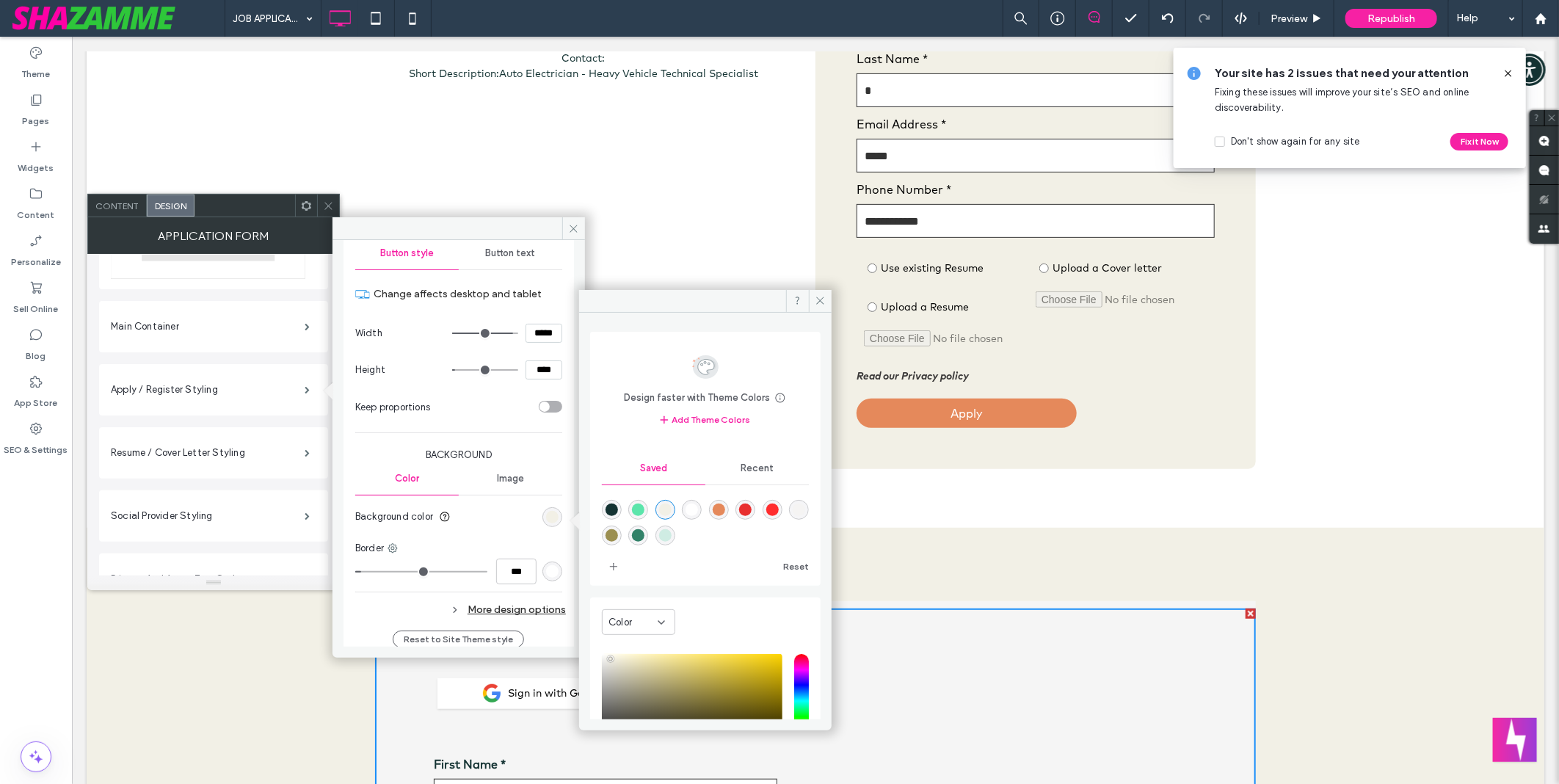
click at [713, 510] on div "rgba(229,137,91,1)" at bounding box center [719, 510] width 13 height 13
type input "*"
type input "*******"
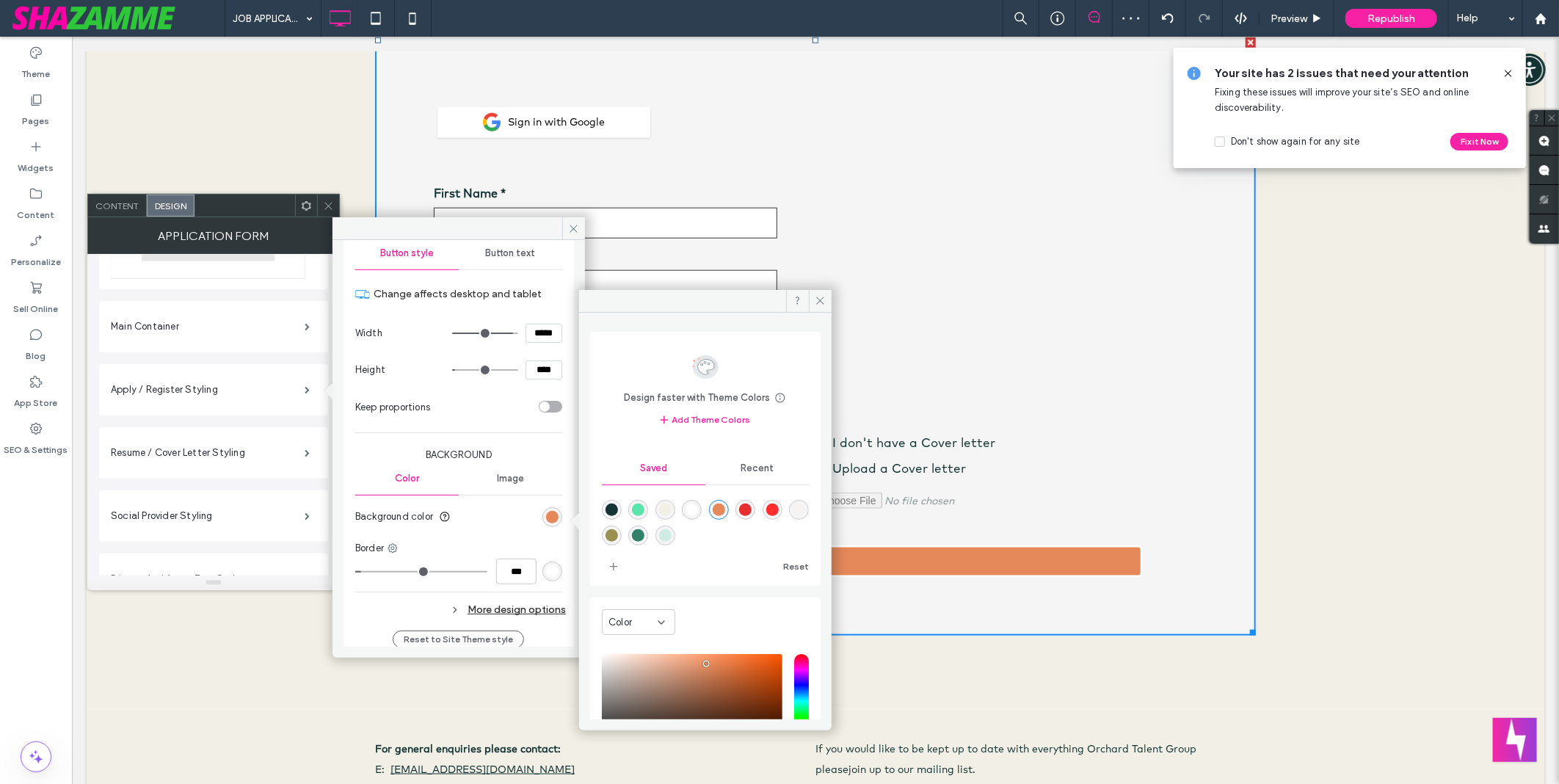
scroll to position [2768, 0]
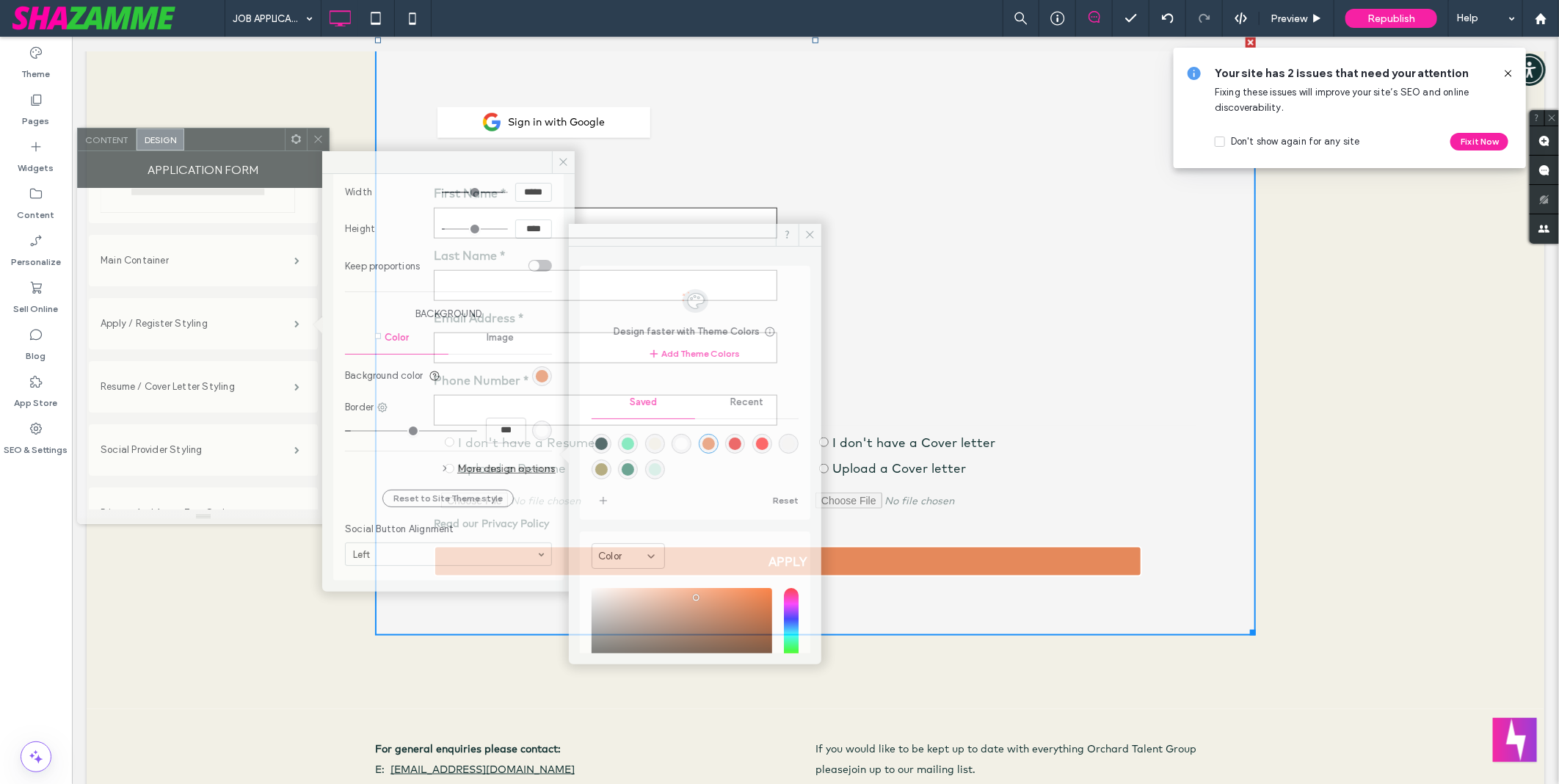
drag, startPoint x: 268, startPoint y: 208, endPoint x: 257, endPoint y: 142, distance: 66.9
click at [257, 142] on div at bounding box center [234, 140] width 100 height 22
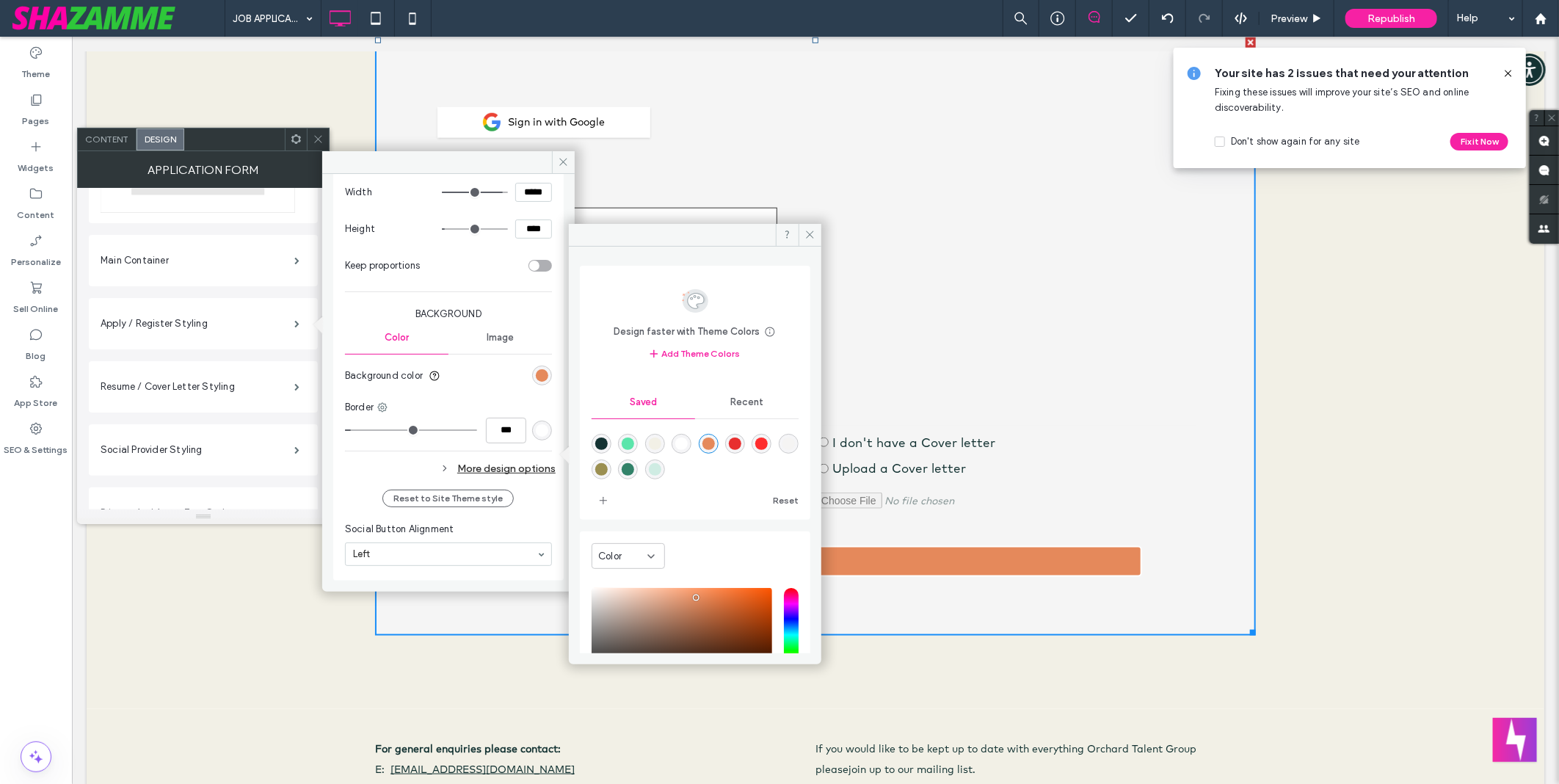
click at [510, 470] on div "More design options" at bounding box center [450, 468] width 211 height 20
type input "*"
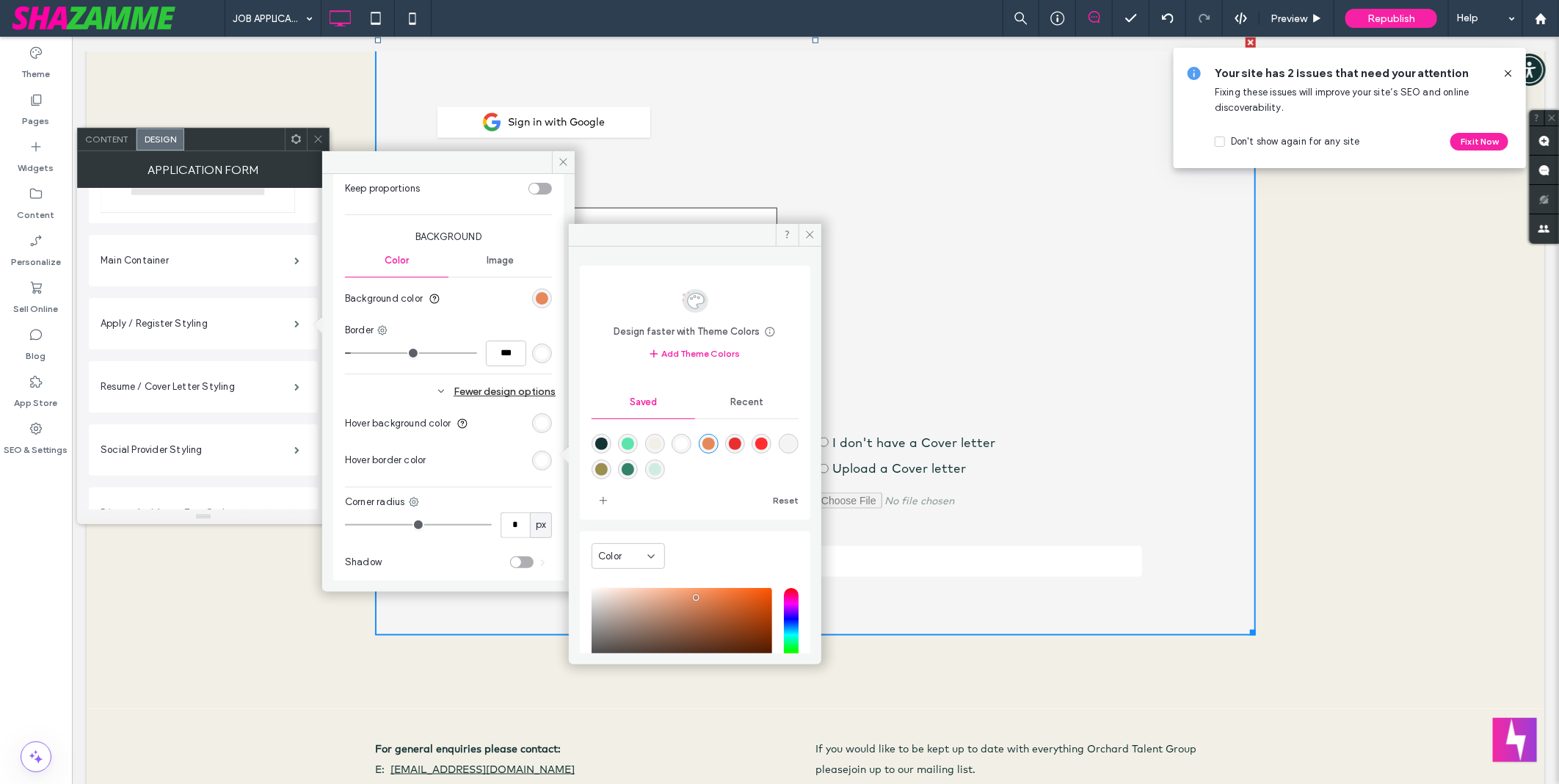
scroll to position [2931, 0]
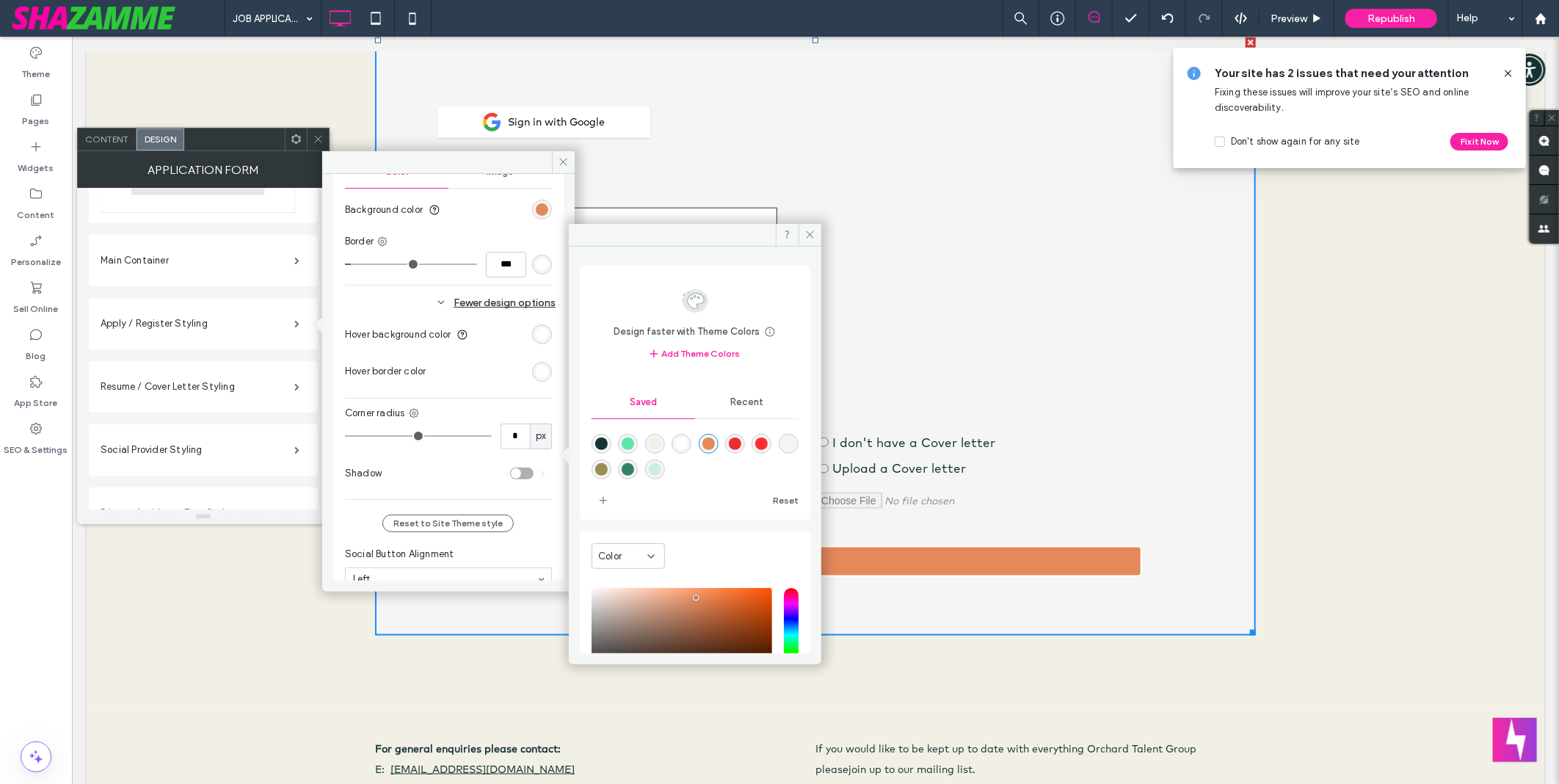
type input "*"
type input "***"
type input "*"
type input "***"
type input "*"
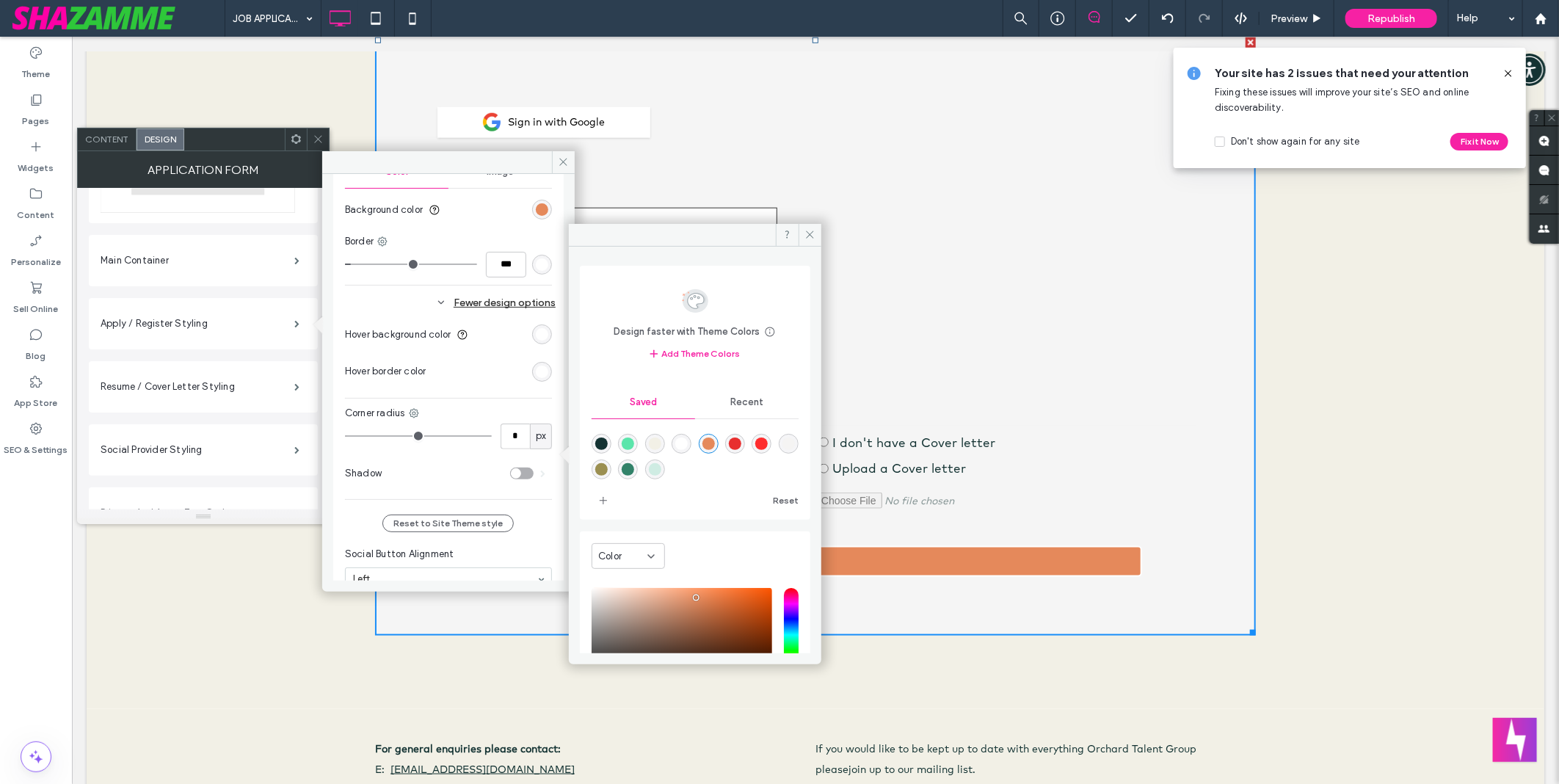
type input "***"
type input "*"
type input "***"
type input "*"
type input "***"
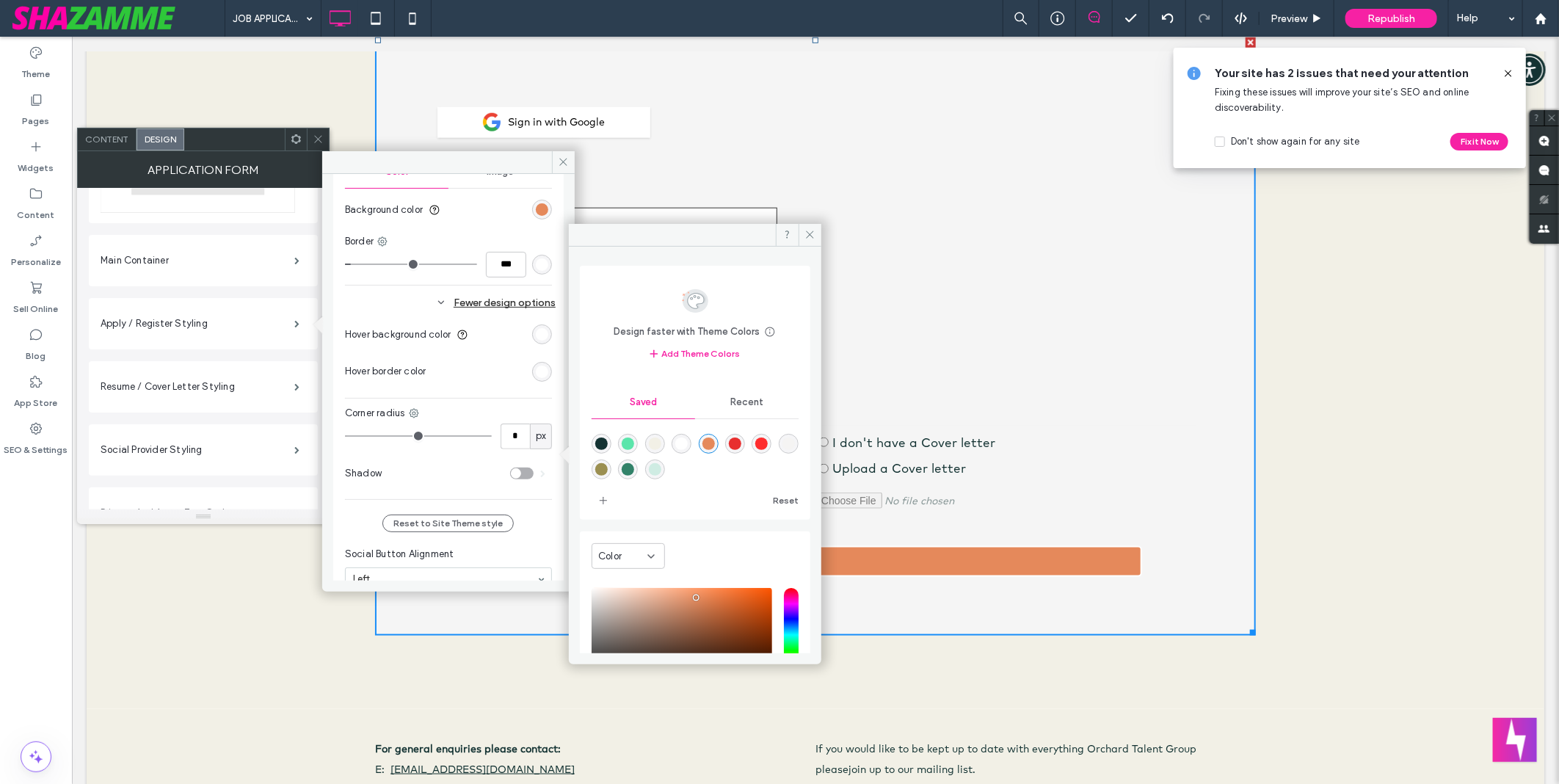
type input "*"
type input "***"
type input "*"
type input "***"
drag, startPoint x: 350, startPoint y: 268, endPoint x: 378, endPoint y: 270, distance: 28.1
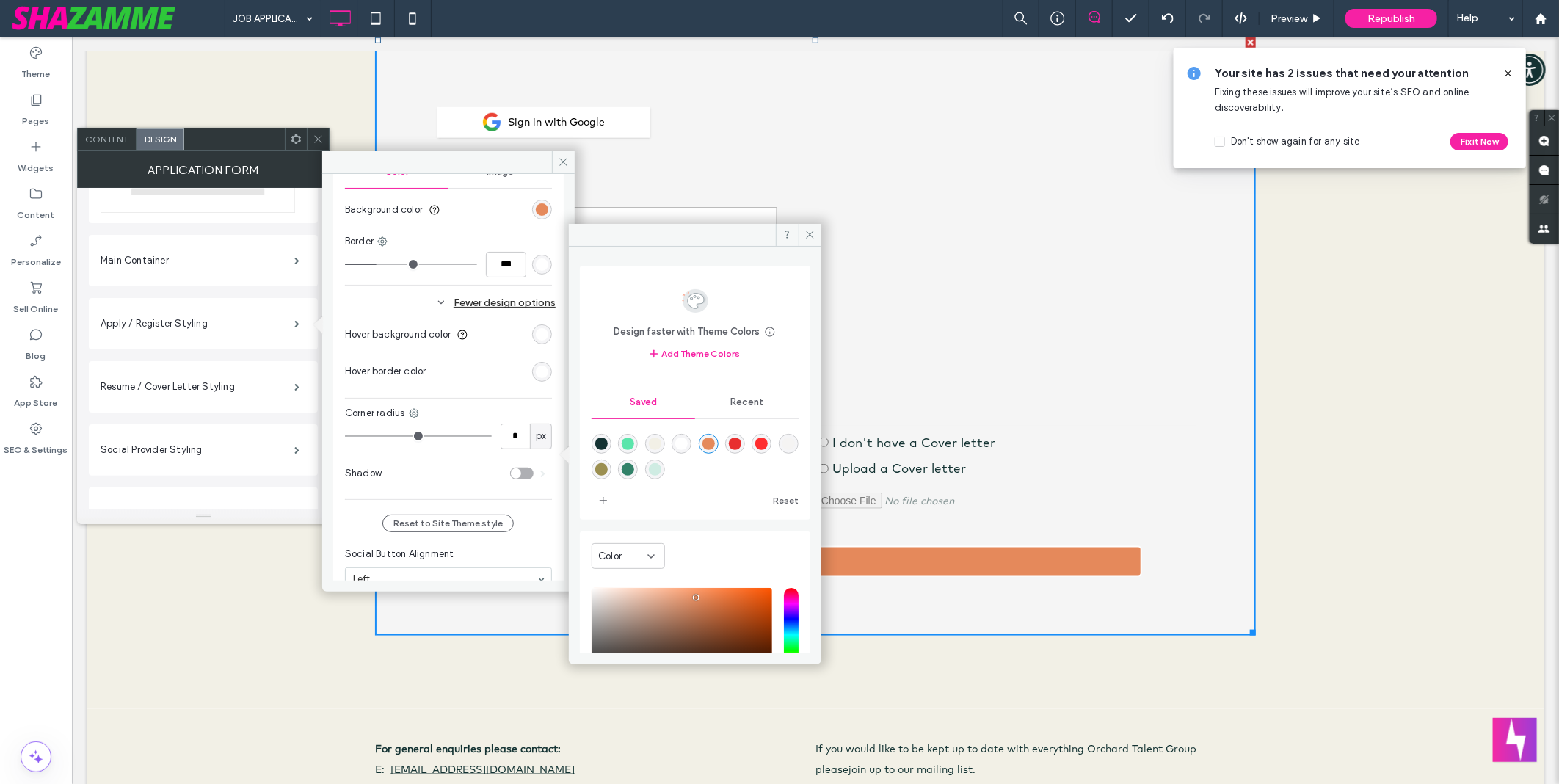
type input "*"
click at [378, 265] on input "range" at bounding box center [411, 264] width 132 height 2
type input "*"
click at [492, 267] on input "***" at bounding box center [505, 264] width 40 height 26
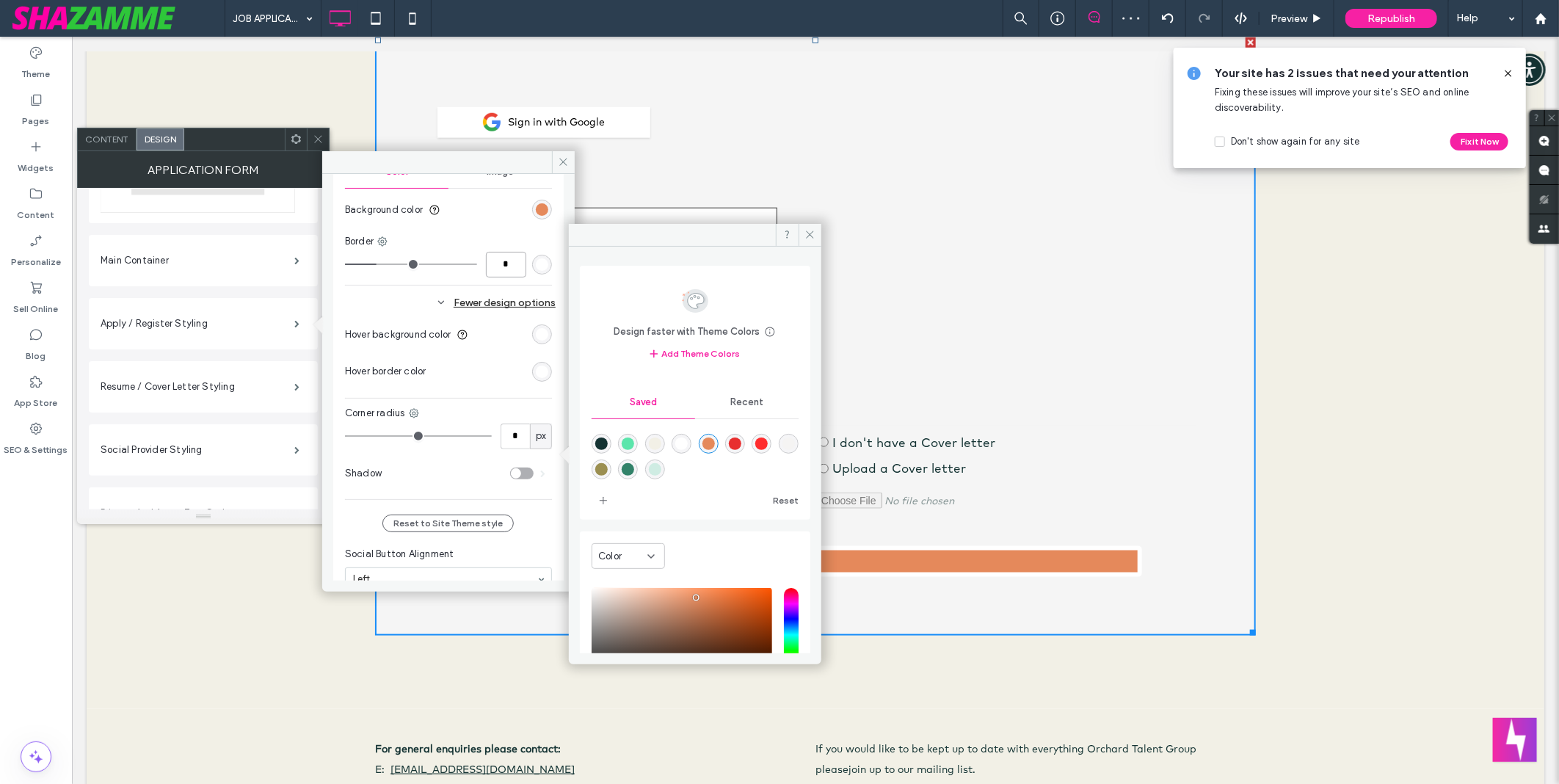
type input "*"
type input "***"
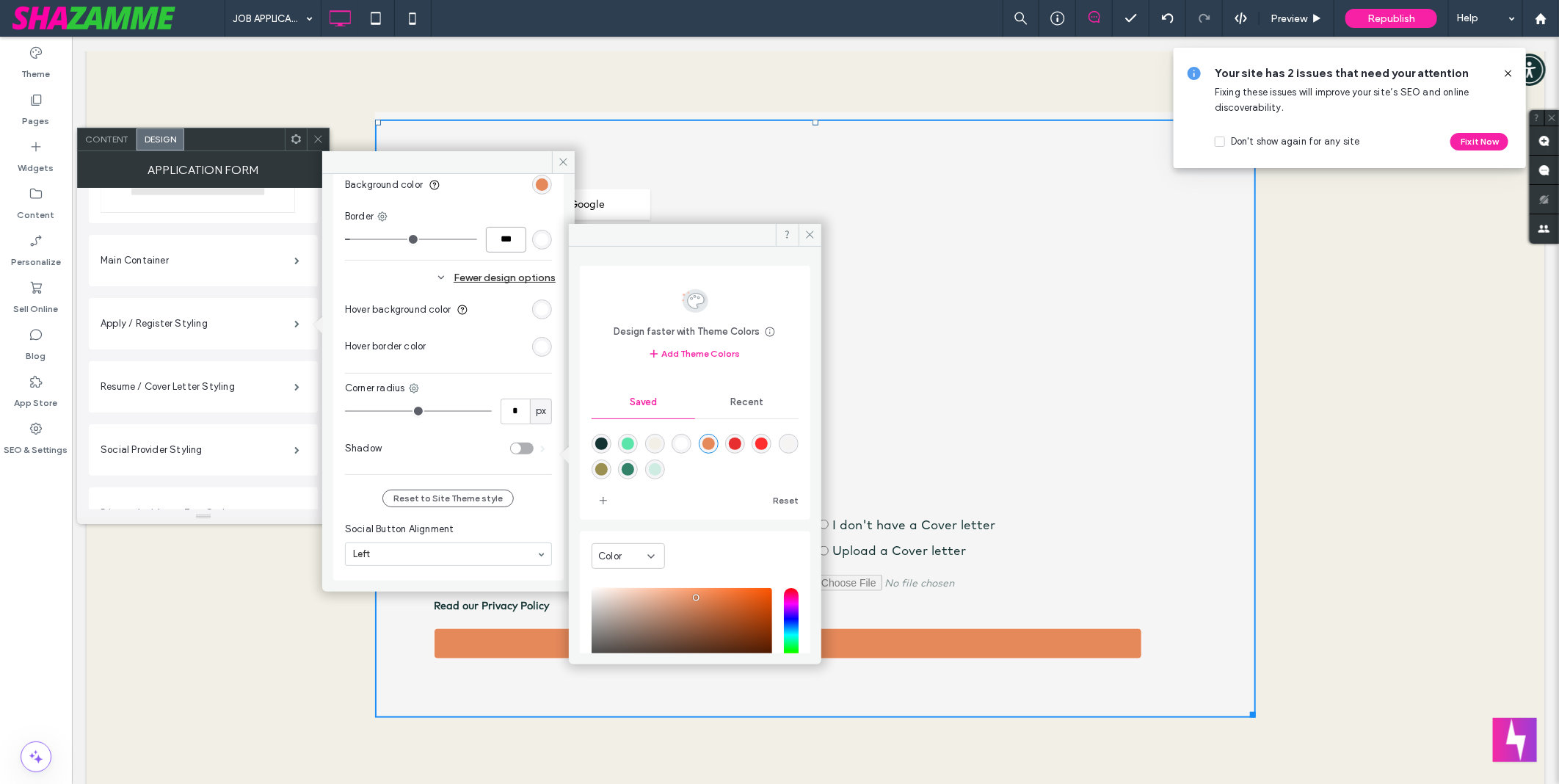
scroll to position [815, 0]
type input "*"
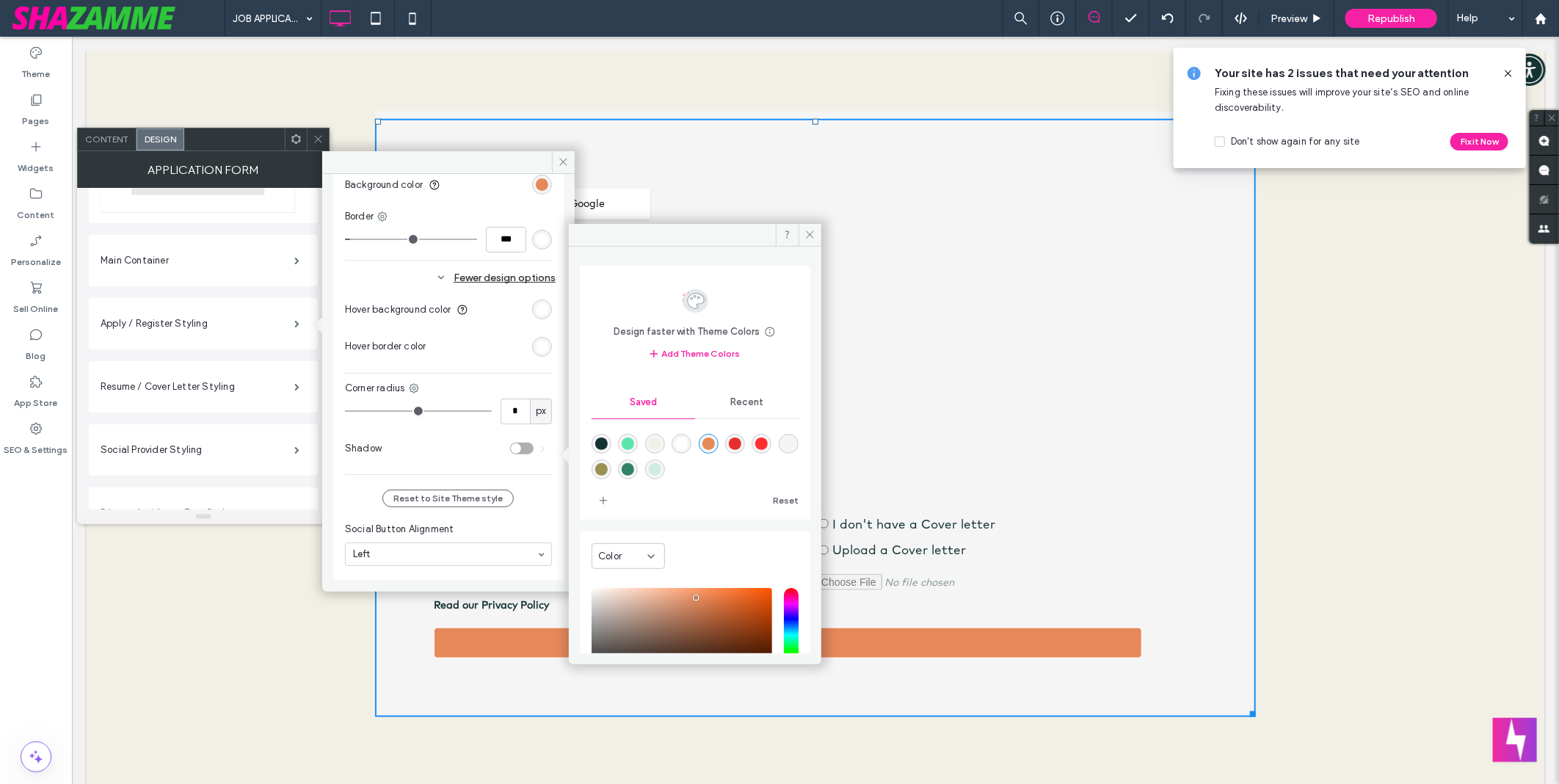
type input "*"
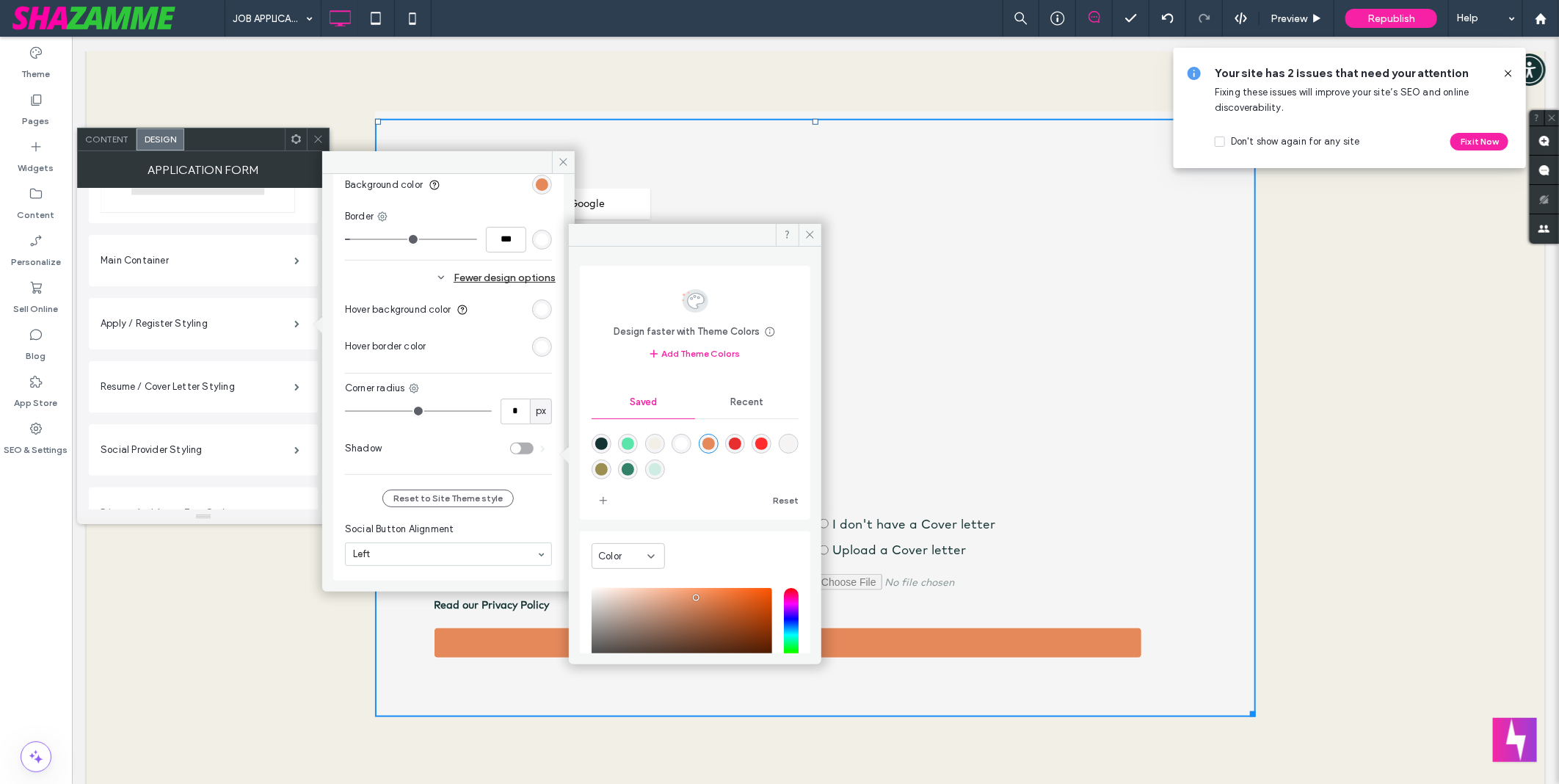
type input "*"
type input "**"
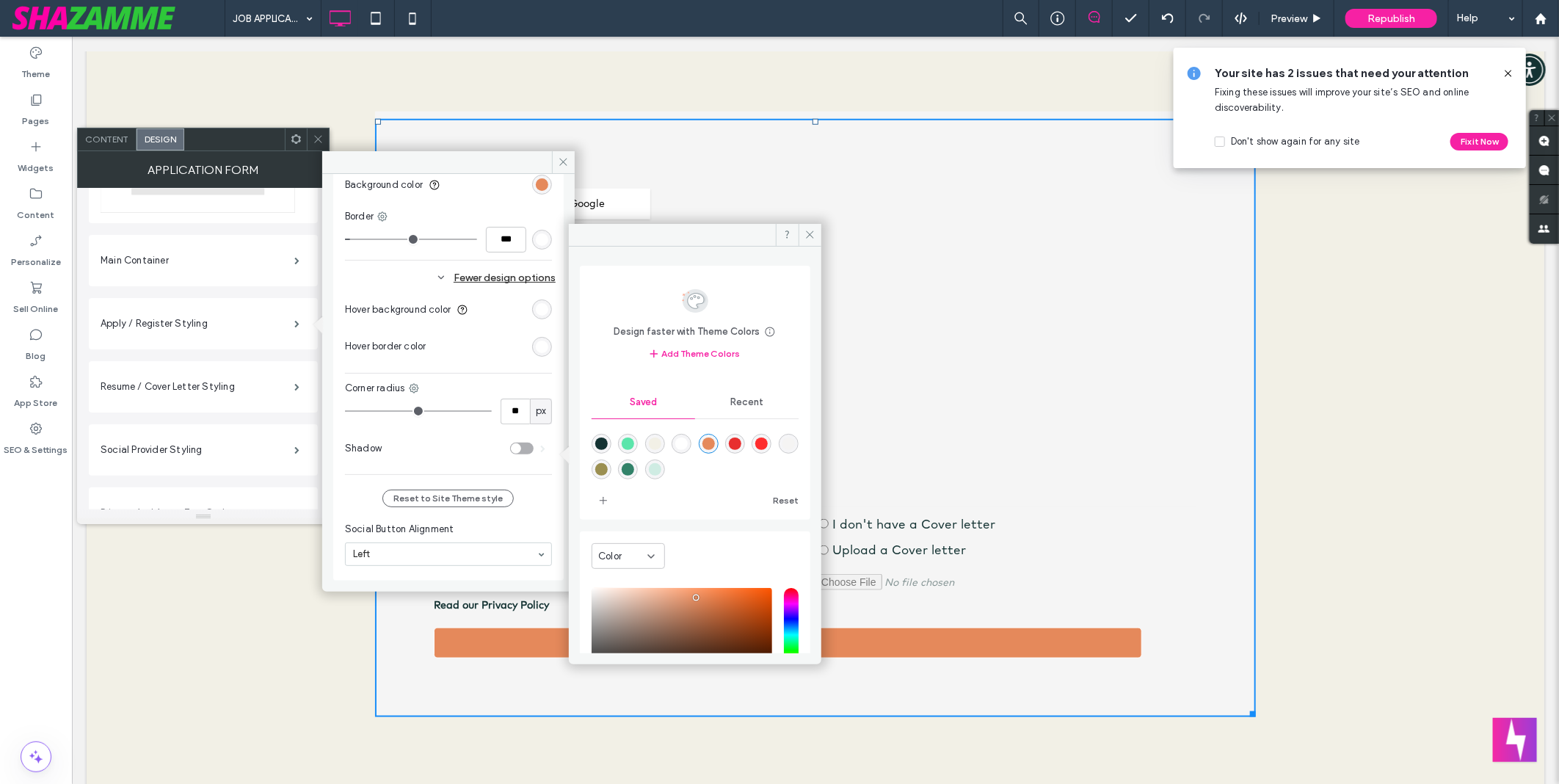
type input "**"
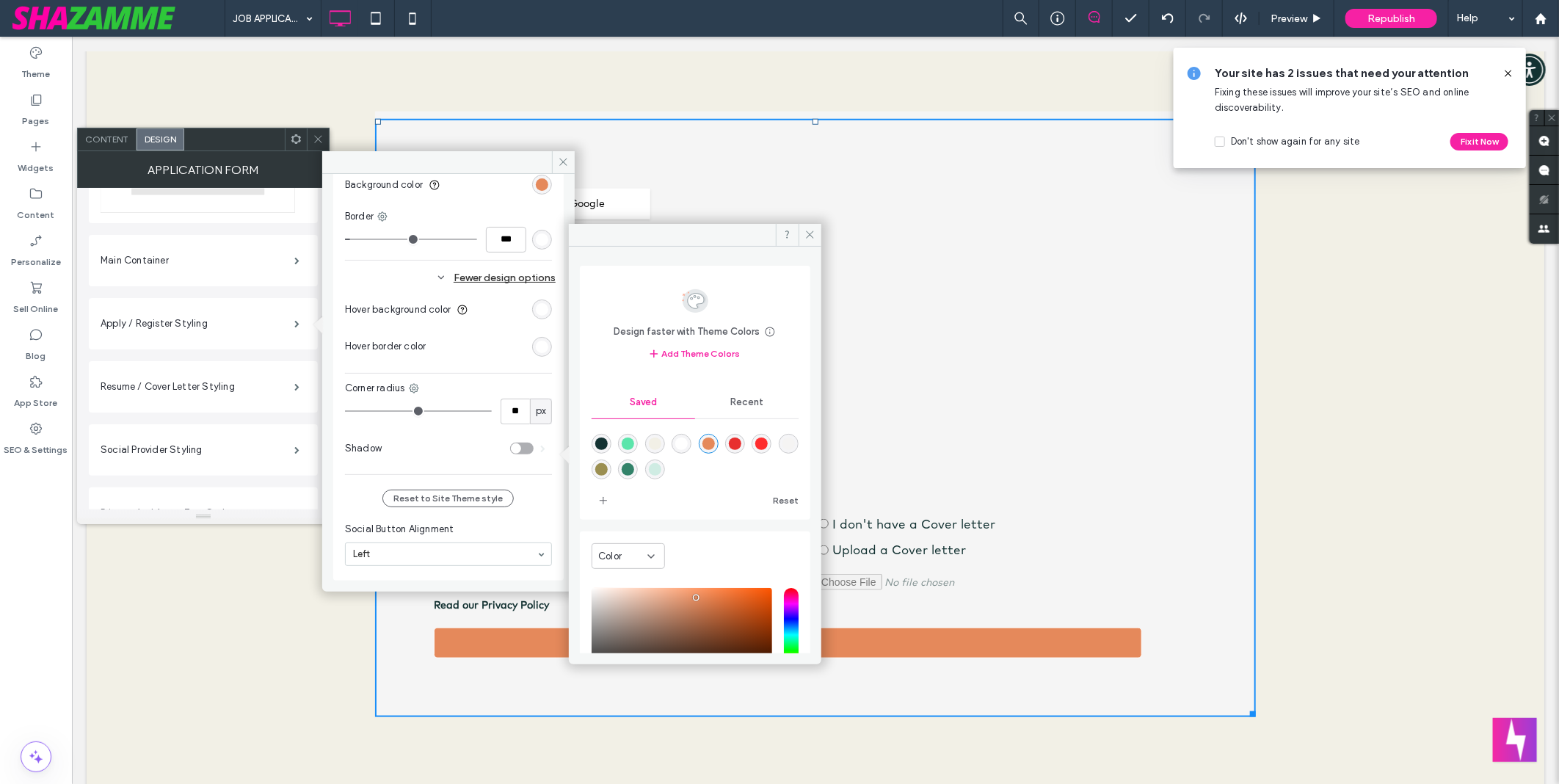
type input "**"
drag, startPoint x: 355, startPoint y: 409, endPoint x: 376, endPoint y: 411, distance: 21.1
type input "**"
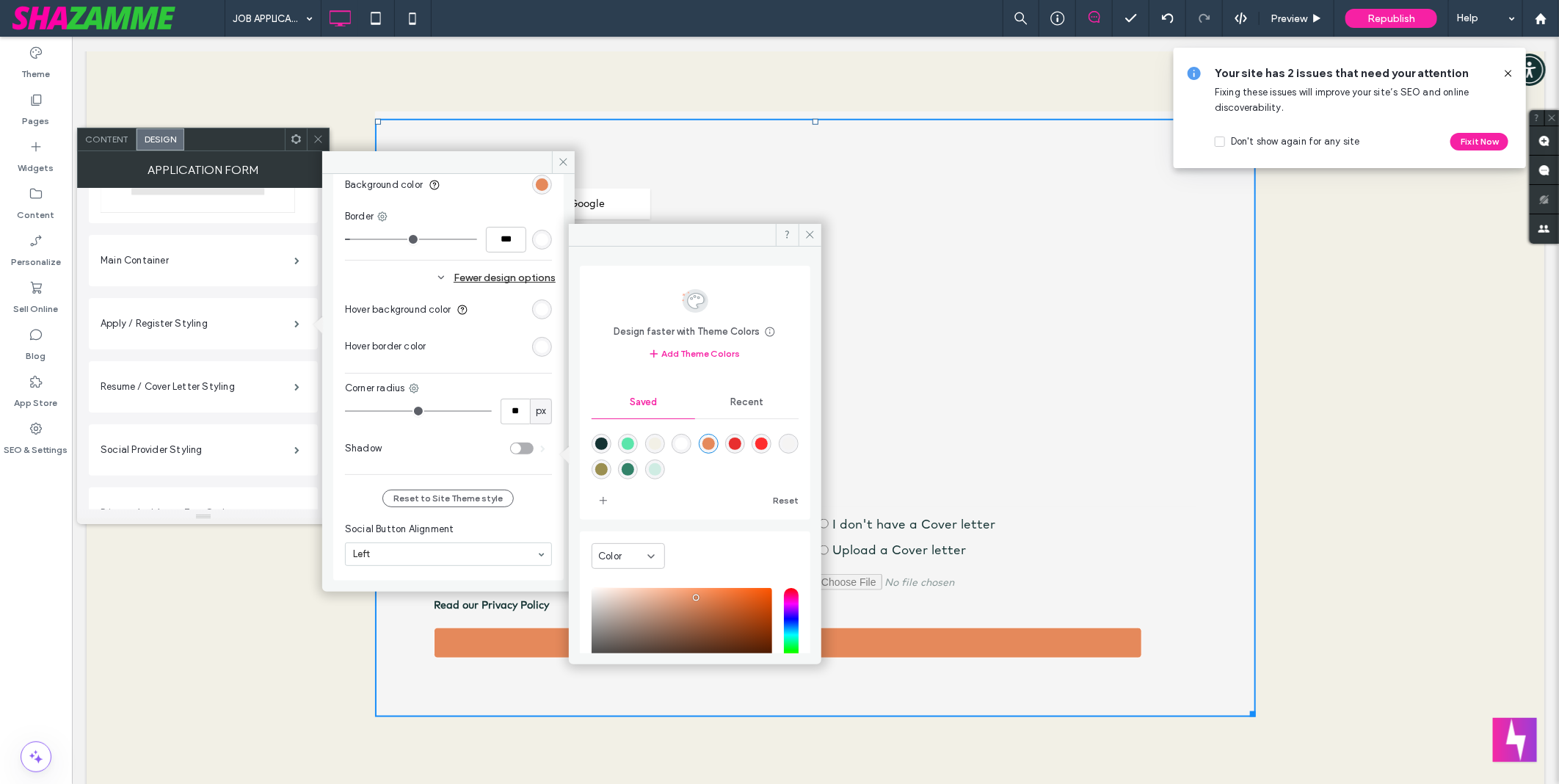
click at [376, 411] on input "range" at bounding box center [418, 411] width 147 height 2
type input "*"
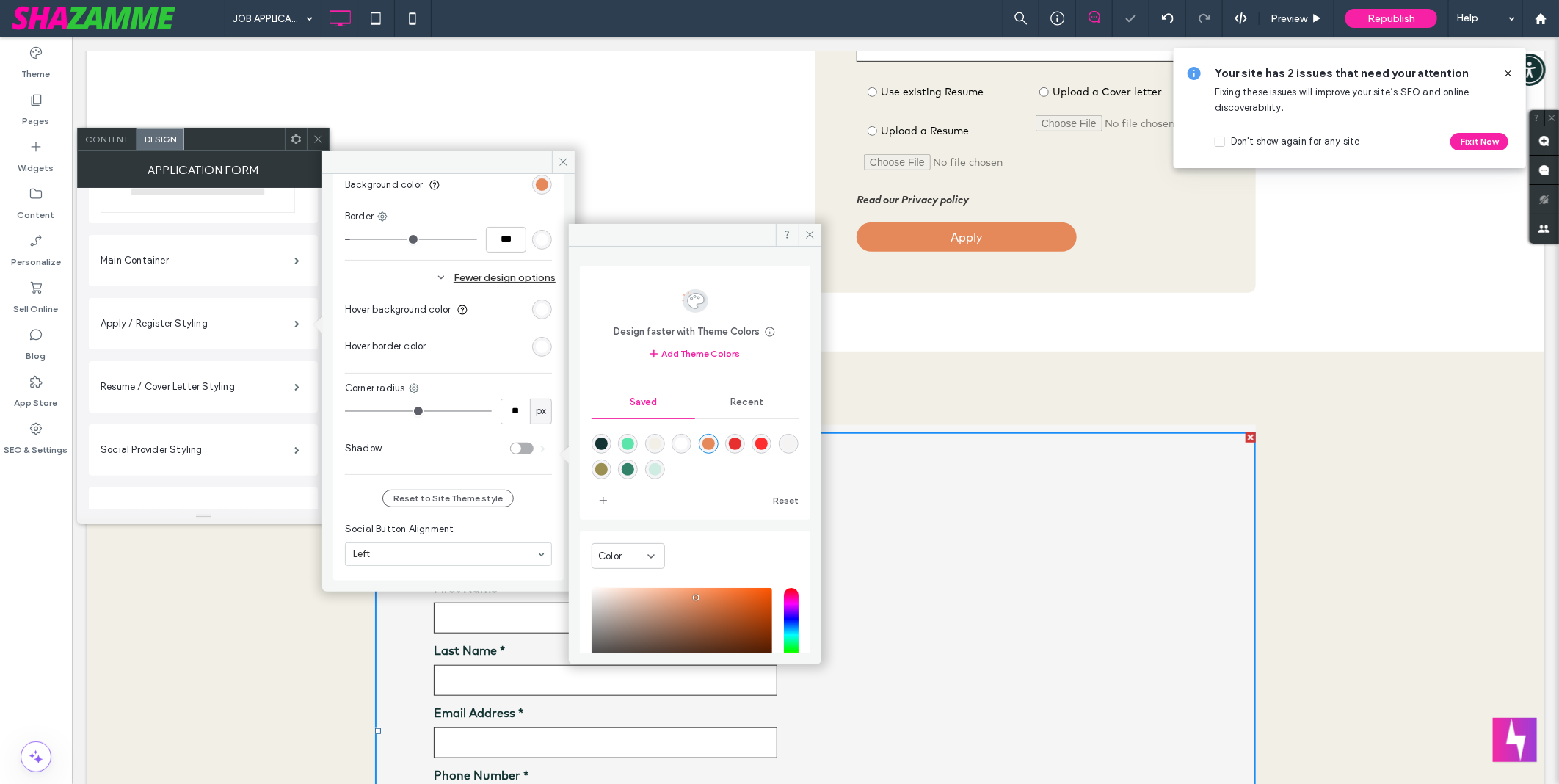
scroll to position [407, 0]
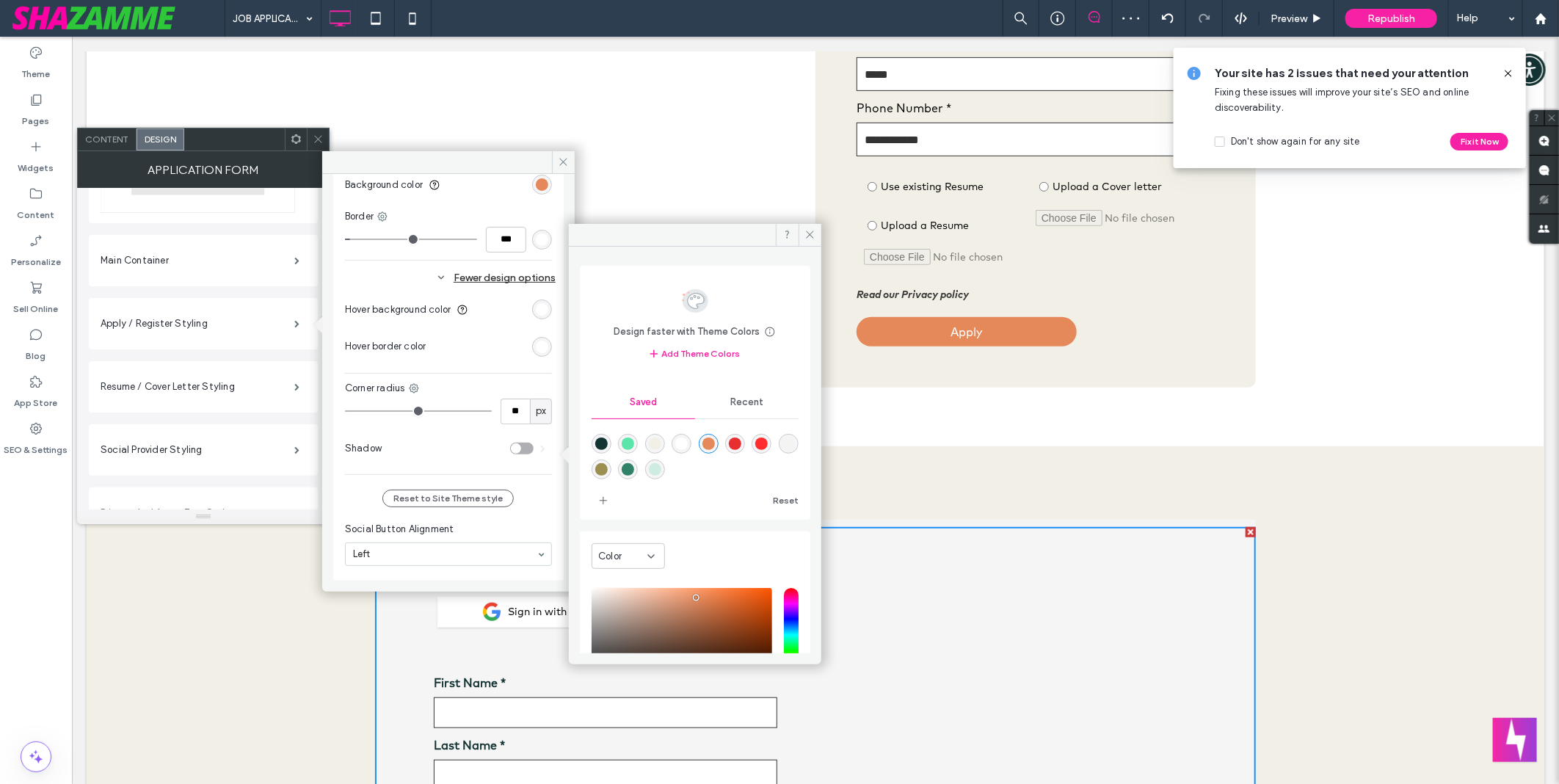
click at [1199, 401] on div "Back to Job board Job Application Auto Electrician - Heavy Vehicle Technical Sp…" at bounding box center [814, 93] width 1458 height 703
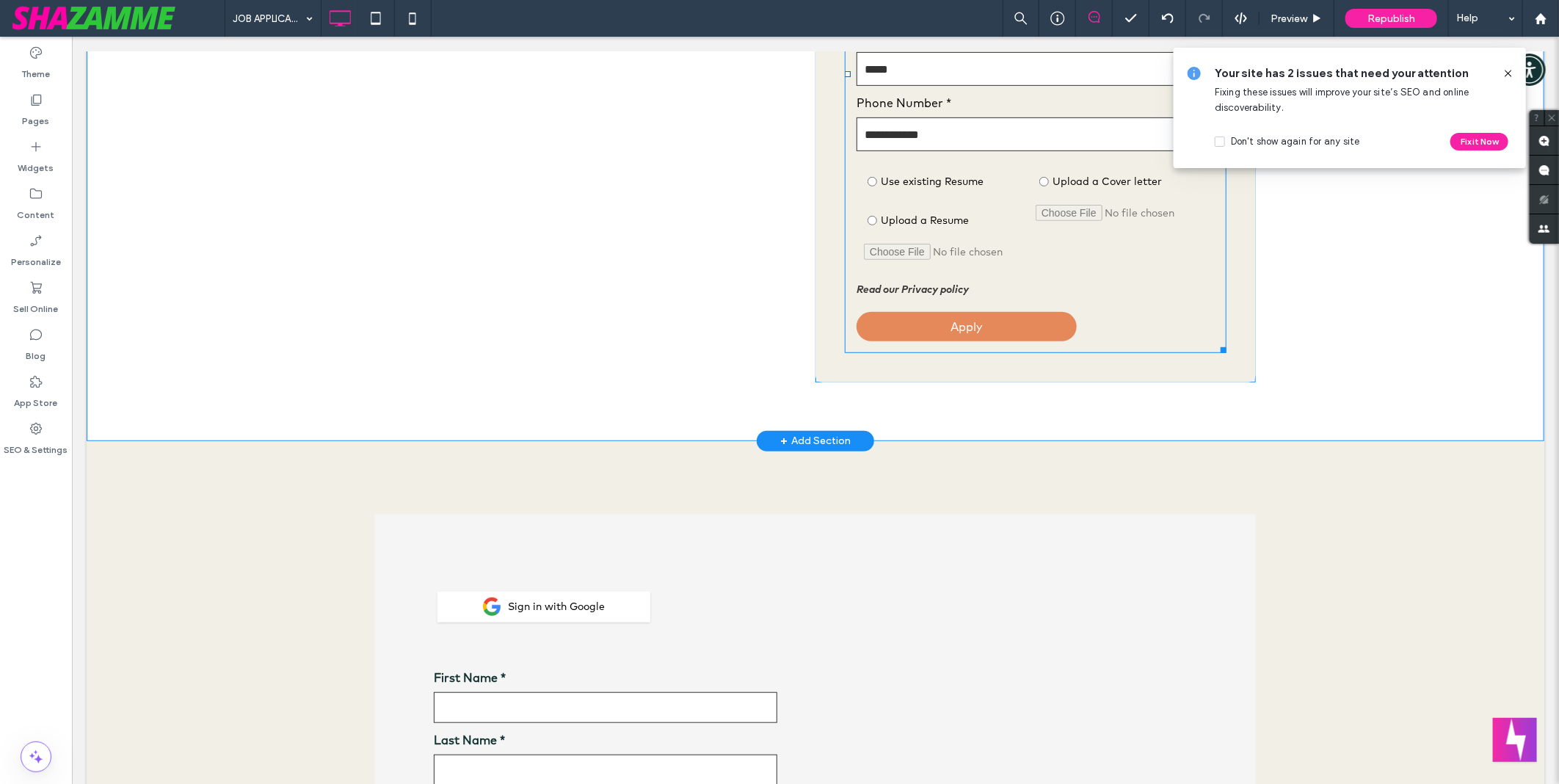
scroll to position [733, 0]
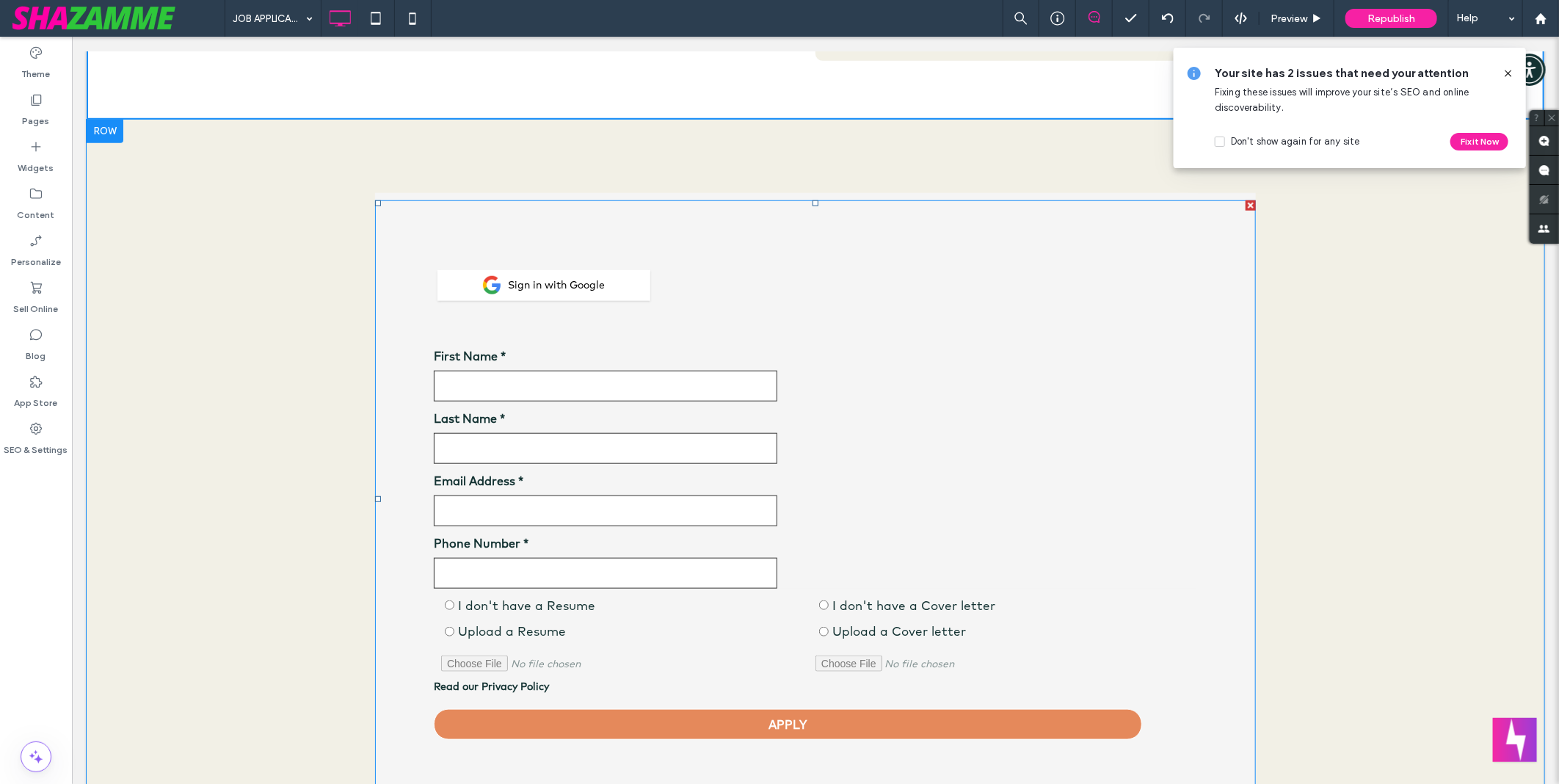
click at [855, 281] on span at bounding box center [814, 498] width 881 height 598
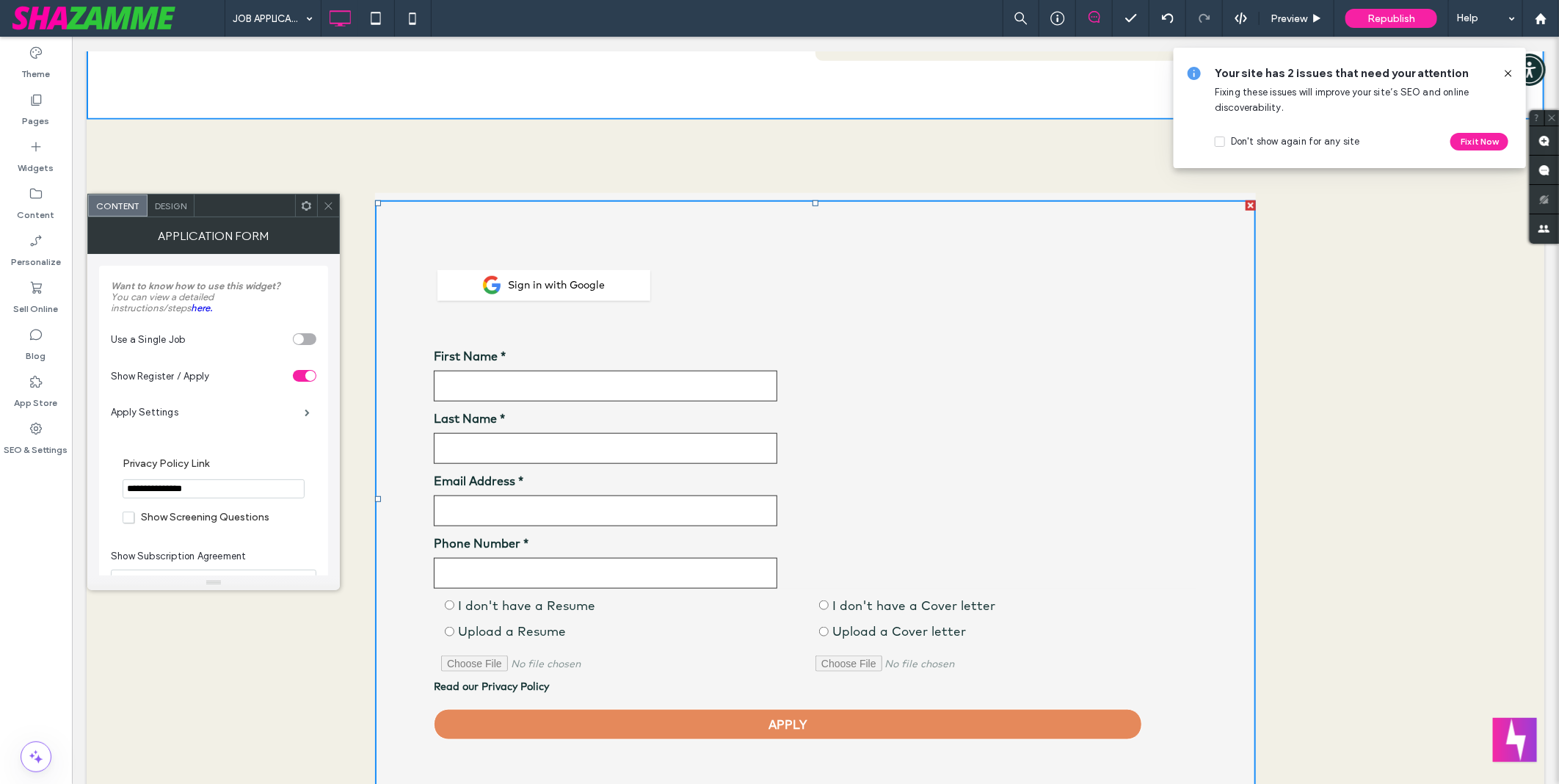
scroll to position [244, 0]
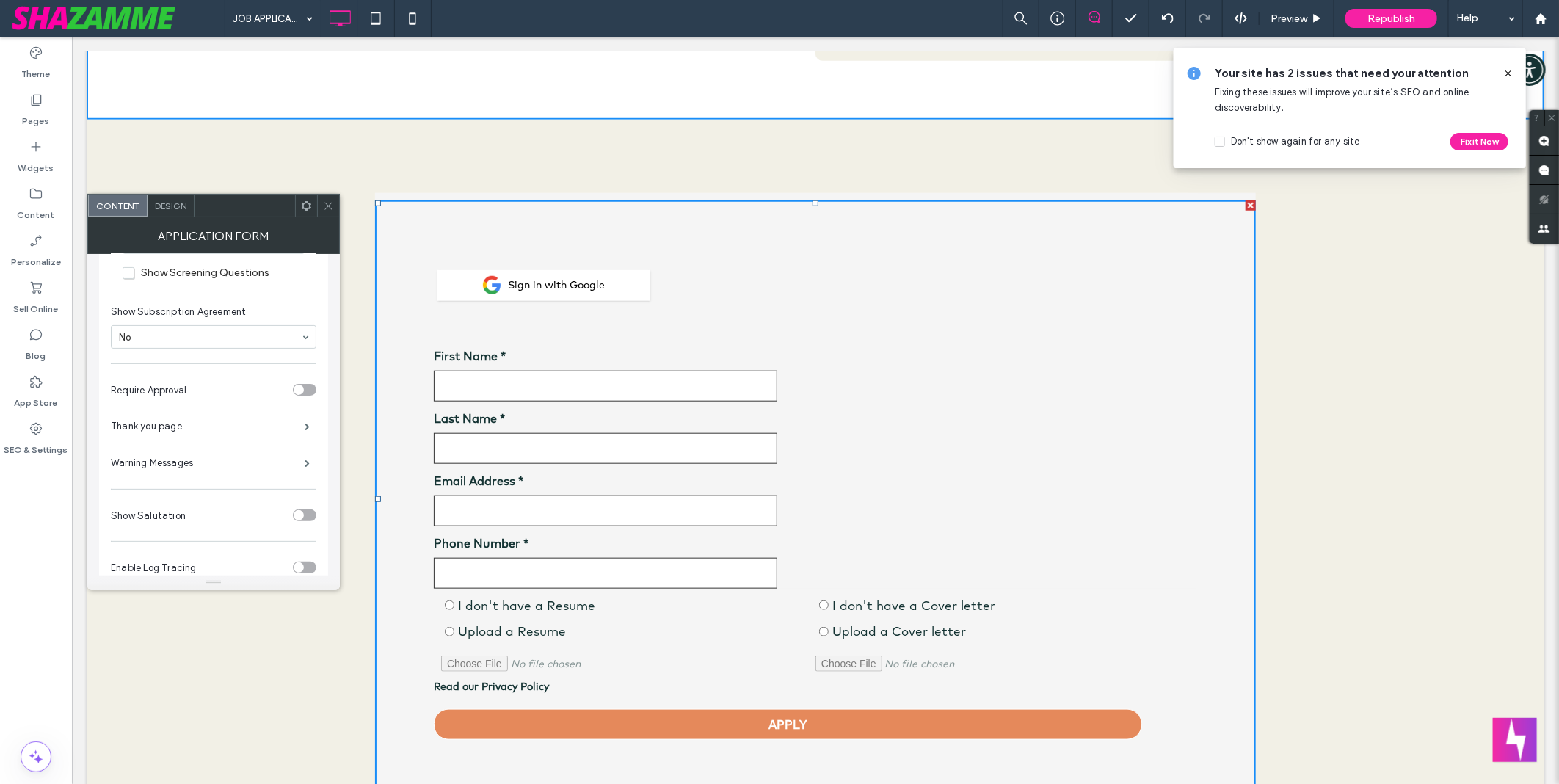
click at [165, 201] on span "Design" at bounding box center [171, 206] width 32 height 11
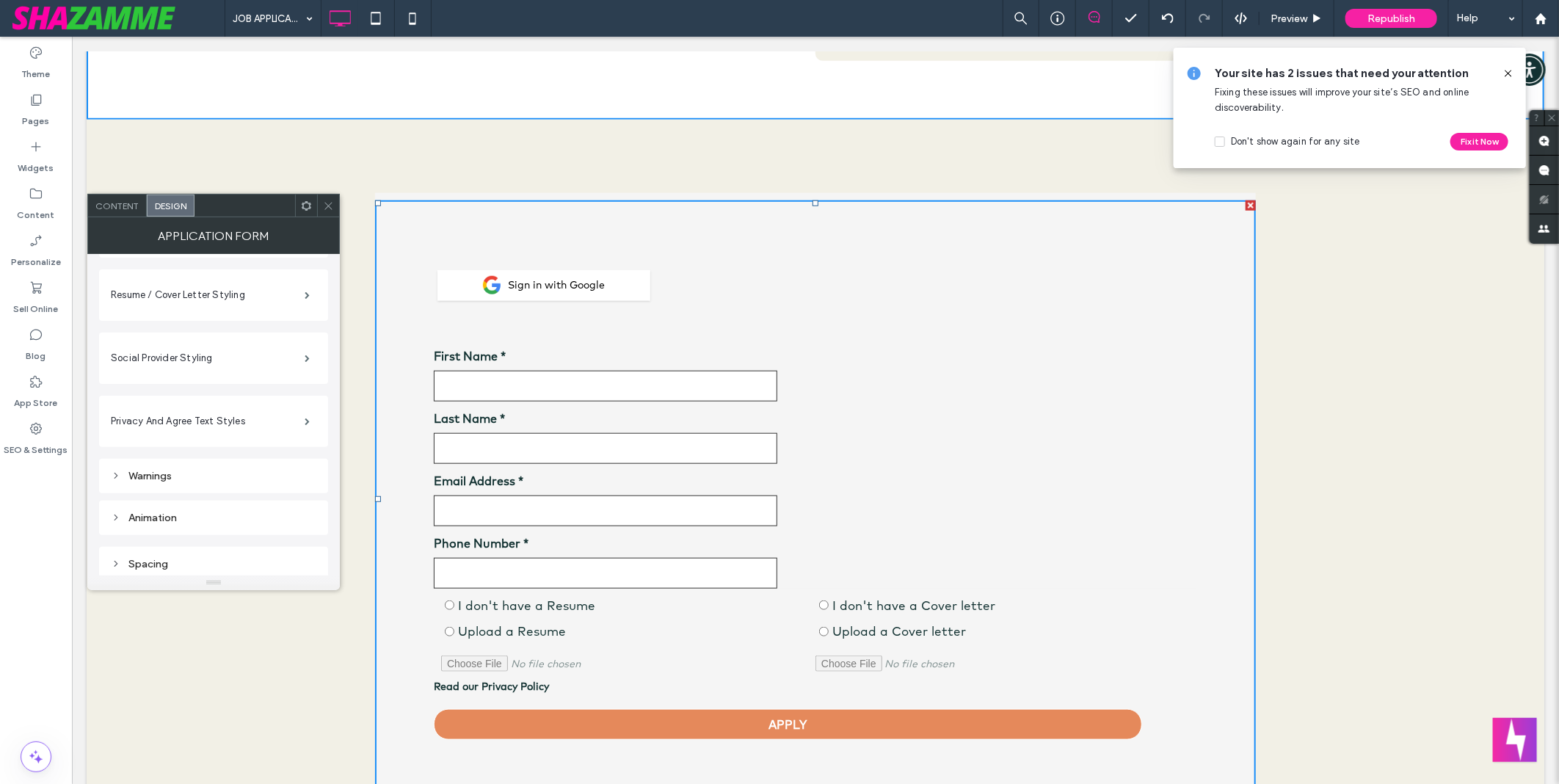
scroll to position [350, 0]
click at [238, 512] on div "Animation" at bounding box center [214, 512] width 206 height 13
click at [231, 467] on div "Warnings" at bounding box center [214, 471] width 206 height 13
click at [232, 354] on label "Main Container" at bounding box center [208, 351] width 194 height 29
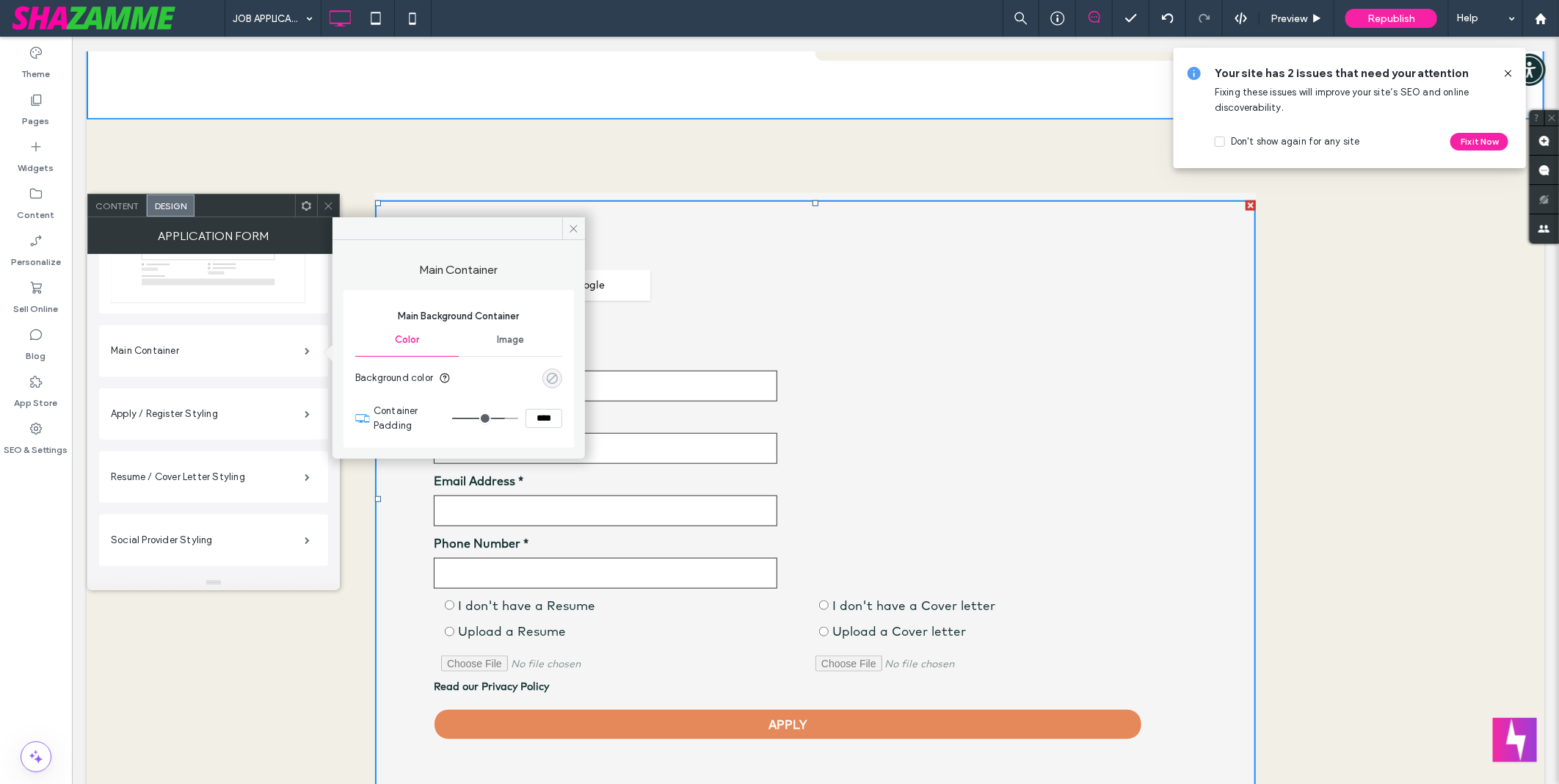
click at [546, 383] on div "rgba(0, 0, 0, 0)" at bounding box center [552, 378] width 13 height 13
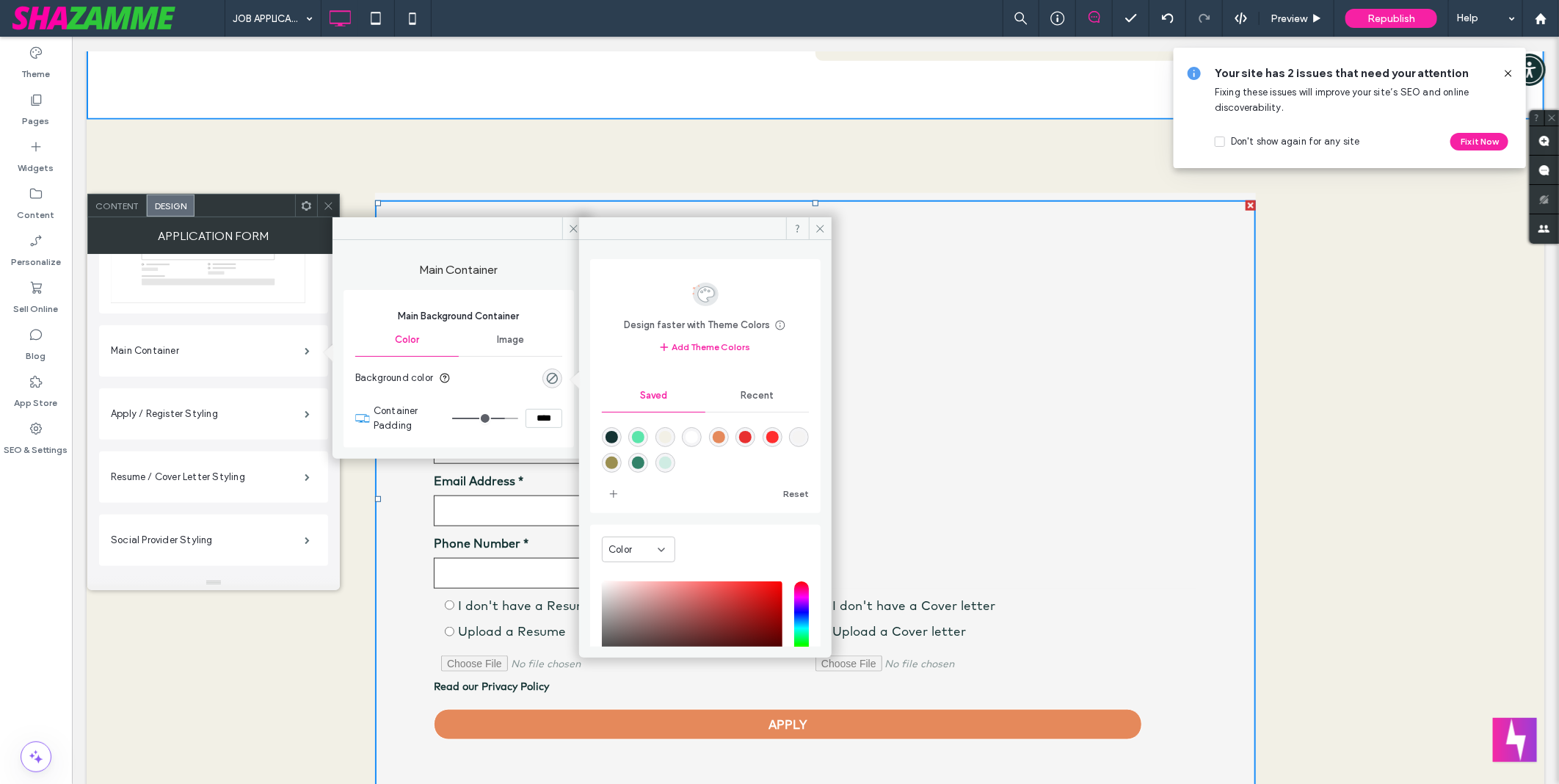
click at [739, 441] on div "rgba(232,47,47,1)" at bounding box center [745, 437] width 13 height 13
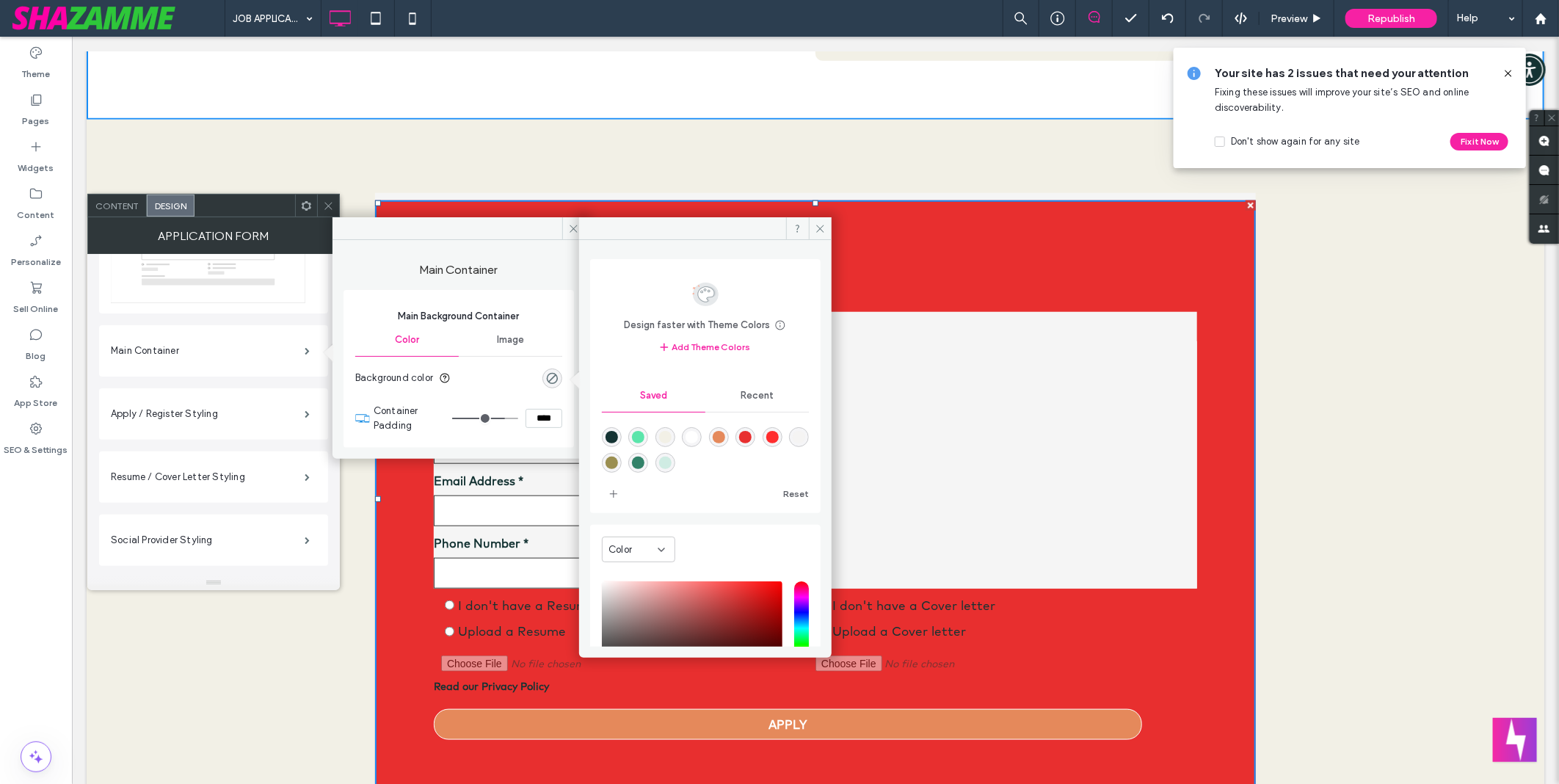
type input "*******"
type input "***"
type input "****"
click at [764, 396] on span "Recent" at bounding box center [757, 395] width 33 height 12
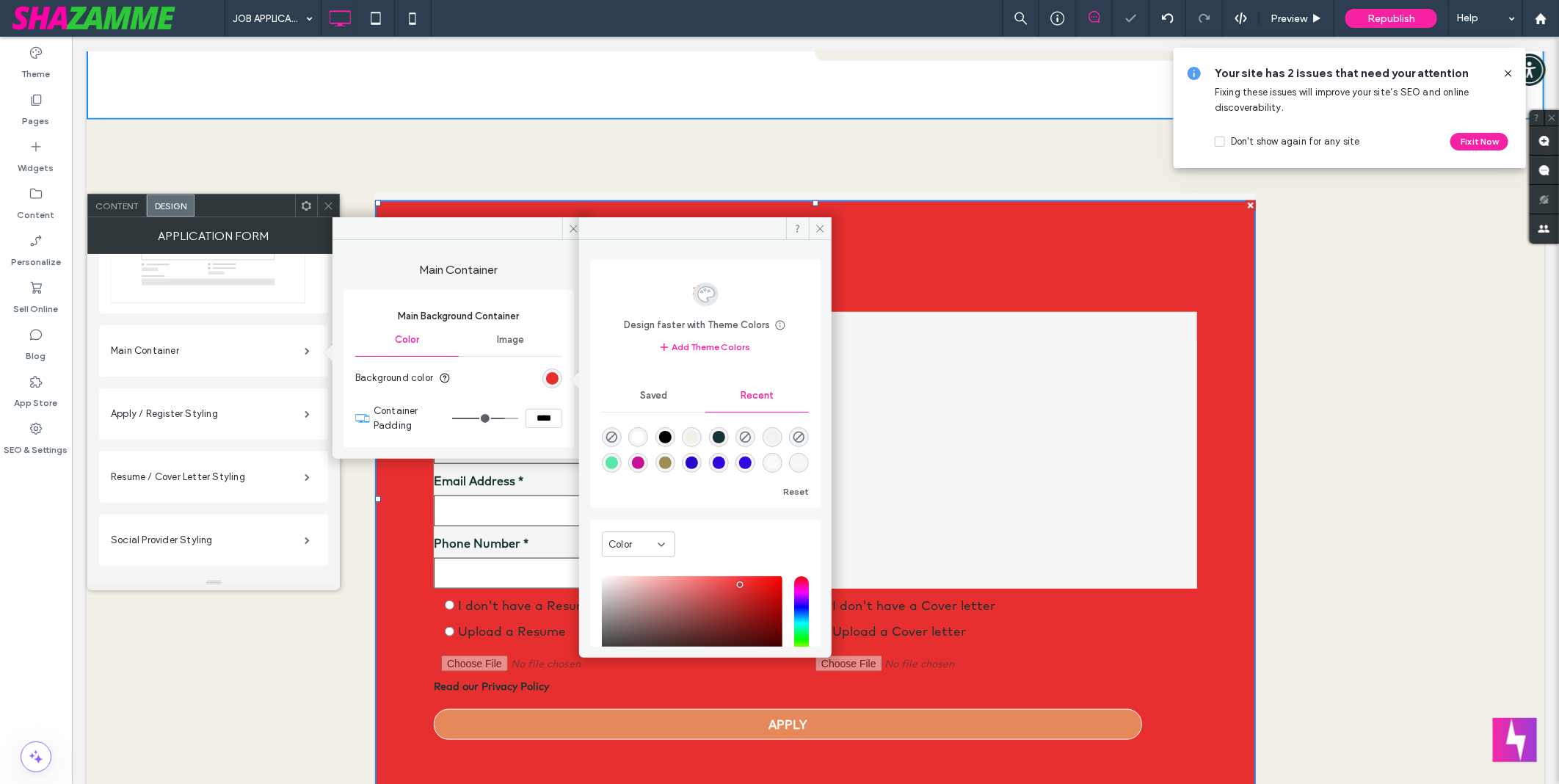
click at [662, 394] on span "Saved" at bounding box center [654, 395] width 27 height 12
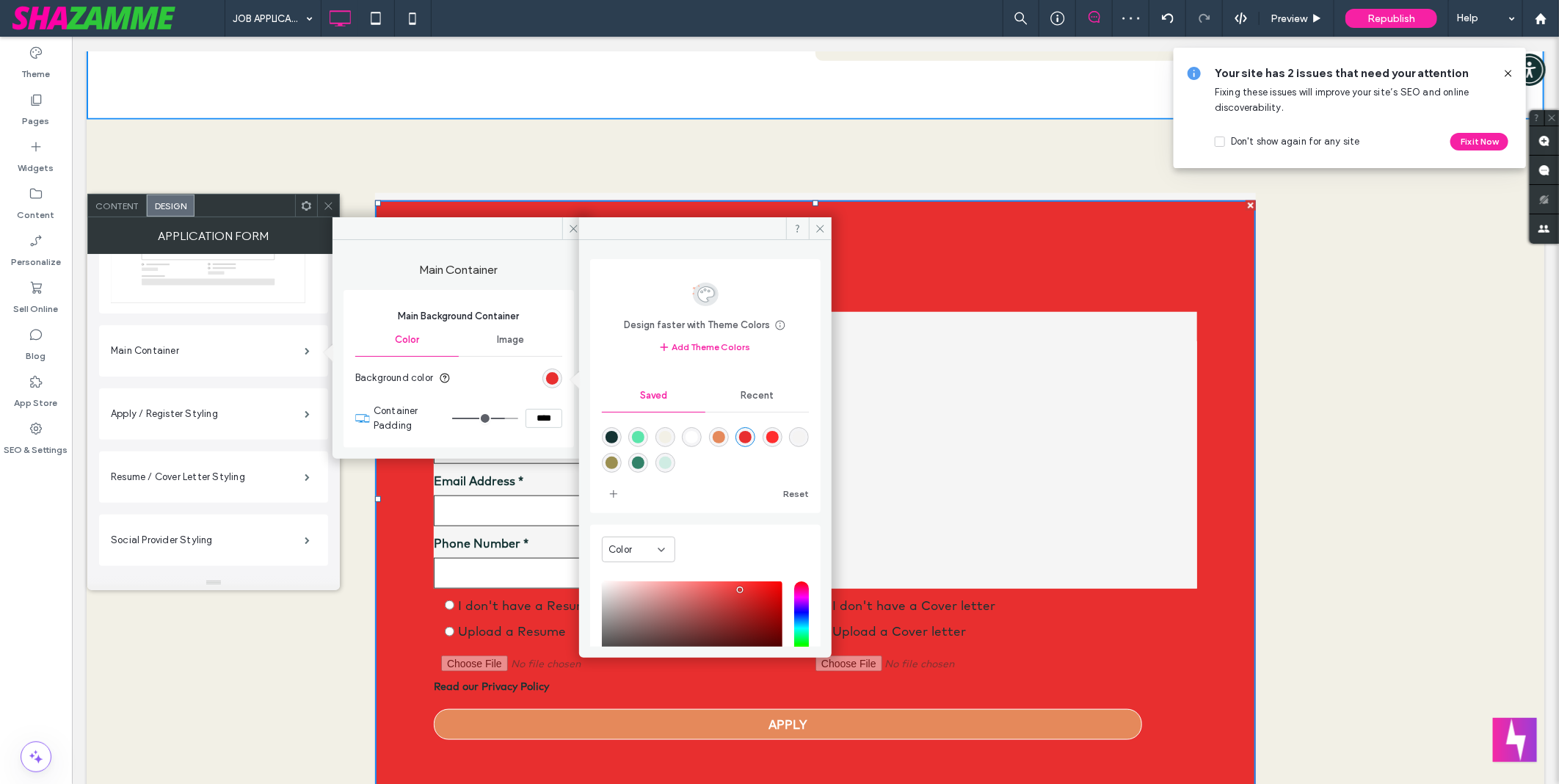
click at [668, 431] on div "rgba(242,240,230,1)" at bounding box center [665, 437] width 20 height 20
type input "*******"
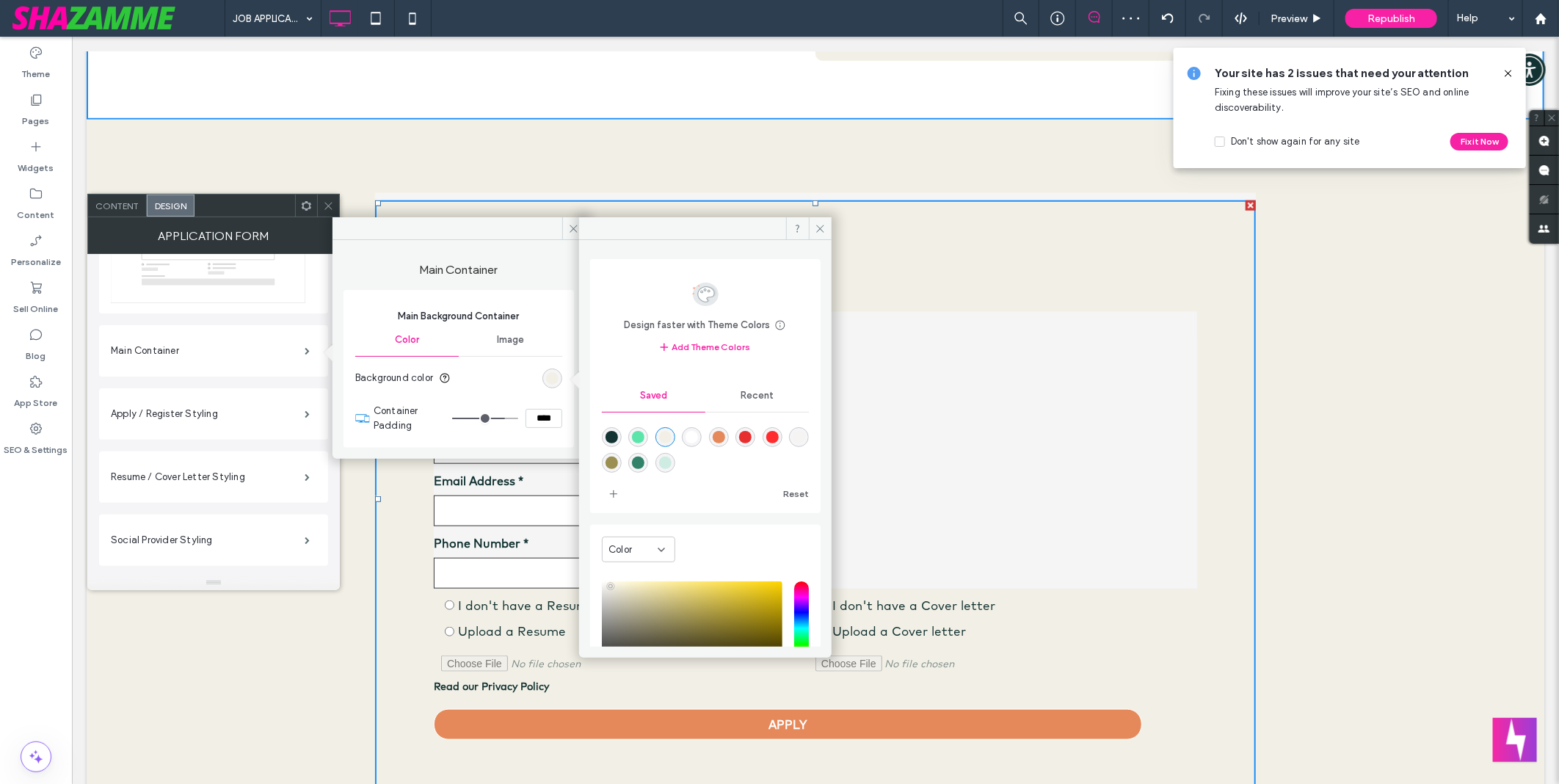
click at [1344, 317] on div "This email is already in use, please login Sign in with Google Please wait whil…" at bounding box center [814, 495] width 1458 height 752
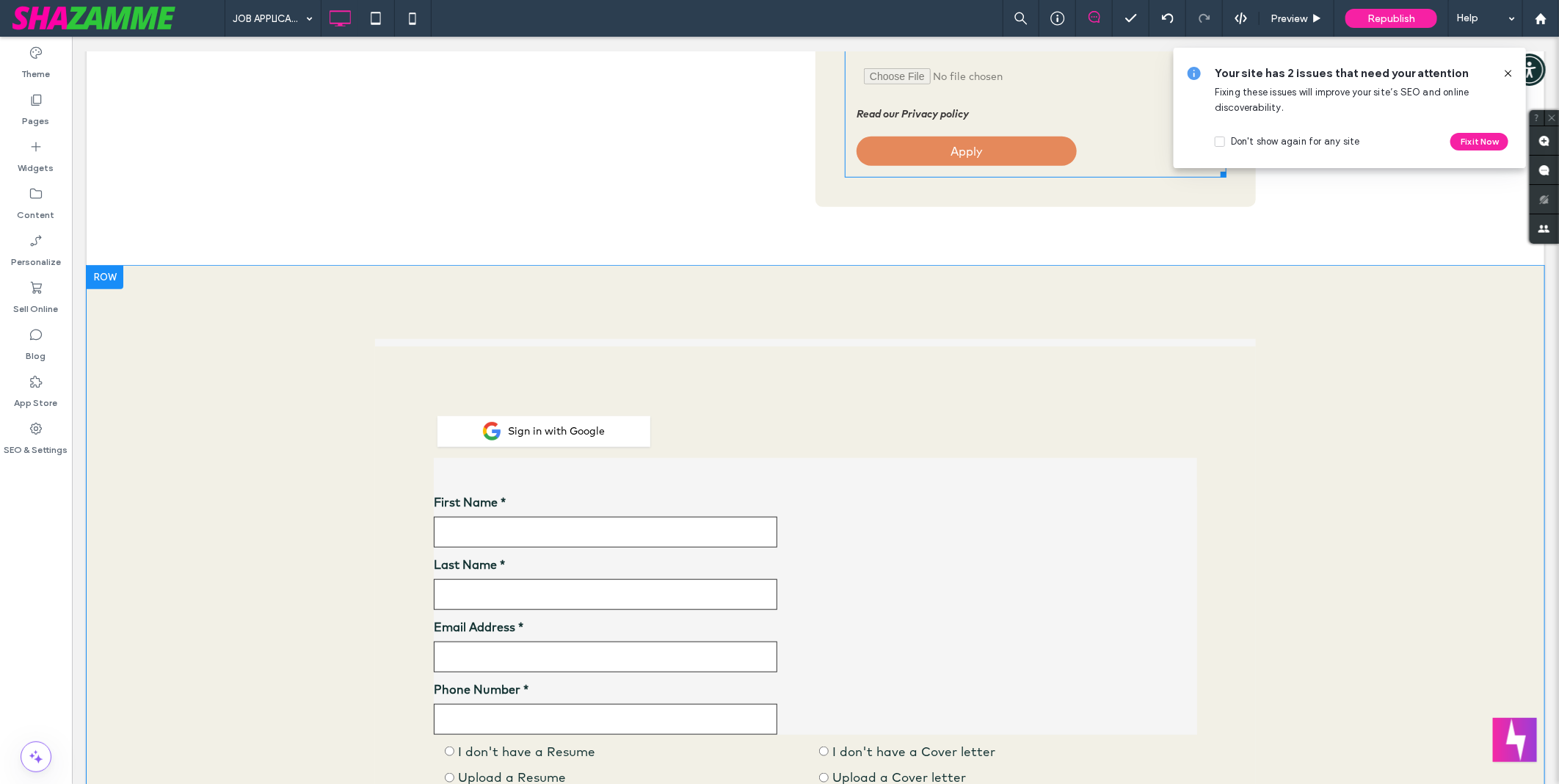
scroll to position [733, 0]
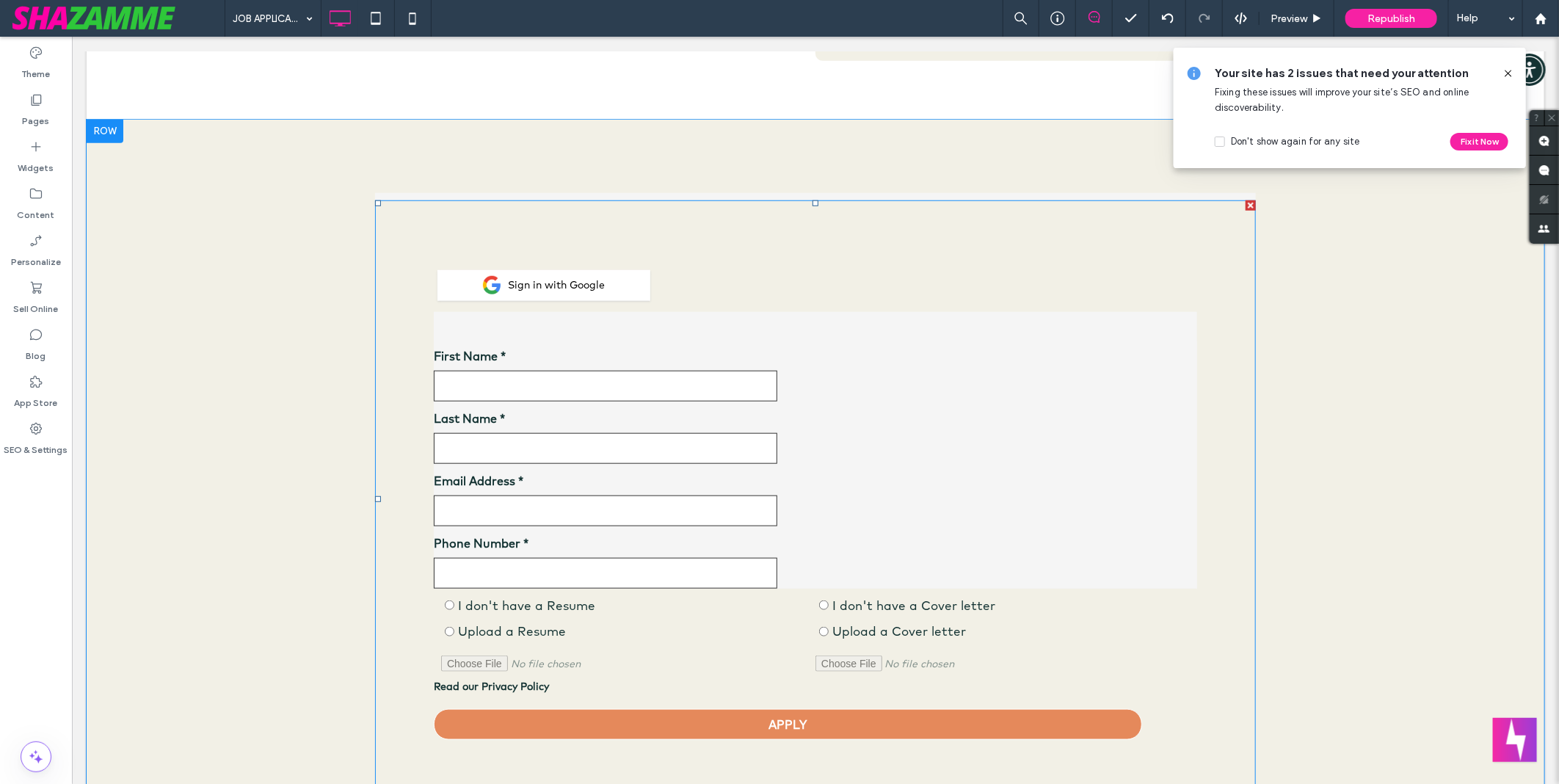
click at [912, 459] on span at bounding box center [814, 498] width 881 height 598
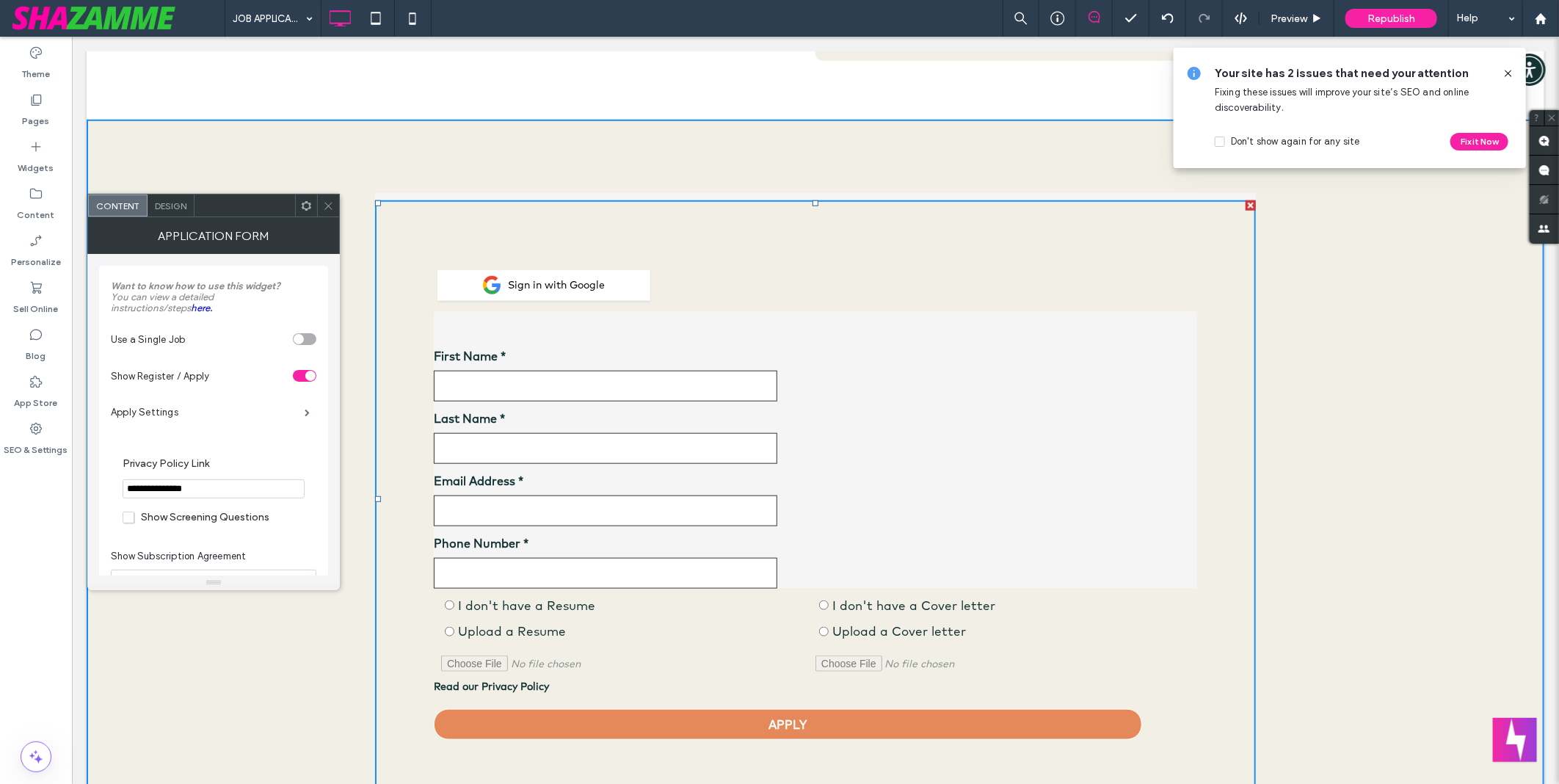
click at [172, 203] on span "Design" at bounding box center [171, 206] width 32 height 11
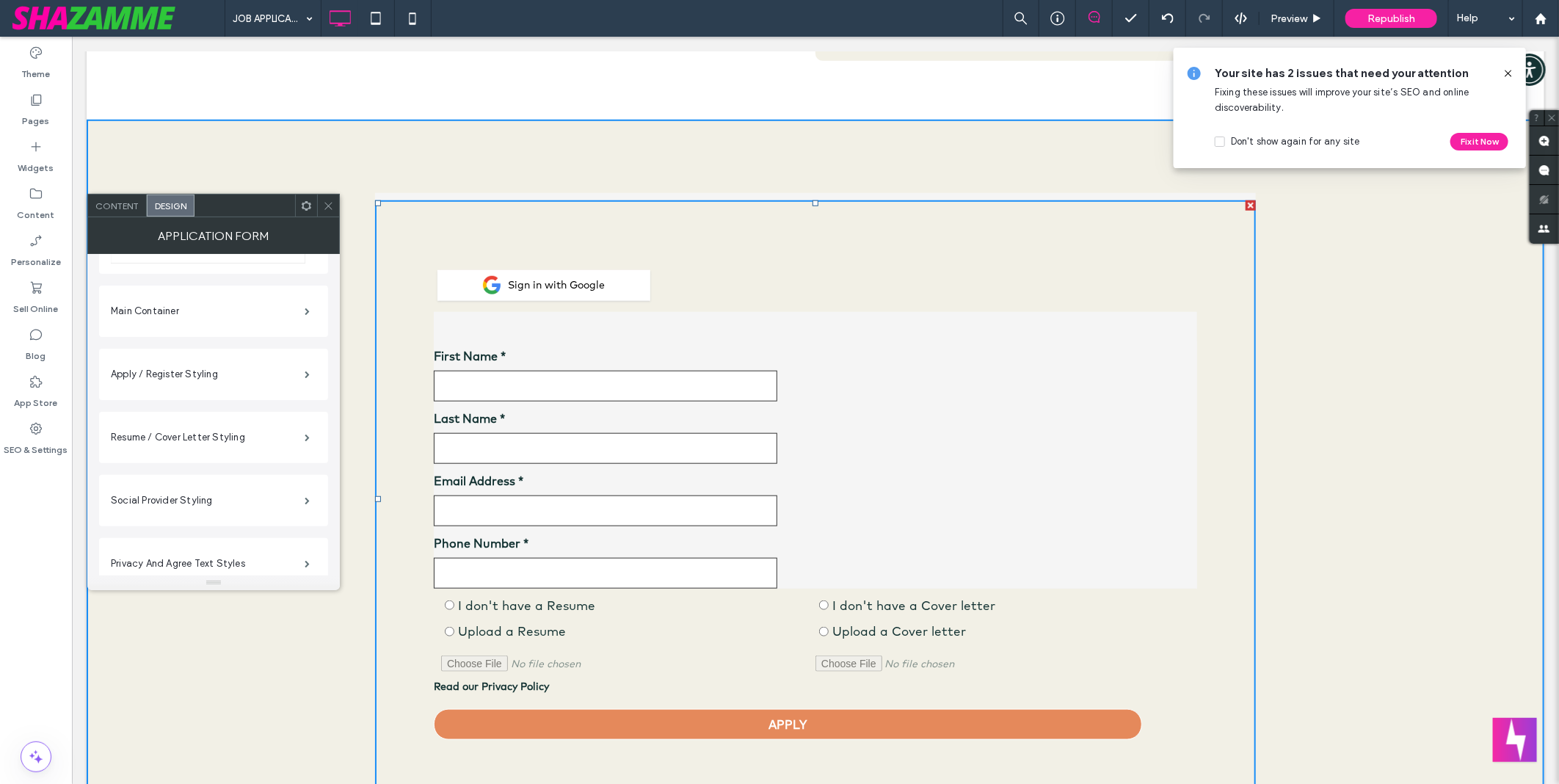
scroll to position [163, 0]
click at [151, 345] on label "Main Container" at bounding box center [208, 351] width 194 height 29
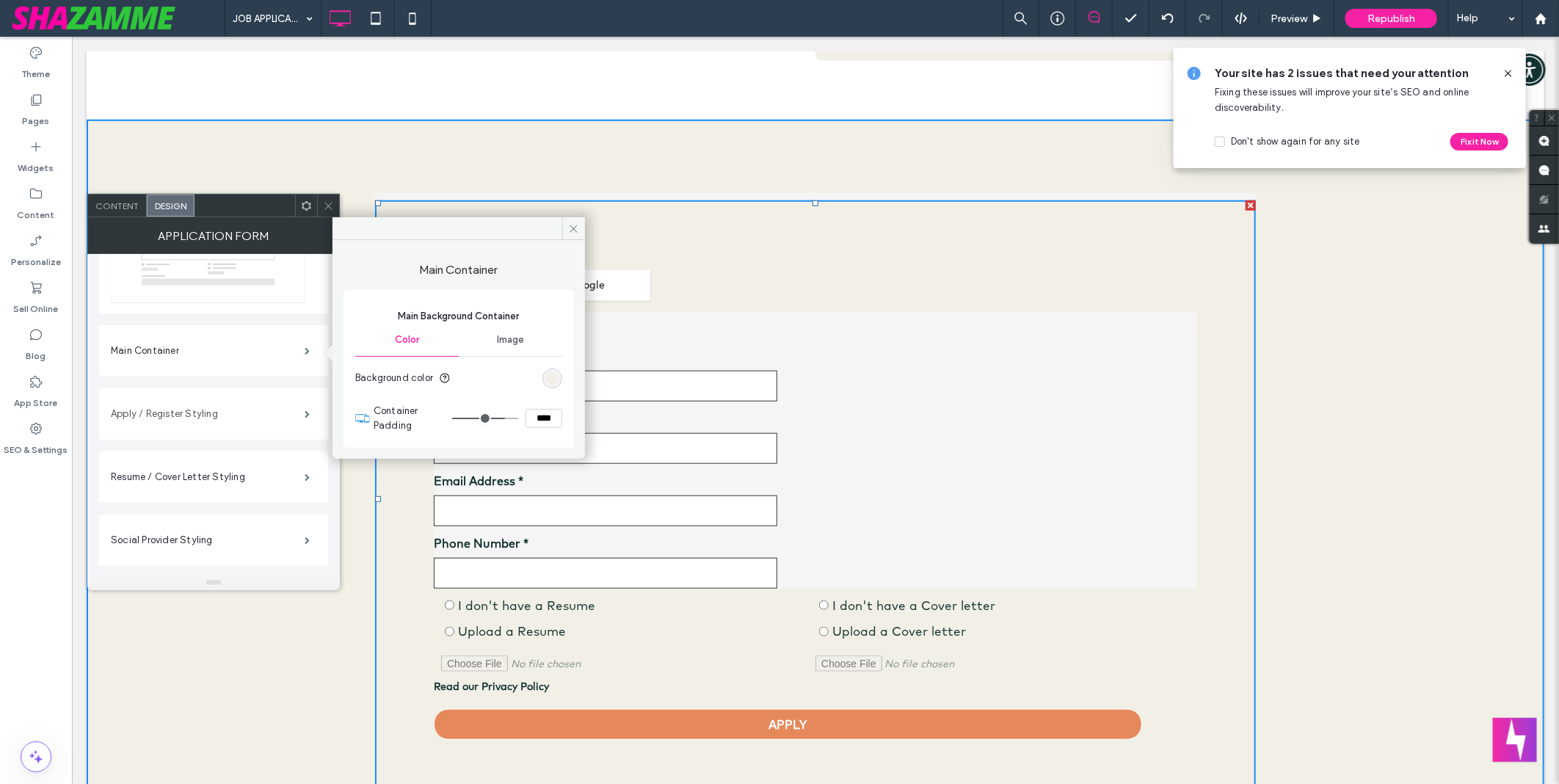
click at [142, 422] on label "Apply / Register Styling" at bounding box center [208, 413] width 194 height 29
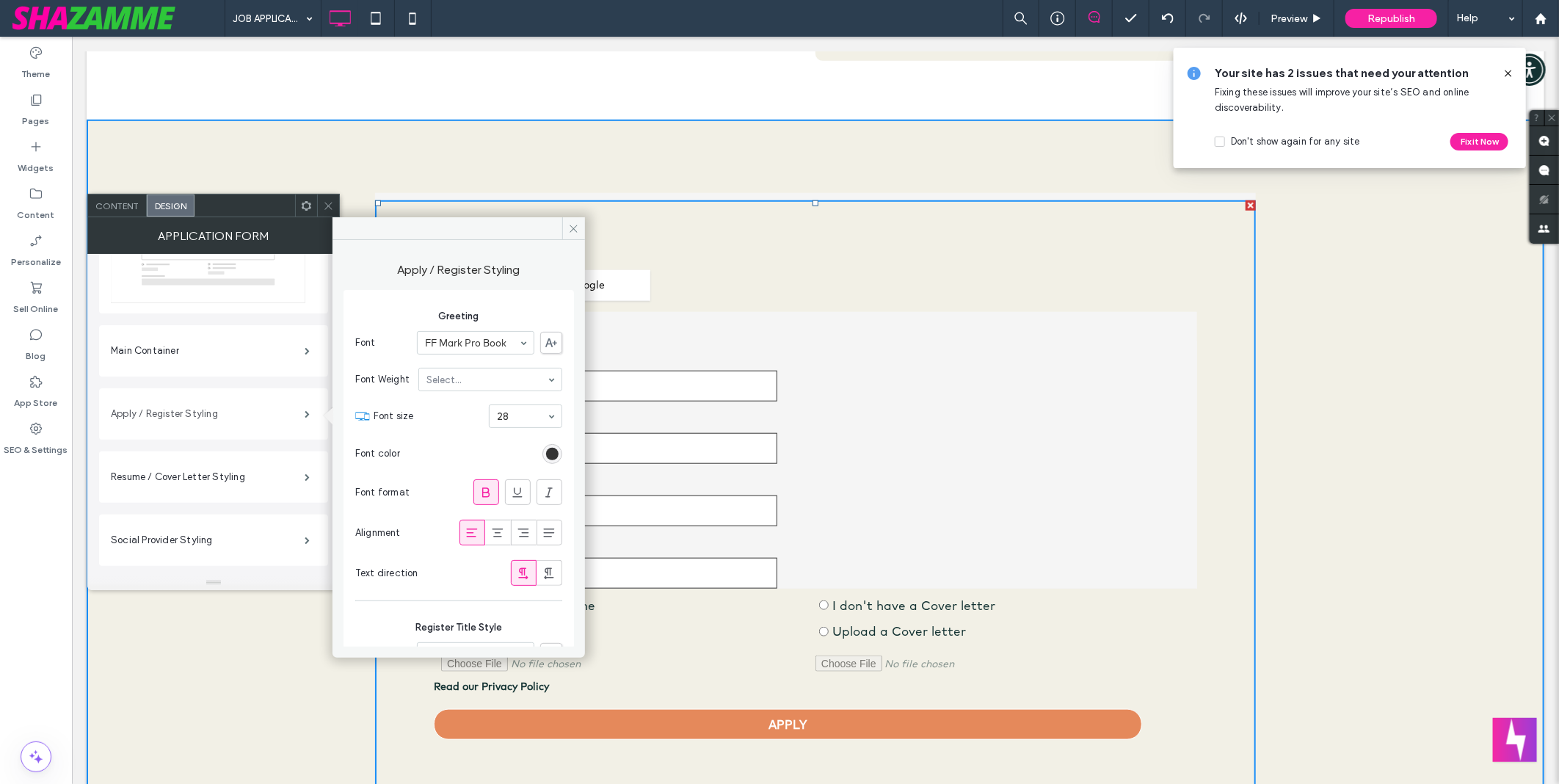
type input "*"
click at [201, 413] on label "Apply / Register Styling" at bounding box center [208, 413] width 194 height 29
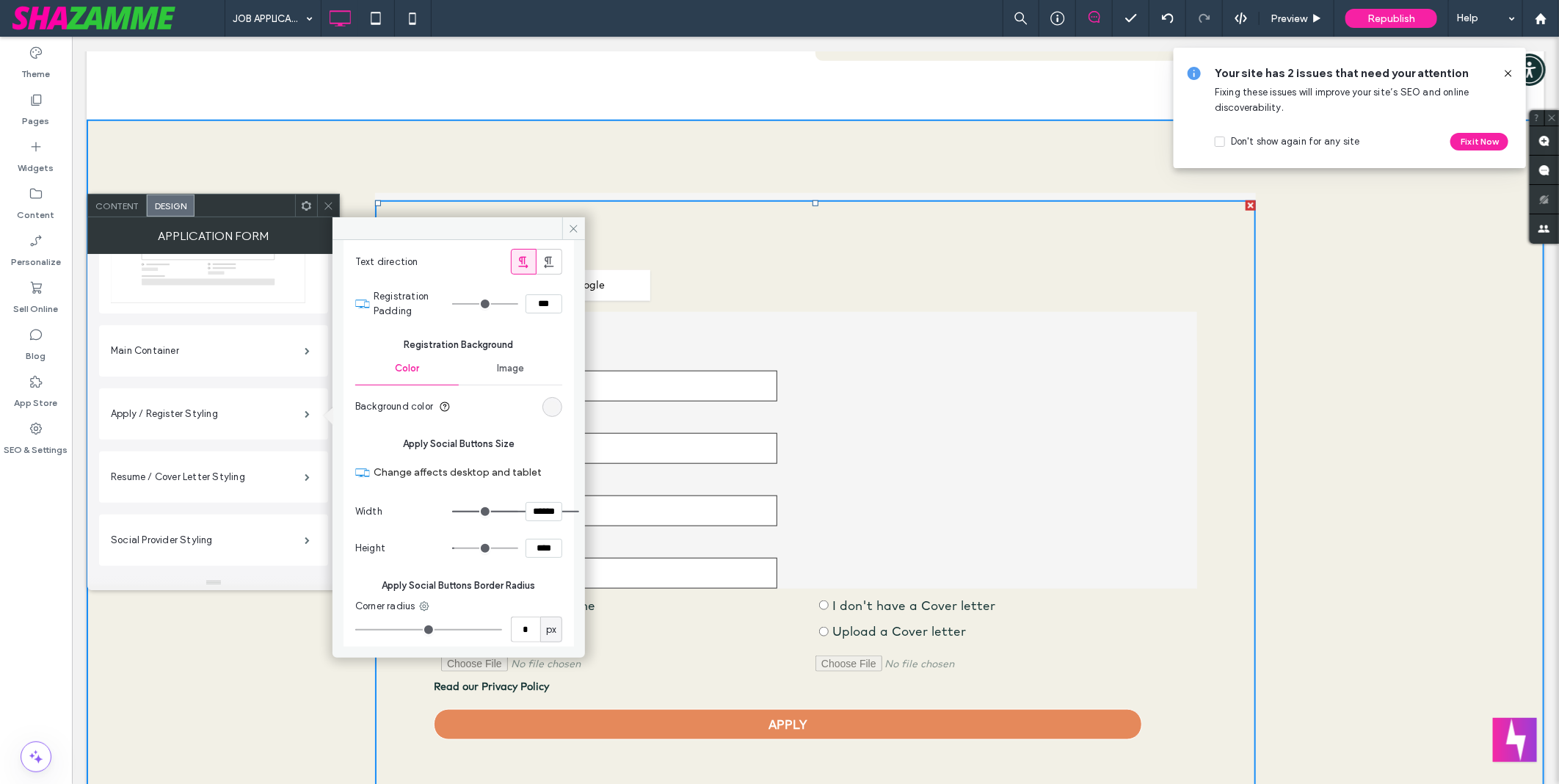
scroll to position [652, 0]
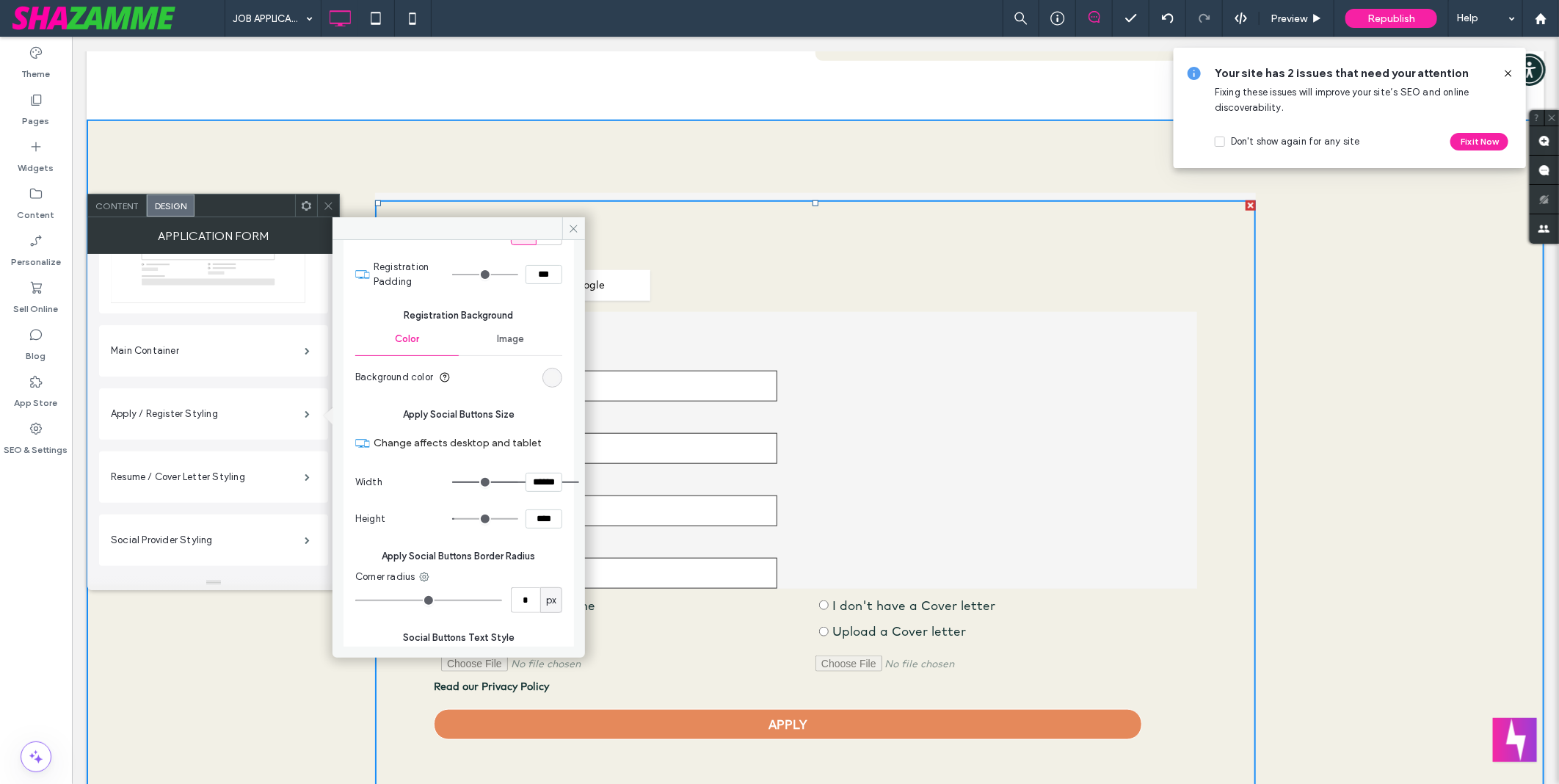
click at [549, 379] on div "rgb(245, 245, 245)" at bounding box center [552, 377] width 13 height 13
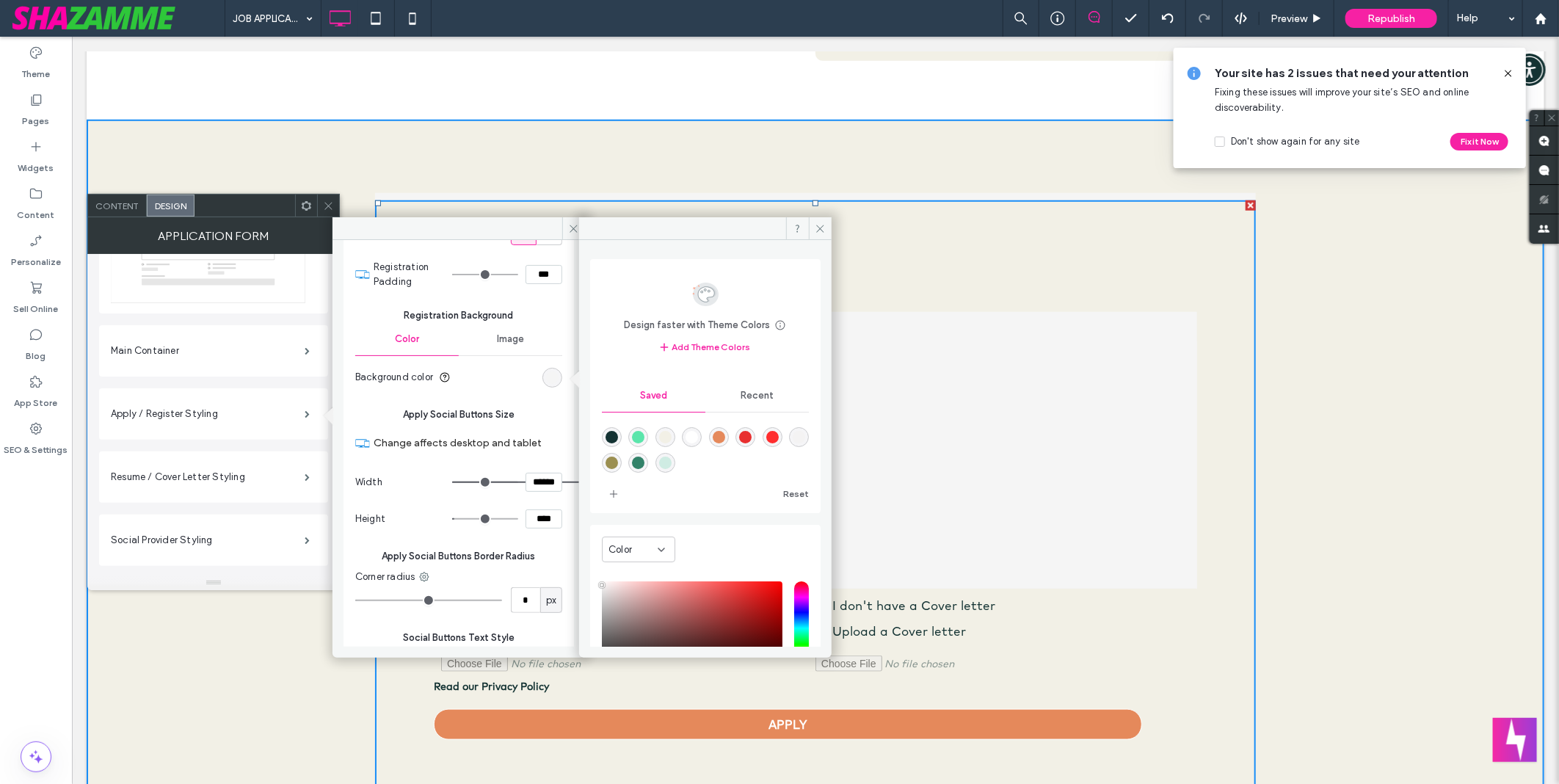
click at [670, 434] on div "rgba(242,240,230,1)" at bounding box center [665, 437] width 20 height 20
type input "*"
type input "*******"
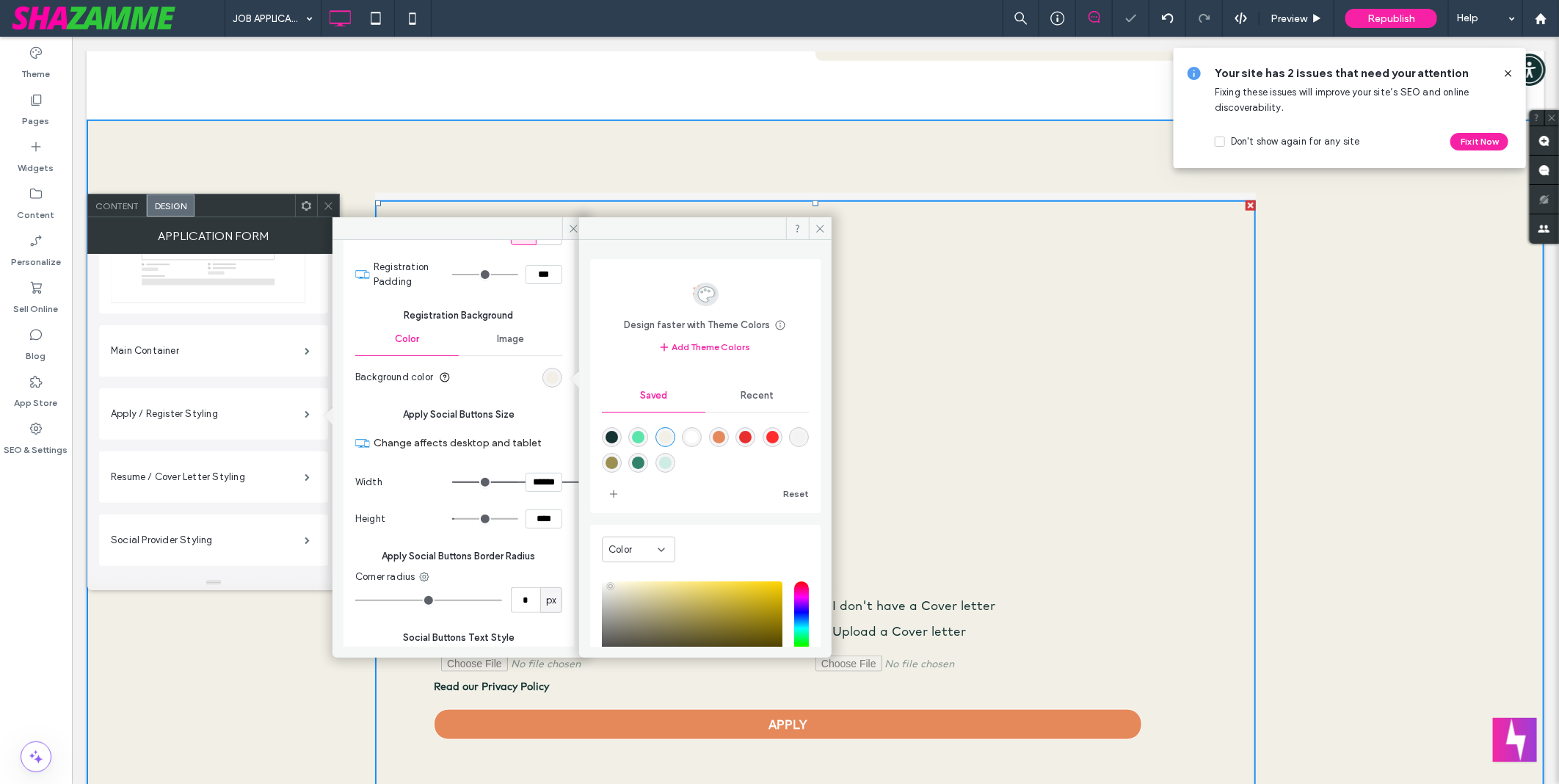
click at [1364, 443] on div "This email is already in use, please login Sign in with Google Please wait whil…" at bounding box center [814, 495] width 1458 height 752
click at [333, 202] on icon at bounding box center [328, 206] width 11 height 11
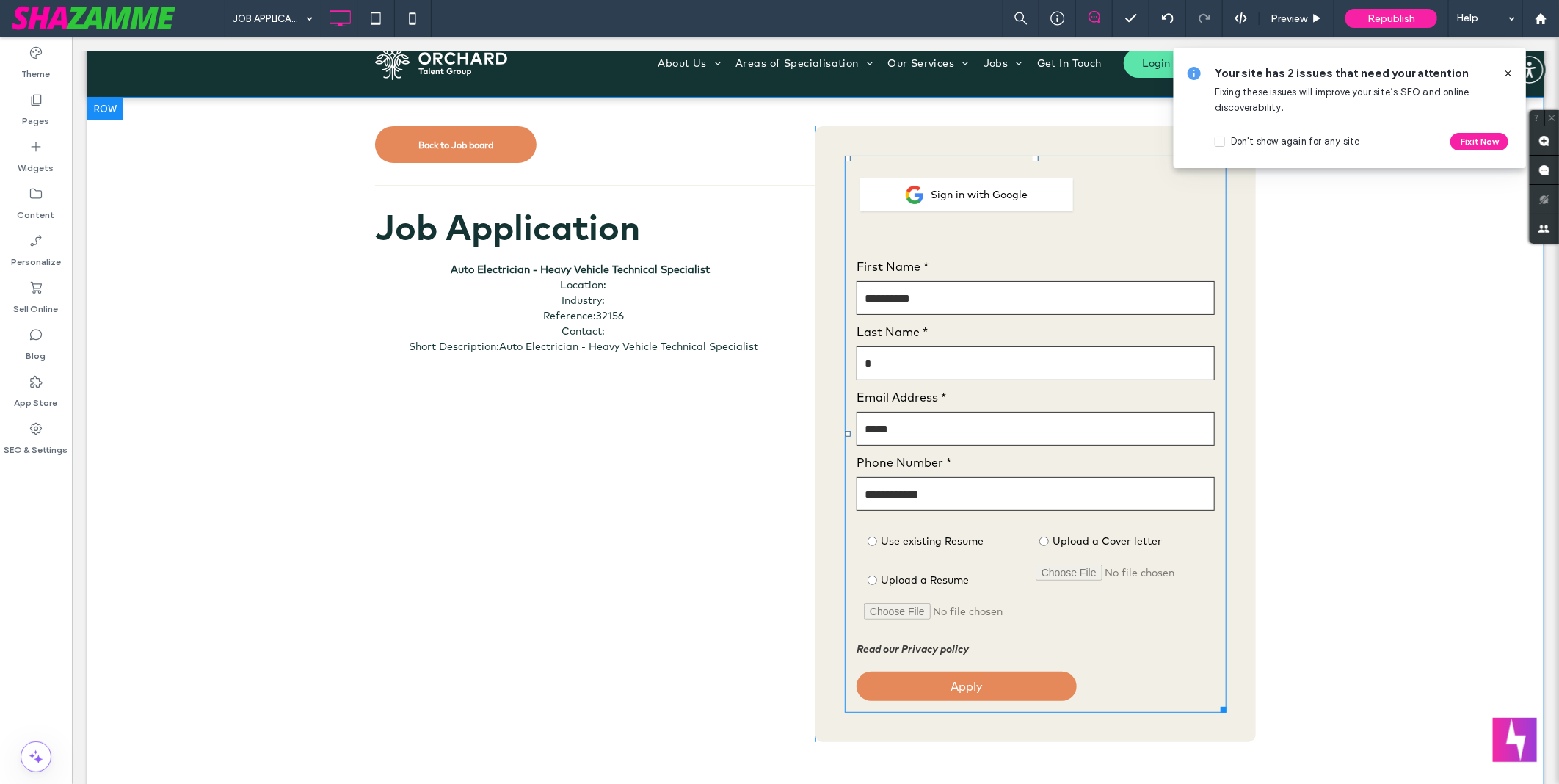
scroll to position [81, 0]
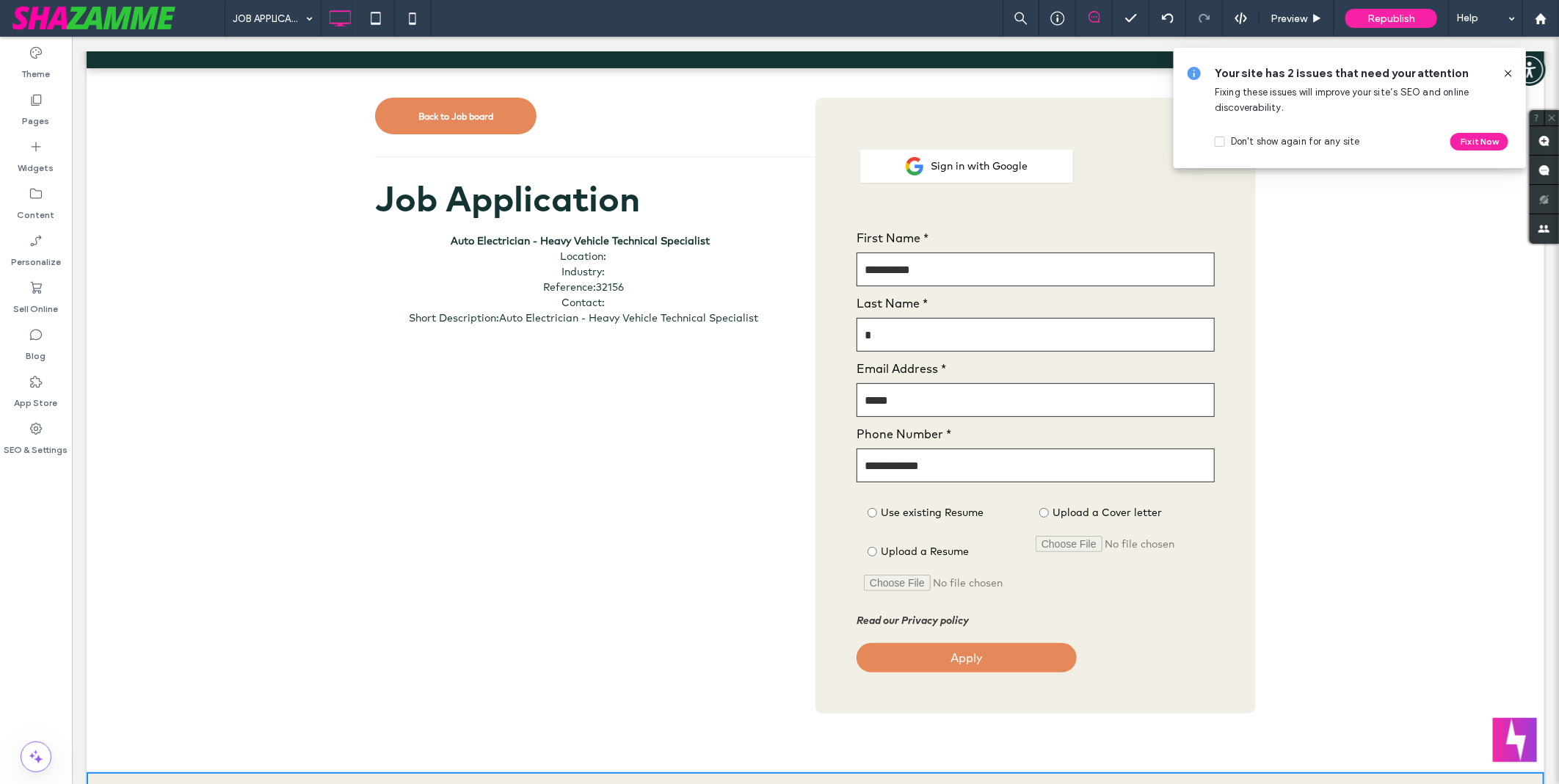
click at [1502, 75] on icon at bounding box center [1508, 74] width 12 height 12
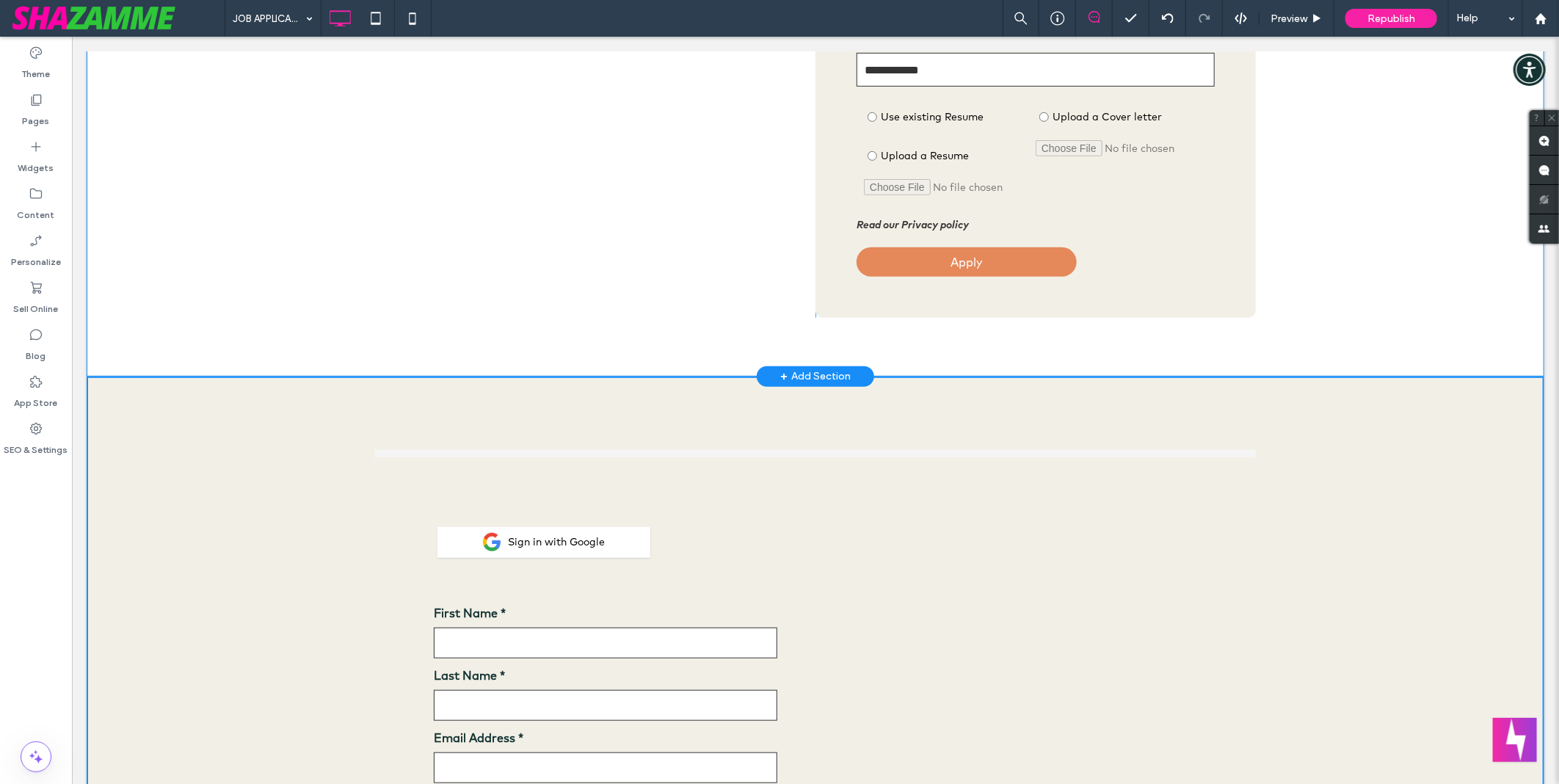
scroll to position [570, 0]
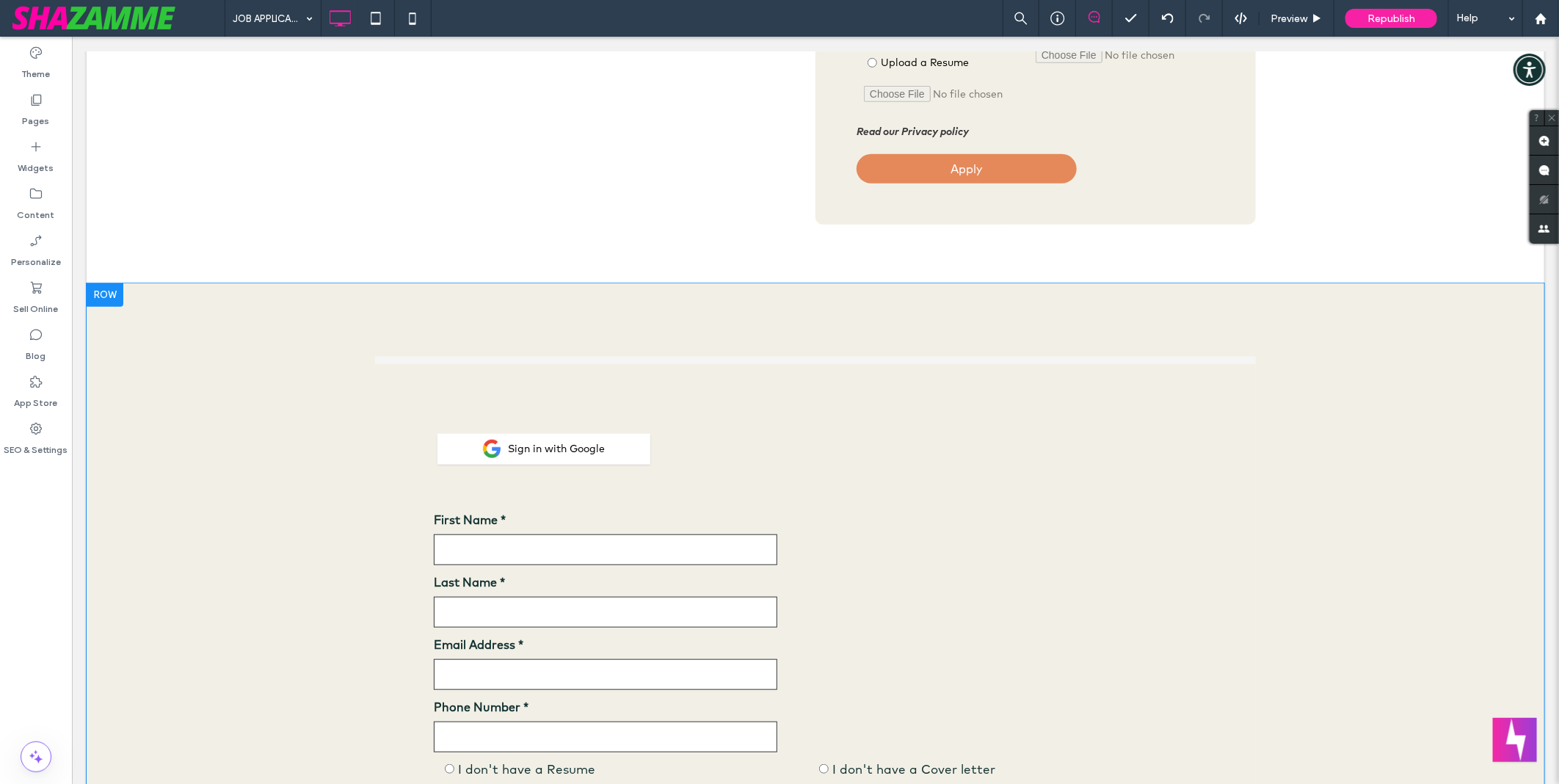
click at [1135, 357] on div "This email is already in use, please login Sign in with Google Please wait whil…" at bounding box center [814, 659] width 881 height 606
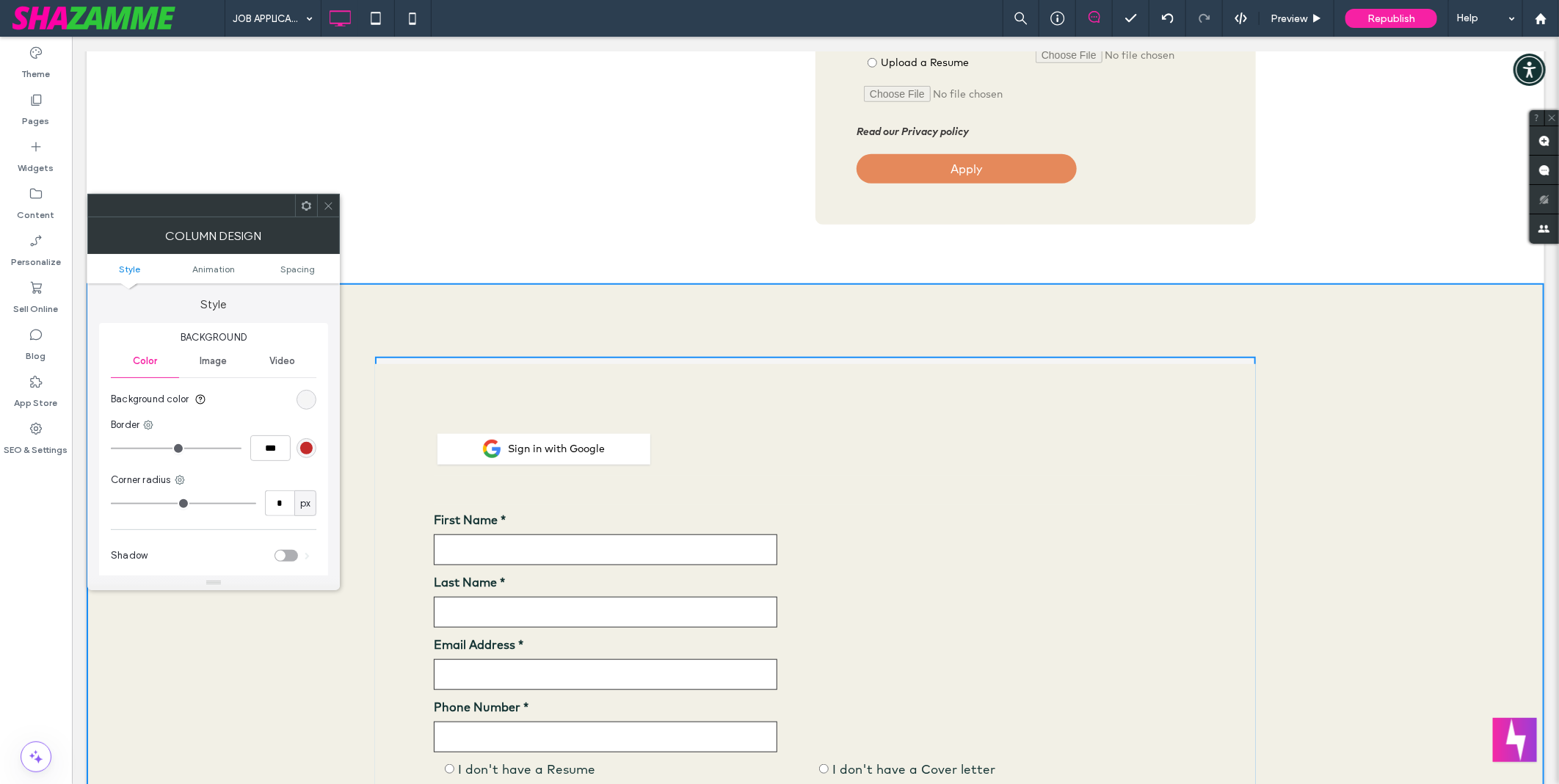
click at [298, 206] on div at bounding box center [306, 206] width 22 height 22
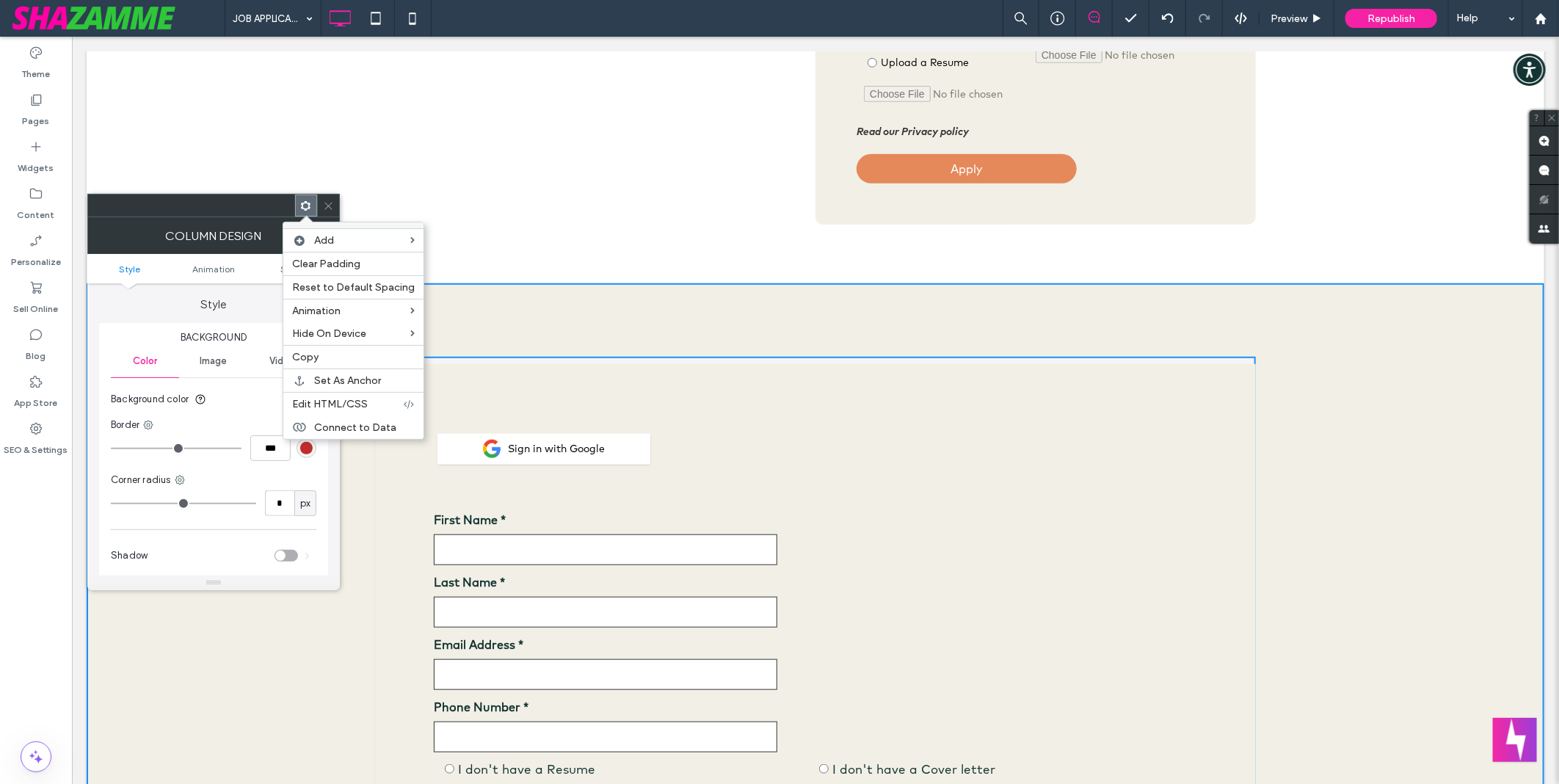
click at [160, 317] on div "Style Background Color Image Video Background color Border *** Corner radius * …" at bounding box center [213, 431] width 229 height 298
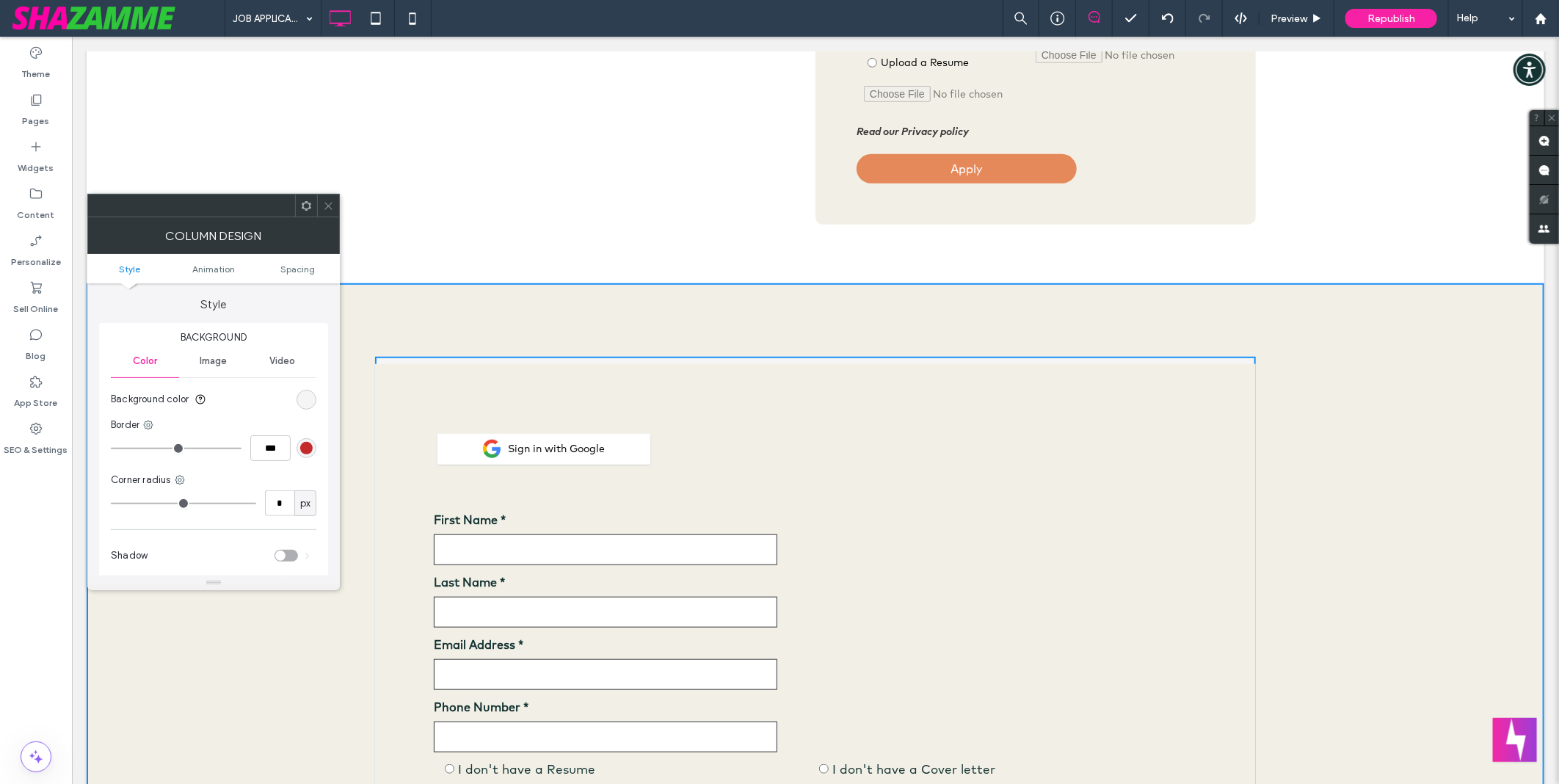
click at [292, 407] on section "Background color" at bounding box center [214, 399] width 206 height 37
click at [297, 398] on div "rgb(245, 245, 245)" at bounding box center [306, 399] width 20 height 20
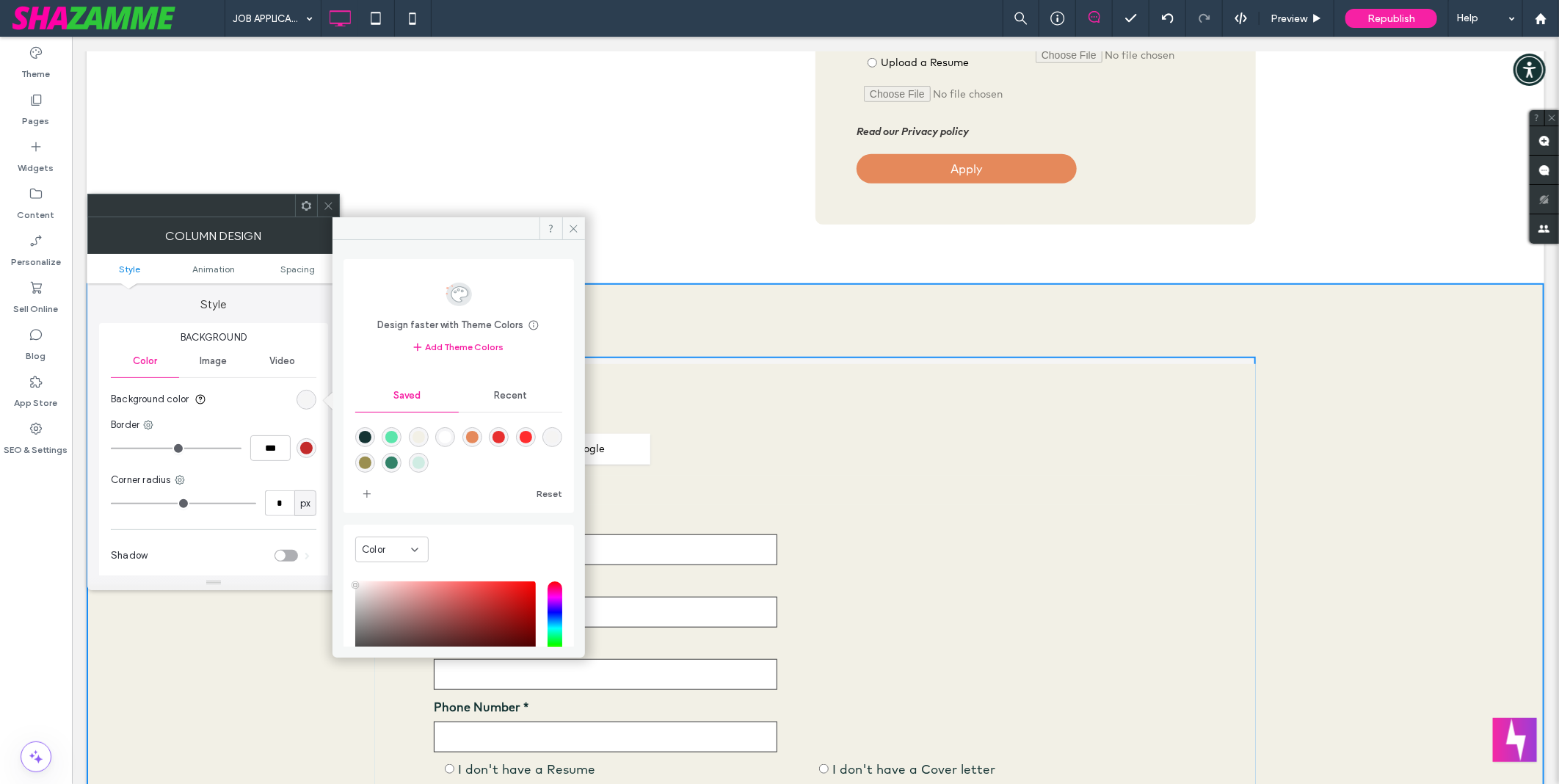
click at [417, 437] on div "rgba(242,240,230,1)" at bounding box center [419, 437] width 13 height 13
type input "*******"
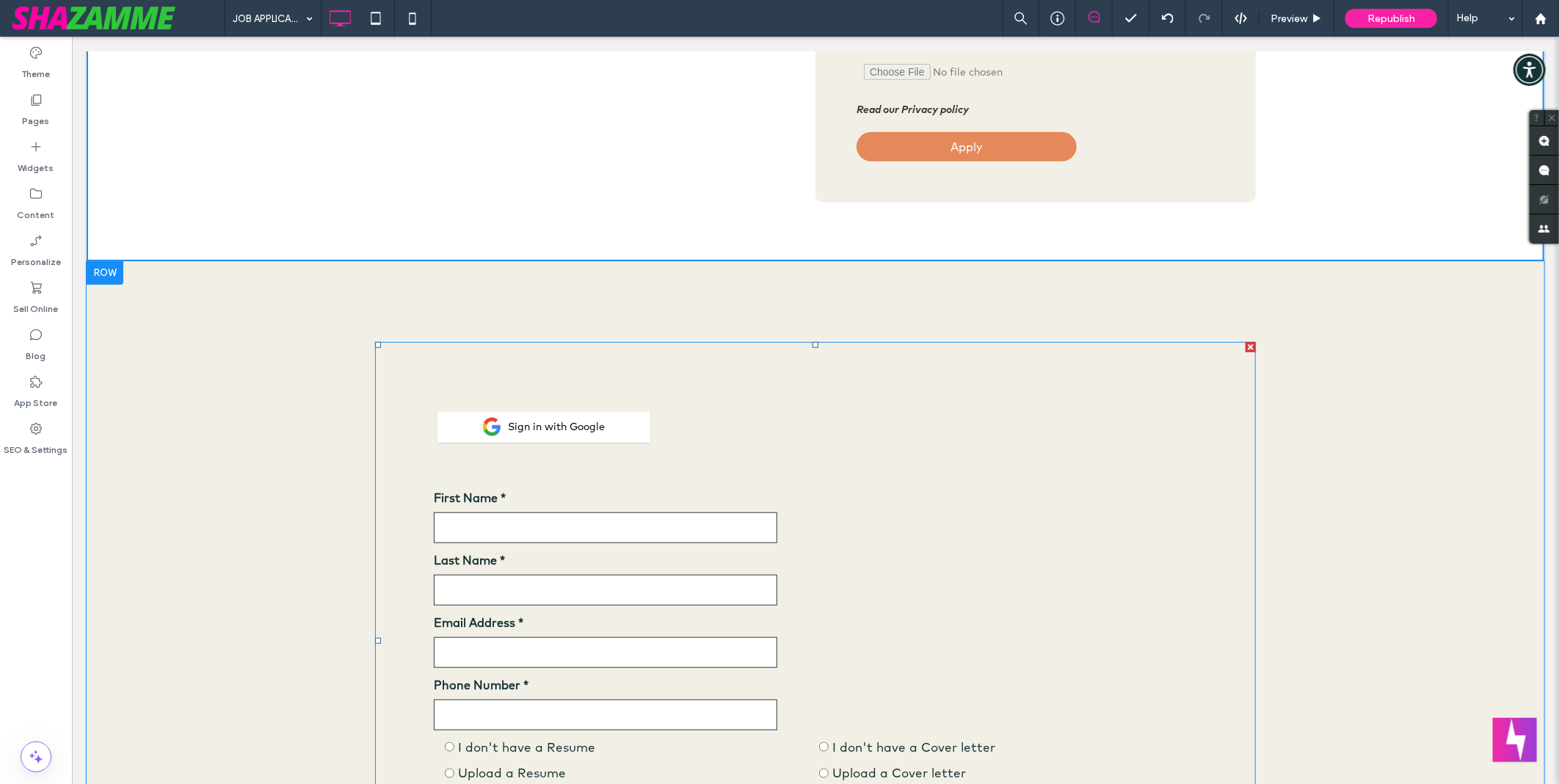
scroll to position [733, 0]
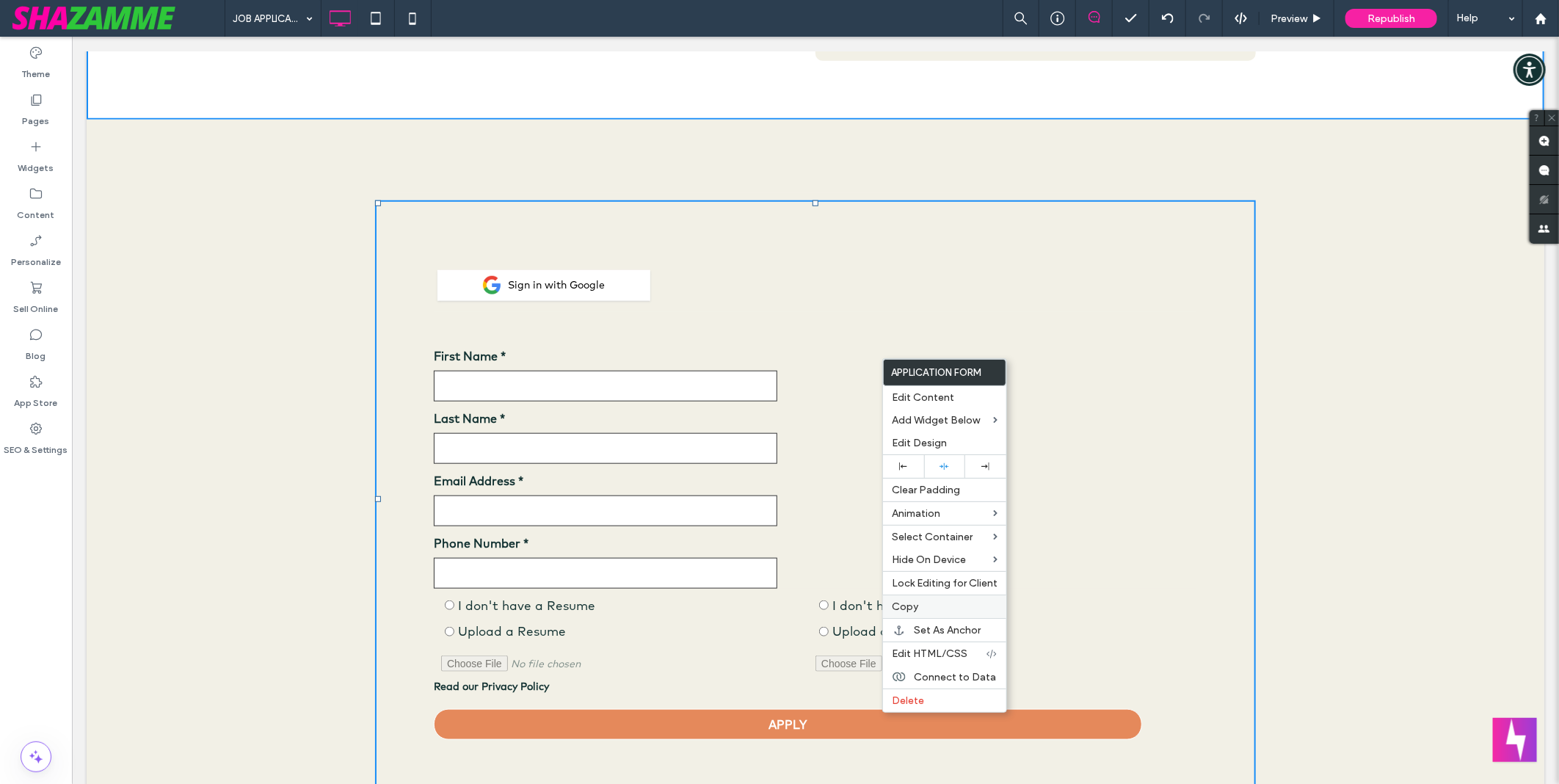
click at [958, 602] on label "Copy" at bounding box center [944, 606] width 106 height 13
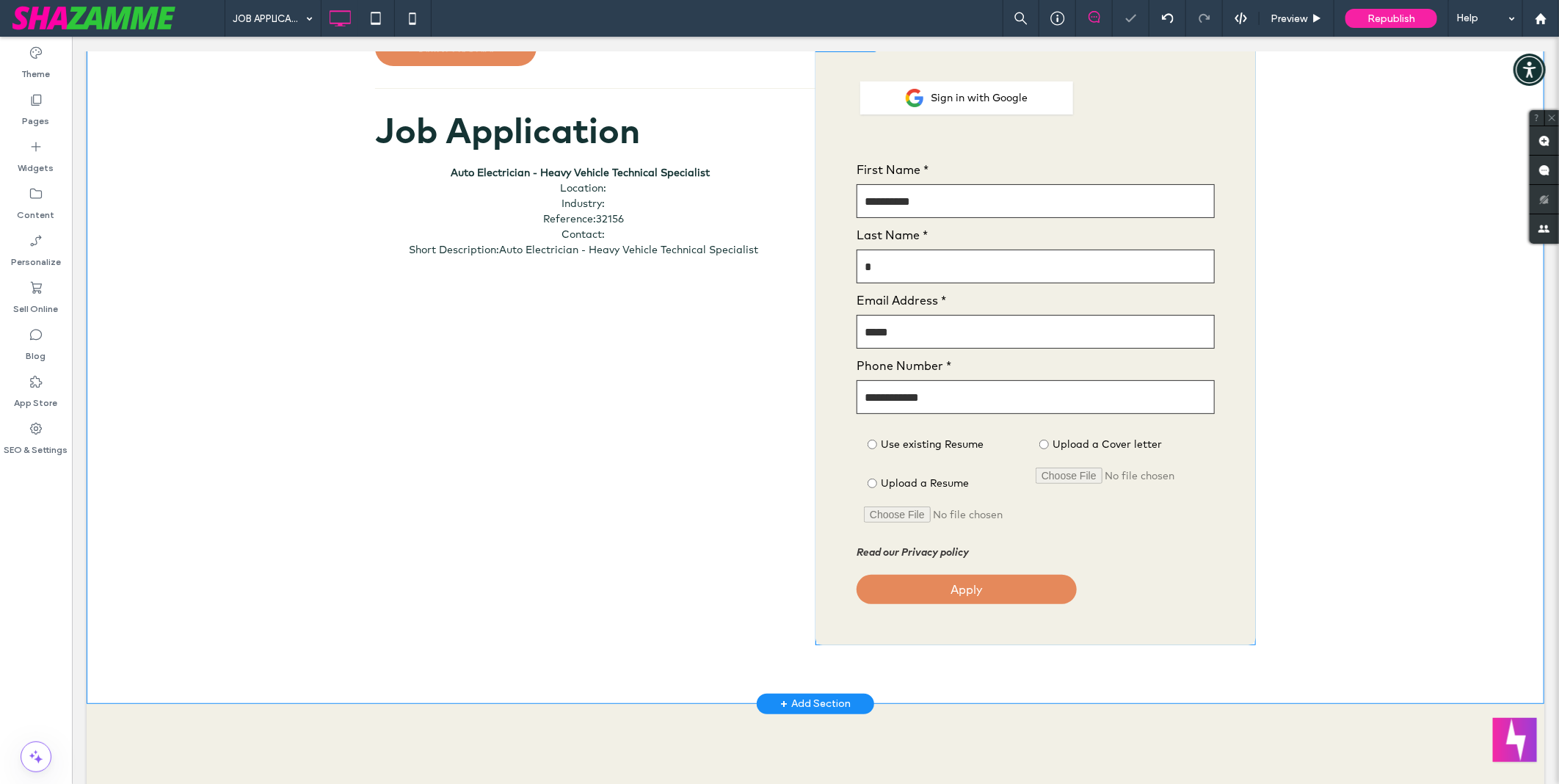
scroll to position [0, 0]
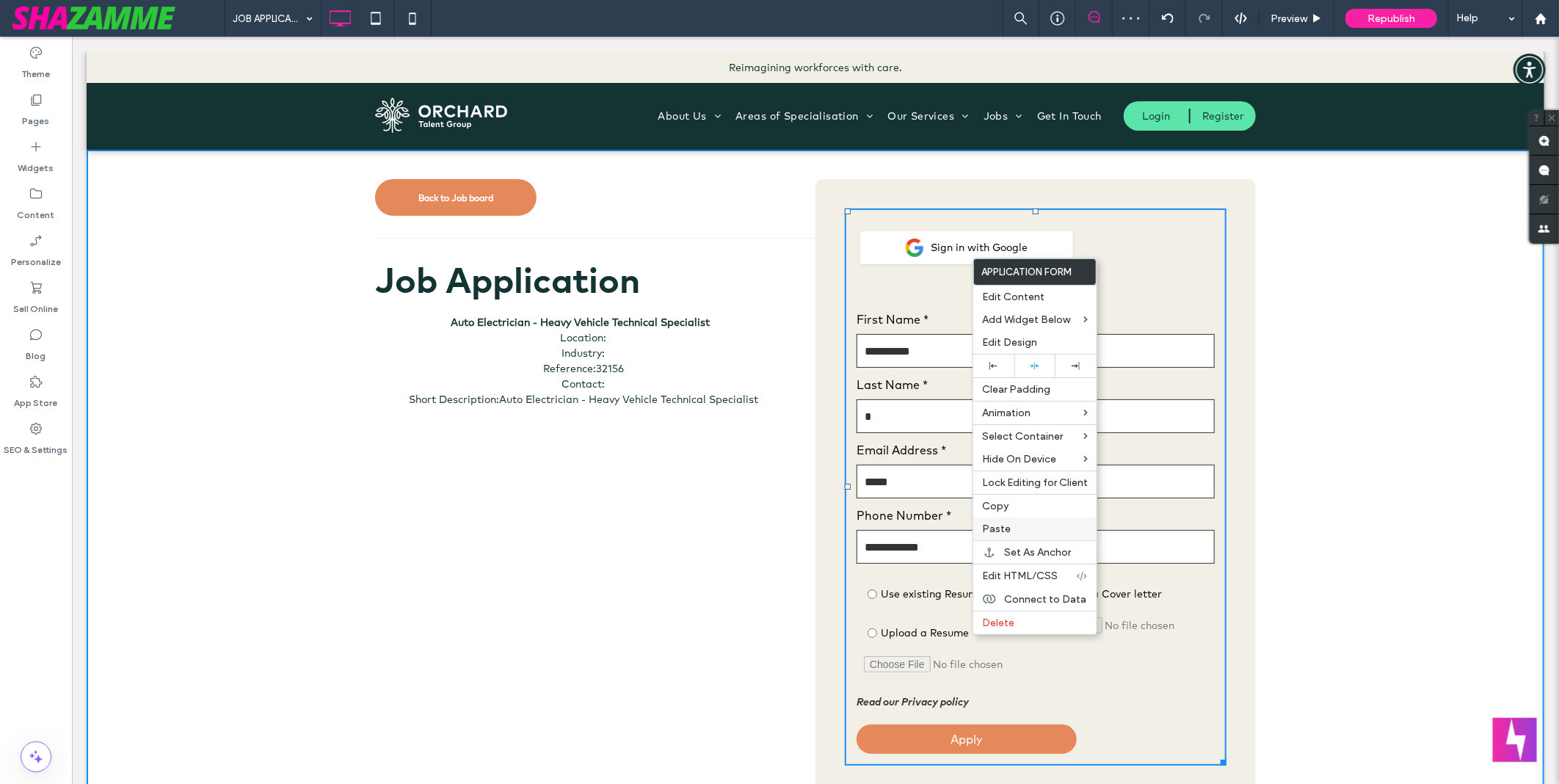
click at [1054, 529] on label "Paste" at bounding box center [1035, 528] width 106 height 13
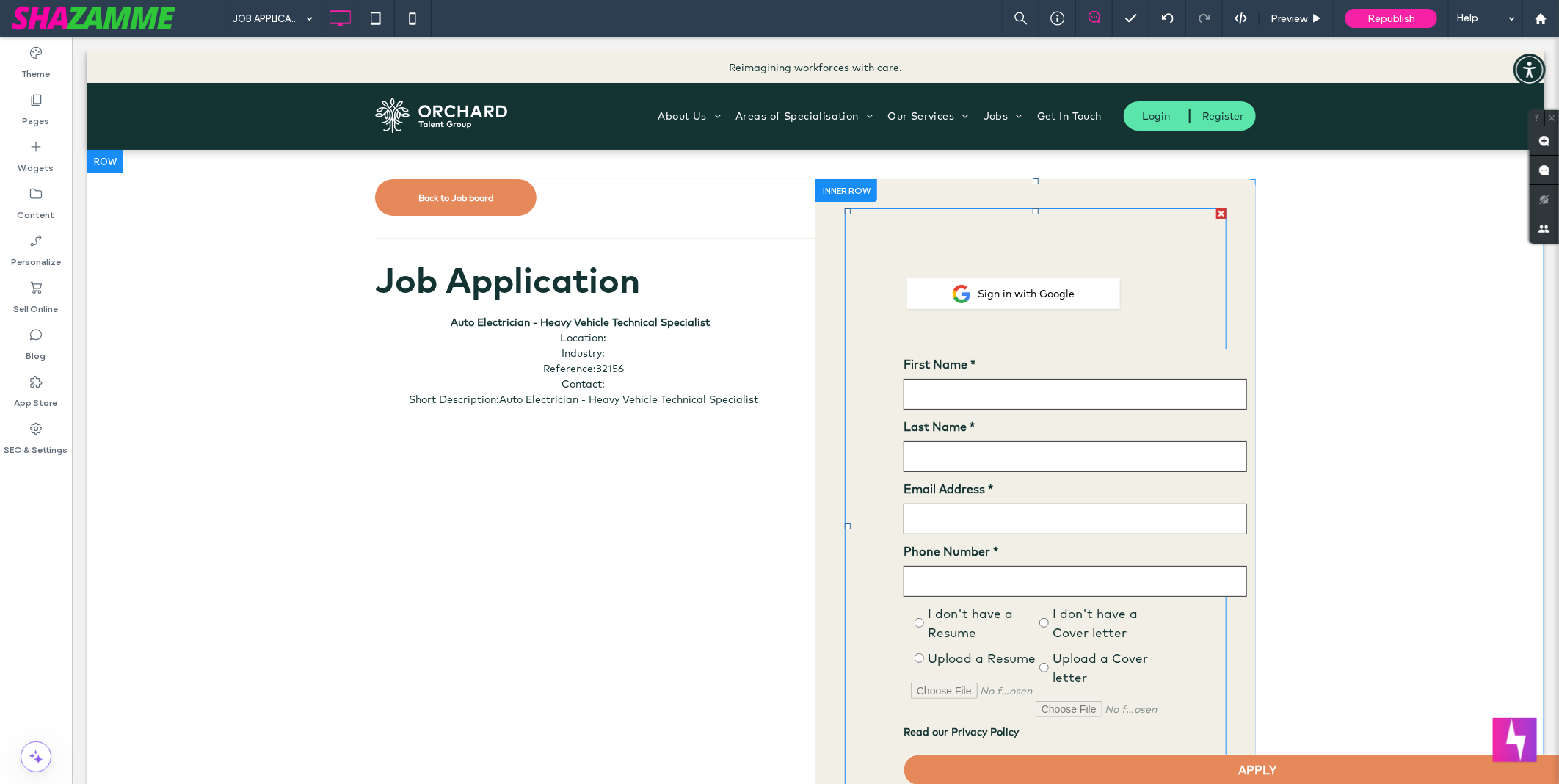
click at [1171, 305] on span at bounding box center [1035, 525] width 382 height 636
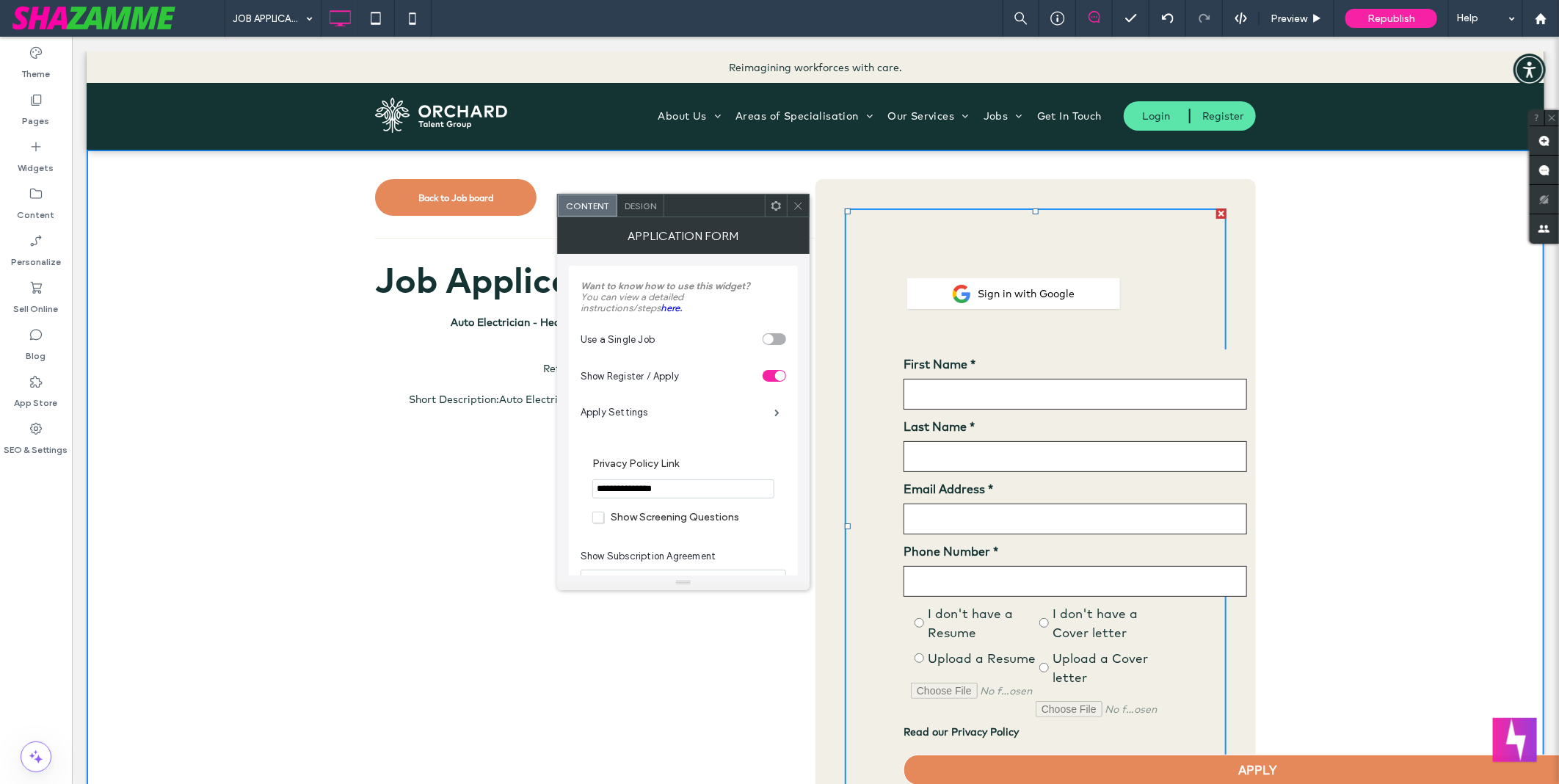
click at [795, 202] on icon at bounding box center [798, 206] width 11 height 11
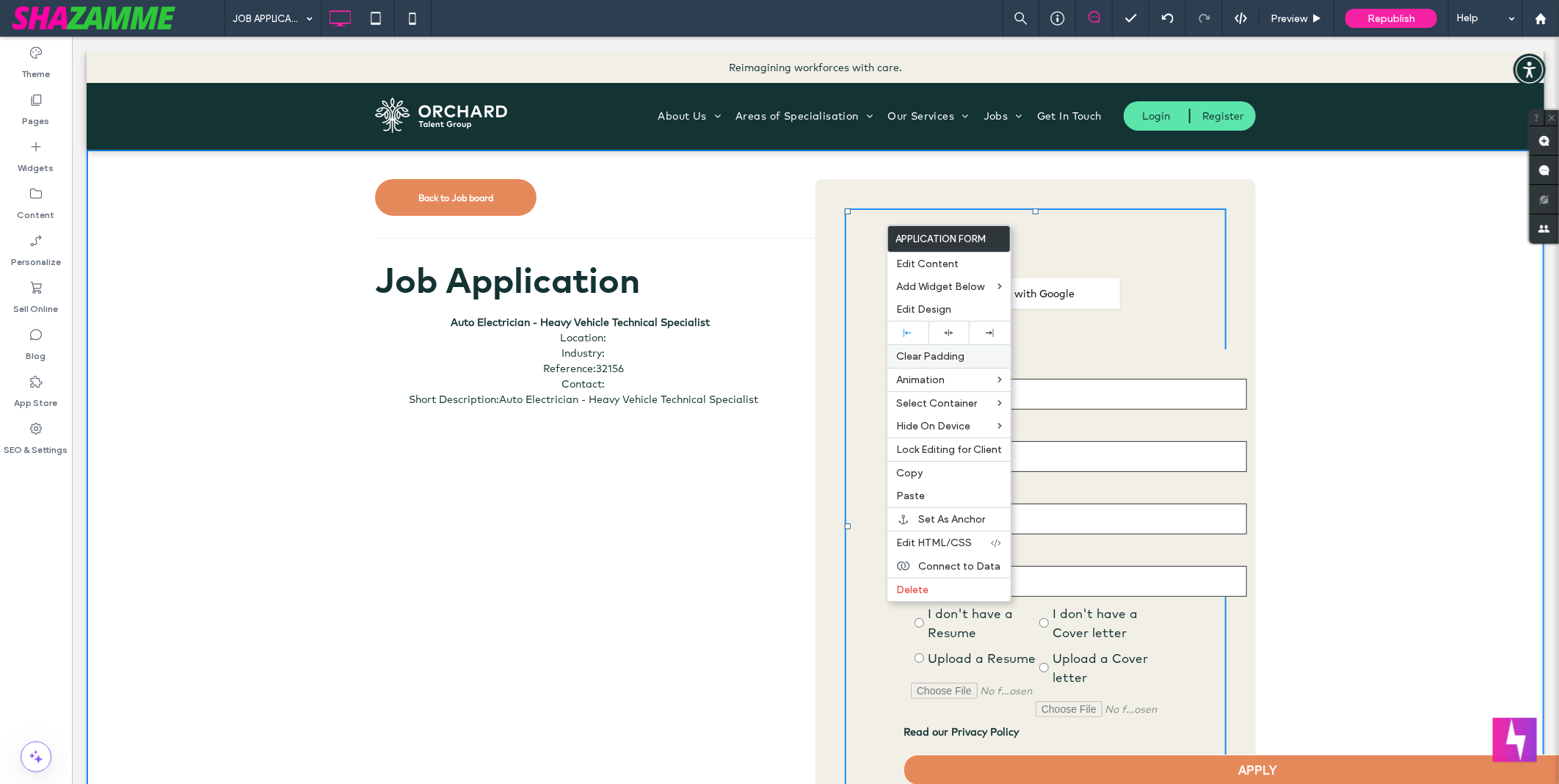
click at [958, 353] on span "Clear Padding" at bounding box center [931, 356] width 69 height 13
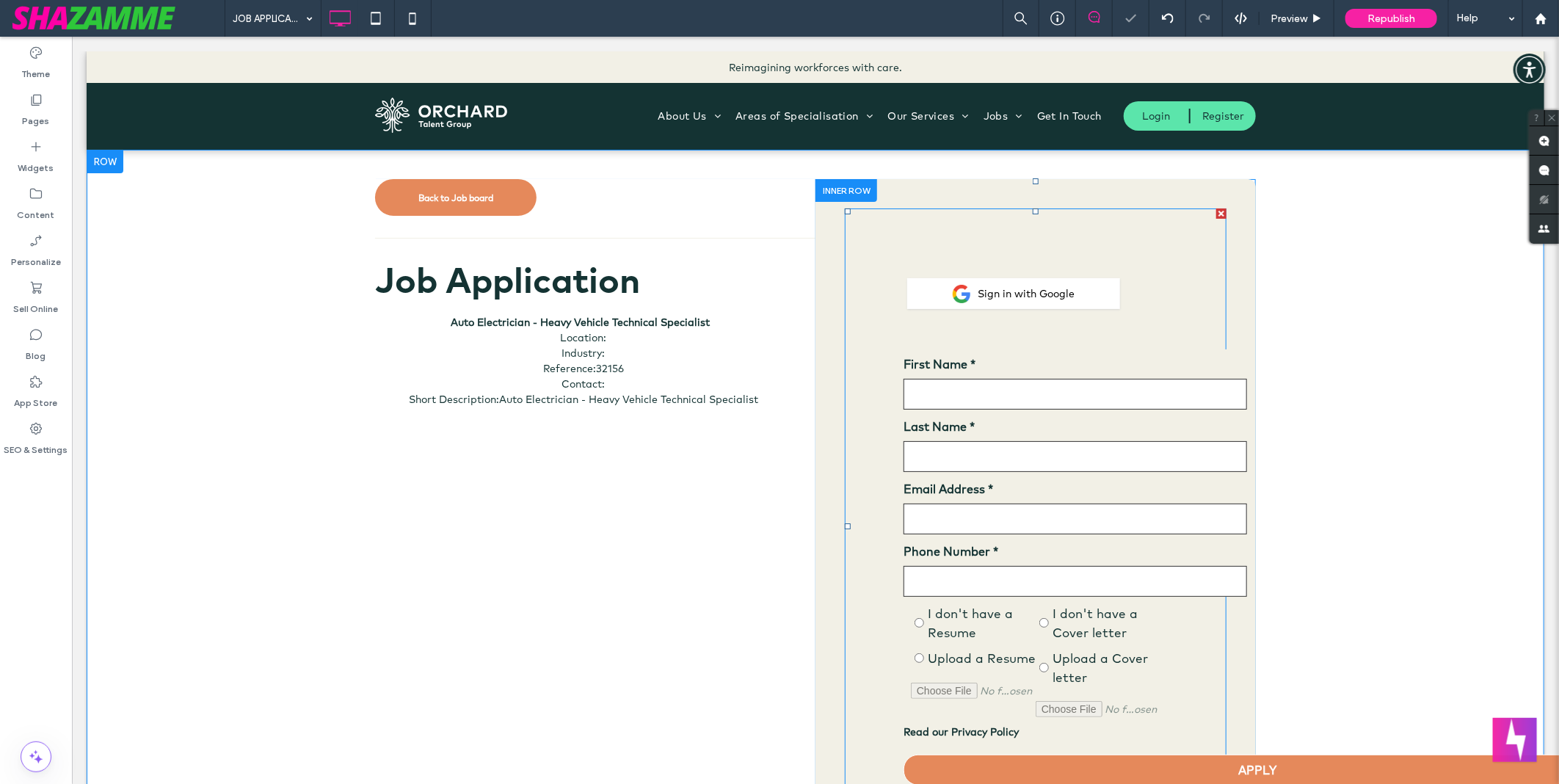
click at [1135, 291] on span at bounding box center [1035, 525] width 382 height 636
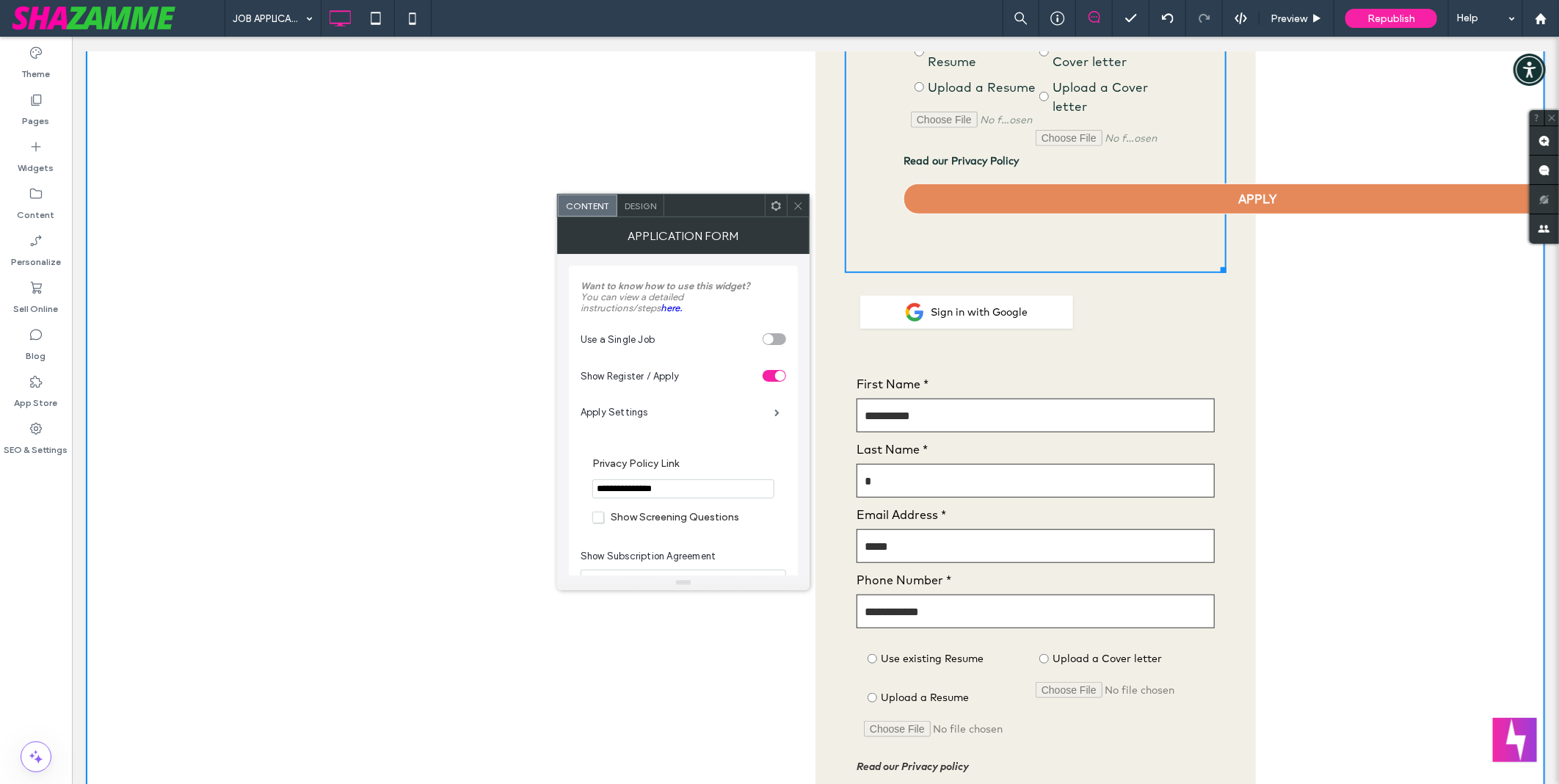
scroll to position [570, 0]
click at [629, 206] on span "Design" at bounding box center [640, 206] width 32 height 11
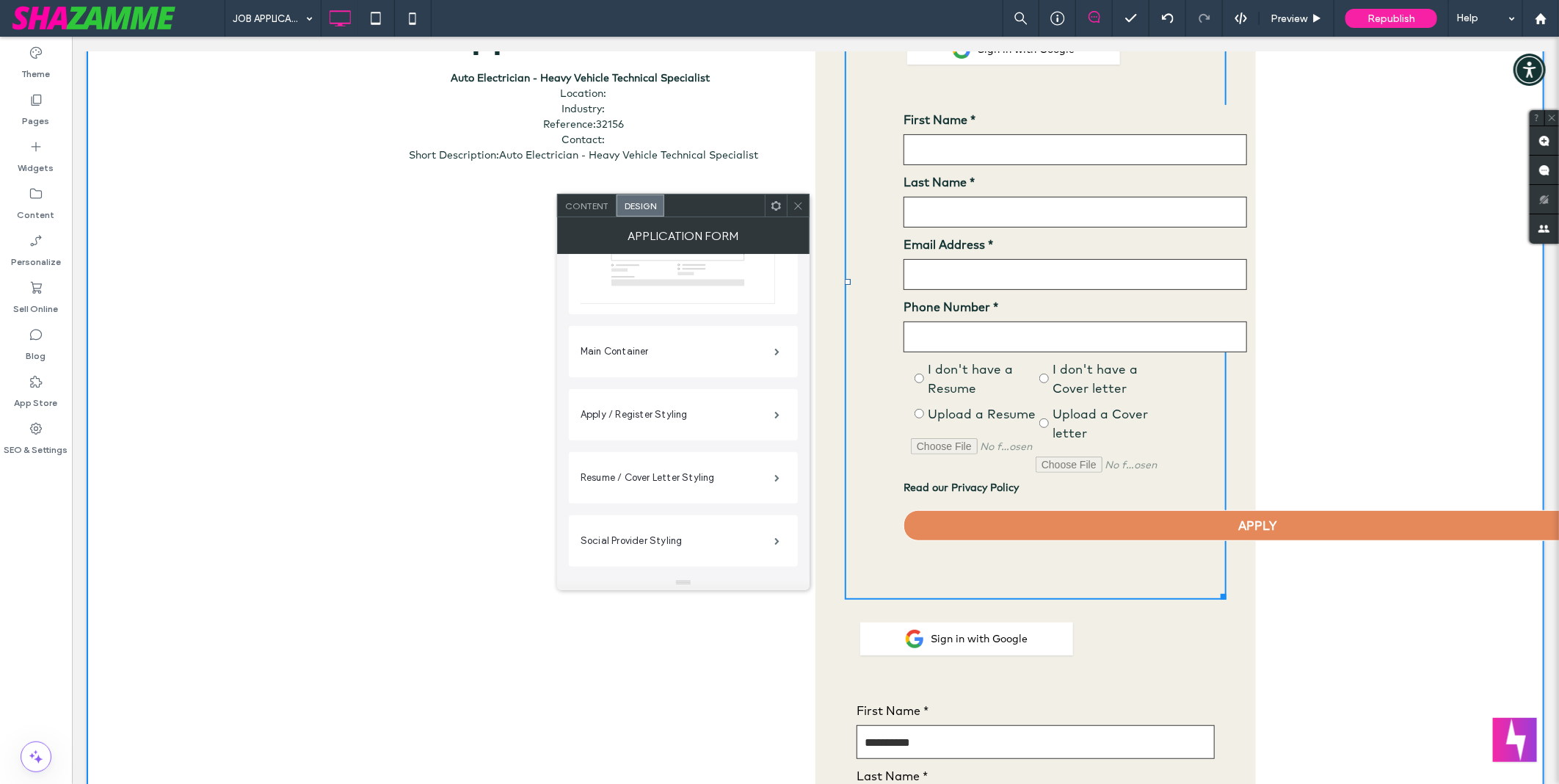
scroll to position [163, 0]
click at [671, 365] on label "Main Container" at bounding box center [678, 351] width 194 height 29
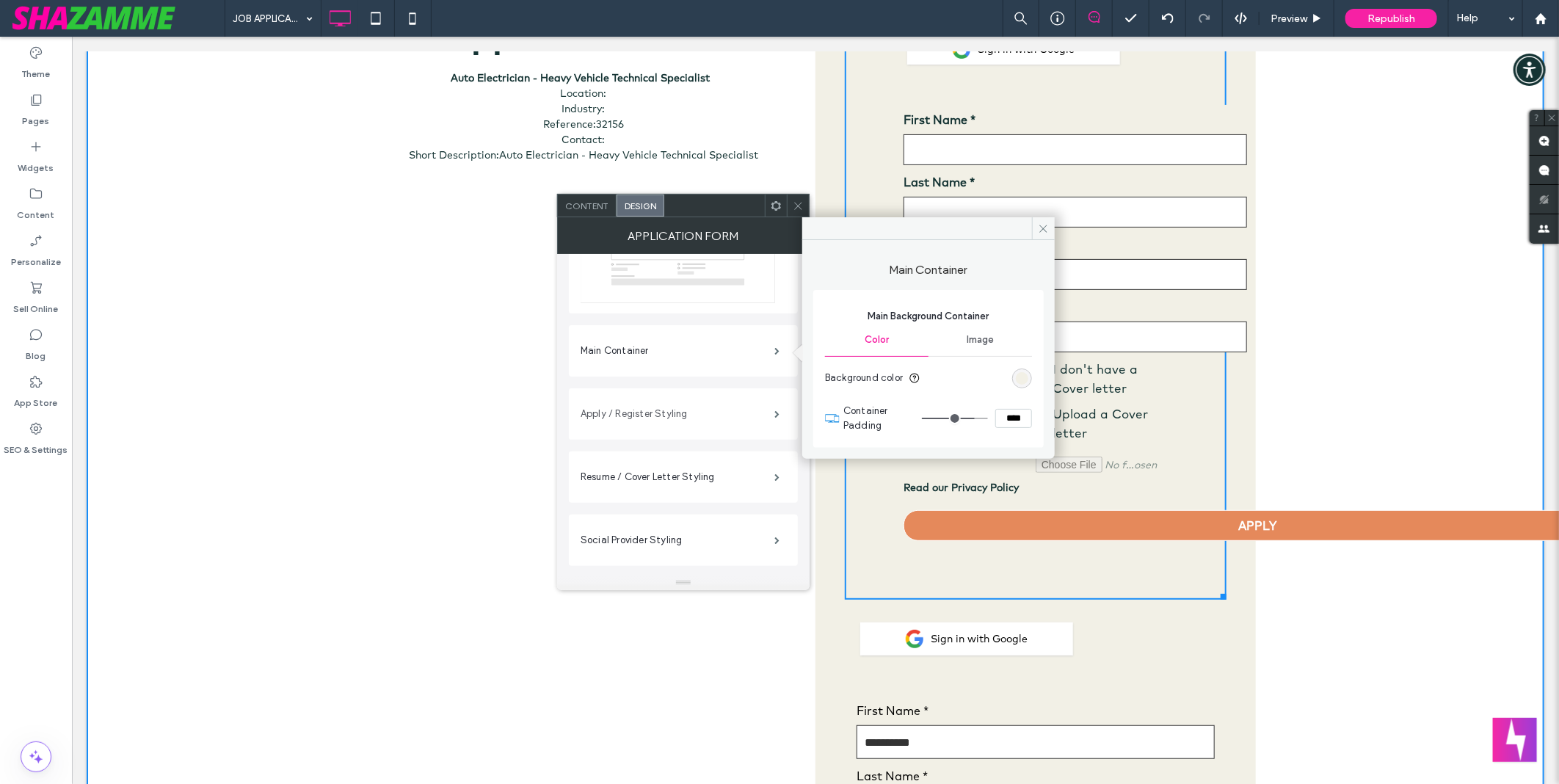
click at [653, 419] on label "Apply / Register Styling" at bounding box center [678, 413] width 194 height 29
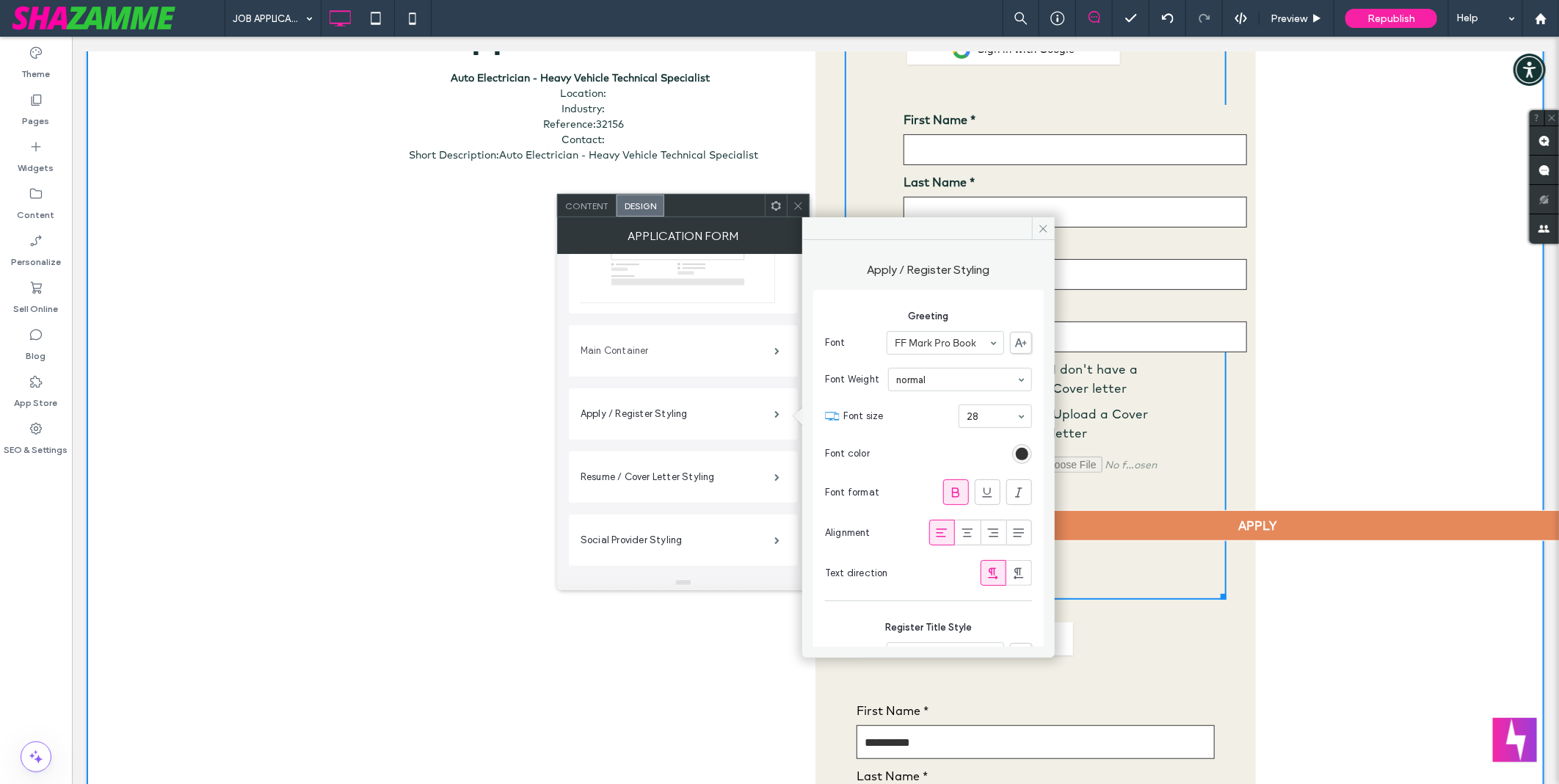
click at [663, 353] on label "Main Container" at bounding box center [678, 351] width 194 height 29
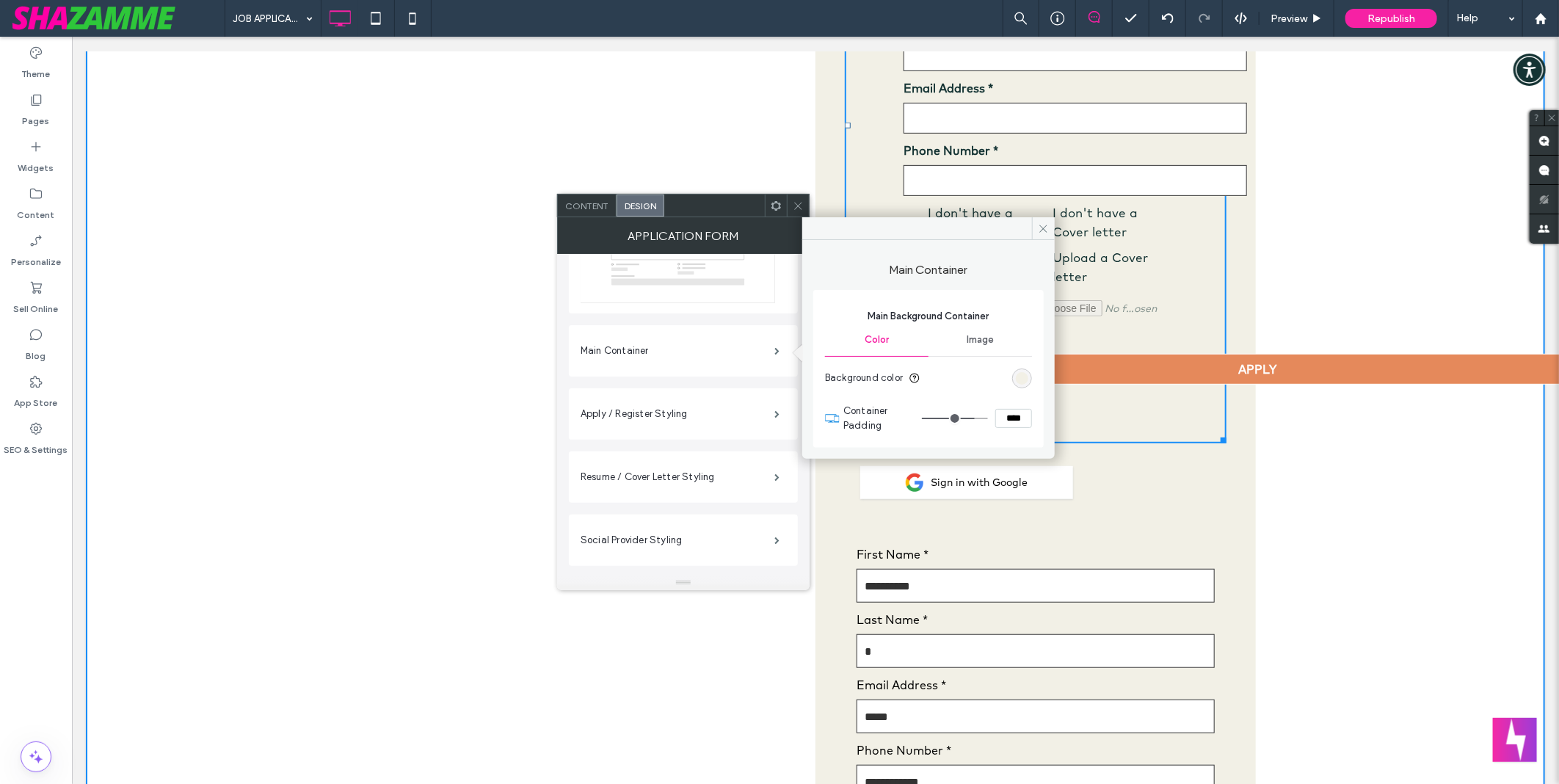
scroll to position [407, 0]
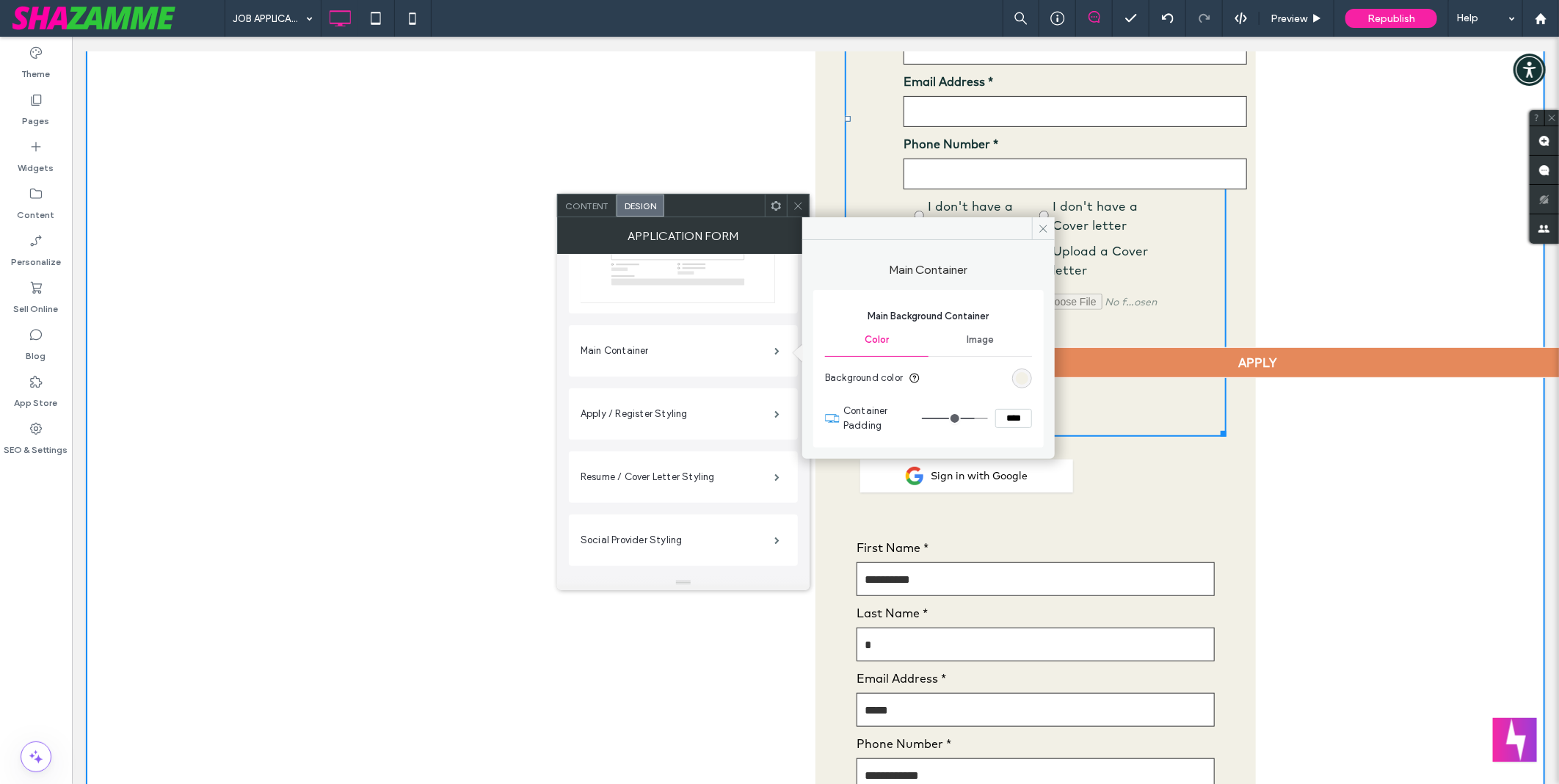
click at [1192, 514] on div at bounding box center [1035, 517] width 358 height 29
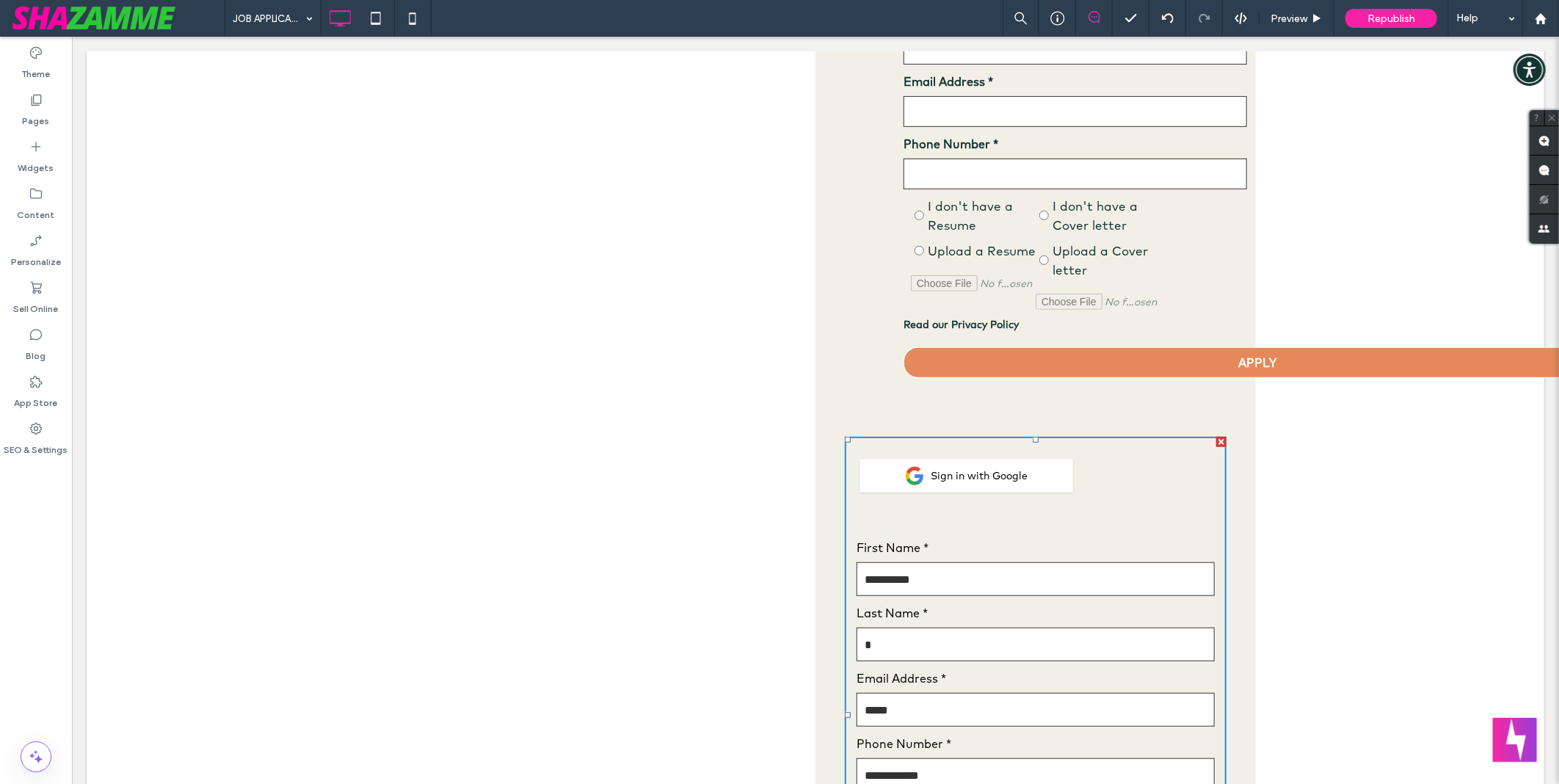
click at [1192, 514] on div at bounding box center [1035, 517] width 358 height 29
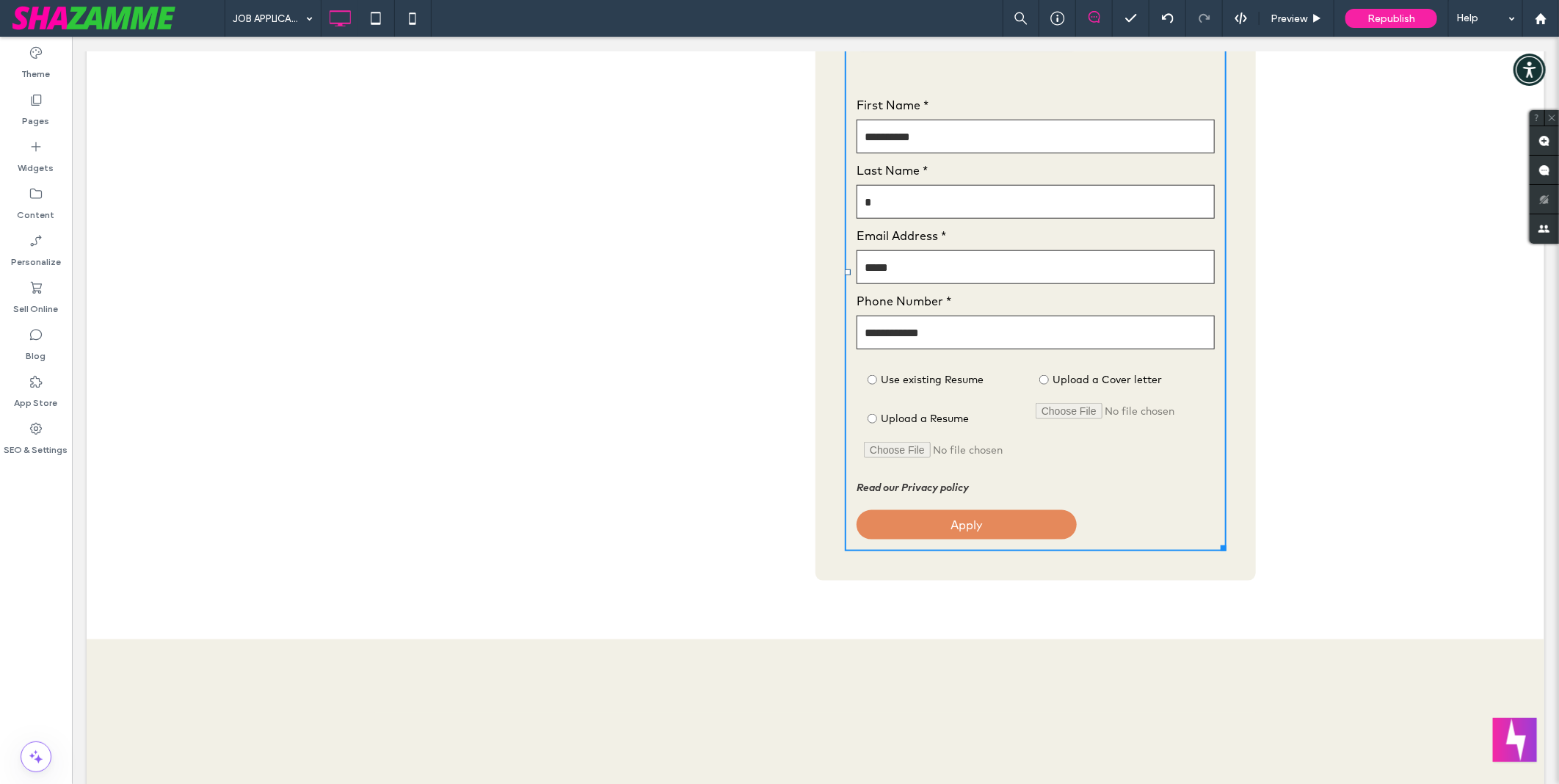
scroll to position [1059, 0]
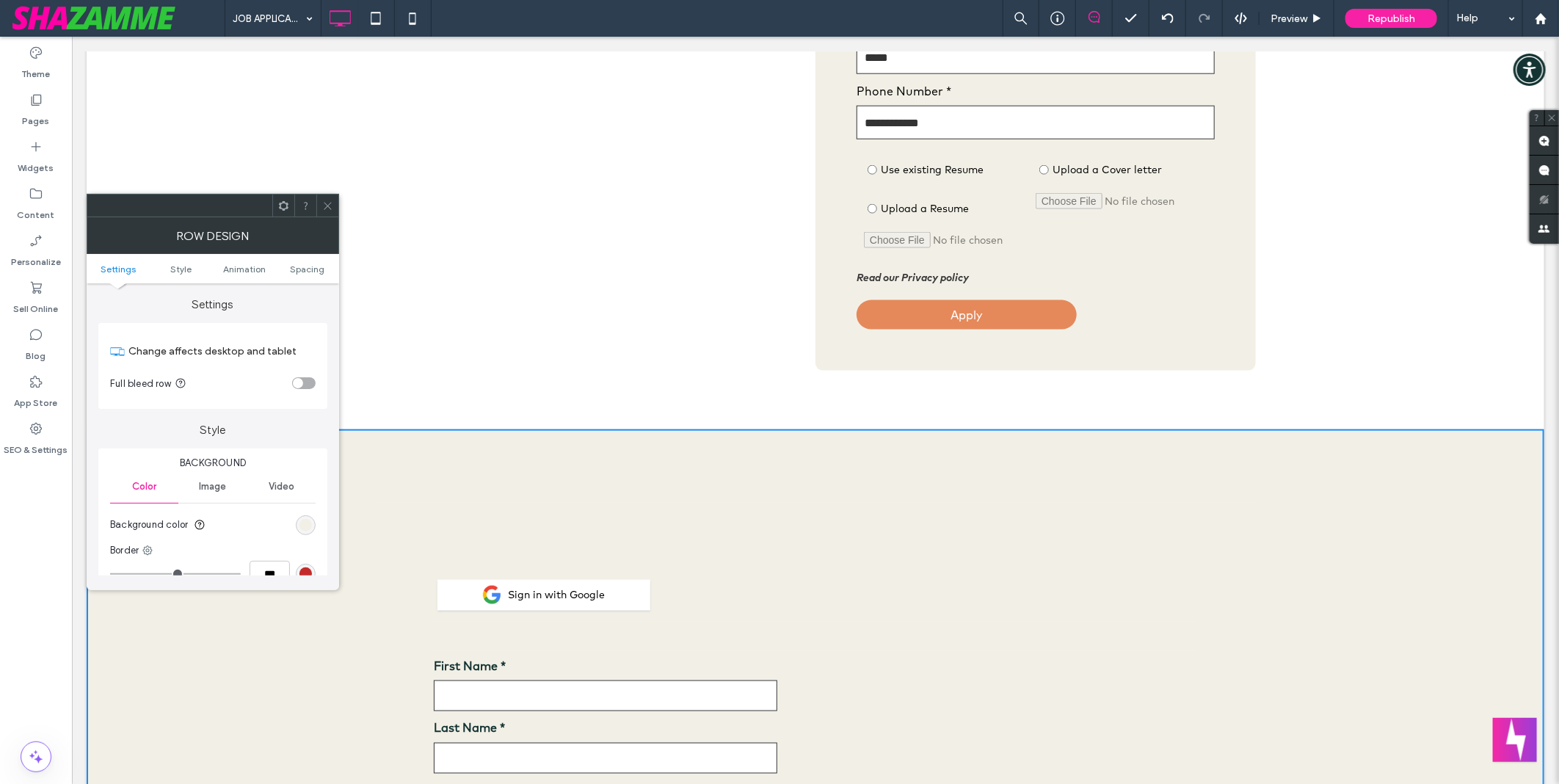
click at [333, 208] on div at bounding box center [328, 206] width 22 height 22
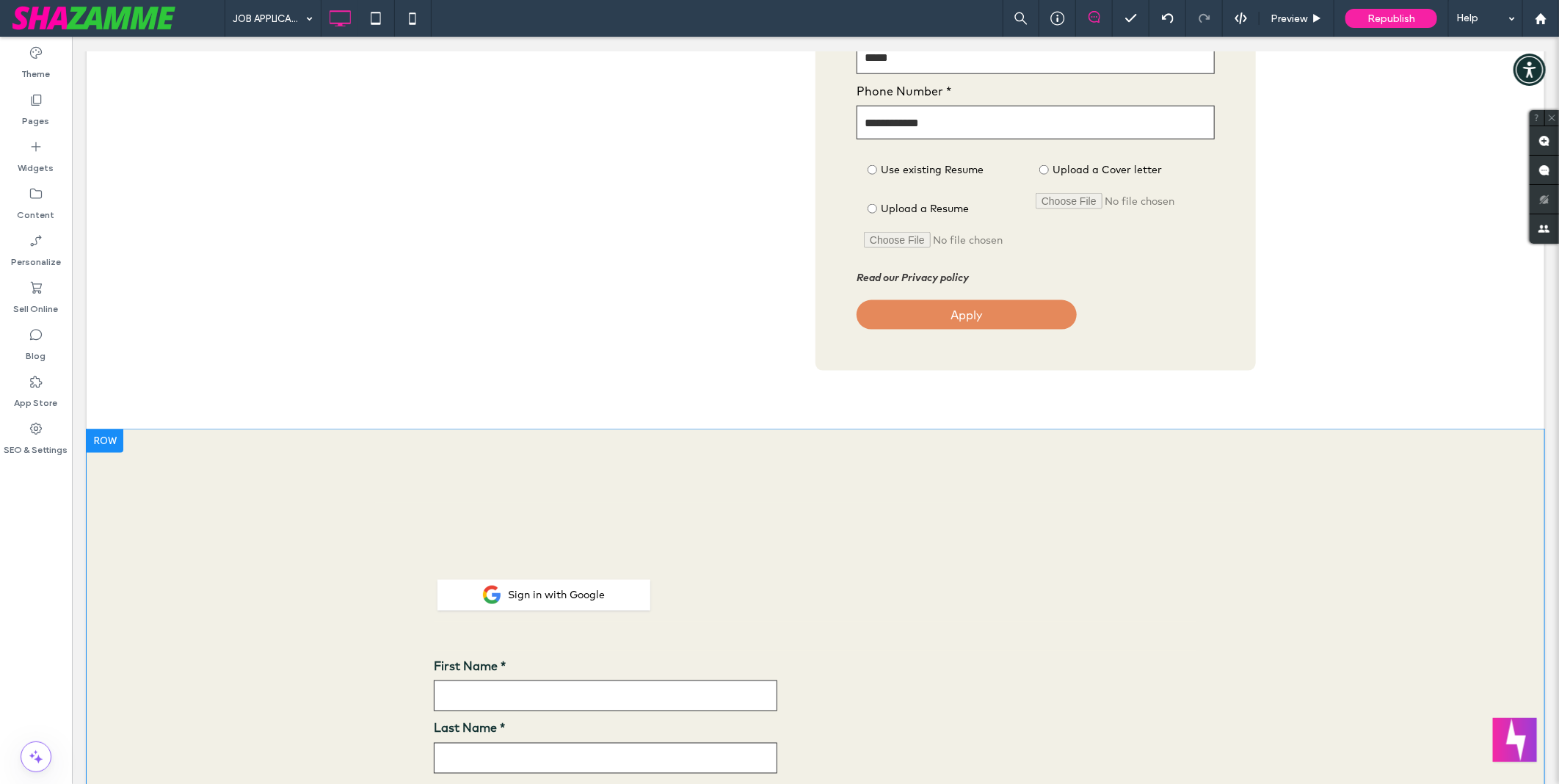
click at [114, 443] on div at bounding box center [104, 440] width 37 height 23
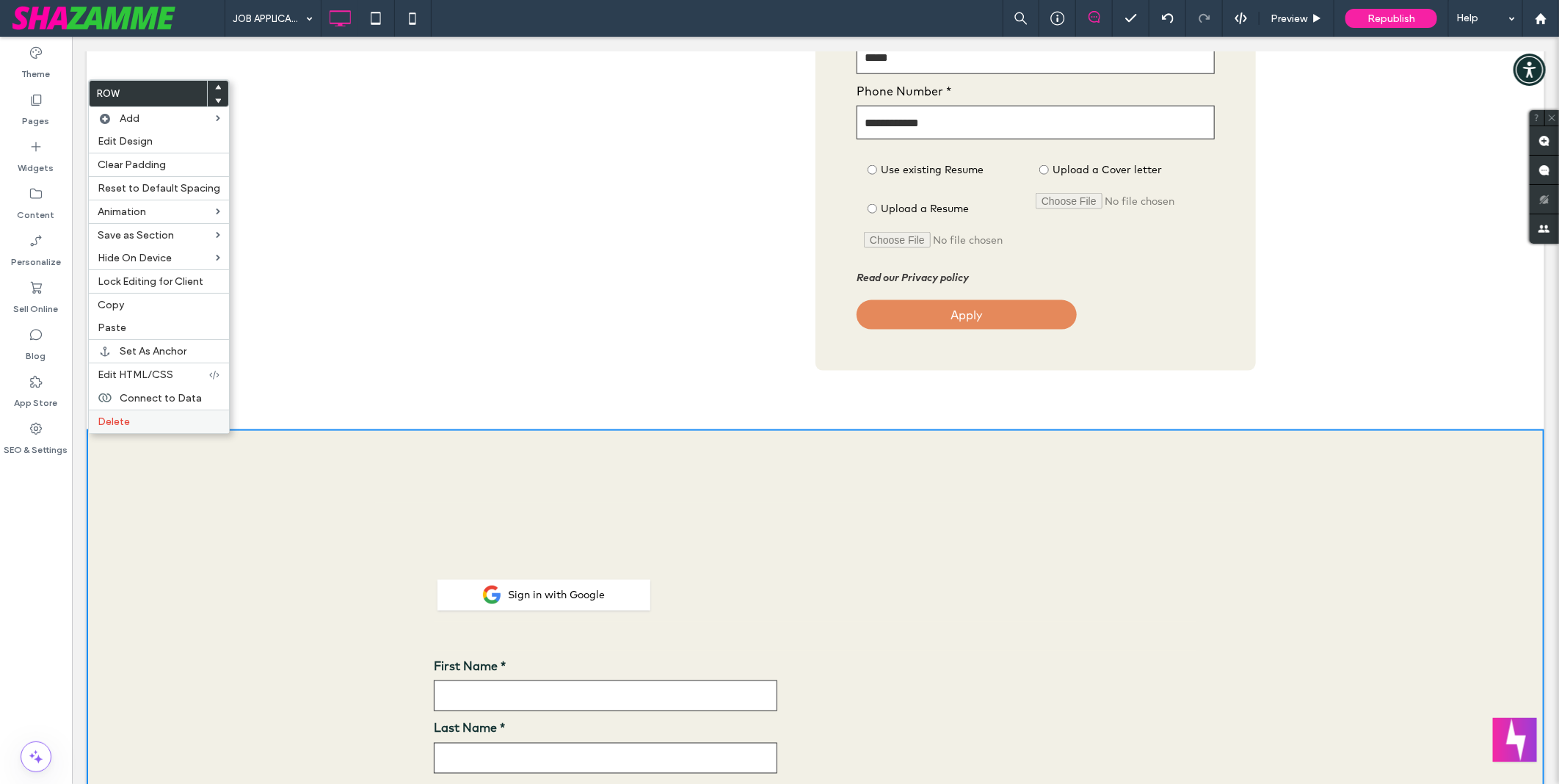
click at [151, 411] on div "Delete" at bounding box center [159, 420] width 140 height 23
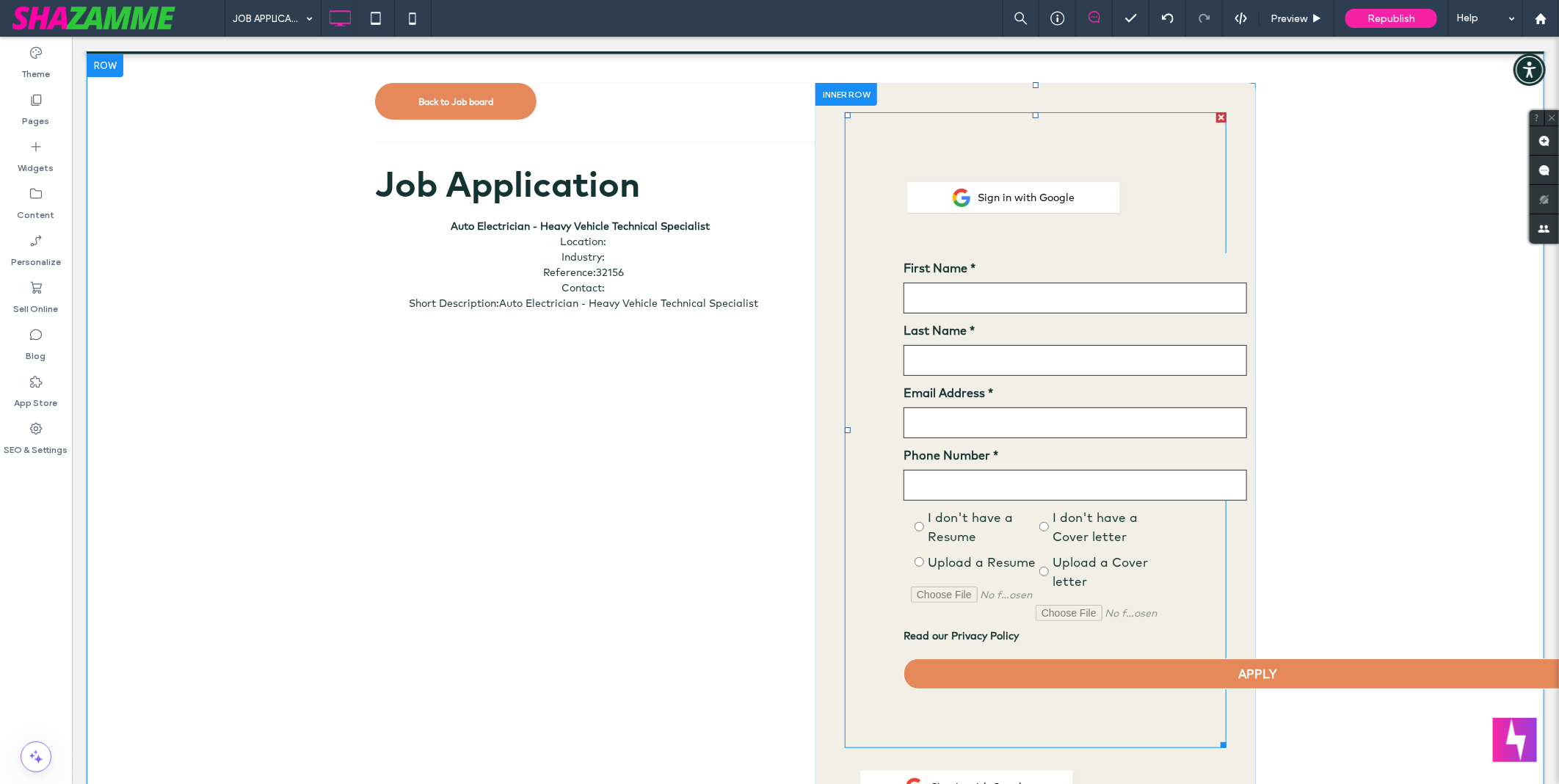
scroll to position [81, 0]
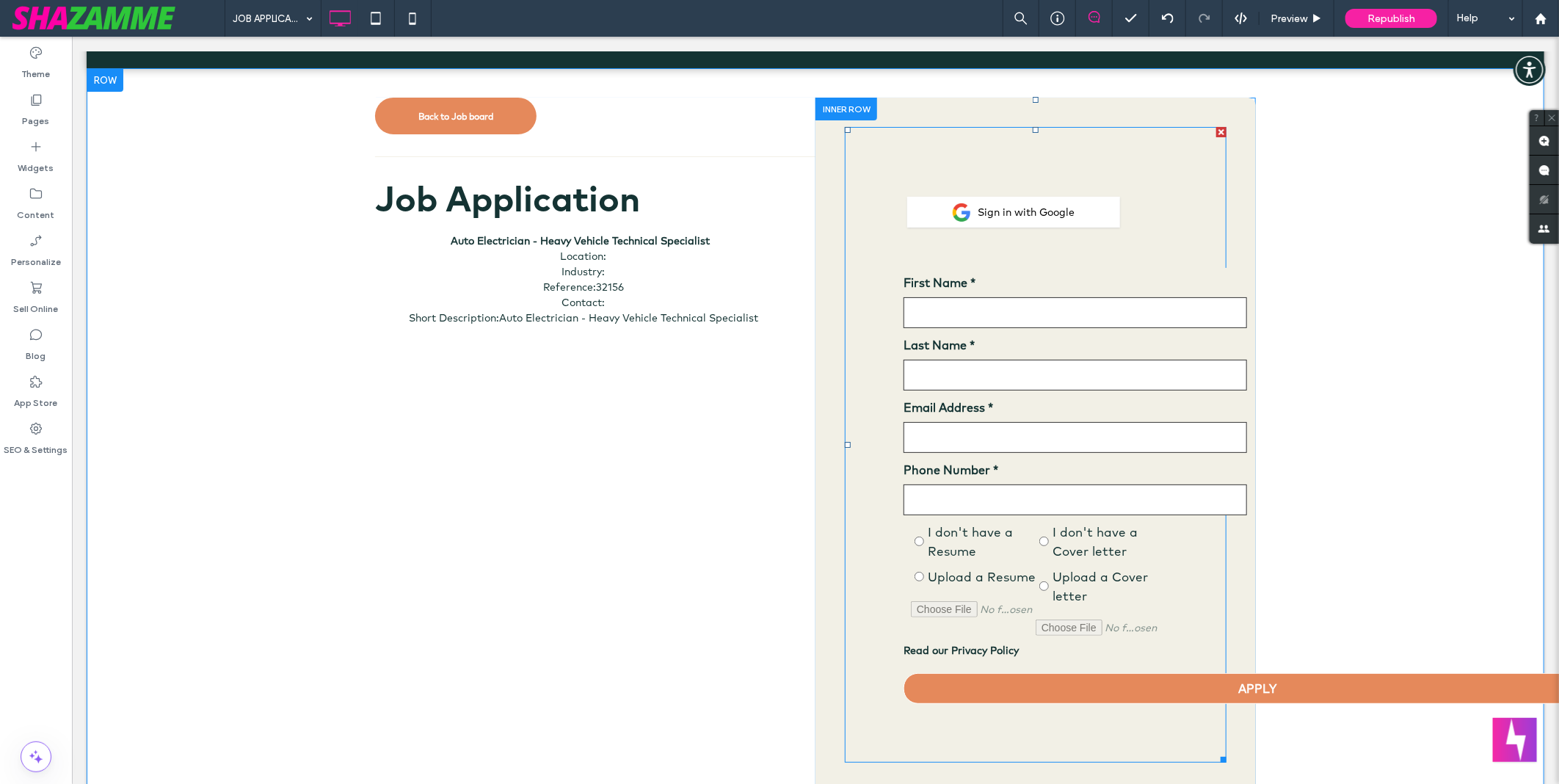
click at [1169, 411] on span at bounding box center [1035, 443] width 382 height 636
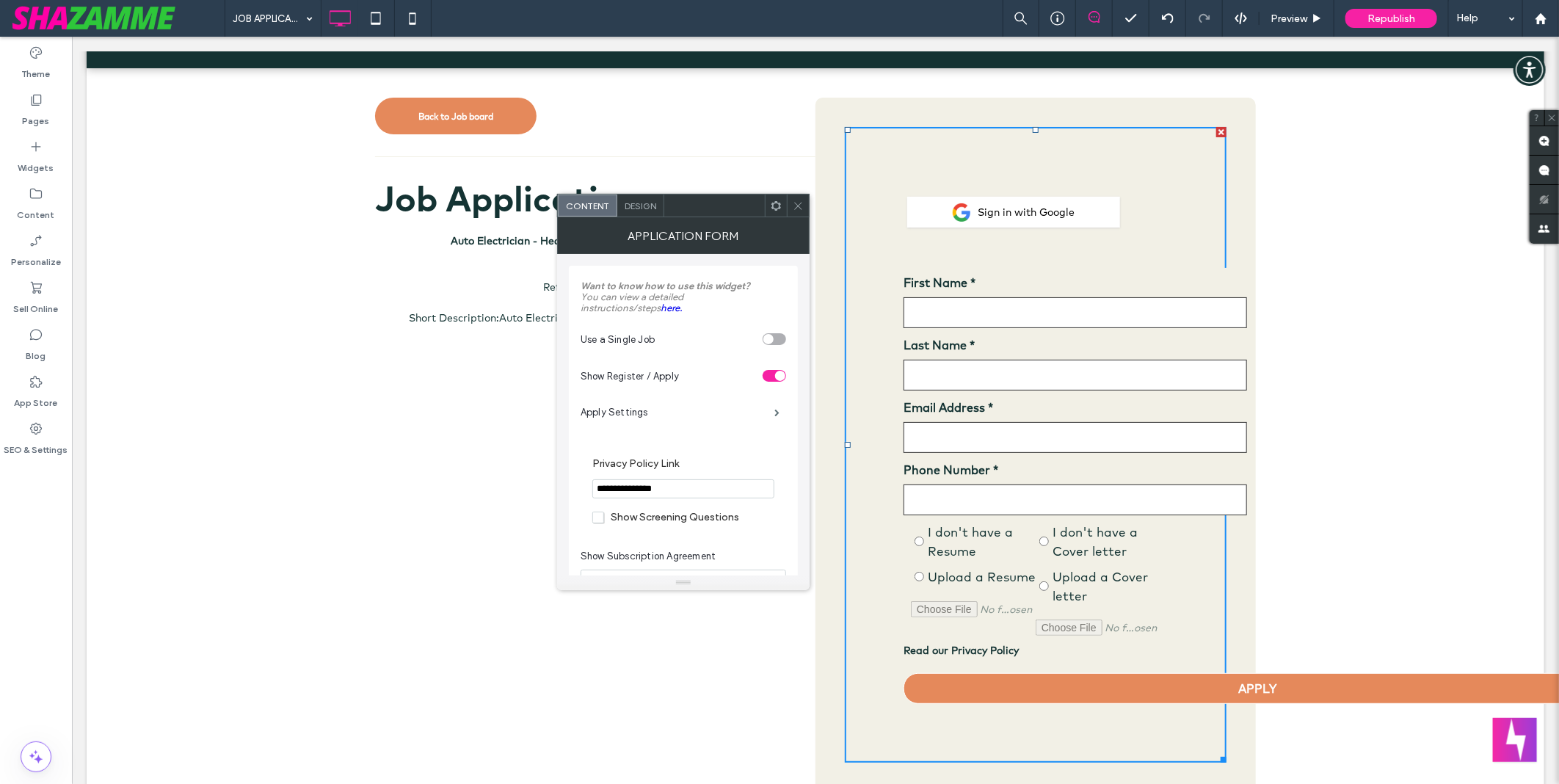
click at [656, 202] on span "Design" at bounding box center [640, 206] width 32 height 11
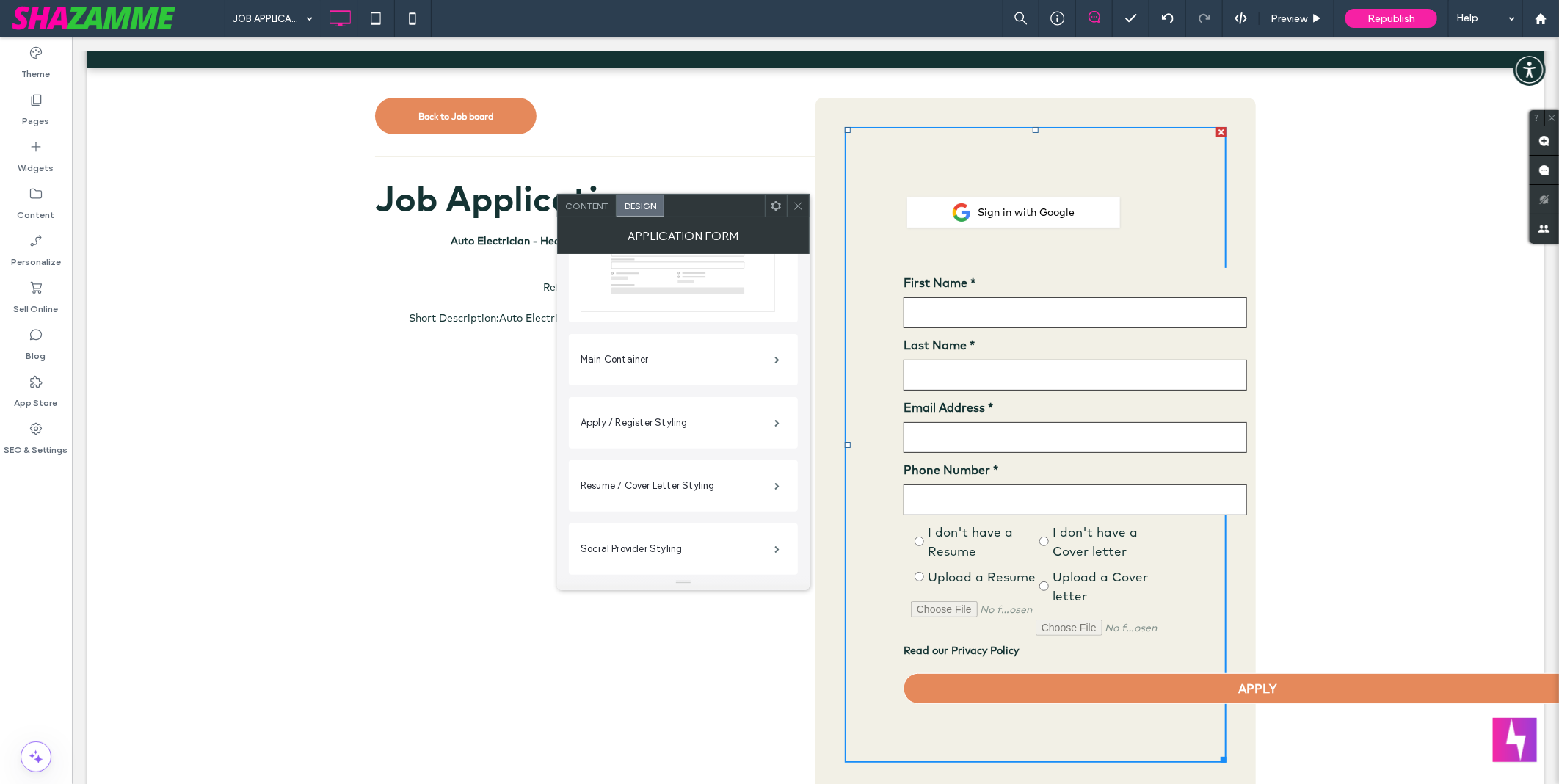
scroll to position [350, 0]
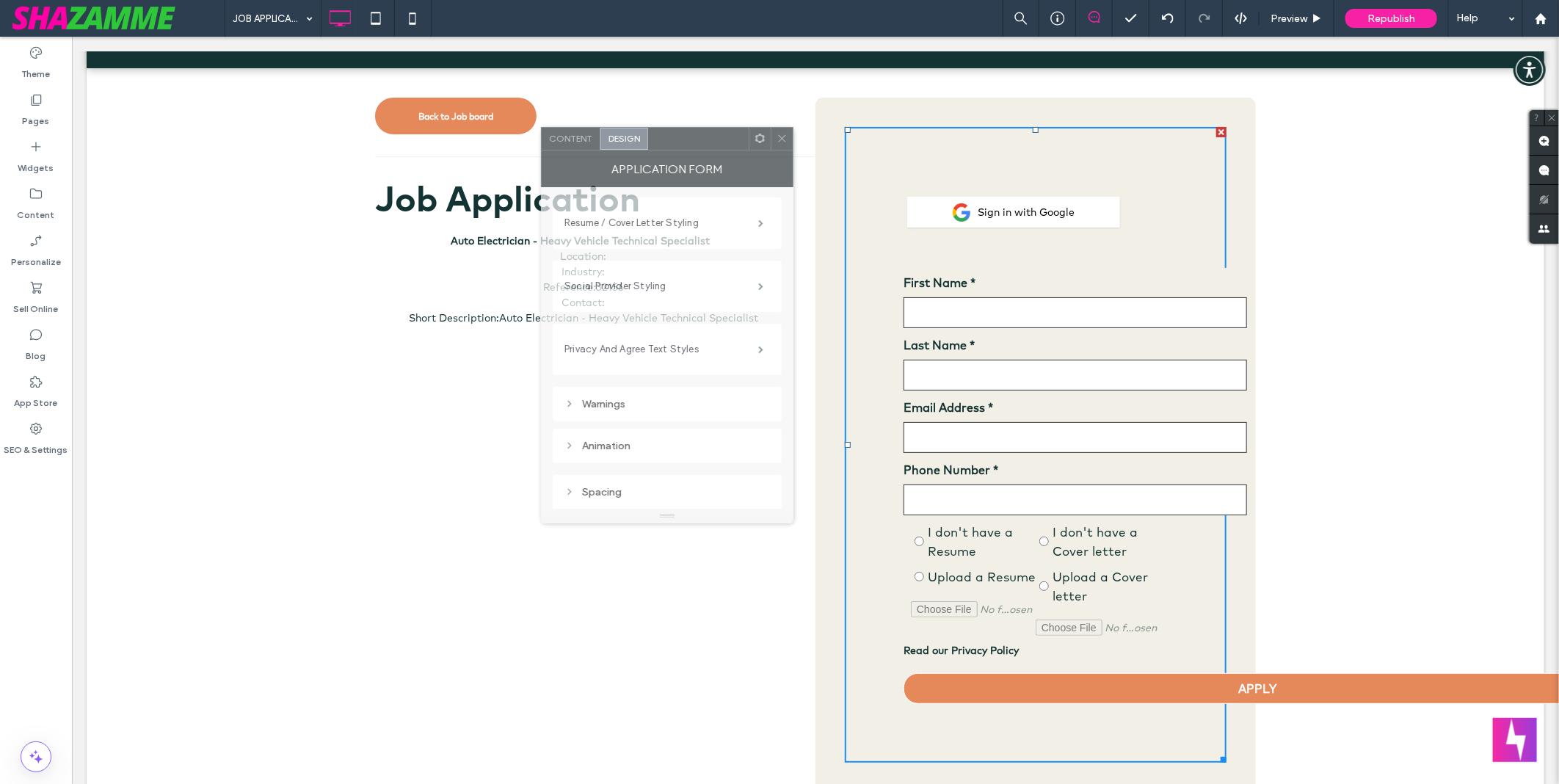
drag, startPoint x: 719, startPoint y: 217, endPoint x: 704, endPoint y: 150, distance: 68.7
click at [704, 150] on div "Application Form" at bounding box center [667, 168] width 252 height 37
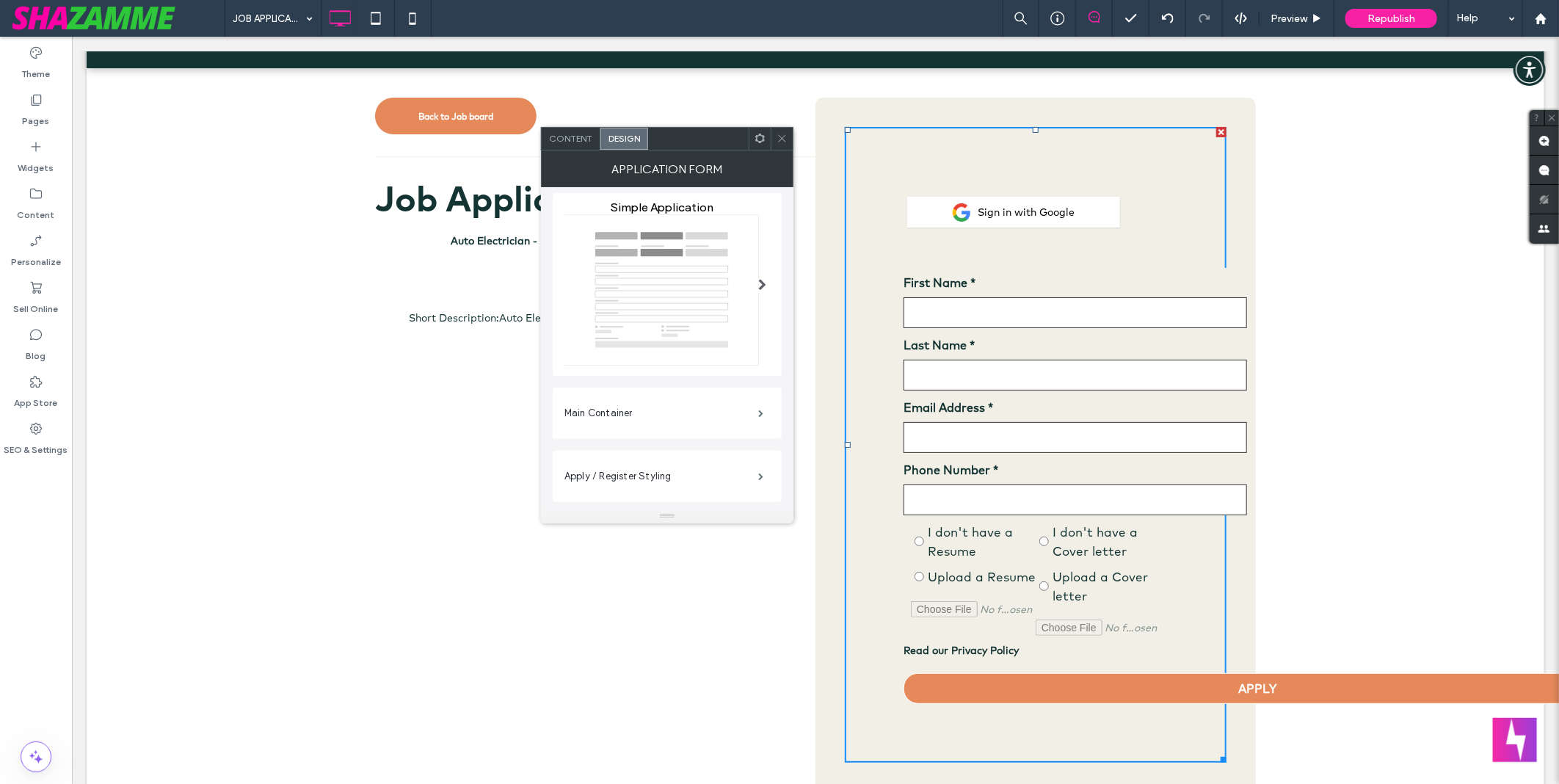
scroll to position [24, 0]
click at [658, 477] on label "Apply / Register Styling" at bounding box center [662, 485] width 194 height 29
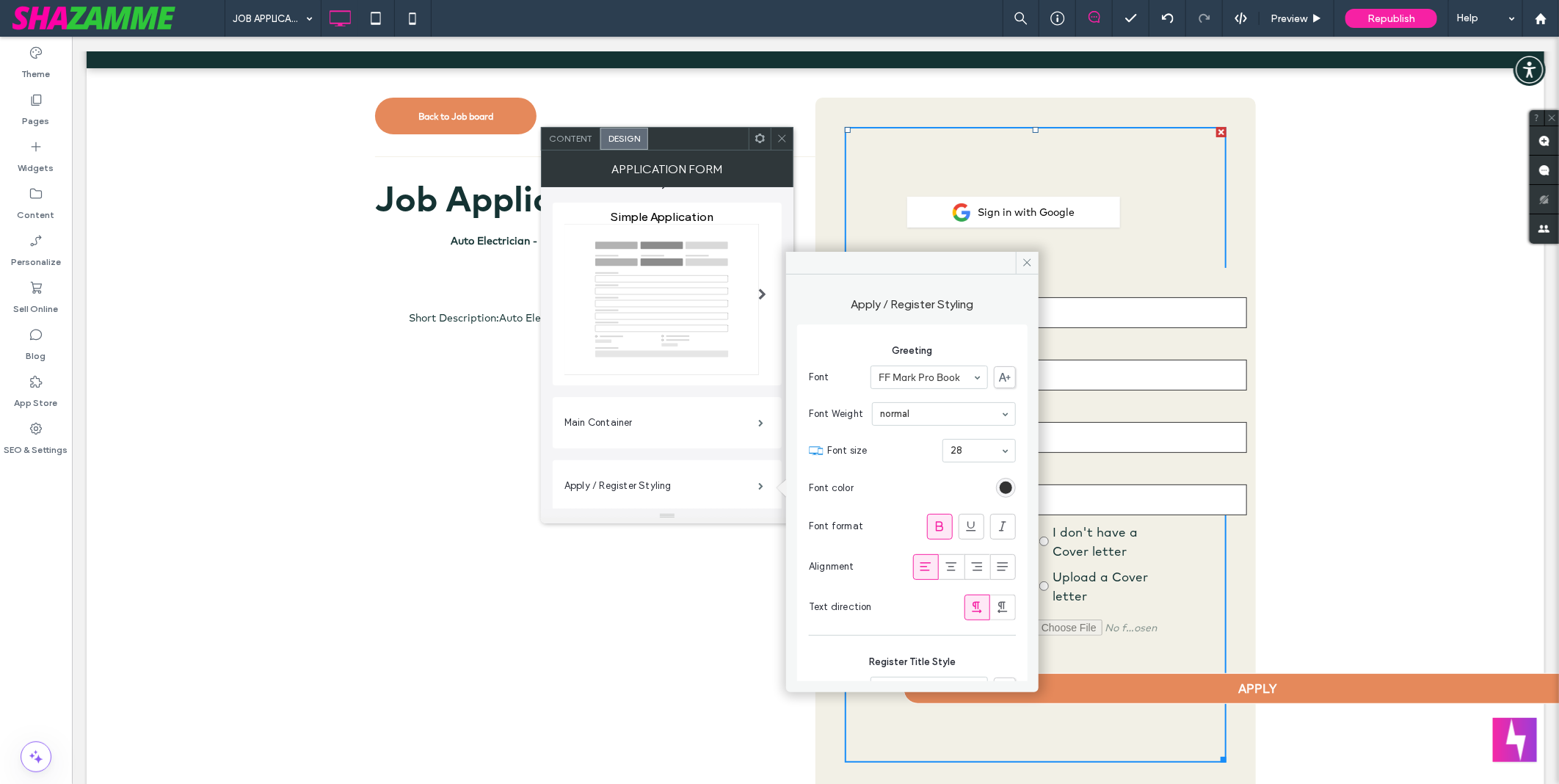
type input "*"
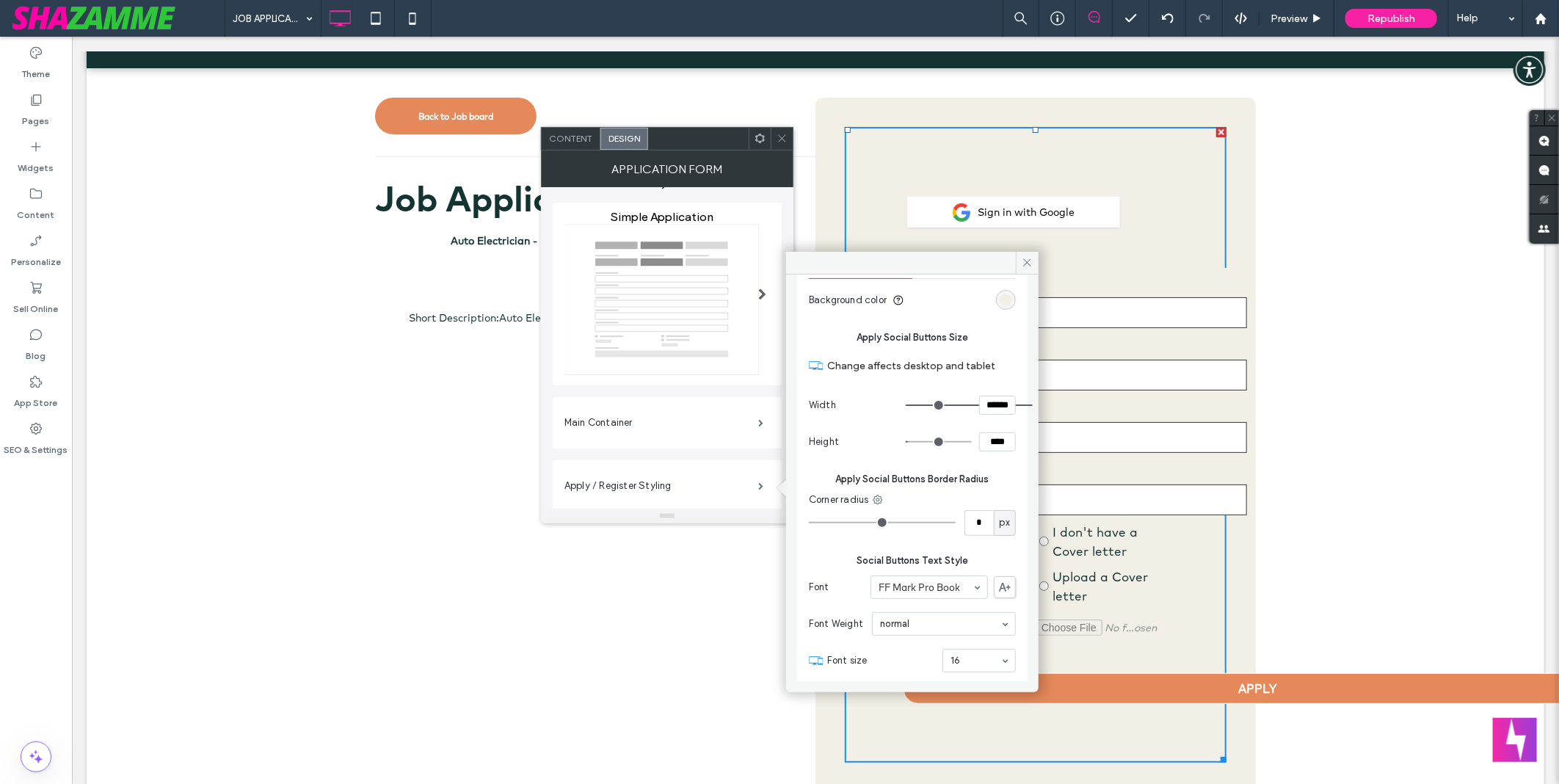
scroll to position [733, 0]
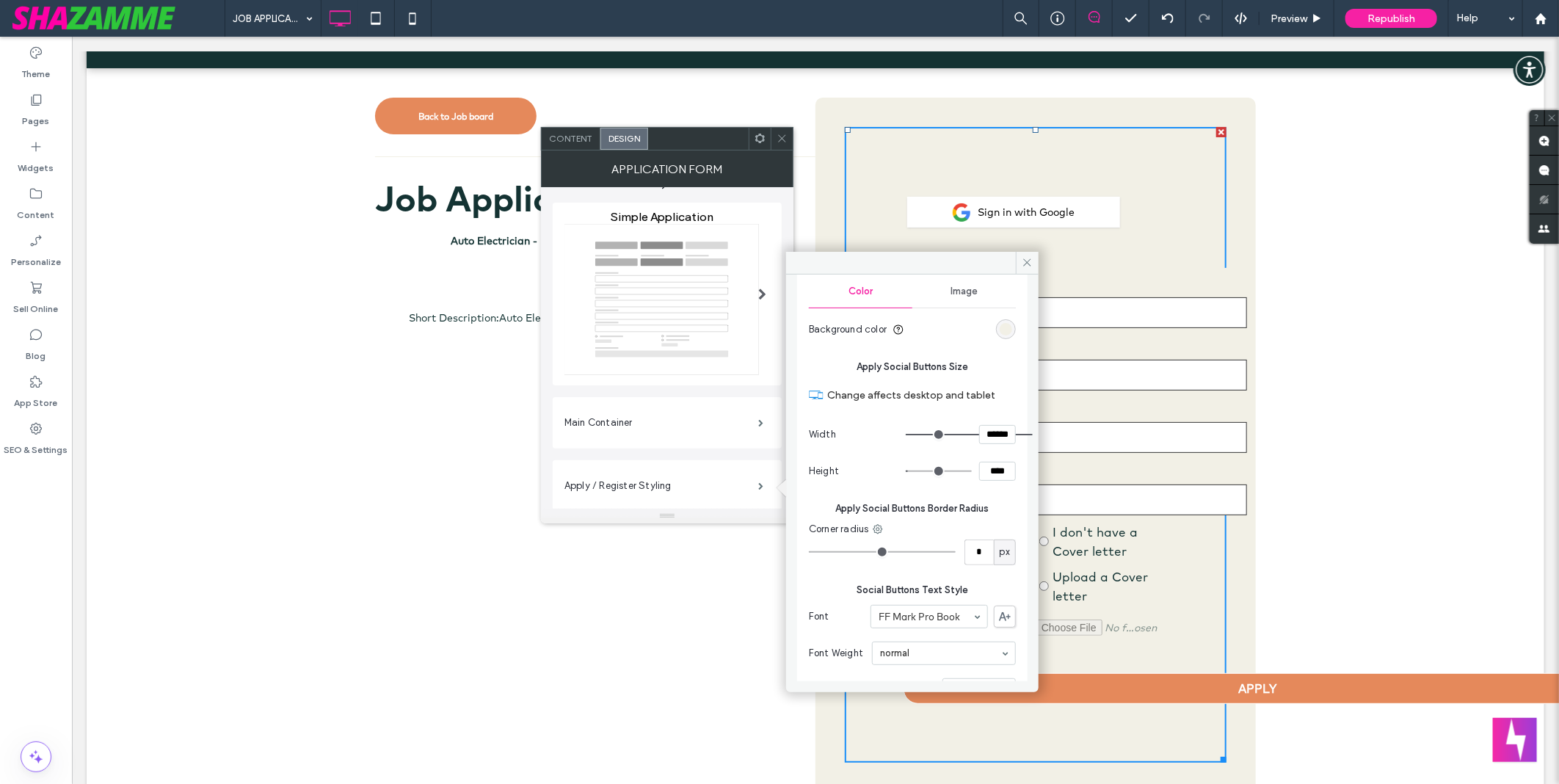
type input "***"
type input "*****"
type input "*"
type input "***"
type input "*****"
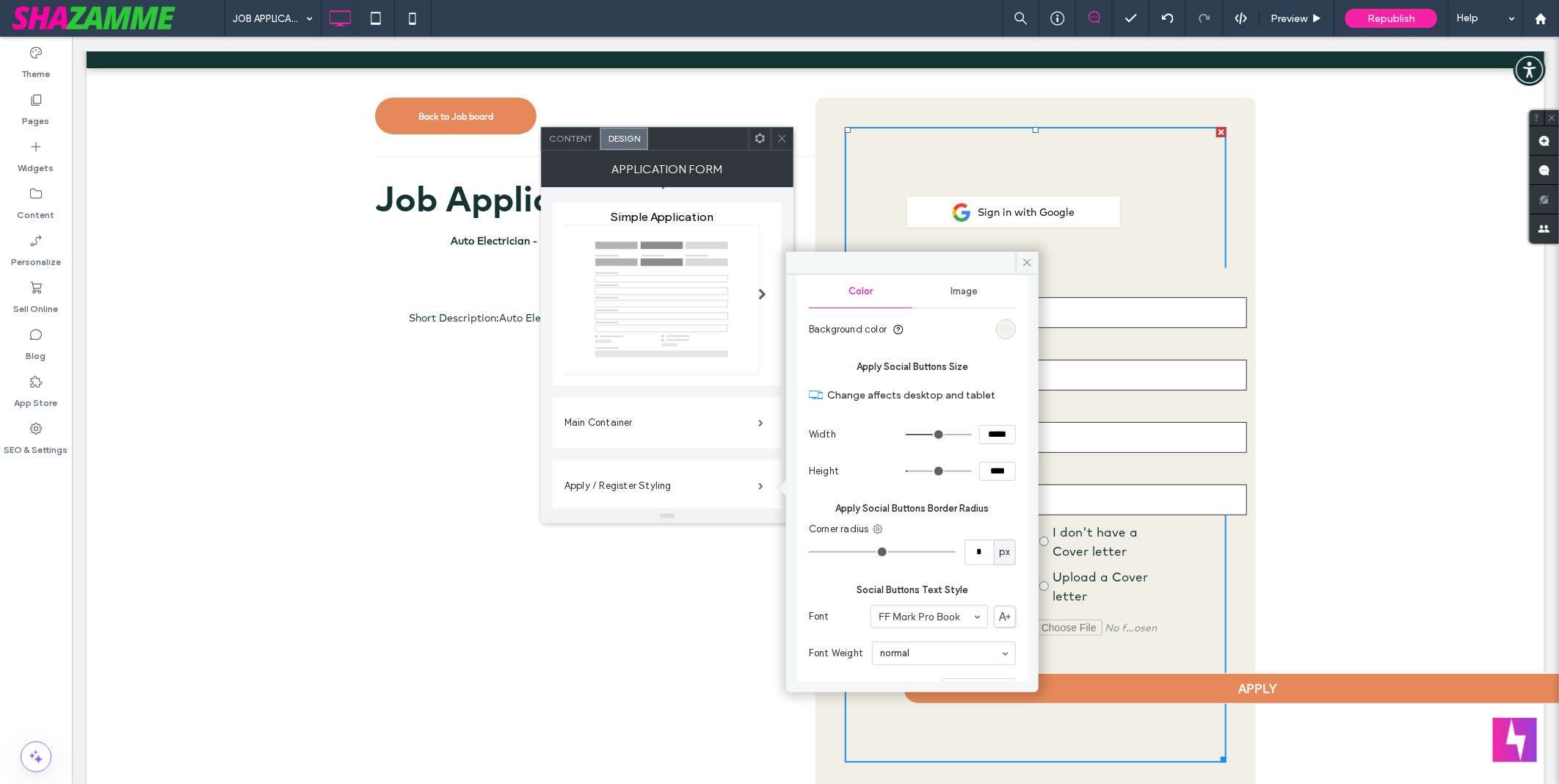
type input "*"
type input "***"
type input "*****"
type input "*"
drag, startPoint x: 964, startPoint y: 434, endPoint x: 920, endPoint y: 440, distance: 44.4
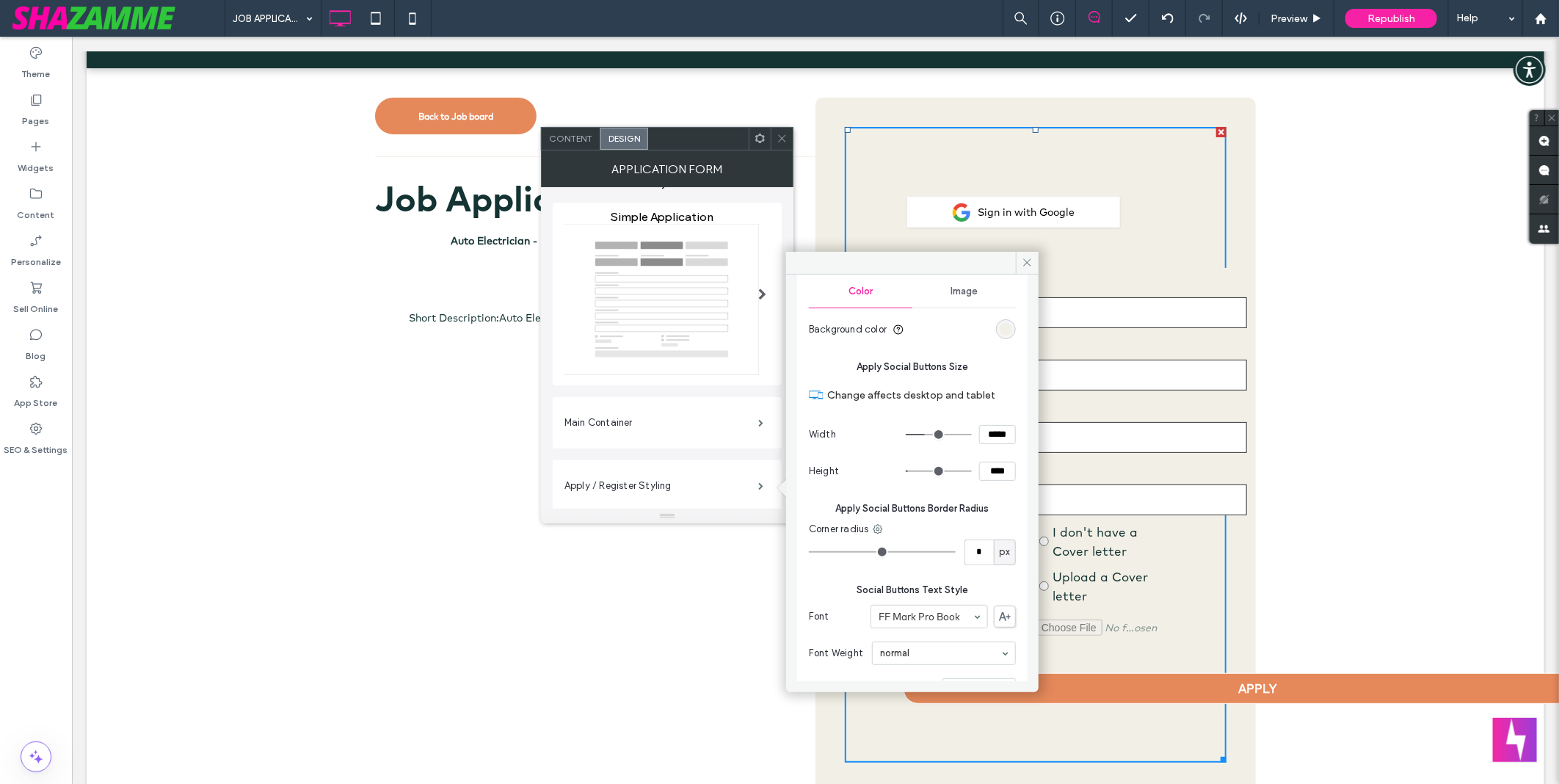
type input "***"
click at [920, 435] on input "range" at bounding box center [939, 435] width 66 height 2
type input "*"
type input "****"
type input "******"
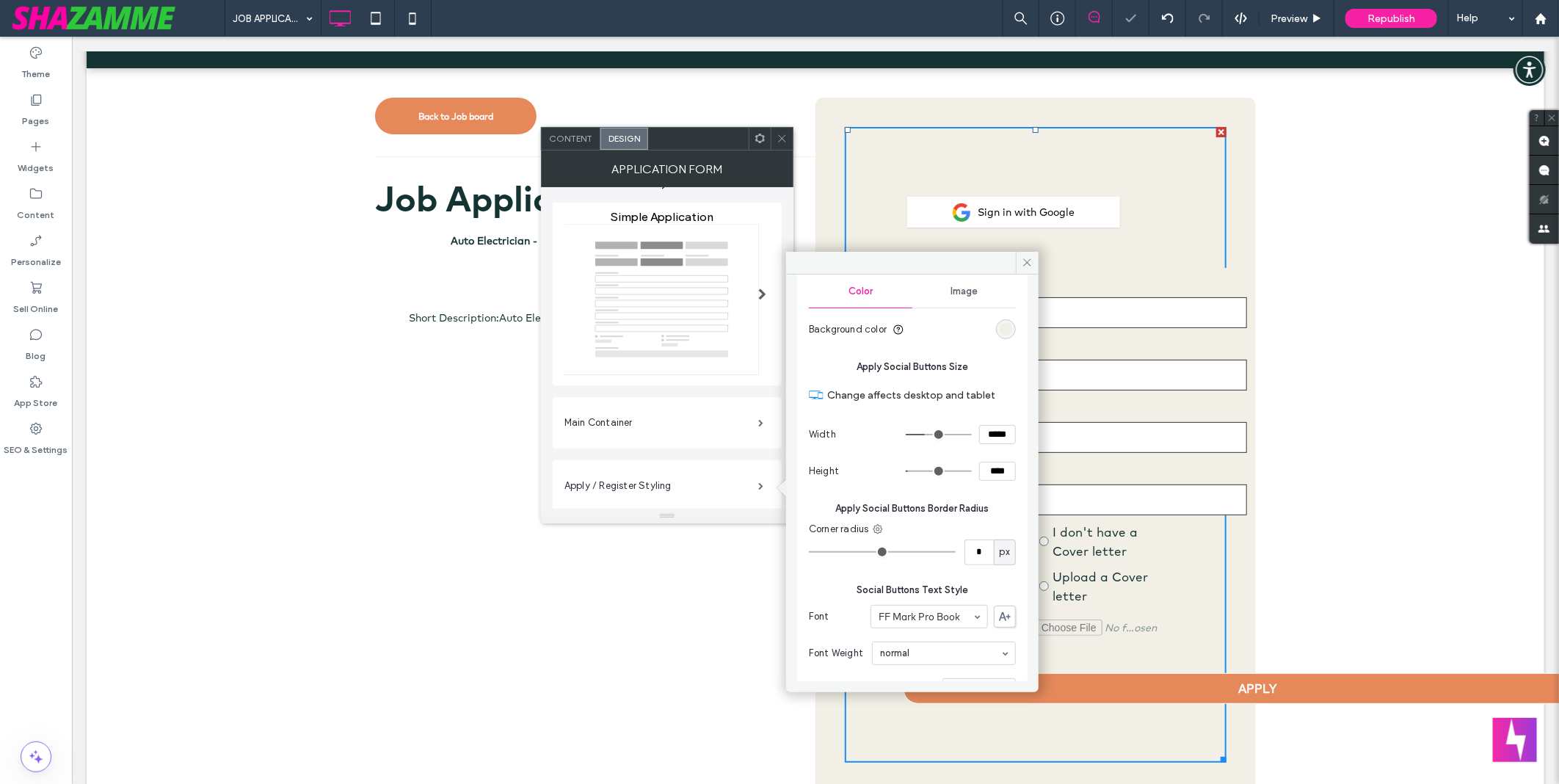
type input "*"
drag, startPoint x: 920, startPoint y: 440, endPoint x: 973, endPoint y: 434, distance: 53.3
type input "****"
click at [972, 434] on input "range" at bounding box center [939, 435] width 66 height 2
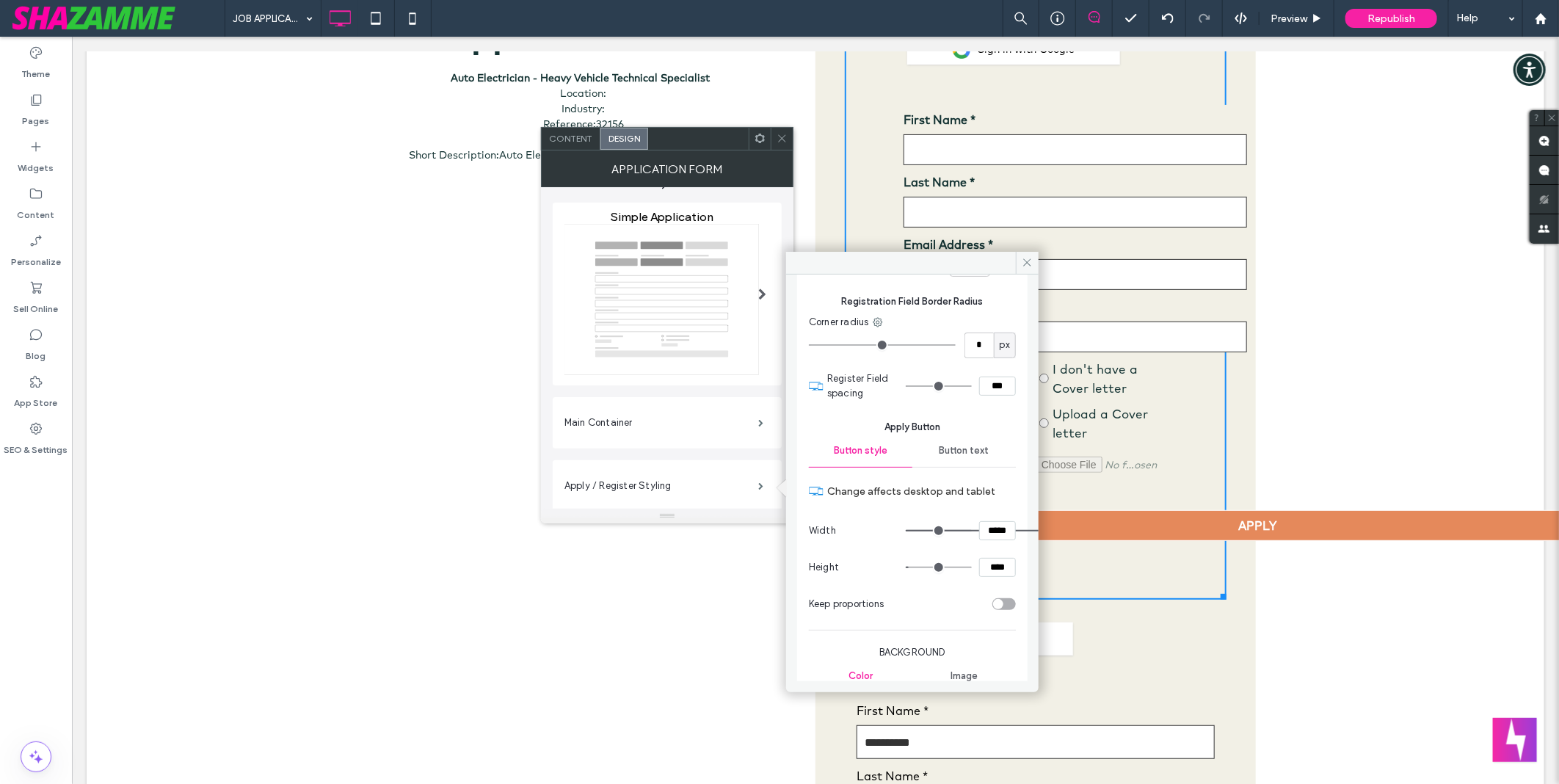
scroll to position [2608, 0]
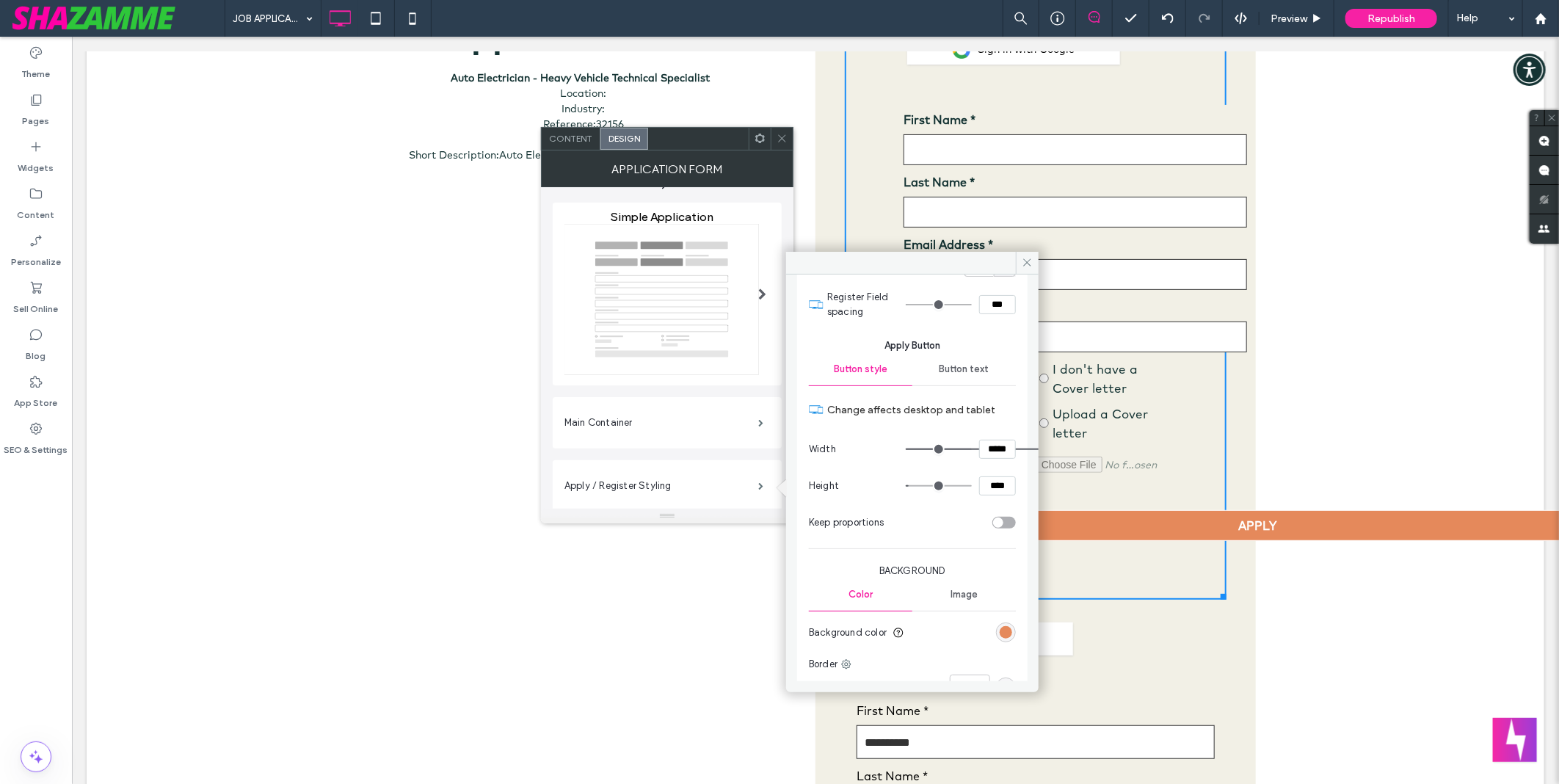
type input "*"
type input "***"
type input "*****"
type input "*"
type input "***"
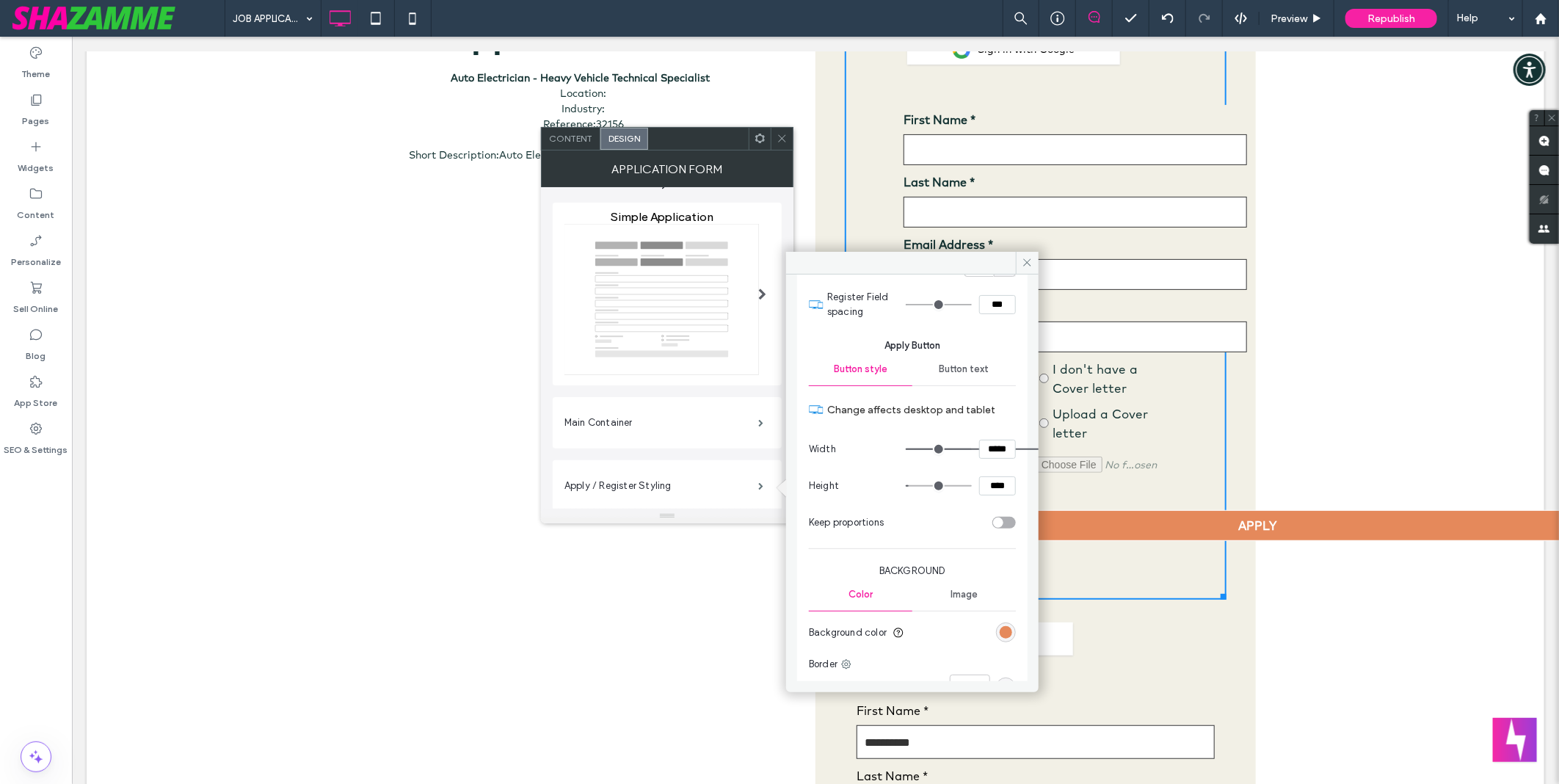
type input "*****"
type input "*"
type input "***"
type input "*****"
drag, startPoint x: 958, startPoint y: 450, endPoint x: 922, endPoint y: 455, distance: 36.3
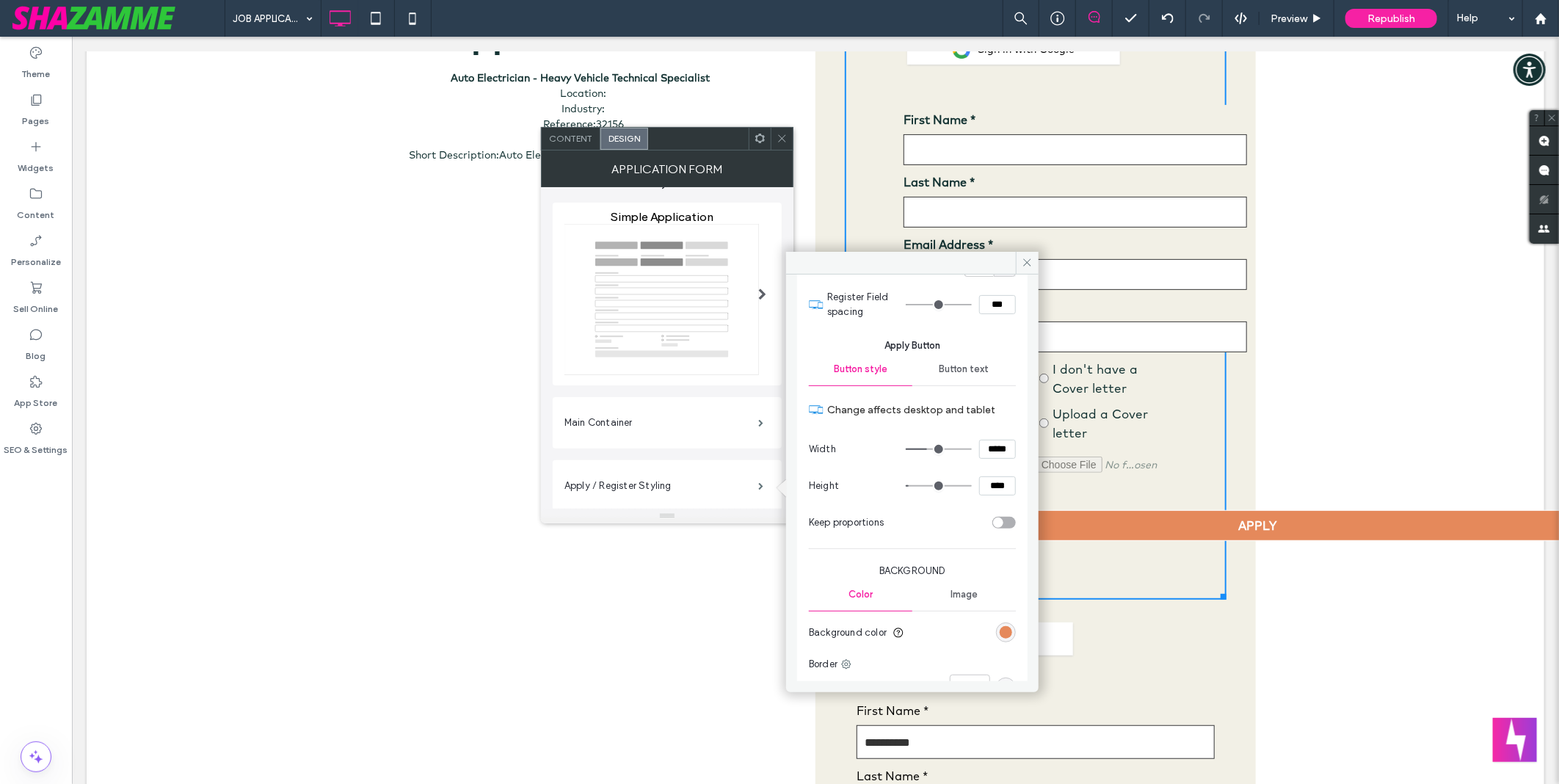
type input "***"
click at [922, 449] on input "range" at bounding box center [939, 449] width 66 height 2
type input "*"
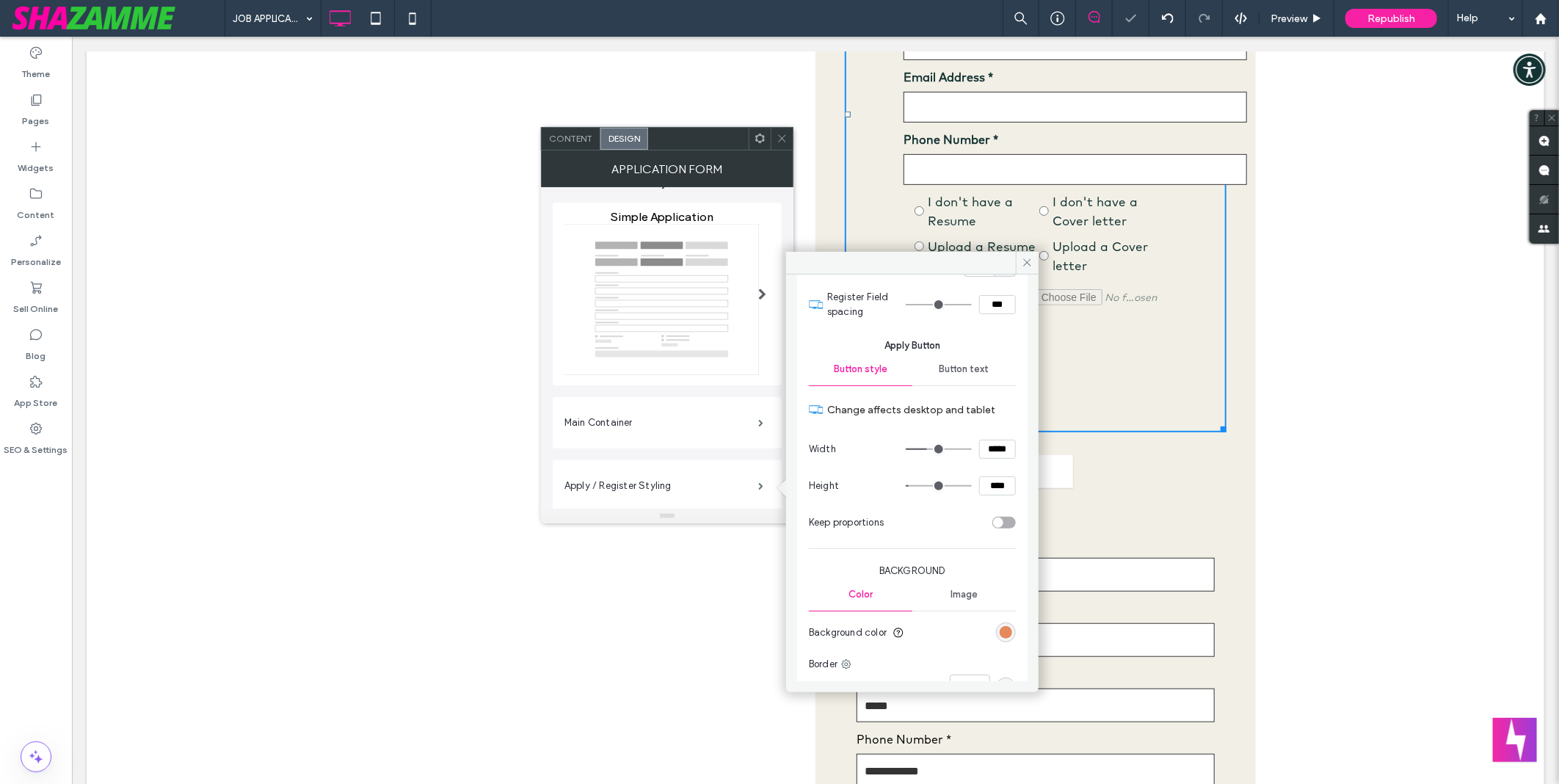
scroll to position [570, 0]
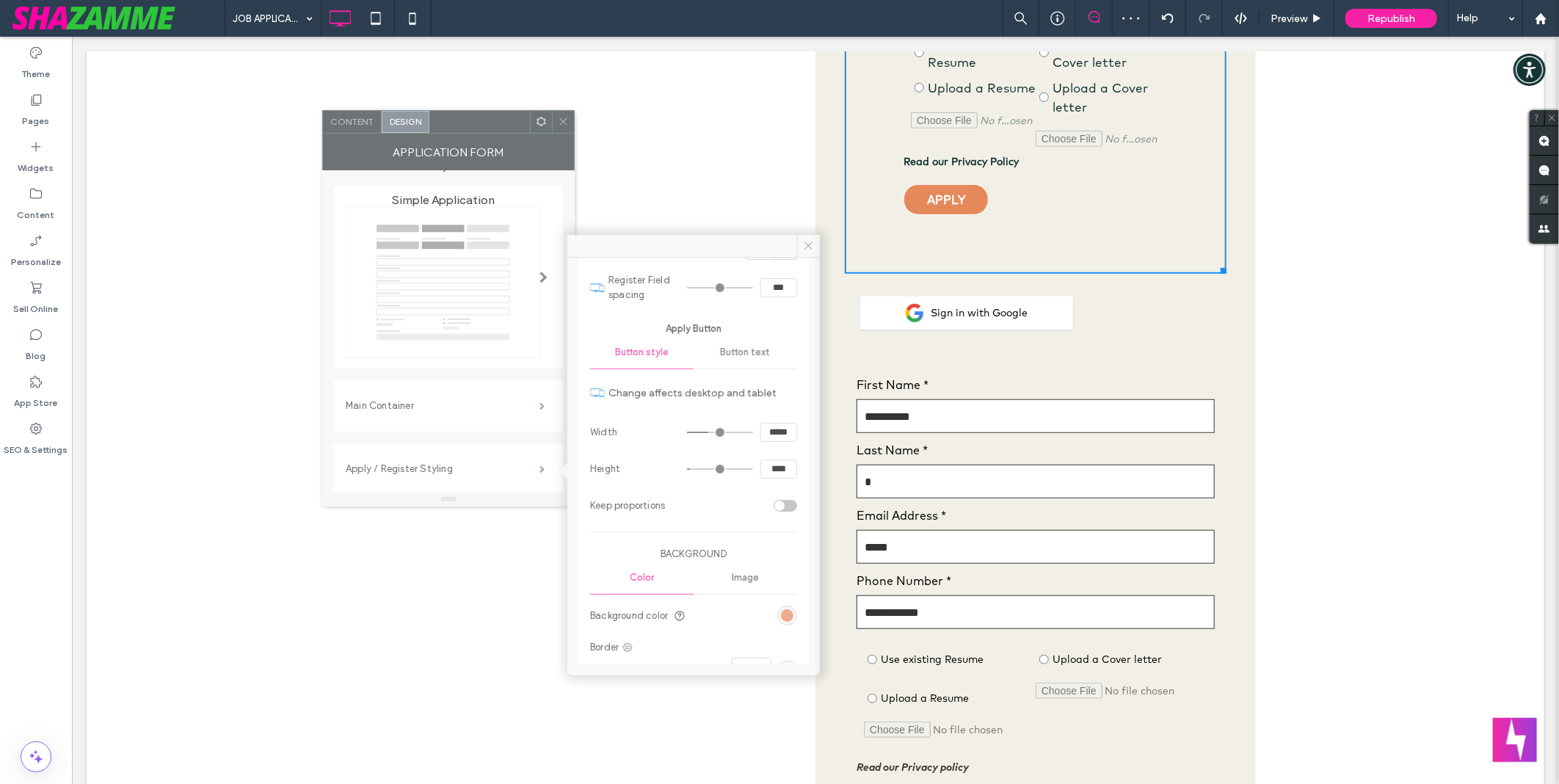
click at [493, 134] on div "Application Form" at bounding box center [449, 152] width 252 height 37
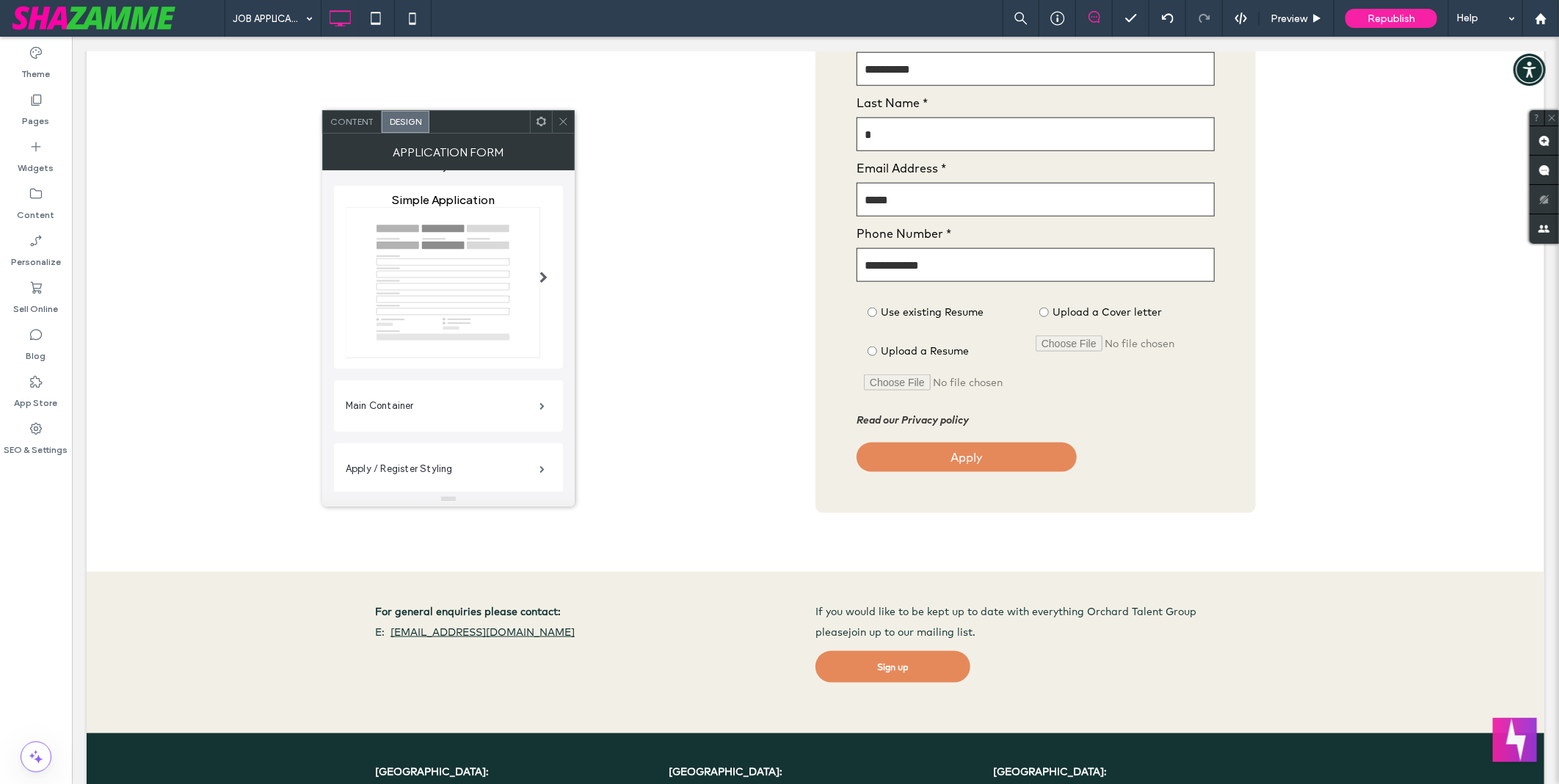
scroll to position [1059, 0]
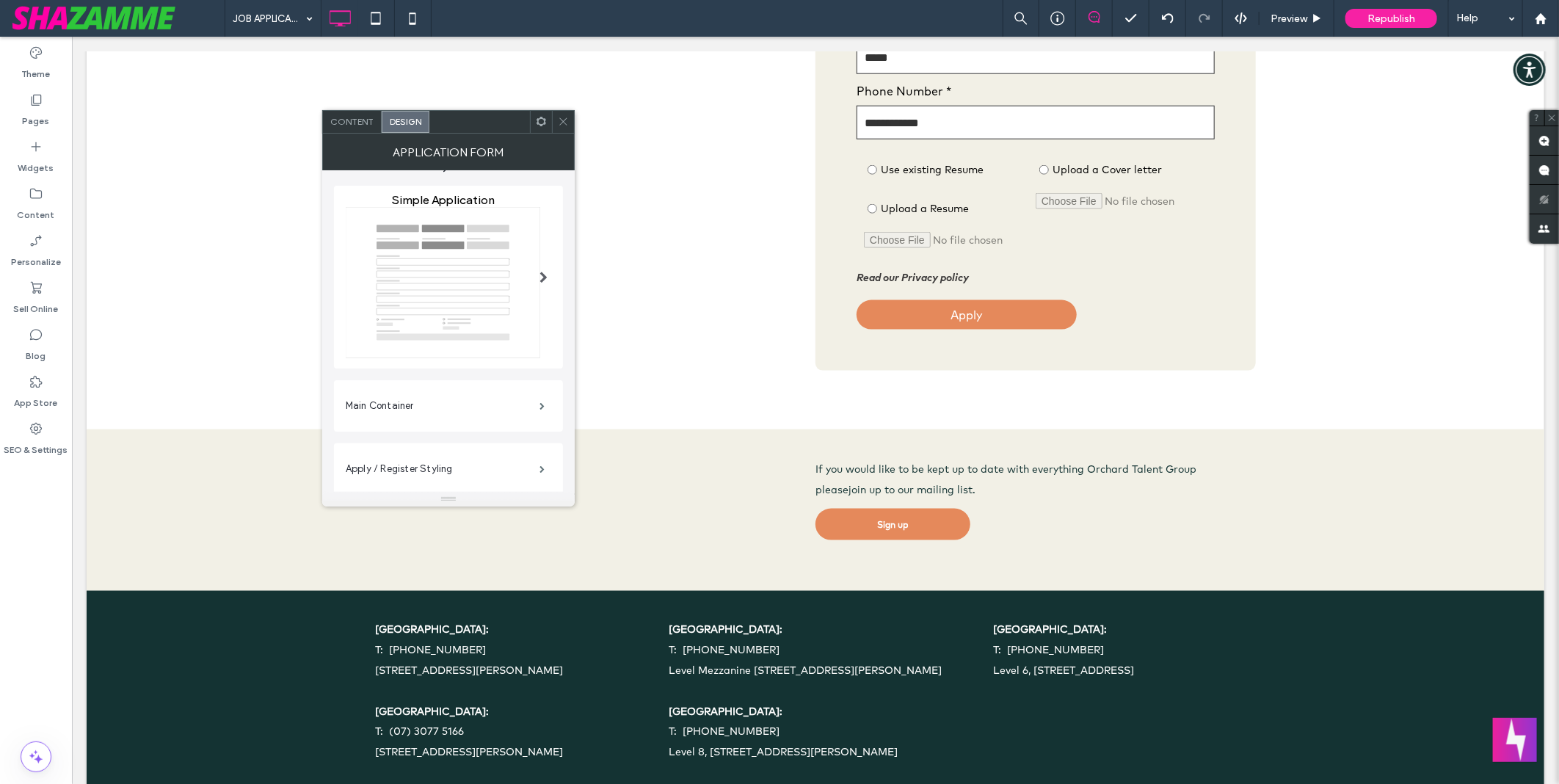
click at [1008, 259] on div "Use existing Resume Upload a Resume" at bounding box center [949, 203] width 172 height 116
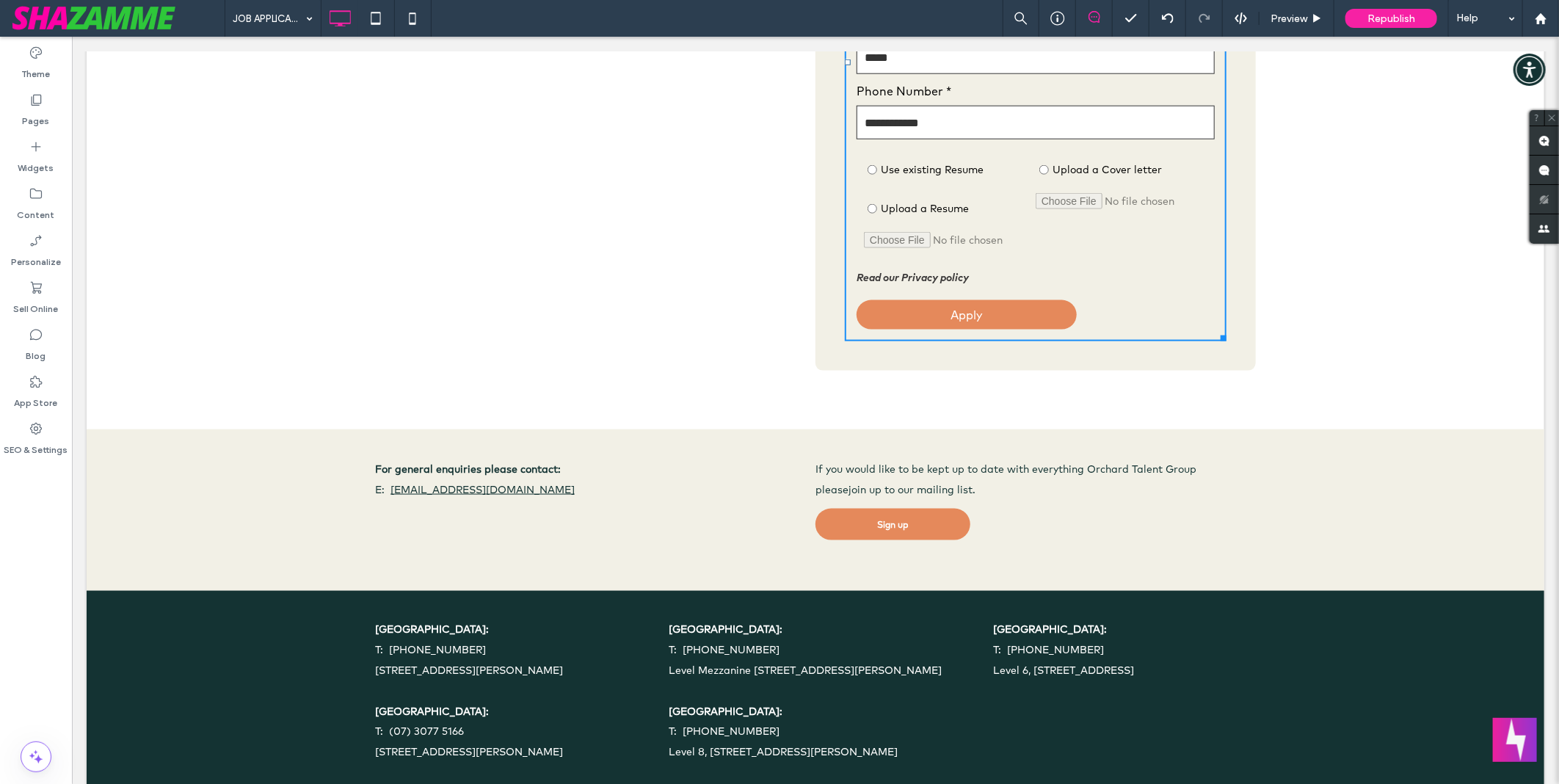
click at [1067, 237] on div "Upload a Cover letter" at bounding box center [1121, 203] width 172 height 116
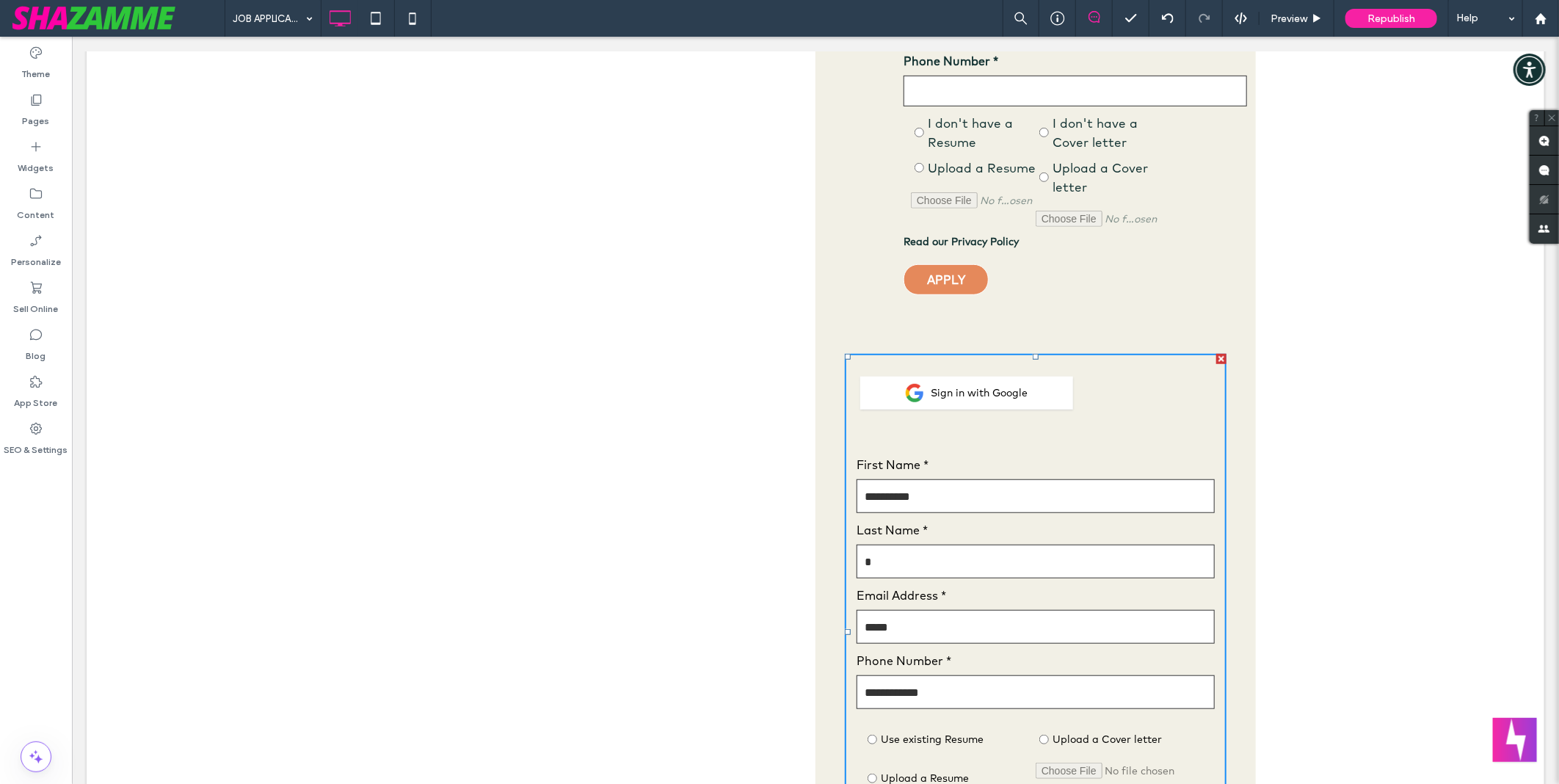
scroll to position [489, 0]
click at [1156, 398] on div "Sign in with Google" at bounding box center [1035, 394] width 358 height 55
click at [1156, 398] on span at bounding box center [1035, 632] width 382 height 557
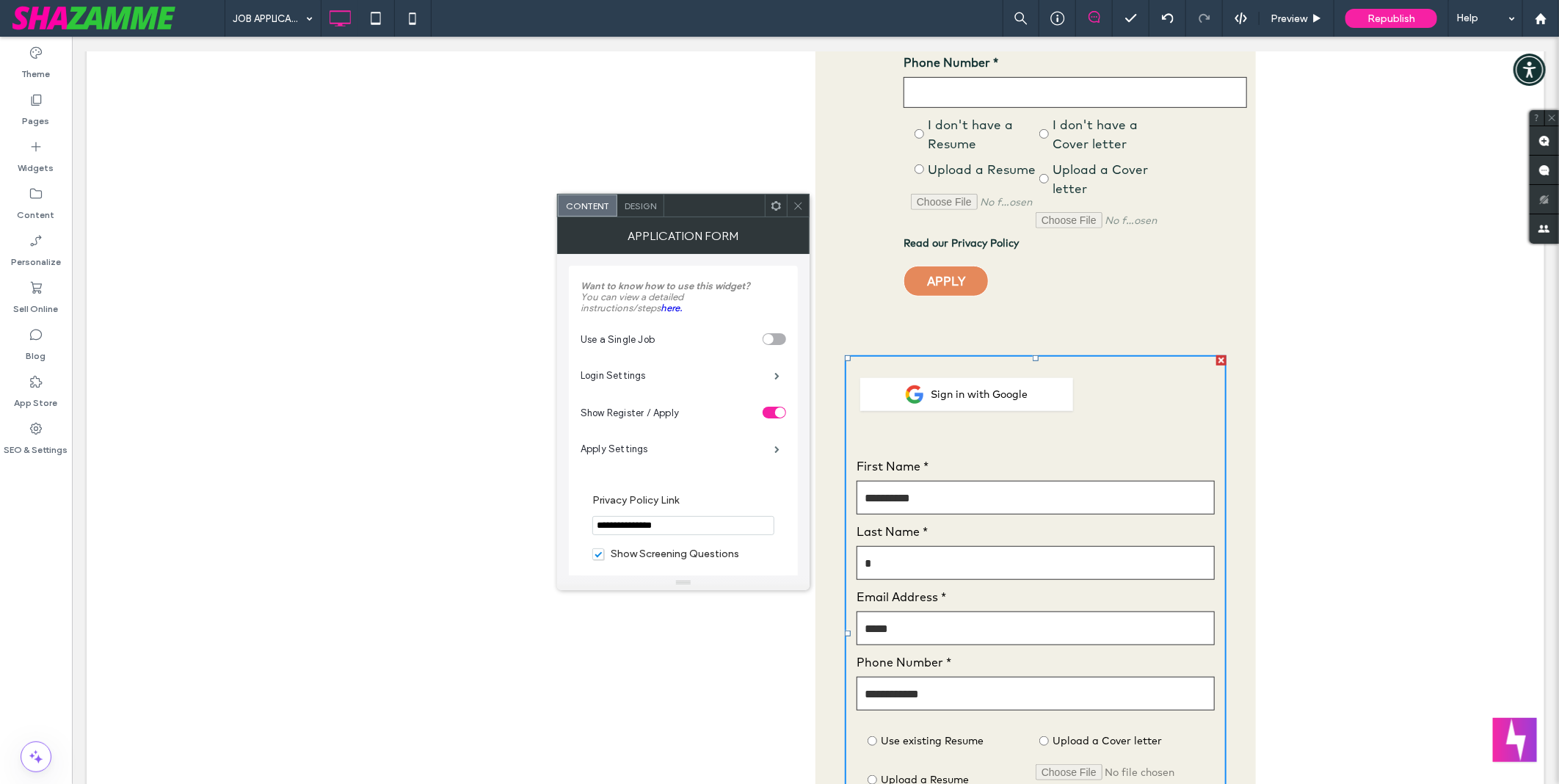
click at [1156, 398] on div "Sign in with Google" at bounding box center [1035, 394] width 358 height 55
click at [651, 203] on span "Design" at bounding box center [640, 206] width 32 height 11
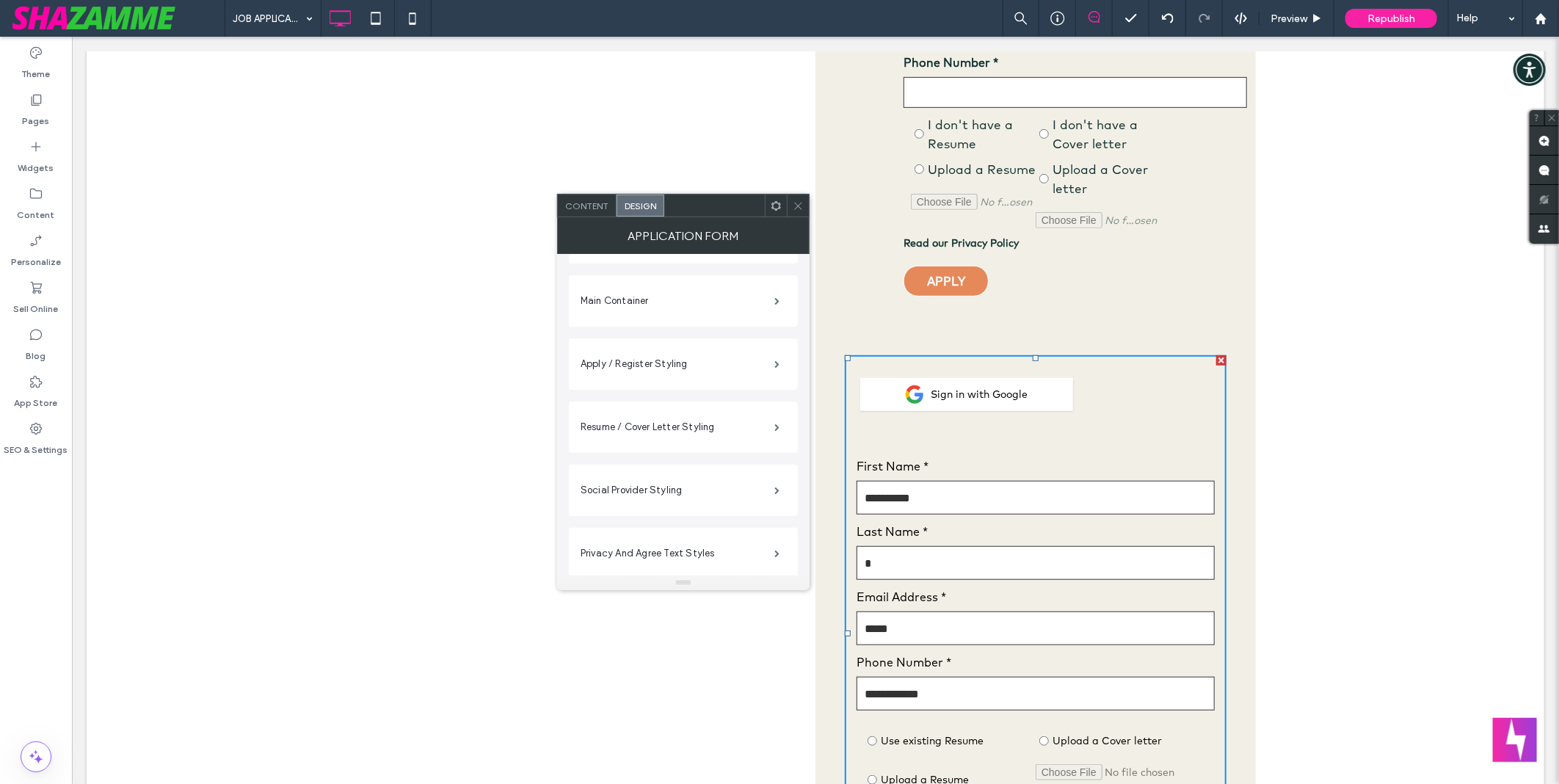
scroll to position [350, 0]
drag, startPoint x: 806, startPoint y: 317, endPoint x: 739, endPoint y: 471, distance: 167.9
click at [625, 311] on label "Apply / Register Styling" at bounding box center [678, 308] width 194 height 29
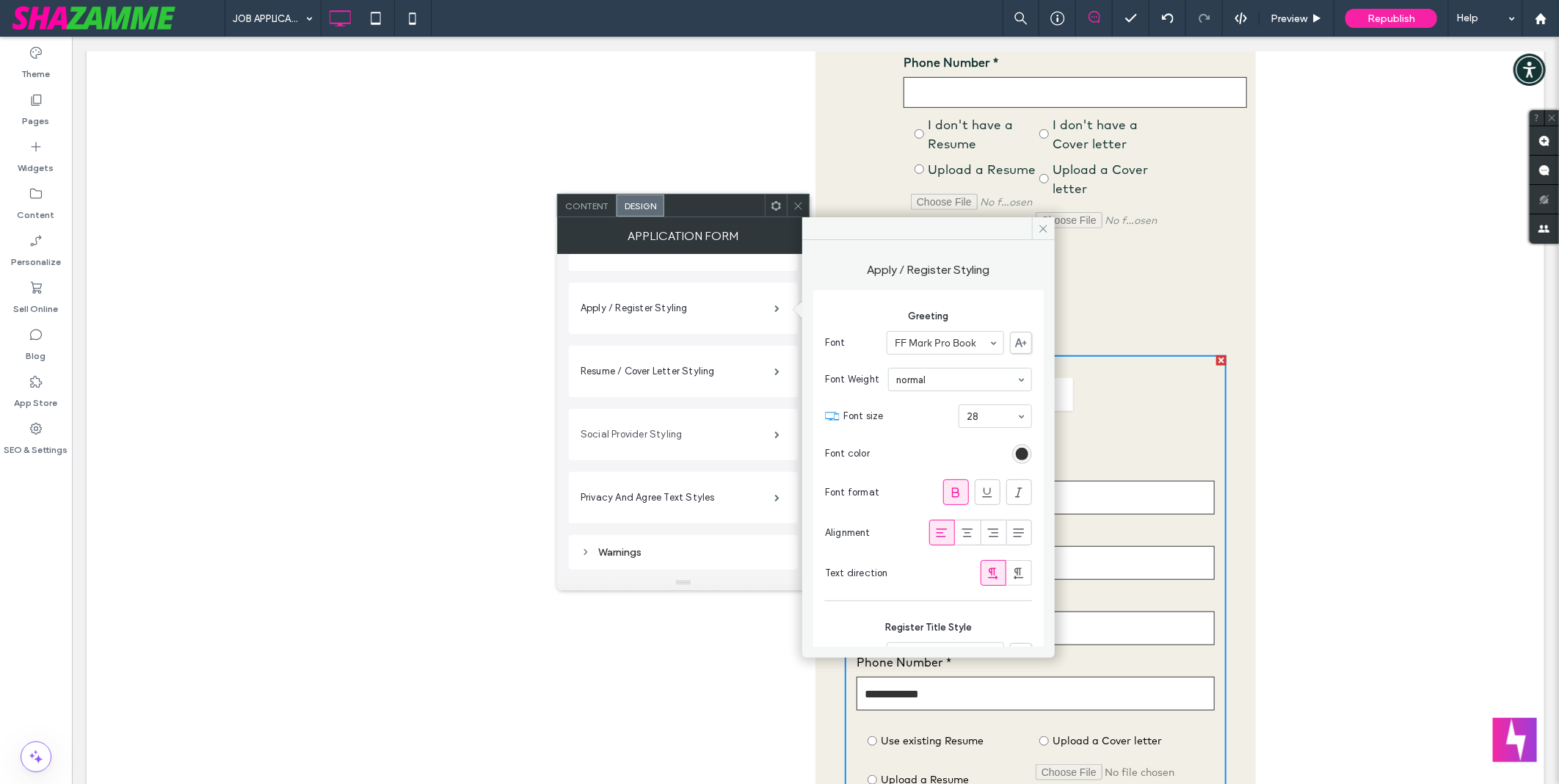
type input "*"
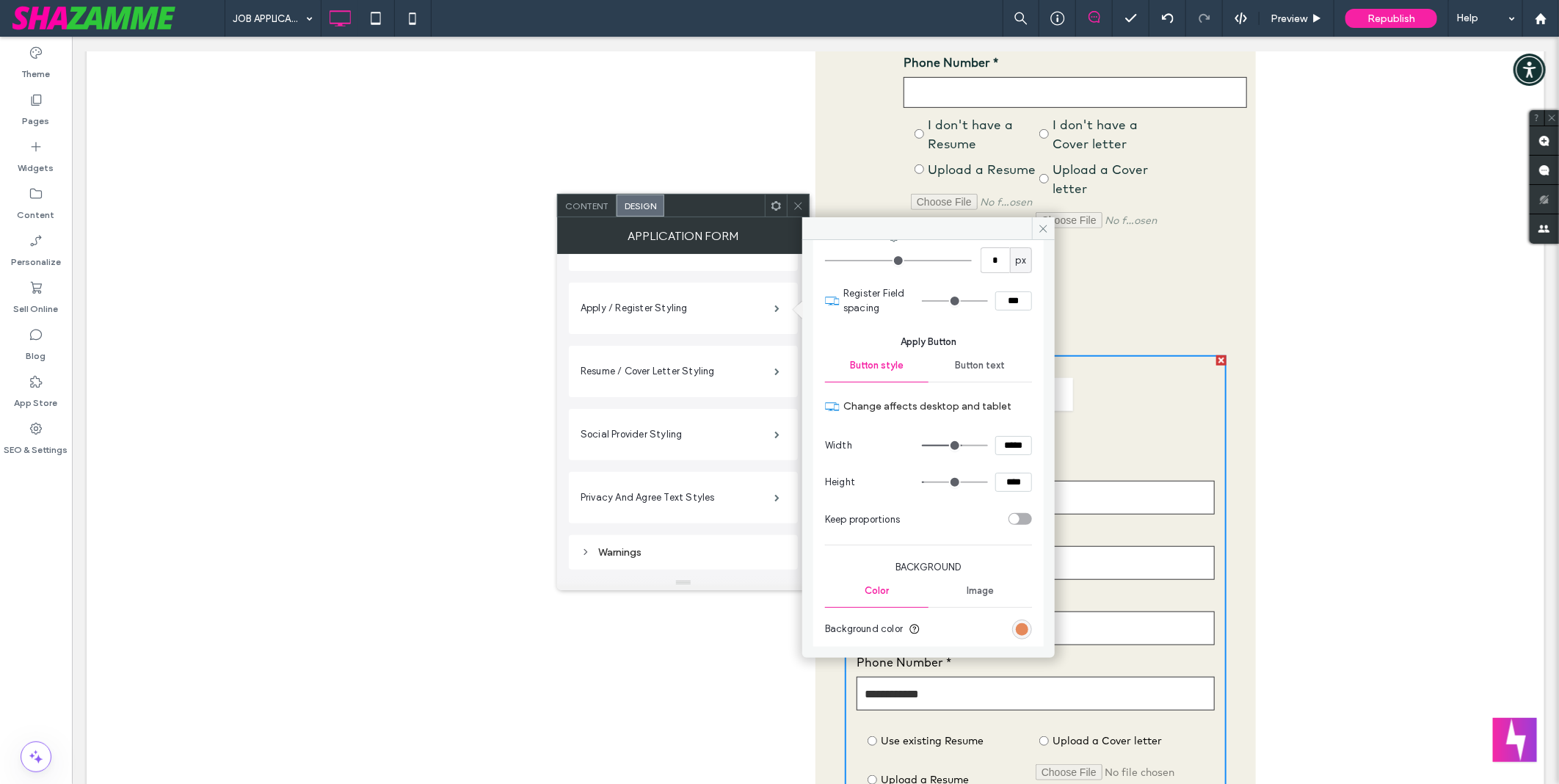
scroll to position [2524, 0]
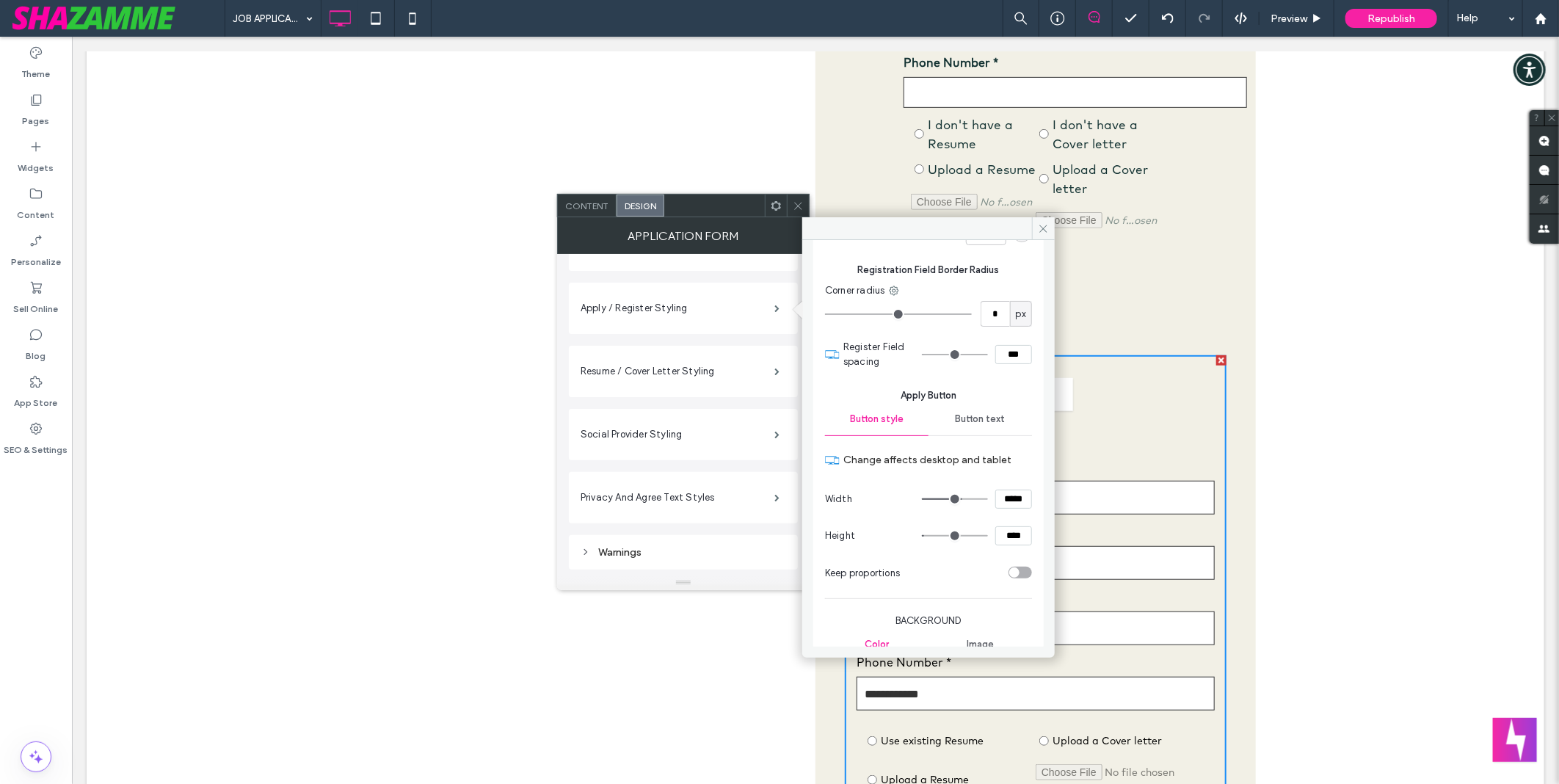
click at [1301, 255] on div "Back to Job board Job Application Auto Electrician - Heavy Vehicle Technical Sp…" at bounding box center [814, 329] width 1458 height 1339
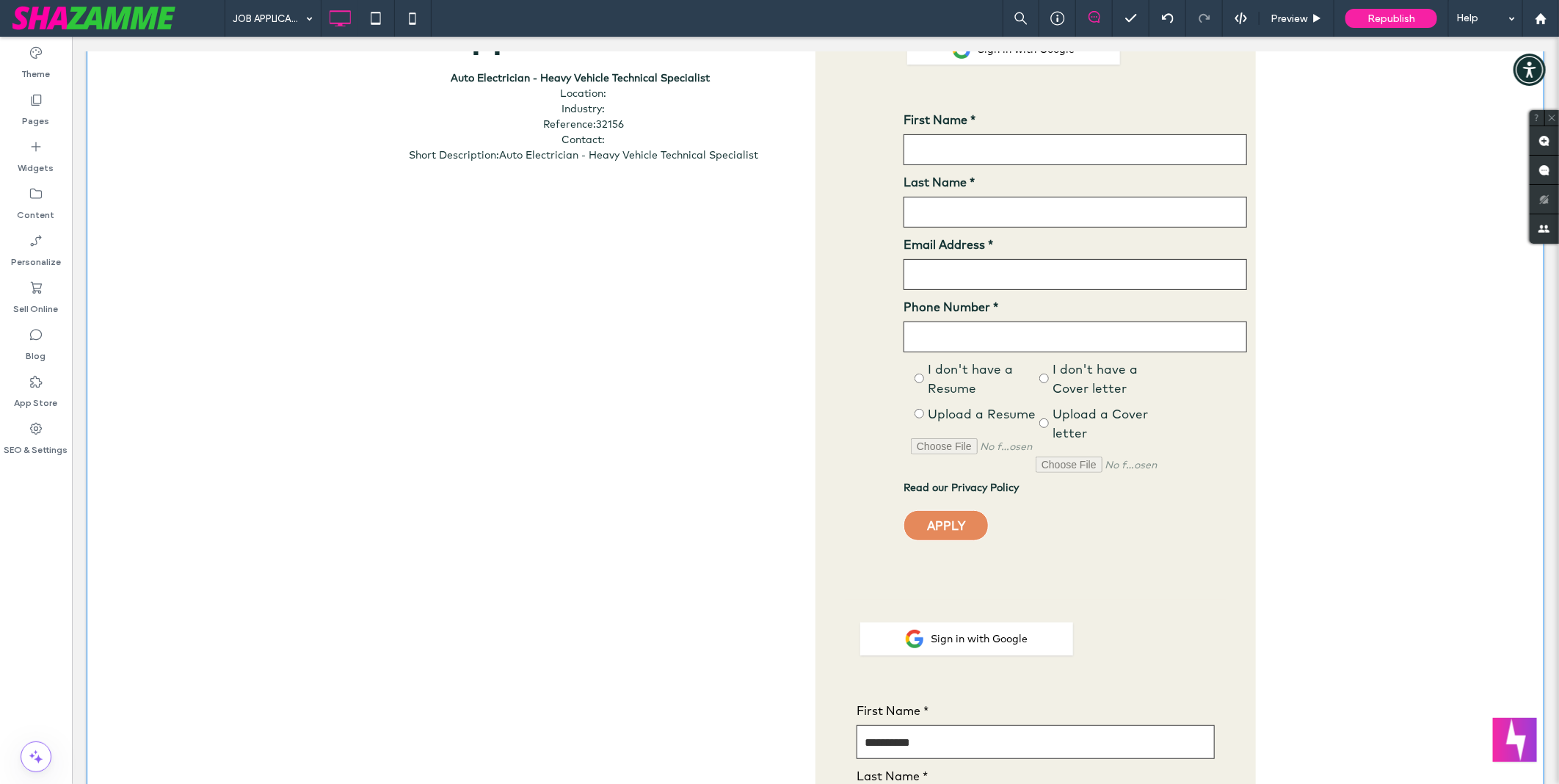
scroll to position [163, 0]
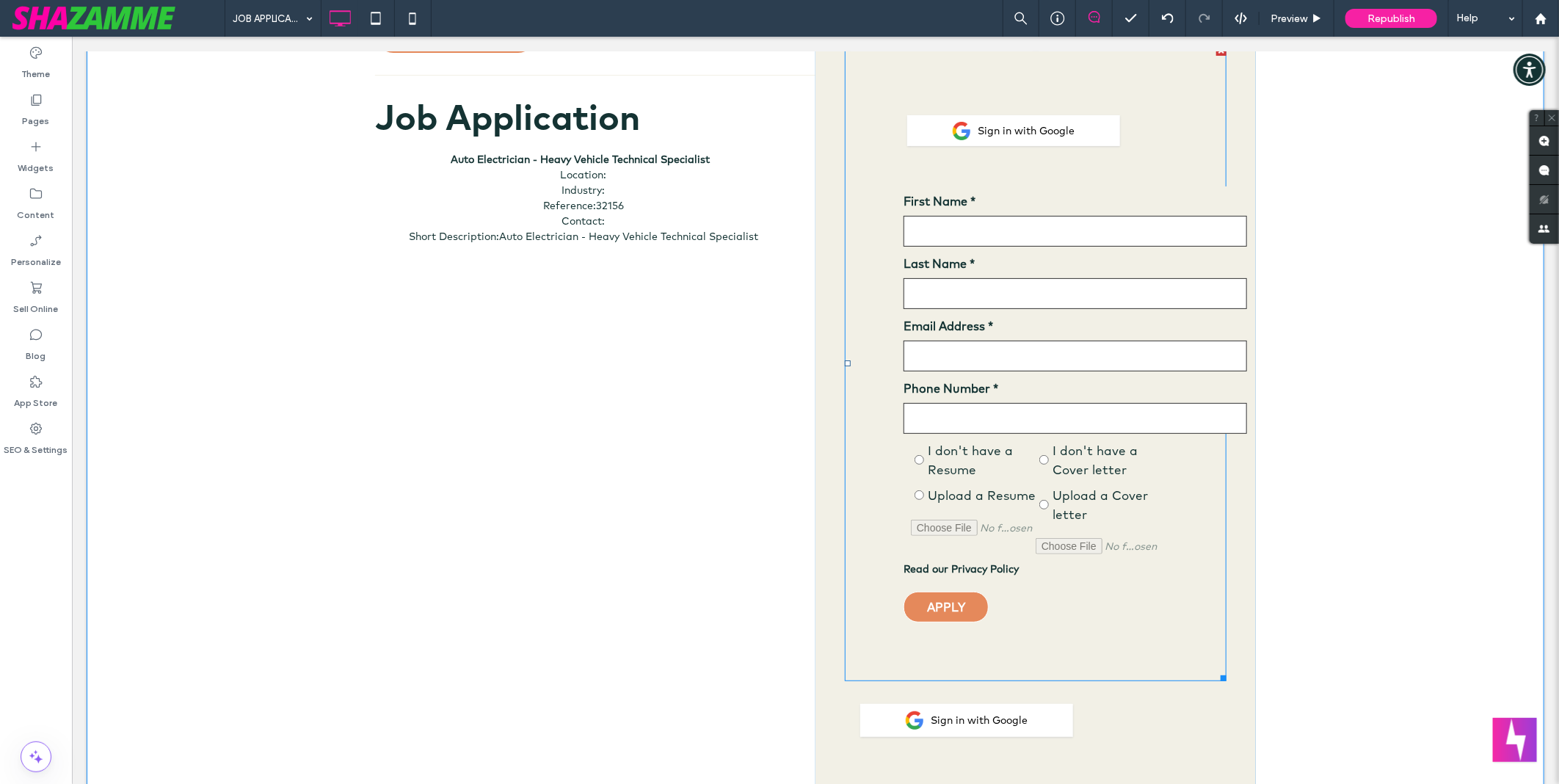
click at [1039, 342] on span at bounding box center [1035, 362] width 382 height 636
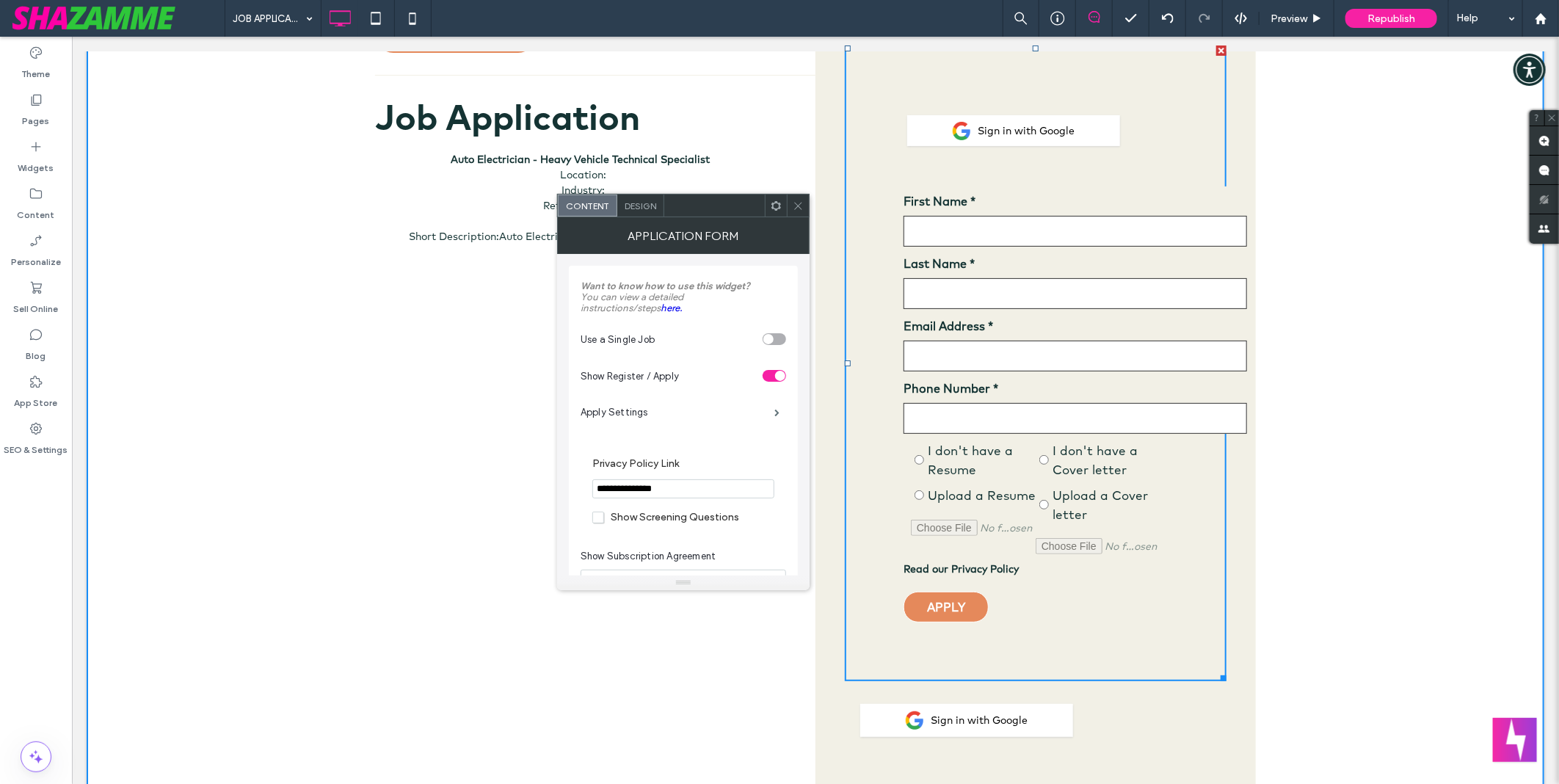
click at [635, 202] on span "Design" at bounding box center [640, 206] width 32 height 11
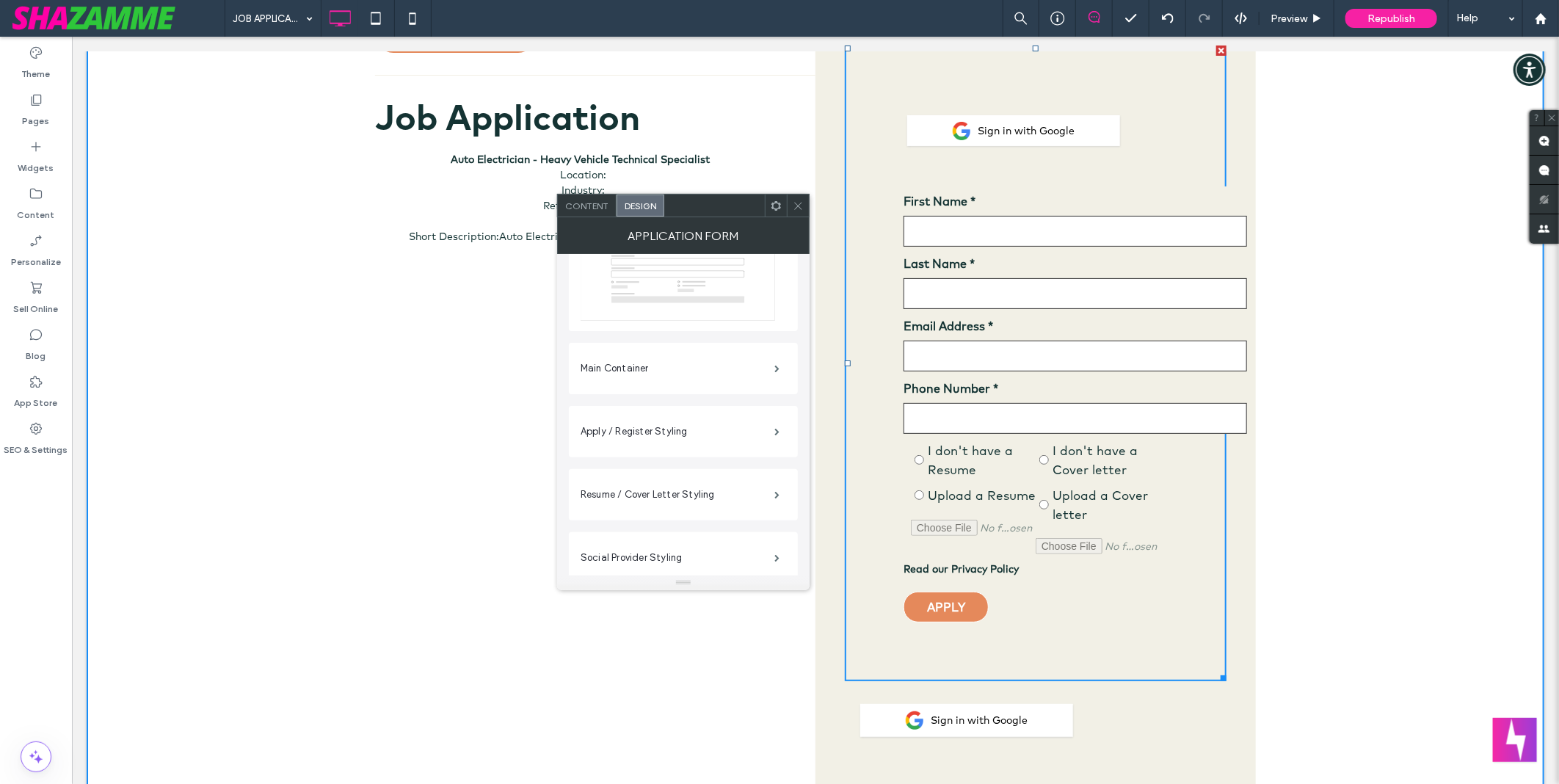
scroll to position [106, 0]
click at [663, 480] on label "Apply / Register Styling" at bounding box center [678, 471] width 194 height 29
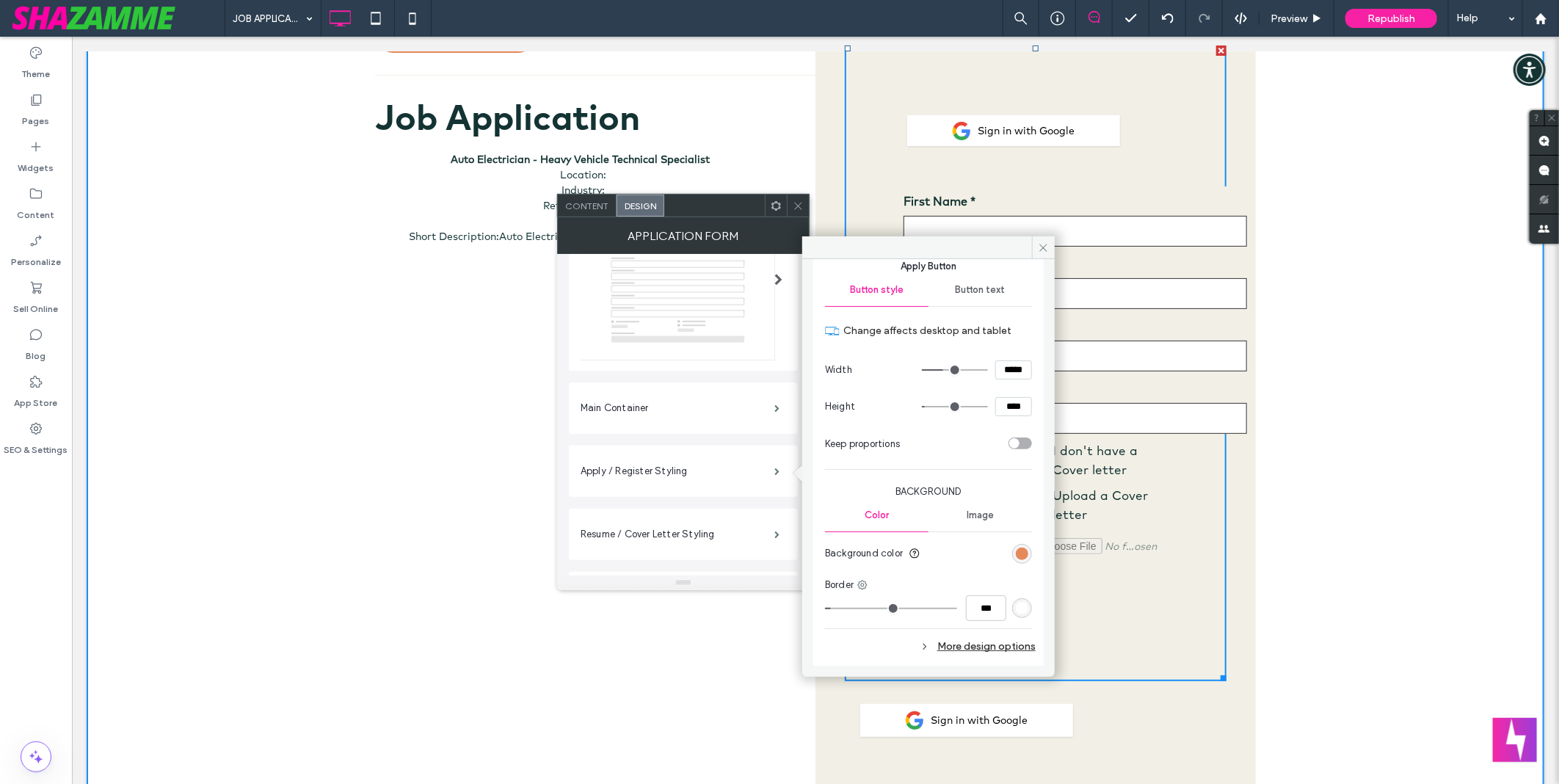
scroll to position [2524, 0]
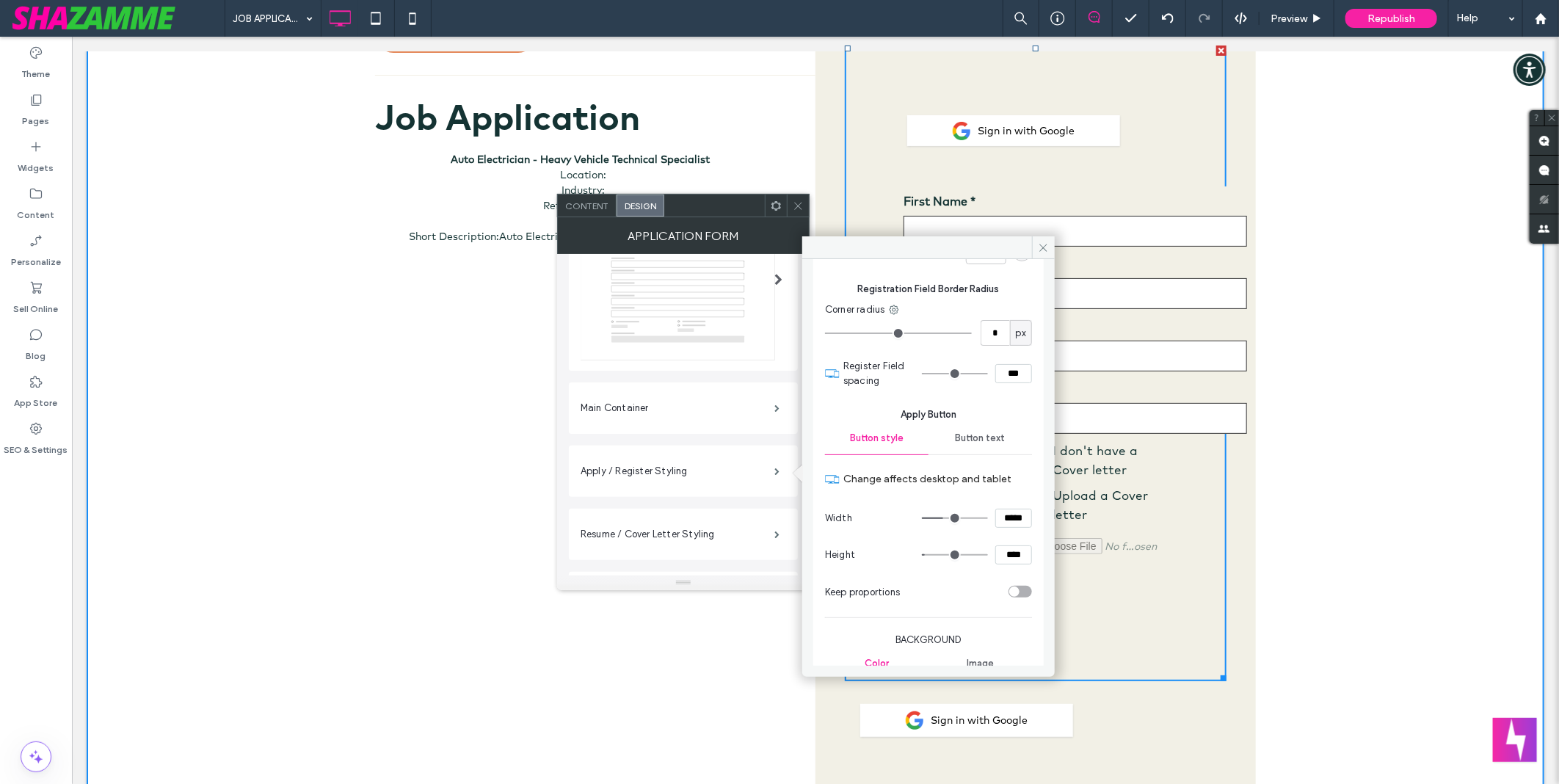
click at [1006, 525] on input "*****" at bounding box center [1013, 518] width 37 height 19
type input "*****"
type input "*"
type input "***"
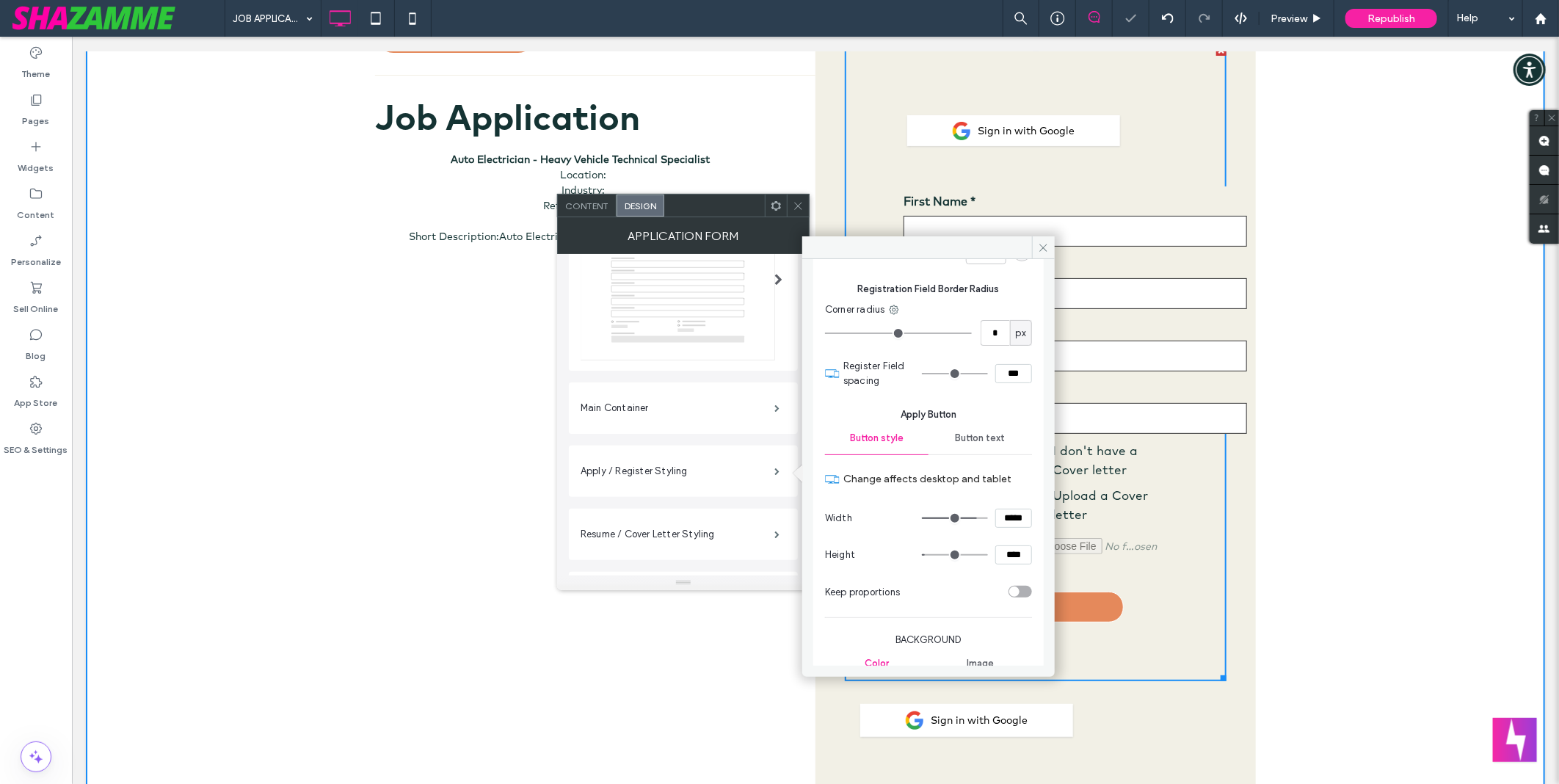
click at [1394, 436] on div "Back to Job board Job Application Auto Electrician - Heavy Vehicle Technical Sp…" at bounding box center [814, 655] width 1458 height 1339
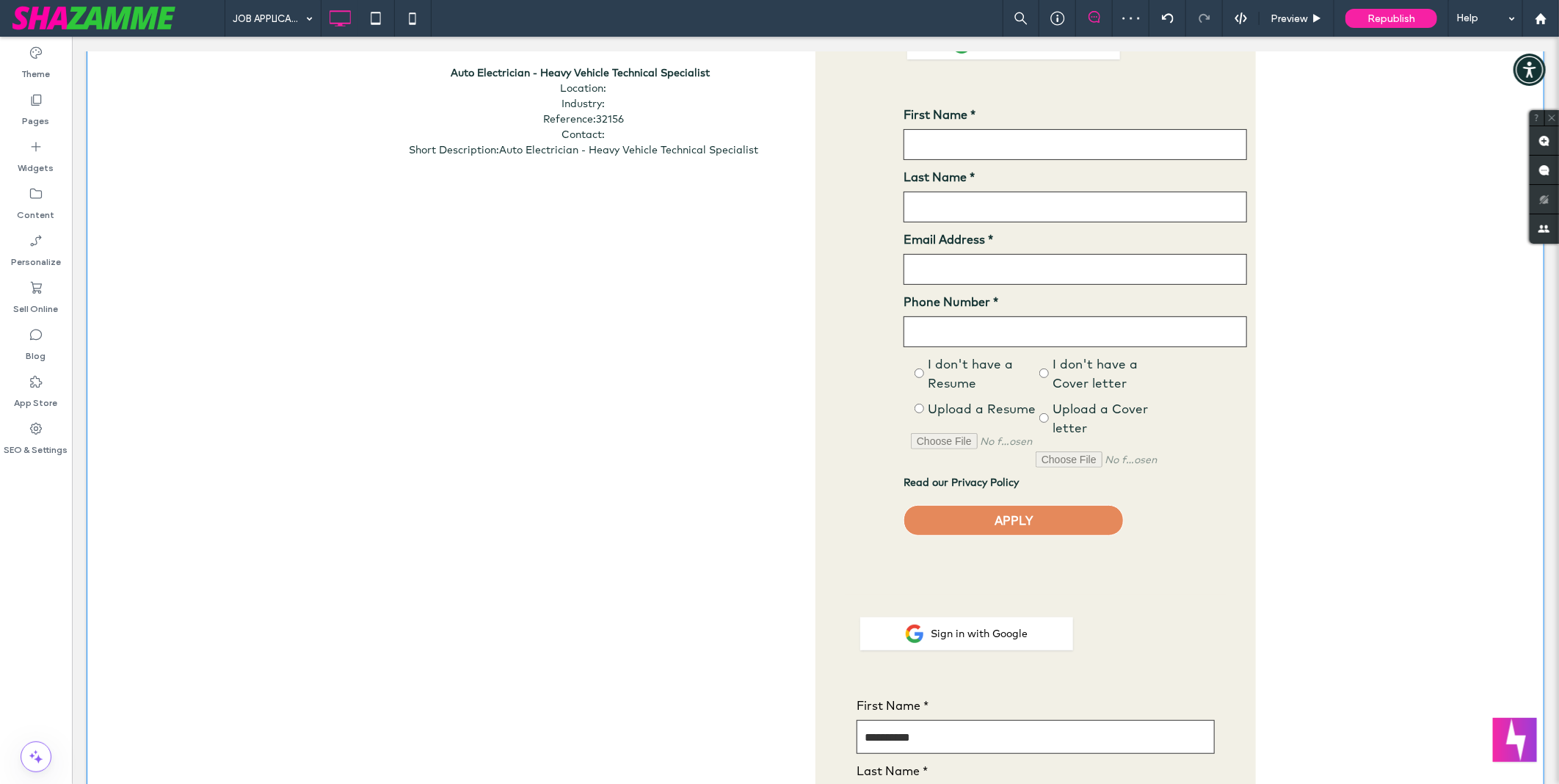
scroll to position [244, 0]
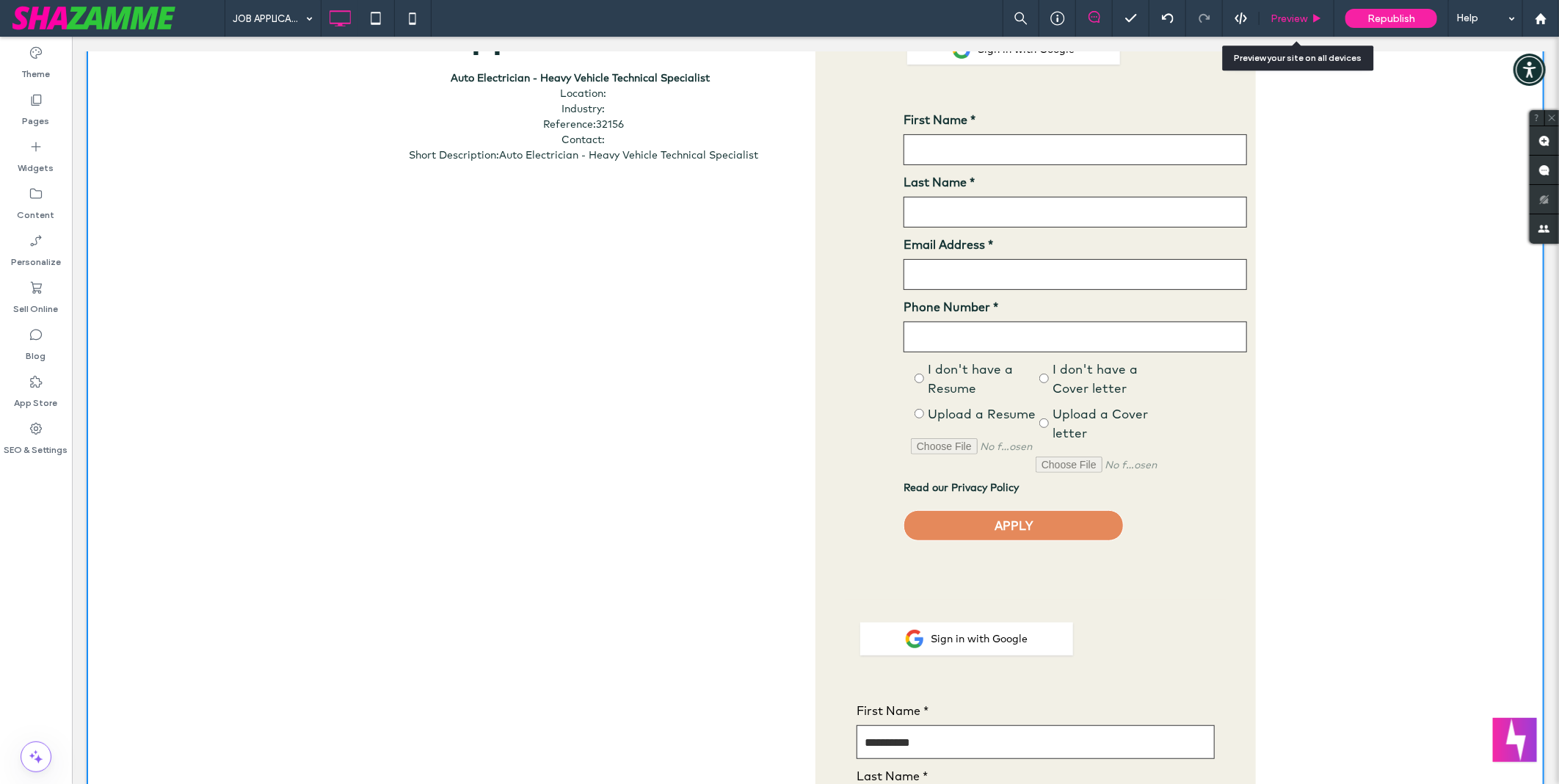
click at [1285, 25] on div "Preview" at bounding box center [1296, 18] width 75 height 37
click at [1288, 33] on div "Preview" at bounding box center [1296, 18] width 75 height 37
click at [1288, 30] on div "Preview" at bounding box center [1296, 18] width 75 height 37
click at [1292, 22] on span "Preview" at bounding box center [1289, 19] width 37 height 13
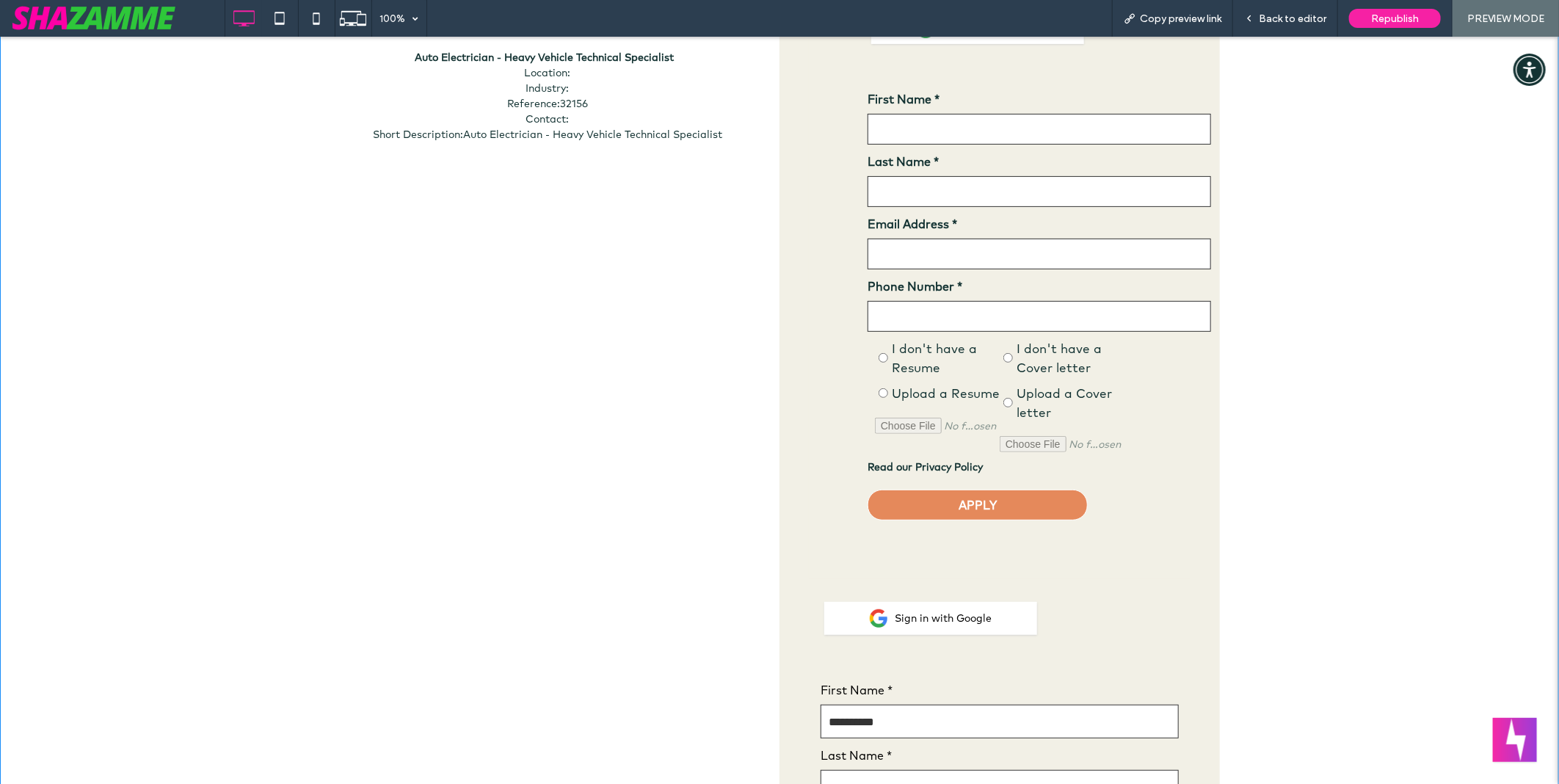
scroll to position [244, 0]
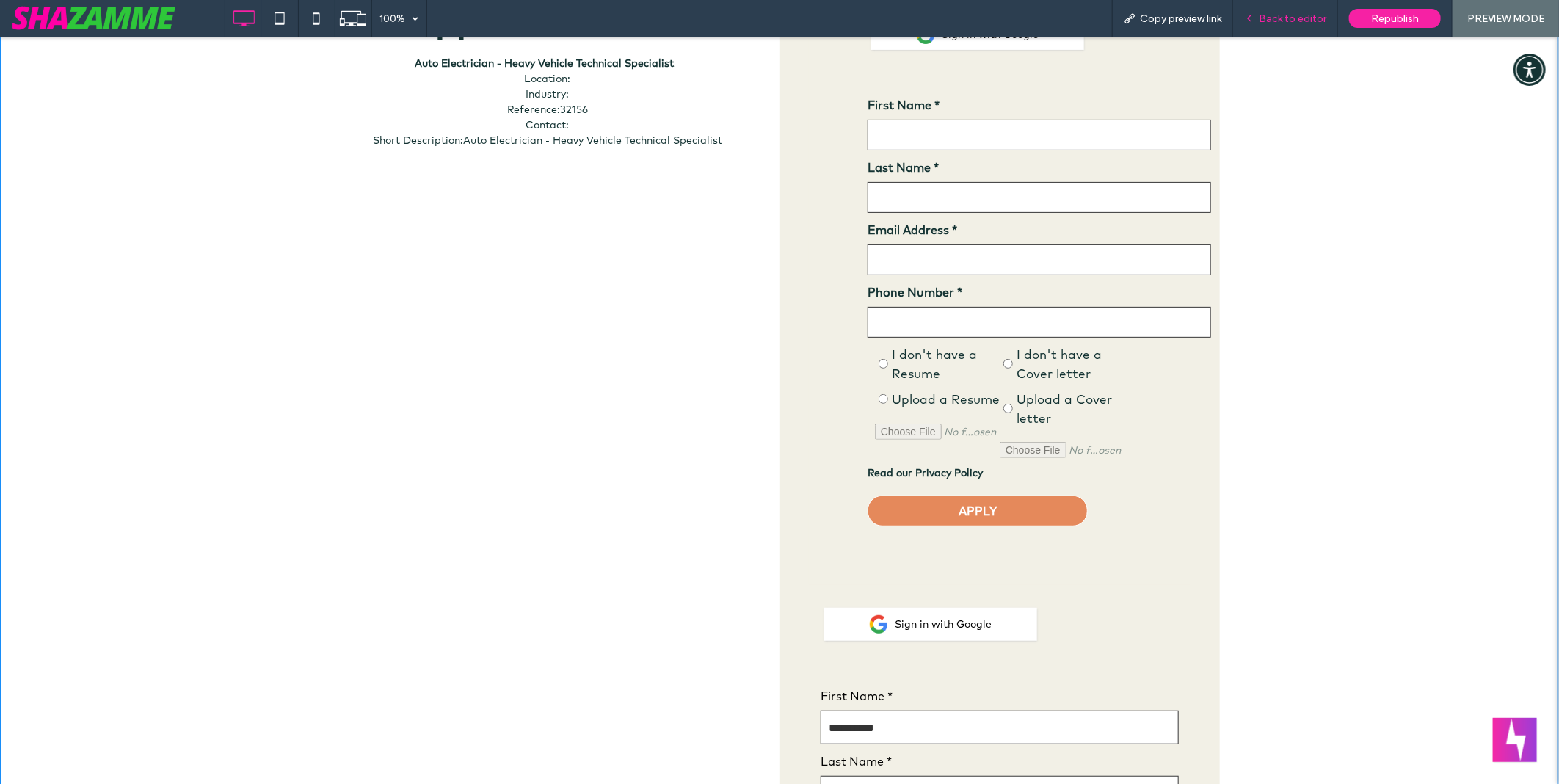
click at [1298, 19] on span "Back to editor" at bounding box center [1292, 19] width 68 height 13
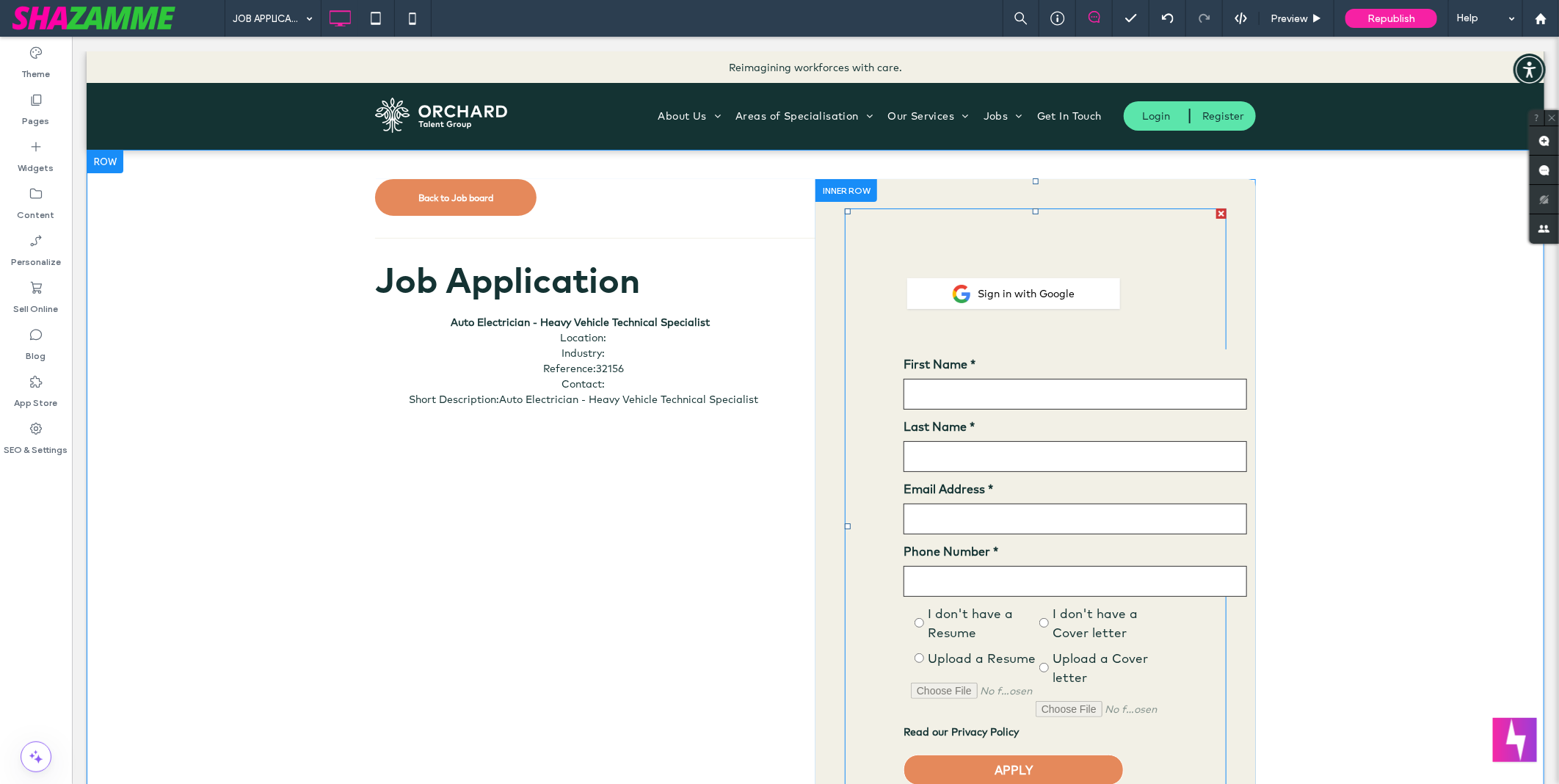
click at [1140, 311] on span at bounding box center [1035, 525] width 382 height 636
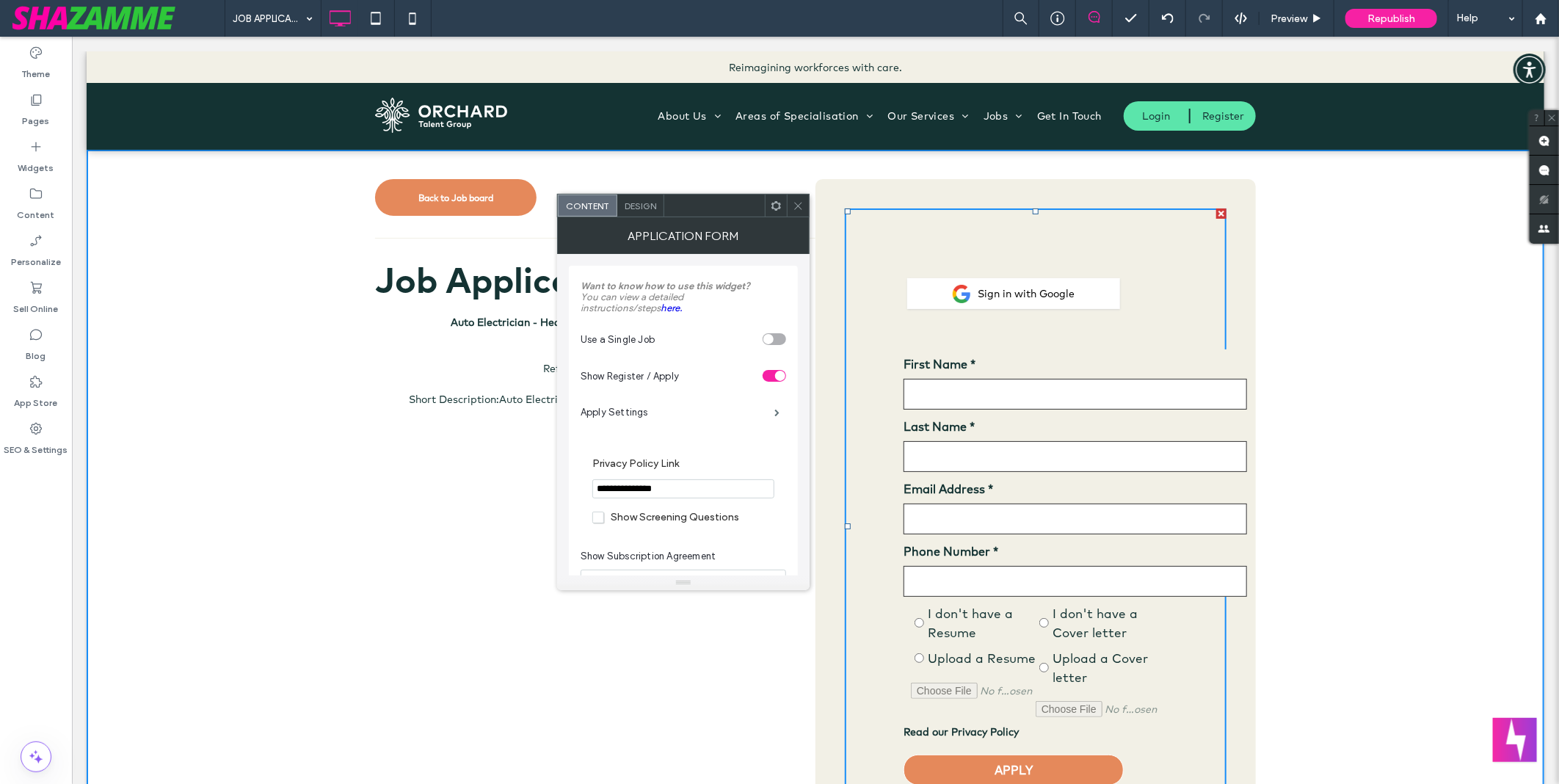
click at [632, 211] on div "Design" at bounding box center [640, 206] width 47 height 22
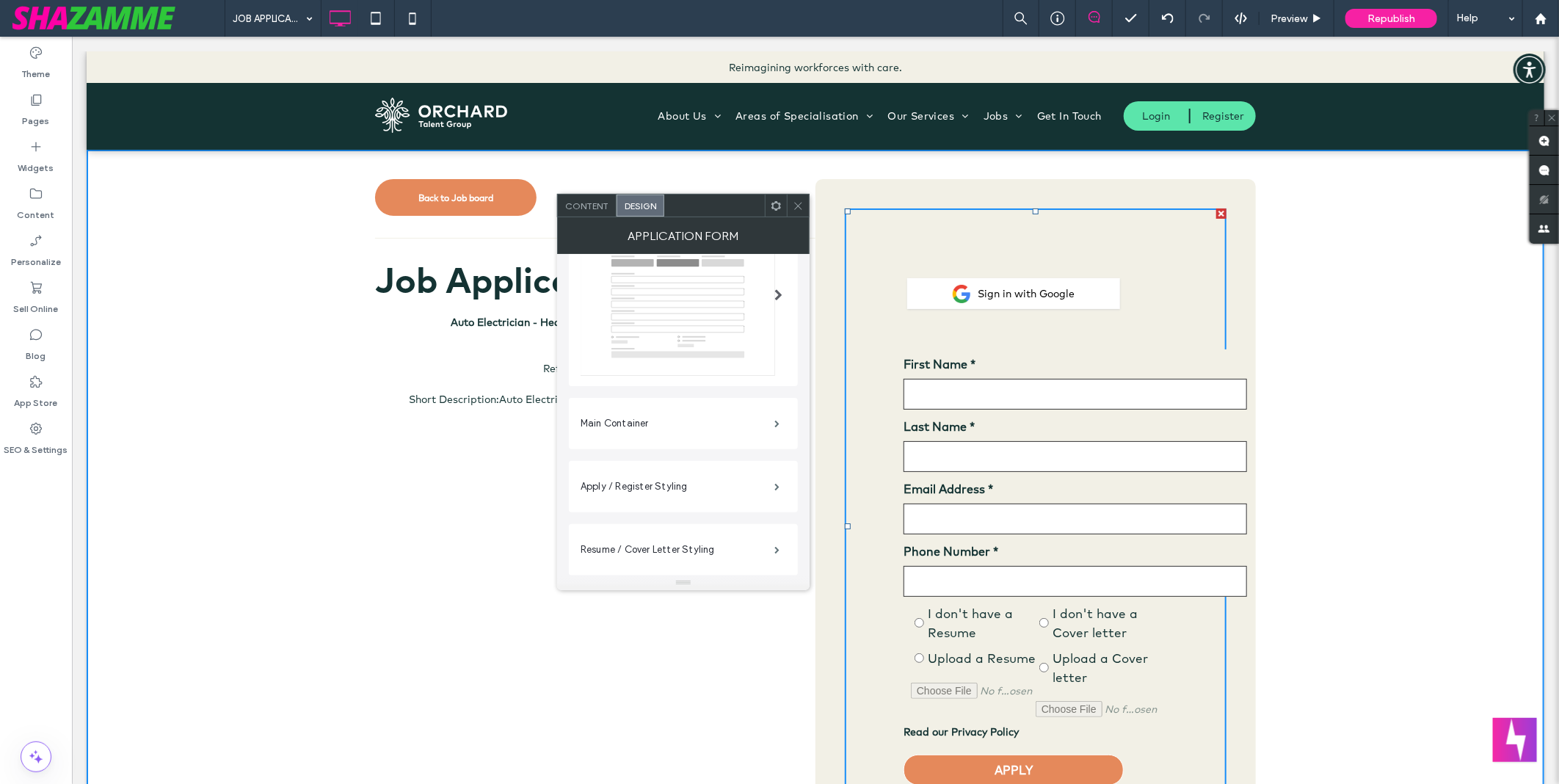
scroll to position [163, 0]
click at [656, 348] on label "Main Container" at bounding box center [678, 351] width 194 height 29
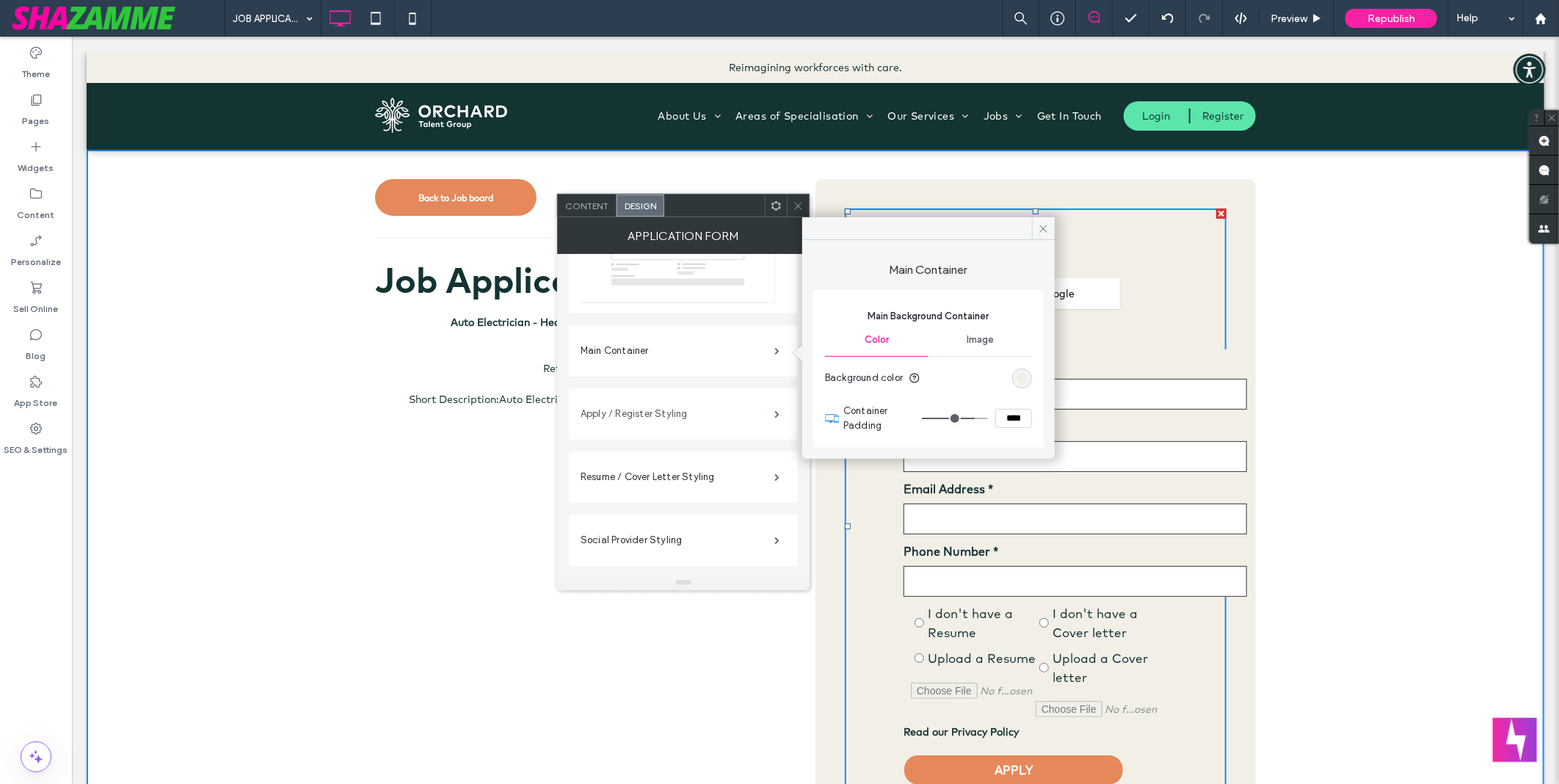
click at [694, 413] on label "Apply / Register Styling" at bounding box center [678, 413] width 194 height 29
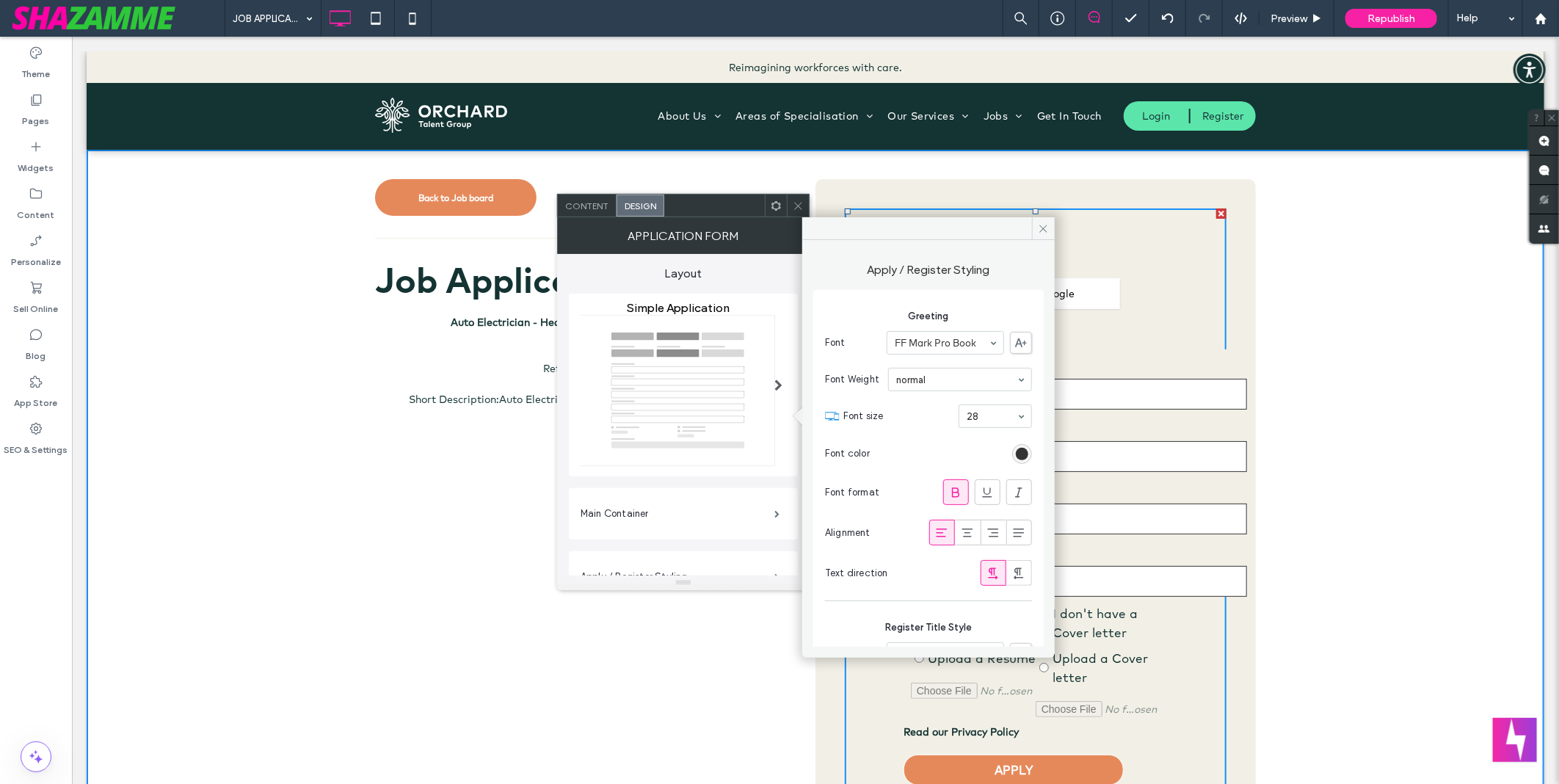
scroll to position [163, 0]
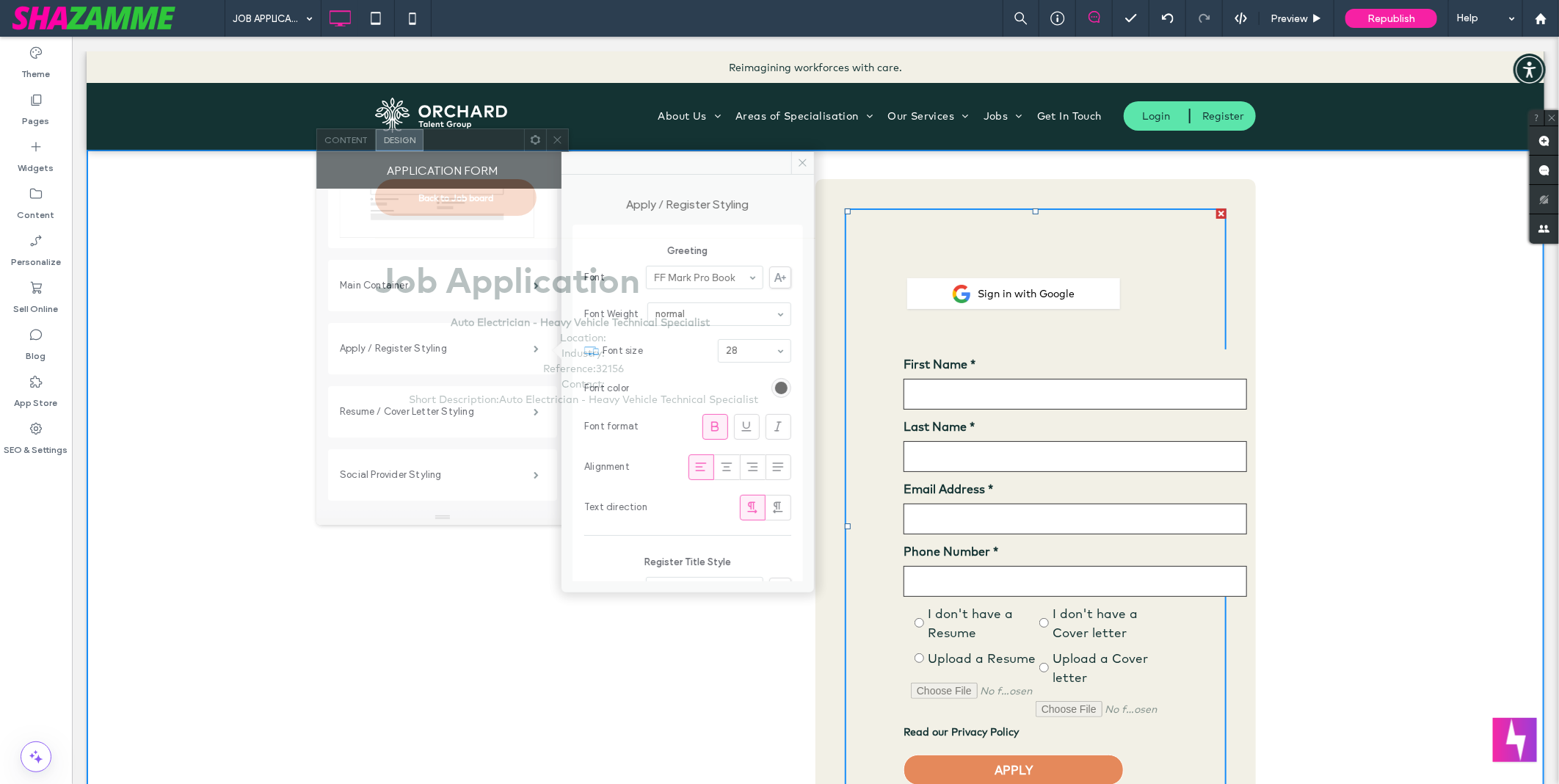
drag, startPoint x: 739, startPoint y: 209, endPoint x: 498, endPoint y: 144, distance: 249.6
click at [498, 144] on div at bounding box center [474, 141] width 100 height 22
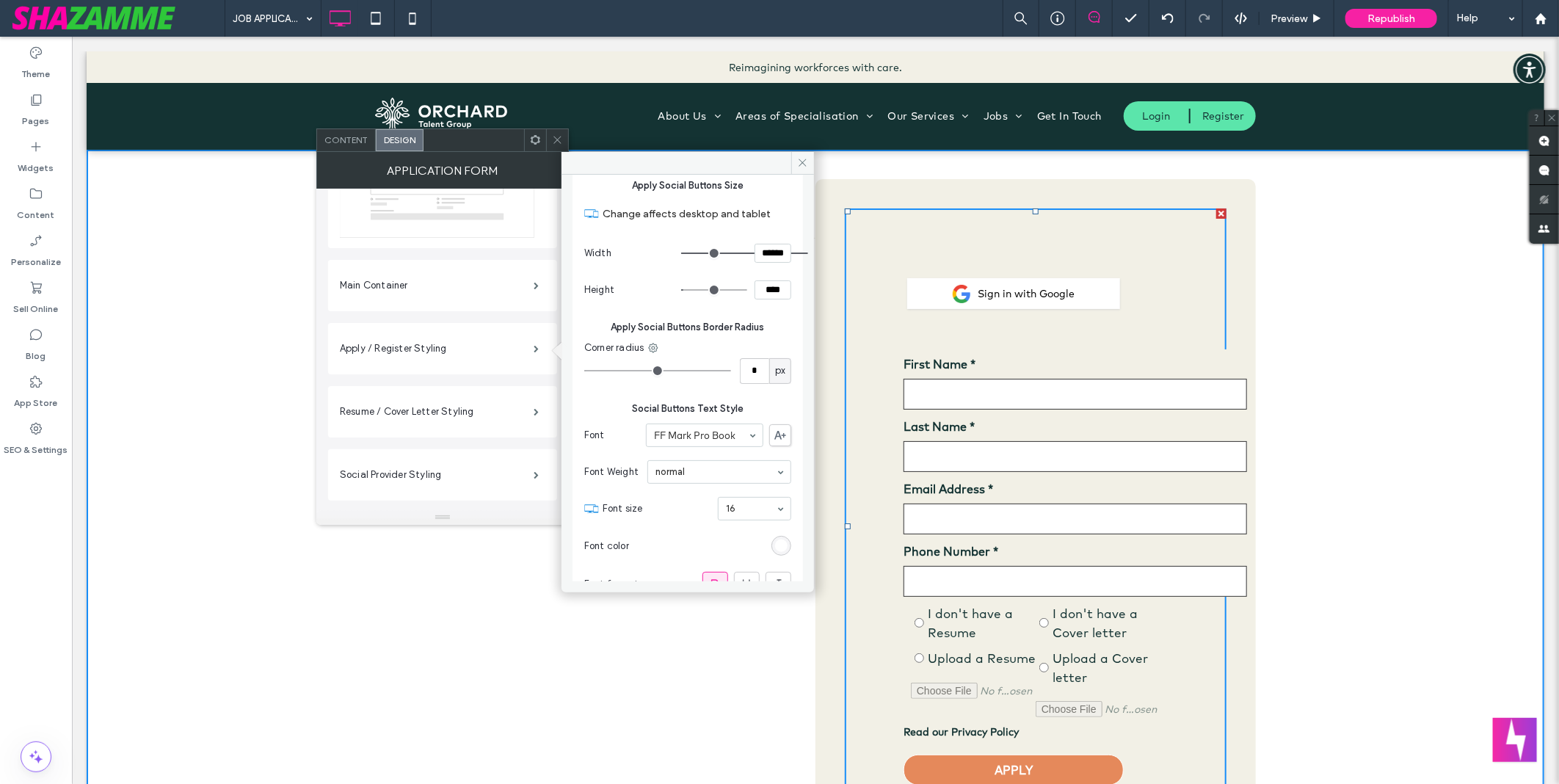
scroll to position [978, 0]
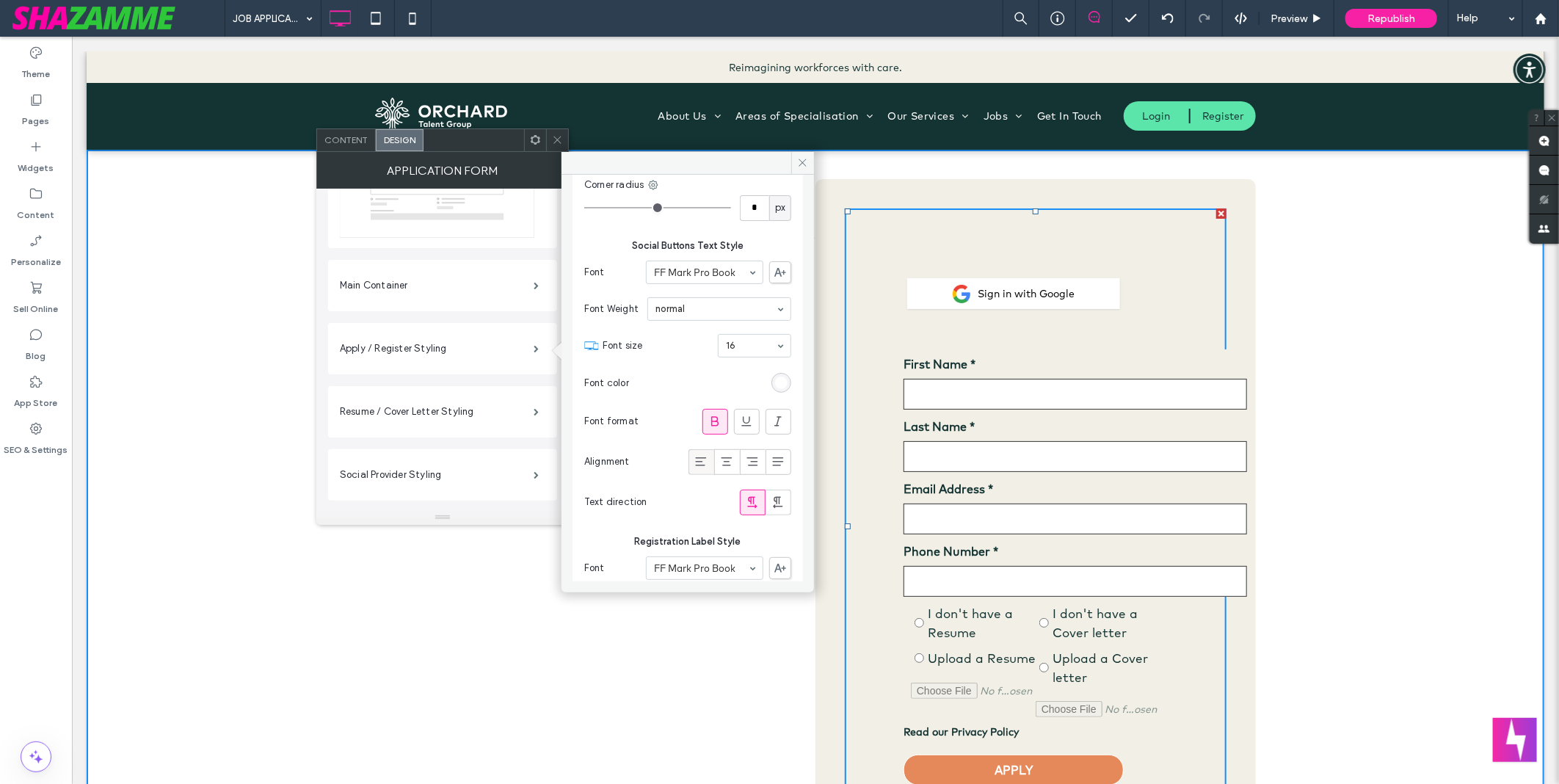
click at [702, 460] on div at bounding box center [701, 461] width 24 height 24
type input "*"
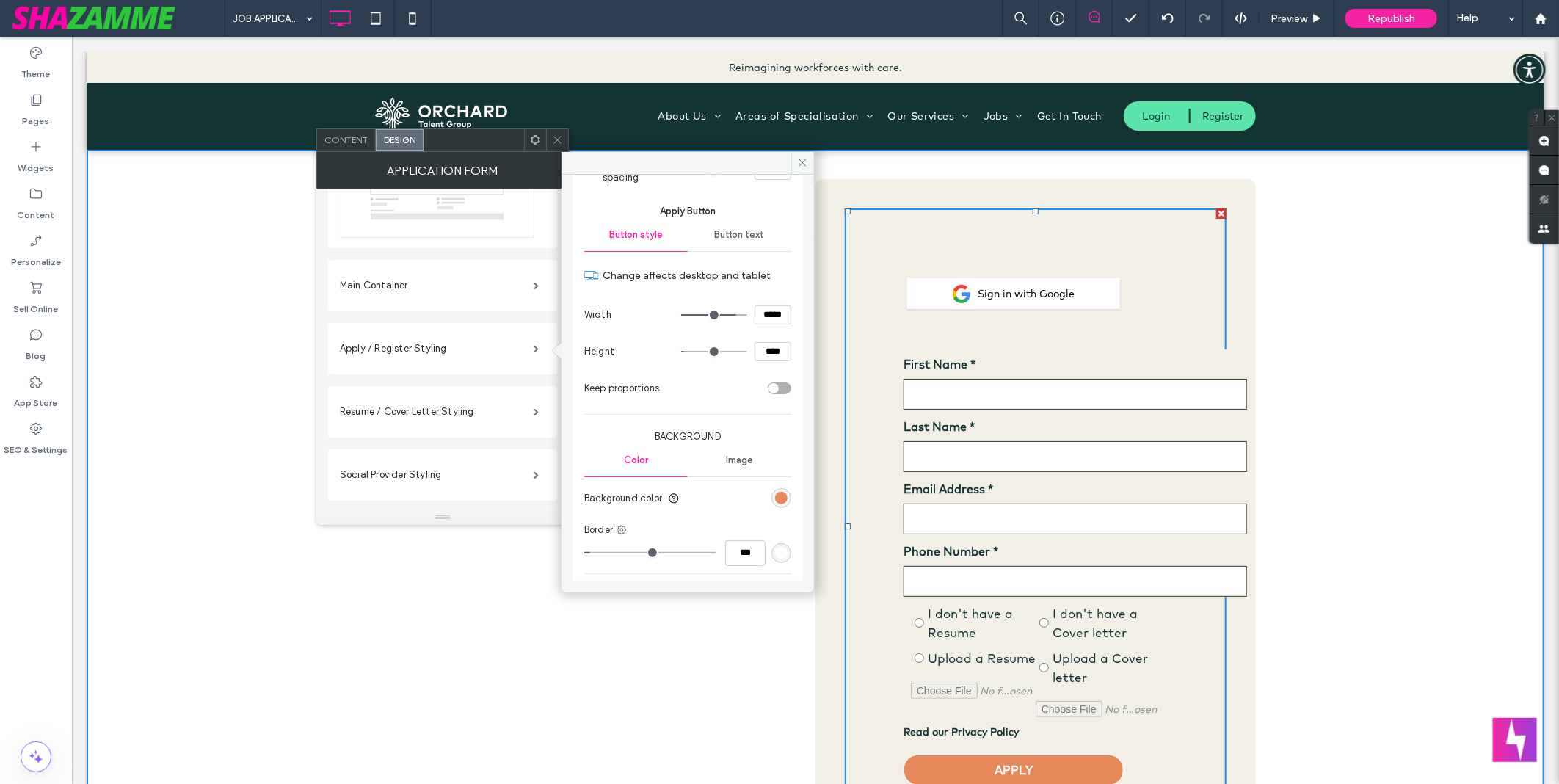
scroll to position [2768, 0]
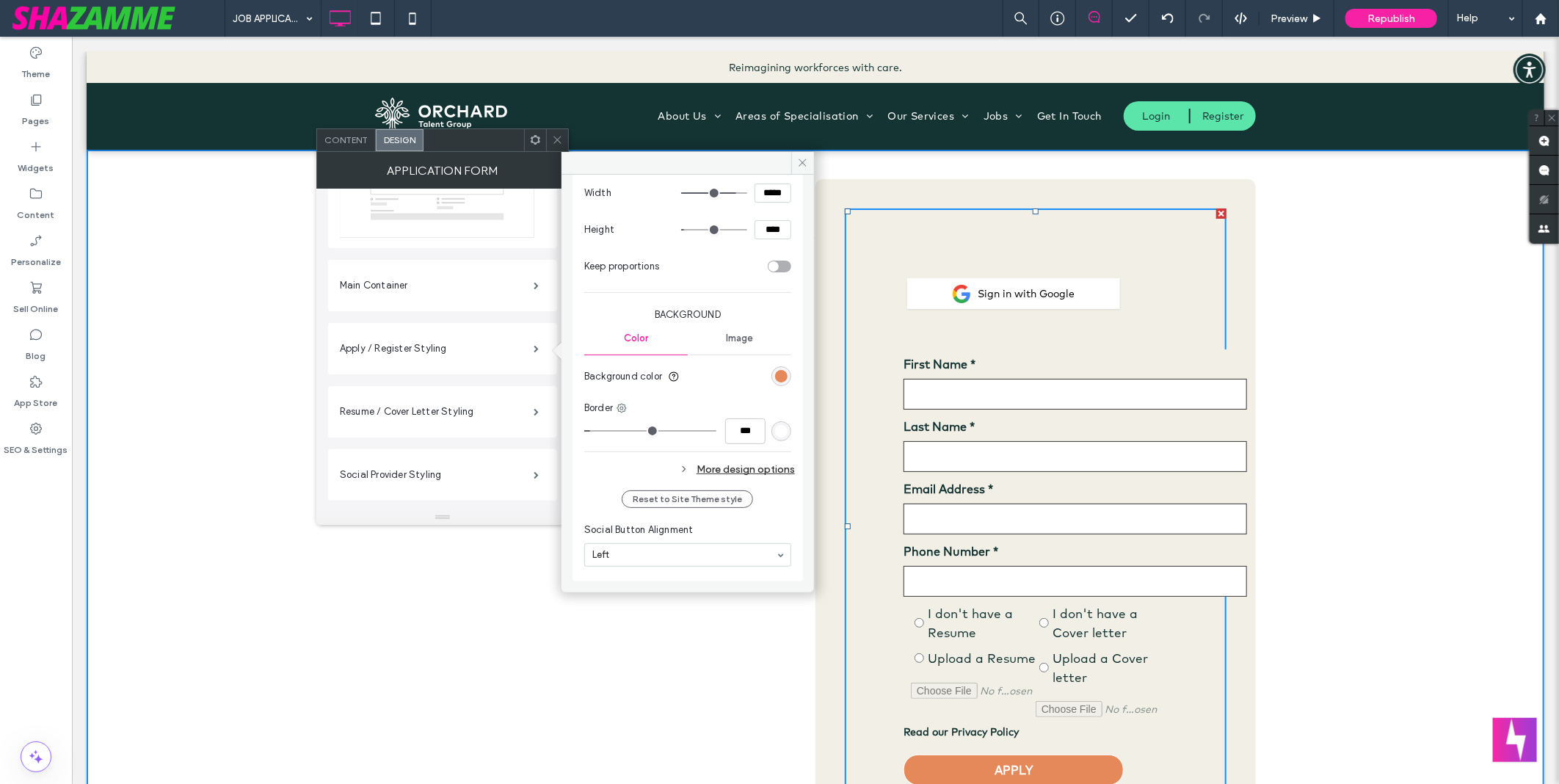
click at [467, 383] on div "Layout Simple Application Main Container Apply / Register Styling Resume / Cove…" at bounding box center [442, 322] width 229 height 592
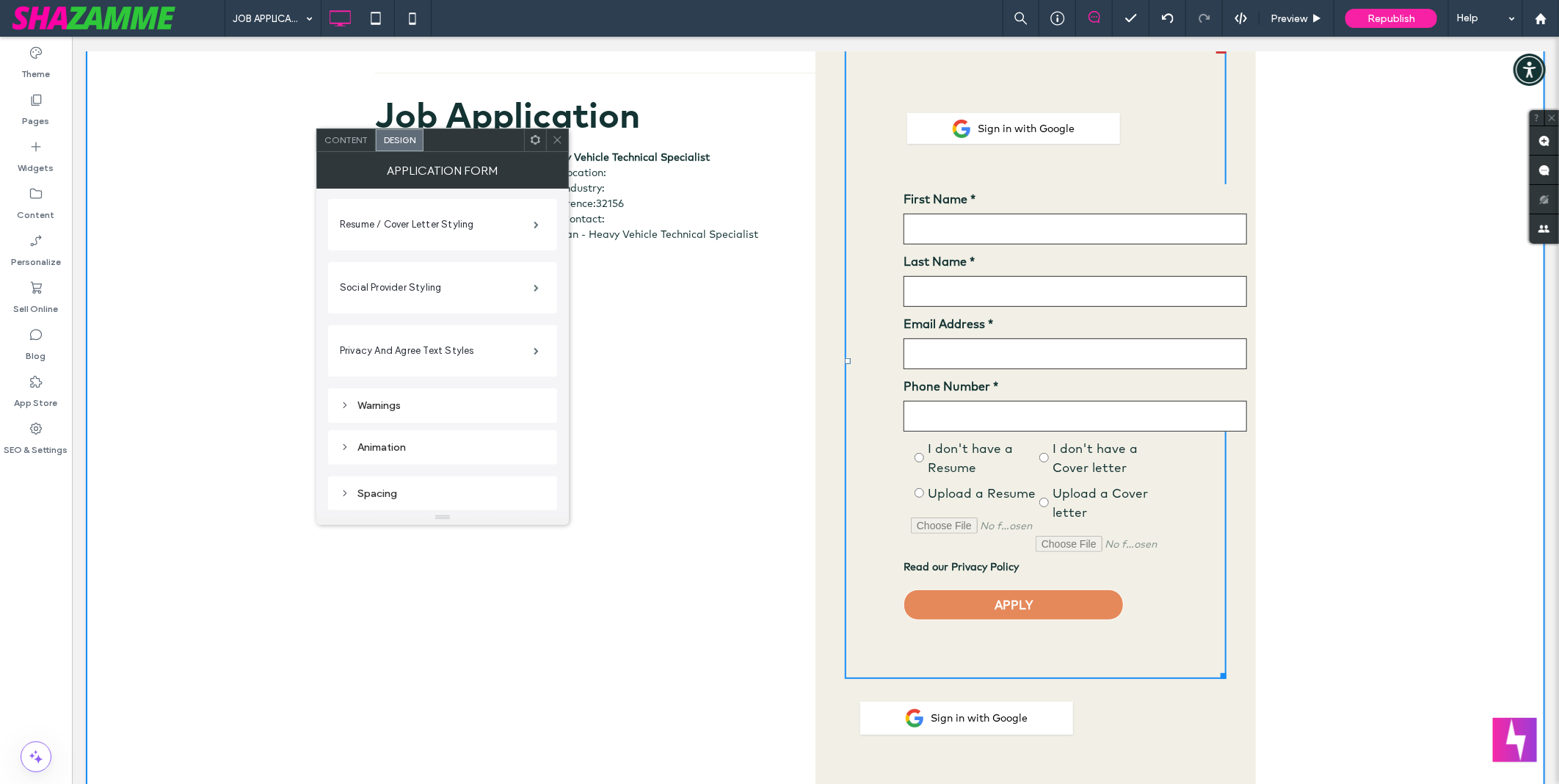
scroll to position [326, 0]
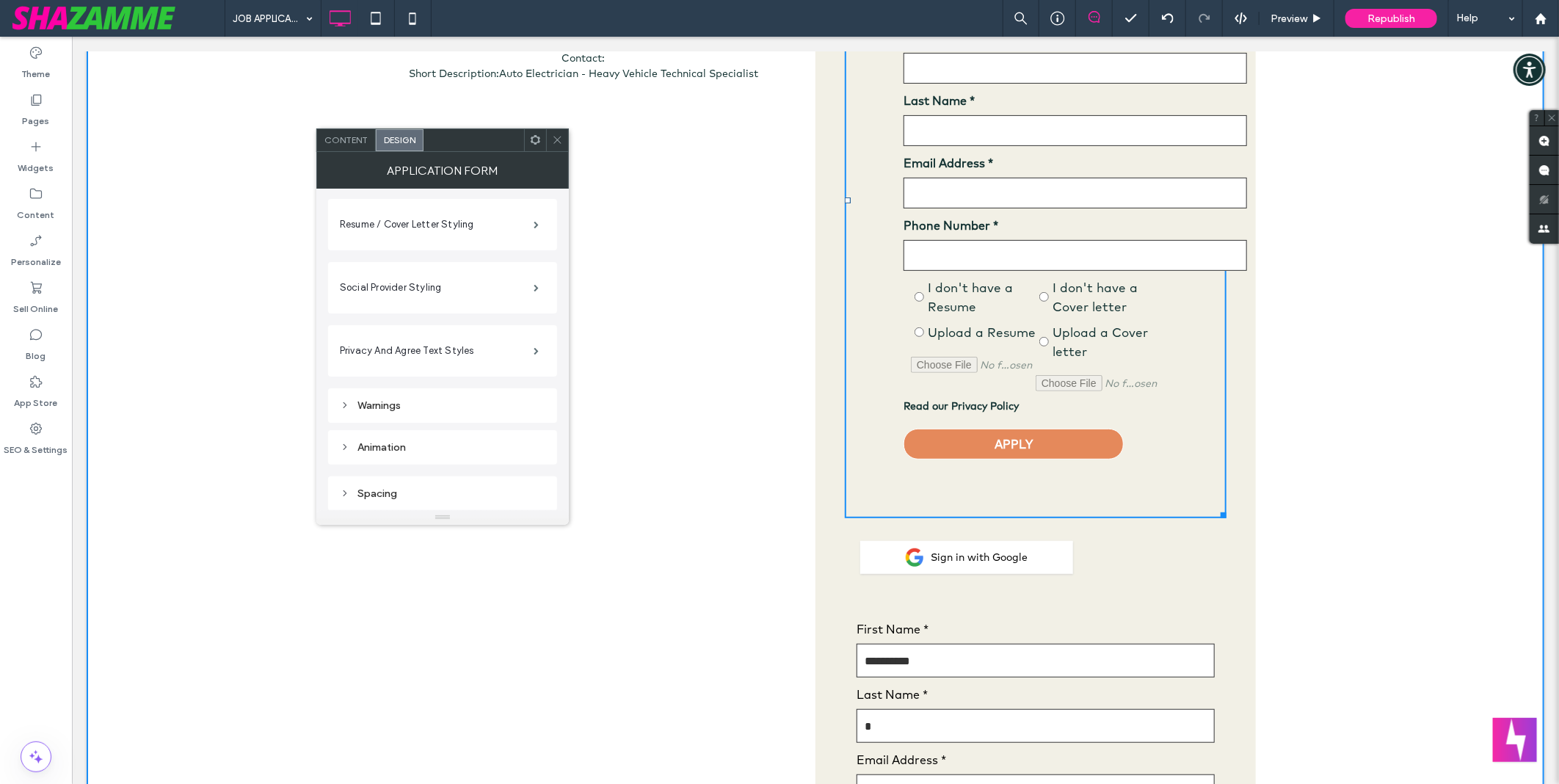
click at [406, 492] on div "Spacing" at bounding box center [443, 493] width 206 height 13
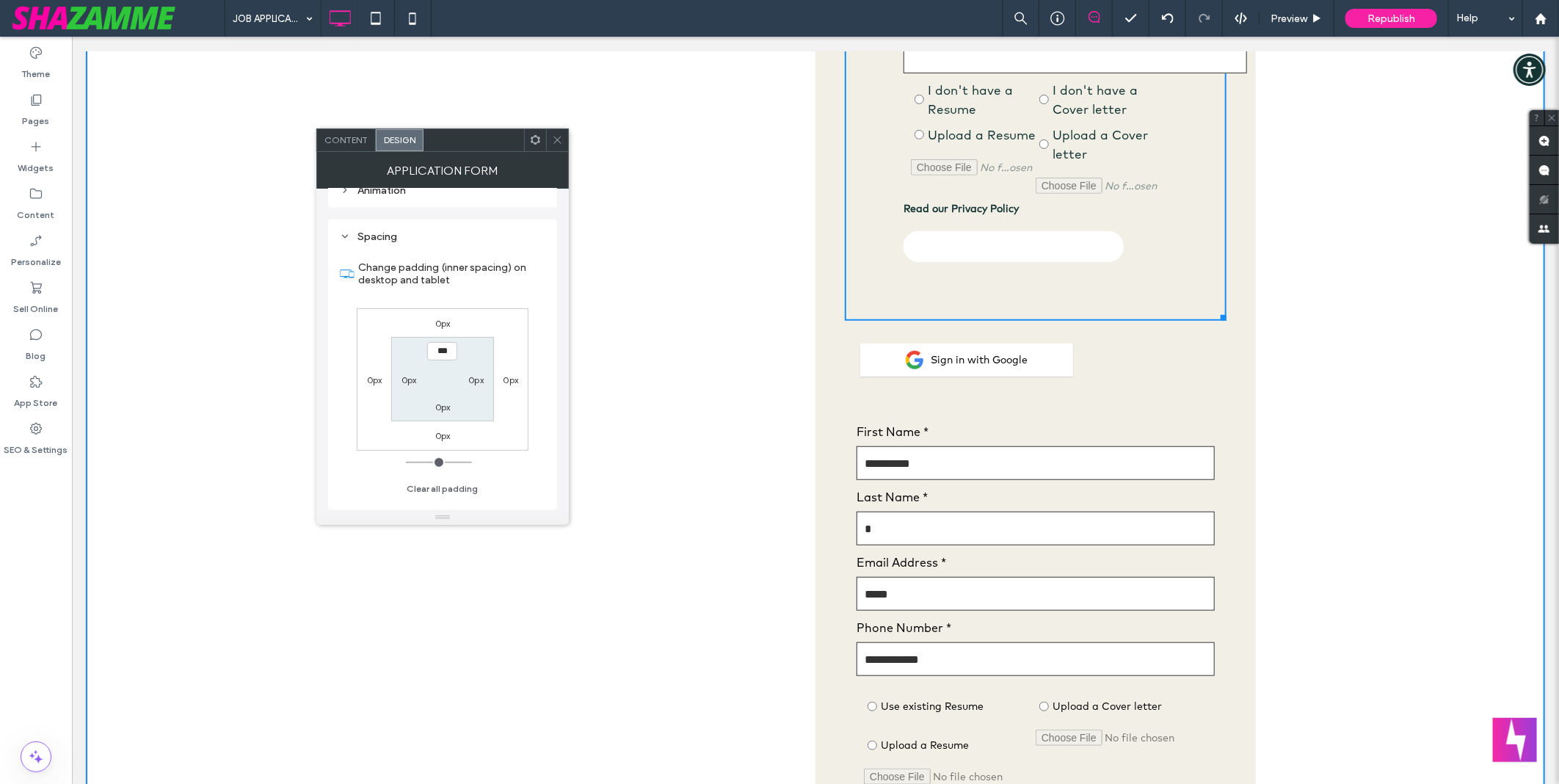
scroll to position [652, 0]
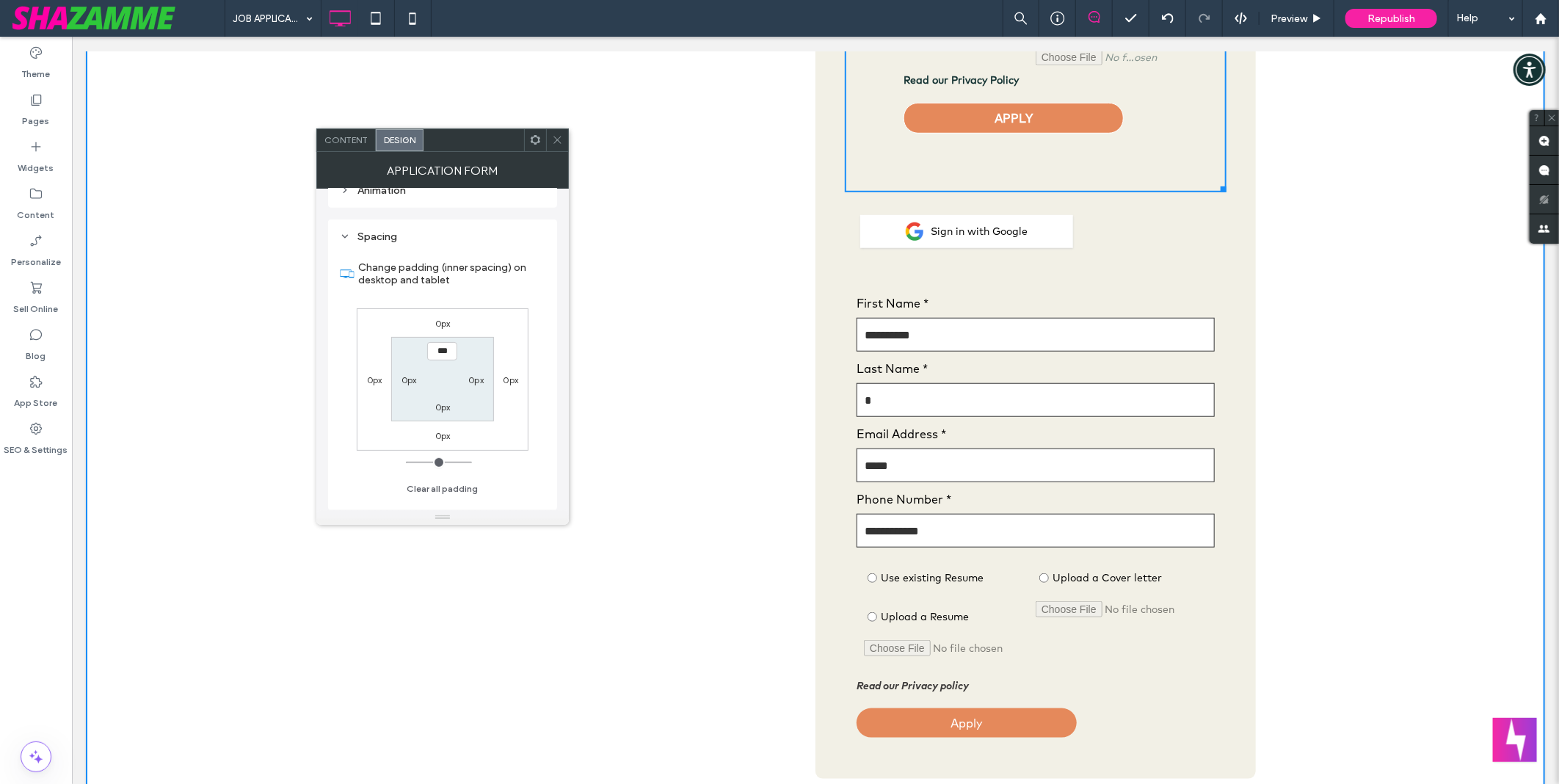
click at [1064, 335] on input "First Name *" at bounding box center [1035, 334] width 358 height 33
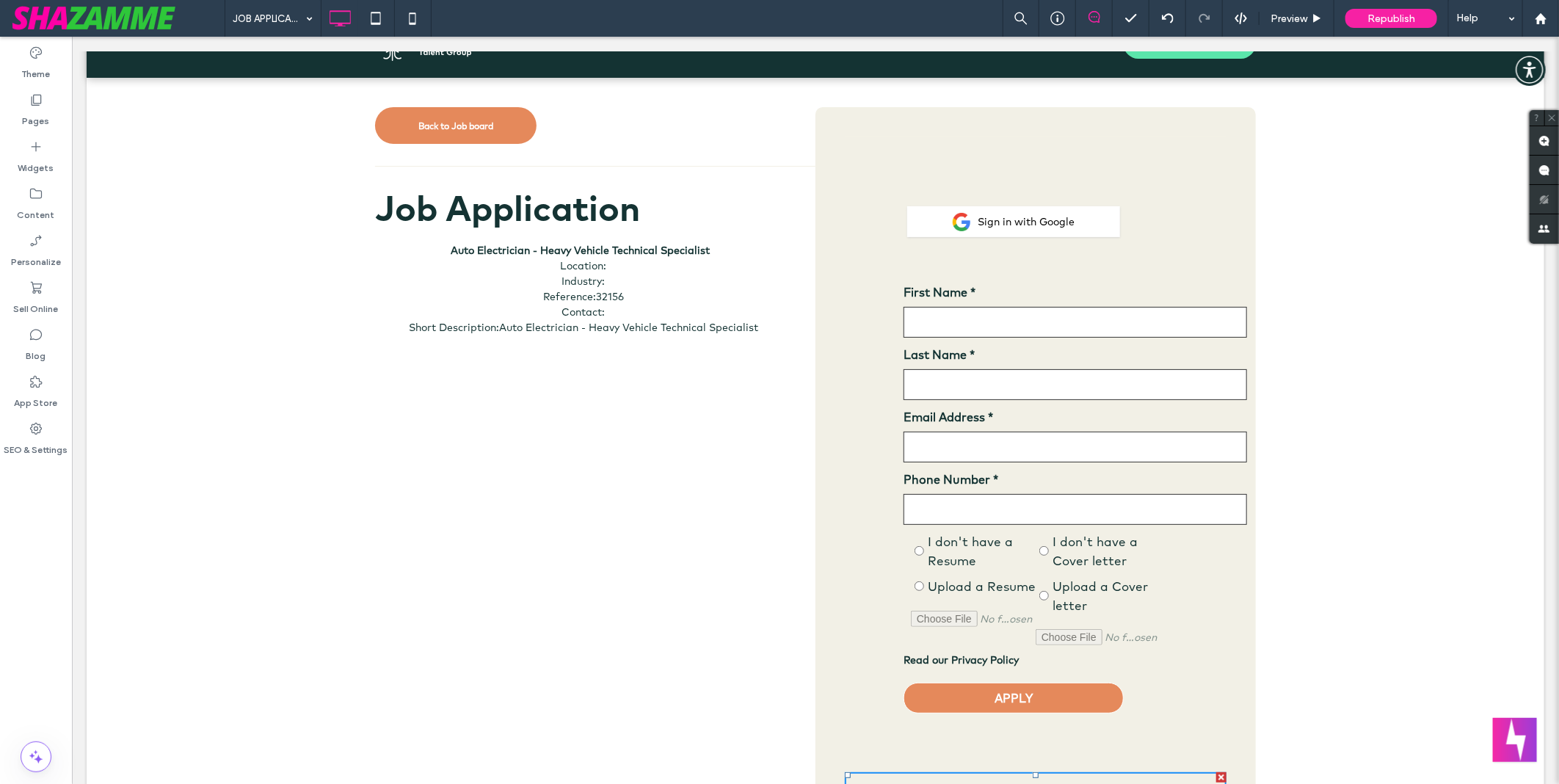
scroll to position [0, 0]
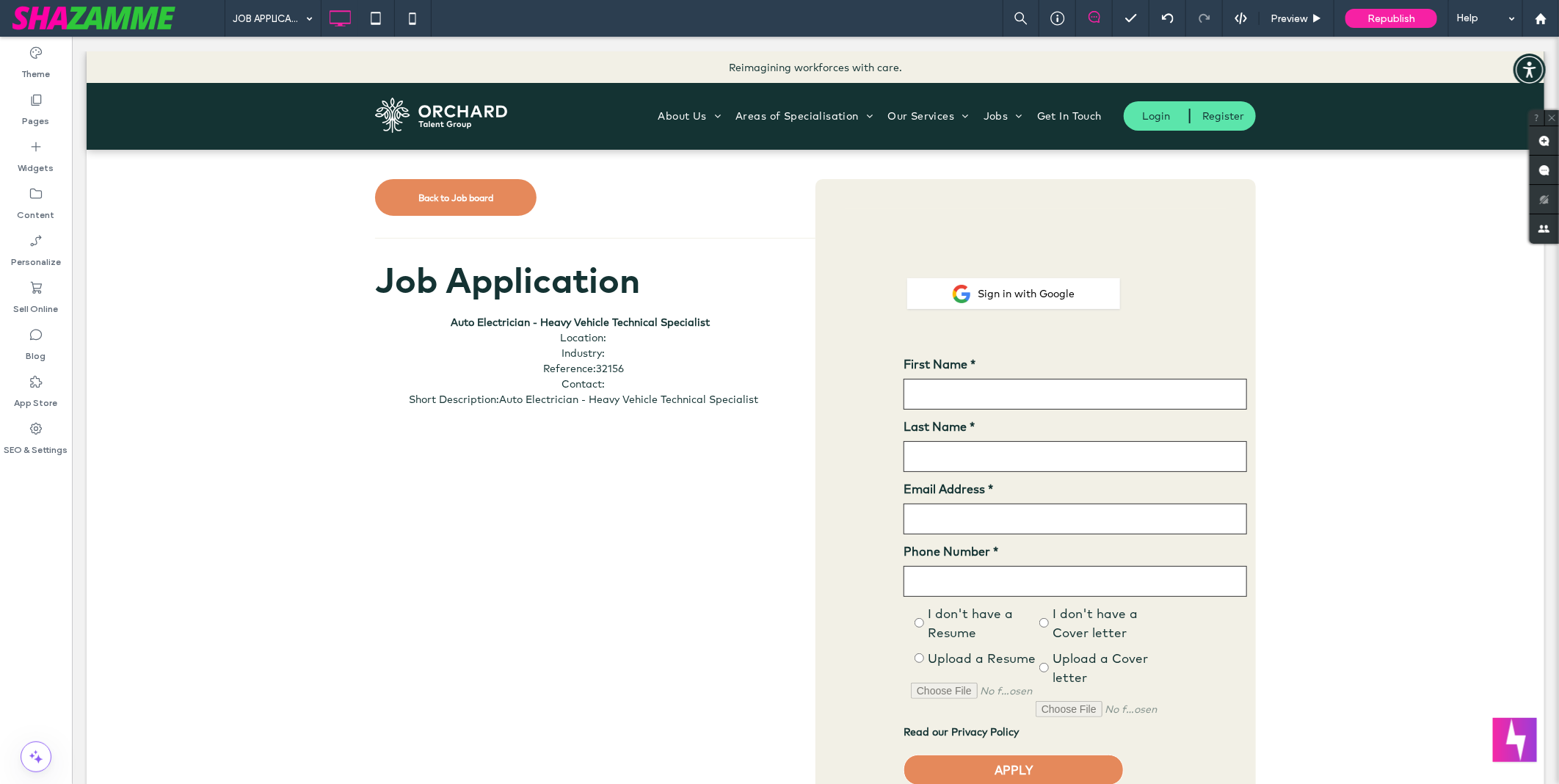
click at [847, 10] on div "JOB APPLICATION Preview Republish Help" at bounding box center [891, 18] width 1334 height 37
click at [1296, 5] on div "Preview" at bounding box center [1296, 18] width 75 height 37
click at [1296, 16] on span "Preview" at bounding box center [1289, 19] width 37 height 13
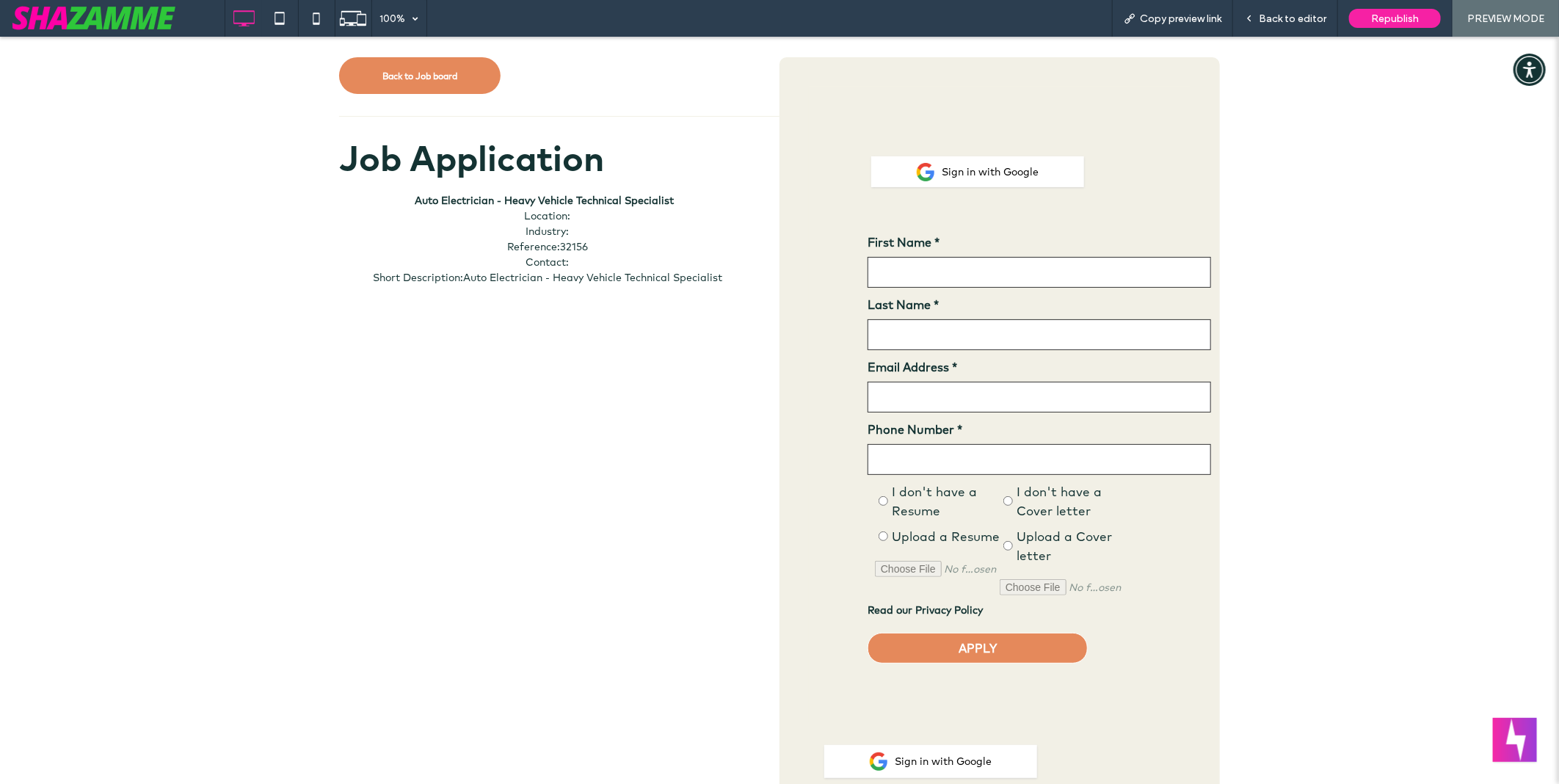
scroll to position [326, 0]
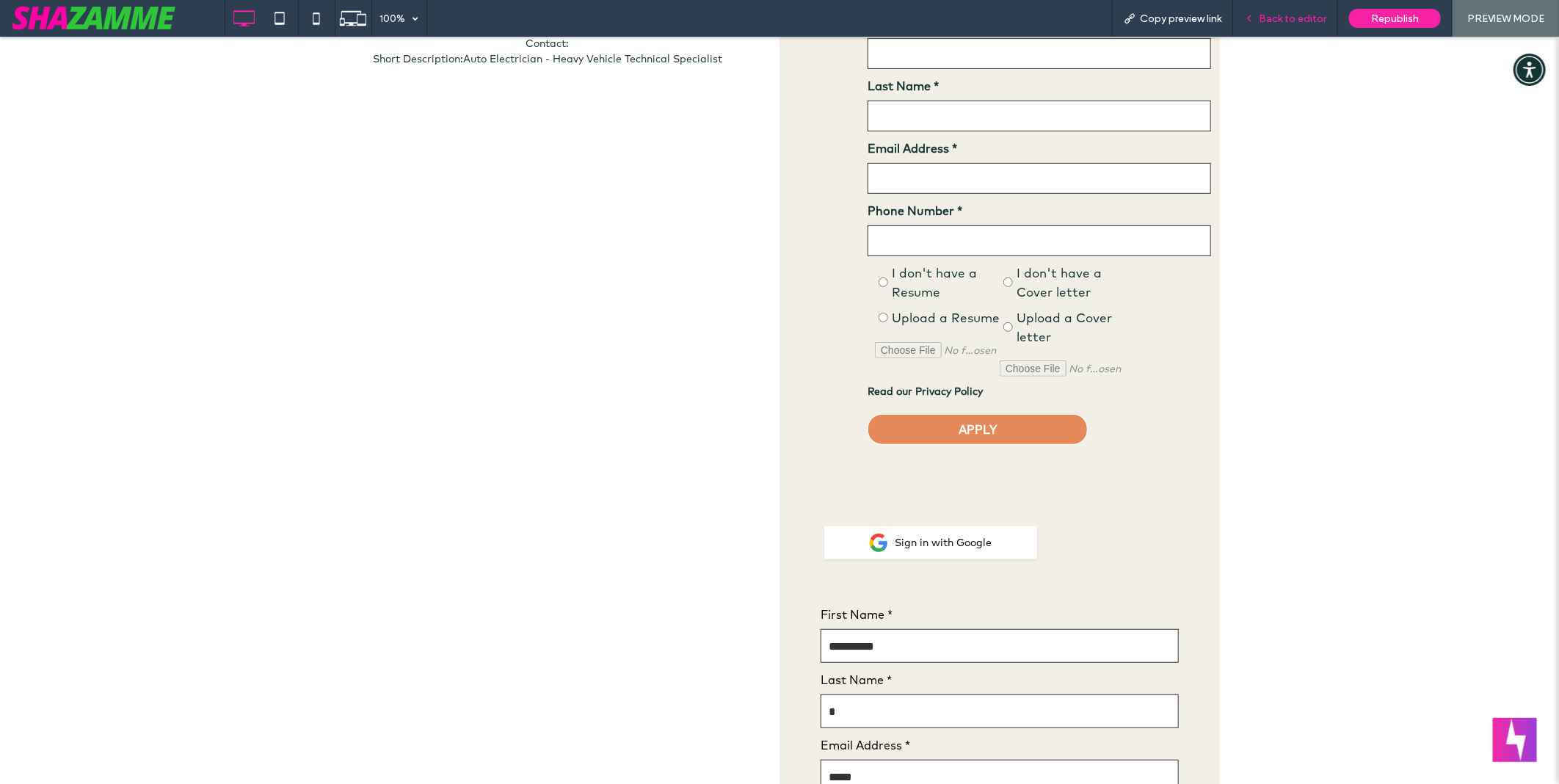
click at [1283, 15] on span "Back to editor" at bounding box center [1292, 19] width 68 height 13
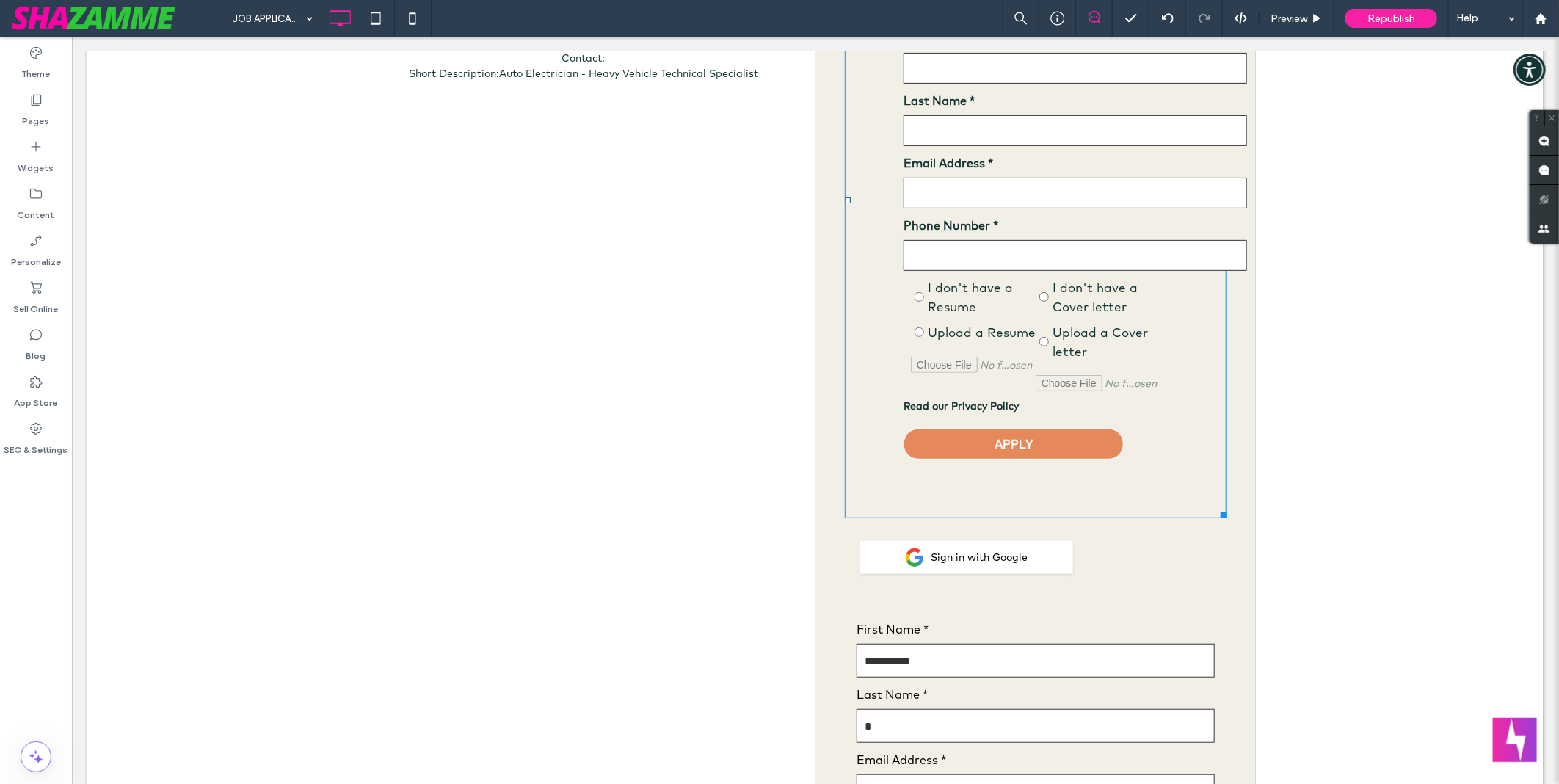
click at [984, 347] on span at bounding box center [1035, 199] width 382 height 636
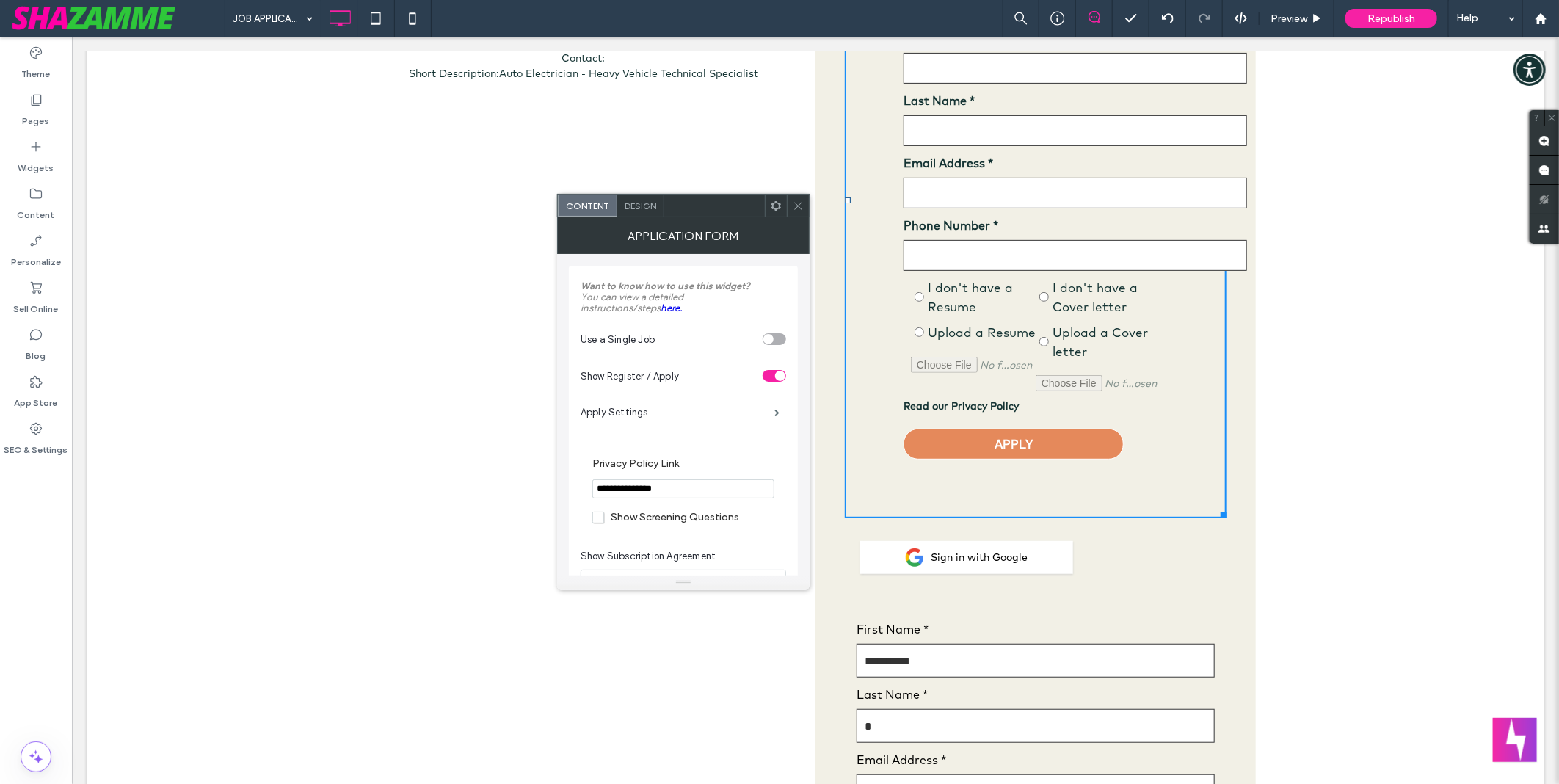
click at [640, 216] on div "Design" at bounding box center [640, 206] width 47 height 22
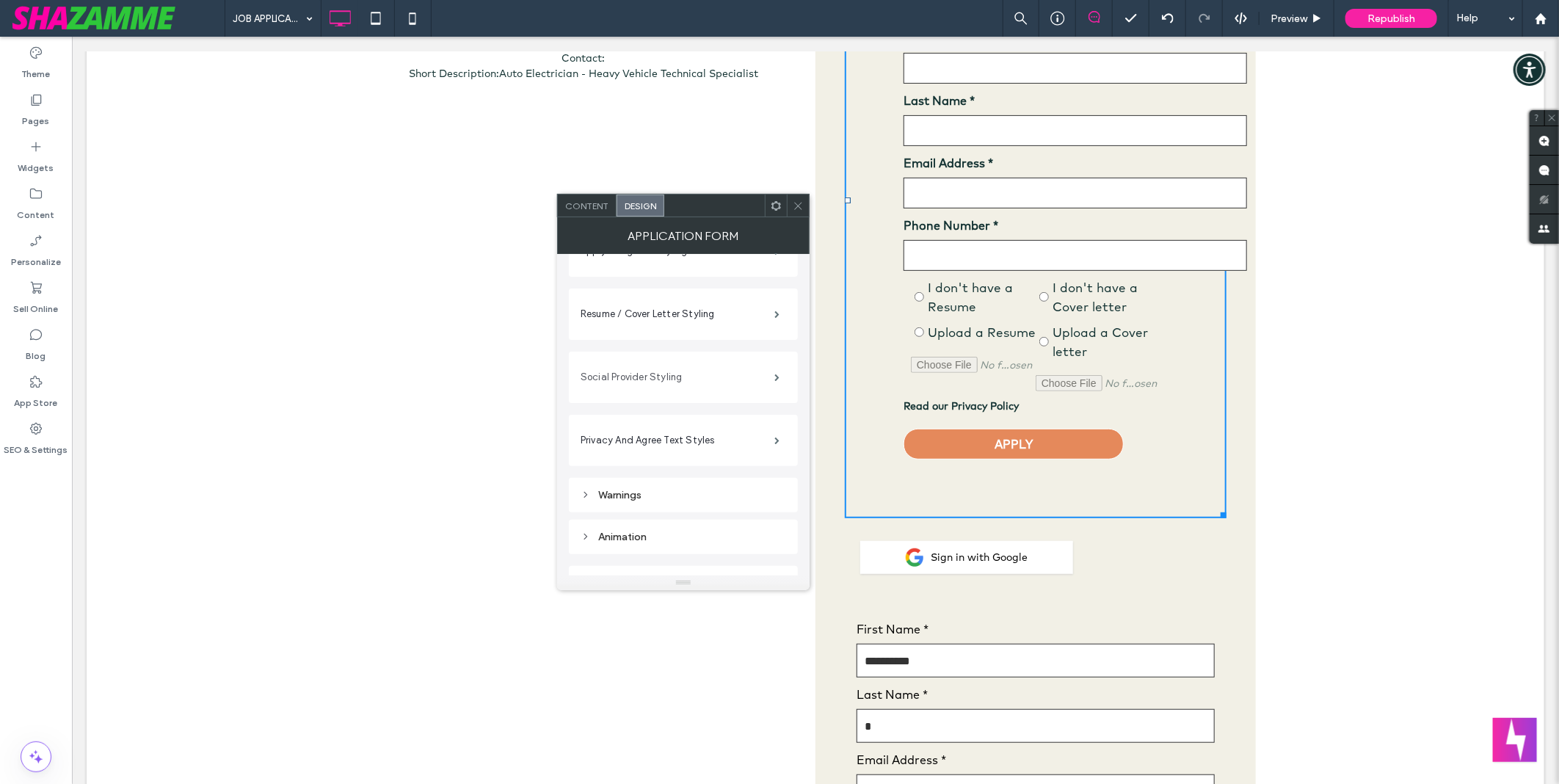
scroll to position [350, 0]
click at [795, 207] on icon at bounding box center [798, 206] width 11 height 11
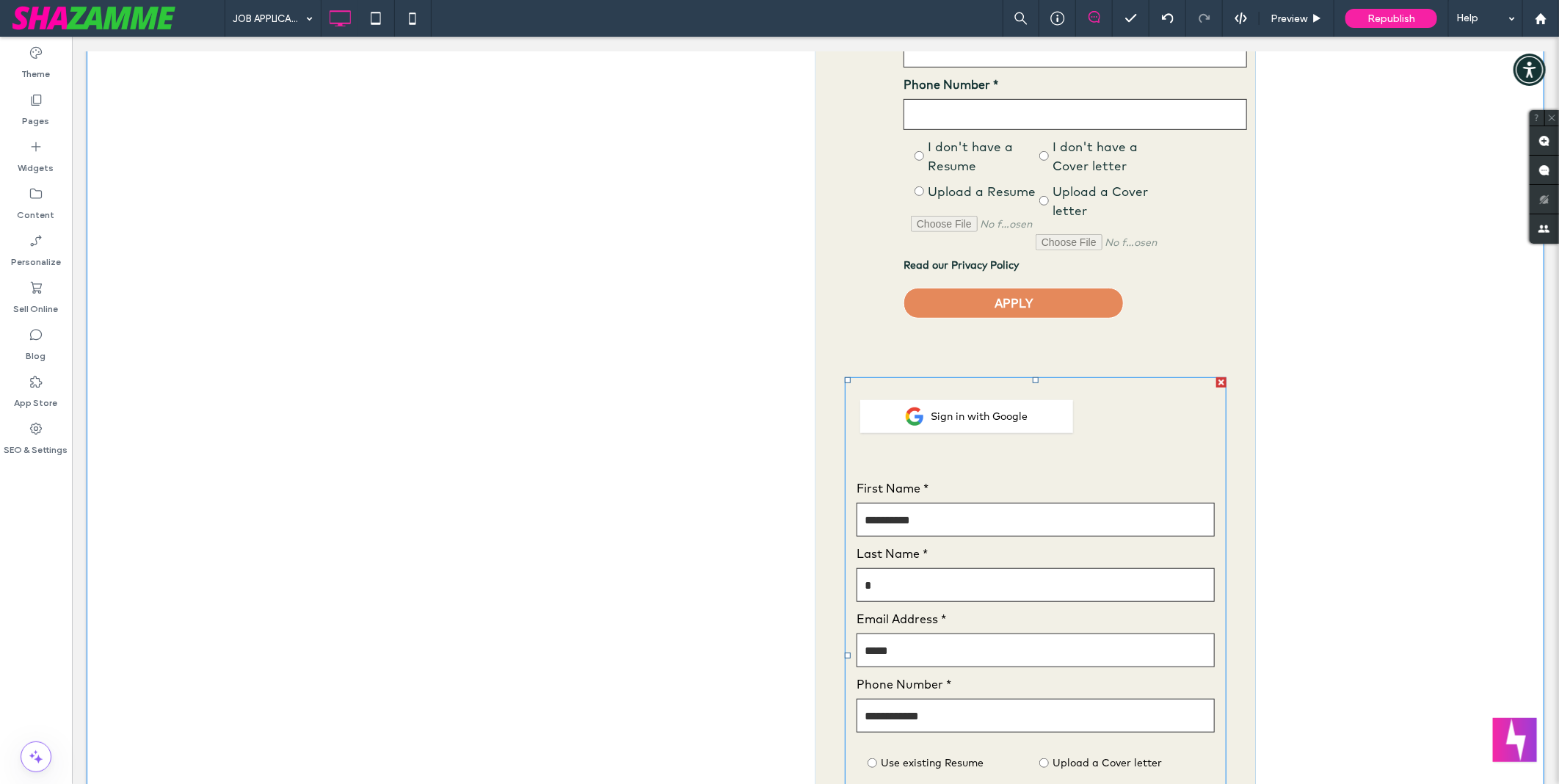
scroll to position [326, 0]
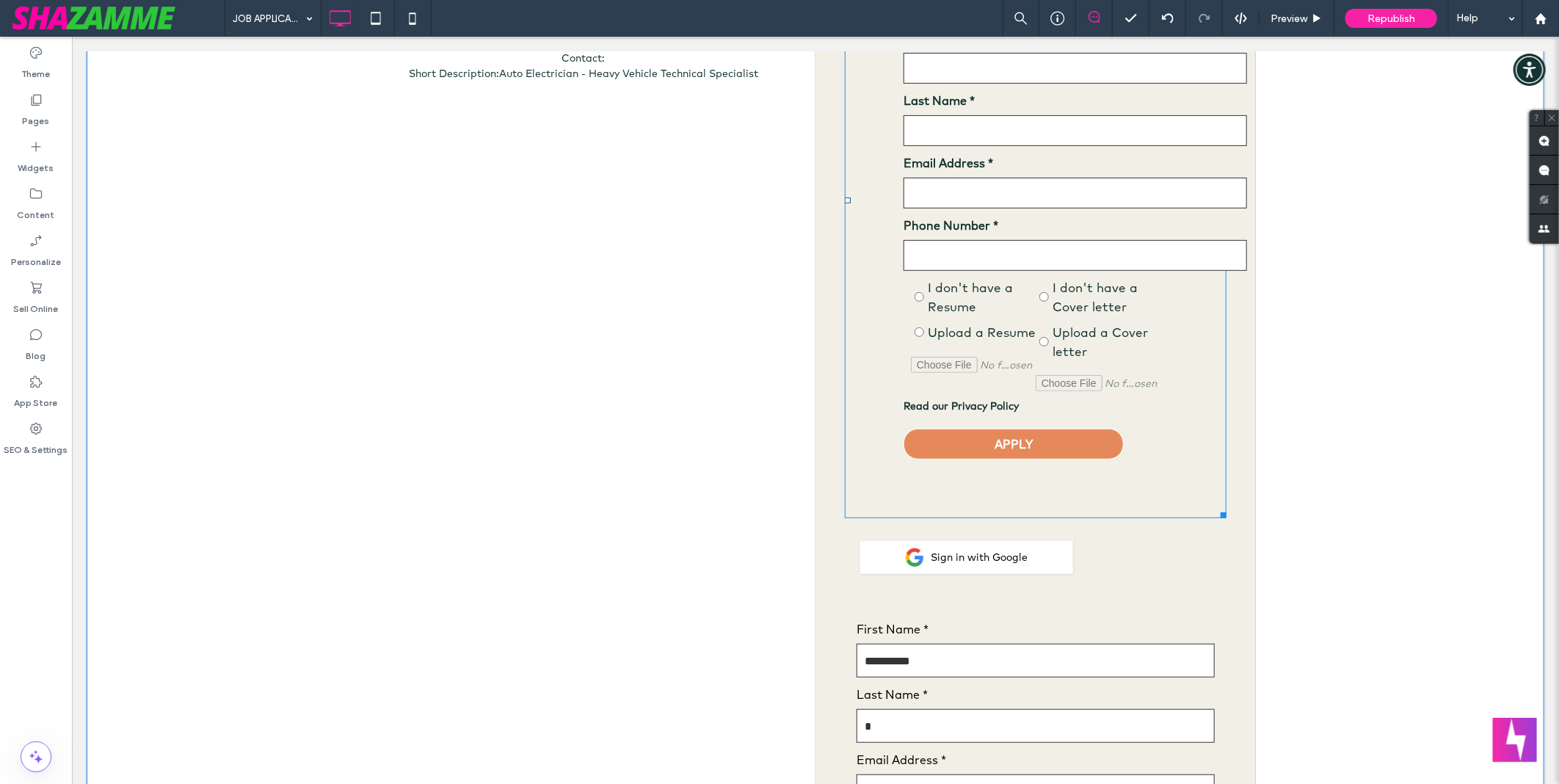
click at [1025, 288] on span at bounding box center [1035, 199] width 382 height 636
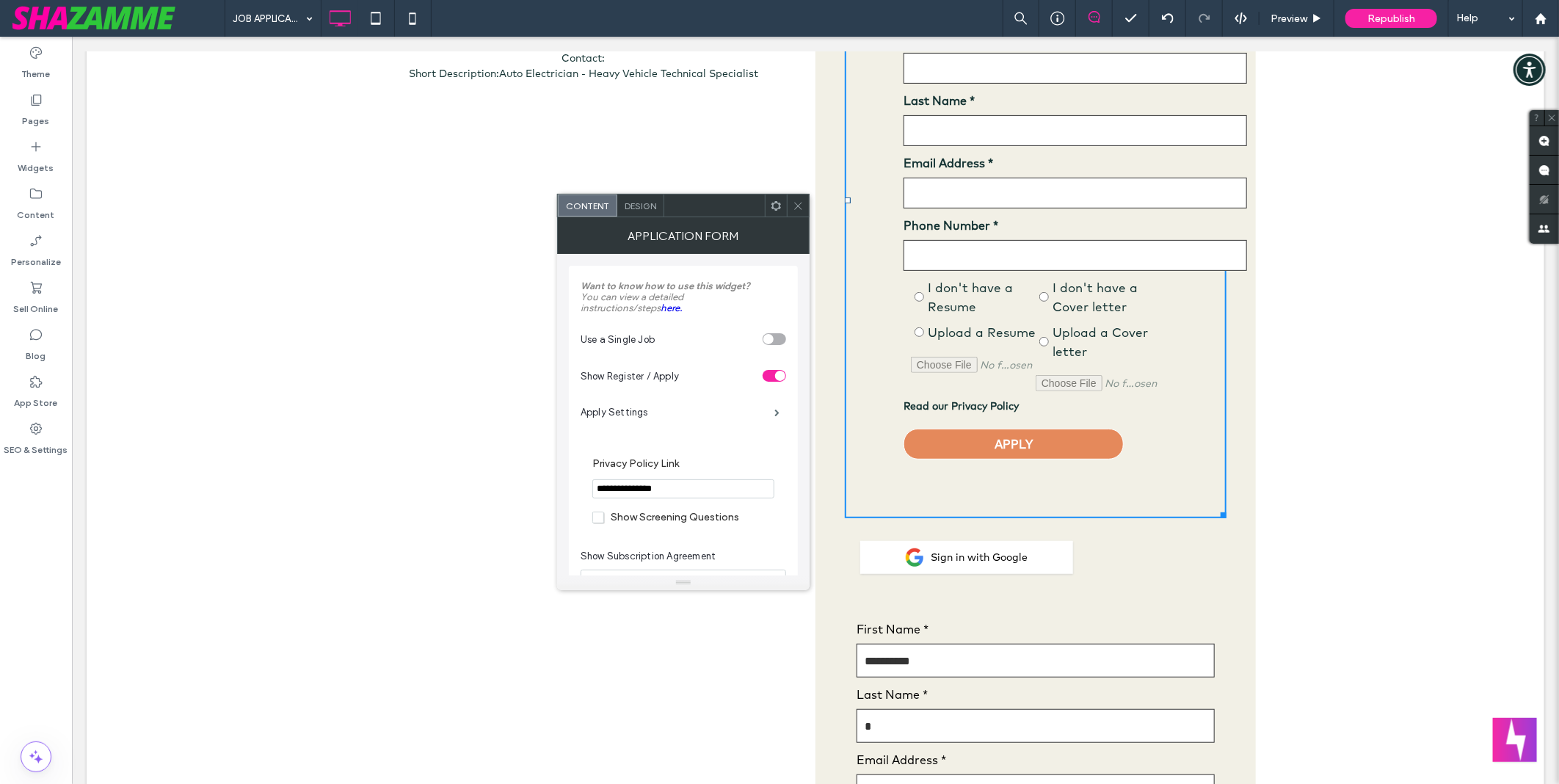
click at [635, 210] on span "Design" at bounding box center [640, 206] width 32 height 11
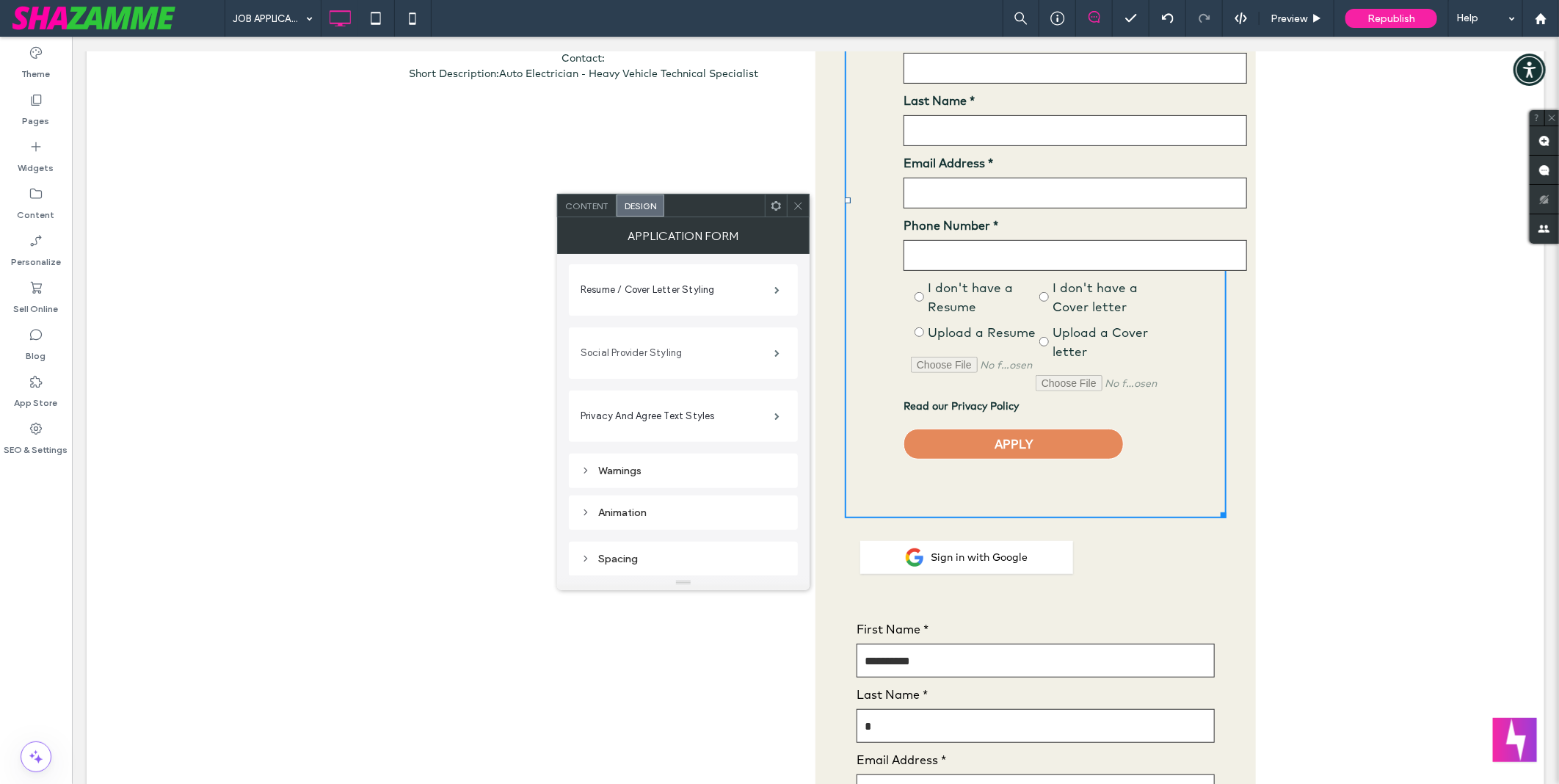
scroll to position [268, 0]
click at [649, 317] on label "Apply / Register Styling" at bounding box center [678, 308] width 194 height 29
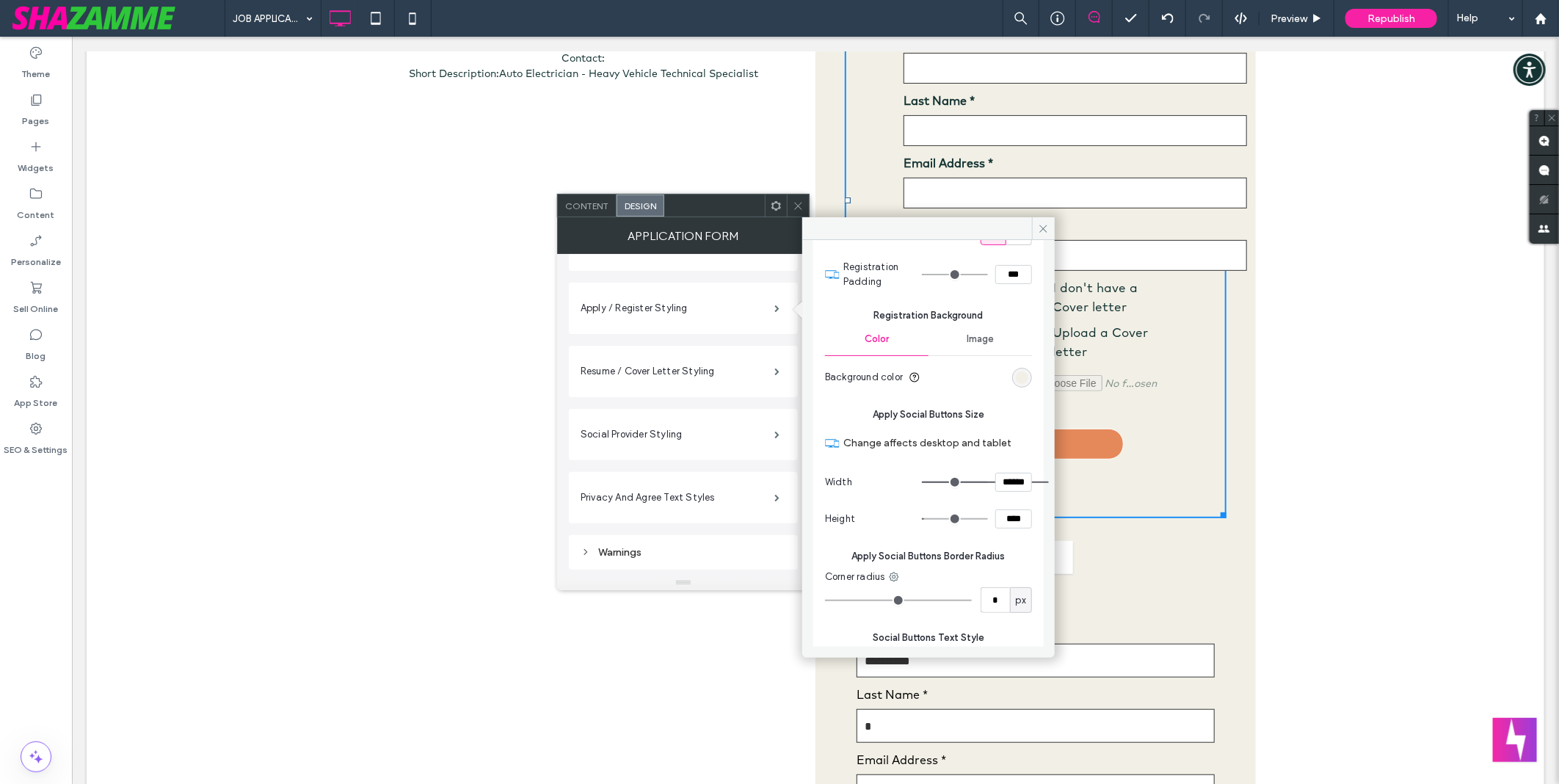
scroll to position [1059, 0]
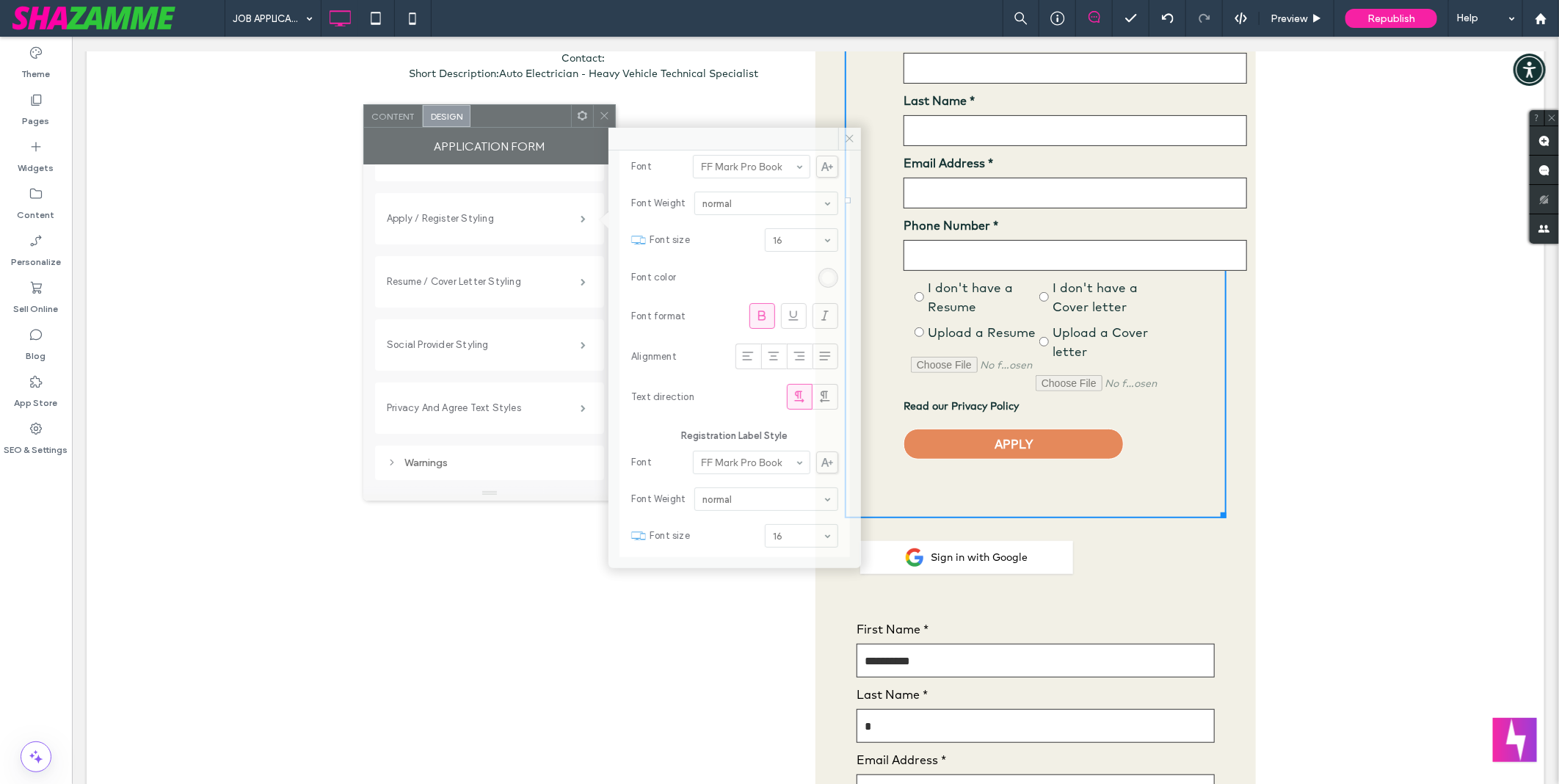
drag, startPoint x: 718, startPoint y: 222, endPoint x: 524, endPoint y: 133, distance: 213.4
click at [524, 133] on div "Application Form" at bounding box center [489, 146] width 252 height 37
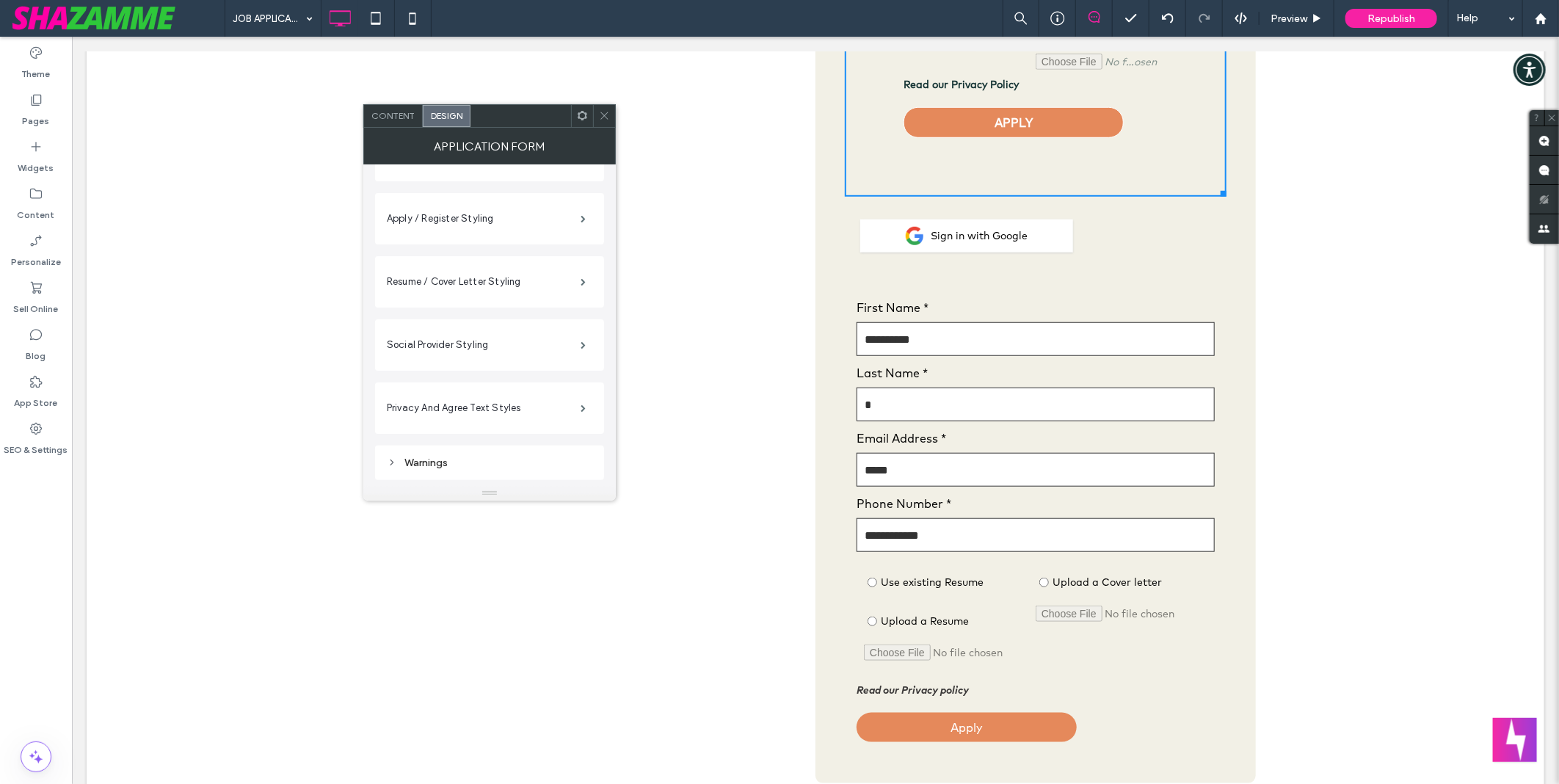
scroll to position [652, 0]
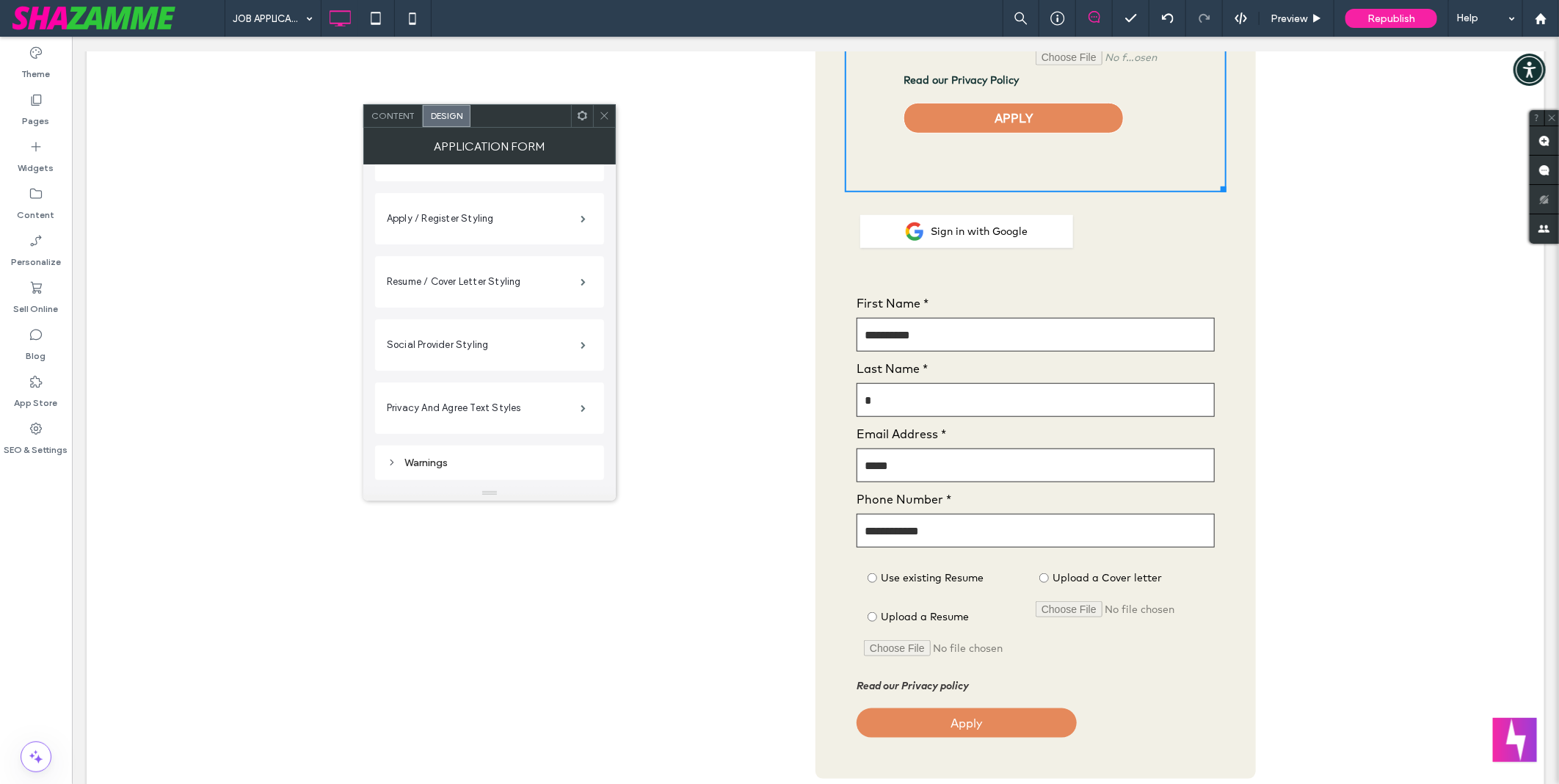
click at [1072, 447] on div "Email Address *" at bounding box center [1035, 451] width 358 height 65
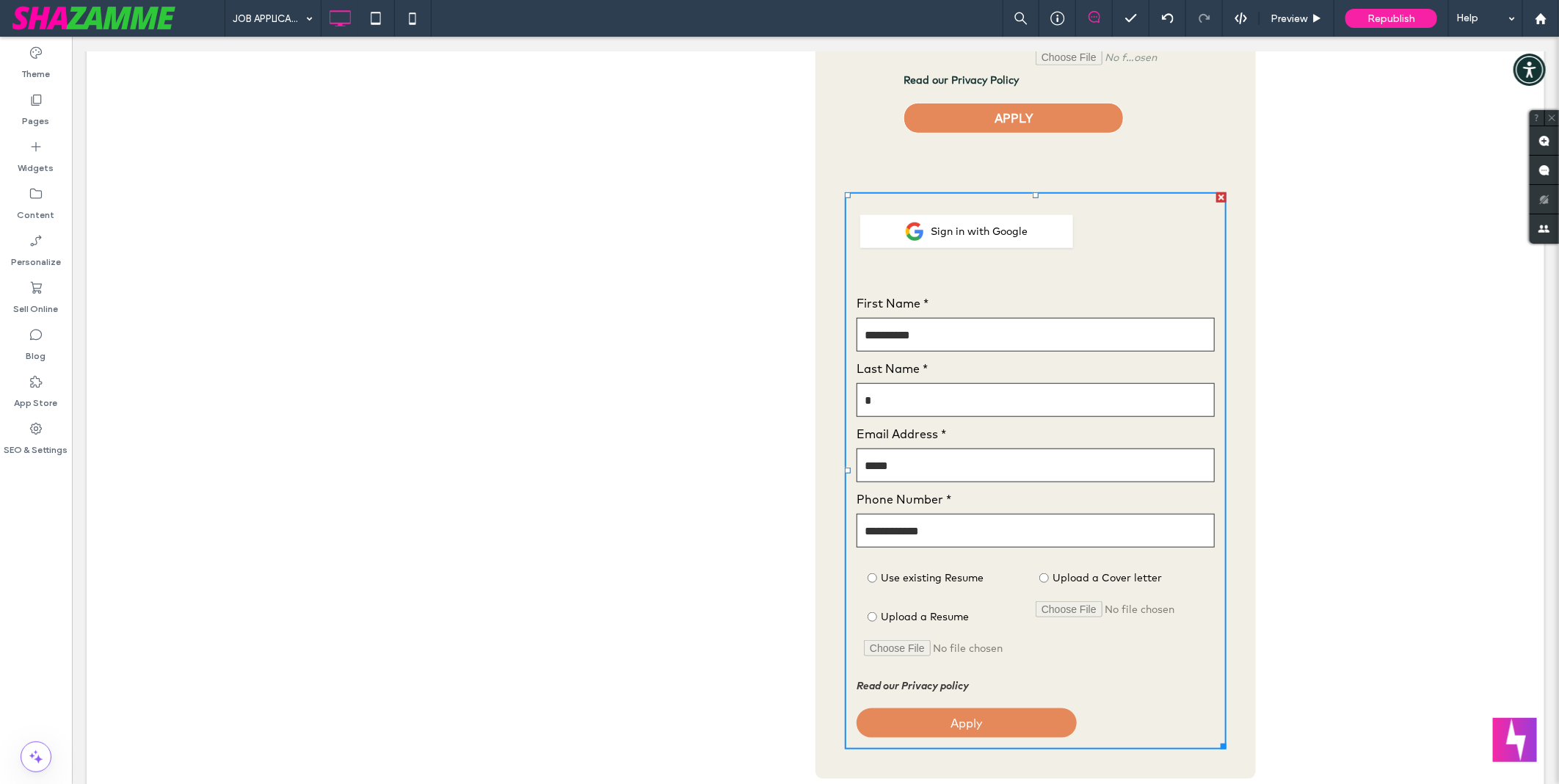
click at [1072, 447] on div "Email Address *" at bounding box center [1035, 451] width 358 height 65
click at [1102, 261] on div at bounding box center [1035, 273] width 358 height 29
click at [1102, 260] on div at bounding box center [1035, 273] width 358 height 29
click at [1185, 231] on div "Sign in with Google" at bounding box center [1035, 231] width 358 height 55
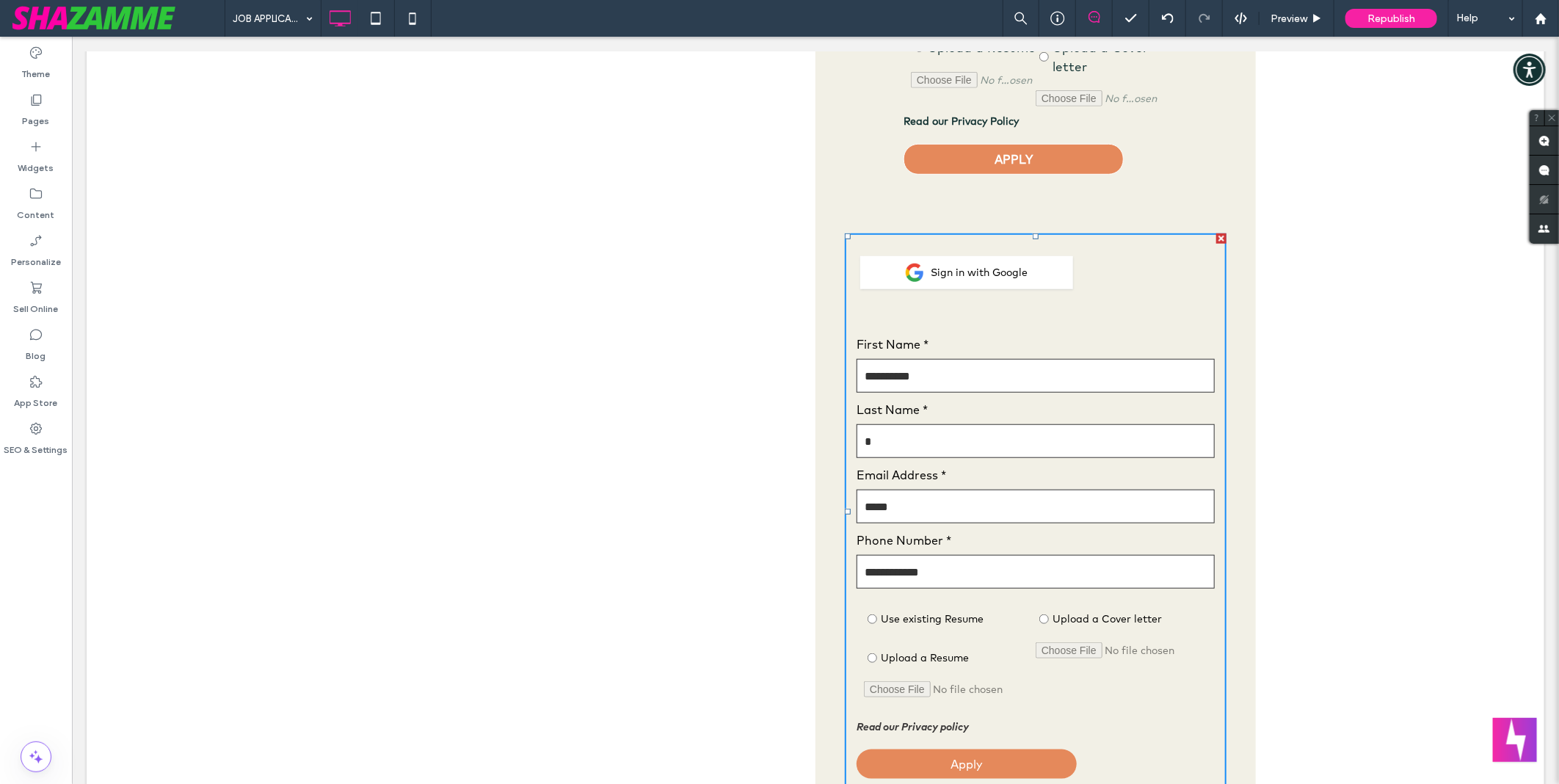
scroll to position [570, 0]
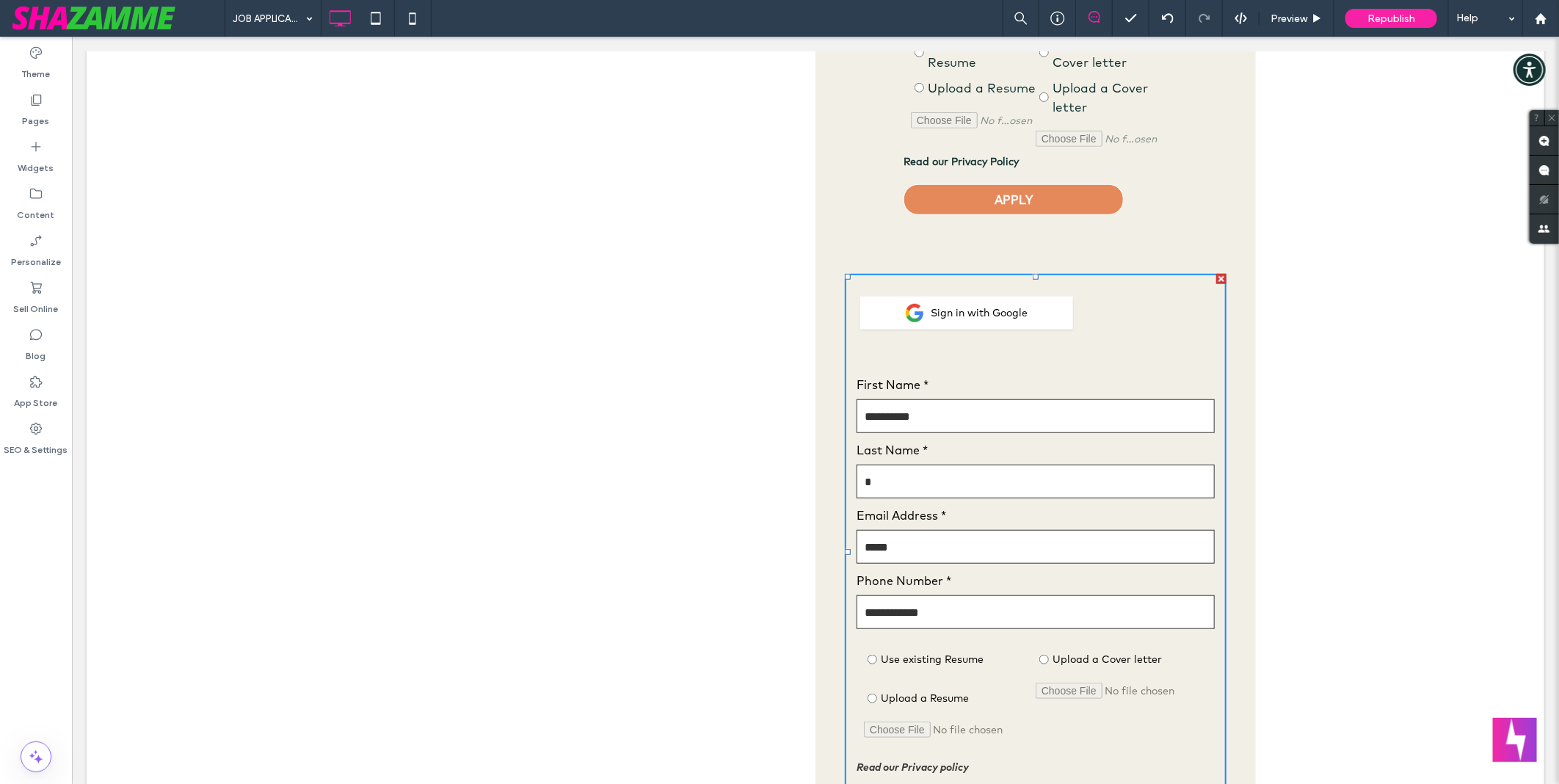
click at [947, 361] on div at bounding box center [1035, 354] width 358 height 29
click at [910, 358] on span at bounding box center [1035, 551] width 382 height 557
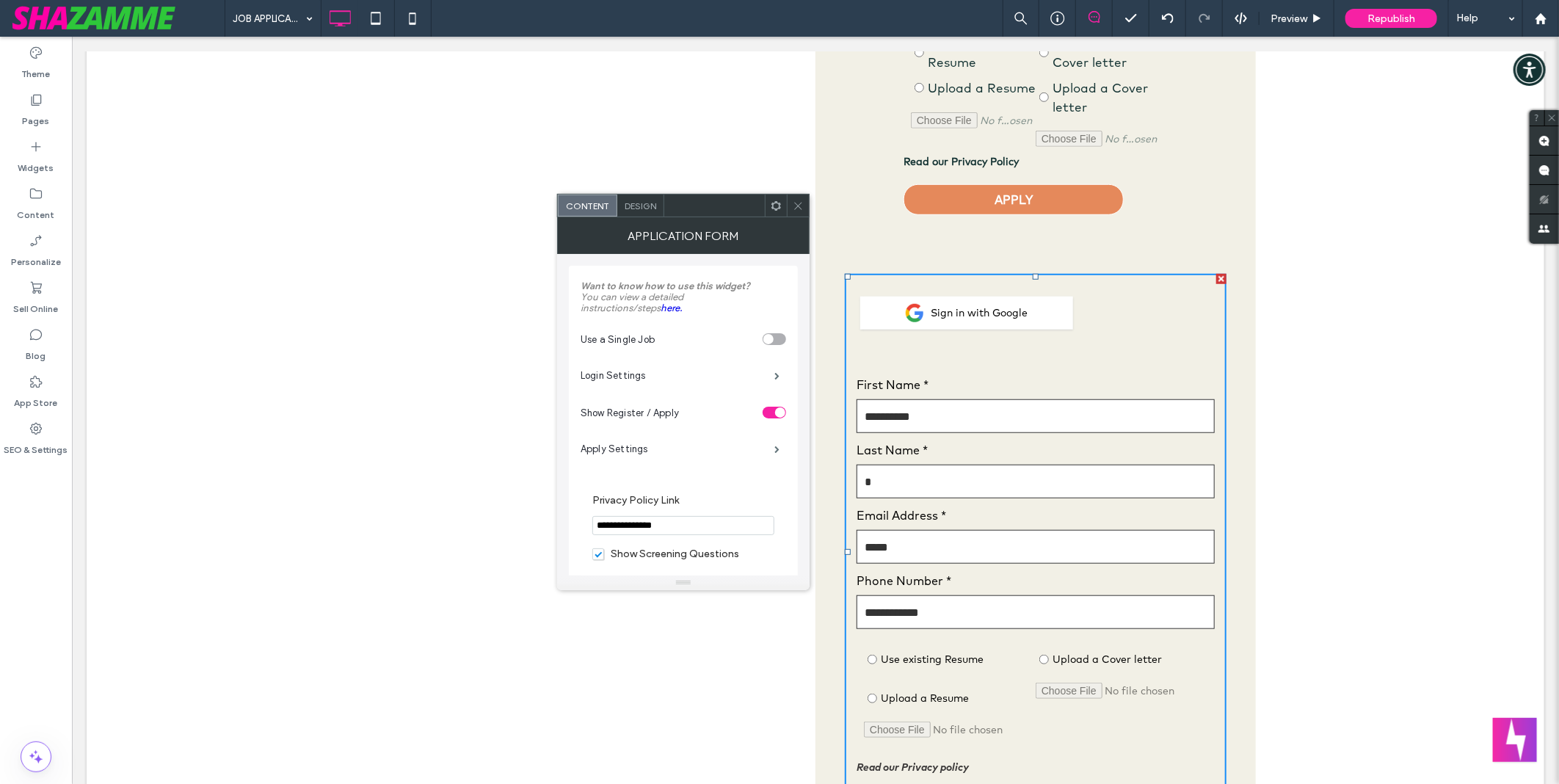
click at [653, 209] on span "Design" at bounding box center [640, 206] width 32 height 11
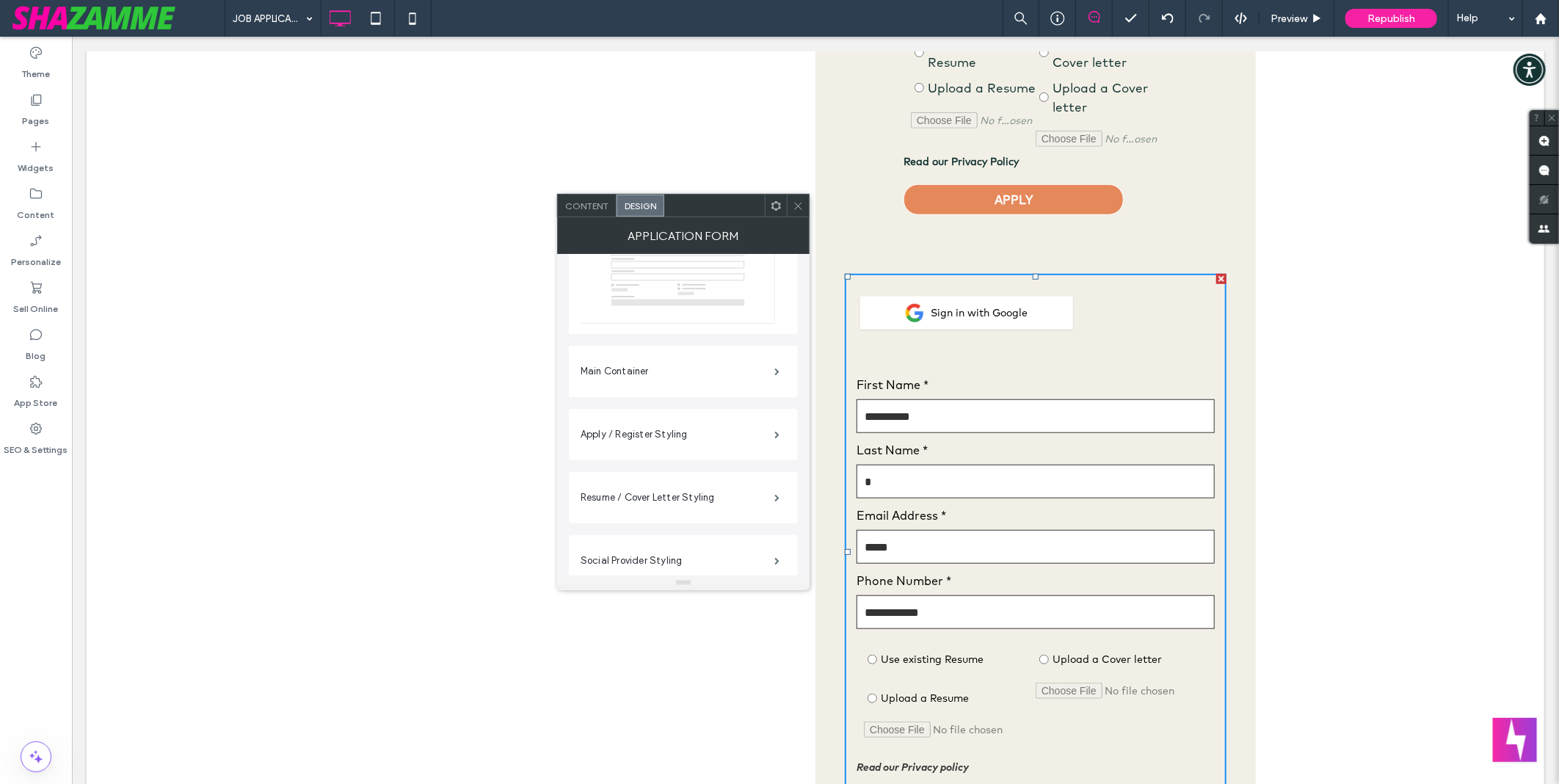
scroll to position [163, 0]
click at [650, 419] on label "Apply / Register Styling" at bounding box center [678, 413] width 194 height 29
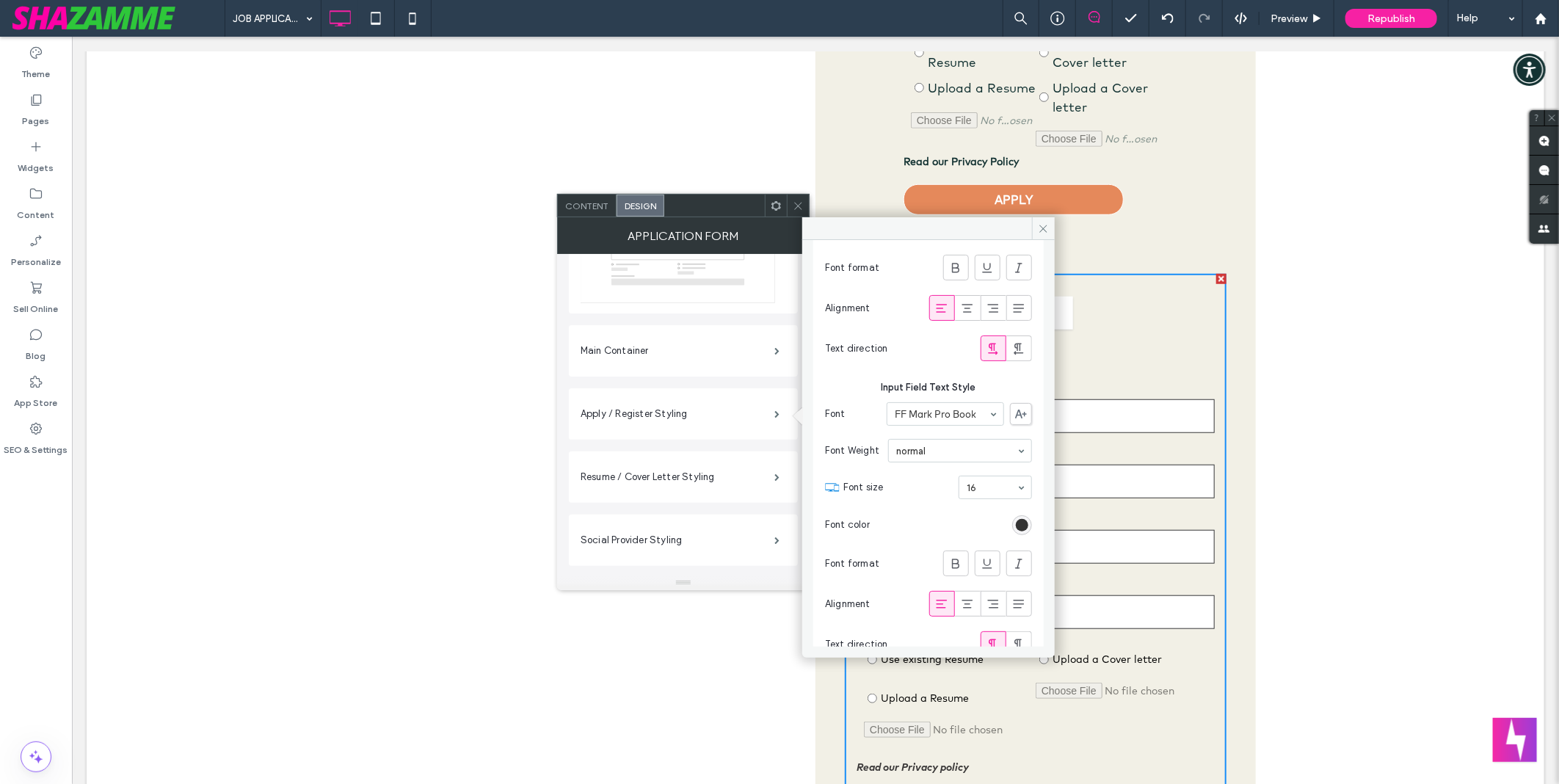
scroll to position [1712, 0]
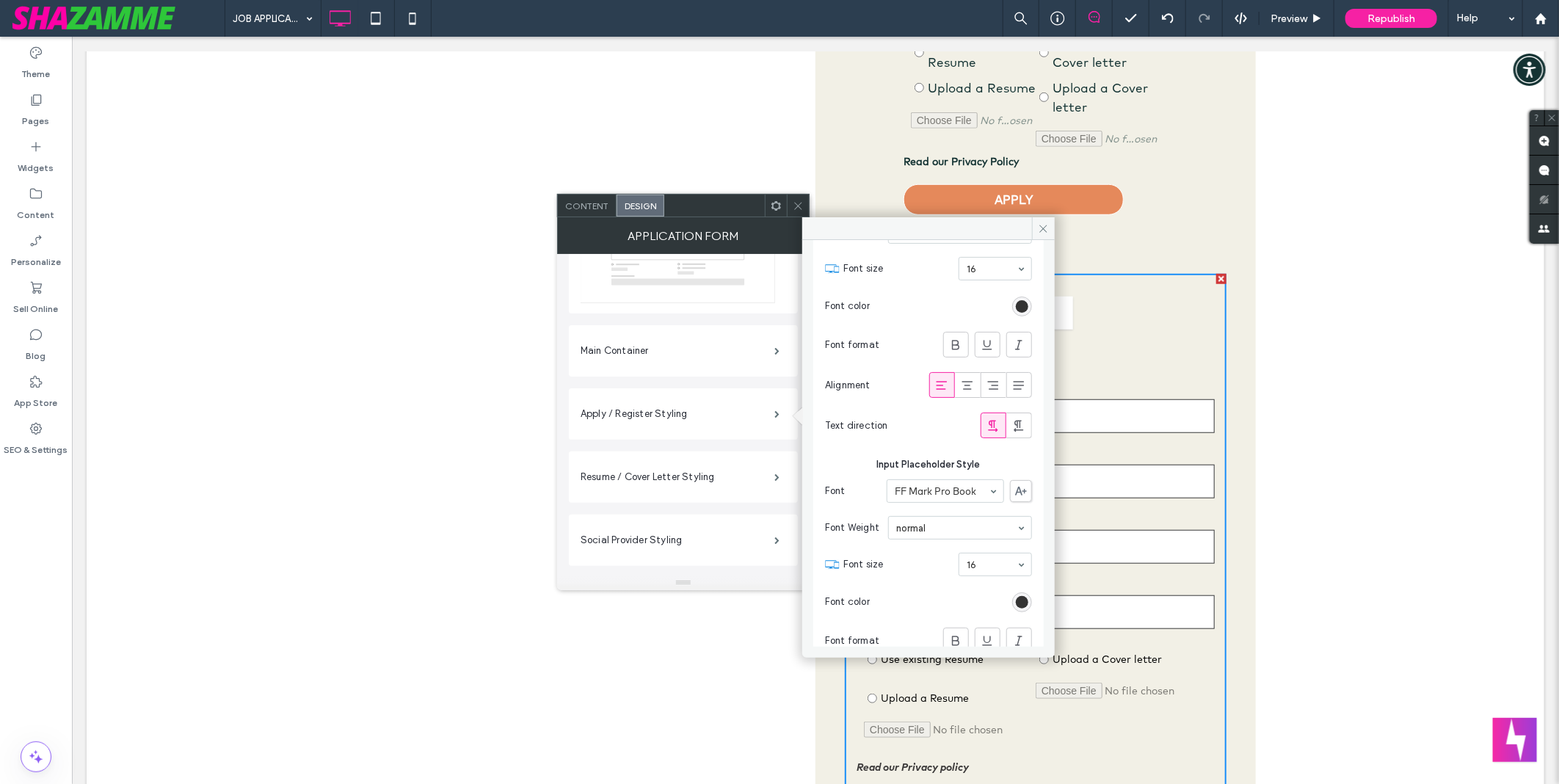
click at [764, 24] on div "JOB APPLICATION Preview Republish Help" at bounding box center [891, 18] width 1334 height 37
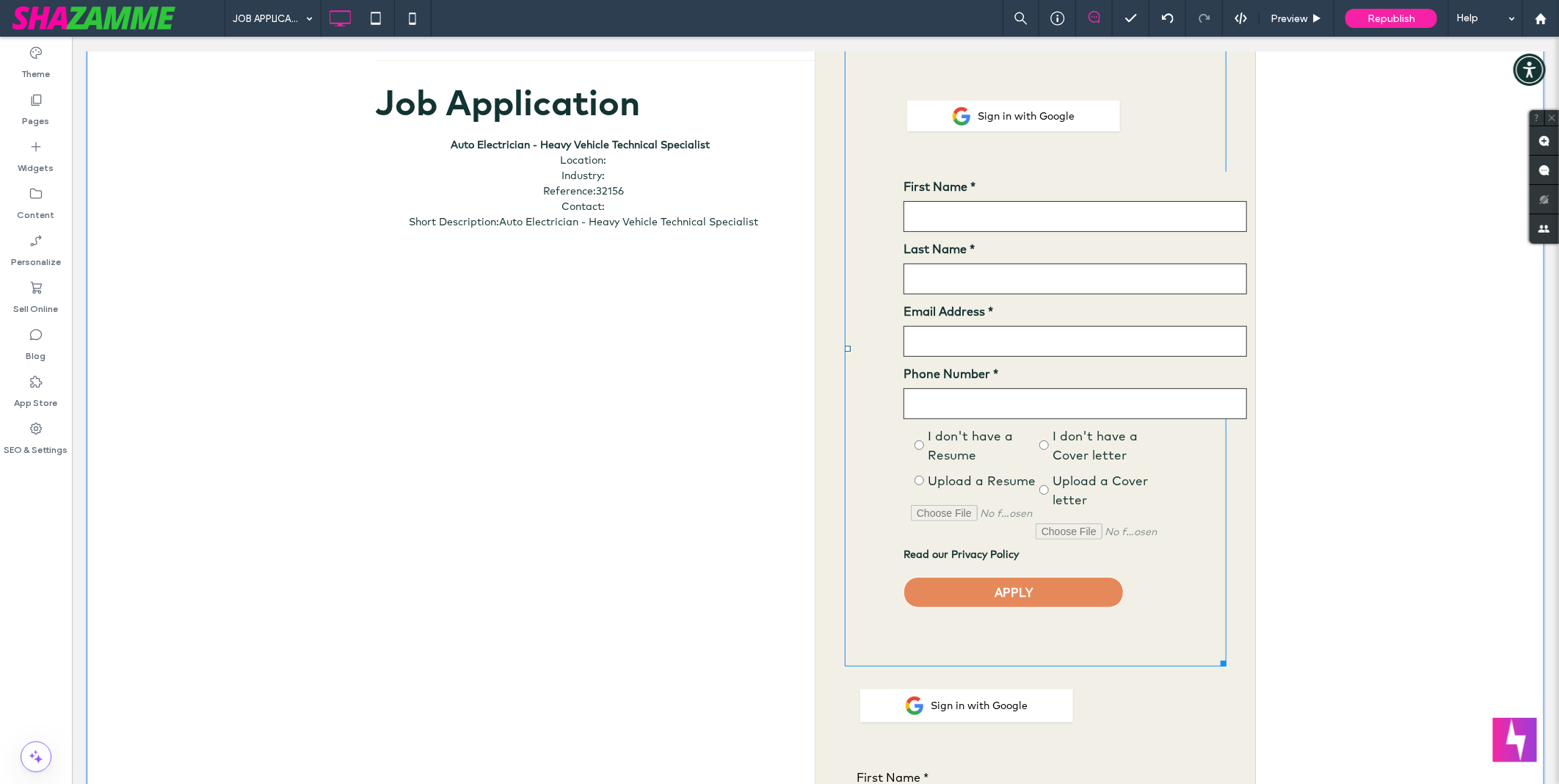
scroll to position [0, 0]
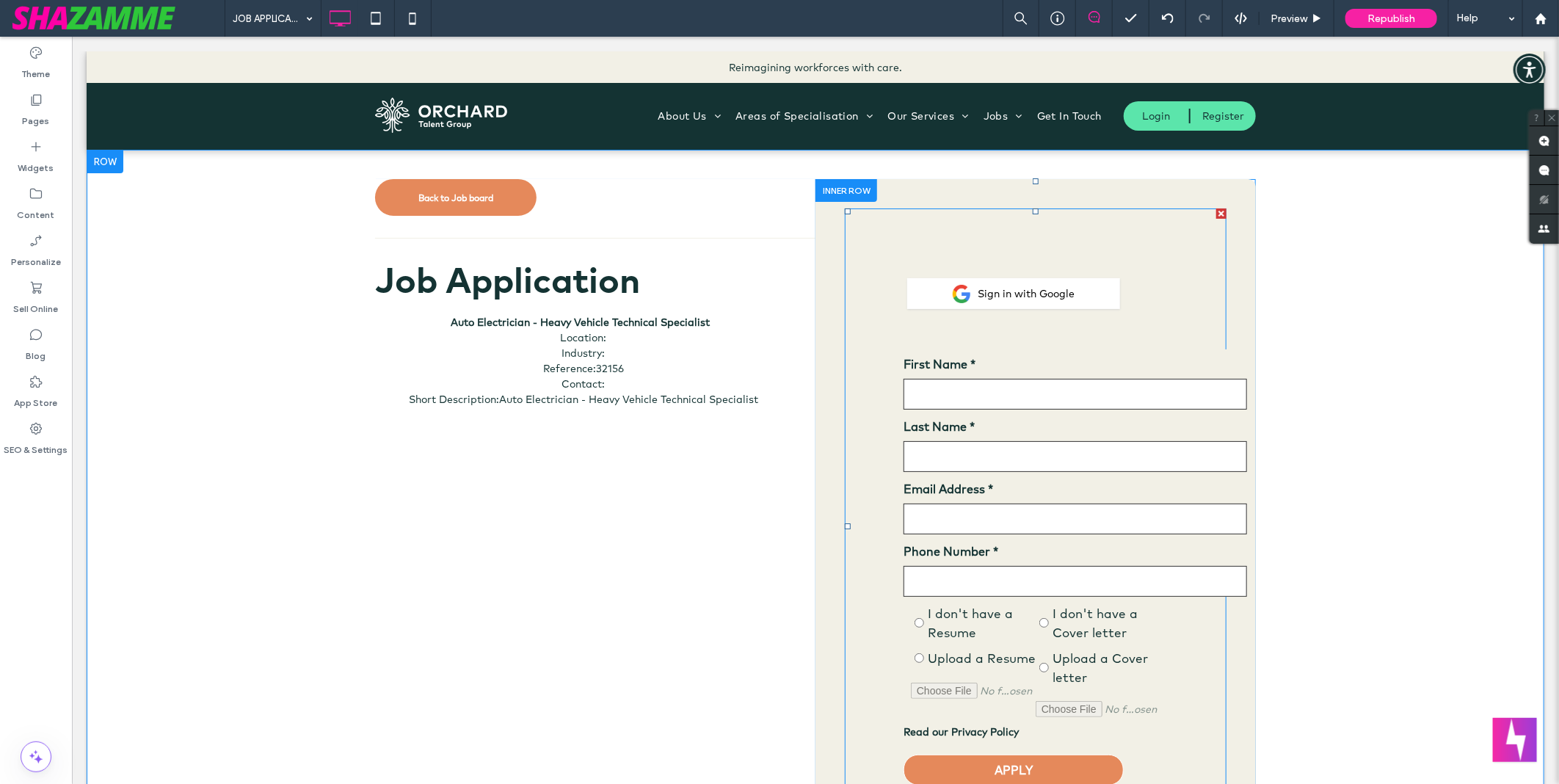
click at [1006, 349] on span at bounding box center [1035, 525] width 382 height 636
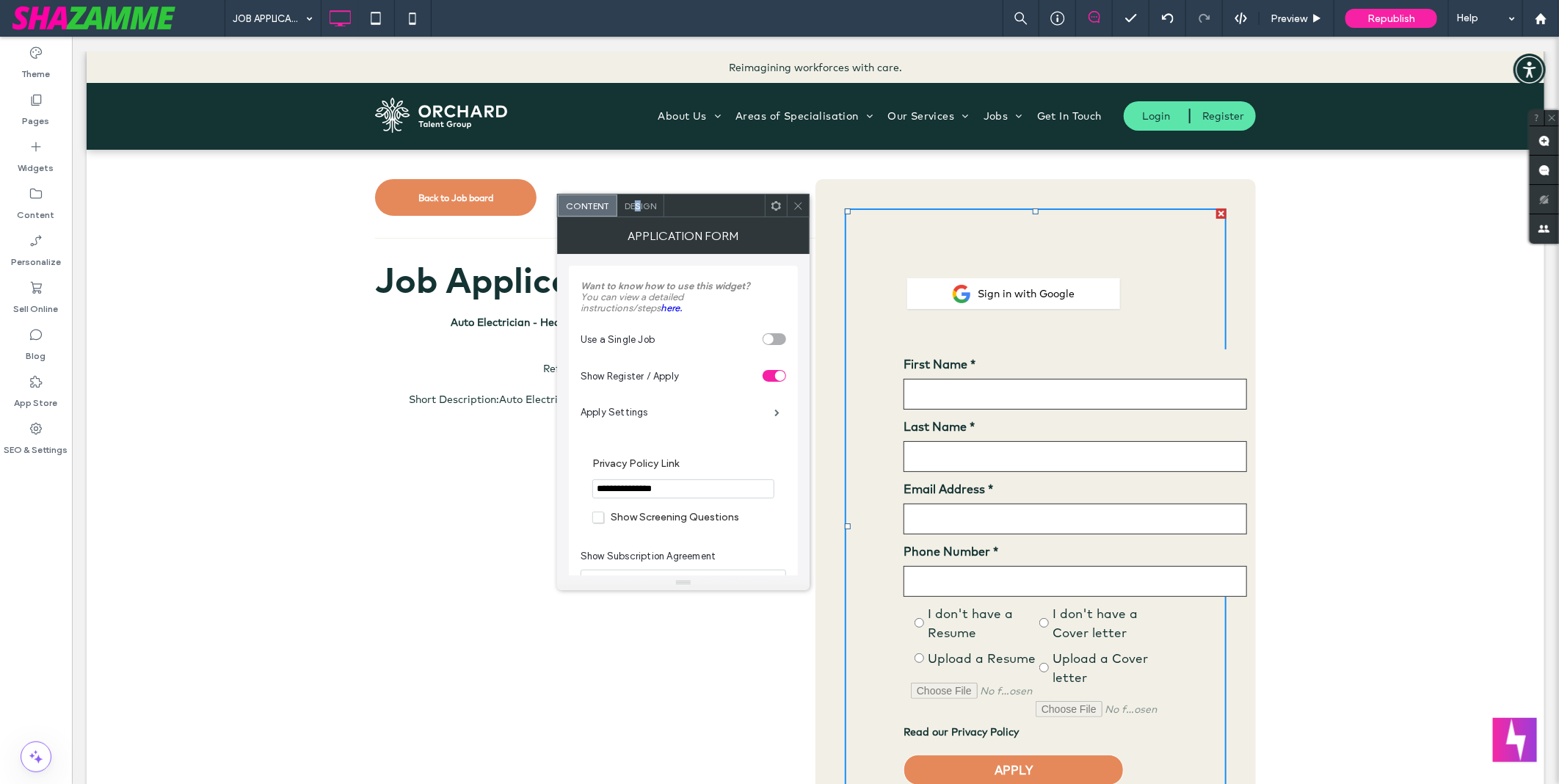
drag, startPoint x: 638, startPoint y: 206, endPoint x: 635, endPoint y: 215, distance: 9.5
click at [635, 215] on div "Design" at bounding box center [640, 206] width 47 height 22
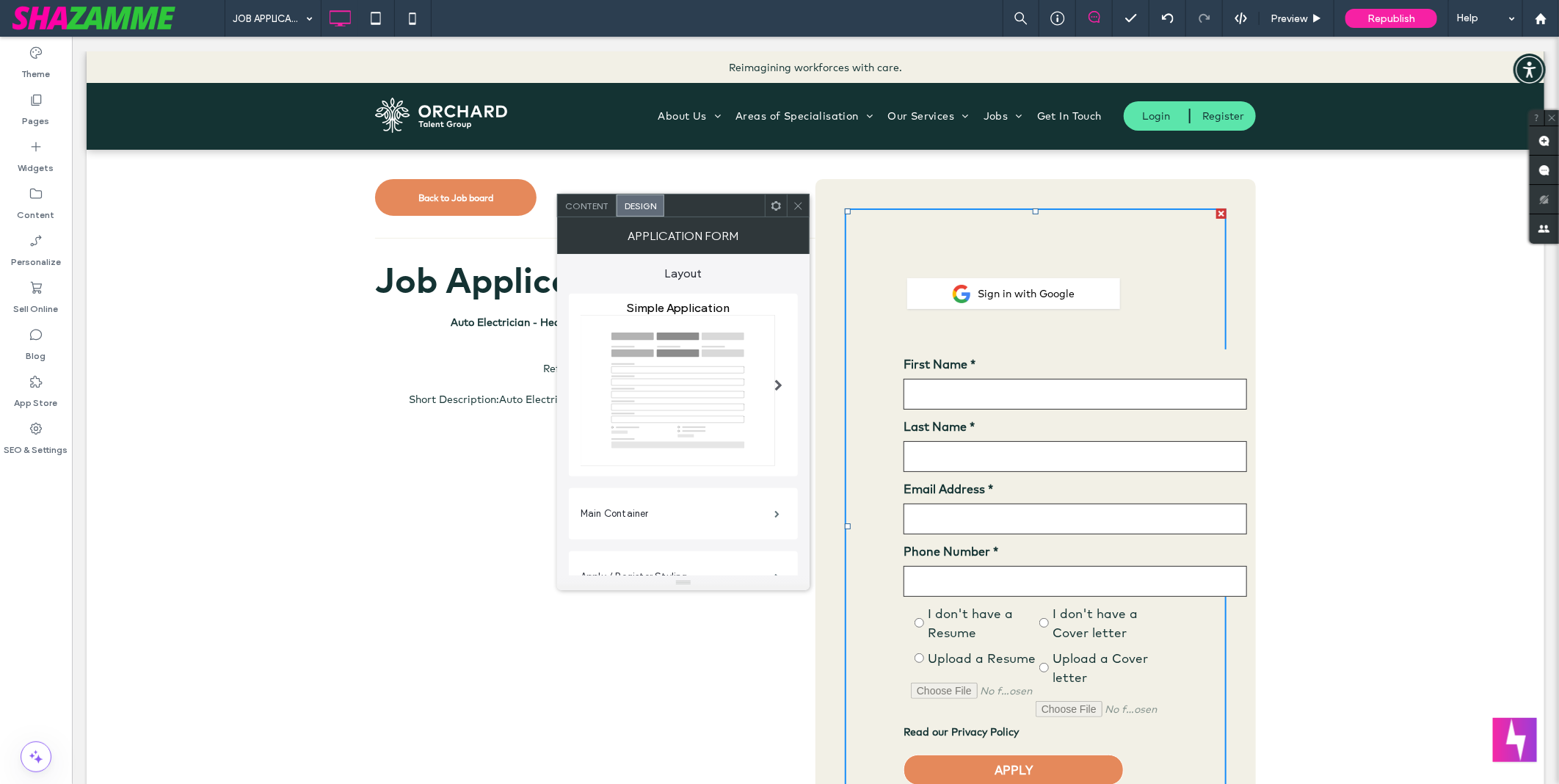
scroll to position [244, 0]
click at [644, 340] on label "Apply / Register Styling" at bounding box center [678, 332] width 194 height 29
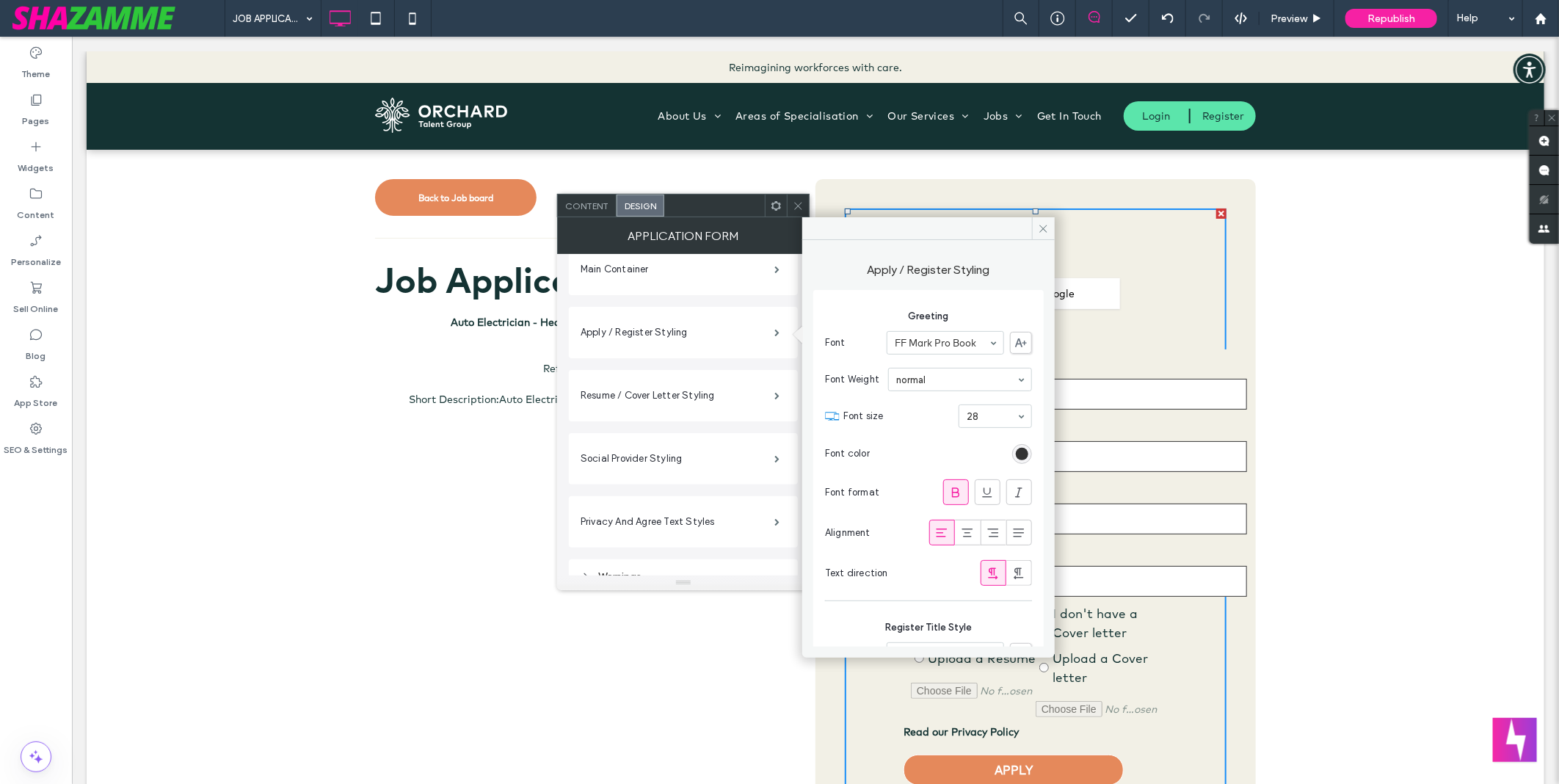
type input "*"
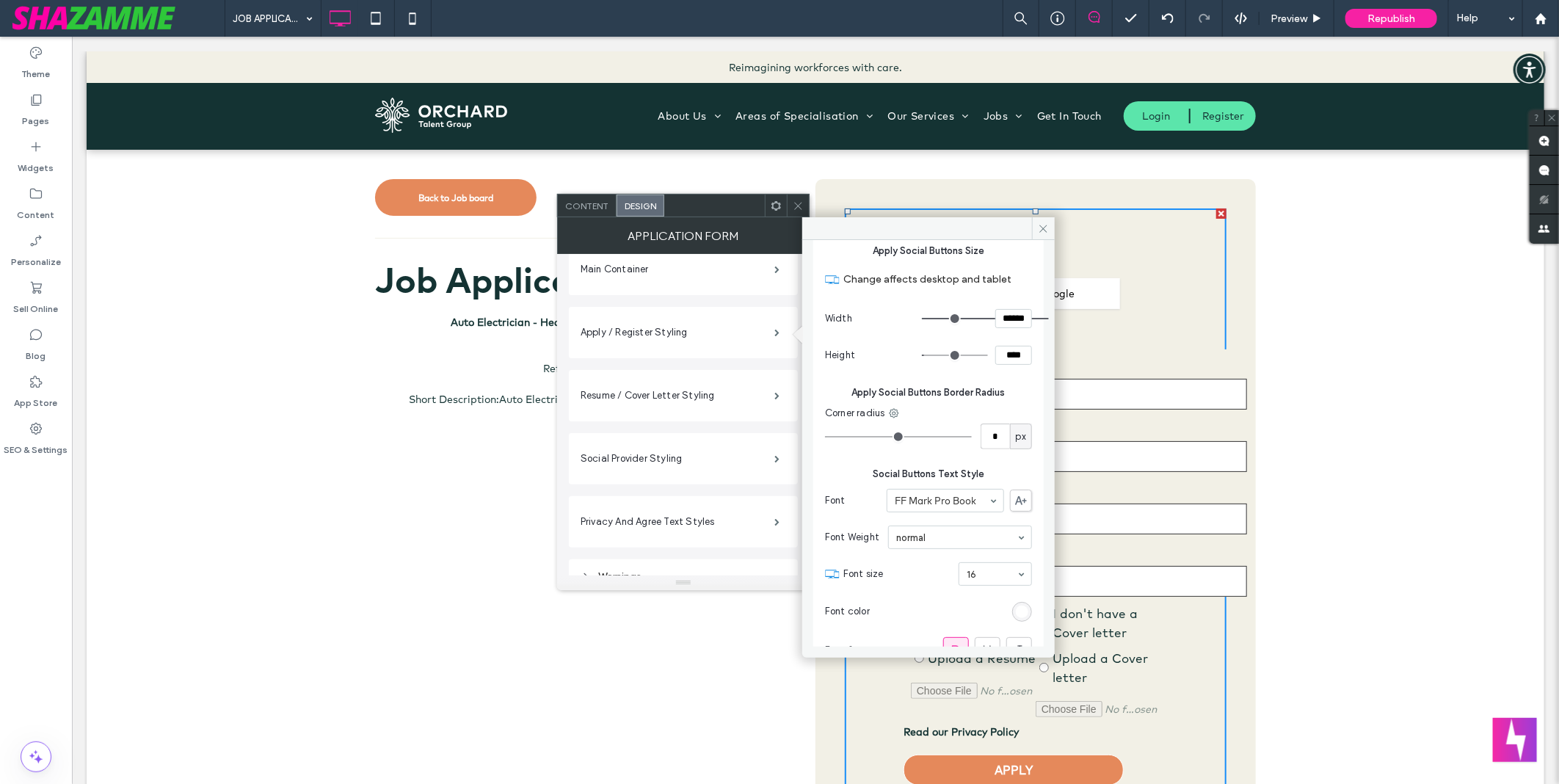
scroll to position [896, 0]
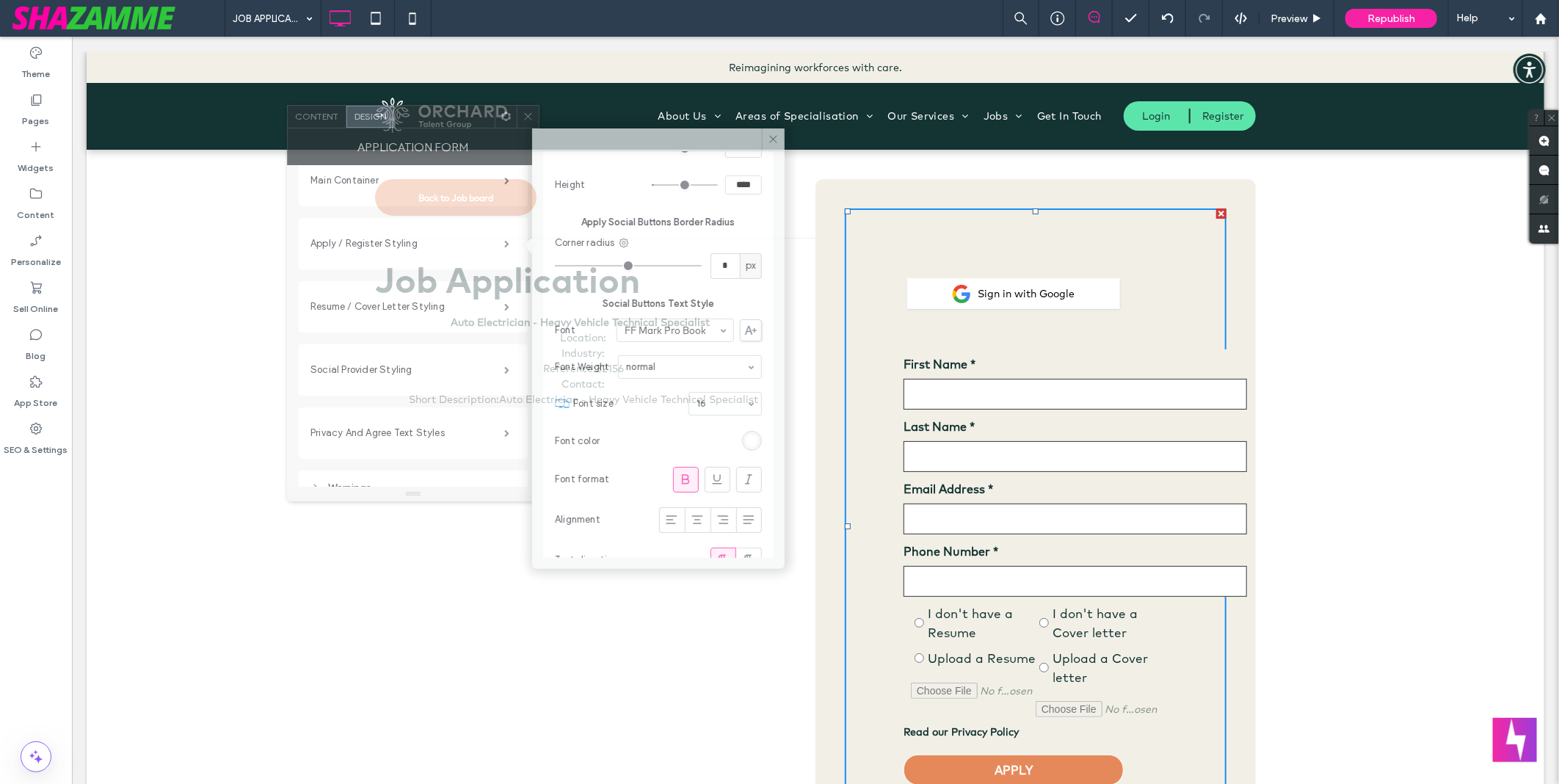
drag, startPoint x: 720, startPoint y: 216, endPoint x: 450, endPoint y: 128, distance: 284.0
click at [450, 129] on div "Application Form" at bounding box center [413, 147] width 252 height 37
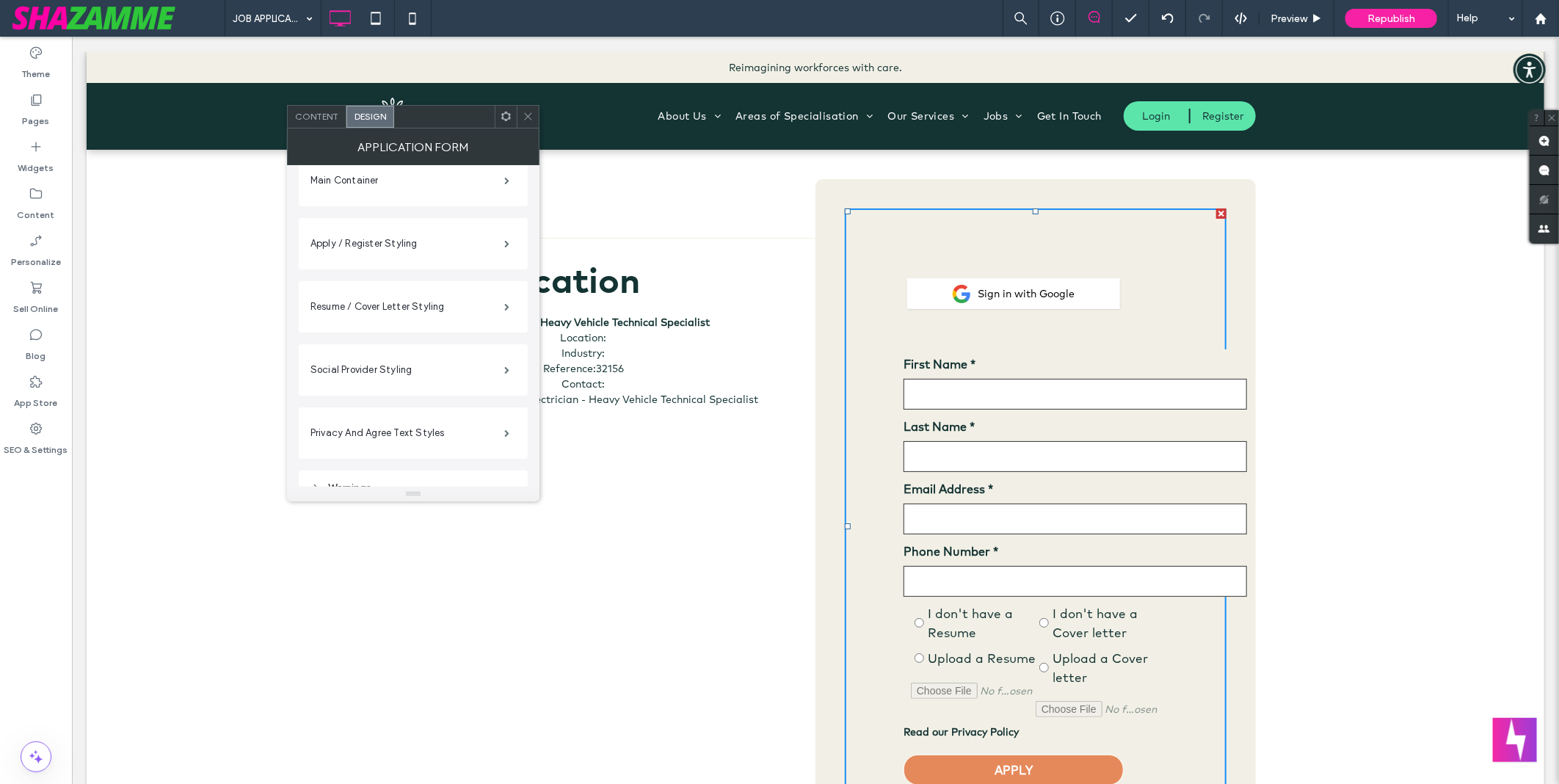
click at [389, 227] on div "Apply / Register Styling" at bounding box center [414, 244] width 206 height 37
click at [450, 246] on label "Apply / Register Styling" at bounding box center [408, 244] width 194 height 29
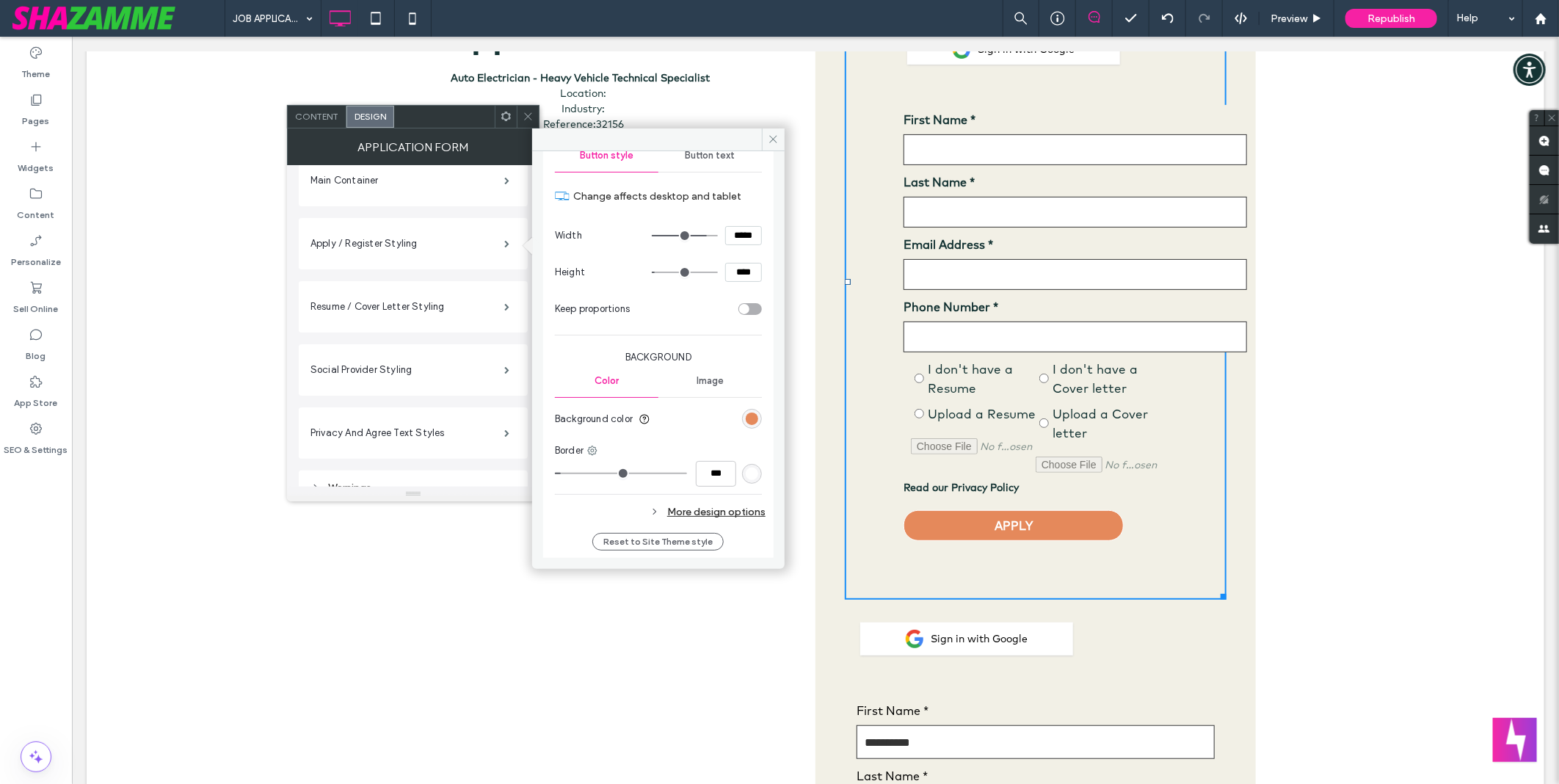
scroll to position [2768, 0]
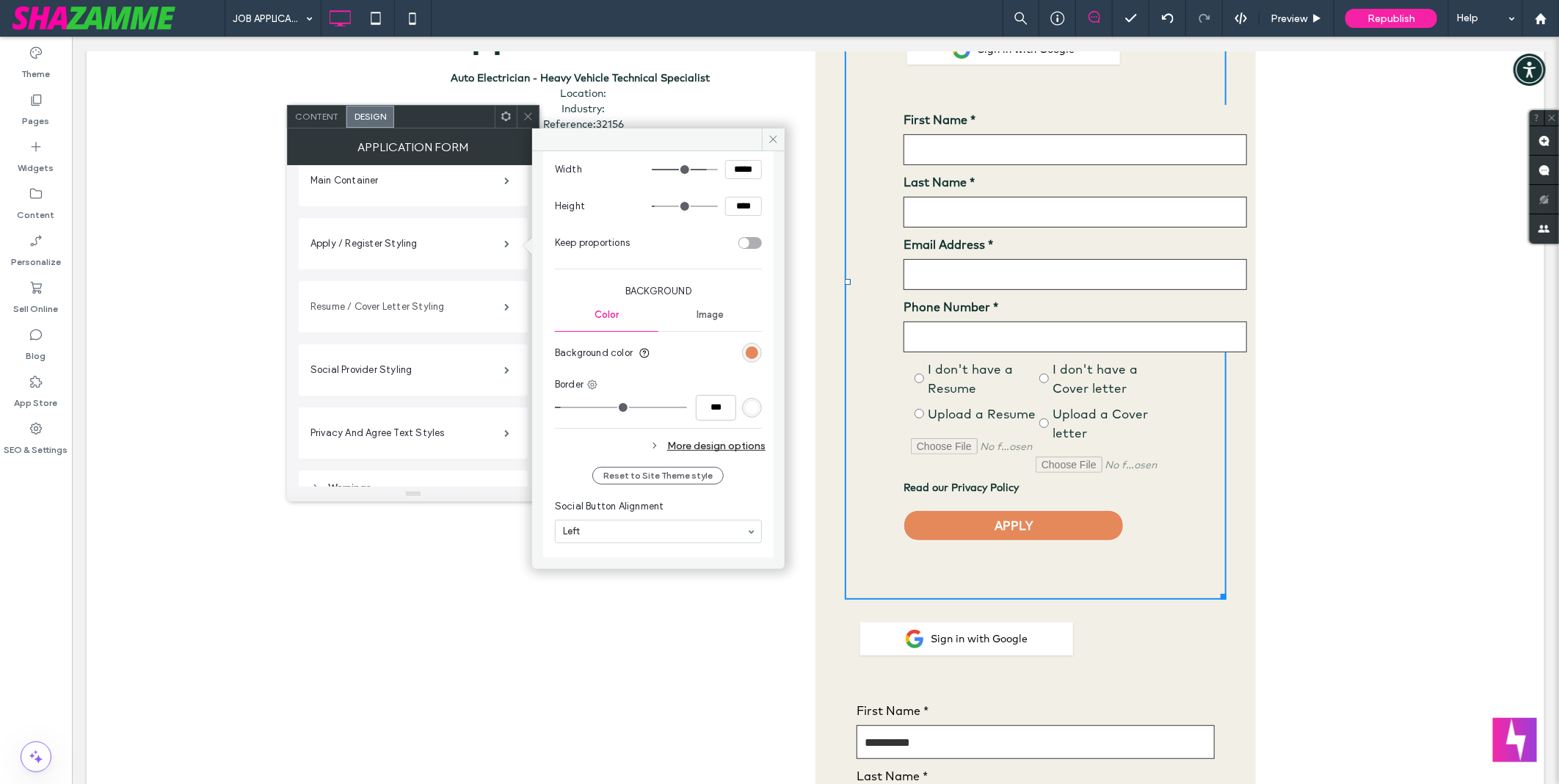
click at [439, 302] on label "Resume / Cover Letter Styling" at bounding box center [408, 306] width 194 height 29
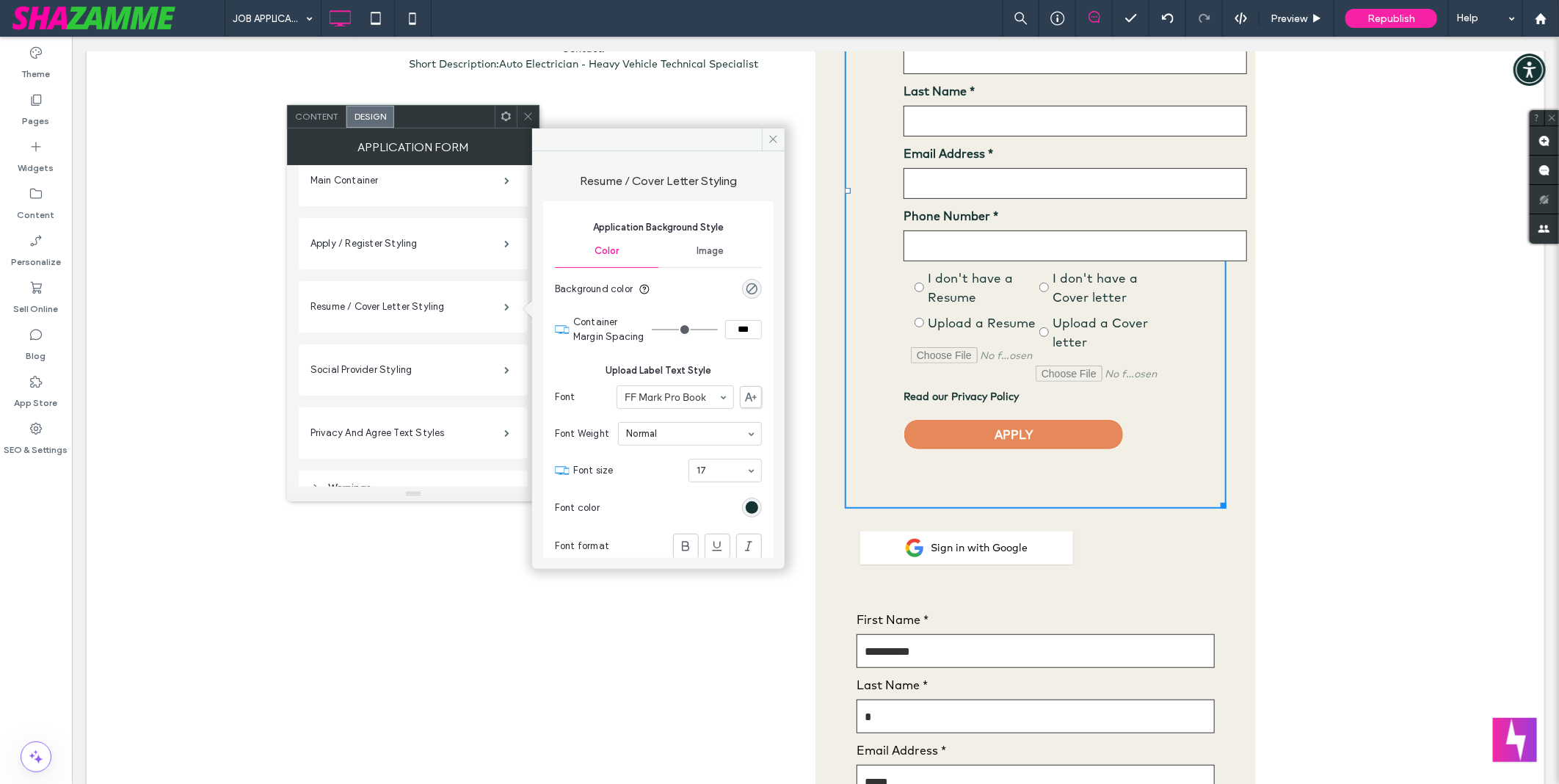
scroll to position [489, 0]
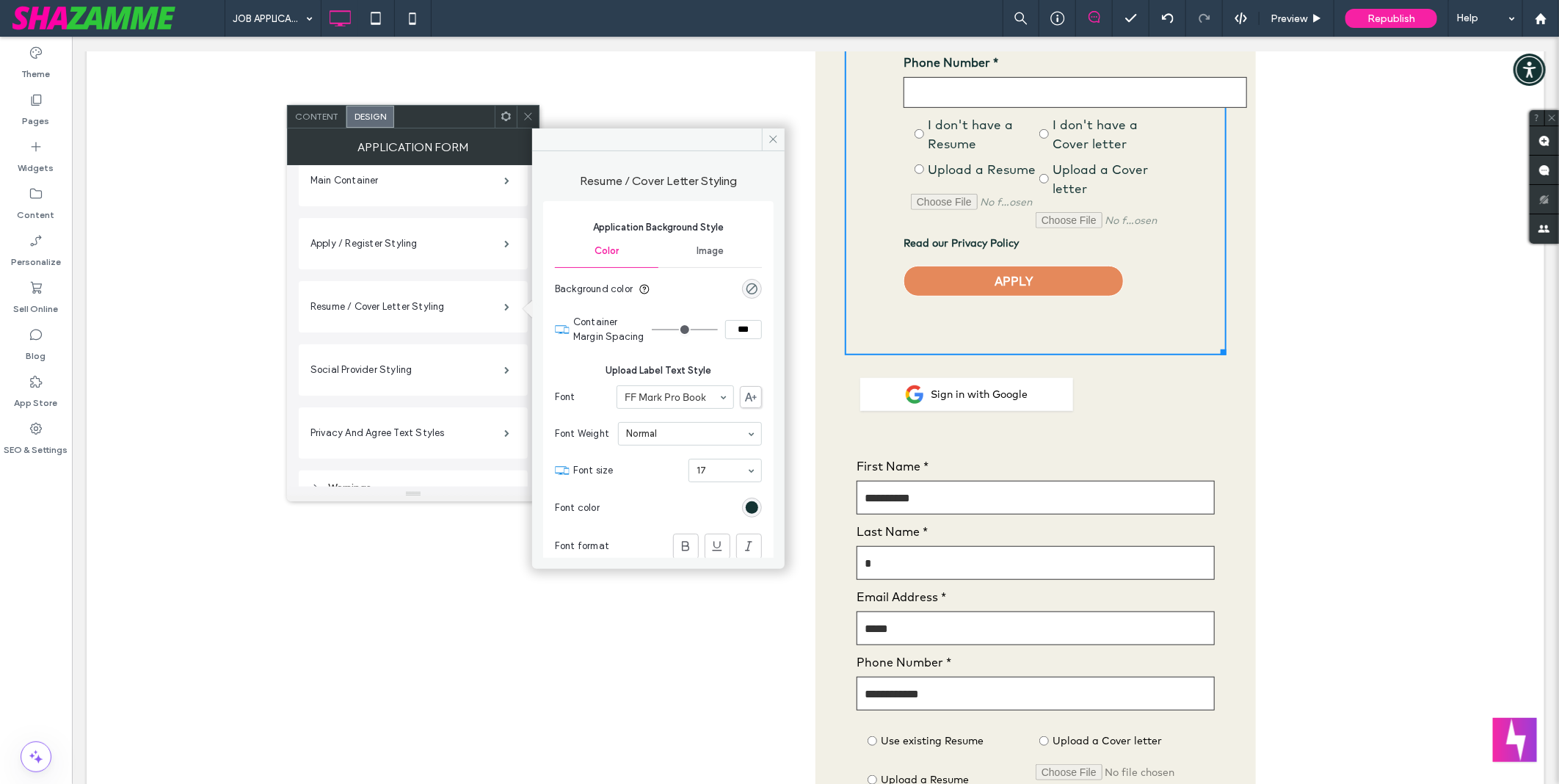
click at [974, 610] on div "Email Address *" at bounding box center [1035, 614] width 358 height 65
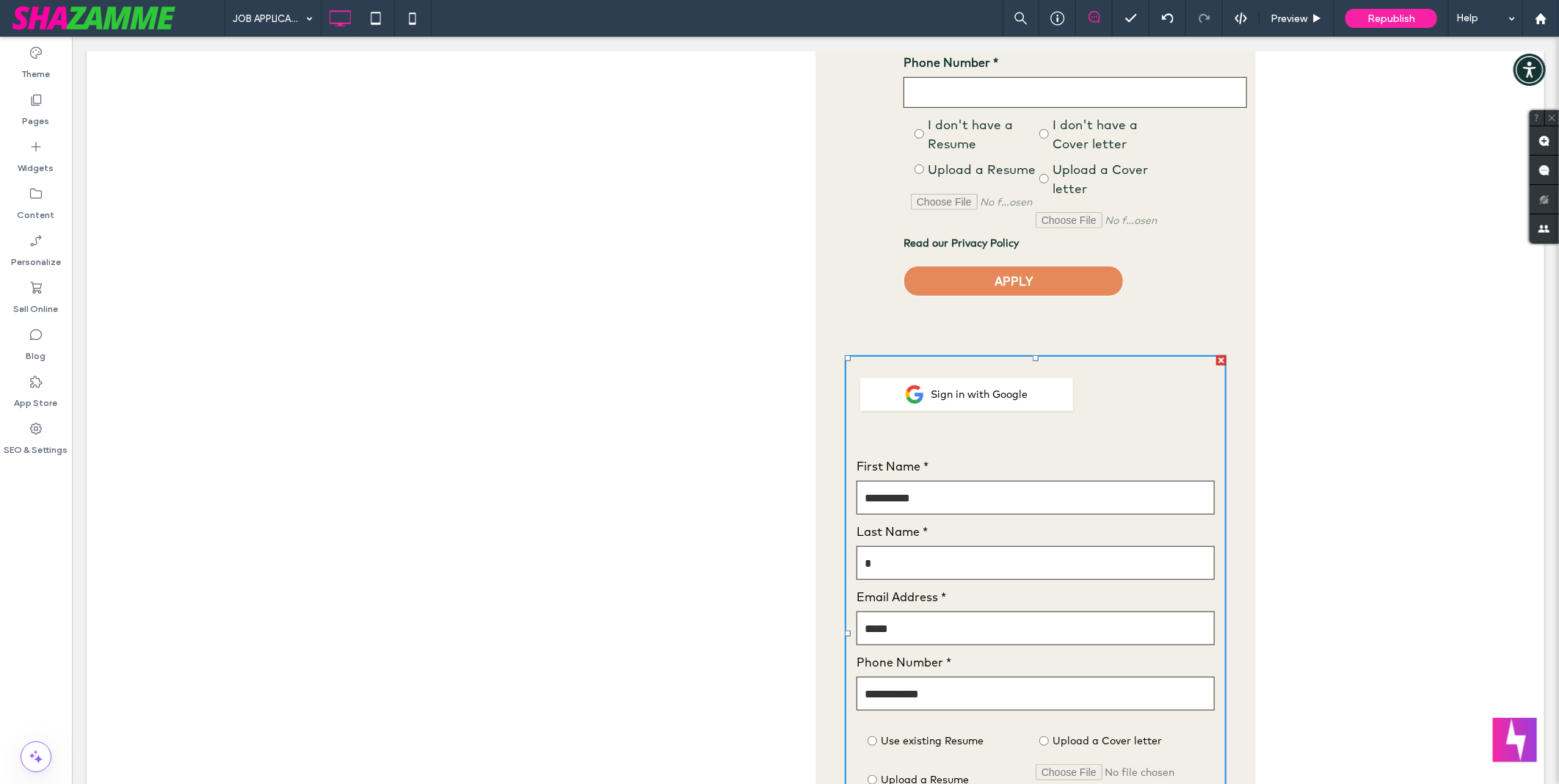
click at [974, 610] on div "Email Address *" at bounding box center [1035, 614] width 358 height 65
click at [998, 431] on div at bounding box center [1035, 436] width 358 height 29
click at [1048, 449] on div at bounding box center [1035, 436] width 358 height 29
click at [1046, 449] on div at bounding box center [1035, 436] width 358 height 29
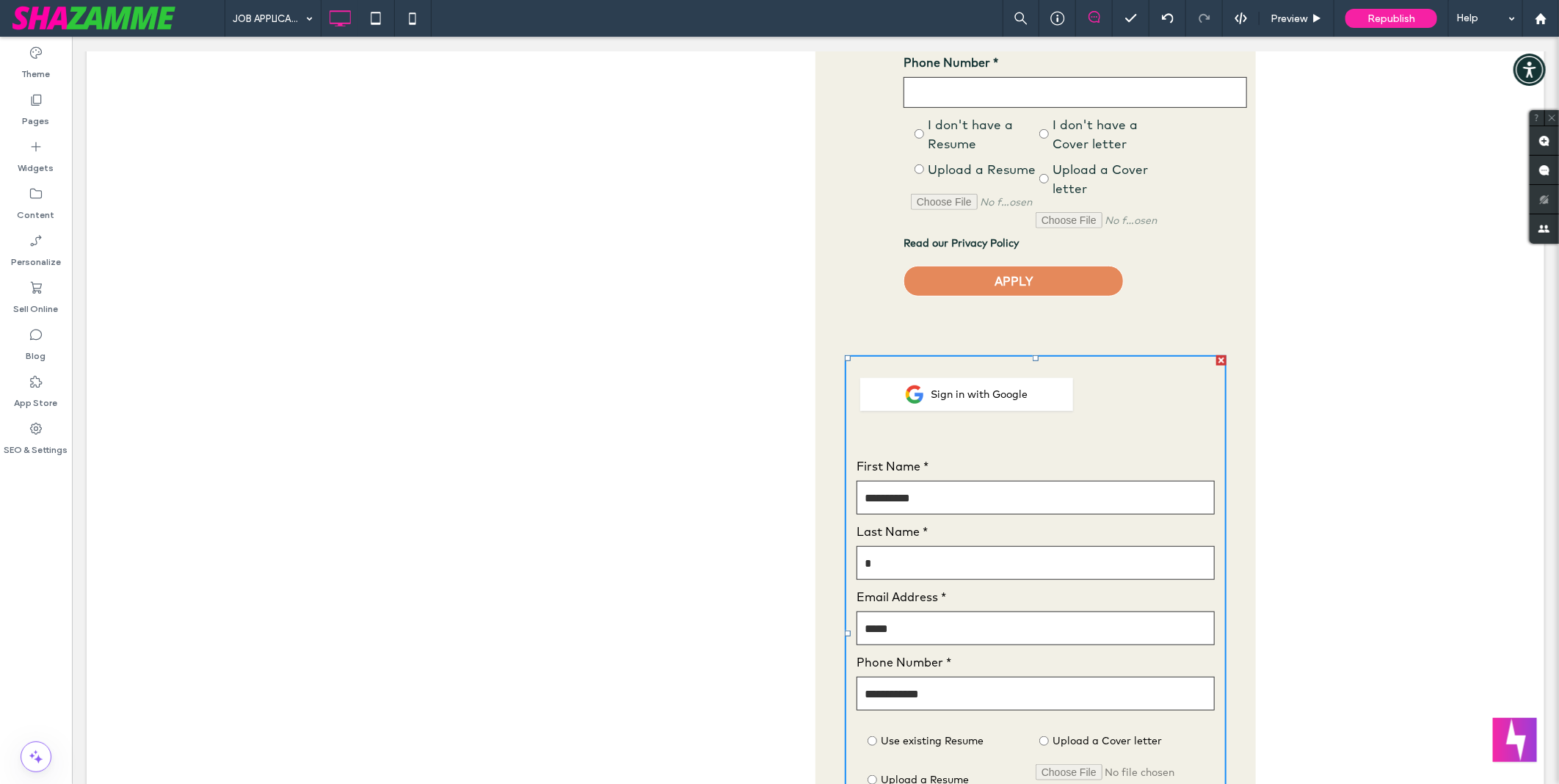
click at [831, 333] on div "This email is already in use, please login Sign in with Google Please wait whil…" at bounding box center [1035, 315] width 440 height 1251
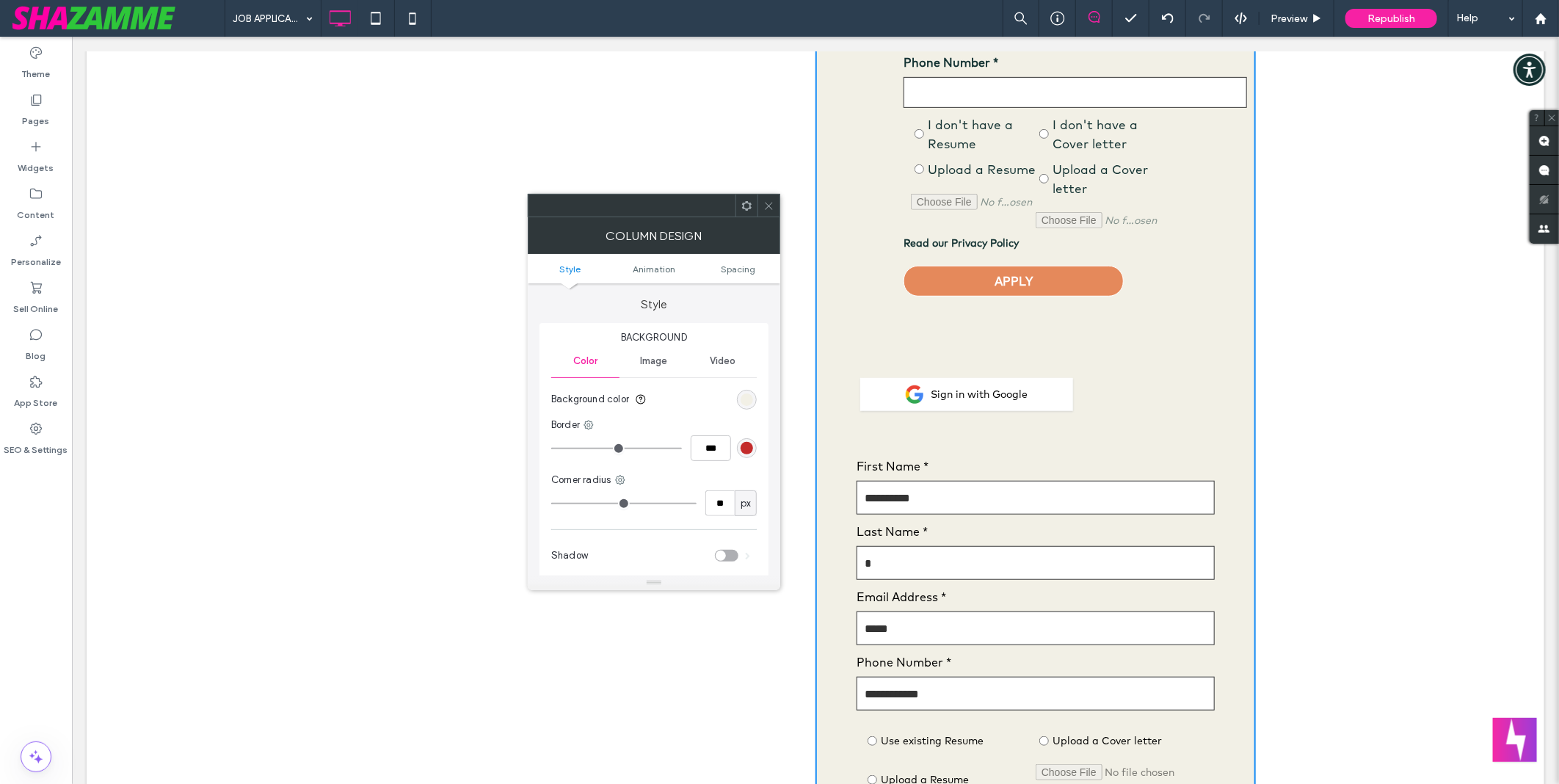
click at [978, 460] on label "First Name *" at bounding box center [1035, 465] width 358 height 15
drag, startPoint x: 759, startPoint y: 206, endPoint x: 724, endPoint y: 202, distance: 35.2
click at [759, 206] on div at bounding box center [769, 206] width 22 height 22
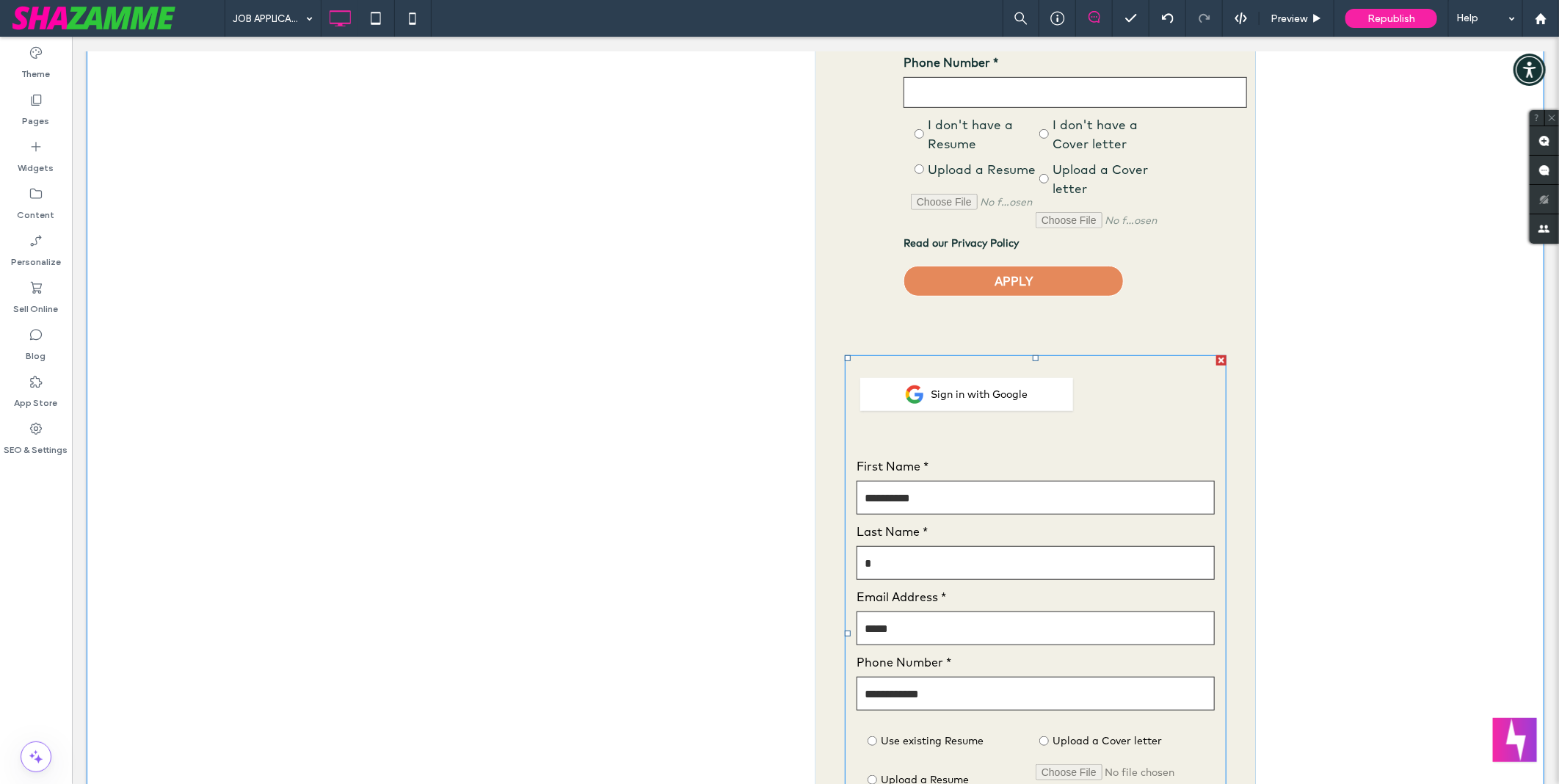
click at [932, 439] on span at bounding box center [1035, 632] width 382 height 557
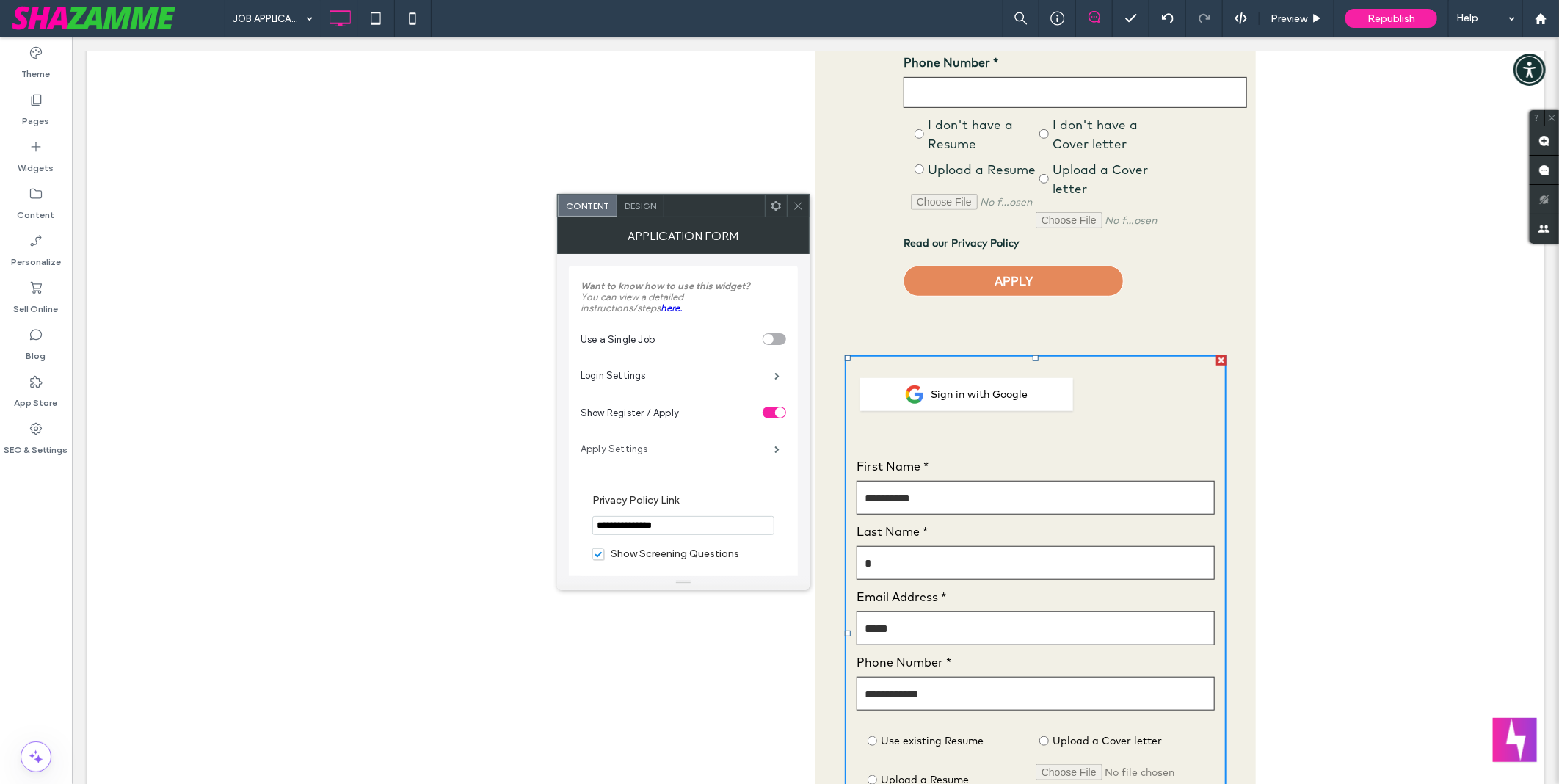
click at [652, 454] on label "Apply Settings" at bounding box center [678, 449] width 194 height 29
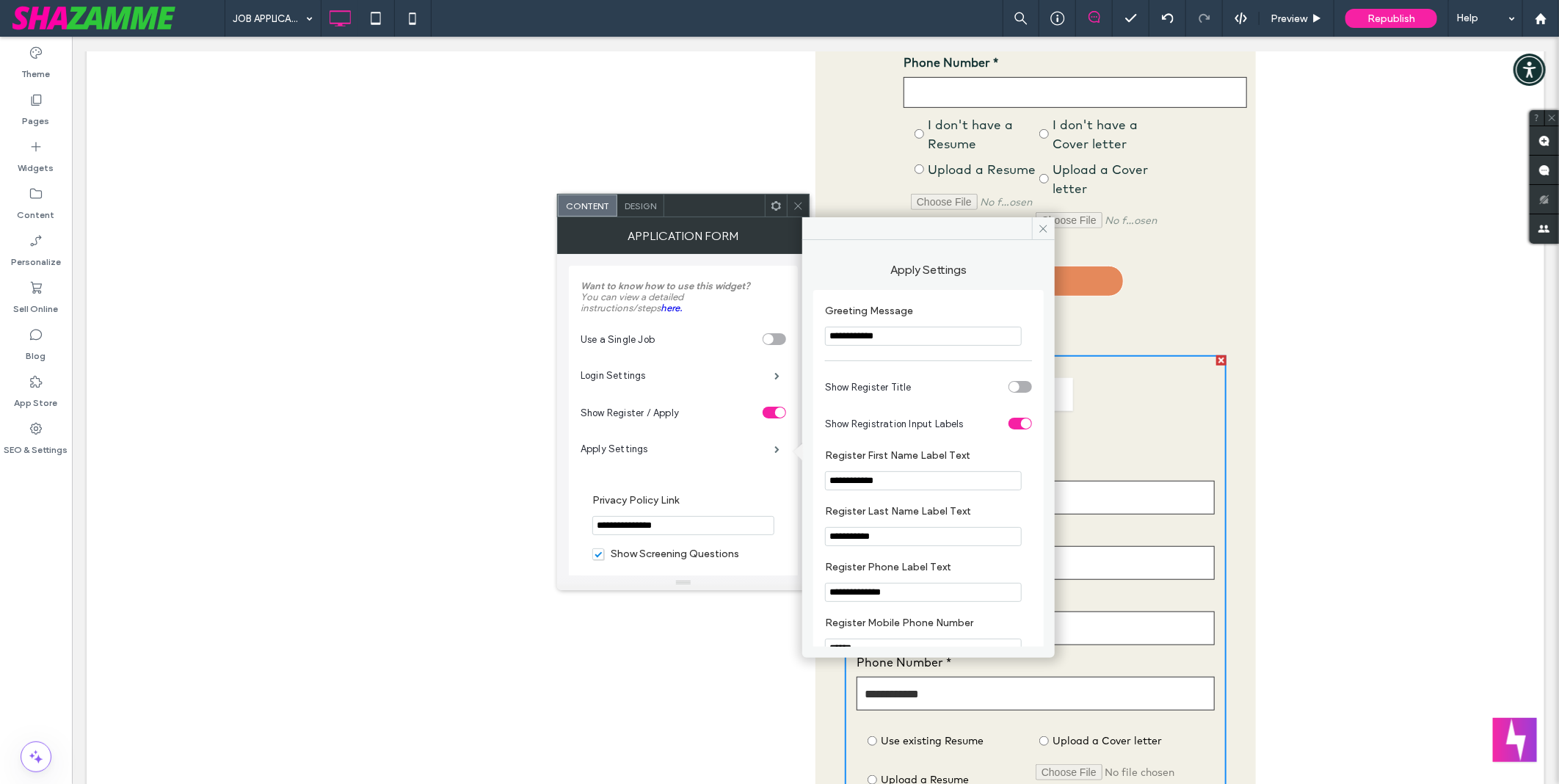
click at [638, 202] on span "Design" at bounding box center [640, 206] width 32 height 11
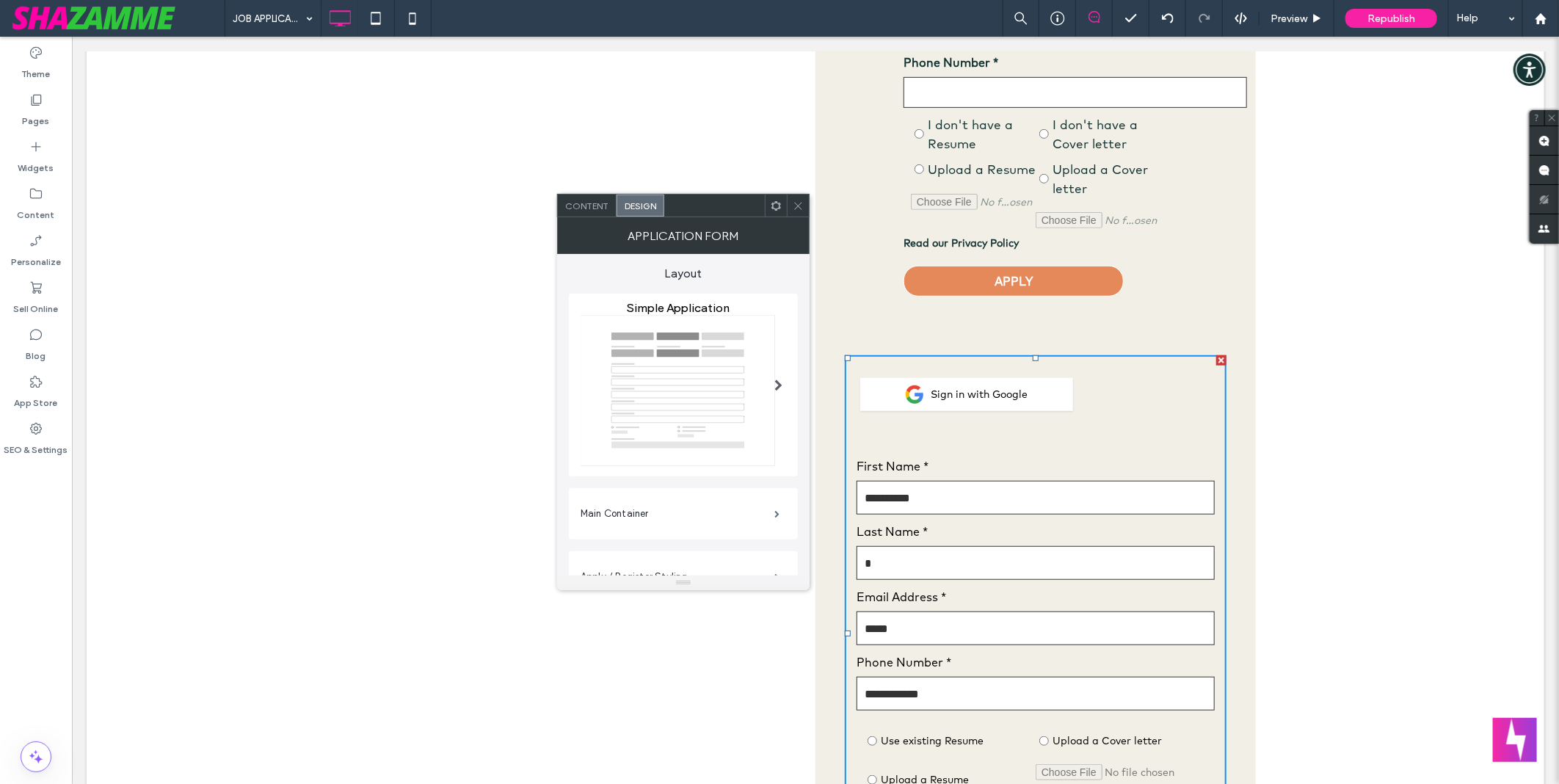
scroll to position [244, 0]
click at [673, 404] on label "Resume / Cover Letter Styling" at bounding box center [678, 395] width 194 height 29
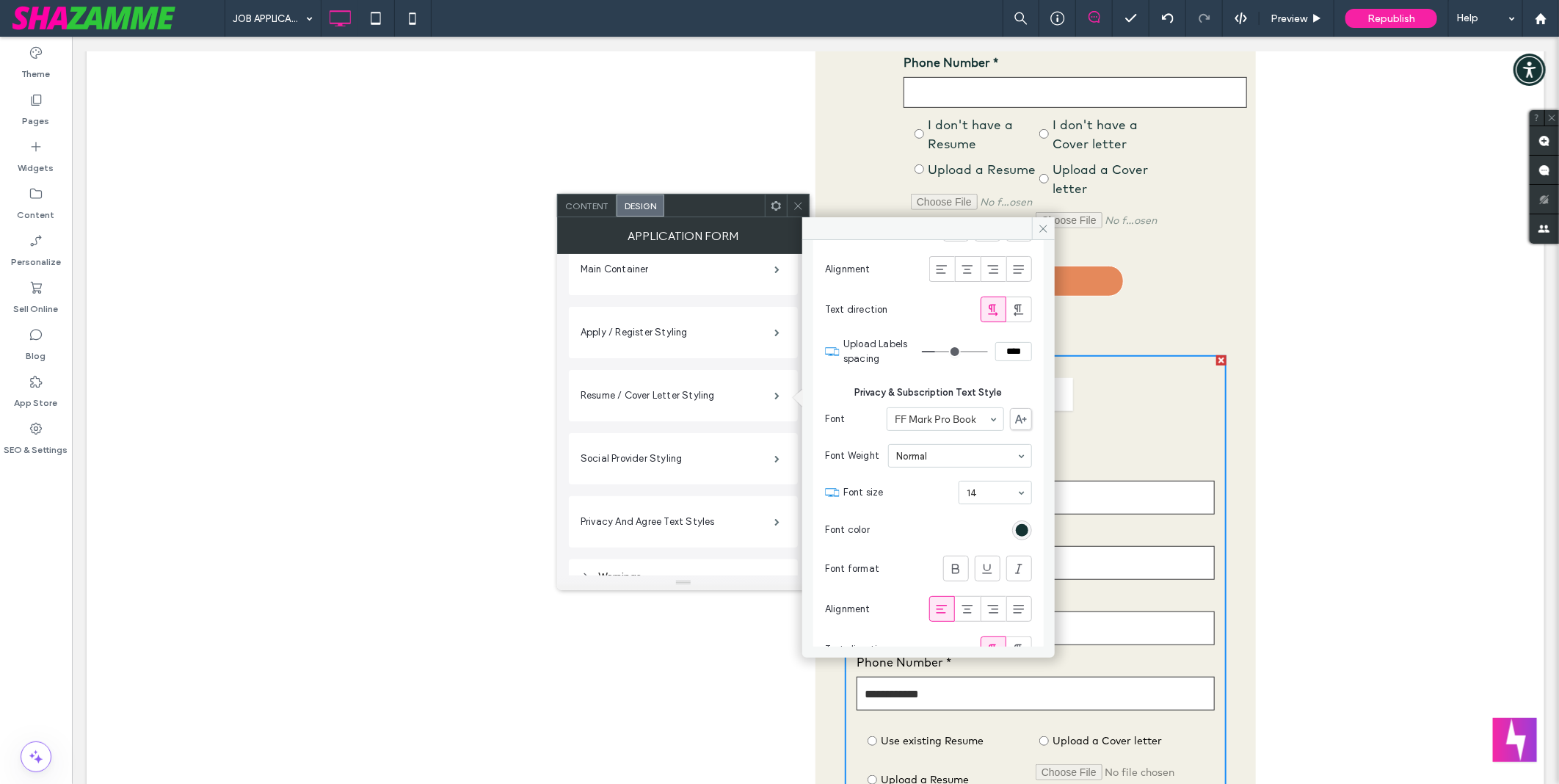
scroll to position [749, 0]
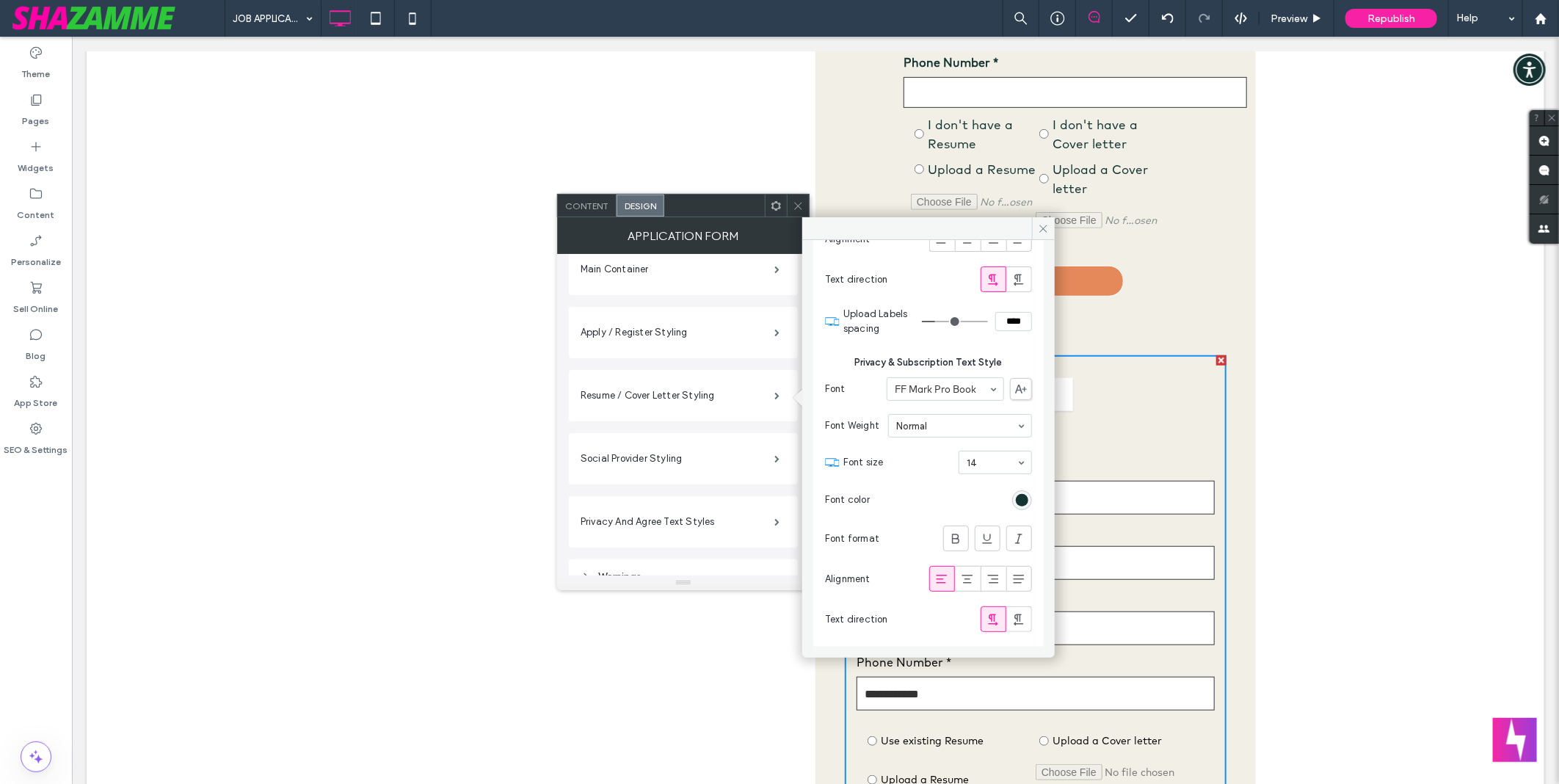
click at [1302, 389] on div "Back to Job board Job Application Auto Electrician - Heavy Vehicle Technical Sp…" at bounding box center [814, 329] width 1458 height 1339
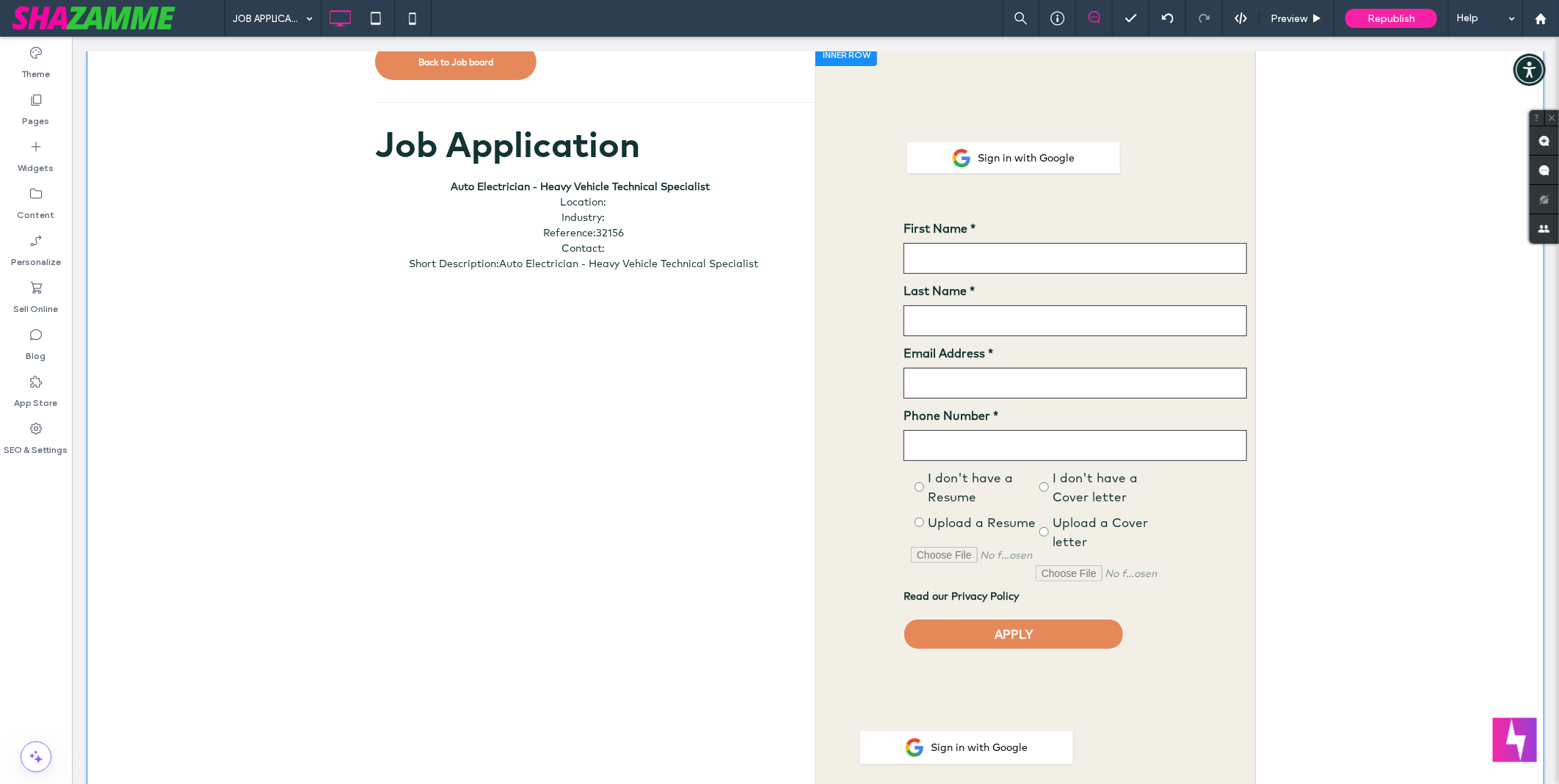
scroll to position [0, 0]
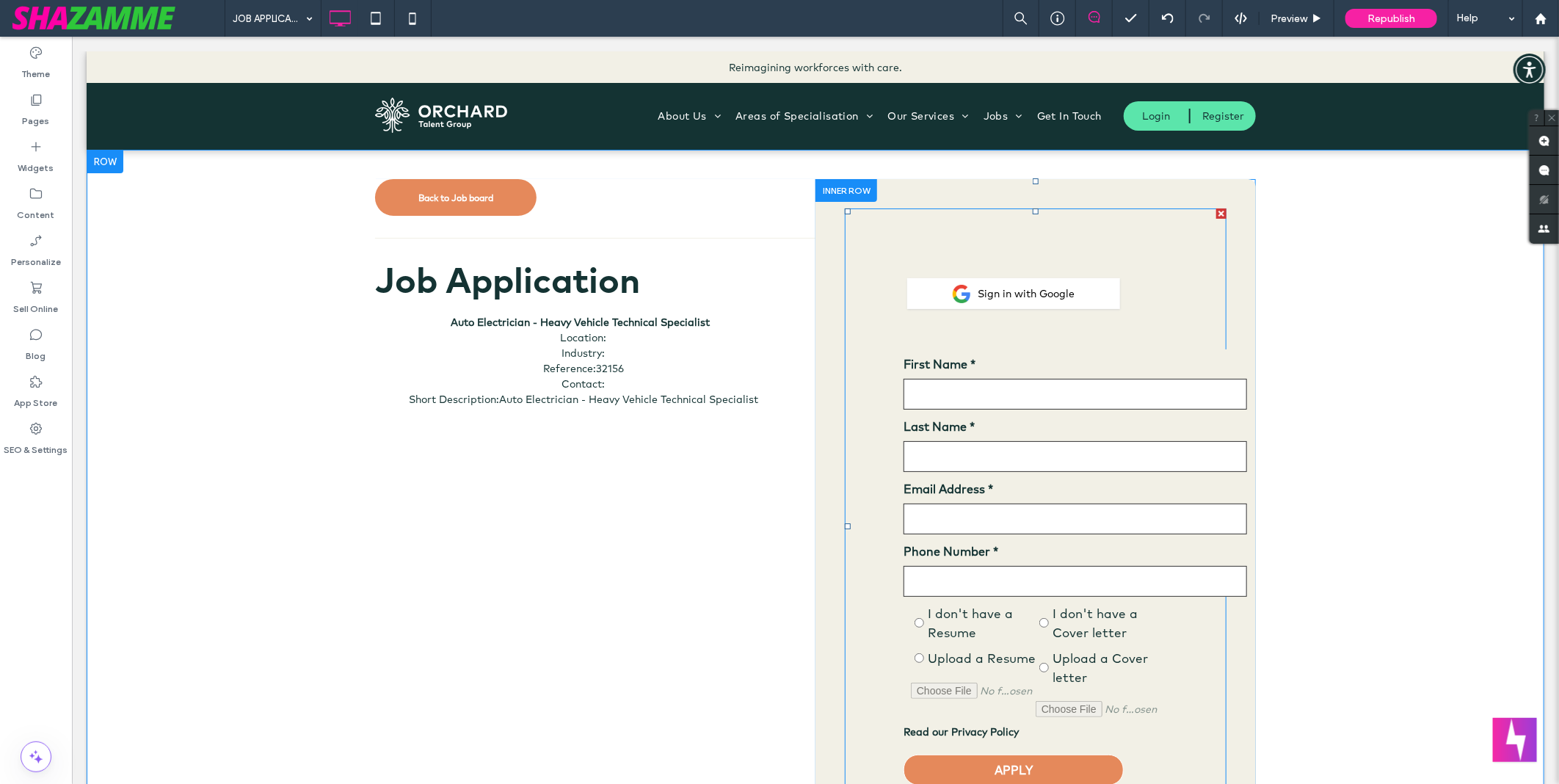
click at [1120, 377] on span at bounding box center [1035, 525] width 382 height 636
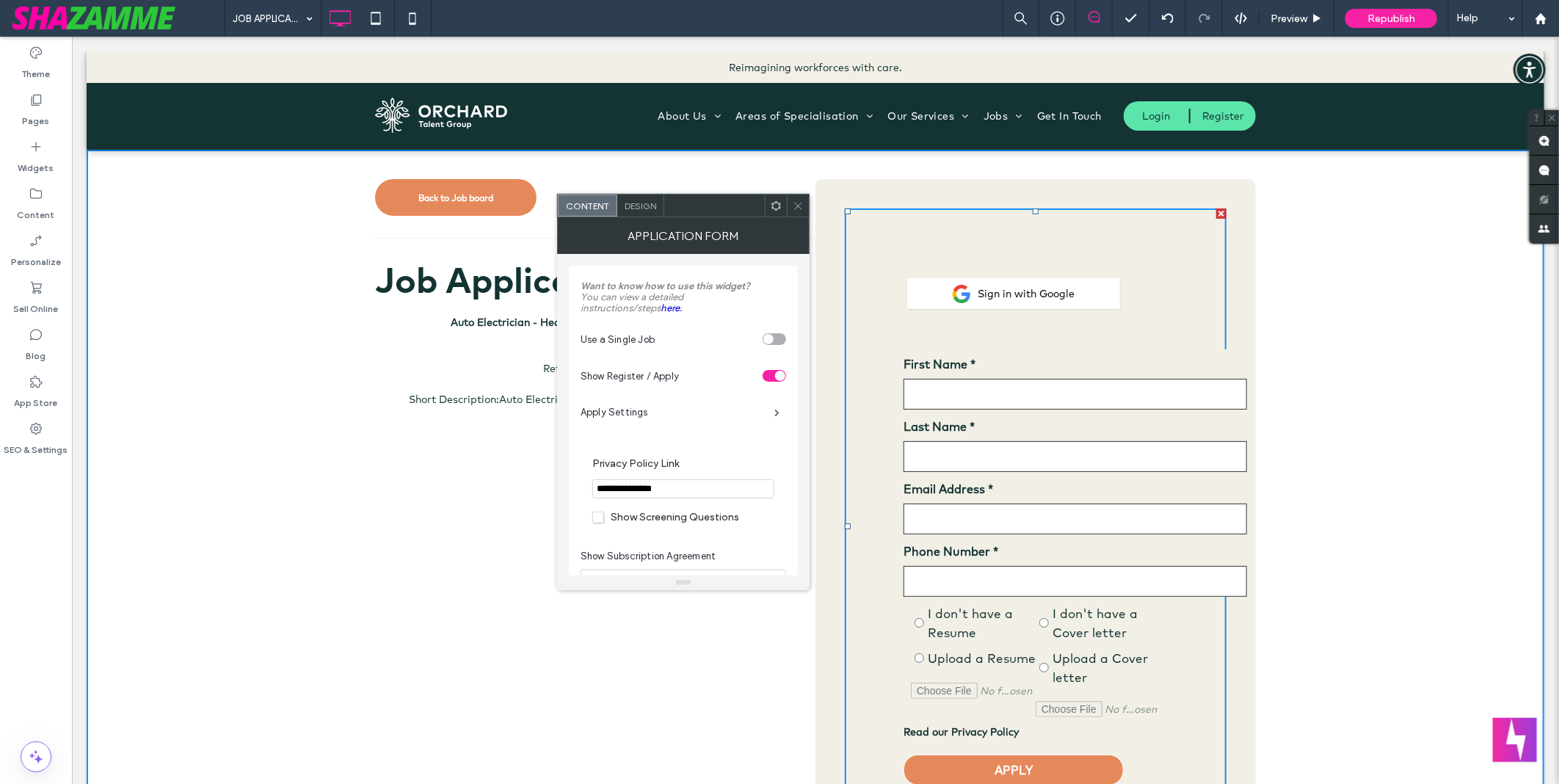
click at [630, 201] on span "Design" at bounding box center [640, 206] width 32 height 11
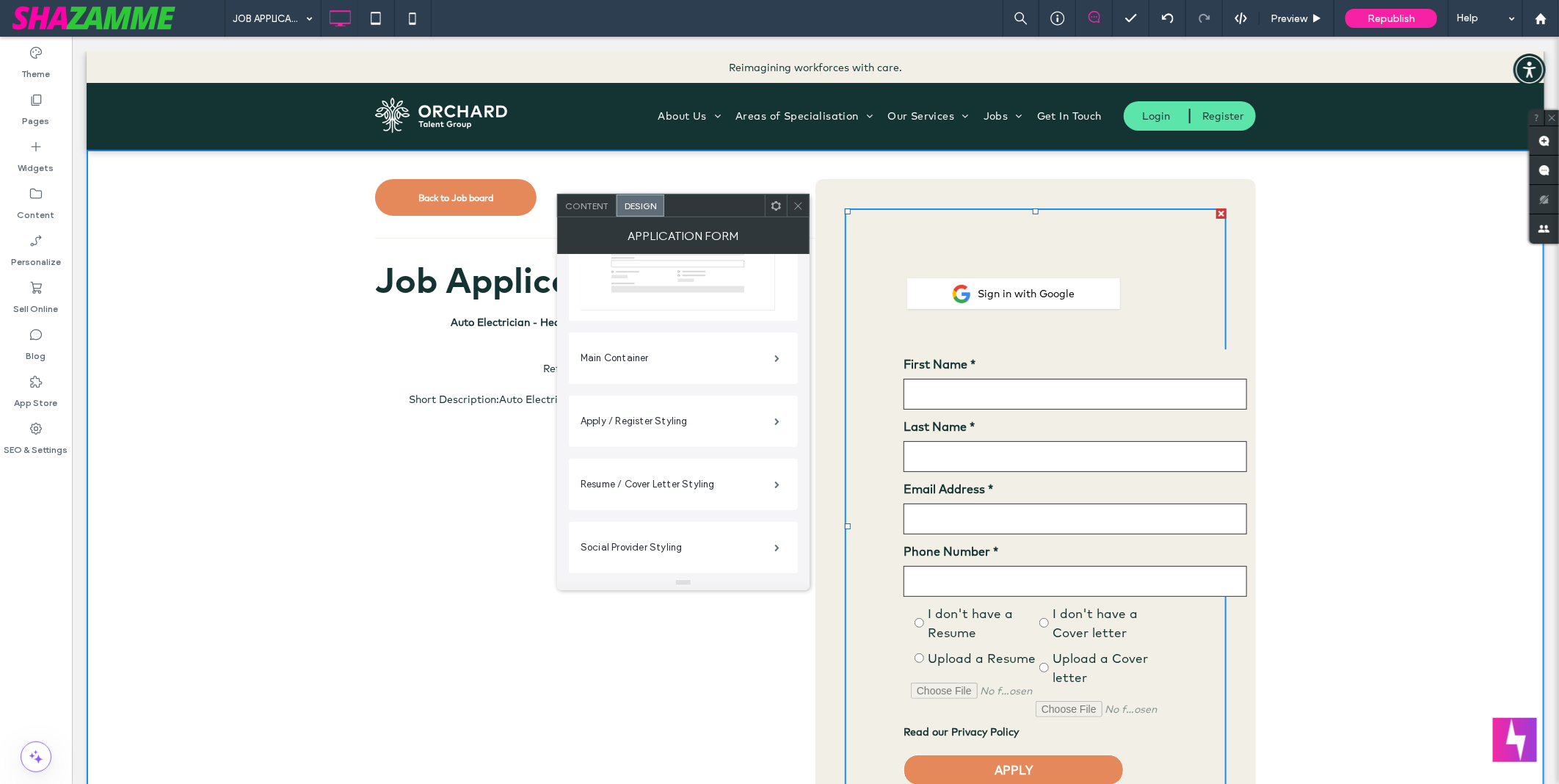
scroll to position [163, 0]
click at [664, 479] on label "Resume / Cover Letter Styling" at bounding box center [678, 477] width 194 height 29
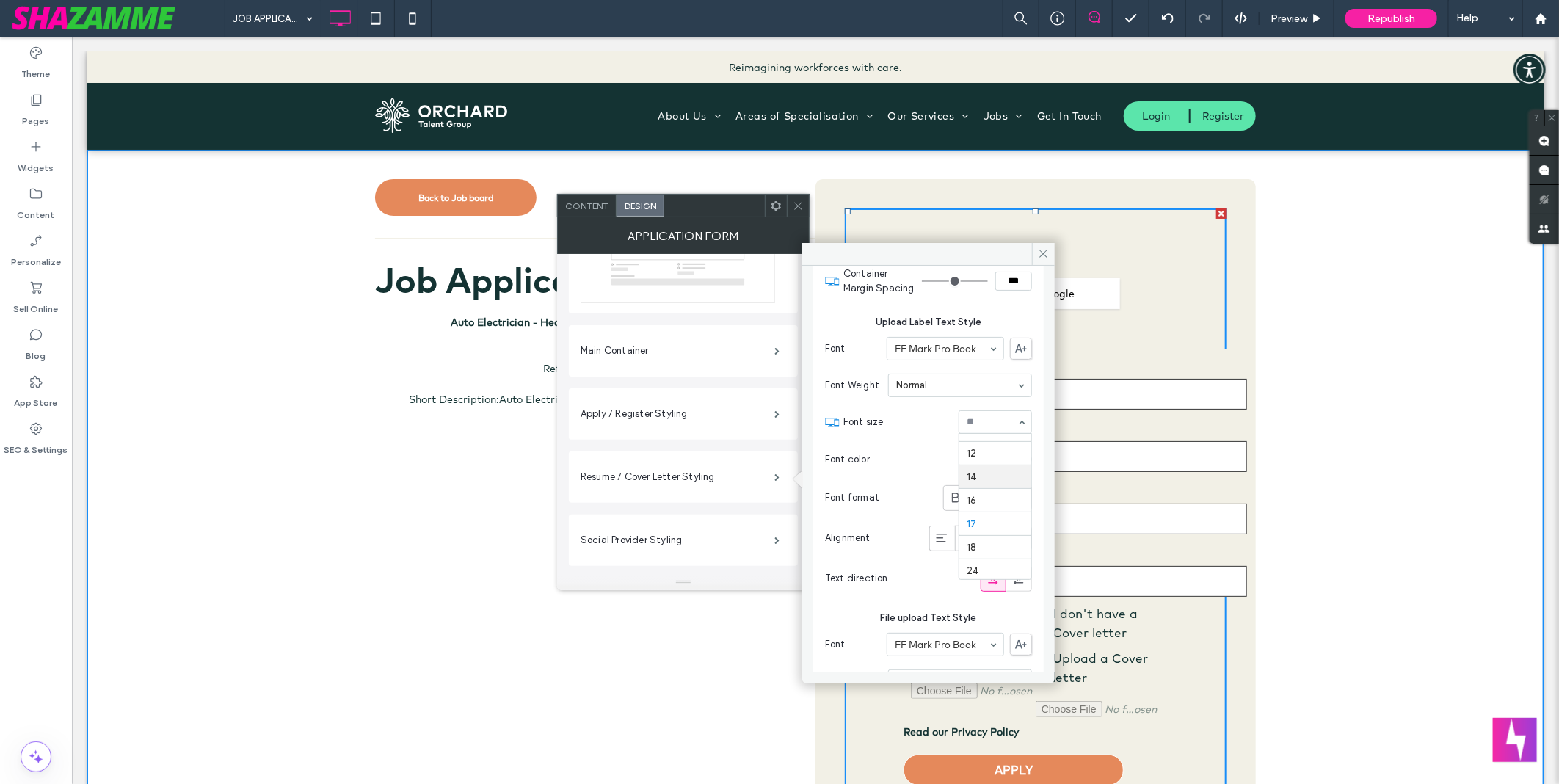
scroll to position [85, 0]
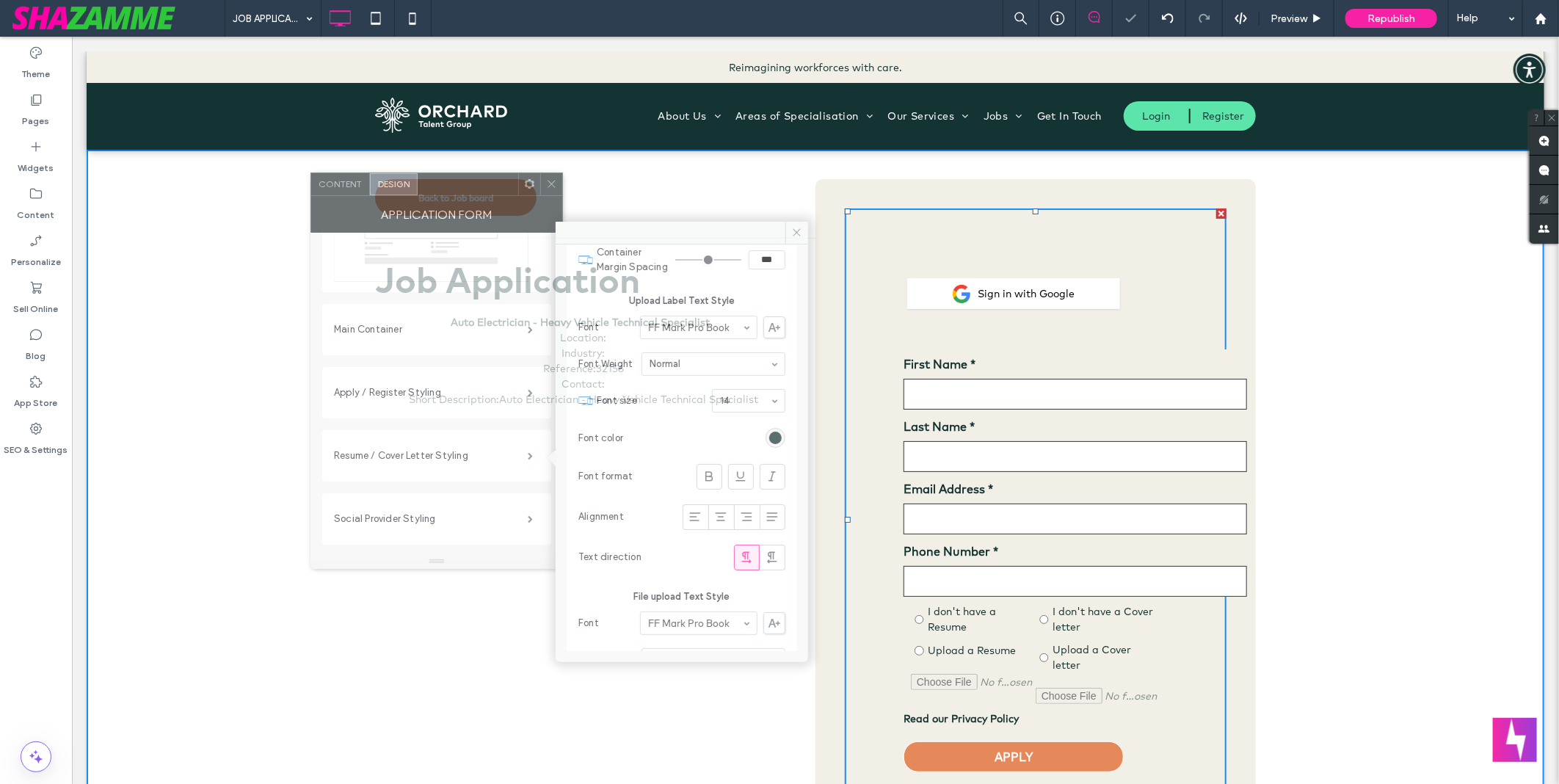
drag, startPoint x: 714, startPoint y: 216, endPoint x: 467, endPoint y: 195, distance: 247.9
click at [467, 195] on div at bounding box center [468, 184] width 100 height 22
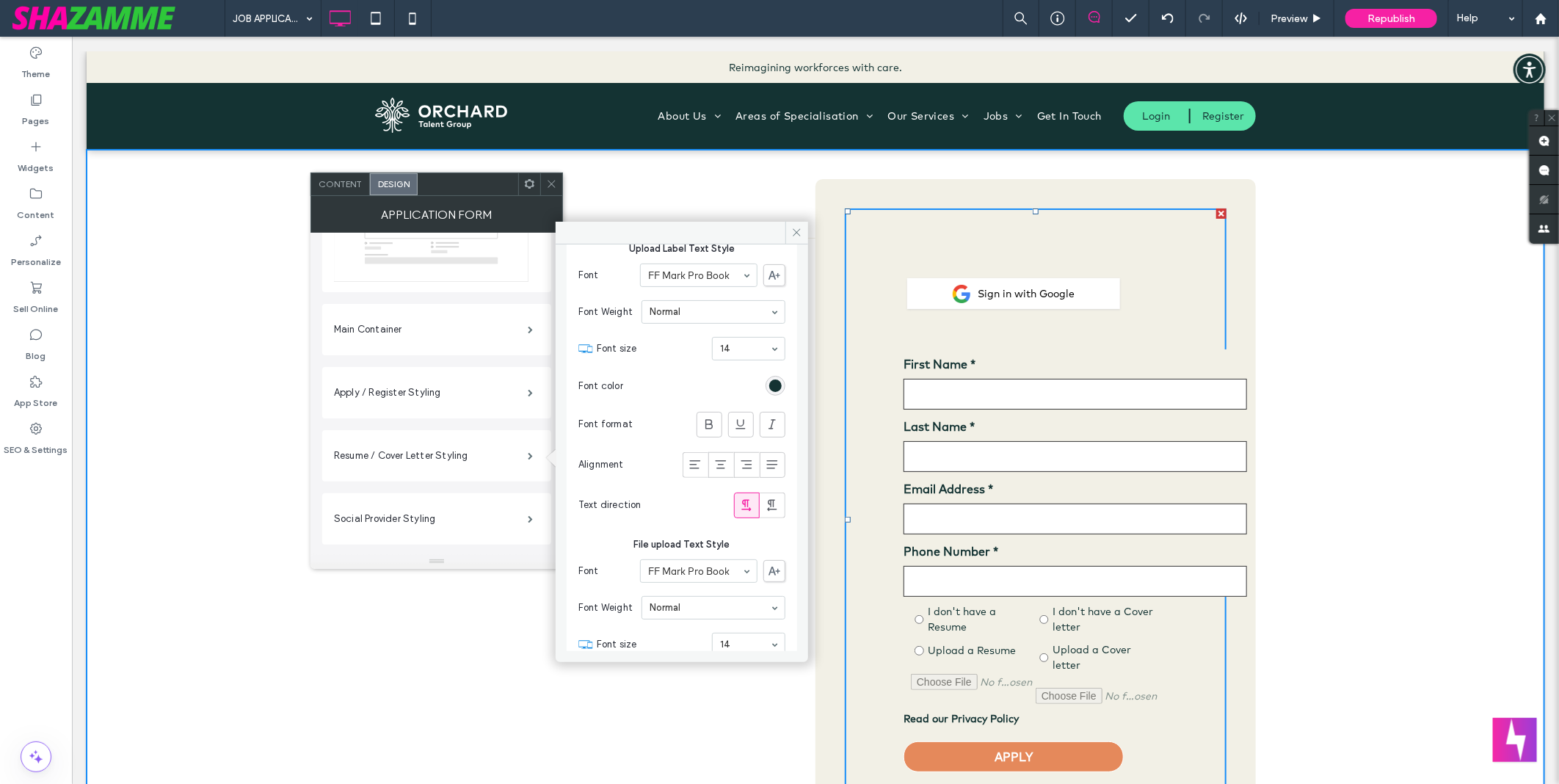
scroll to position [178, 0]
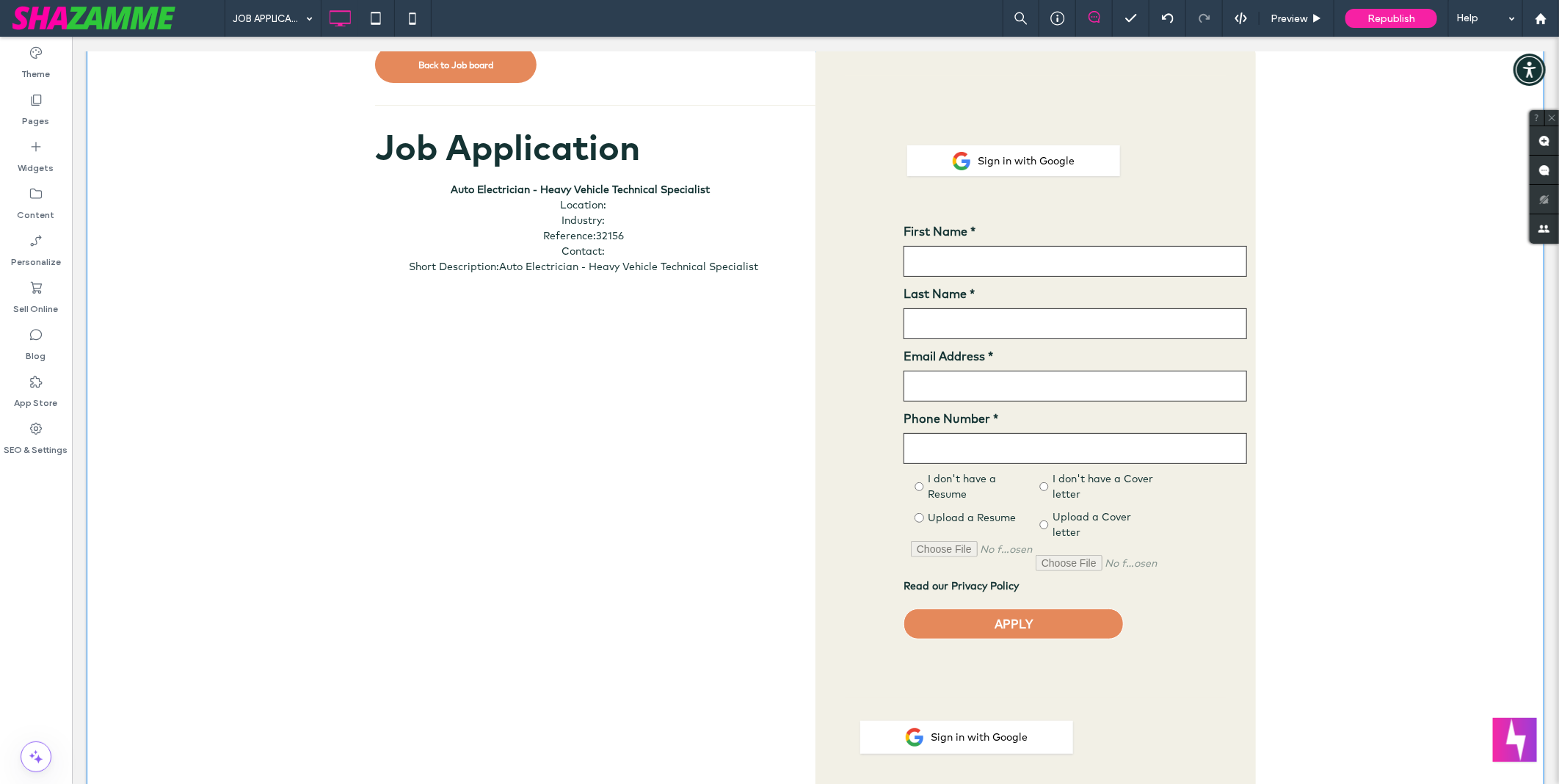
scroll to position [326, 0]
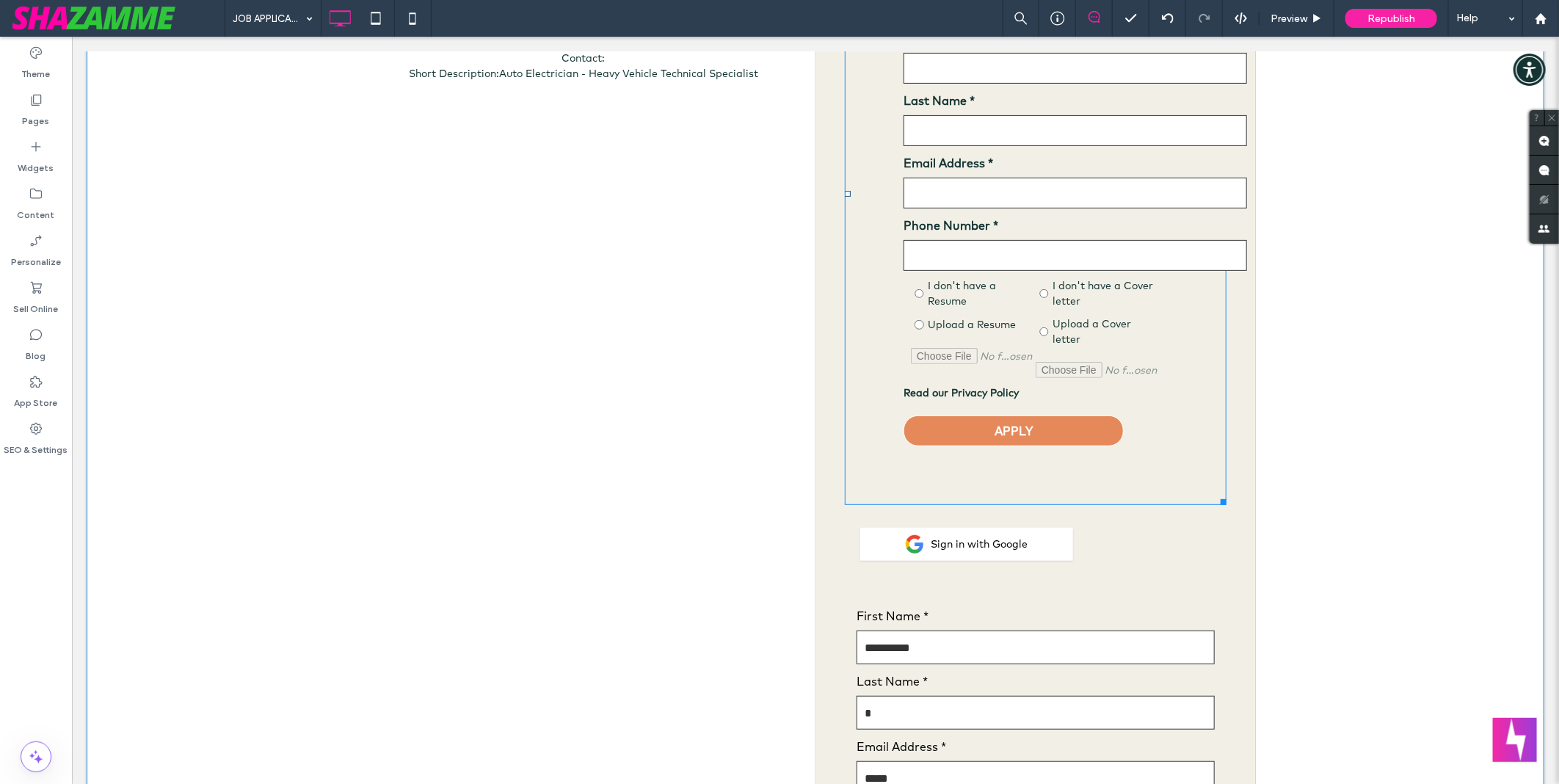
click at [867, 284] on span at bounding box center [1035, 192] width 382 height 622
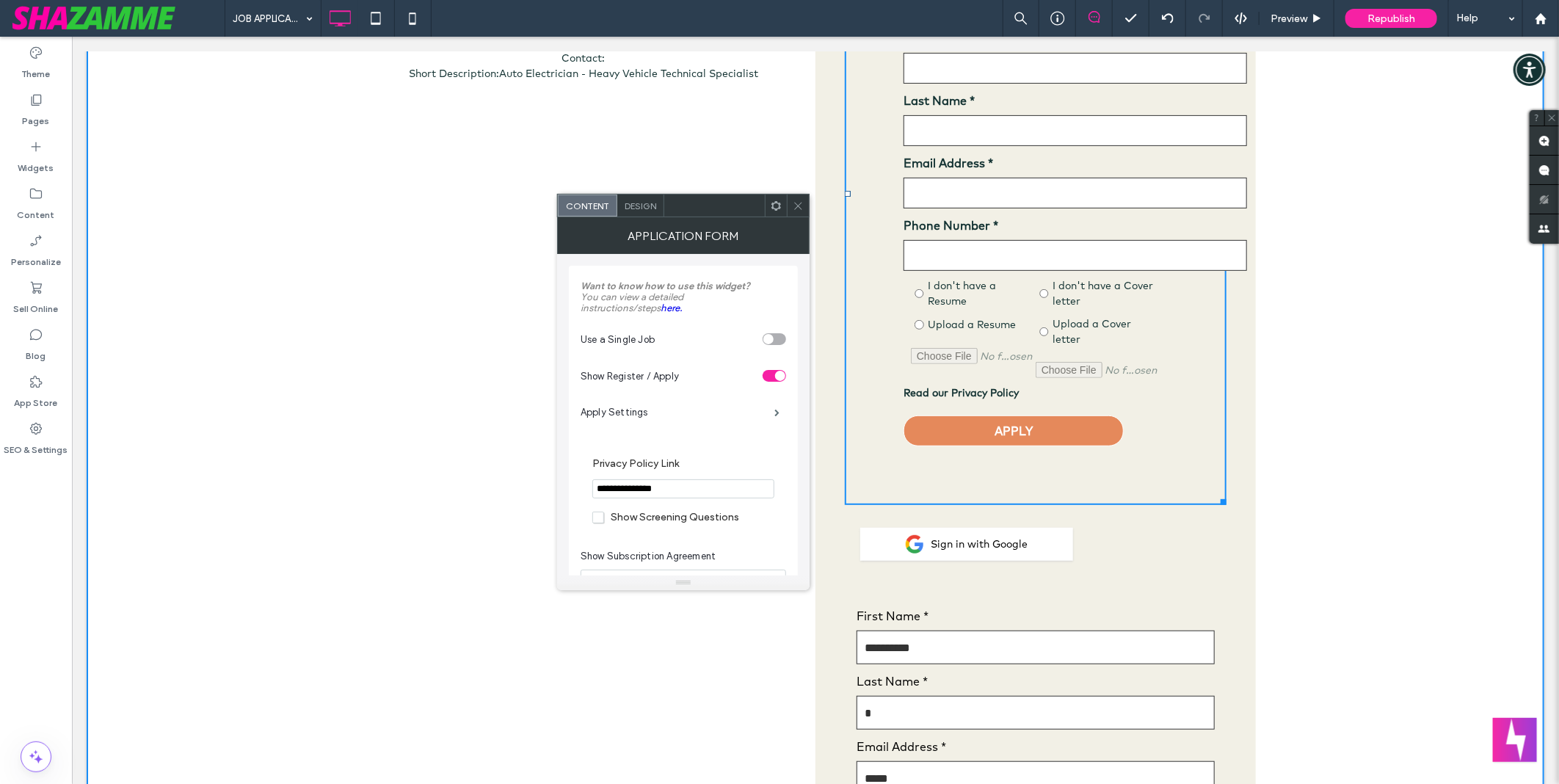
click at [634, 202] on span "Design" at bounding box center [640, 206] width 32 height 11
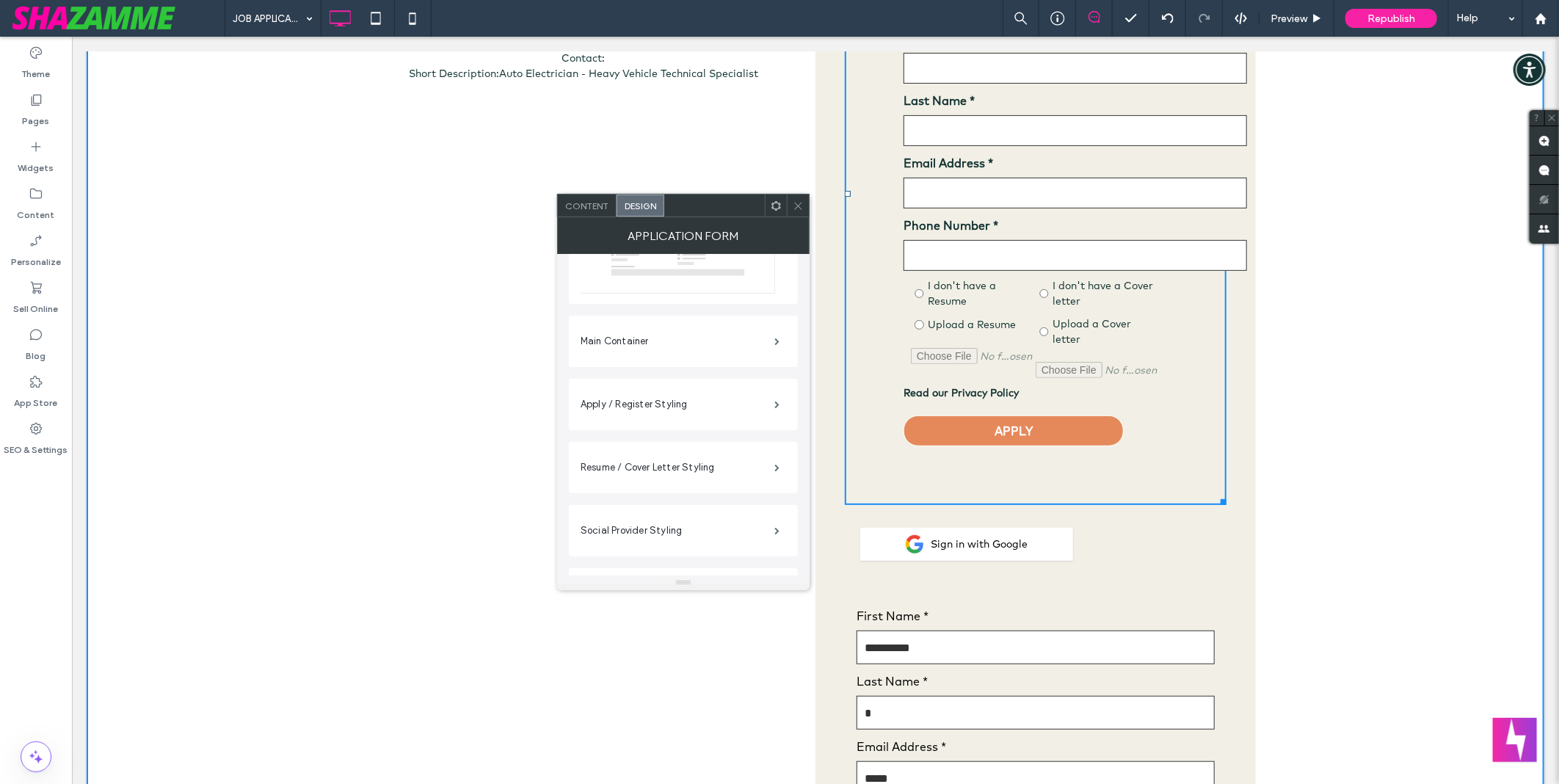
scroll to position [163, 0]
click at [640, 353] on label "Main Container" at bounding box center [678, 351] width 194 height 29
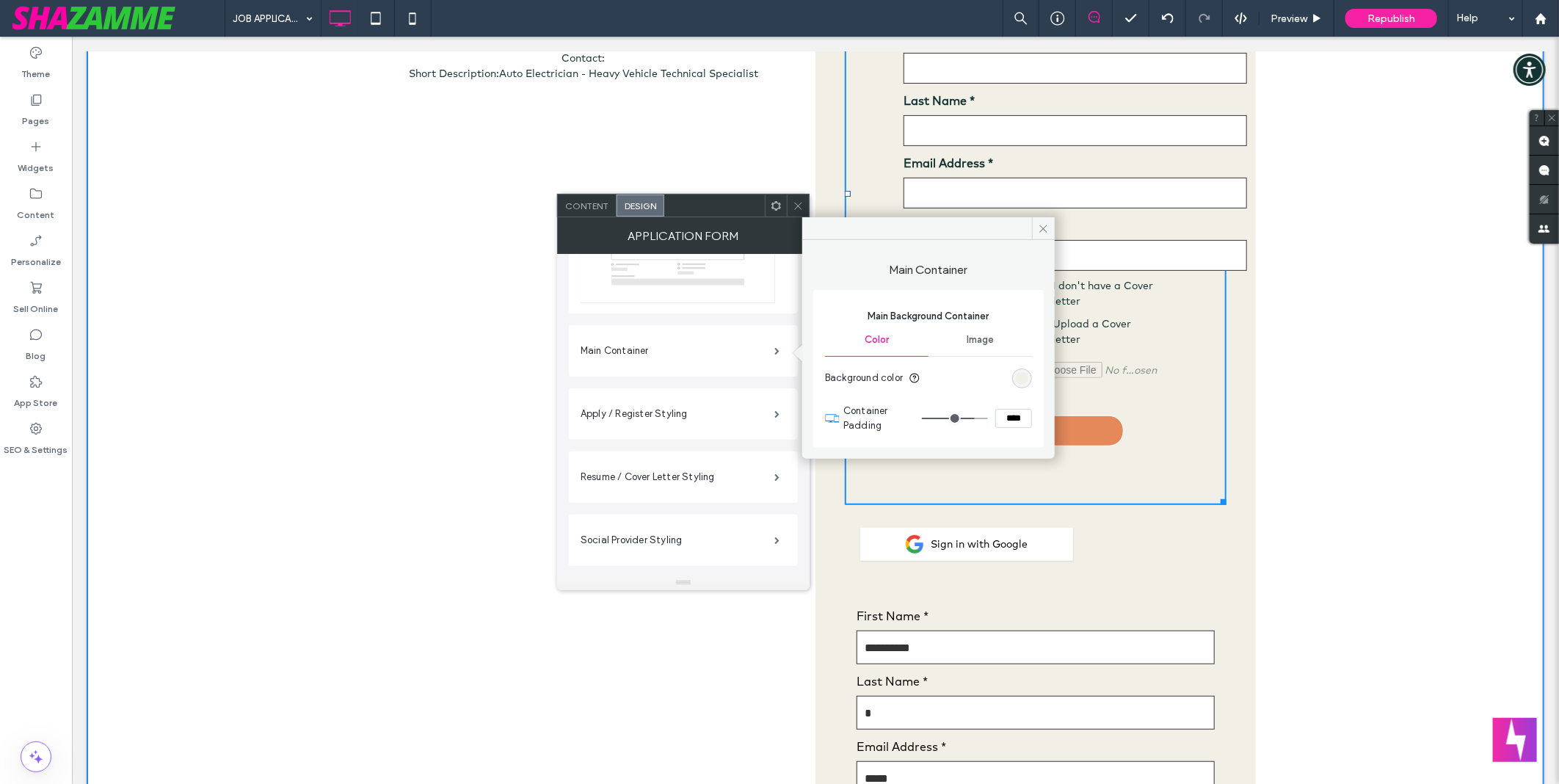
type input "**"
type input "****"
type input "**"
type input "****"
type input "**"
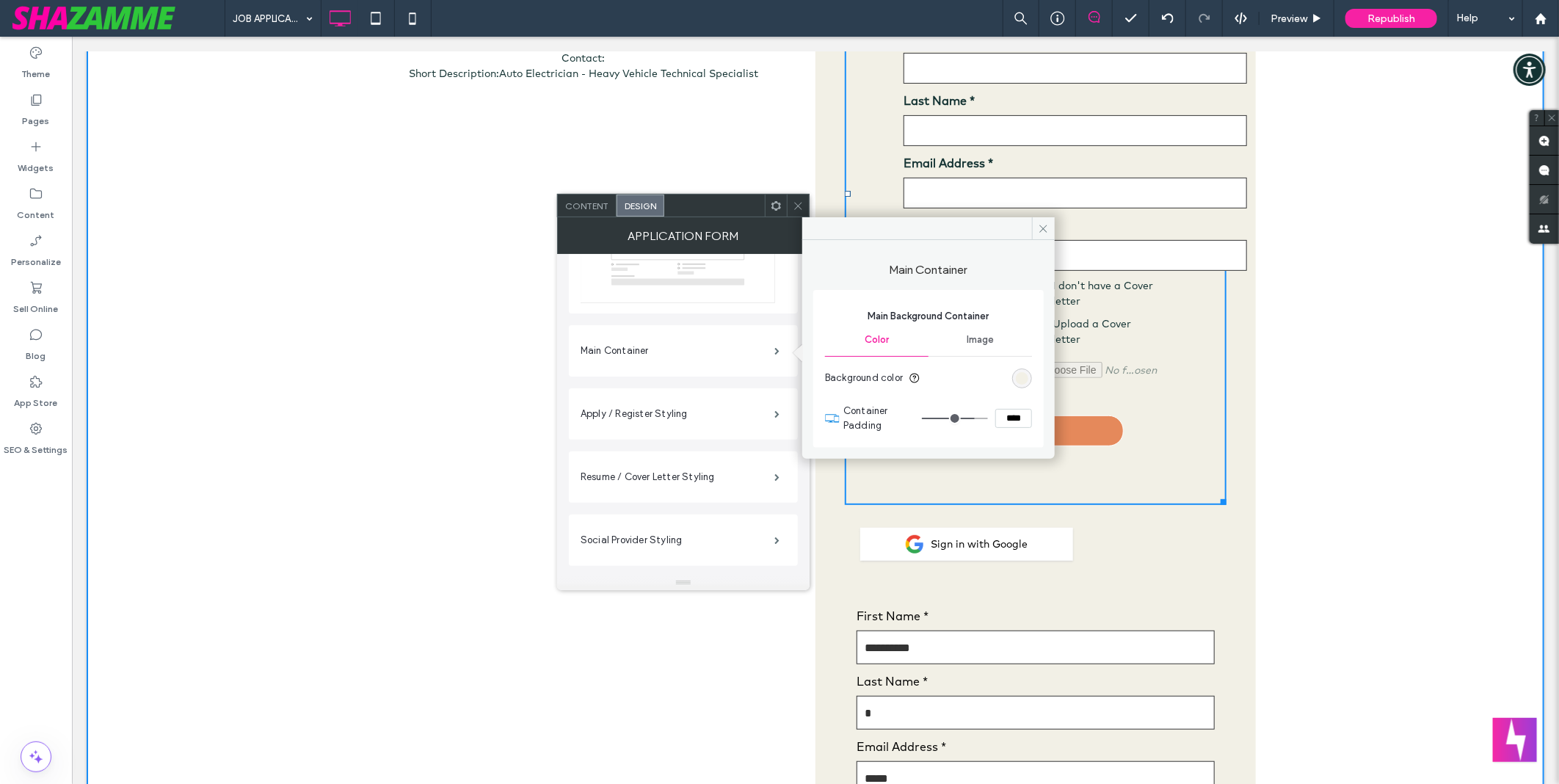
type input "****"
type input "**"
type input "****"
type input "**"
type input "****"
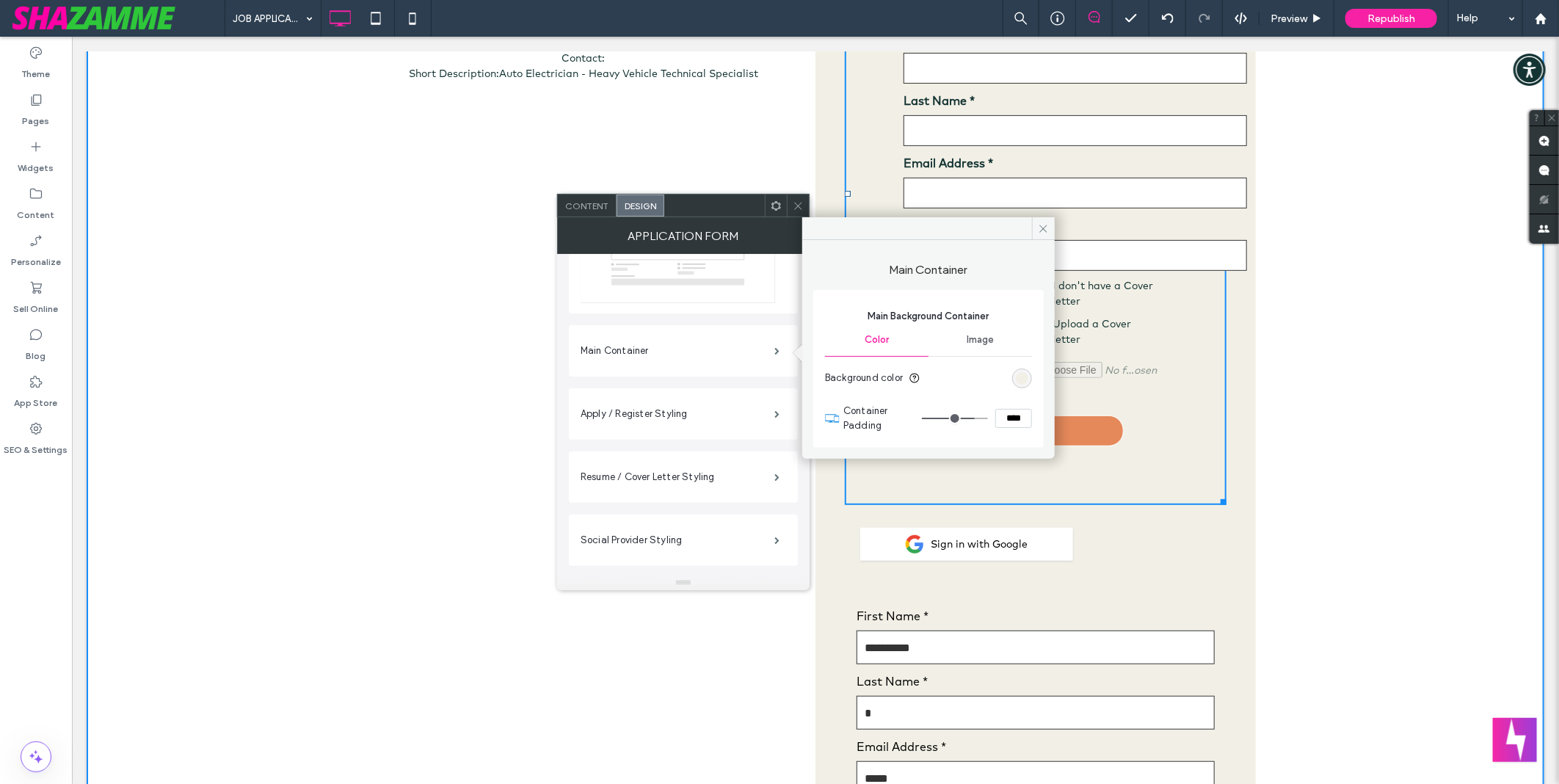
type input "**"
type input "****"
type input "**"
type input "****"
type input "**"
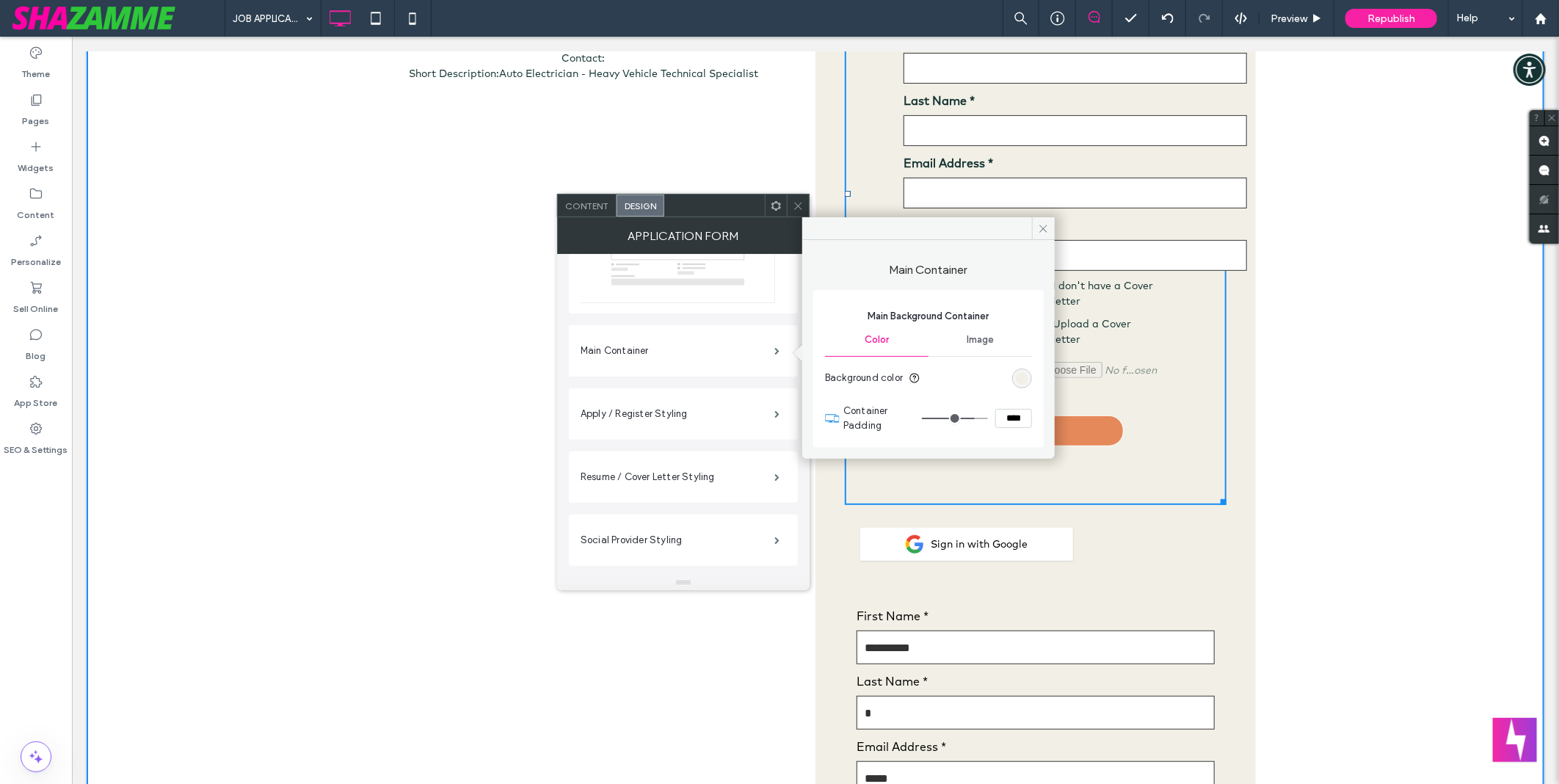
type input "****"
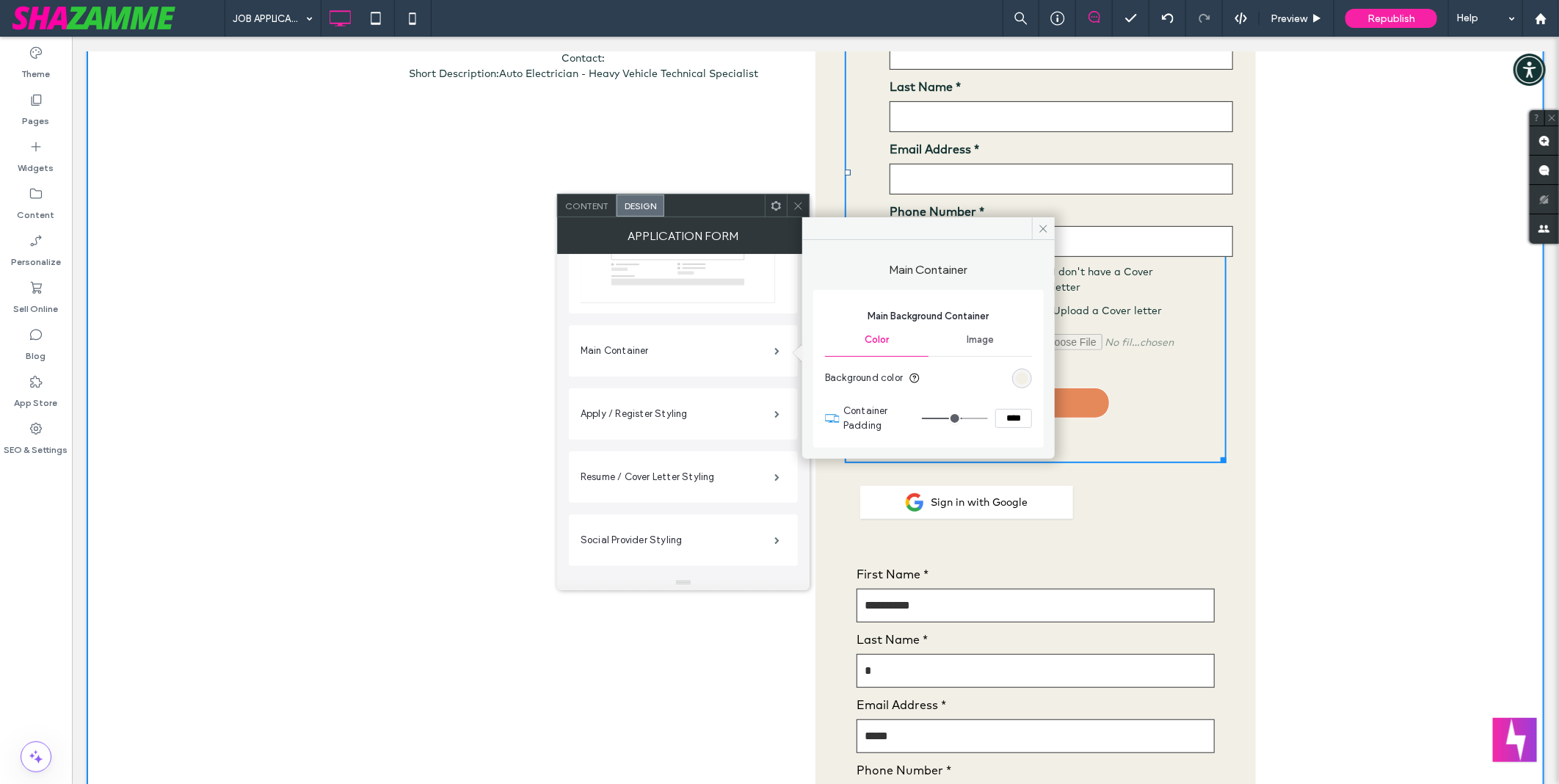
type input "**"
type input "****"
type input "**"
type input "****"
type input "**"
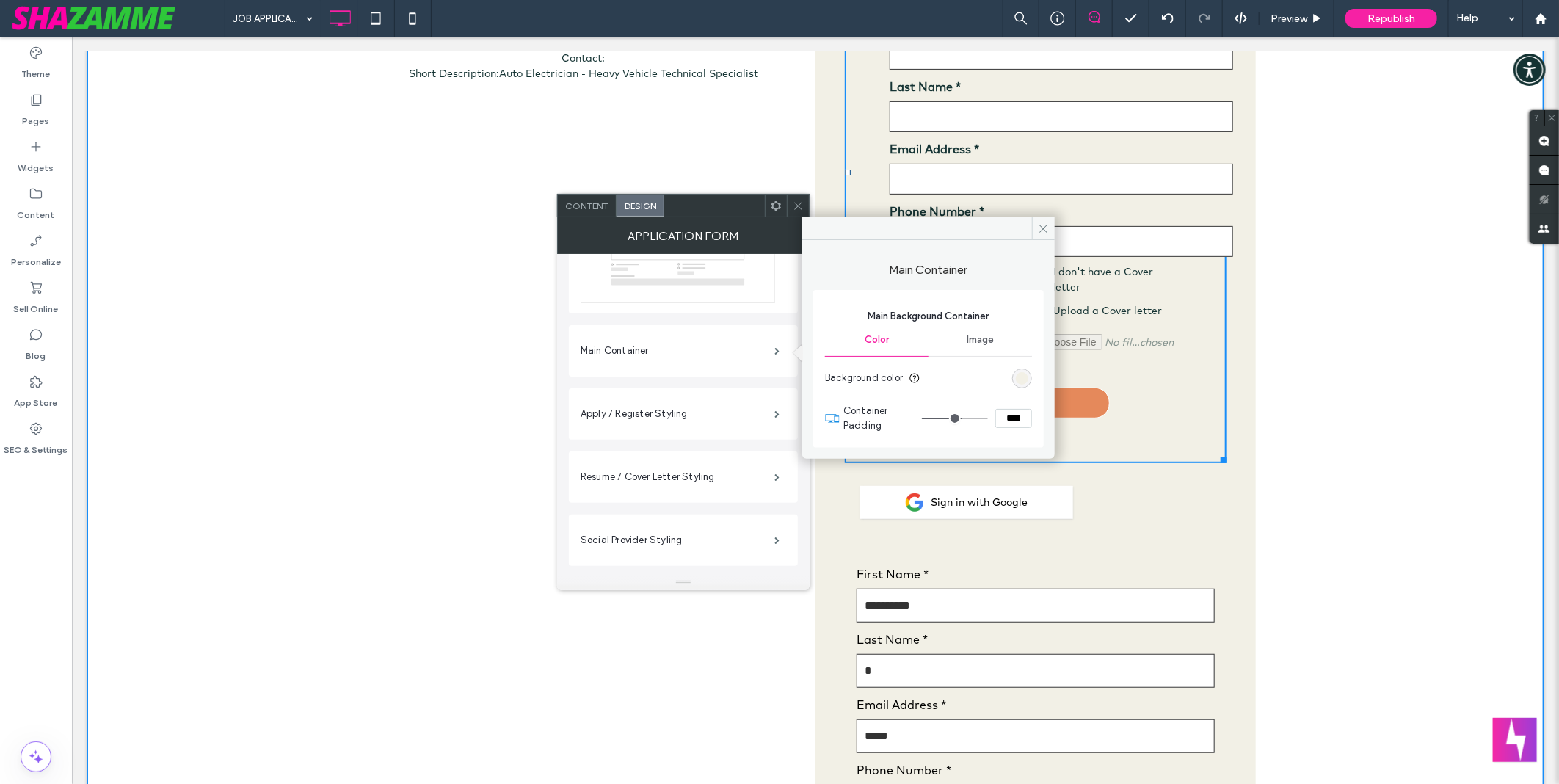
type input "****"
type input "**"
type input "****"
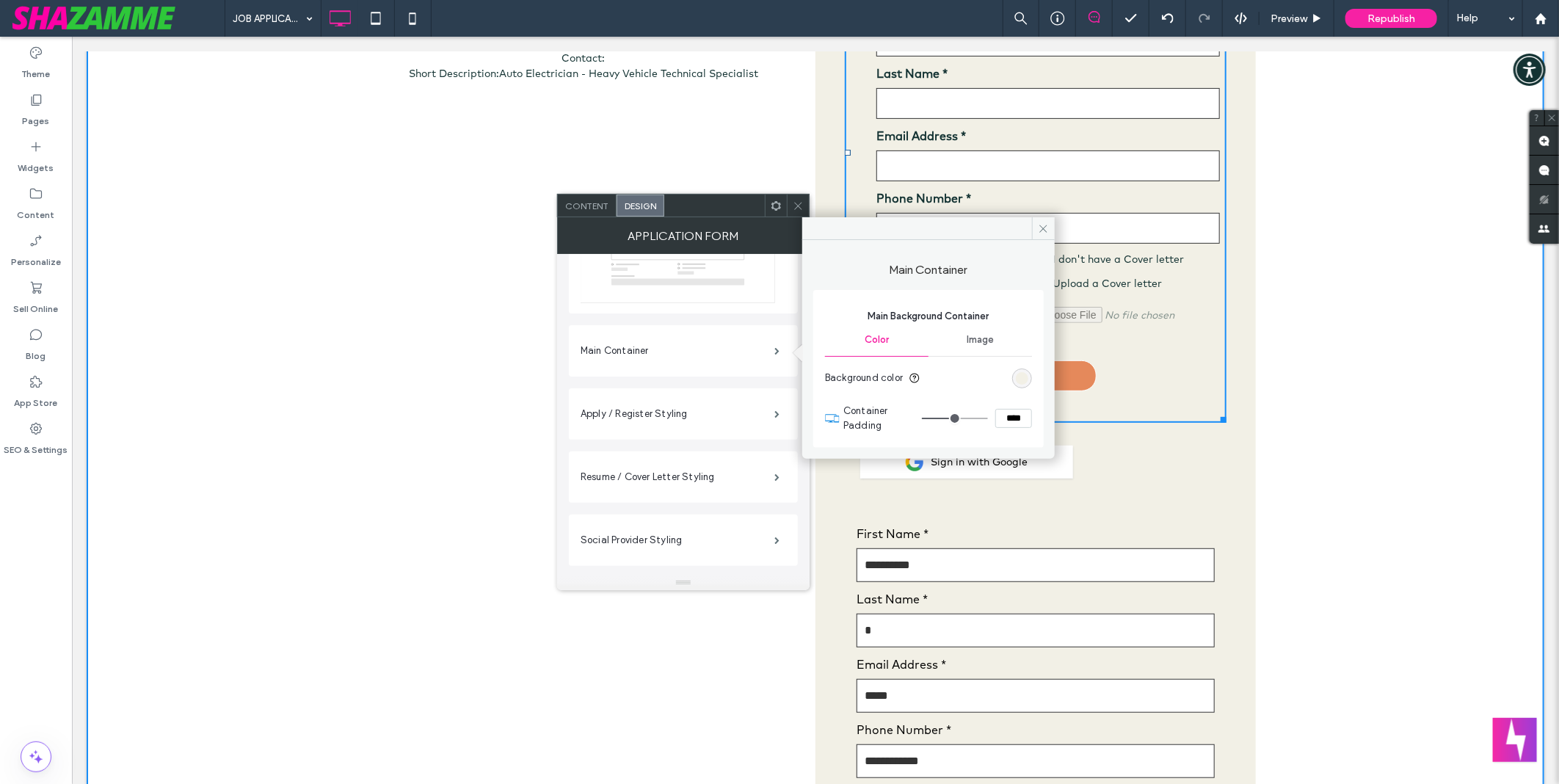
type input "**"
type input "****"
type input "**"
type input "****"
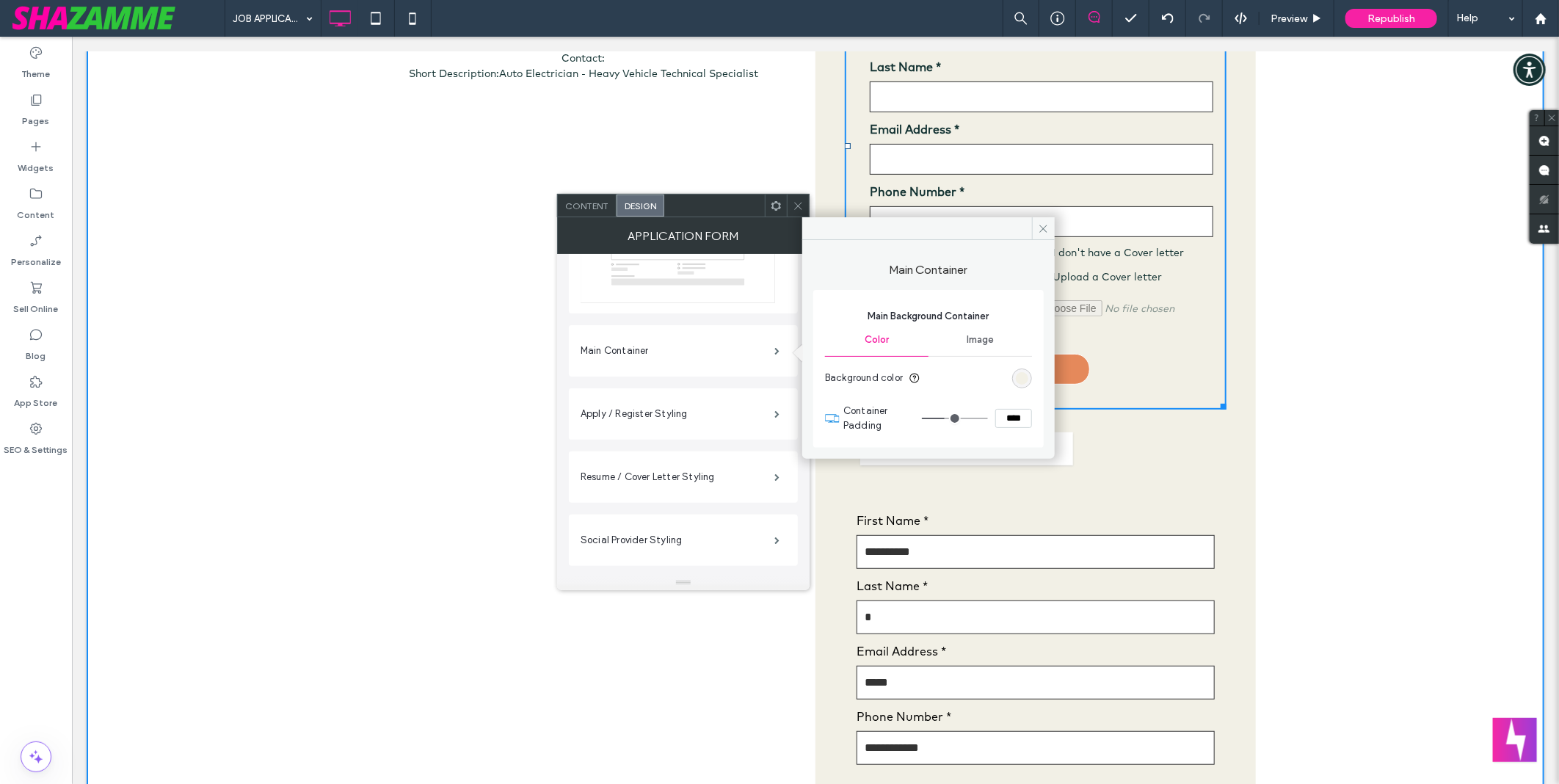
drag, startPoint x: 975, startPoint y: 419, endPoint x: 946, endPoint y: 416, distance: 29.2
type input "**"
click at [946, 418] on input "range" at bounding box center [954, 419] width 66 height 2
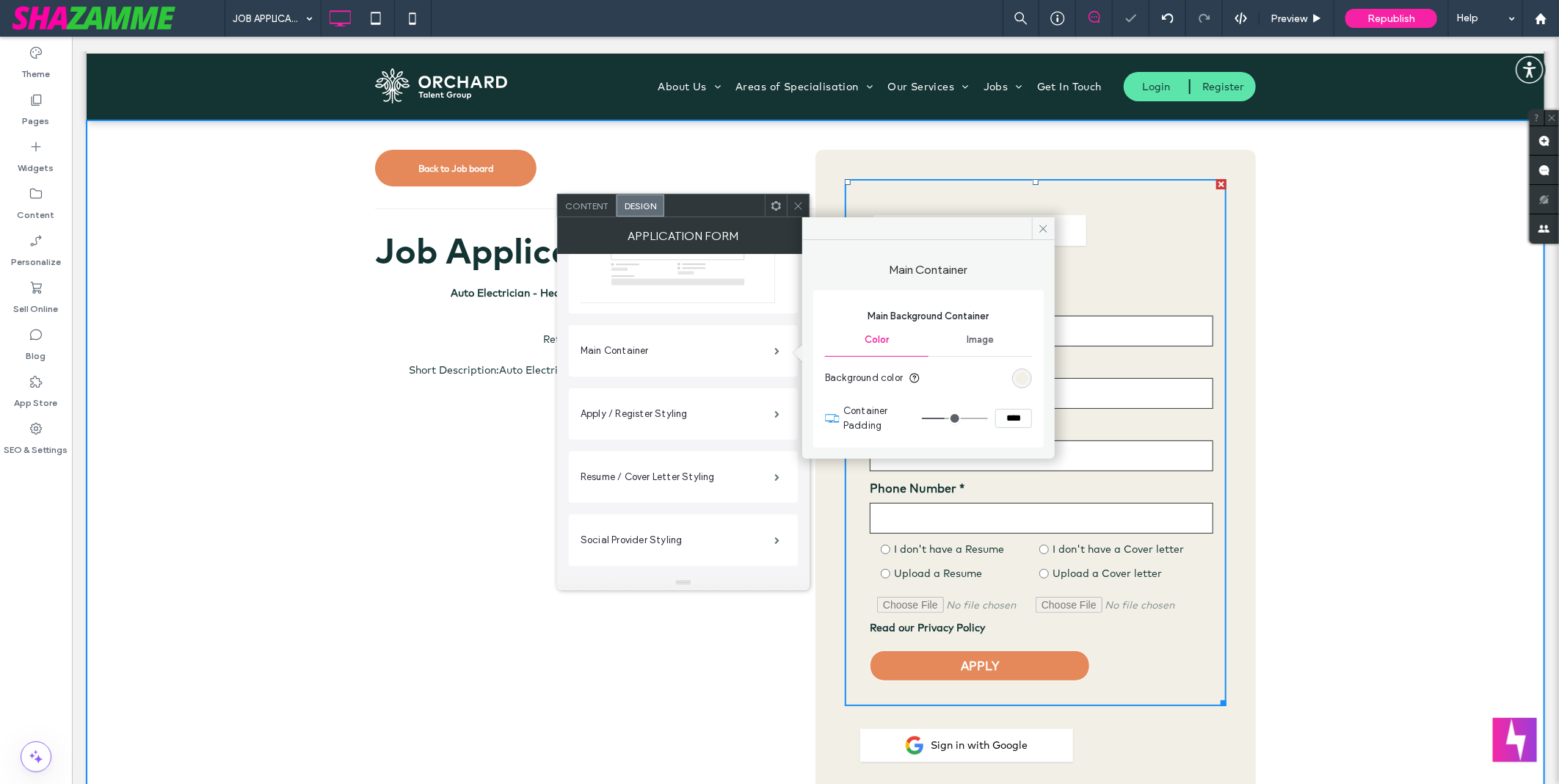
scroll to position [0, 0]
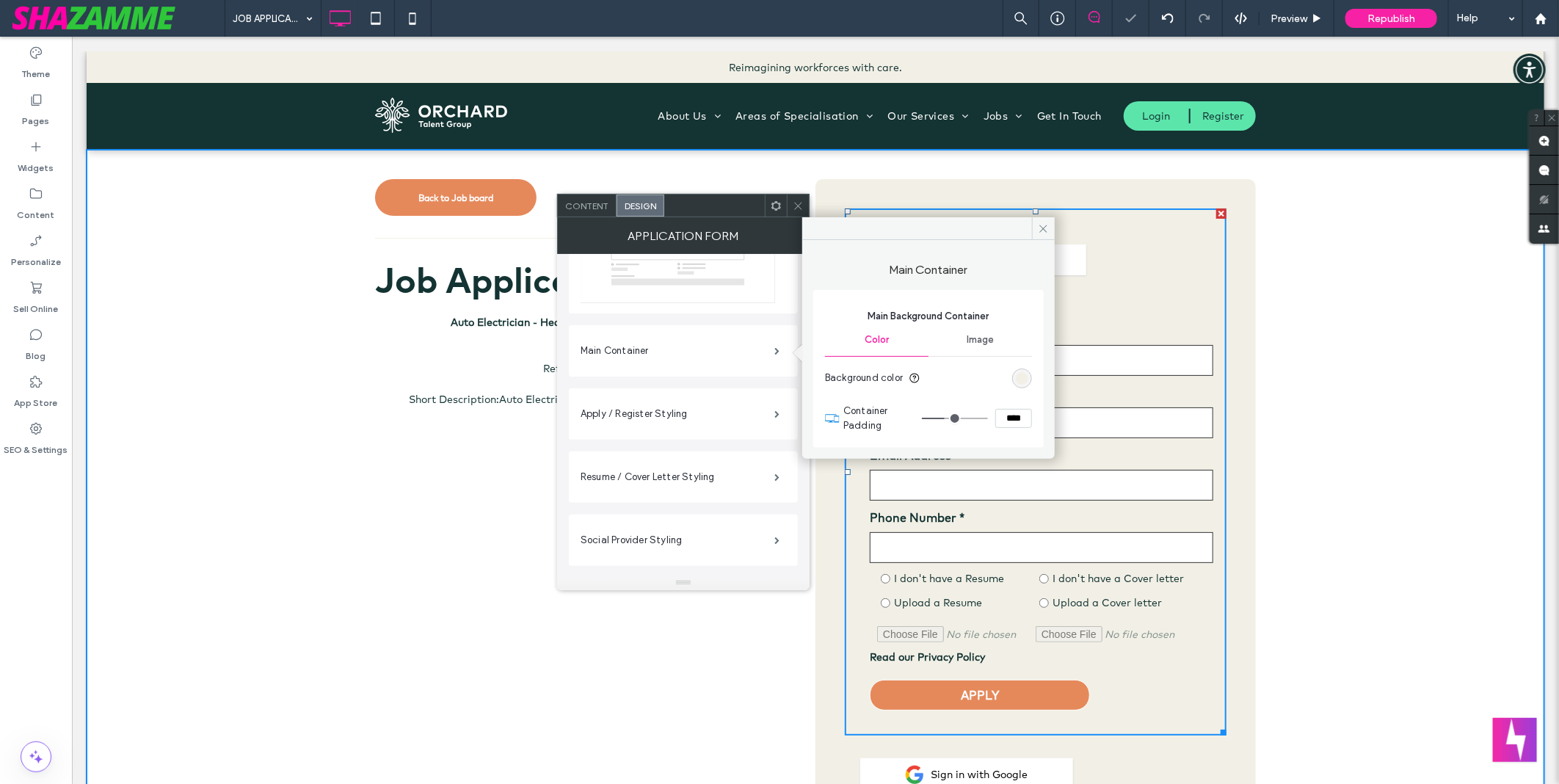
click at [1341, 453] on div "Back to Job board Job Application Auto Electrician - Heavy Vehicle Technical Sp…" at bounding box center [814, 764] width 1458 height 1231
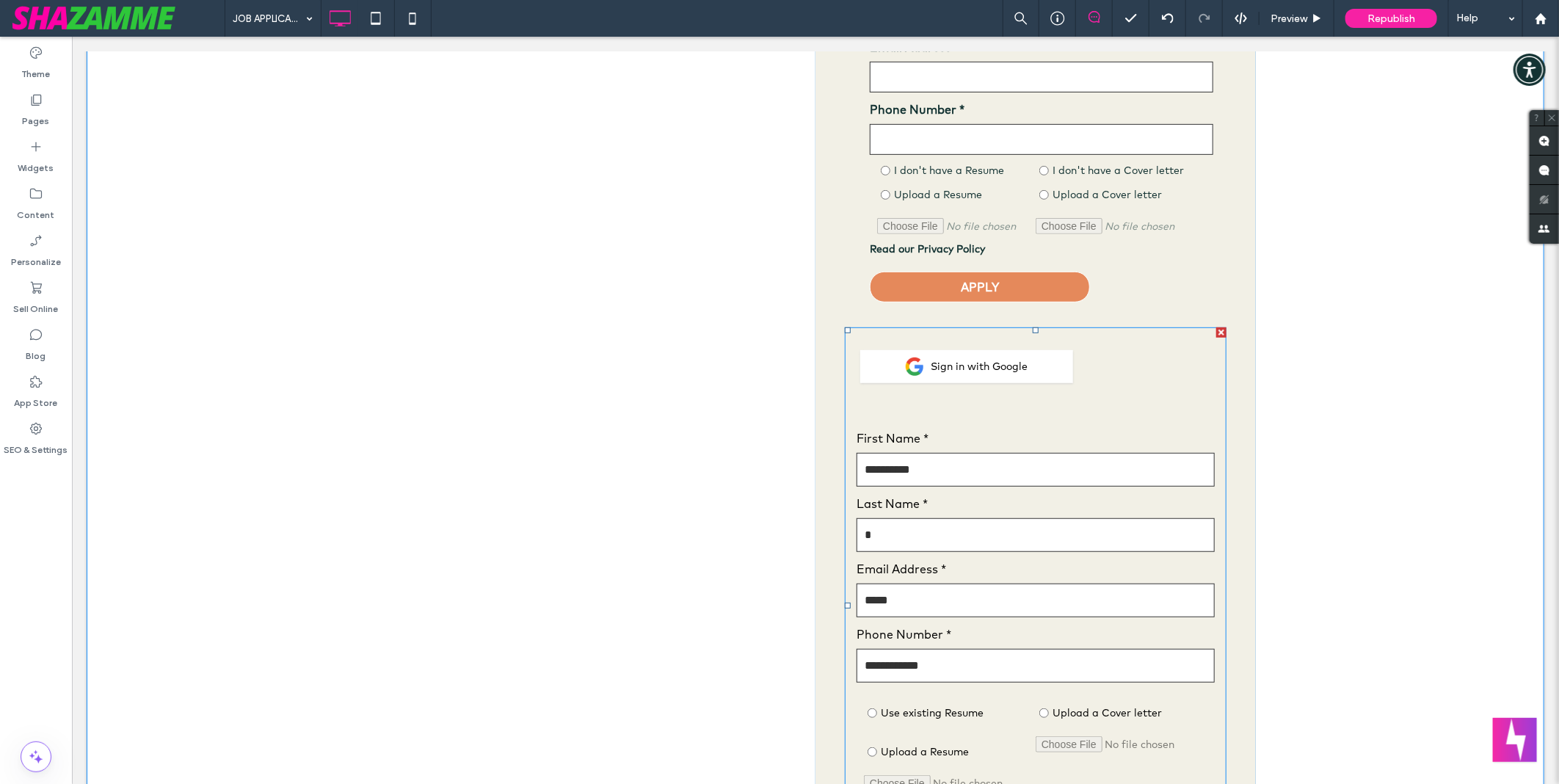
scroll to position [407, 0]
click at [1216, 333] on div at bounding box center [1221, 333] width 10 height 10
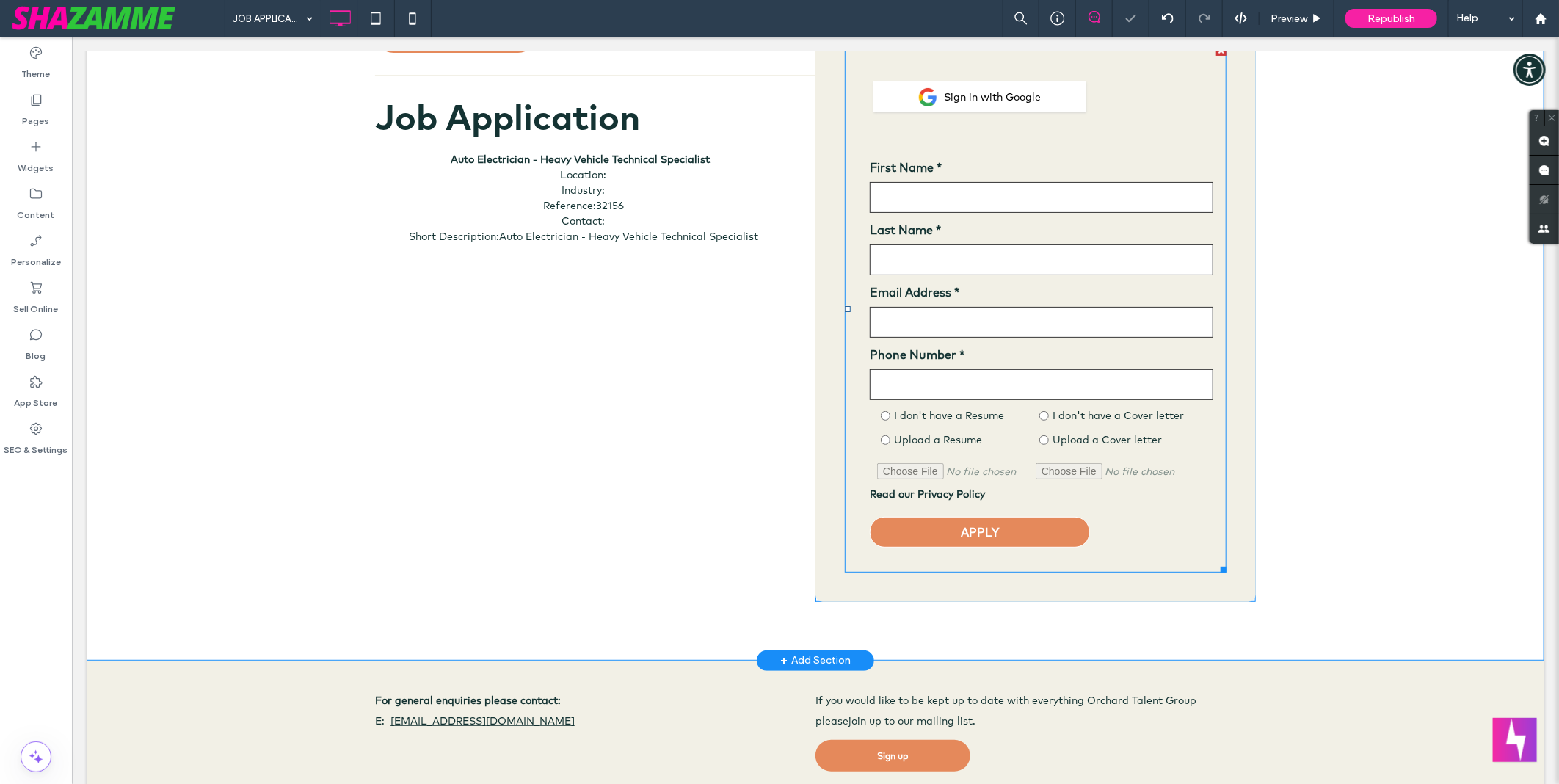
scroll to position [0, 0]
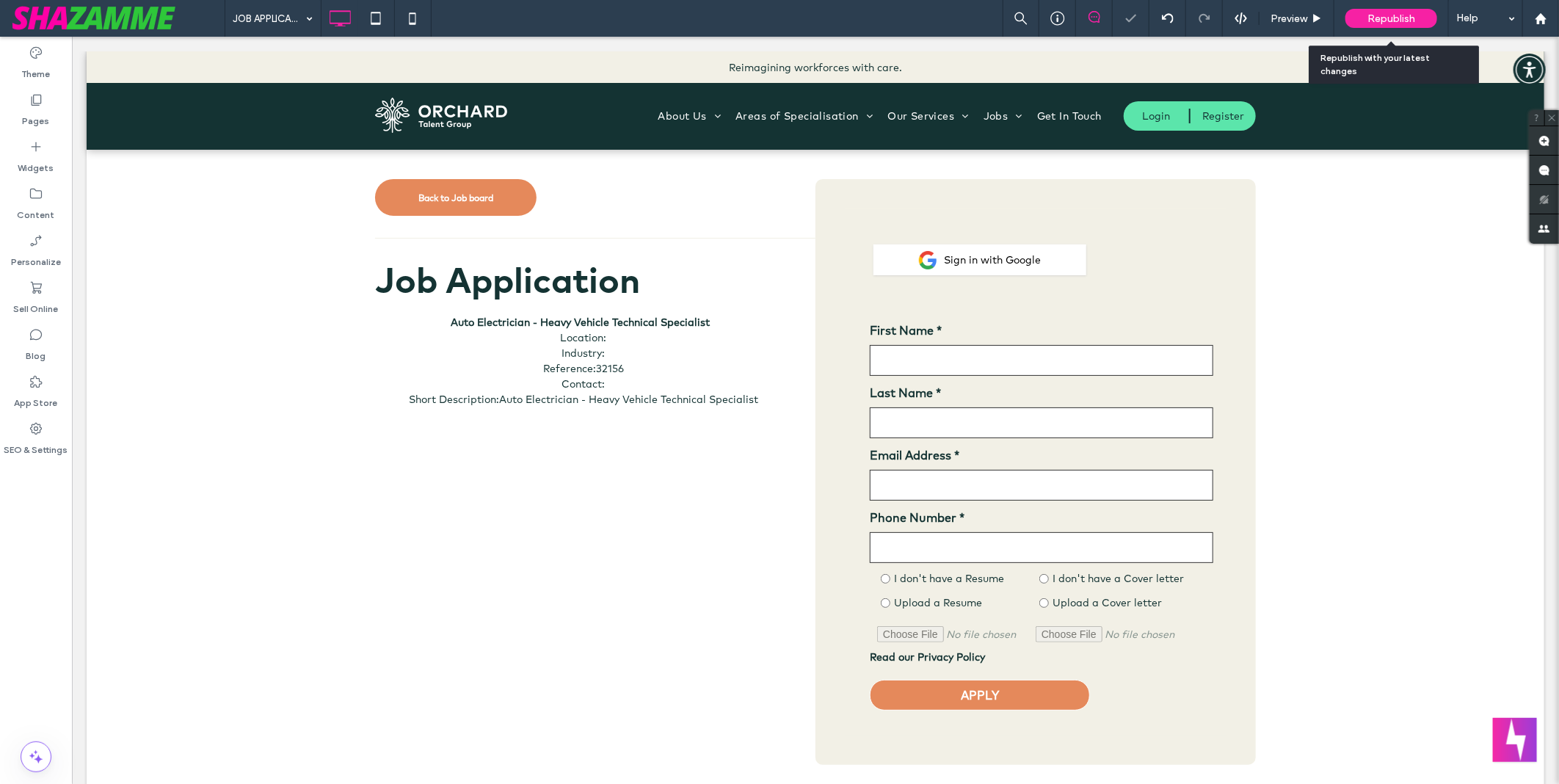
click at [1374, 13] on span "Republish" at bounding box center [1392, 19] width 48 height 13
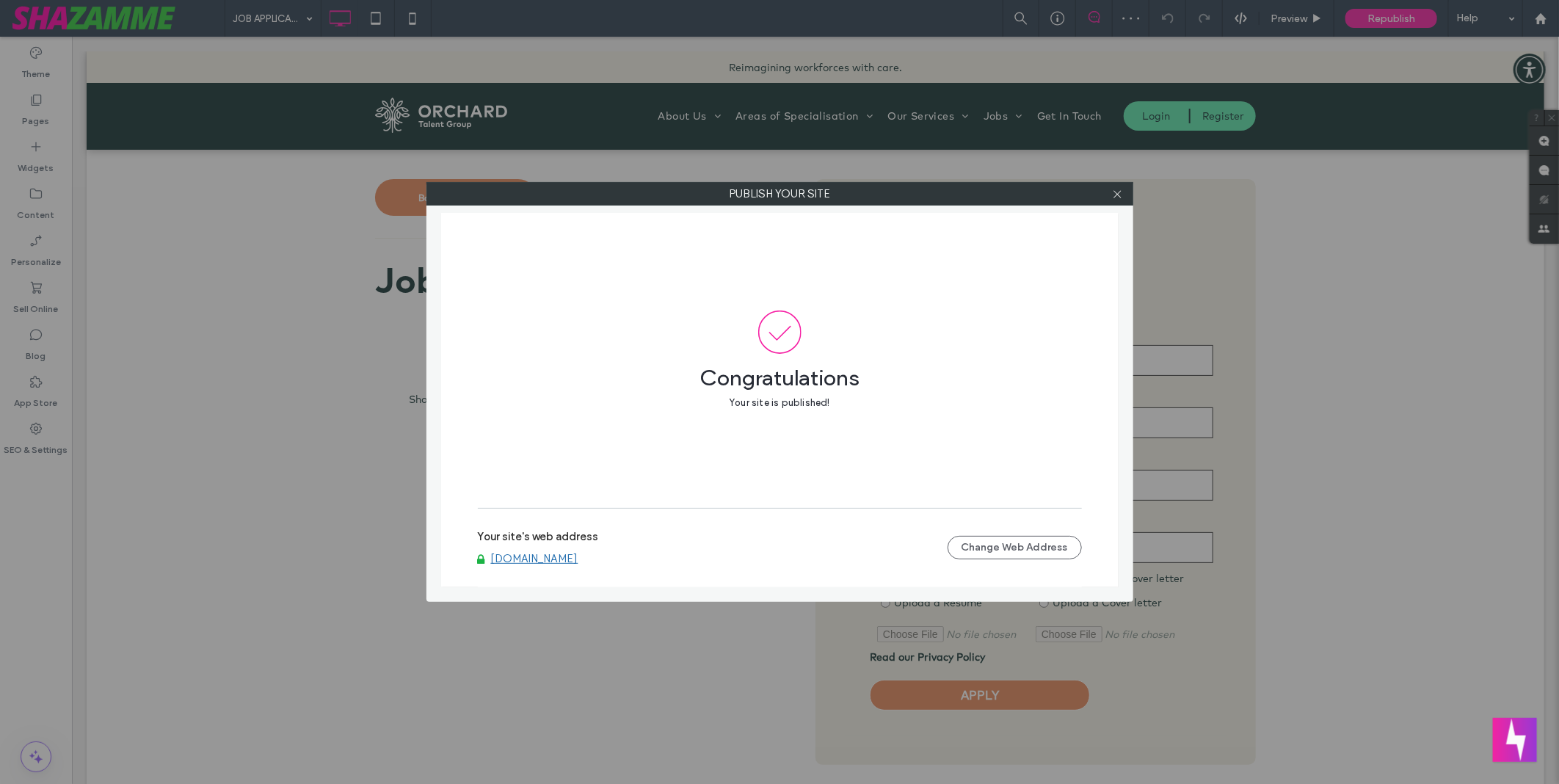
click at [530, 556] on link "www.orchardtalent.com.au" at bounding box center [535, 558] width 88 height 13
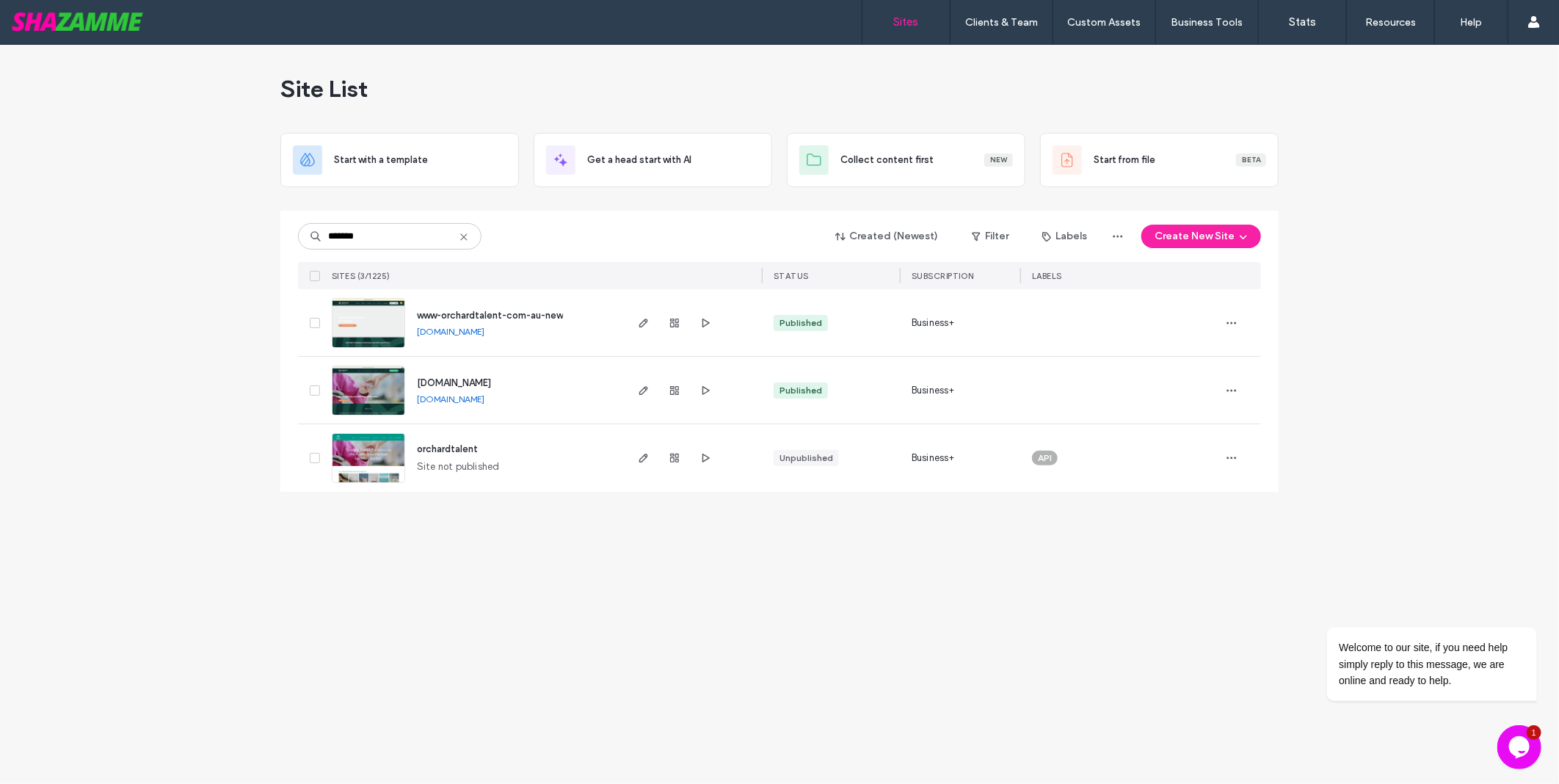
click at [196, 242] on div "Site List Start with a template Get a head start with AI Collect content first …" at bounding box center [779, 413] width 1559 height 739
click at [408, 238] on input "*******" at bounding box center [390, 236] width 184 height 27
type input "*****"
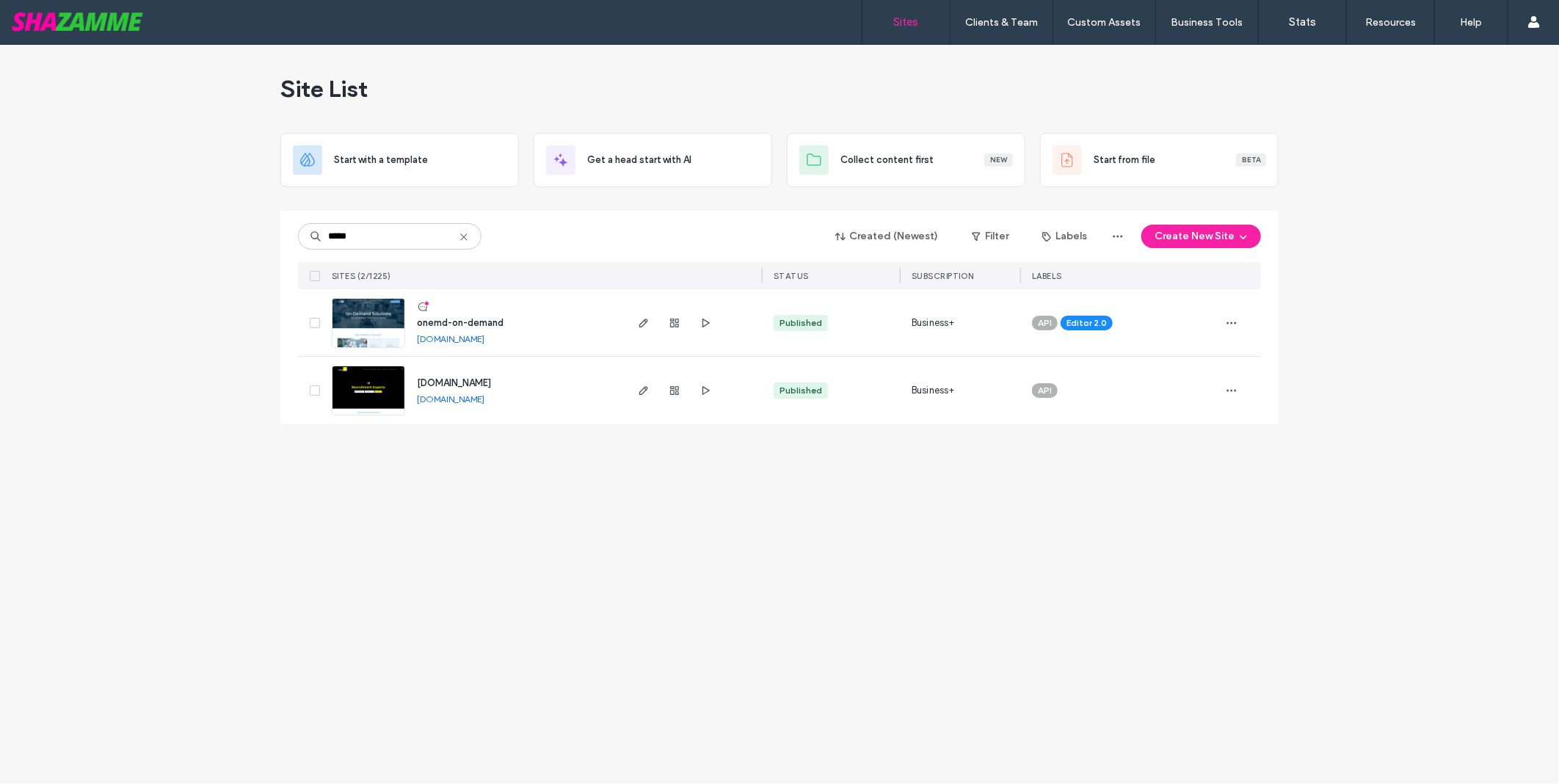
click at [485, 399] on link "[DOMAIN_NAME]" at bounding box center [450, 399] width 68 height 11
click at [485, 341] on link "[DOMAIN_NAME]" at bounding box center [450, 338] width 68 height 11
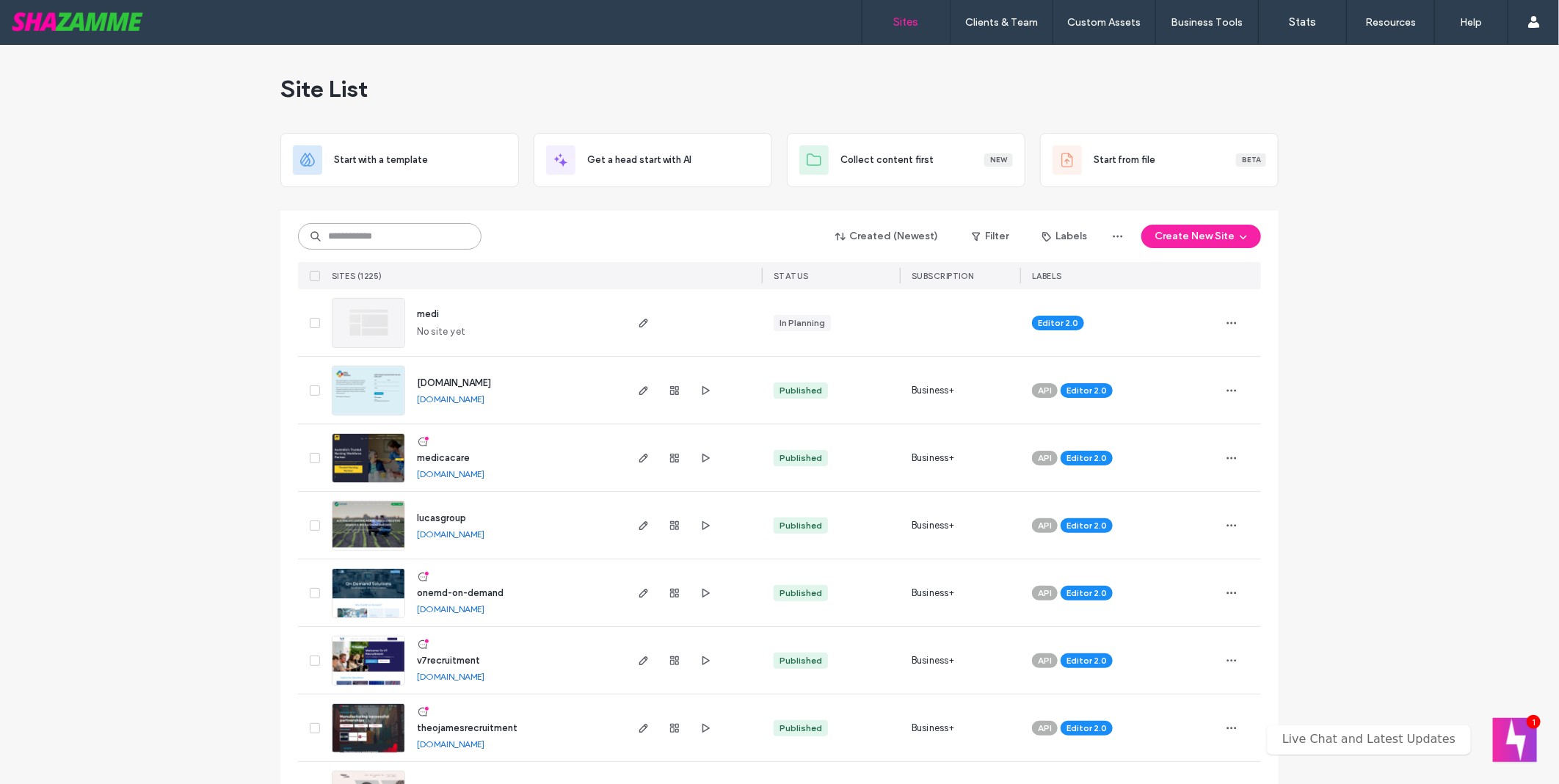
drag, startPoint x: 0, startPoint y: 0, endPoint x: 388, endPoint y: 240, distance: 456.2
click at [388, 240] on input at bounding box center [390, 236] width 184 height 27
type input "********"
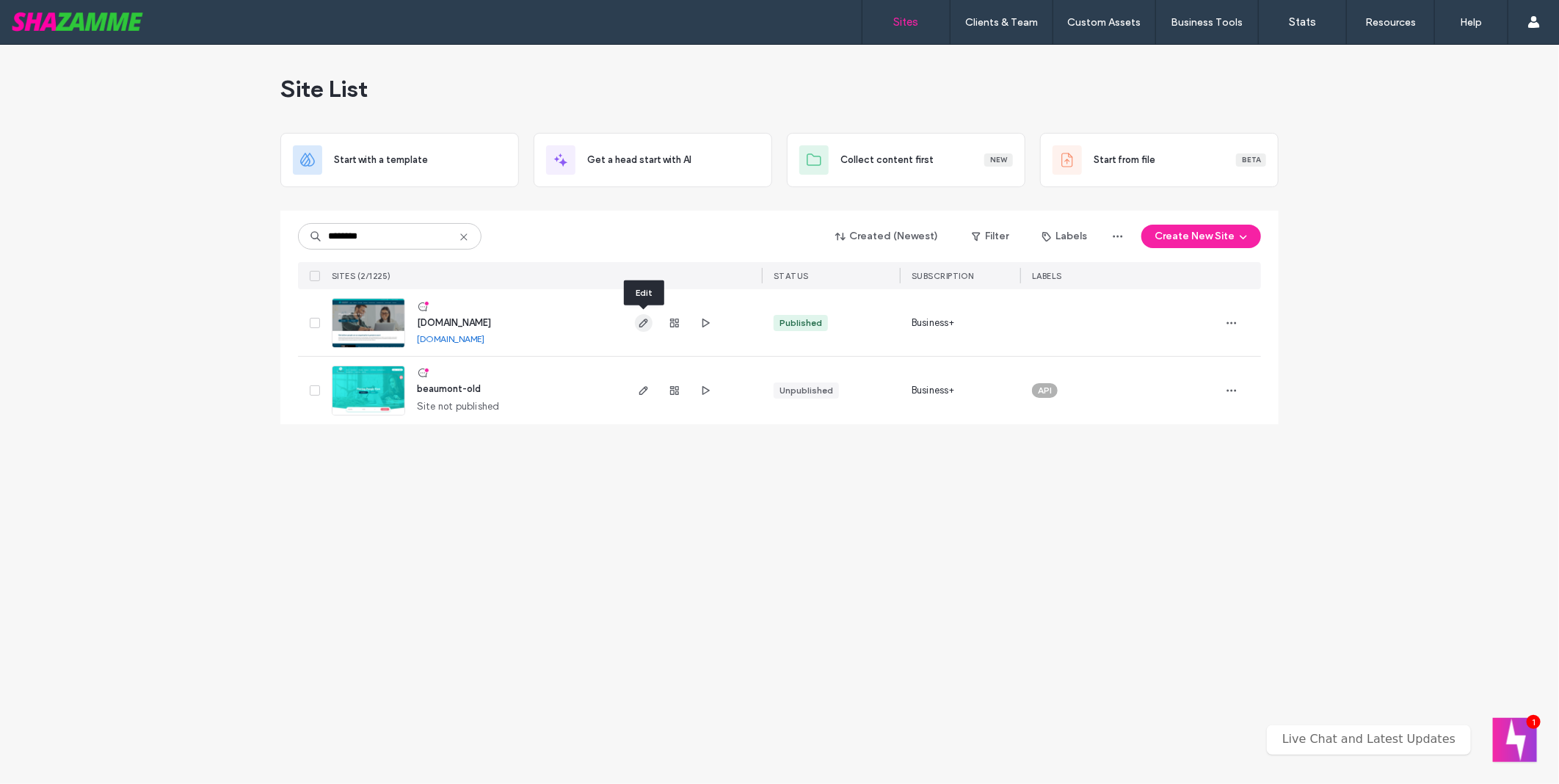
click at [643, 321] on use "button" at bounding box center [644, 323] width 9 height 9
click at [198, 309] on div "Site List Start with a template Get a head start with AI Collect content first …" at bounding box center [779, 413] width 1559 height 739
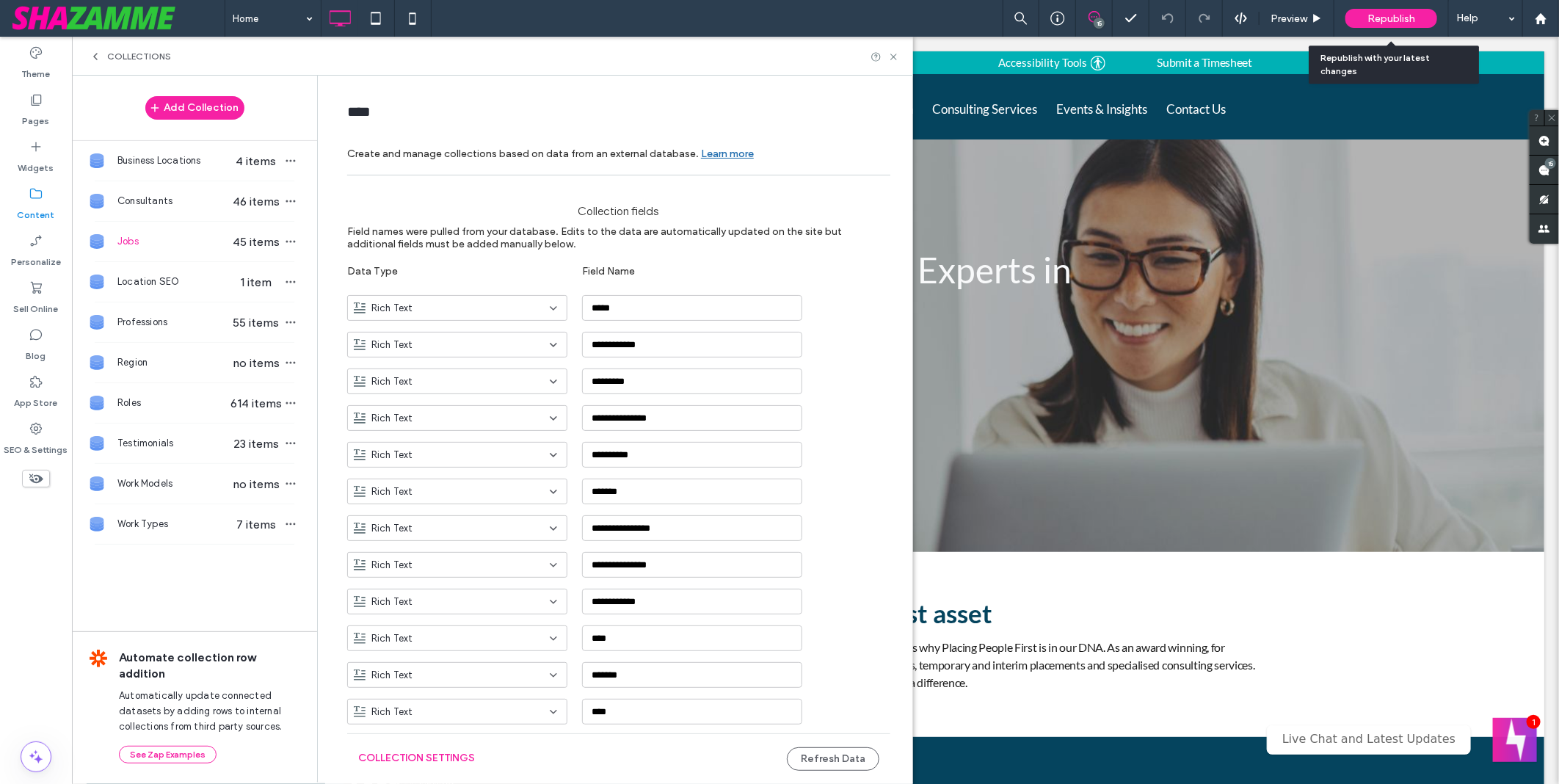
click at [1405, 18] on span "Republish" at bounding box center [1392, 19] width 48 height 13
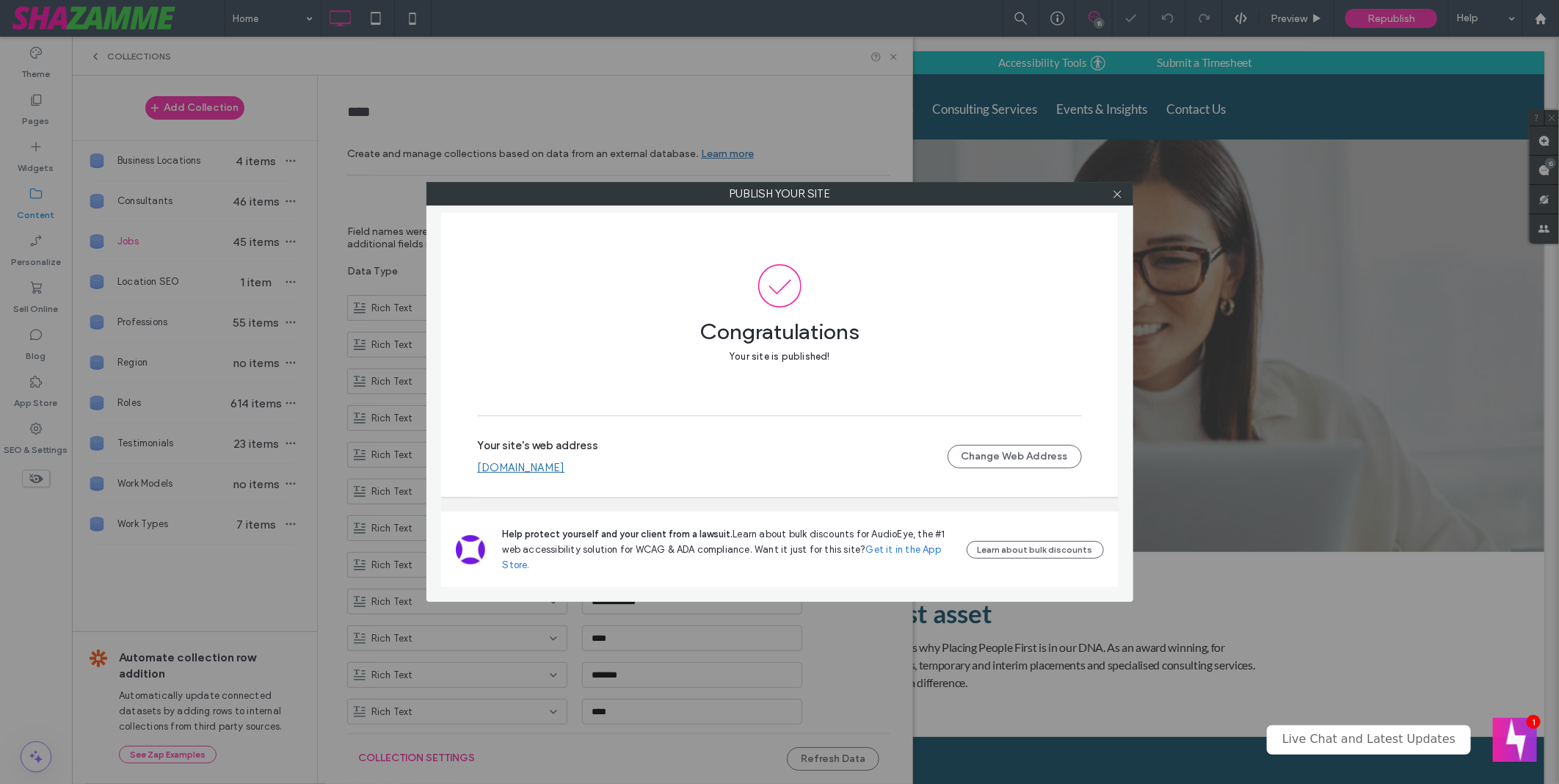
click at [570, 460] on label "Your site's web address" at bounding box center [538, 450] width 121 height 22
click at [565, 470] on link "www.beaumontpeople.com.au" at bounding box center [522, 467] width 88 height 13
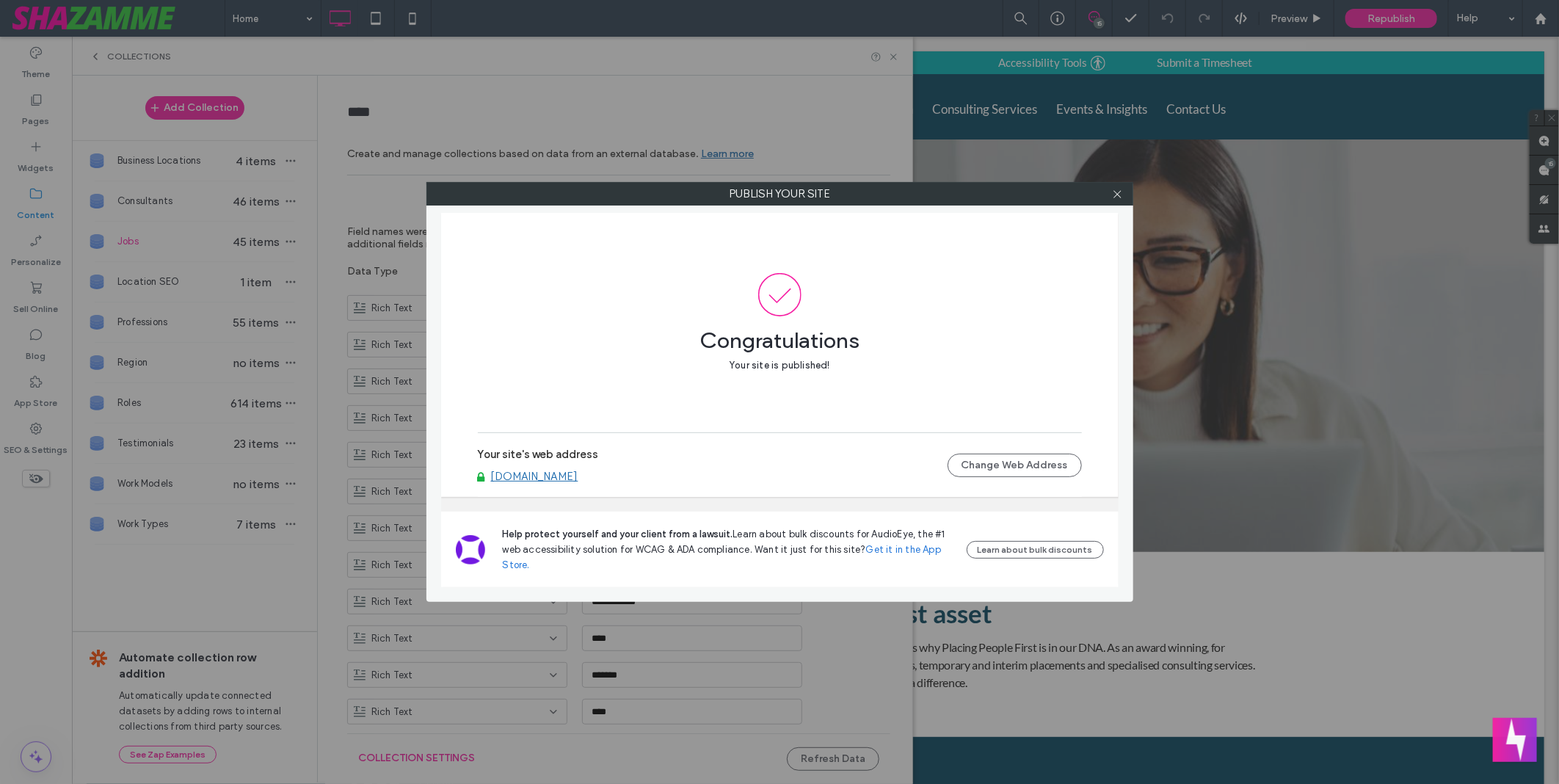
click at [1124, 198] on div at bounding box center [1118, 194] width 22 height 22
click at [1113, 186] on span at bounding box center [1117, 194] width 11 height 22
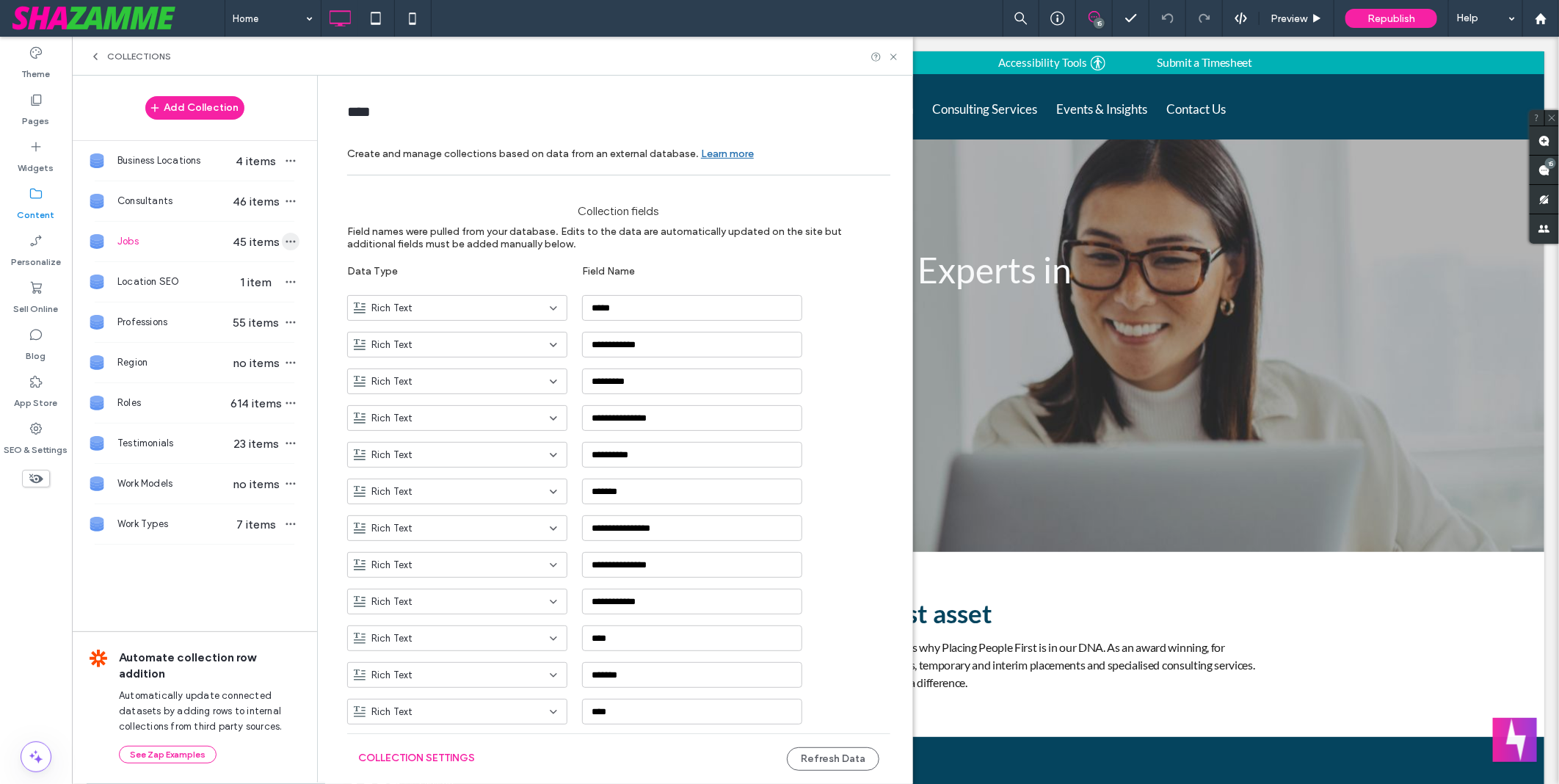
click at [282, 241] on span "button" at bounding box center [291, 241] width 18 height 18
click at [373, 196] on span "Refresh Data" at bounding box center [358, 196] width 58 height 15
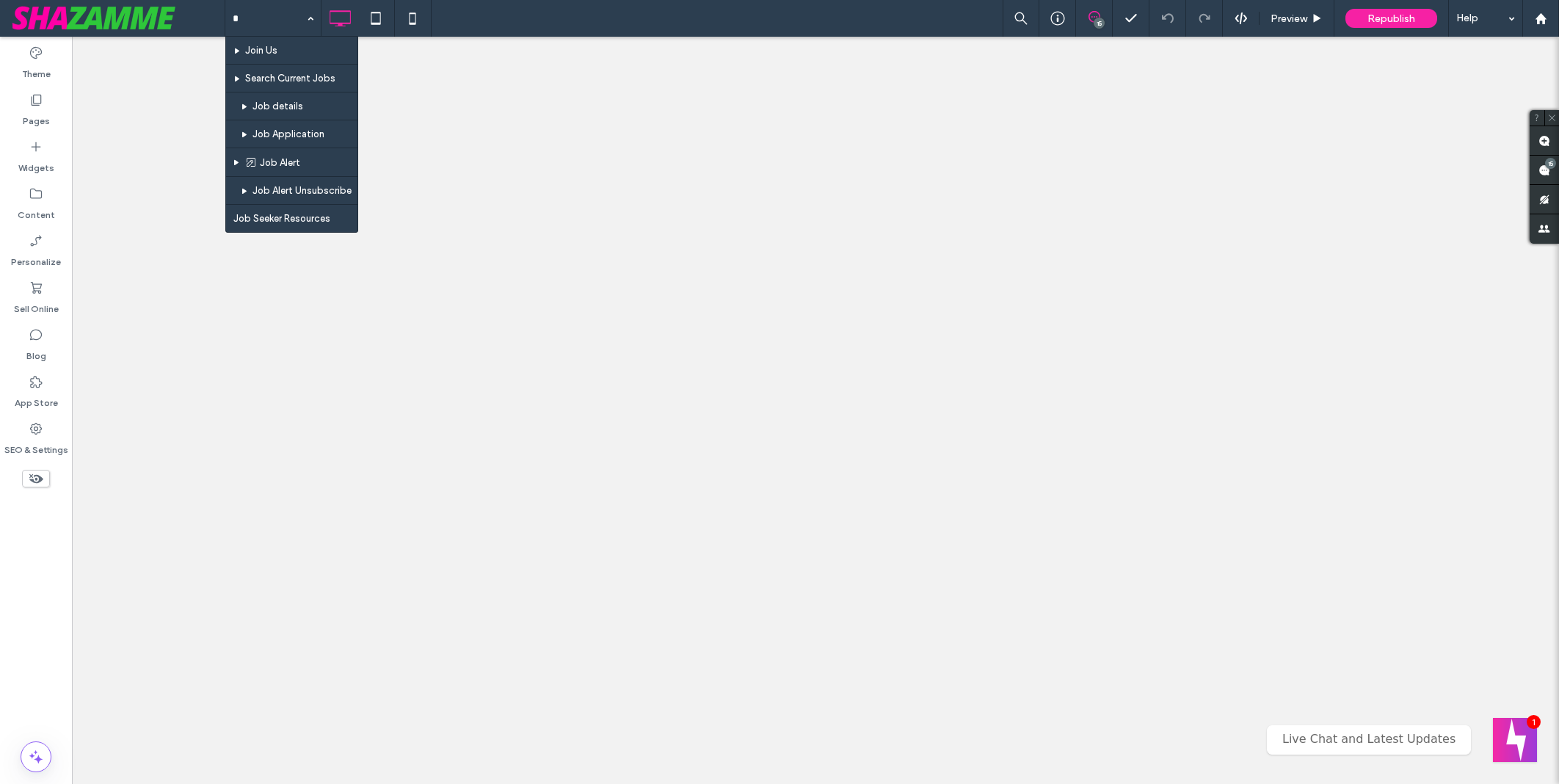
type input "**"
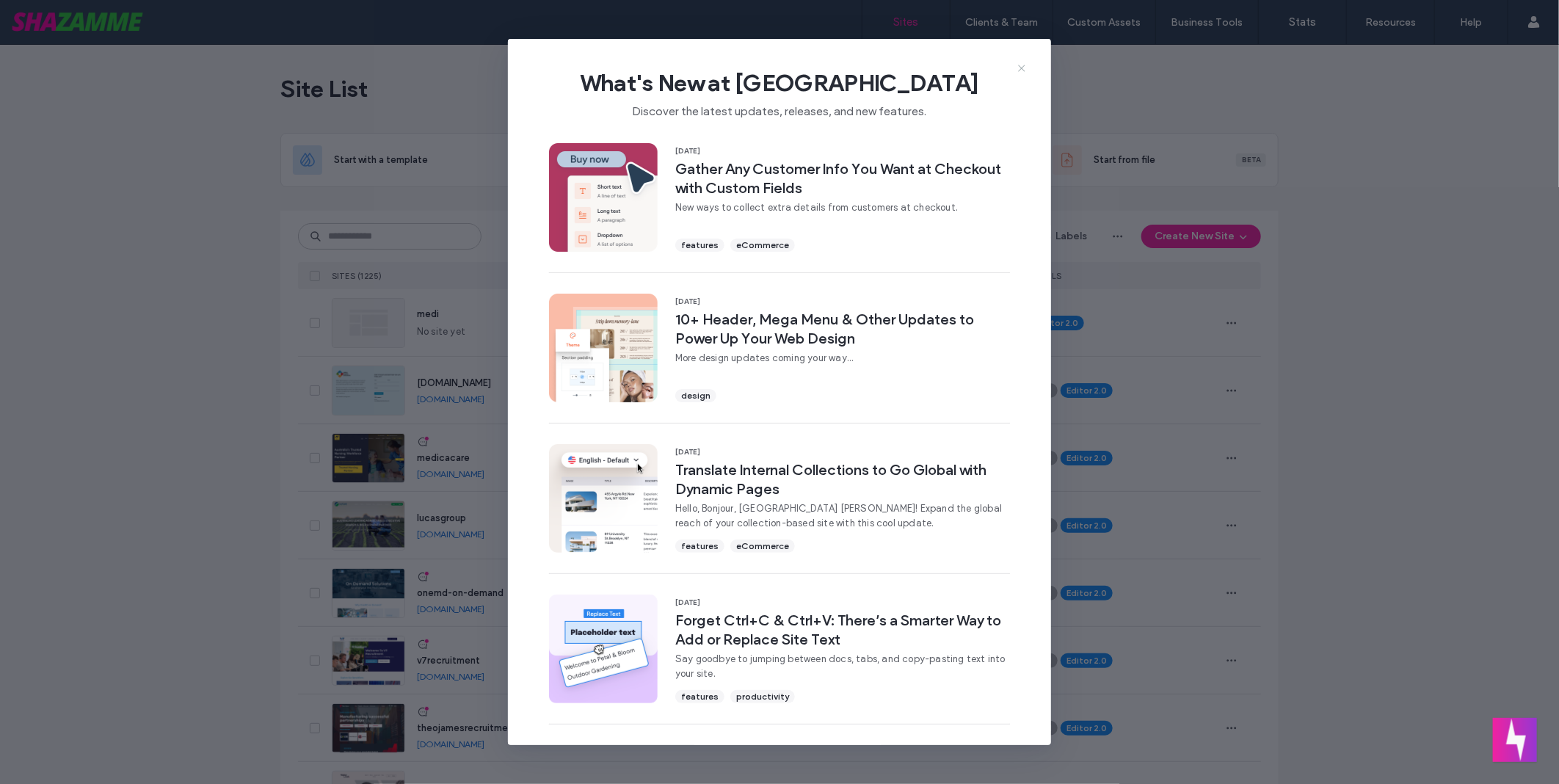
click at [1018, 69] on icon at bounding box center [1022, 69] width 12 height 12
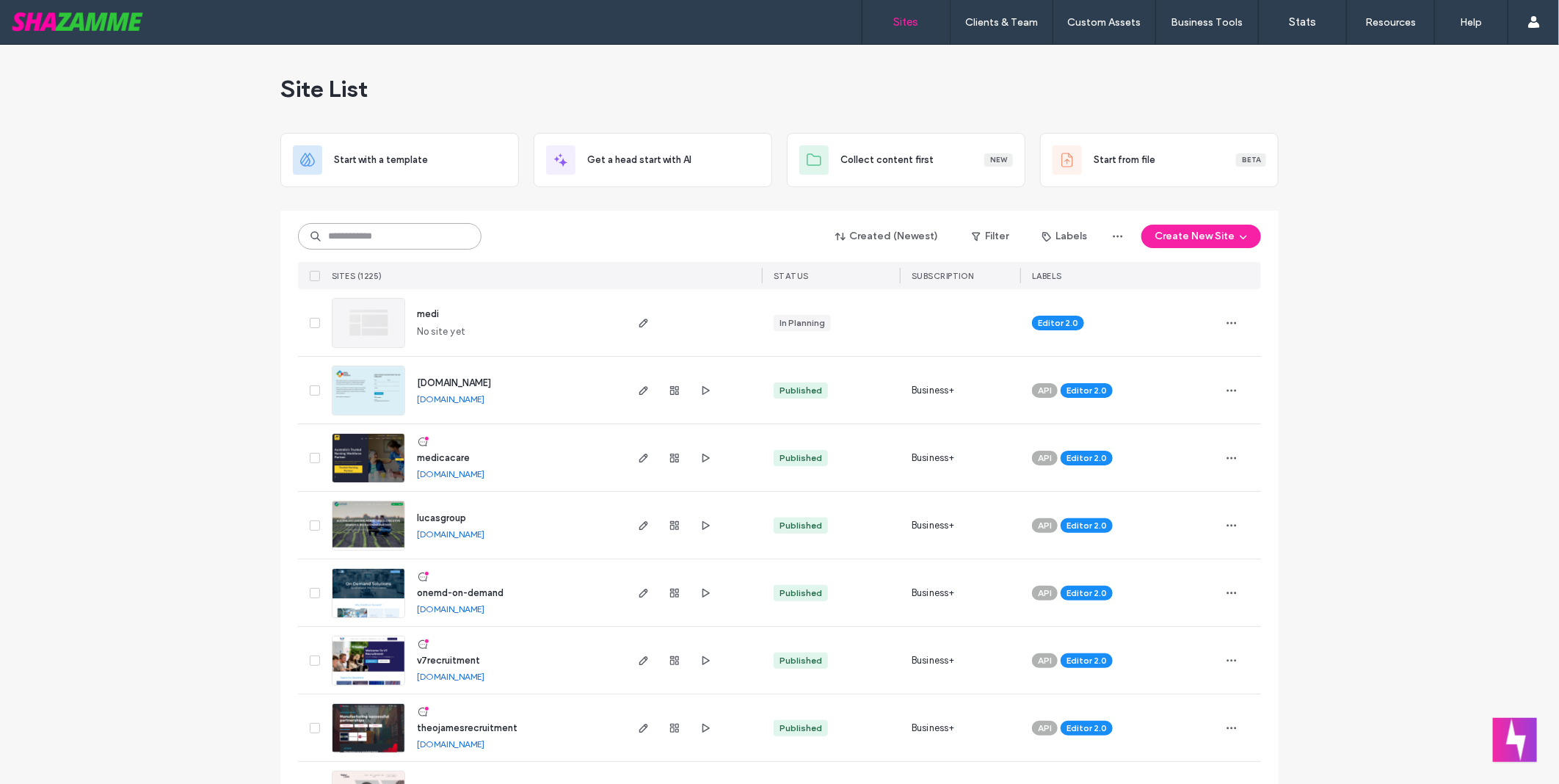
click at [408, 228] on input at bounding box center [390, 236] width 184 height 27
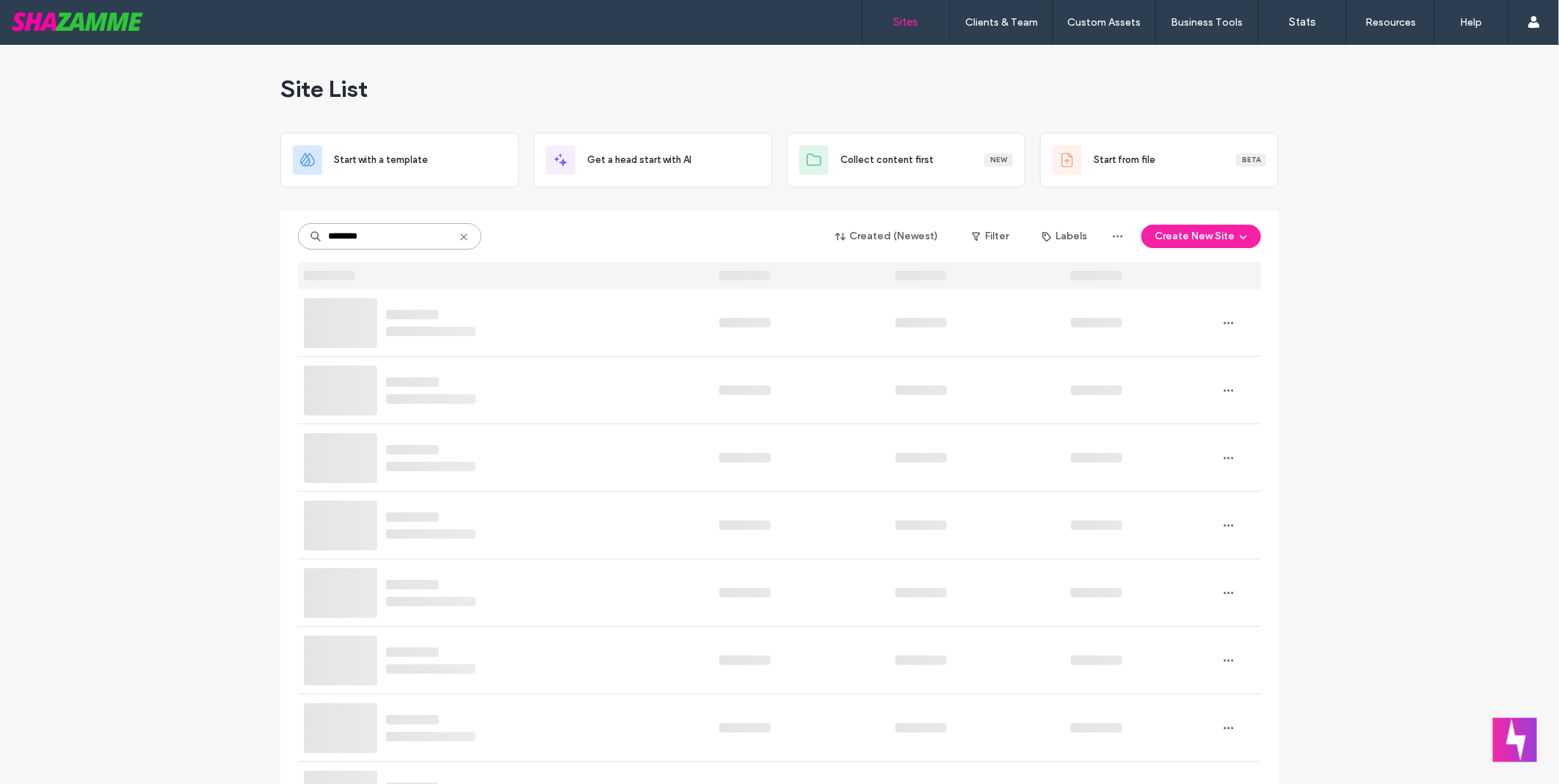
type input "********"
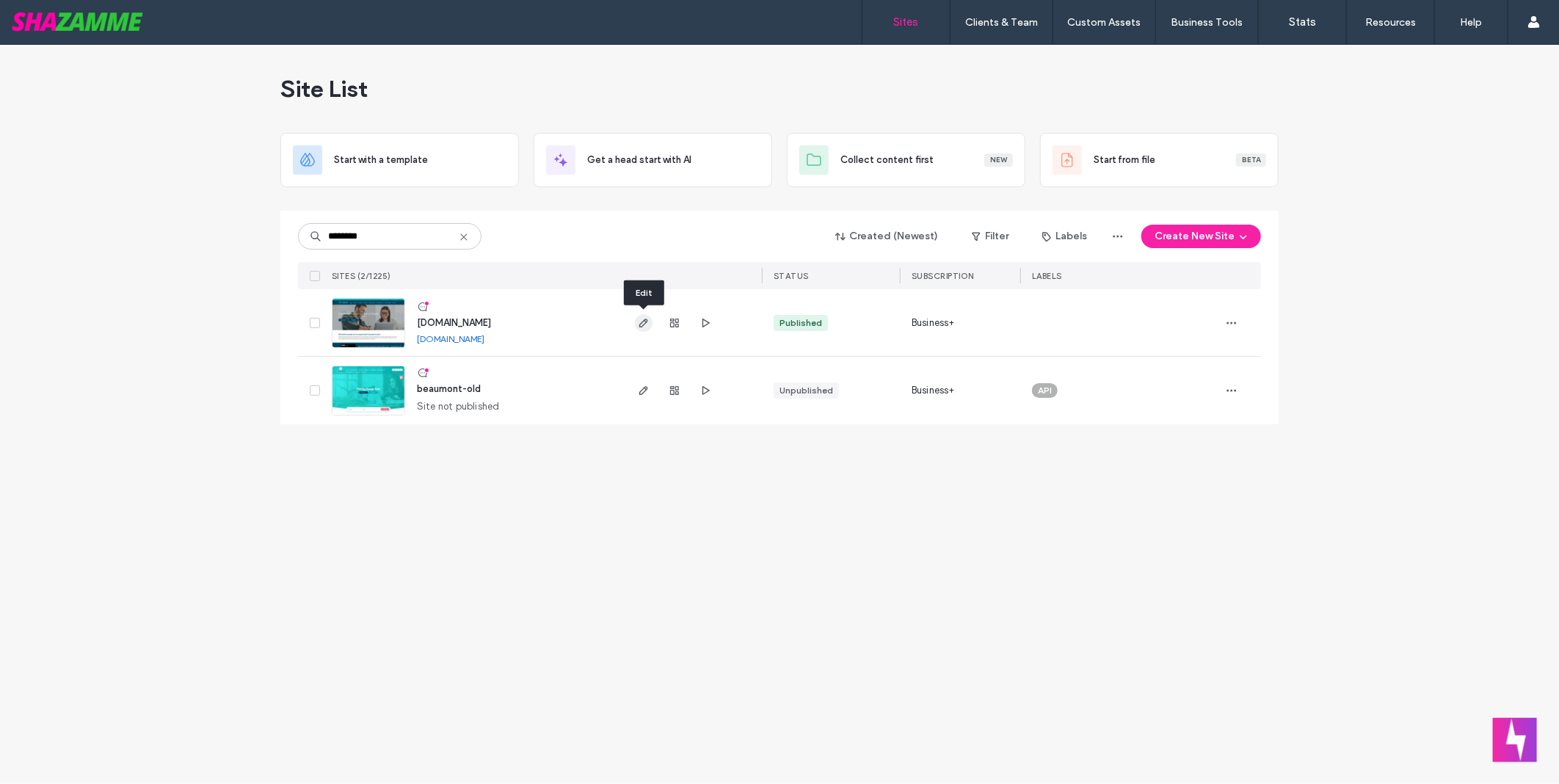
click at [650, 326] on span "button" at bounding box center [644, 323] width 18 height 18
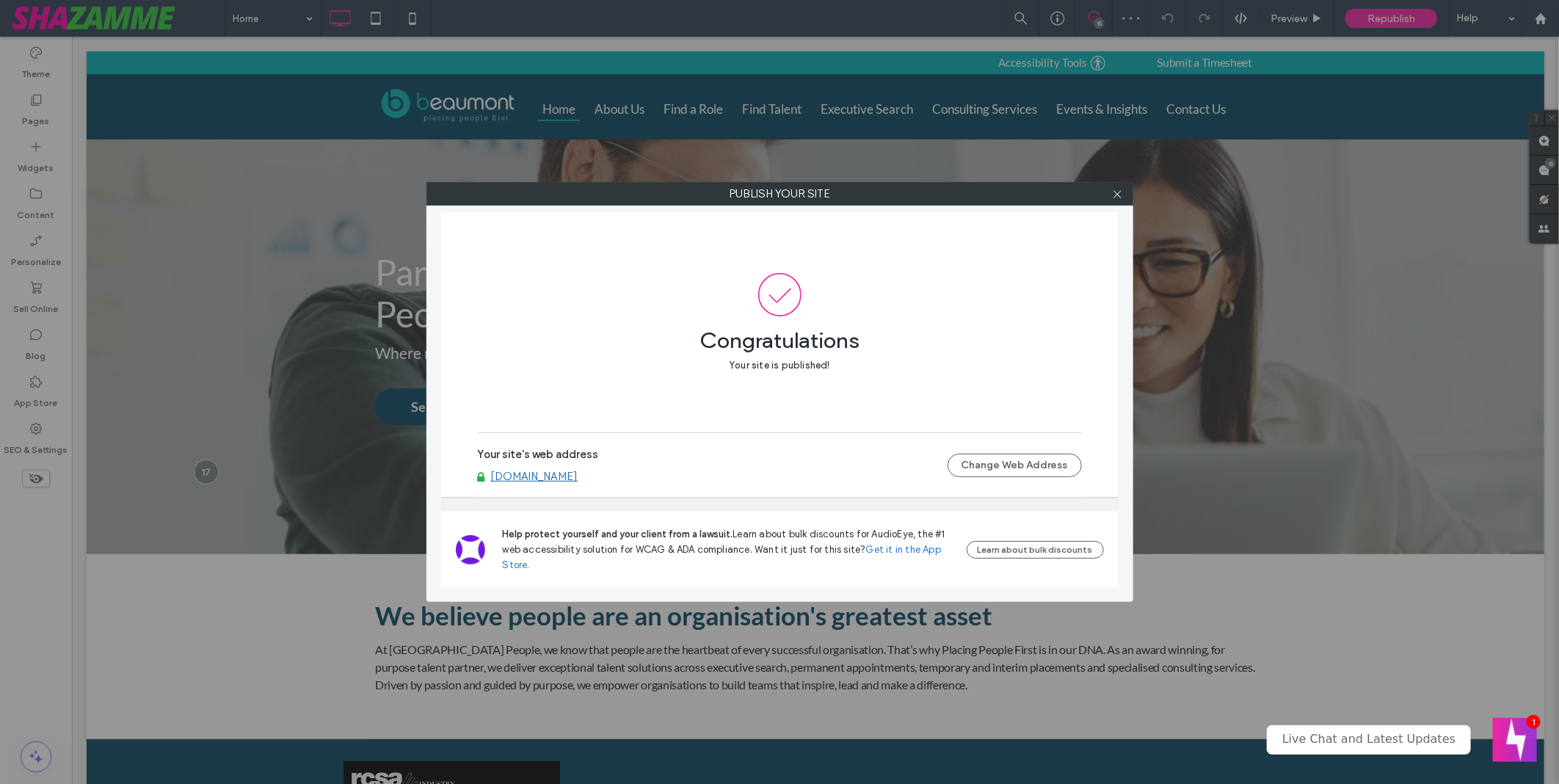
click at [578, 480] on link "www.beaumontpeople.com.au" at bounding box center [535, 476] width 88 height 13
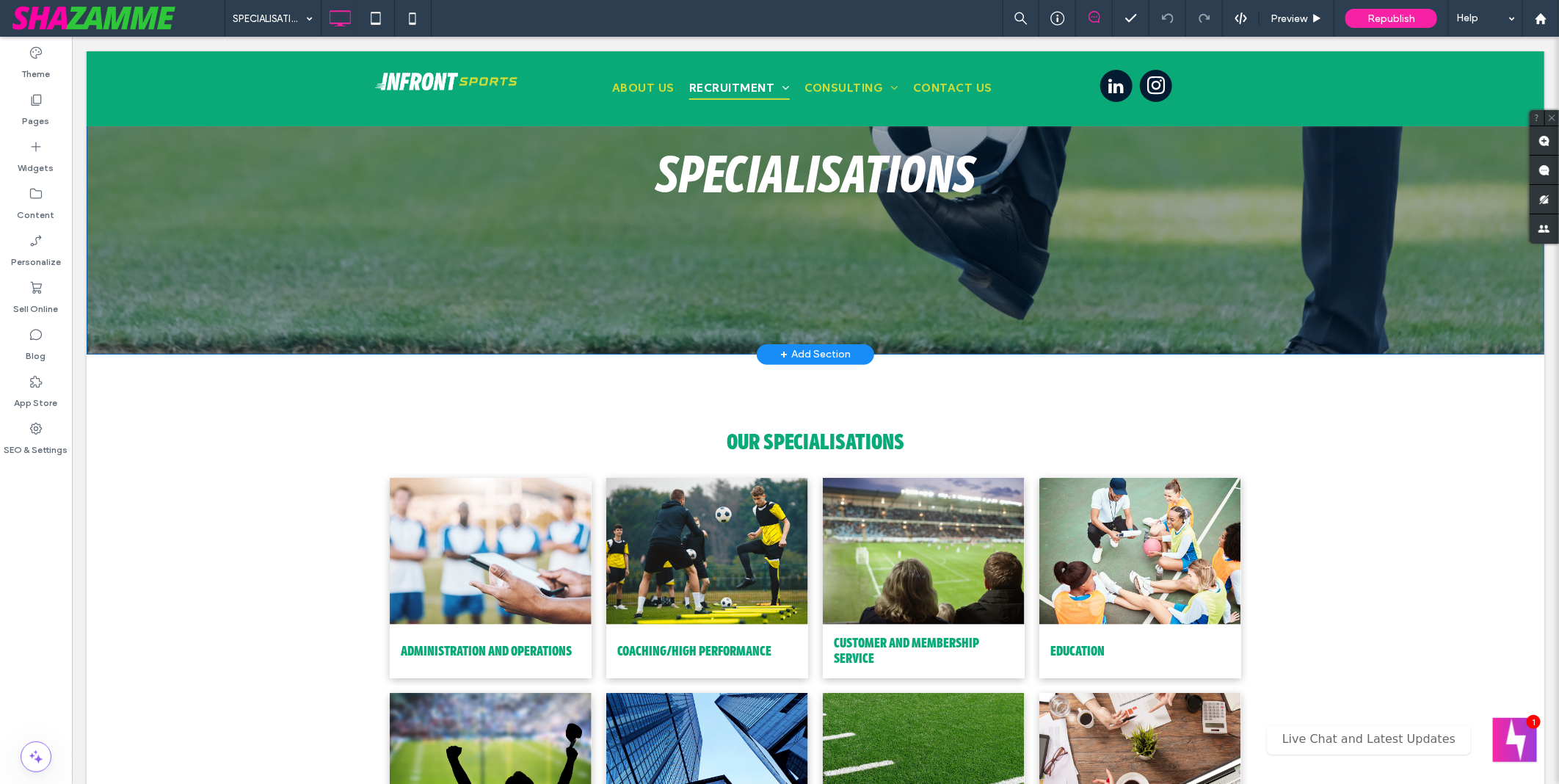
scroll to position [244, 0]
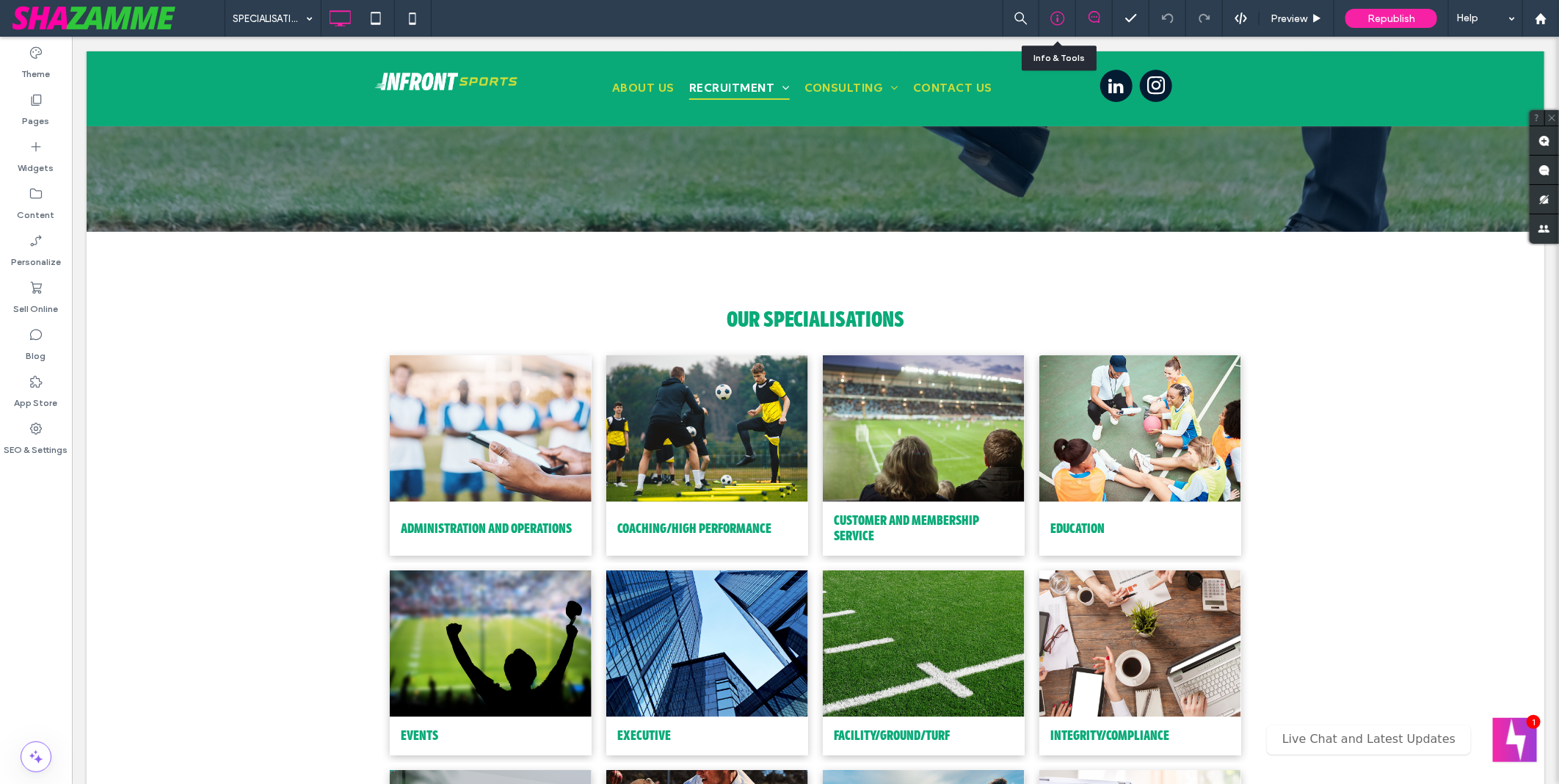
click at [1054, 20] on icon at bounding box center [1057, 18] width 15 height 15
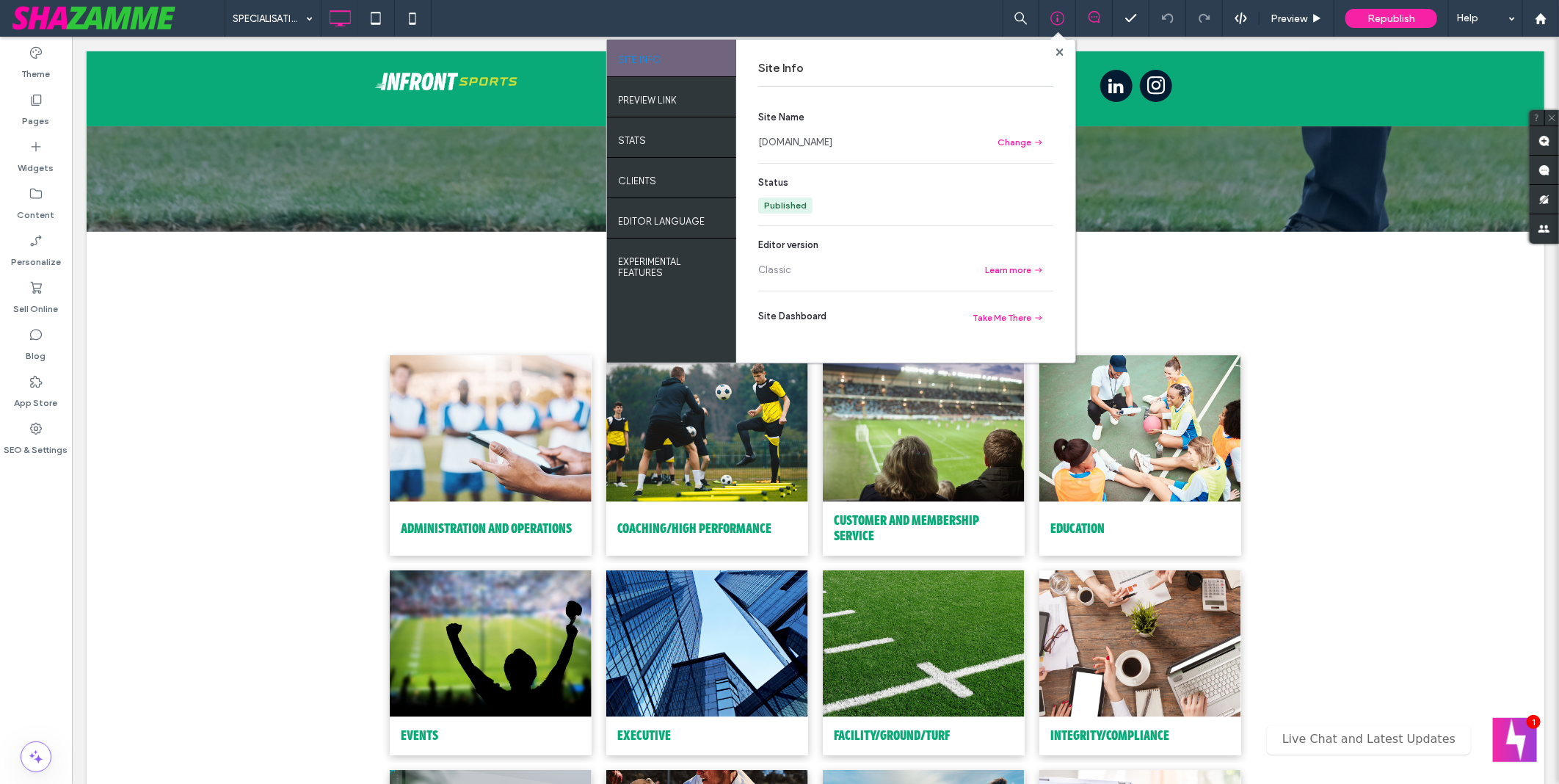
click at [802, 143] on link "[DOMAIN_NAME]" at bounding box center [795, 142] width 74 height 15
click at [937, 27] on div "SPECIALISATIONS SITE INFO PREVIEW LINK STATS Clients EDITOR LANGUAGE EXPERIMENT…" at bounding box center [891, 18] width 1334 height 37
click at [1062, 50] on icon at bounding box center [1060, 51] width 8 height 8
